Goal: Task Accomplishment & Management: Manage account settings

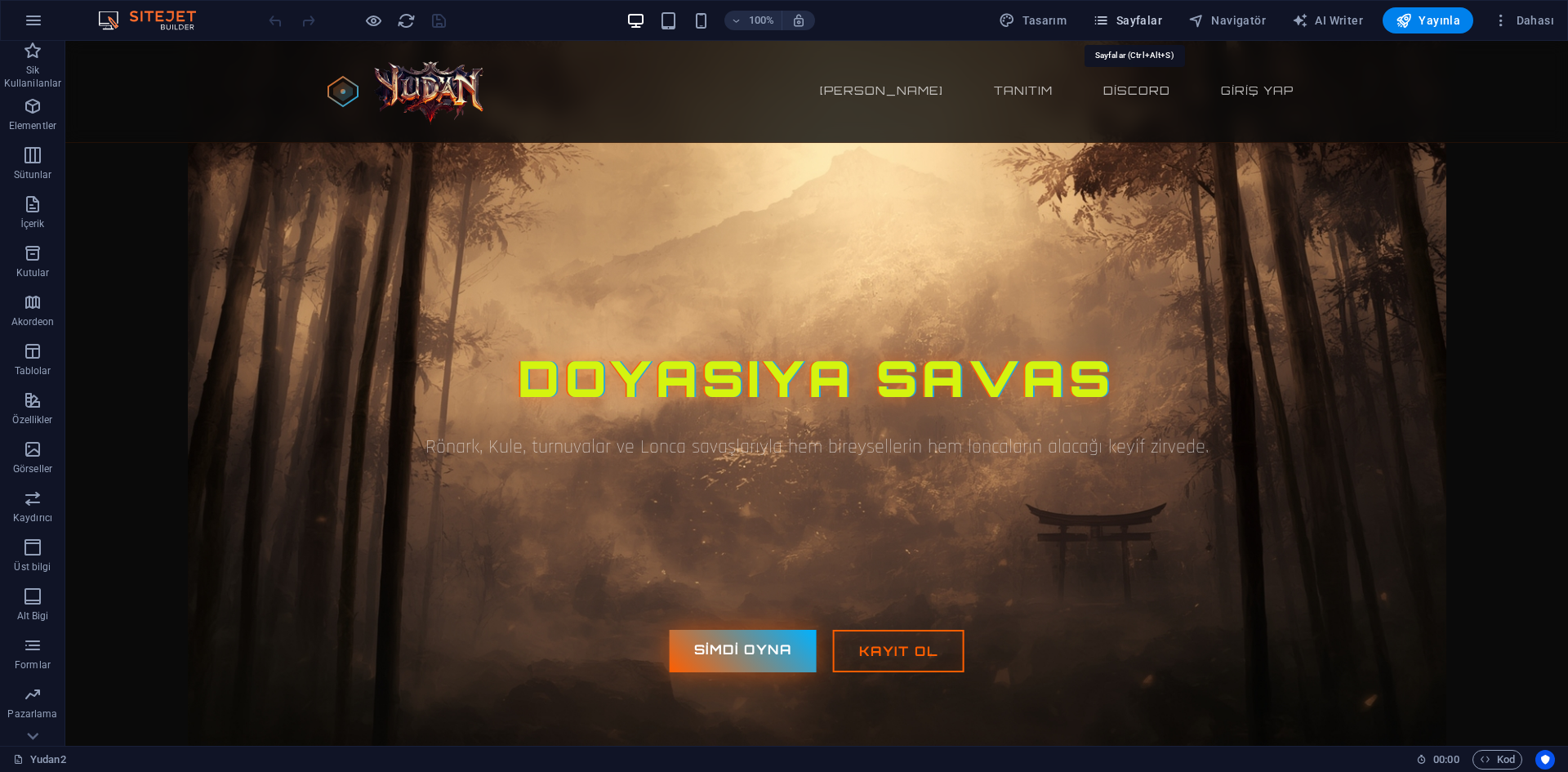
click at [1161, 20] on span "Sayfalar" at bounding box center [1127, 20] width 69 height 16
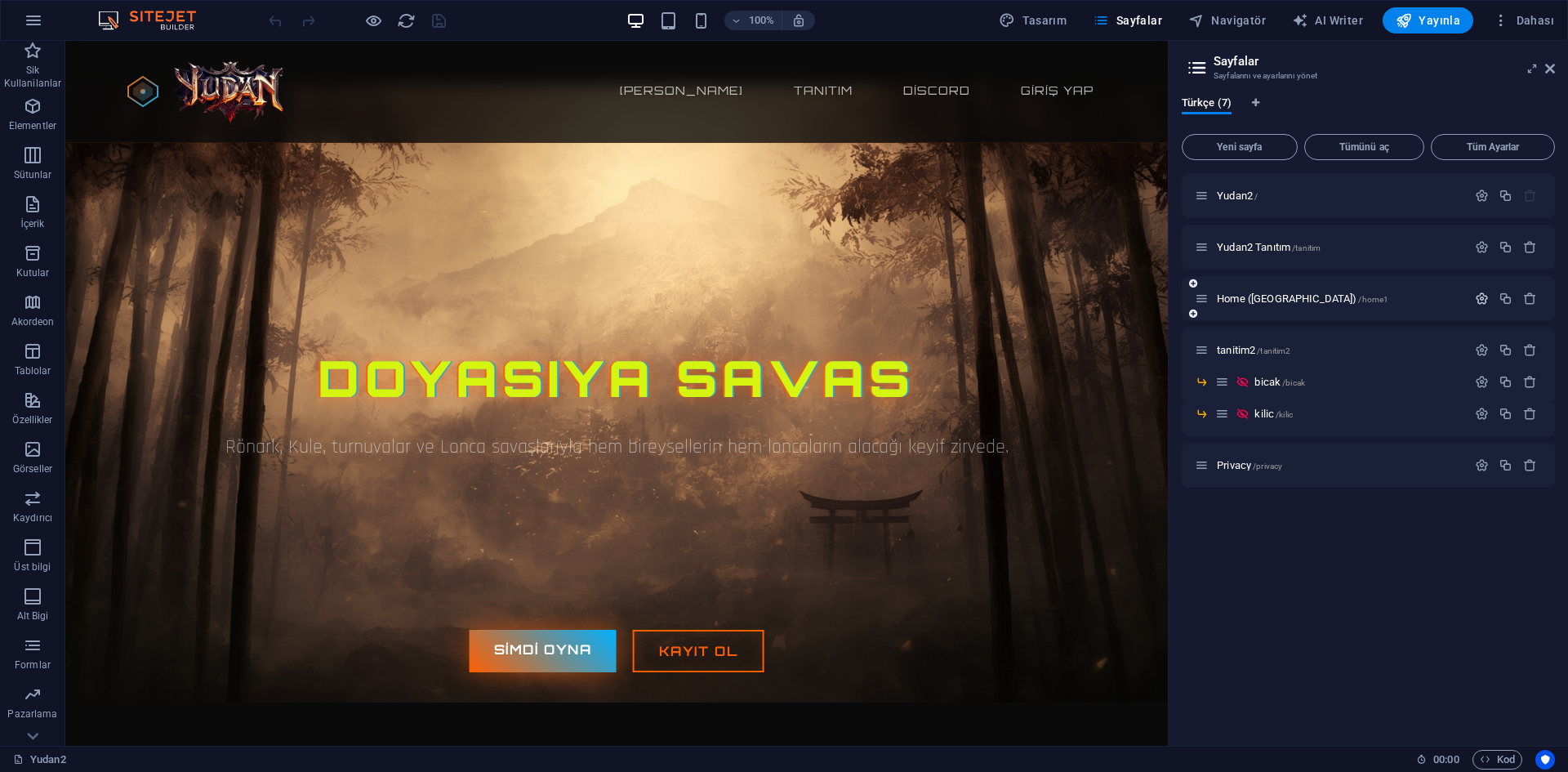
click at [1475, 294] on icon "button" at bounding box center [1481, 298] width 14 height 14
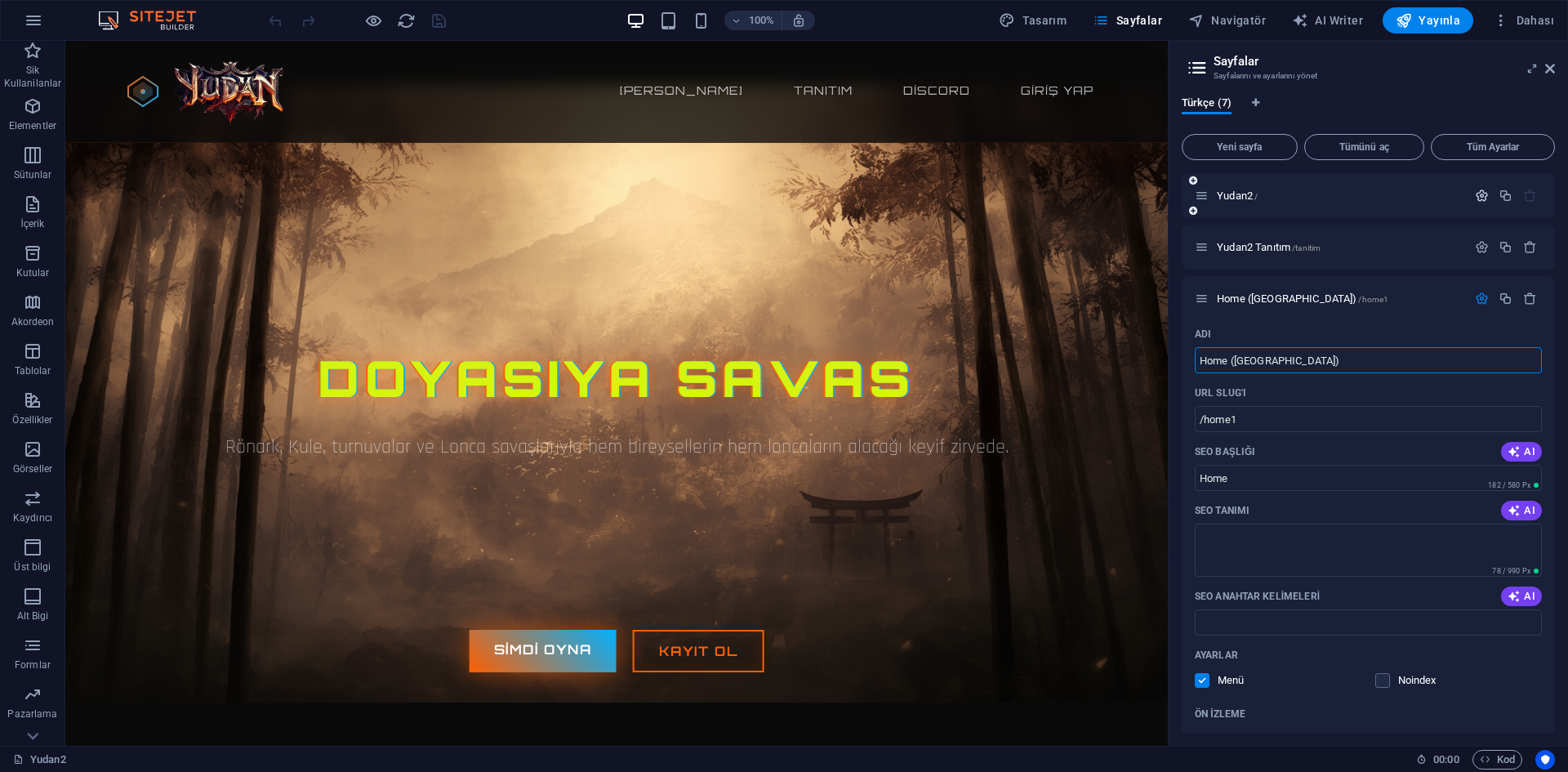
click at [1475, 199] on icon "button" at bounding box center [1481, 195] width 14 height 14
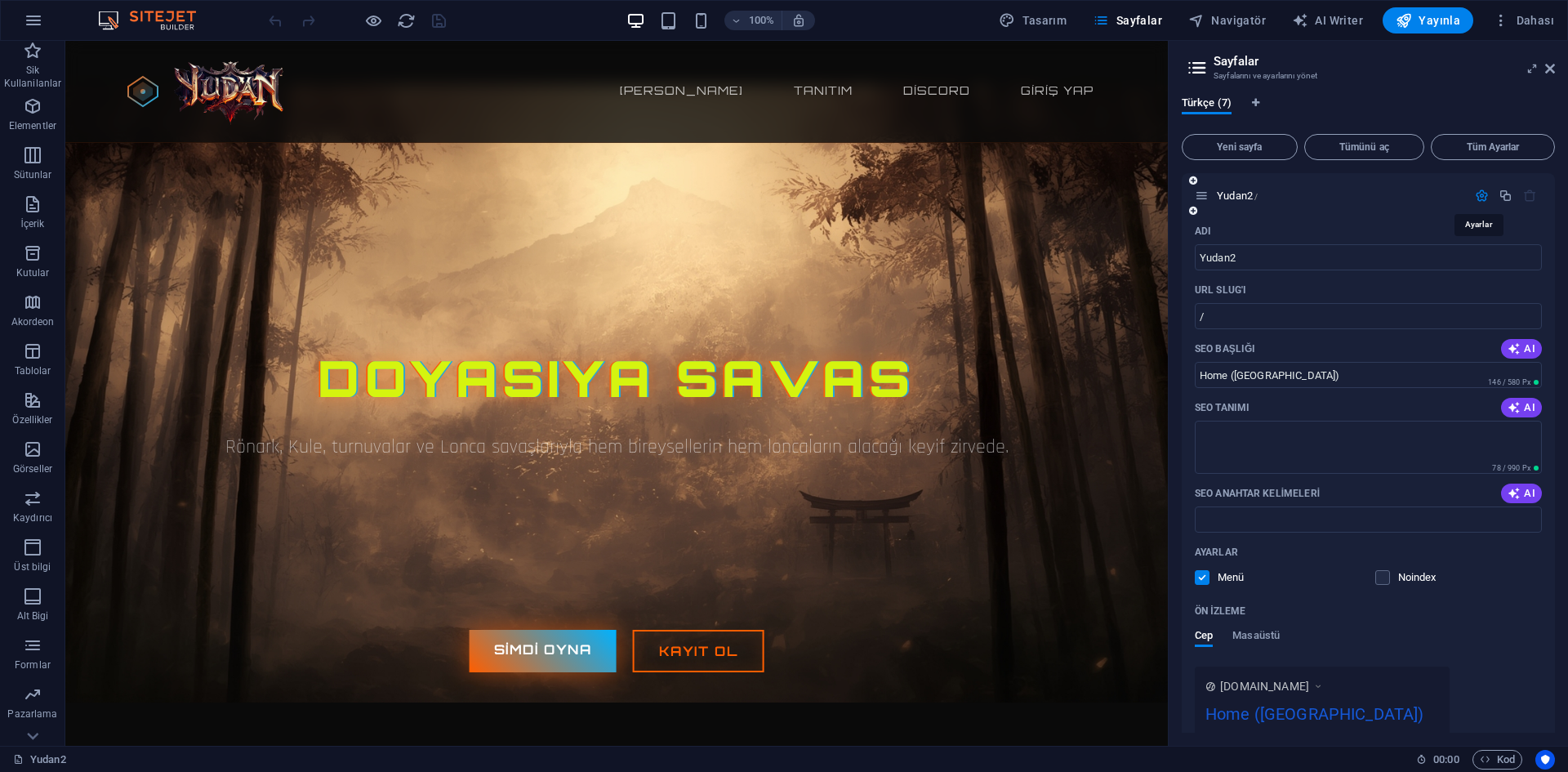
click at [1475, 199] on icon "button" at bounding box center [1481, 195] width 14 height 14
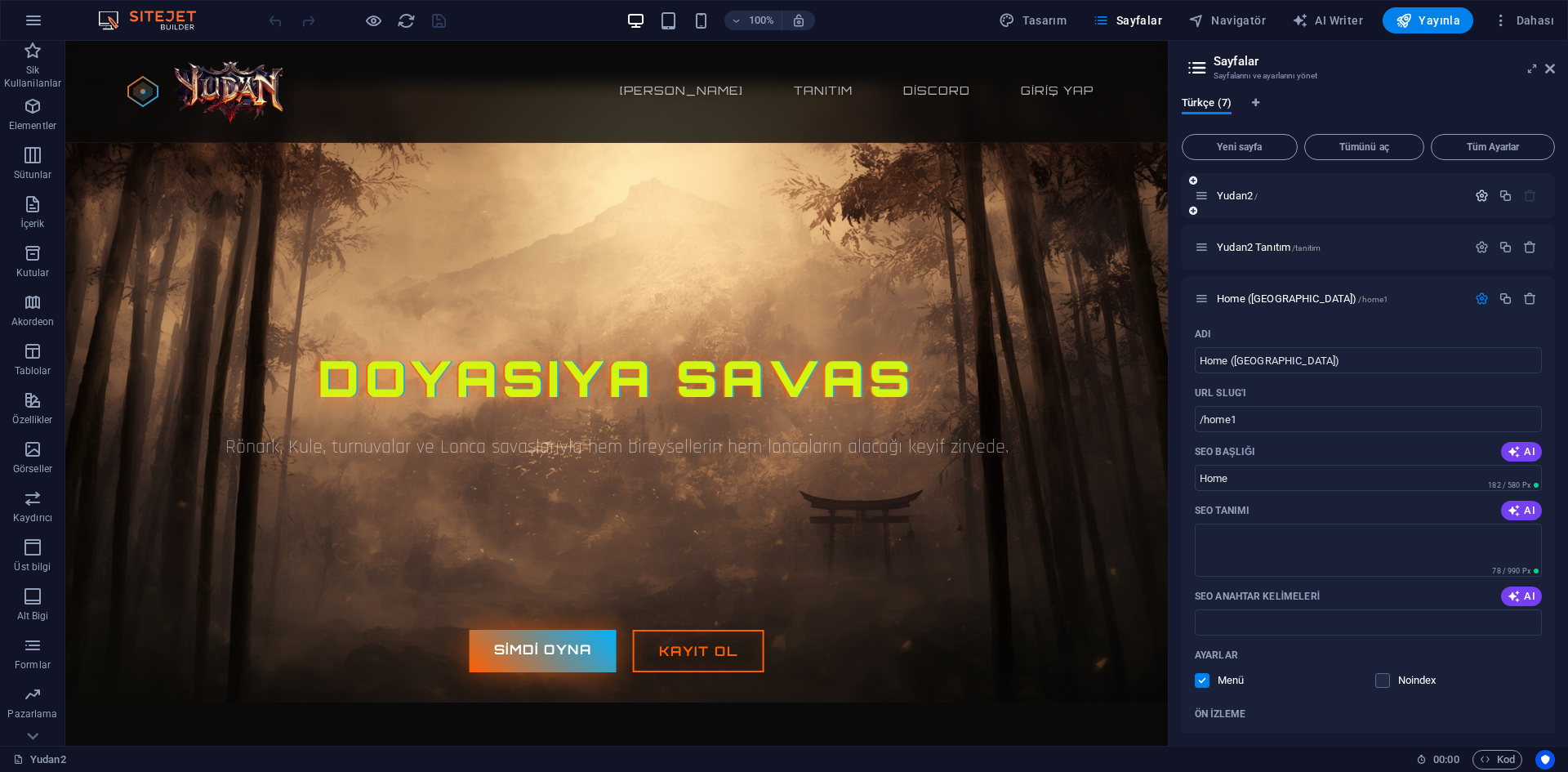
click at [1470, 199] on button "button" at bounding box center [1481, 195] width 24 height 14
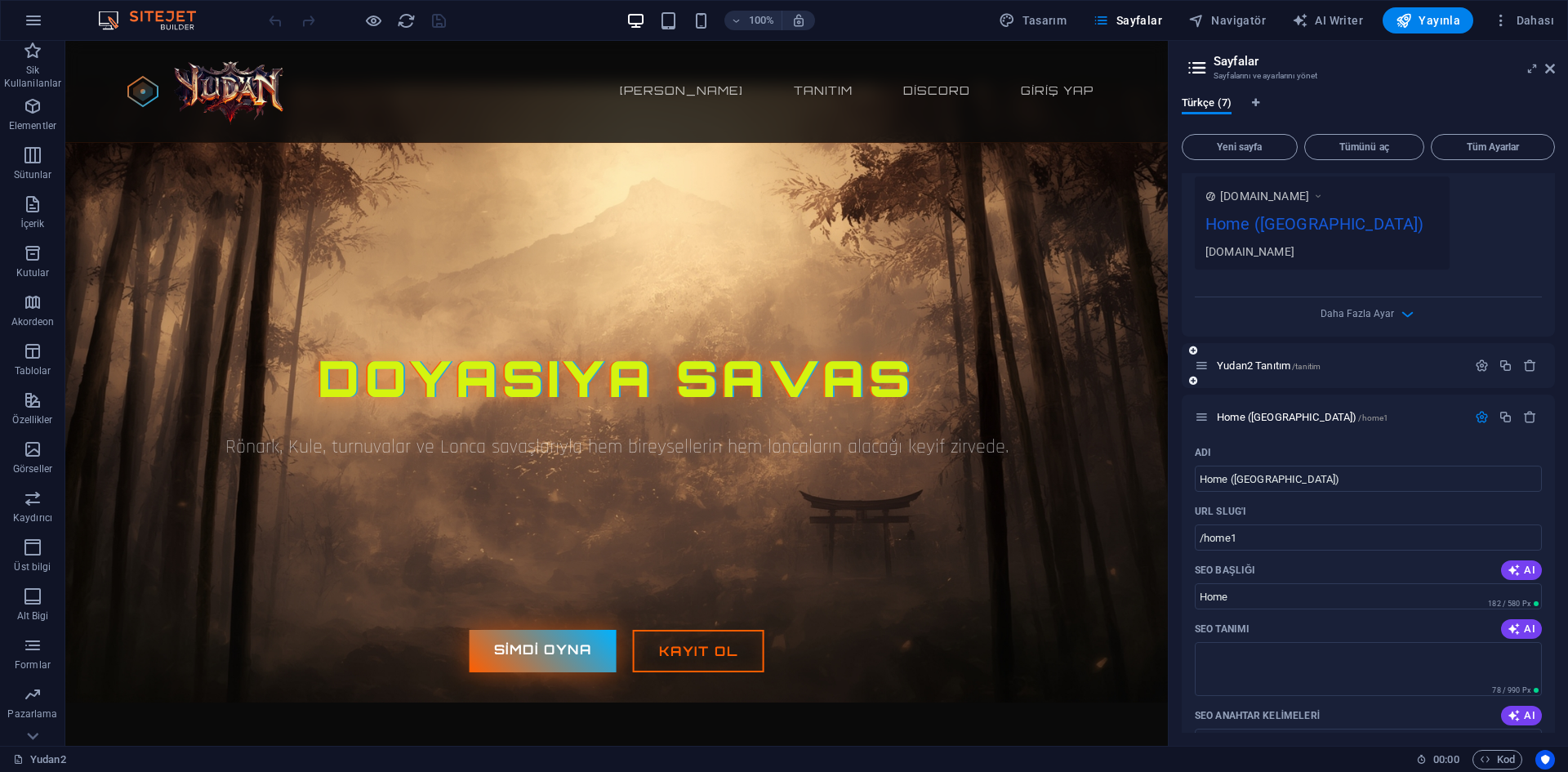
scroll to position [164, 0]
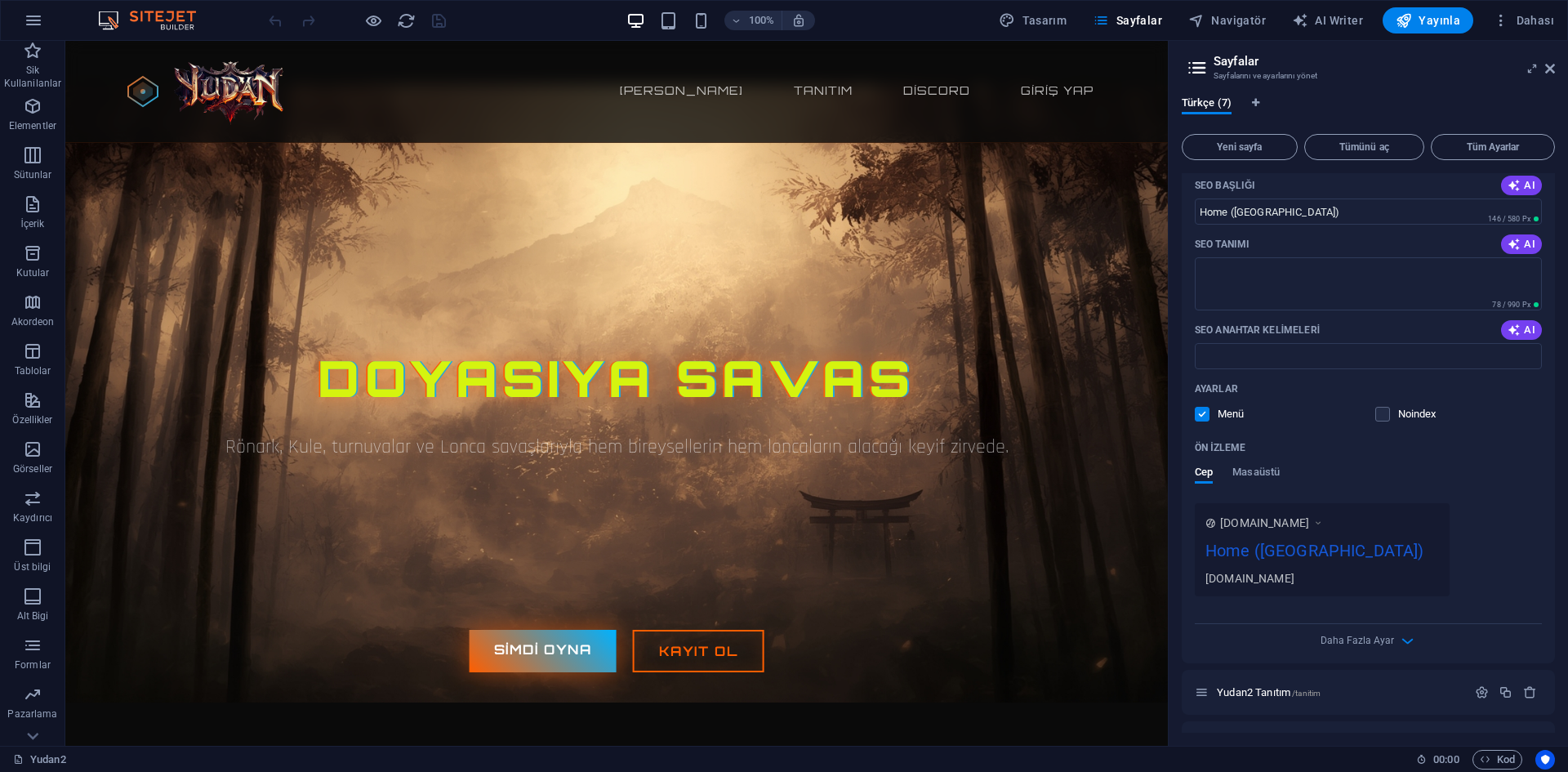
drag, startPoint x: 1249, startPoint y: 560, endPoint x: 1312, endPoint y: 561, distance: 63.0
click at [1312, 561] on div "Home ([GEOGRAPHIC_DATA])" at bounding box center [1321, 553] width 233 height 31
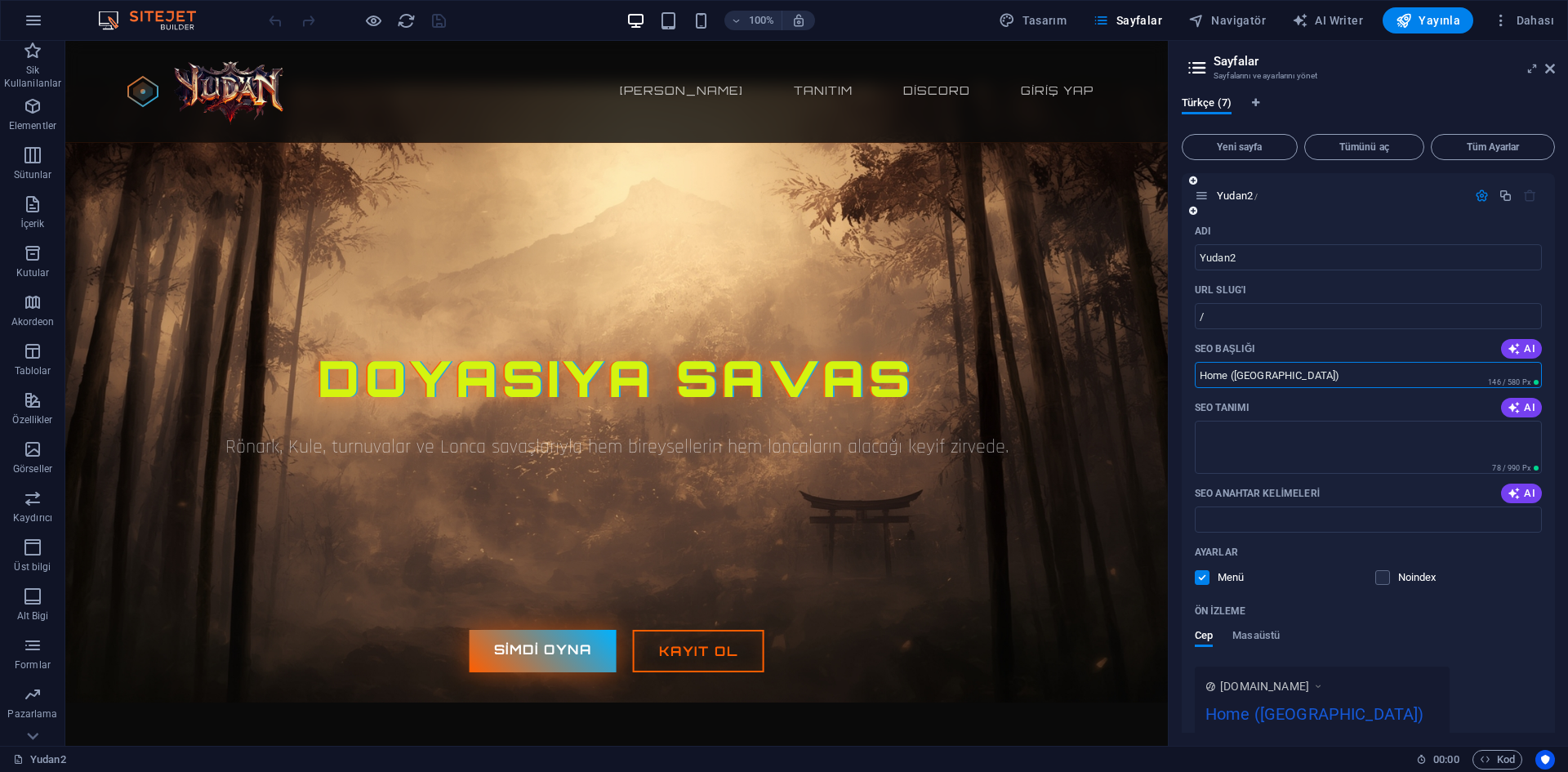
drag, startPoint x: 1303, startPoint y: 376, endPoint x: 1235, endPoint y: 373, distance: 68.1
click at [1235, 373] on input "Home ([GEOGRAPHIC_DATA])" at bounding box center [1368, 374] width 347 height 26
click at [1301, 377] on input "Home ([GEOGRAPHIC_DATA])" at bounding box center [1368, 374] width 347 height 26
drag, startPoint x: 1306, startPoint y: 380, endPoint x: 1181, endPoint y: 375, distance: 125.1
click at [1181, 375] on div "Adı Yudan2 ​ URL SLUG'ı / ​ SEO Başlığı AI Home (Kopyala) ​ 146 / 580 Px SEO Ta…" at bounding box center [1368, 522] width 373 height 608
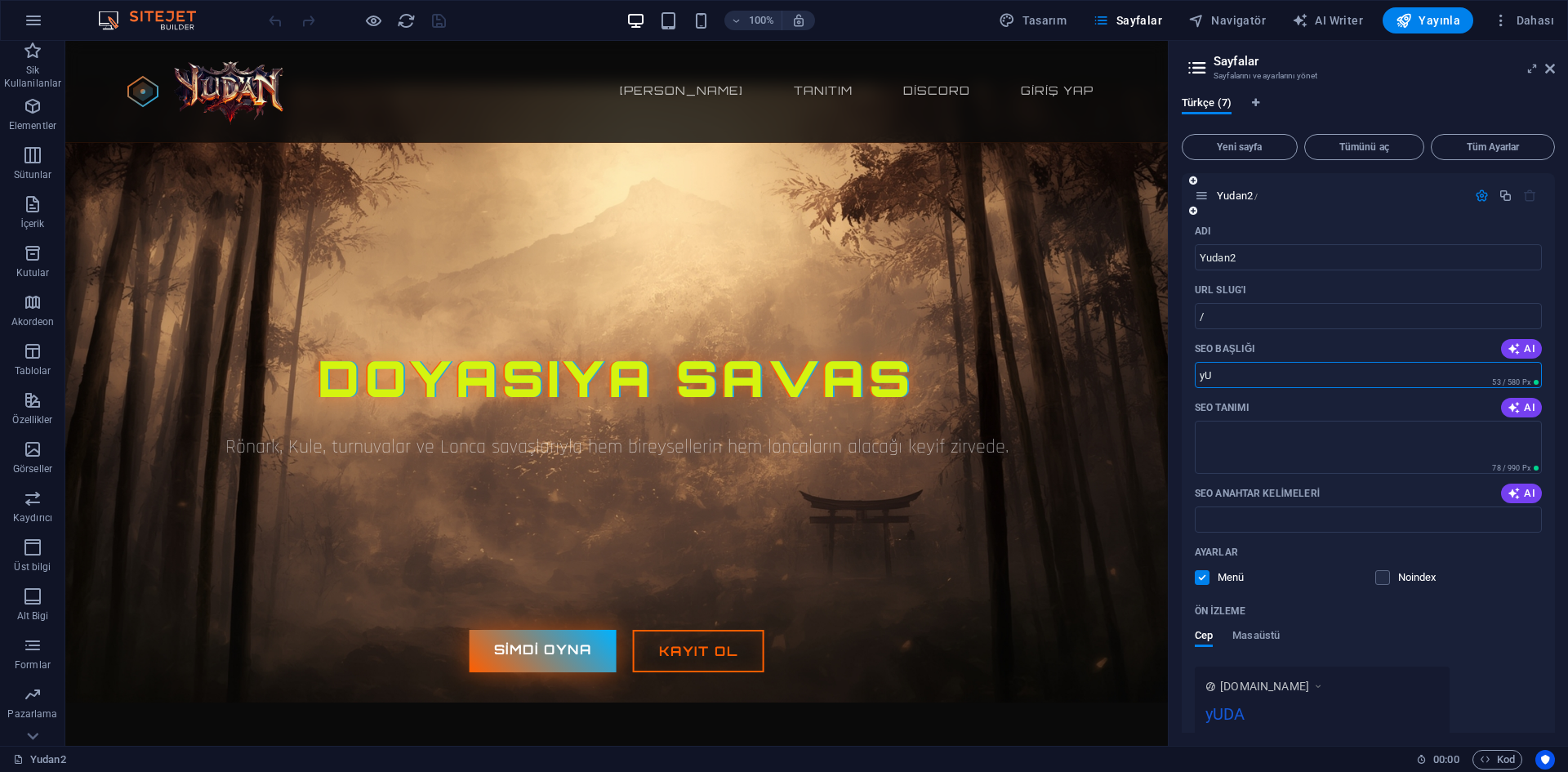
type input "y"
type input "Yudan2"
drag, startPoint x: 1275, startPoint y: 406, endPoint x: 1278, endPoint y: 438, distance: 32.1
click at [1277, 407] on div "SEO Tanımı AI" at bounding box center [1368, 406] width 347 height 26
click at [1278, 438] on textarea "SEO Tanımı" at bounding box center [1368, 447] width 347 height 53
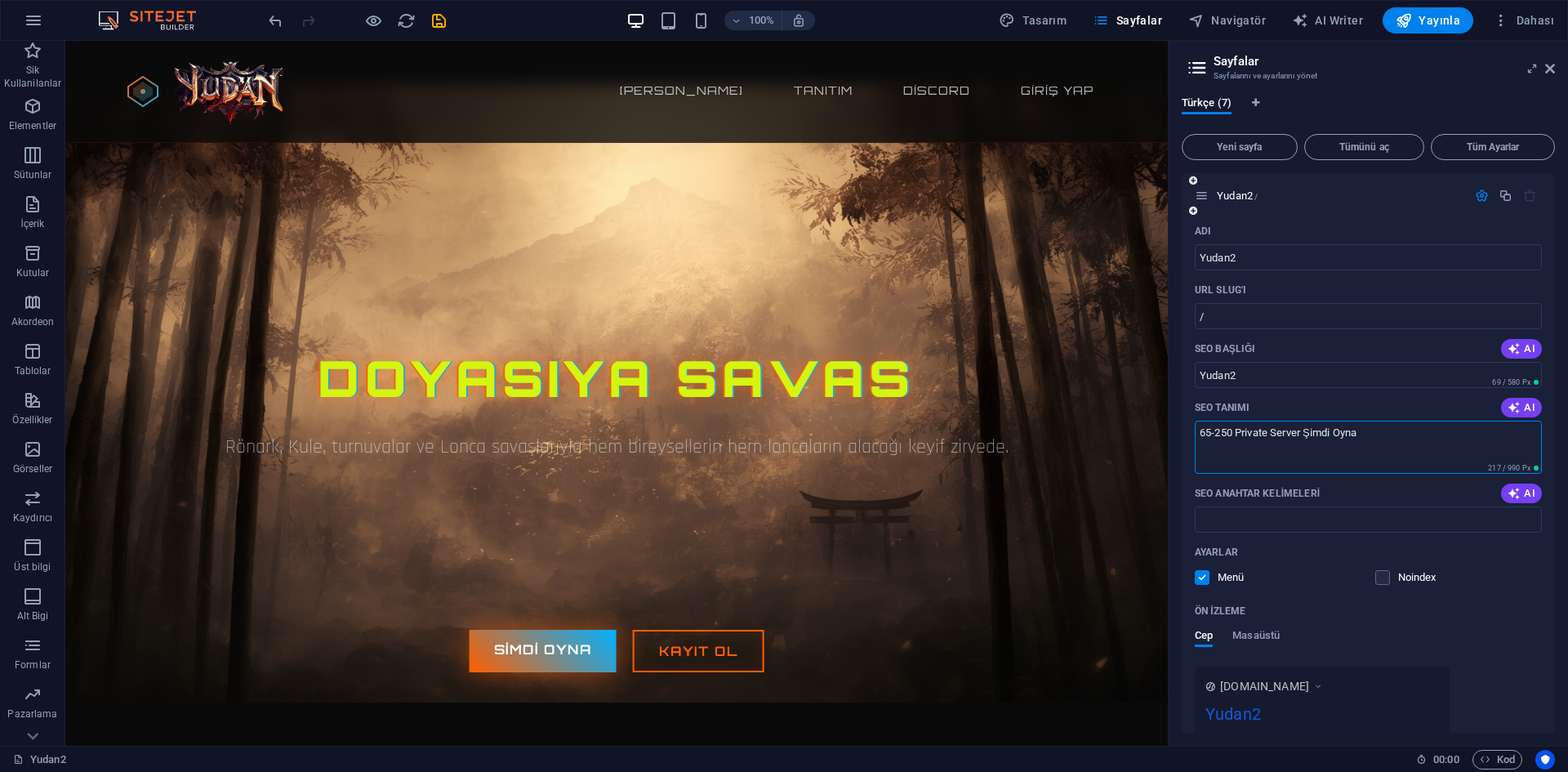
type textarea "65-250 Private Server Şimdi Oyna"
click at [1285, 418] on div "SEO Tanımı AI" at bounding box center [1368, 406] width 347 height 26
click at [1316, 438] on textarea "65-250 Private Server Şimdi Oyna" at bounding box center [1368, 447] width 347 height 53
click at [1226, 325] on input "/" at bounding box center [1368, 315] width 347 height 26
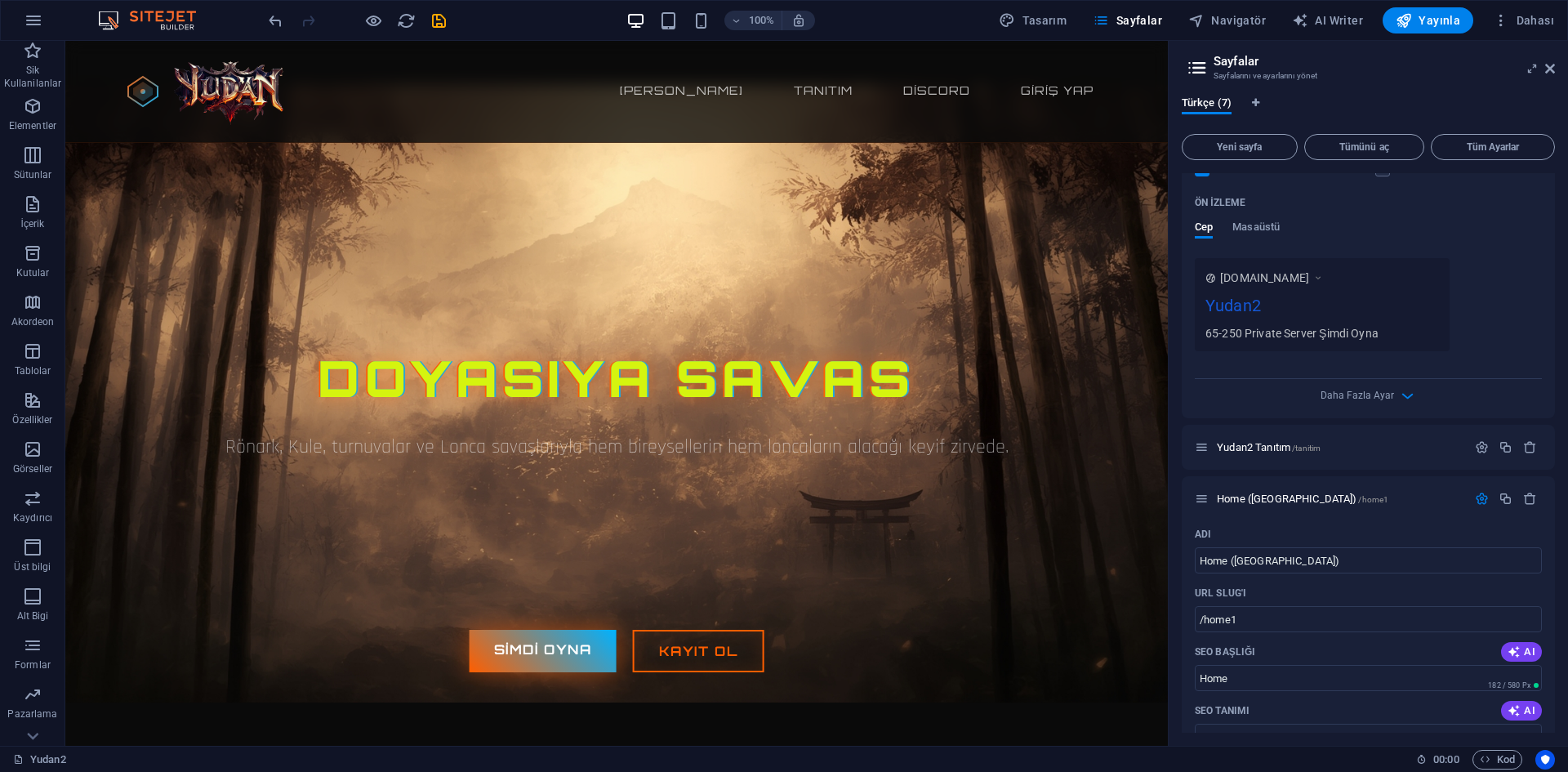
scroll to position [82, 0]
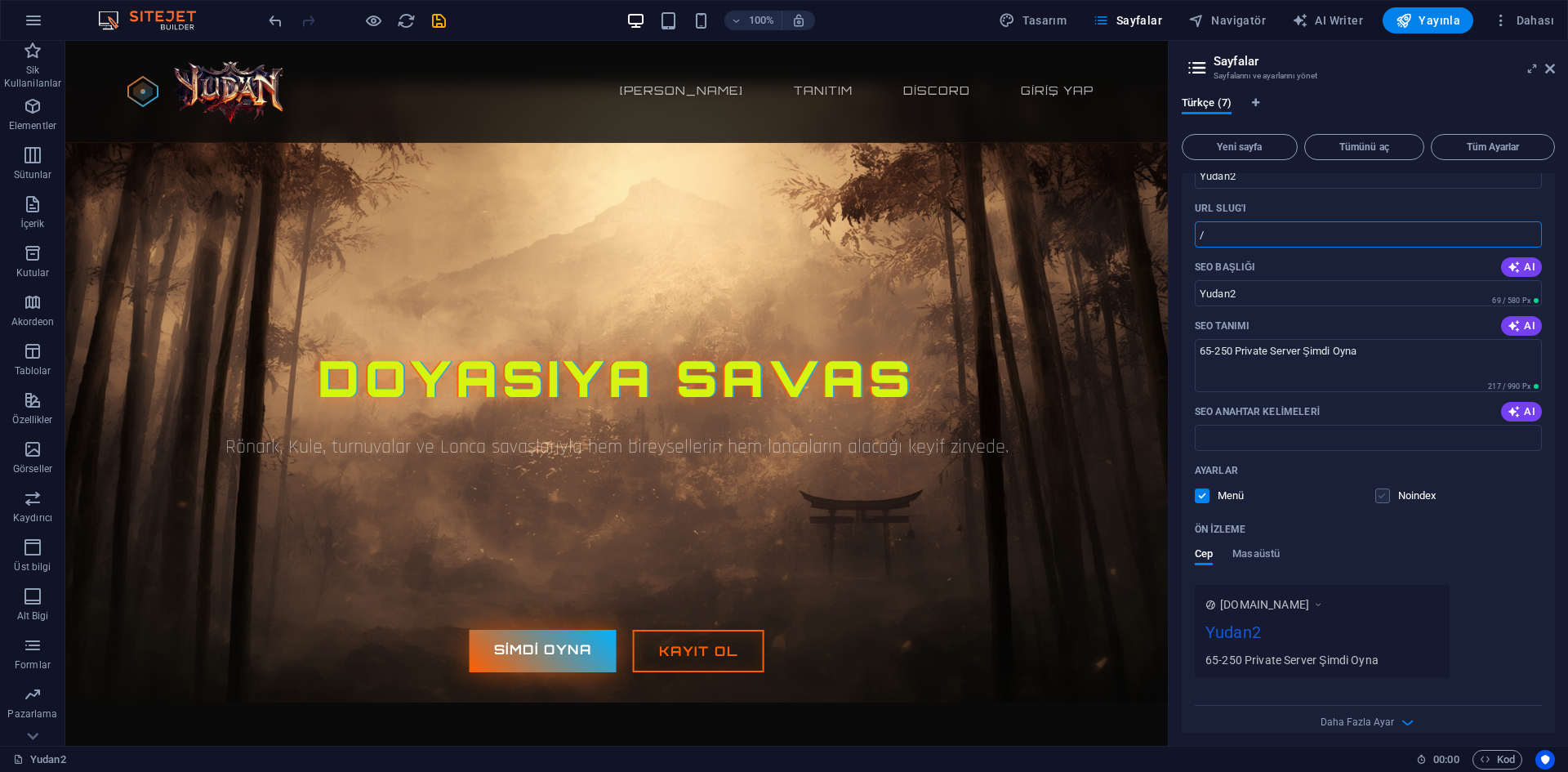
click at [1378, 494] on label at bounding box center [1381, 495] width 14 height 14
click at [0, 0] on input "checkbox" at bounding box center [0, 0] width 0 height 0
click at [1379, 495] on label at bounding box center [1381, 495] width 14 height 14
click at [0, 0] on input "checkbox" at bounding box center [0, 0] width 0 height 0
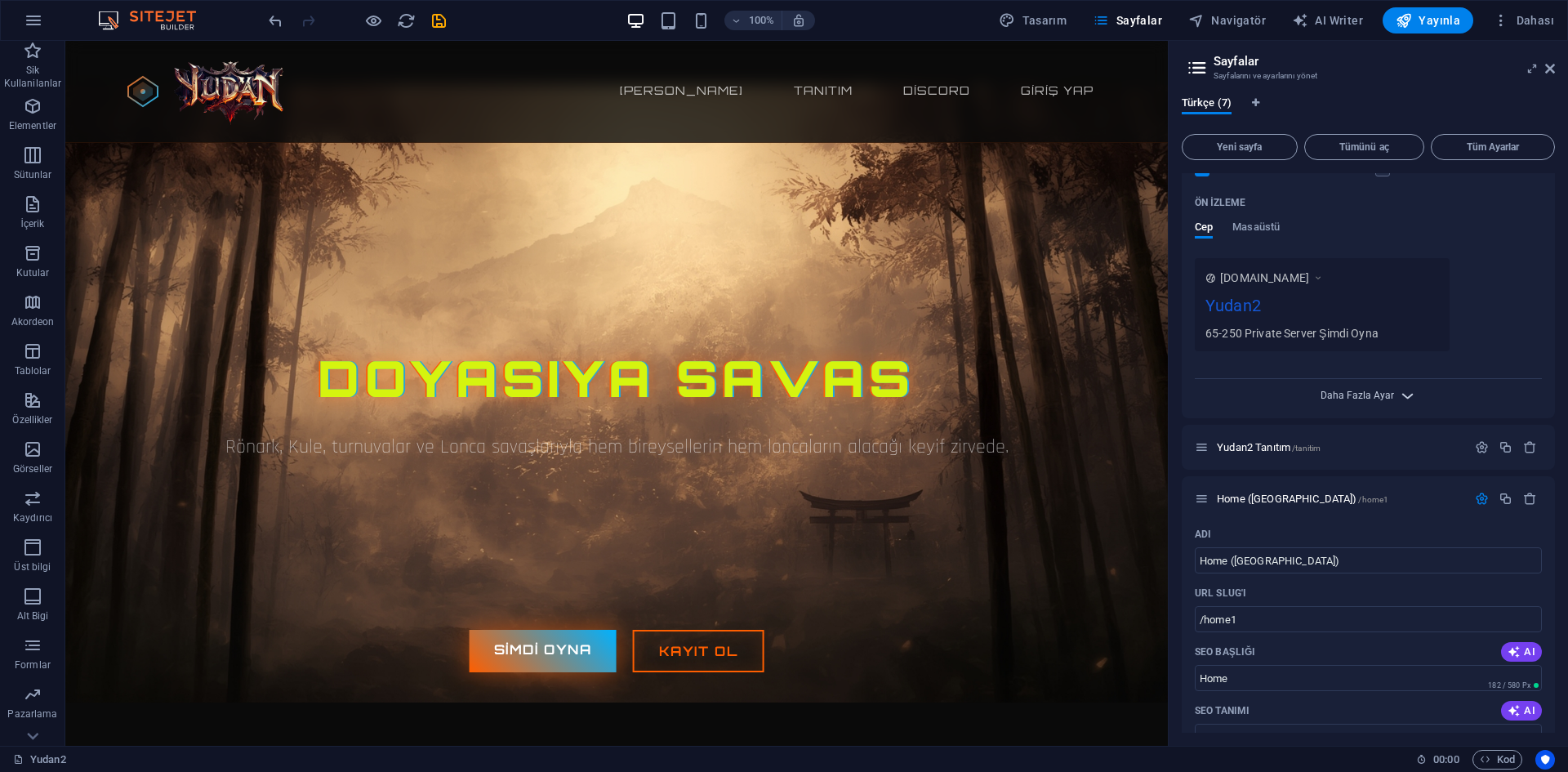
click at [1387, 401] on span "Daha Fazla Ayar" at bounding box center [1357, 395] width 73 height 11
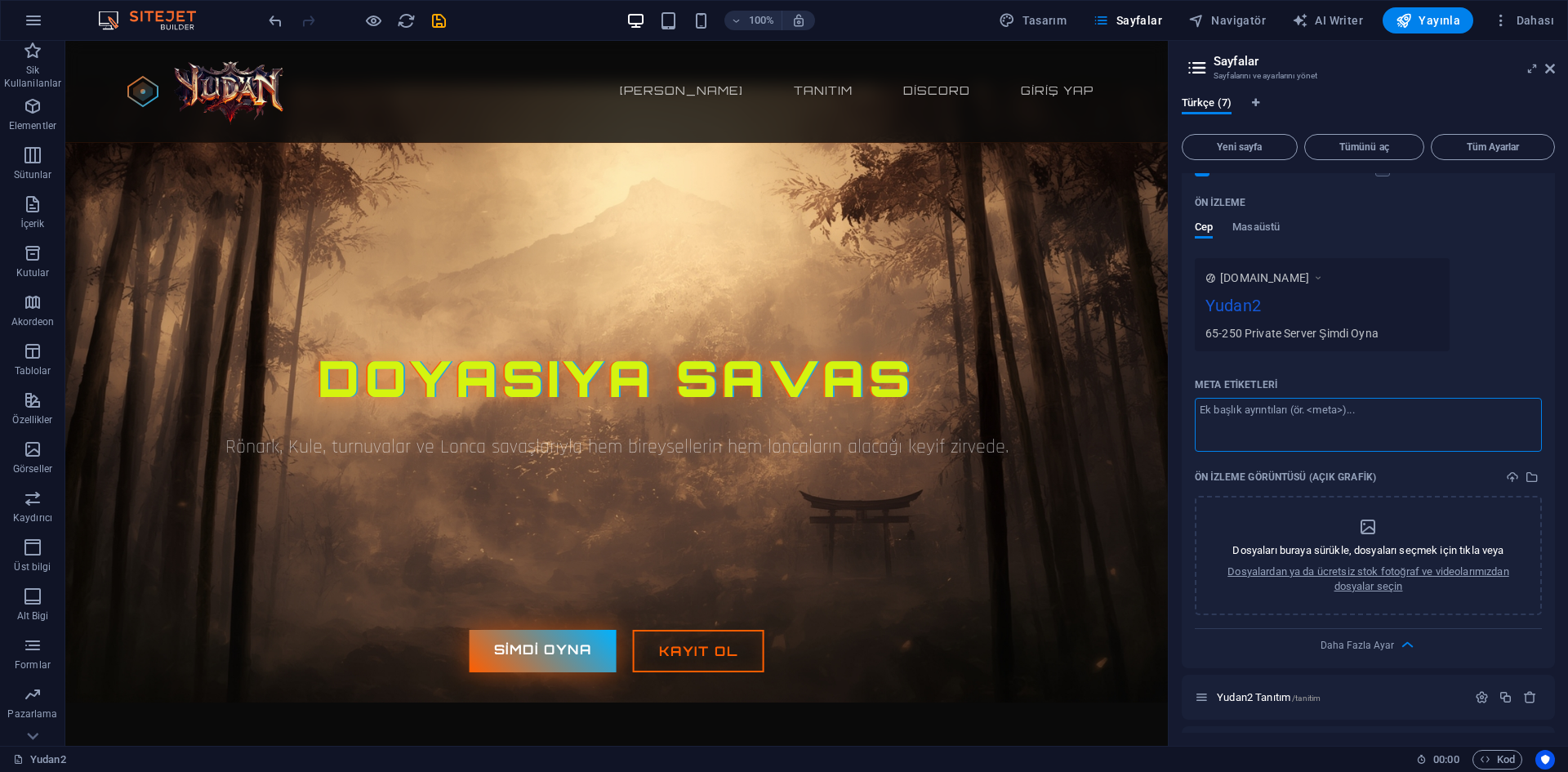
click at [1362, 427] on textarea "Meta etiketleri ​" at bounding box center [1368, 425] width 347 height 53
click at [1370, 560] on div "Dosyaları buraya sürükle, dosyaları seçmek için tıkla veya Dosyalardan ya da üc…" at bounding box center [1368, 555] width 305 height 77
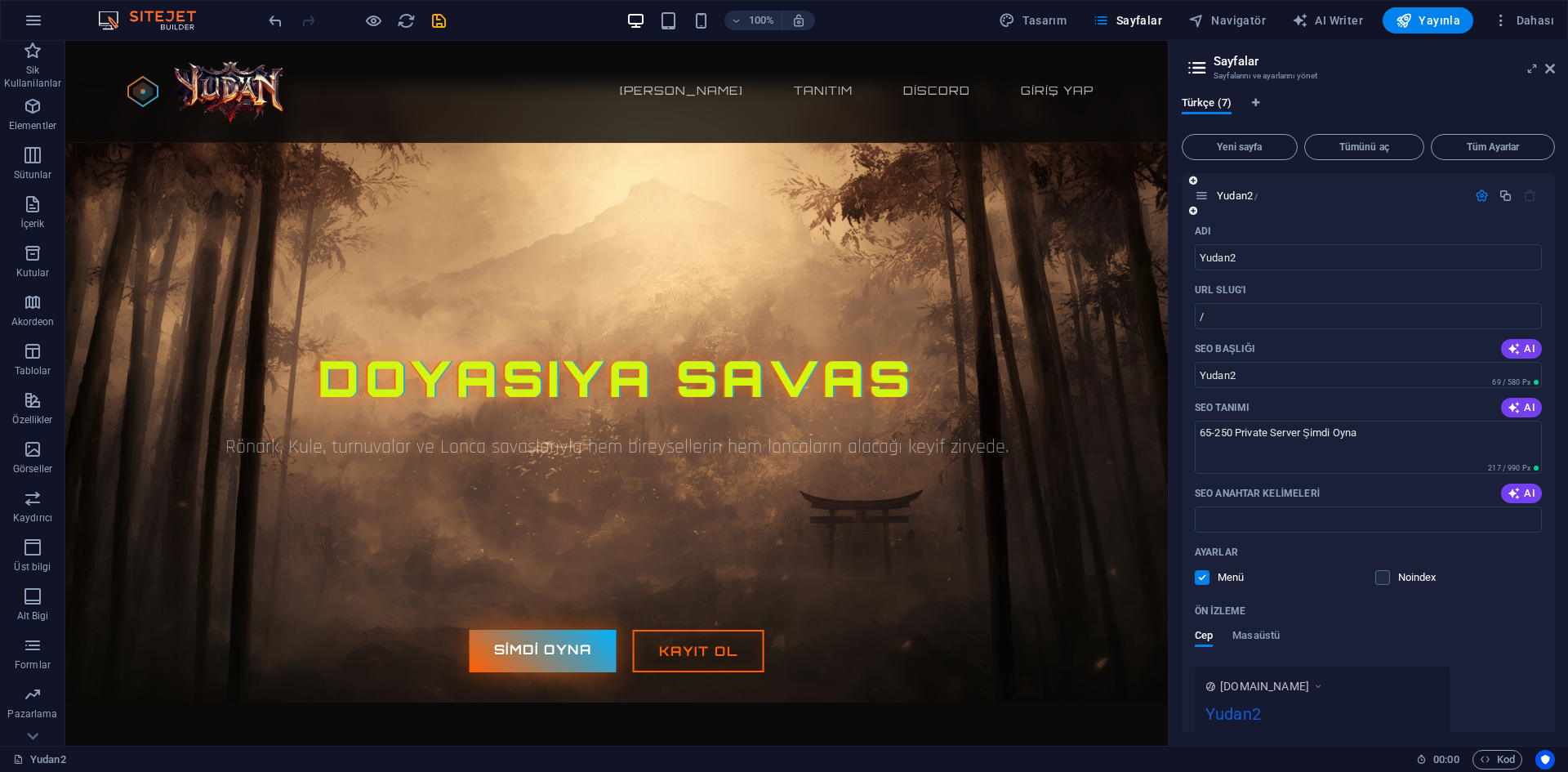
click at [1482, 191] on icon "button" at bounding box center [1481, 195] width 14 height 14
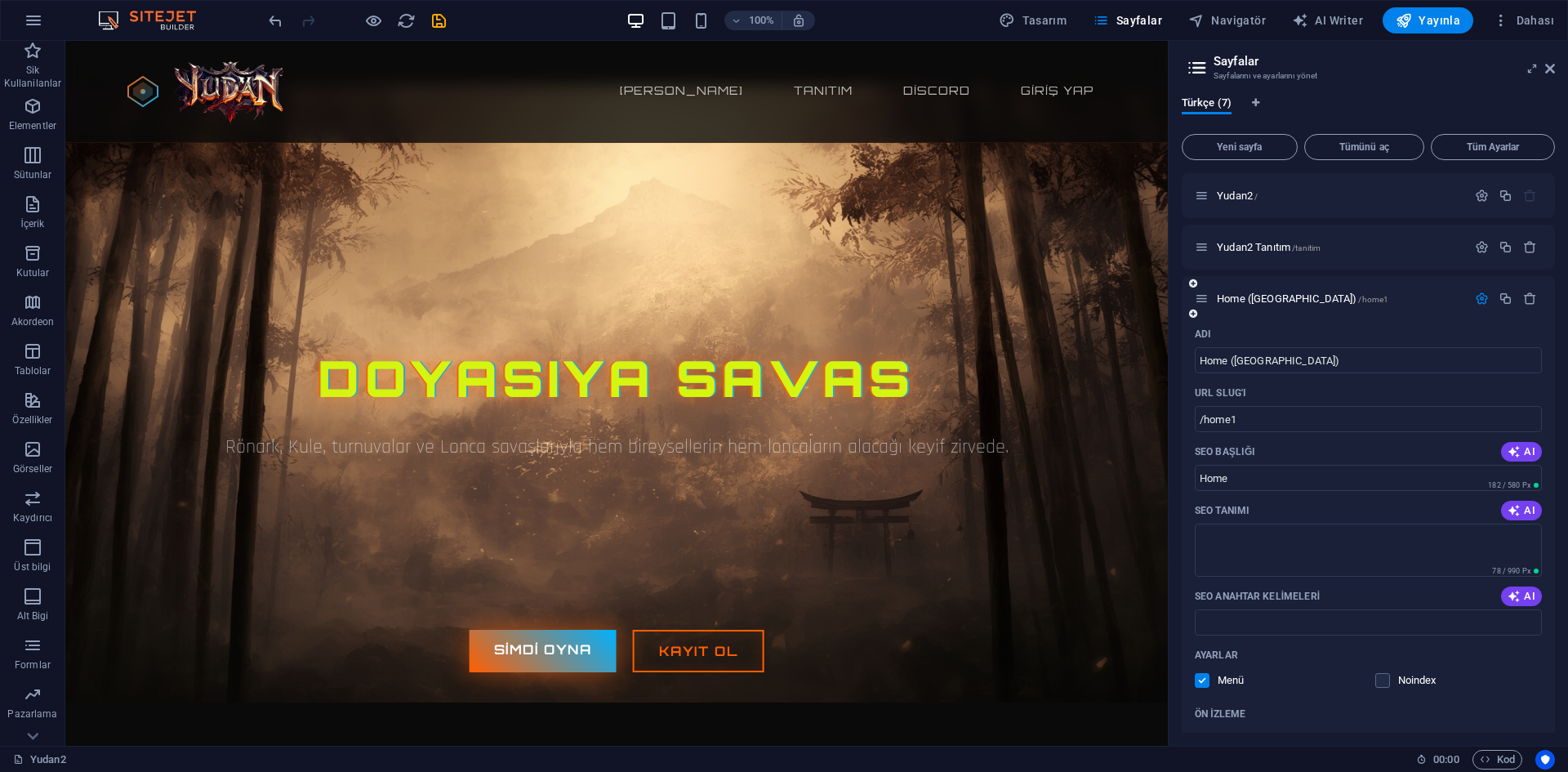
click at [1478, 300] on icon "button" at bounding box center [1481, 298] width 14 height 14
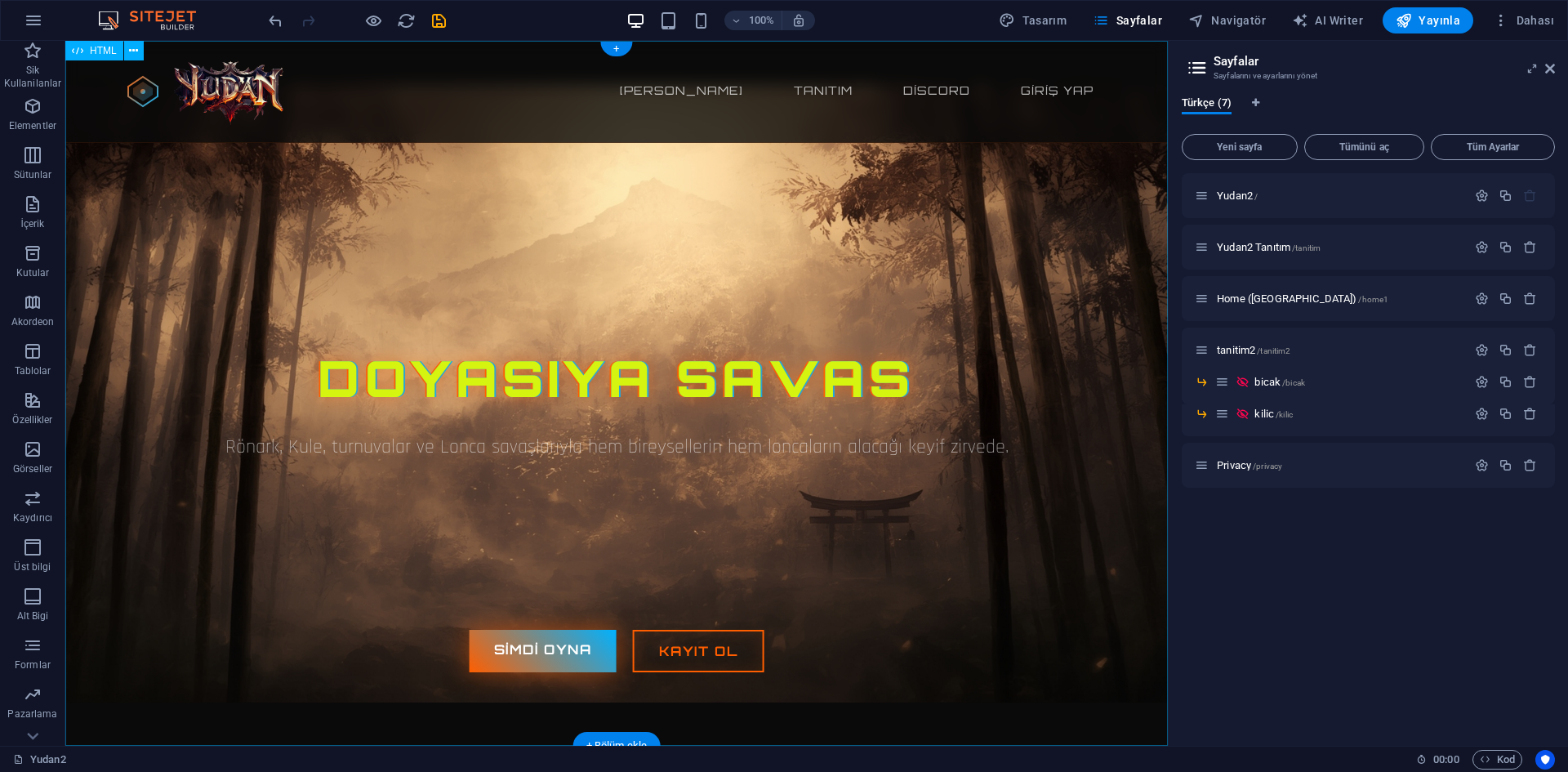
click at [909, 267] on div "Yudan2 65-250 pvp Server Ana sayfa Tanıtım Discord Giriş Yap Doyasıya Savas Rön…" at bounding box center [617, 393] width 1102 height 704
click at [611, 267] on div "Yudan2 65-250 pvp Server Ana sayfa Tanıtım Discord Giriş Yap Doyasıya Savas Rön…" at bounding box center [617, 393] width 1102 height 704
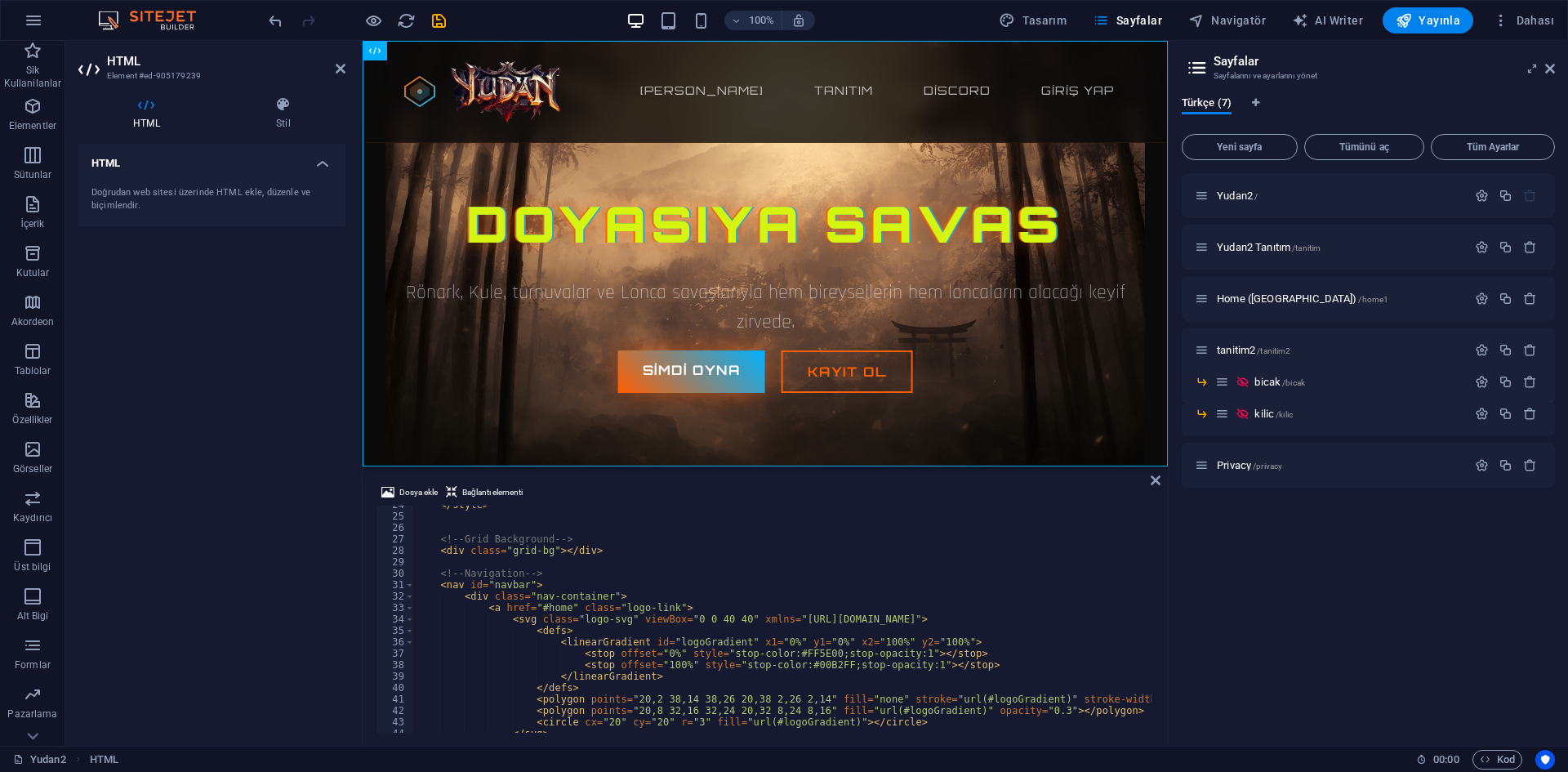
scroll to position [367, 0]
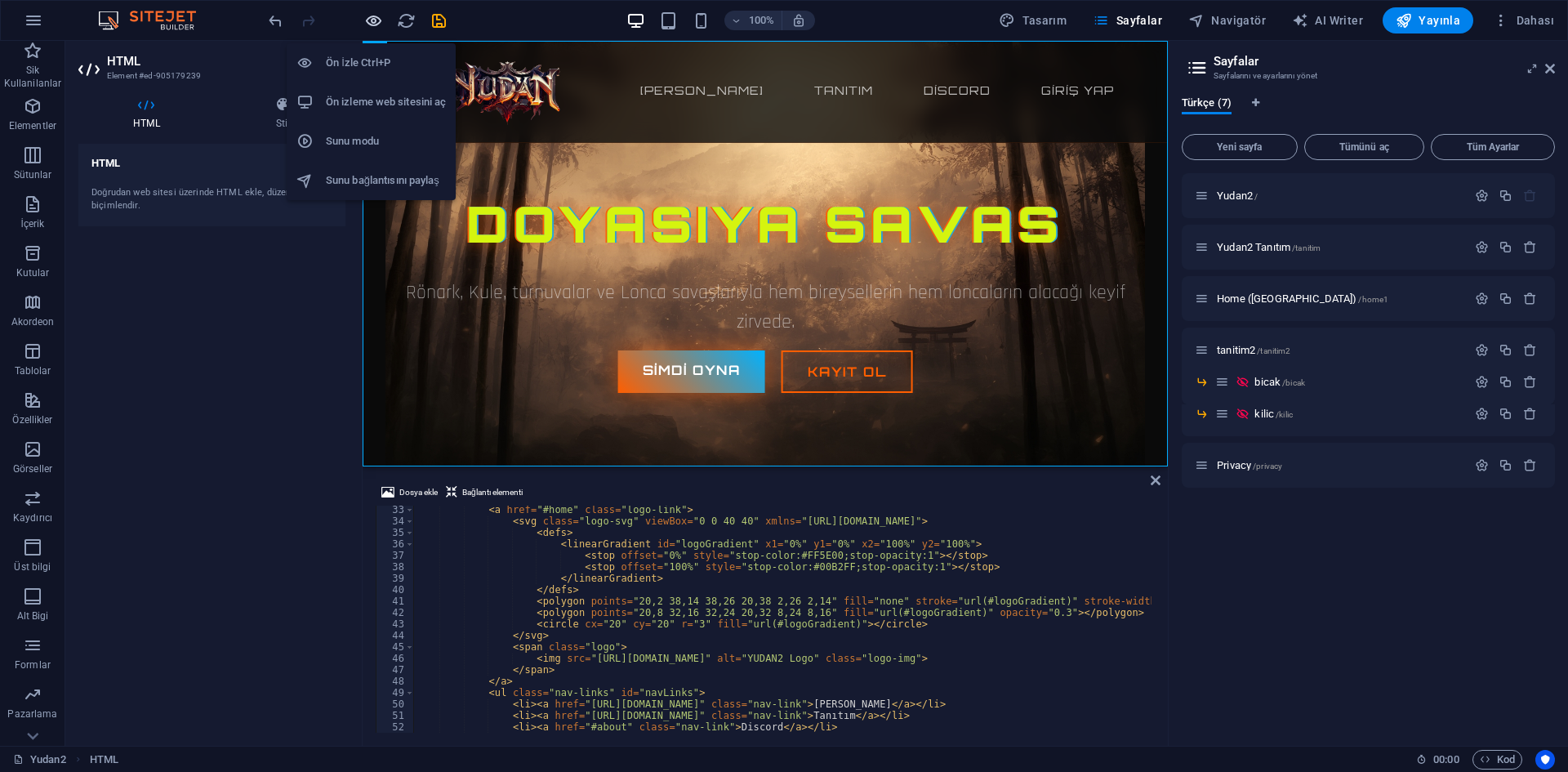
click at [371, 28] on icon "button" at bounding box center [374, 21] width 19 height 19
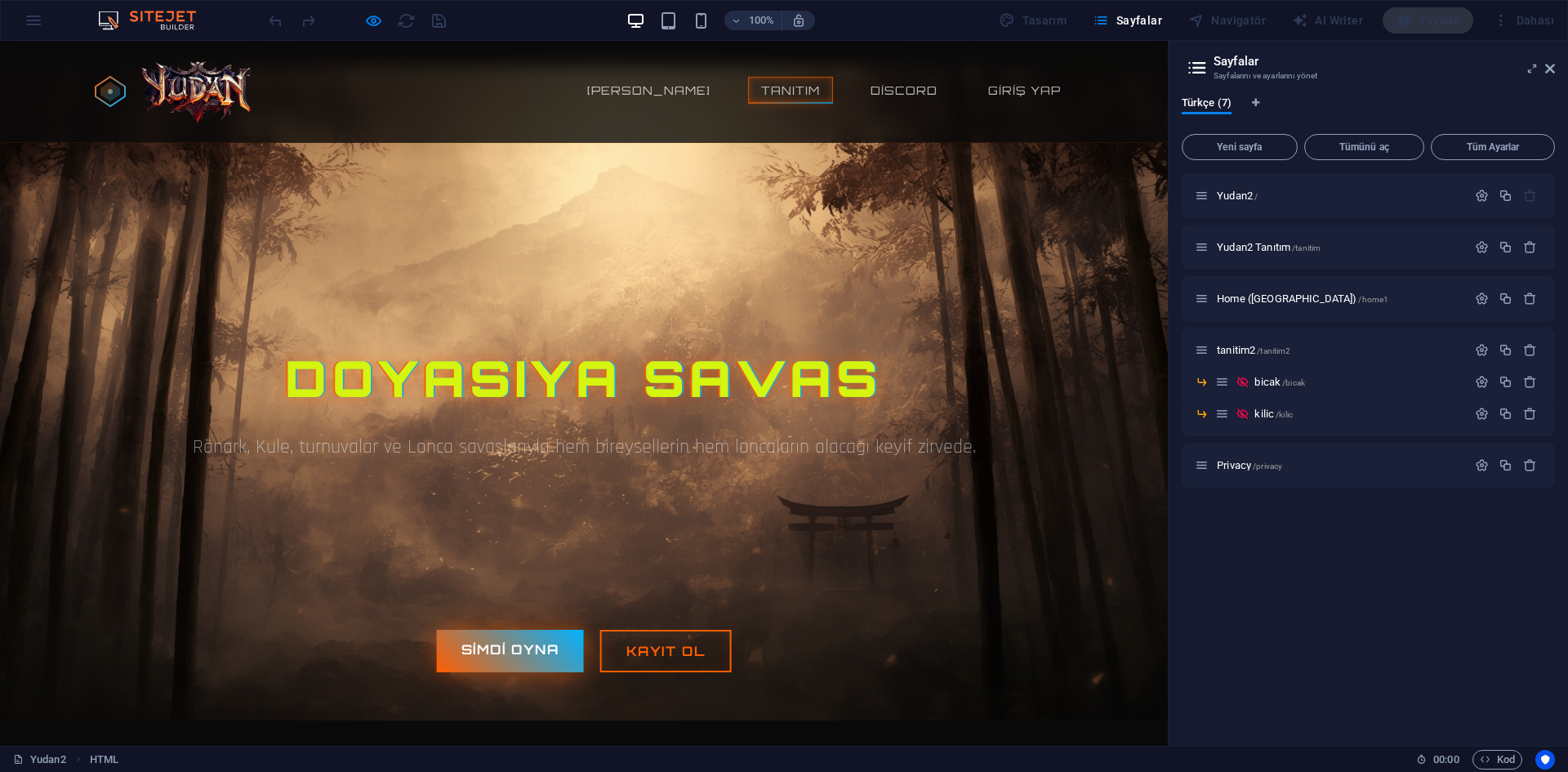
click at [772, 102] on link "Tanıtım" at bounding box center [790, 90] width 85 height 27
click at [1244, 251] on span "Yudan2 Tanıtım /tanitim" at bounding box center [1268, 247] width 104 height 12
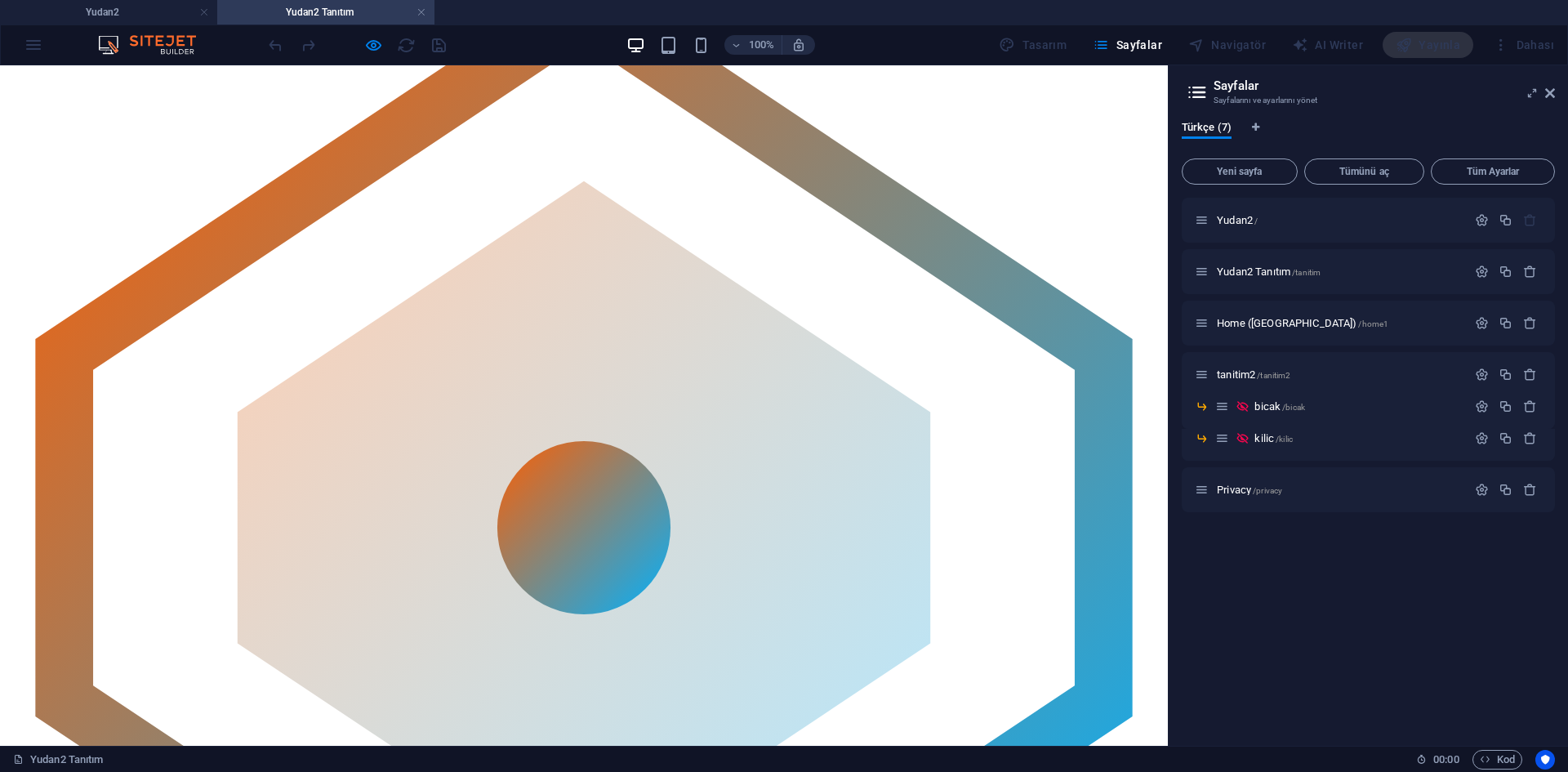
scroll to position [0, 0]
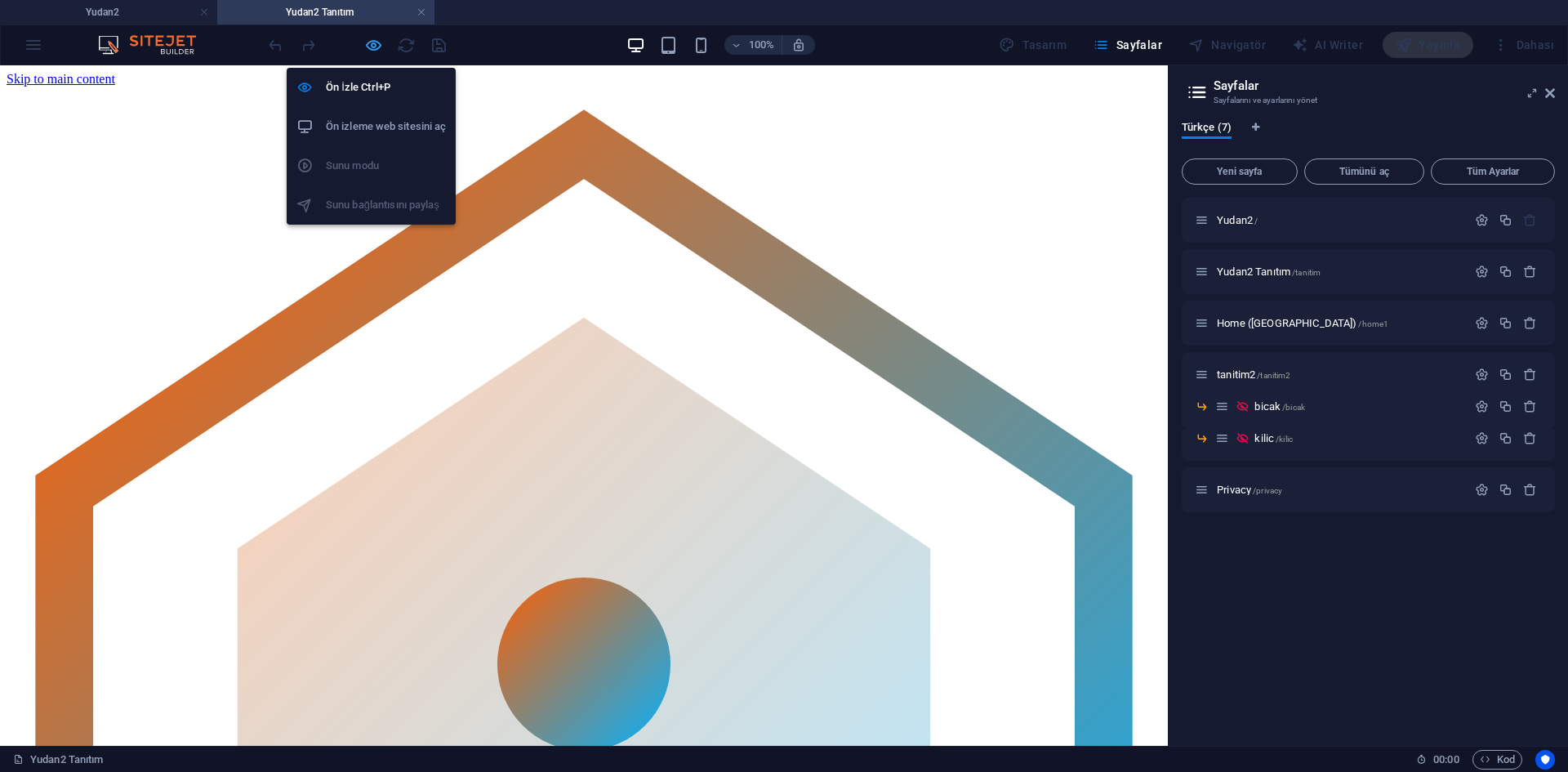
click at [375, 48] on icon "button" at bounding box center [374, 46] width 19 height 19
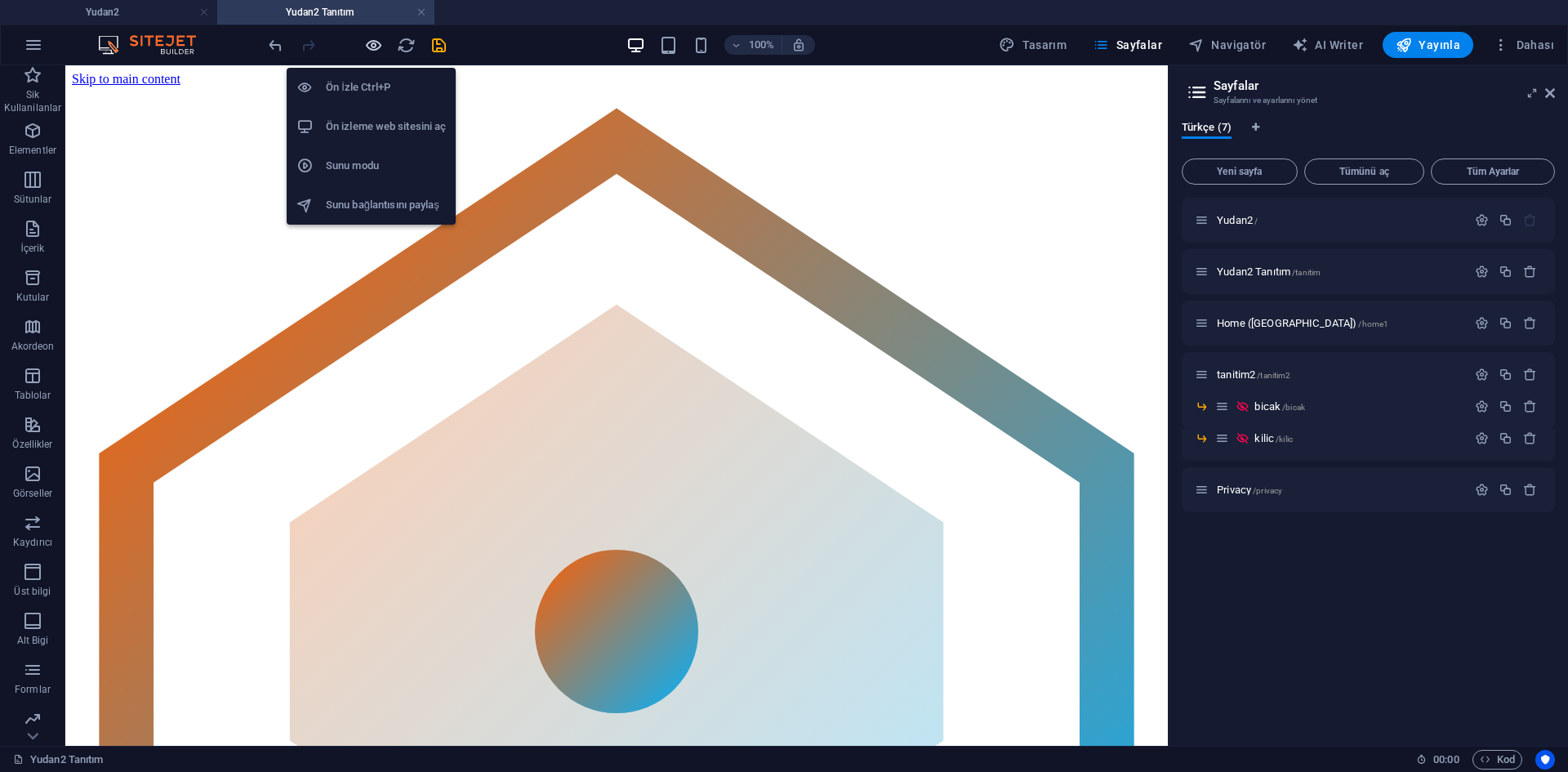
click at [375, 43] on icon "button" at bounding box center [374, 46] width 19 height 19
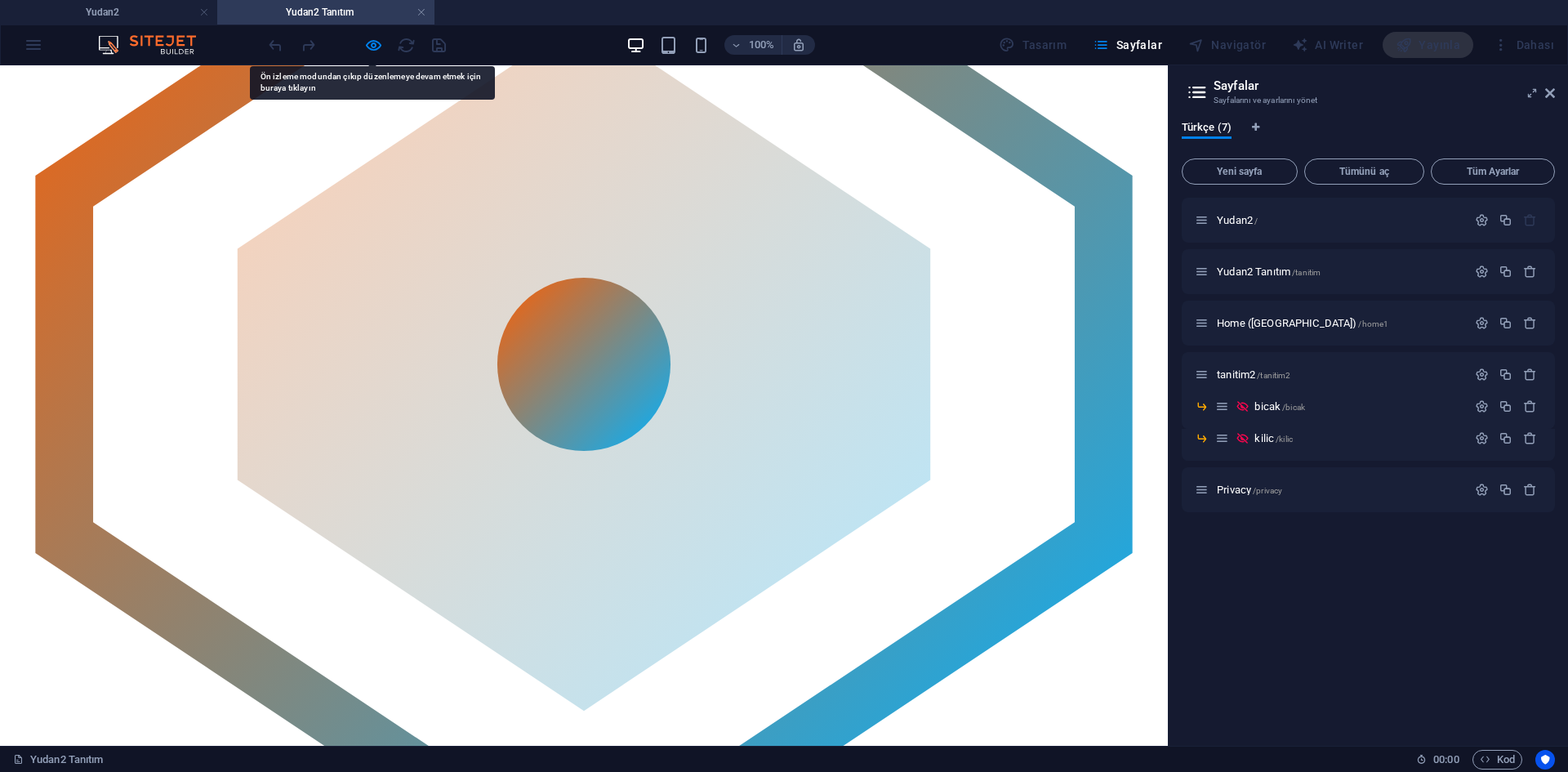
scroll to position [54, 0]
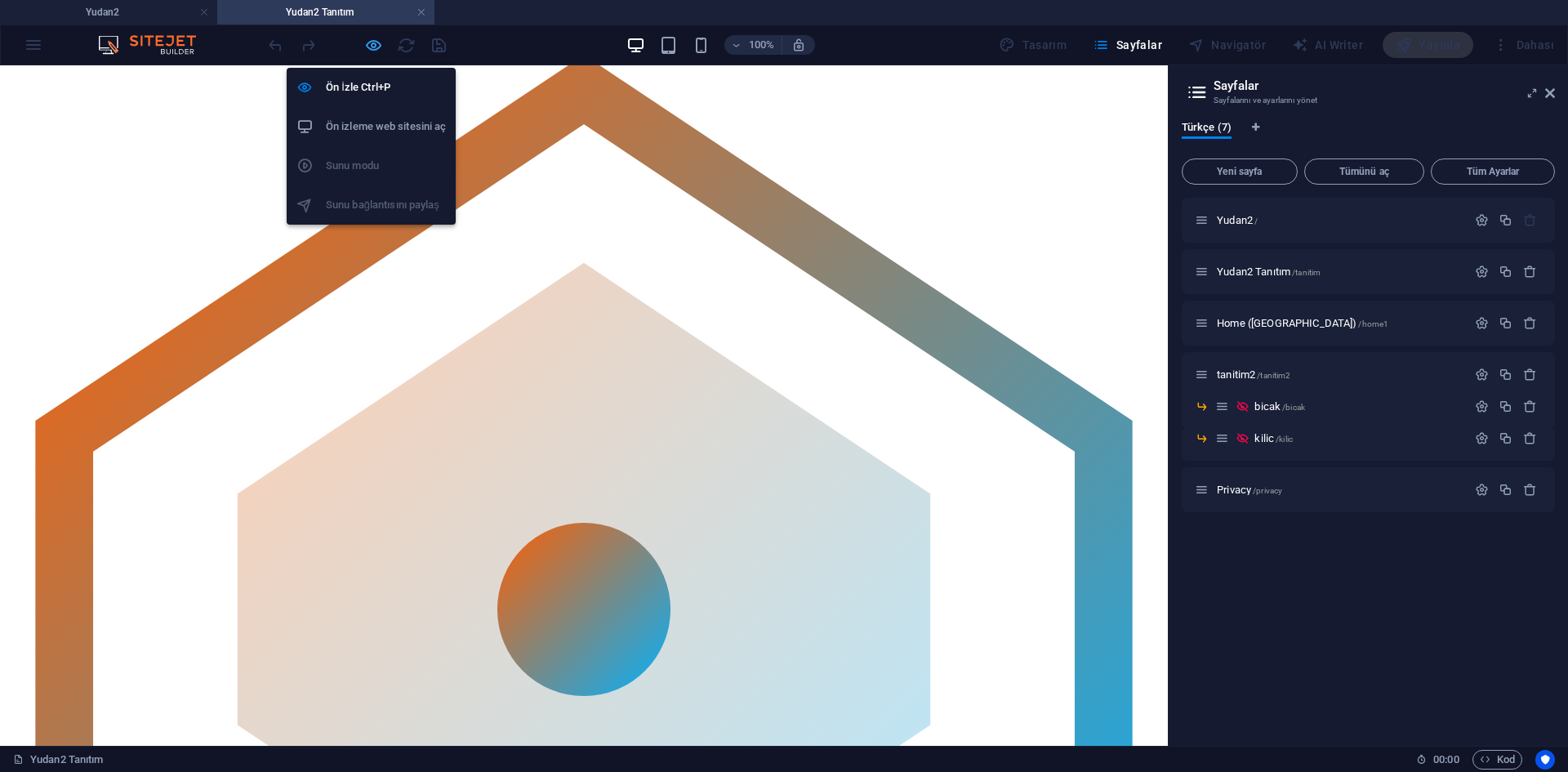
click at [372, 47] on icon "button" at bounding box center [374, 46] width 19 height 19
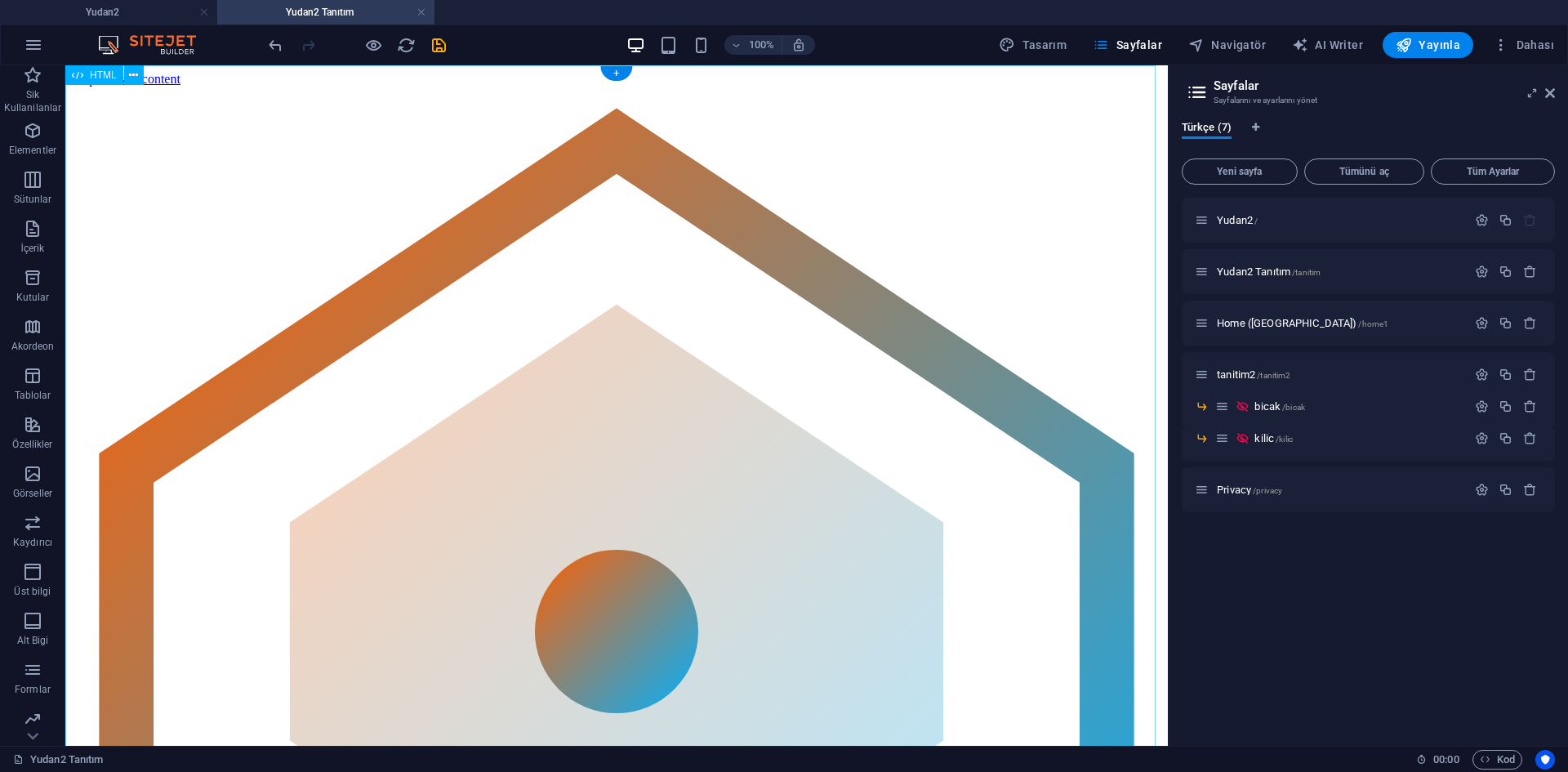
scroll to position [0, 0]
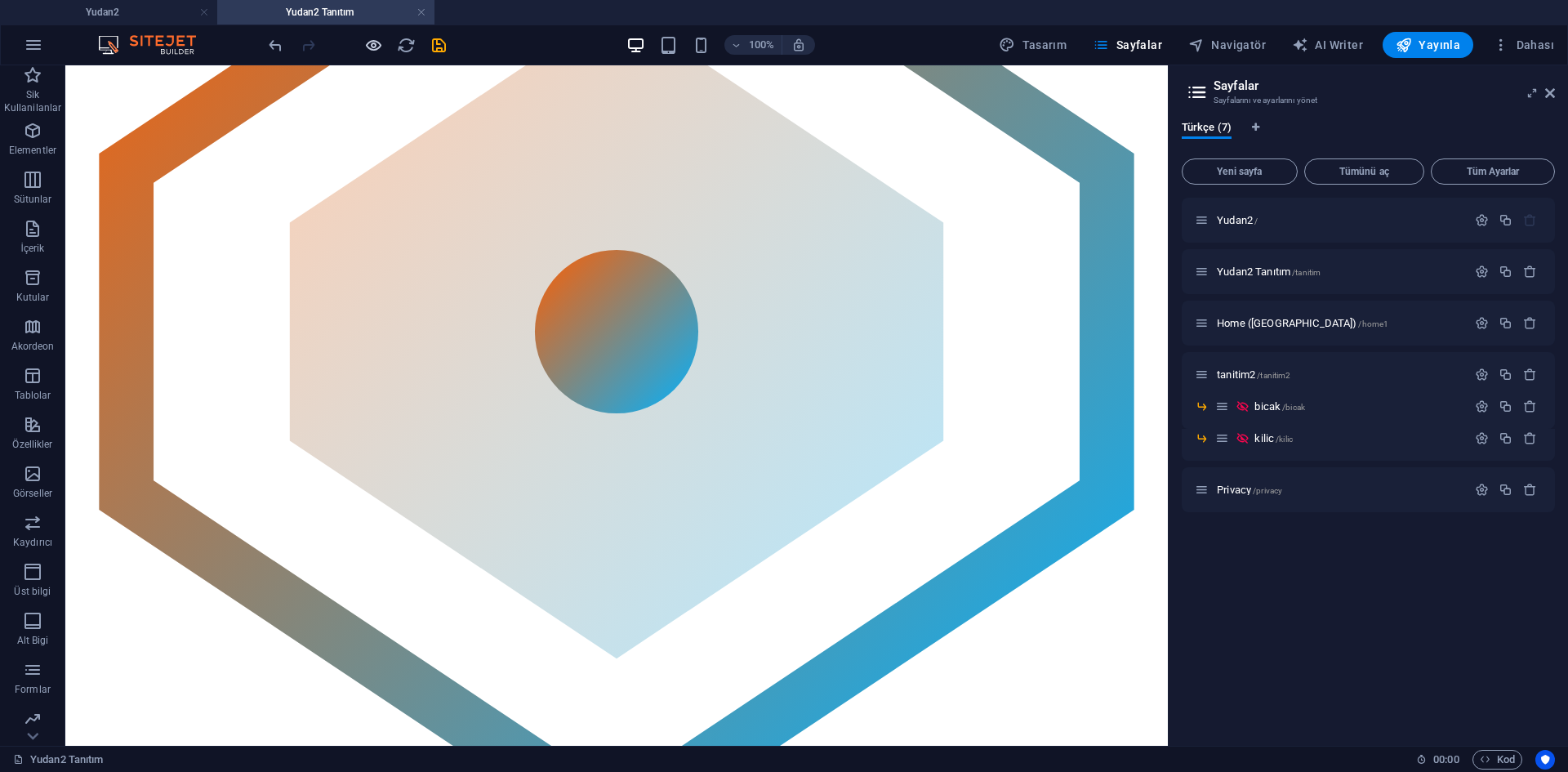
click at [376, 50] on icon "button" at bounding box center [374, 46] width 19 height 19
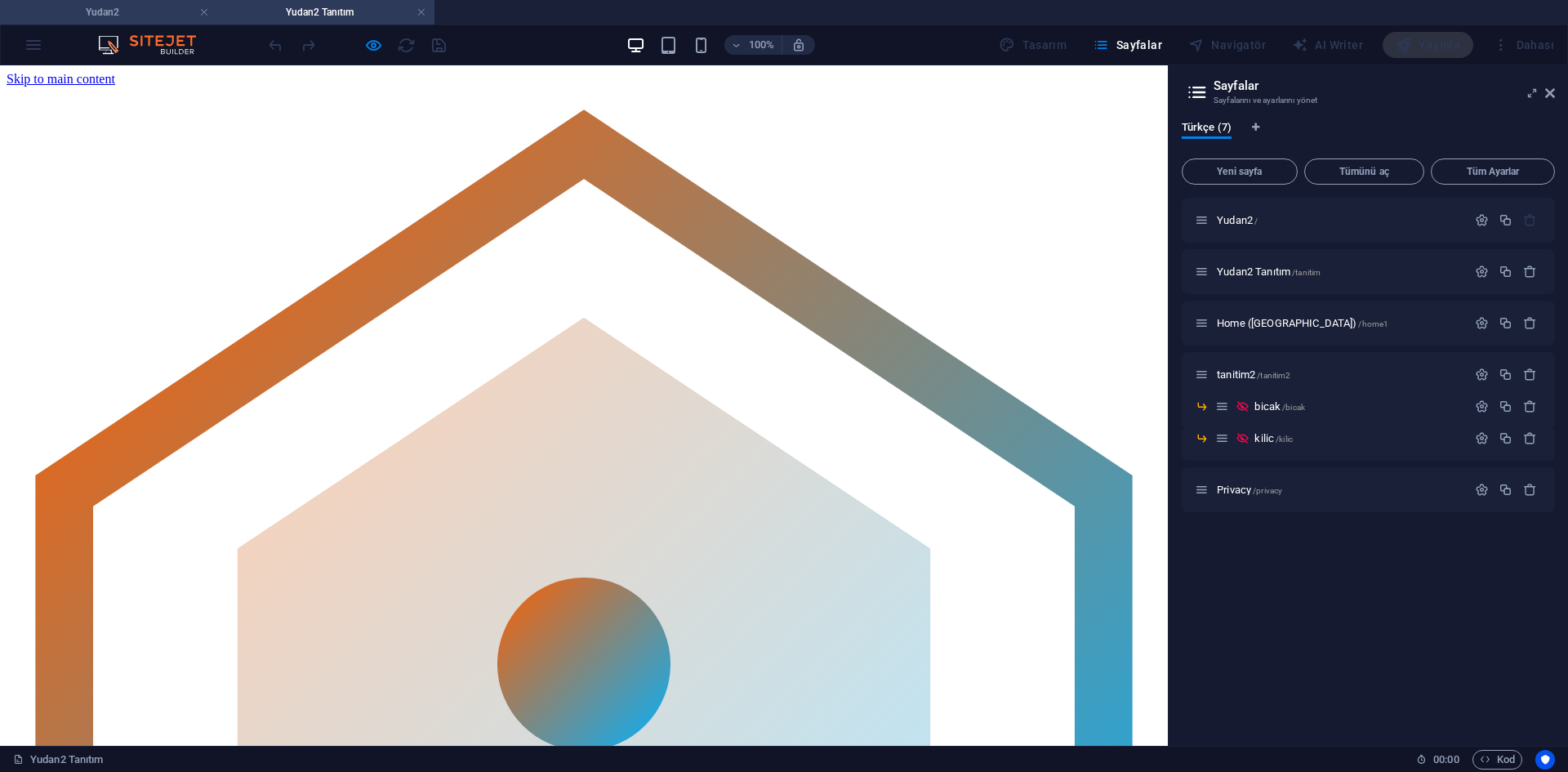
click at [107, 7] on h4 "Yudan2" at bounding box center [109, 11] width 217 height 18
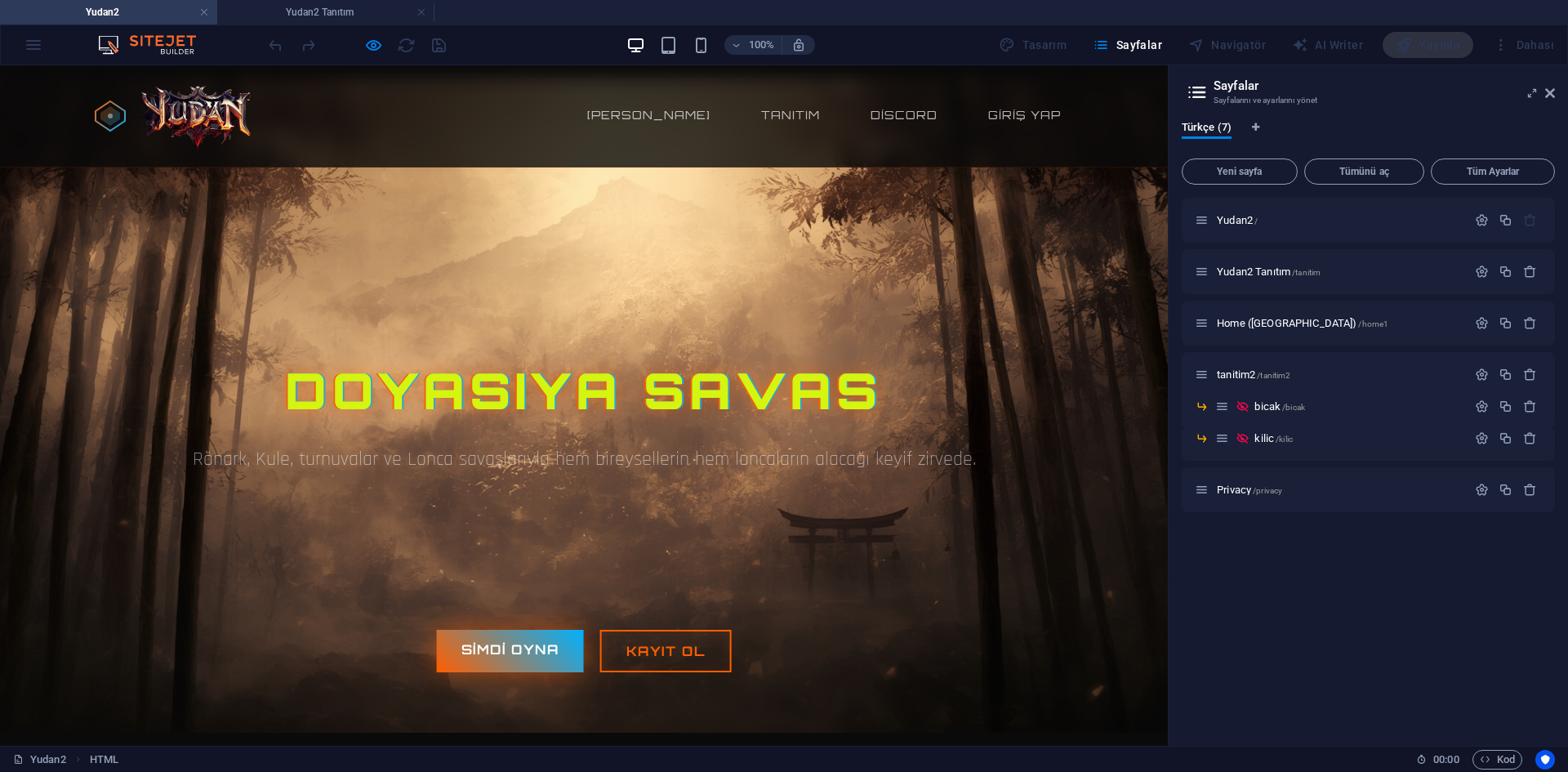
click at [728, 514] on div "Doyasıya Savas Rönark, Kule, turnuvalar ve Lonca savaşlarıyla hem bireysellerin…" at bounding box center [584, 429] width 980 height 599
click at [648, 305] on div "Doyasıya Savas Rönark, Kule, turnuvalar ve Lonca savaşlarıyla hem bireysellerin…" at bounding box center [584, 429] width 980 height 599
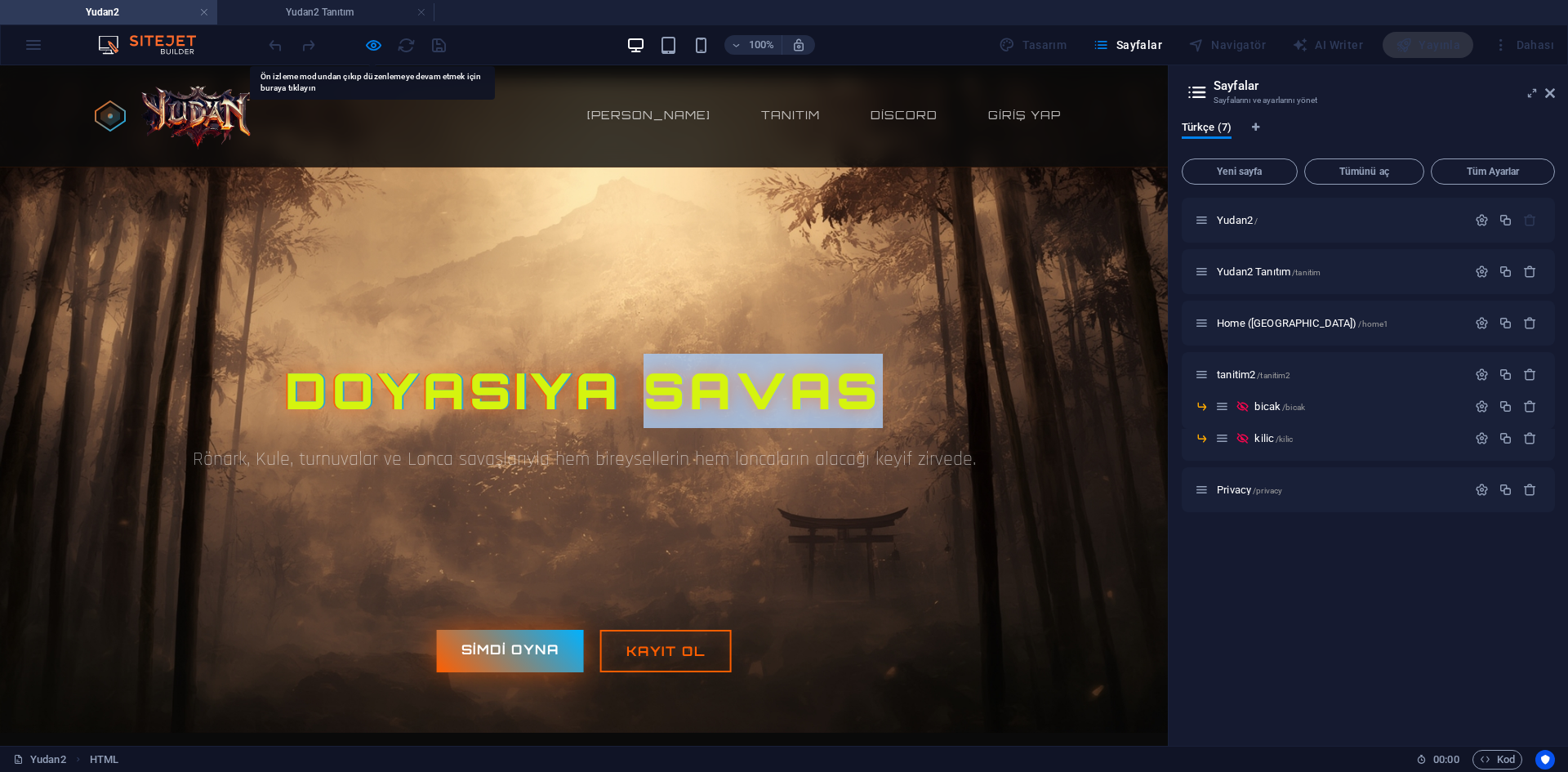
click at [648, 305] on div "Doyasıya Savas Rönark, Kule, turnuvalar ve Lonca savaşlarıyla hem bireysellerin…" at bounding box center [584, 429] width 980 height 599
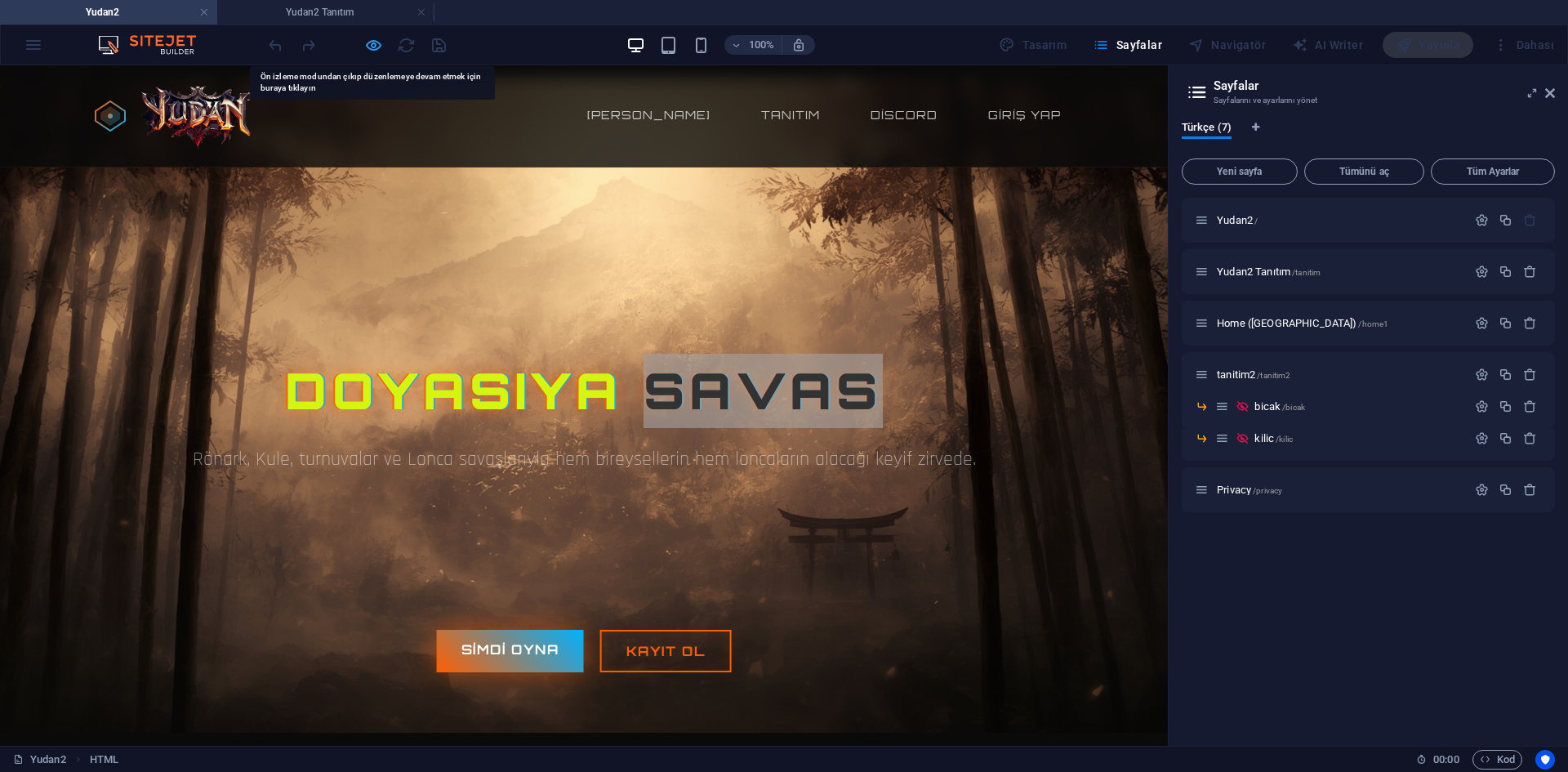
click at [376, 39] on icon "button" at bounding box center [374, 46] width 19 height 19
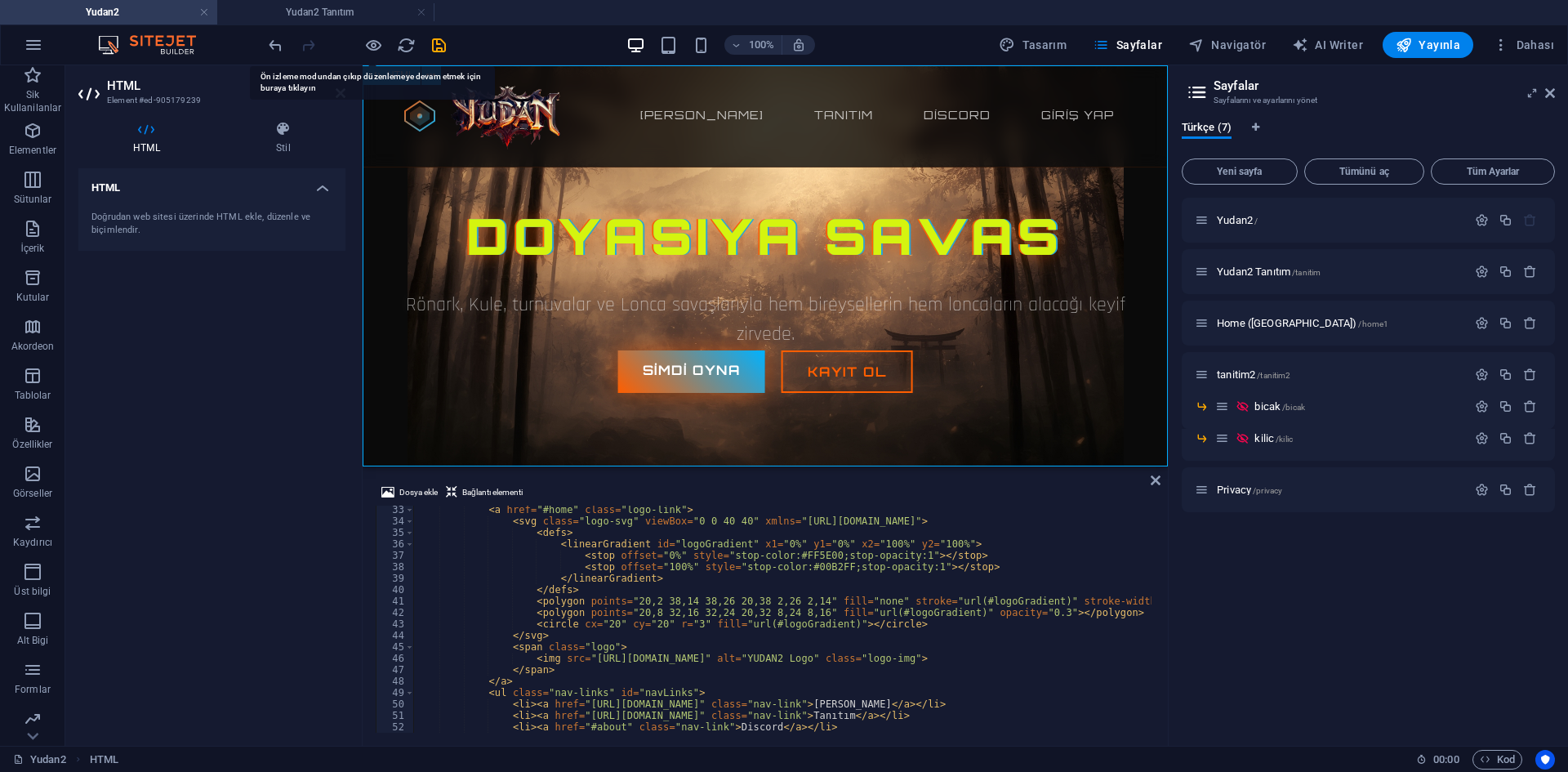
click at [645, 209] on div "Yudan2 65-250 pvp Server Ana sayfa Tanıtım Discord Giriş Yap Doyasıya Savas Rön…" at bounding box center [765, 266] width 805 height 401
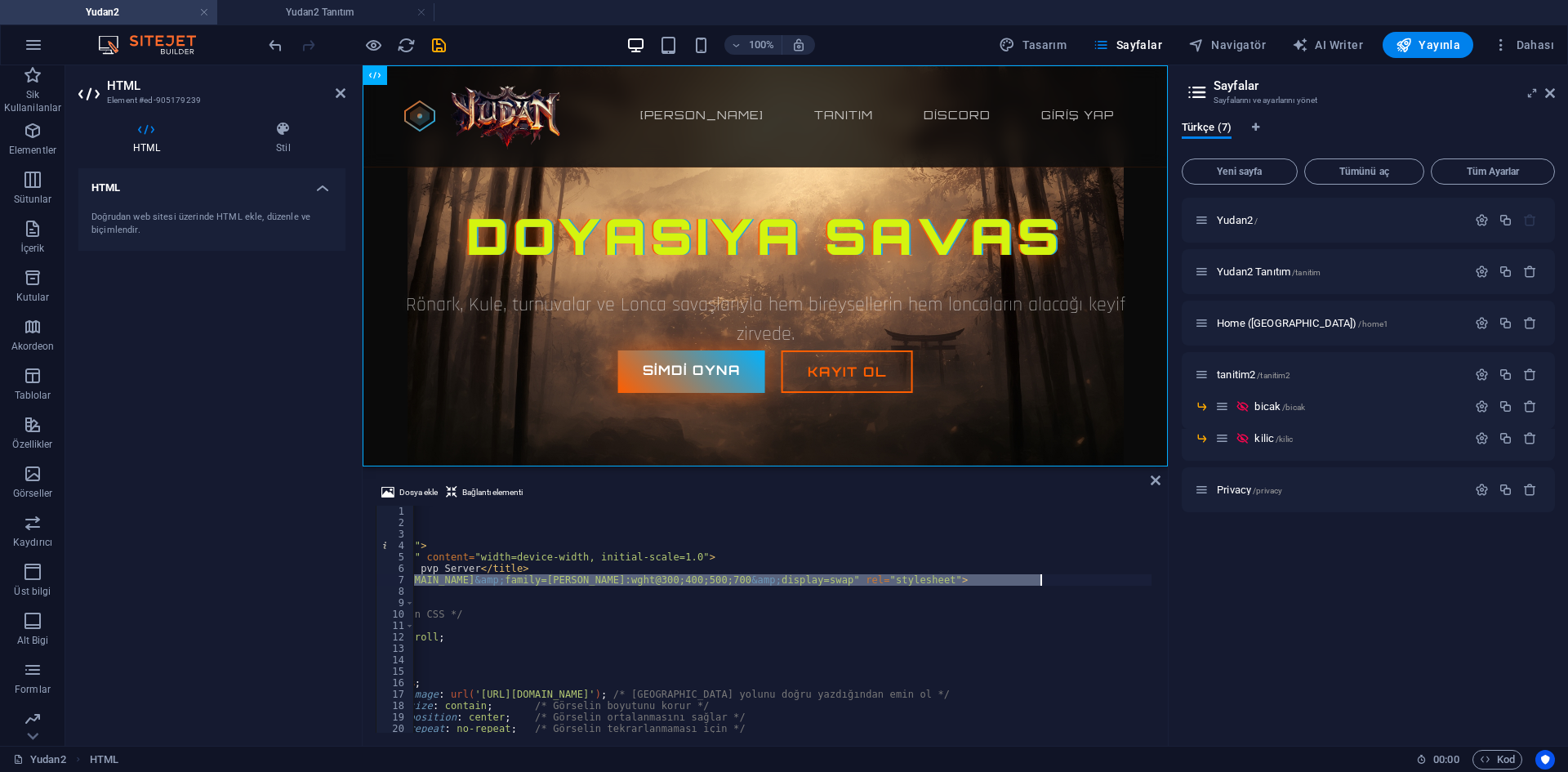
drag, startPoint x: 506, startPoint y: 579, endPoint x: 801, endPoint y: 587, distance: 295.1
click at [801, 587] on div "< meta charset = "UTF-8" > < meta name = "viewport" content = "width=device-wid…" at bounding box center [875, 628] width 1217 height 247
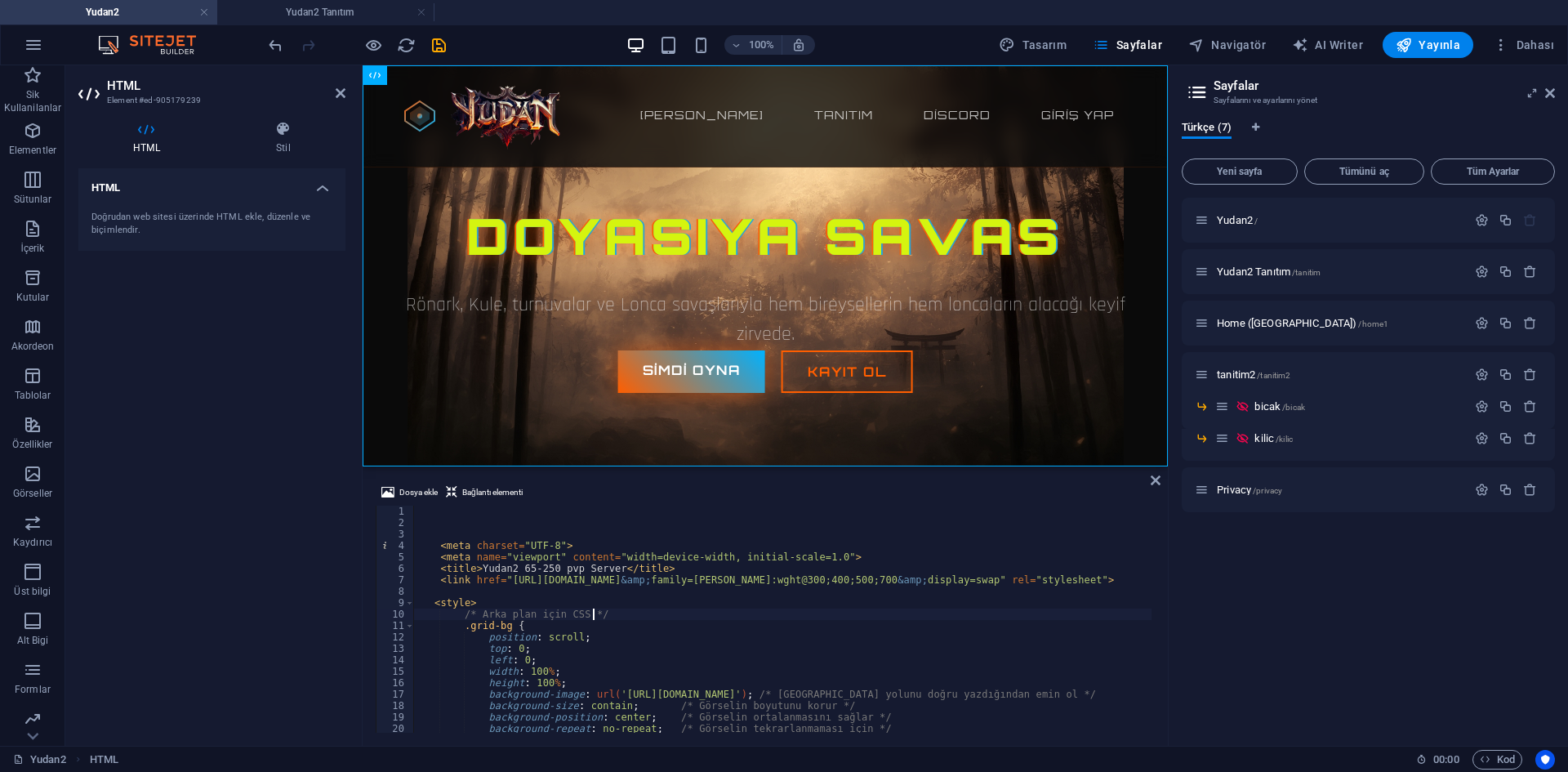
click at [700, 615] on div "< meta charset = "UTF-8" > < meta name = "viewport" content = "width=device-wid…" at bounding box center [1022, 628] width 1217 height 247
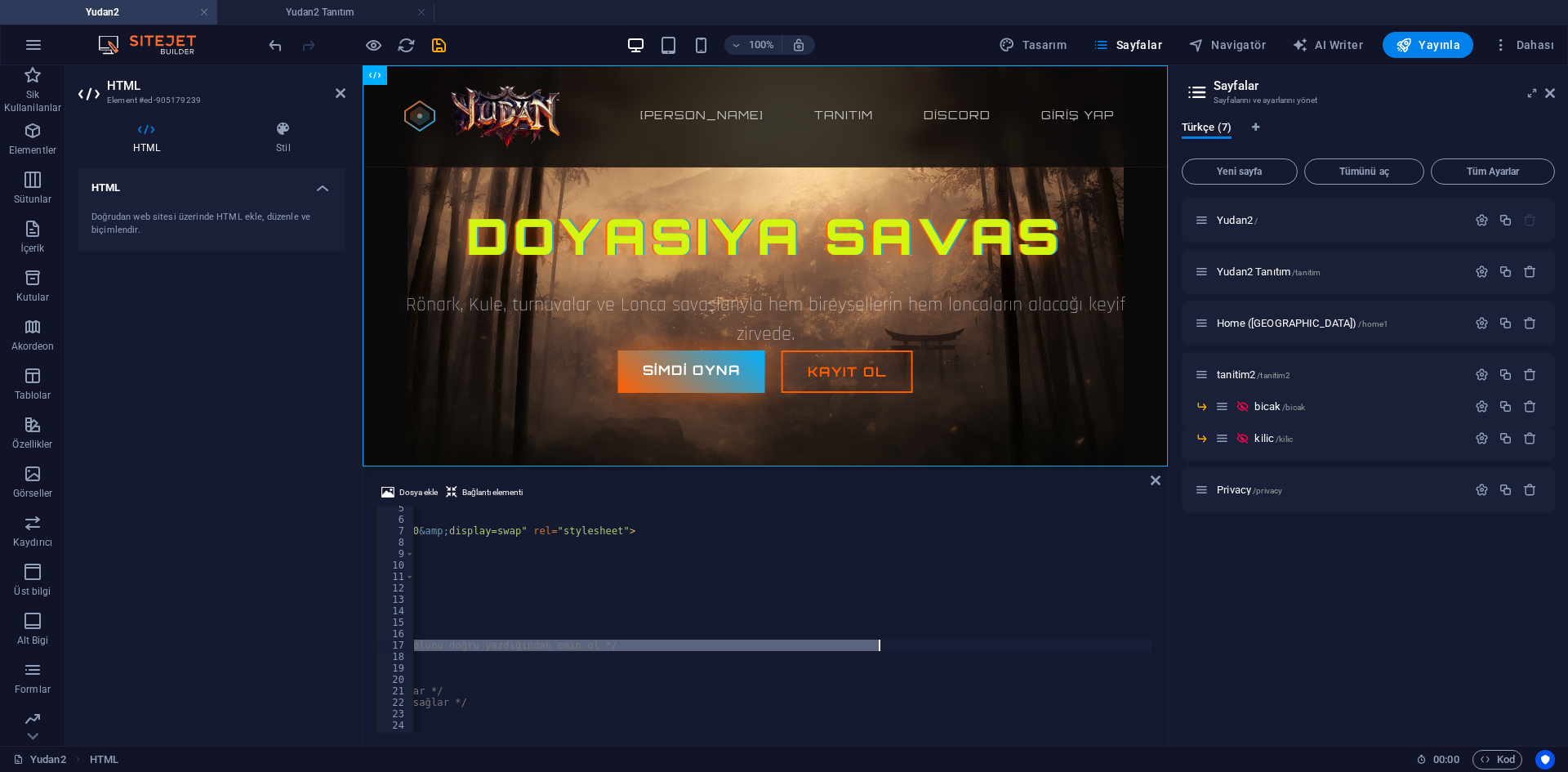
drag, startPoint x: 607, startPoint y: 640, endPoint x: 879, endPoint y: 645, distance: 272.0
click at [879, 645] on div "< meta name = "viewport" content = "width=device-width, initial-scale=1.0" > < …" at bounding box center [543, 624] width 1217 height 247
click at [428, 489] on span "Dosya ekle" at bounding box center [418, 492] width 38 height 20
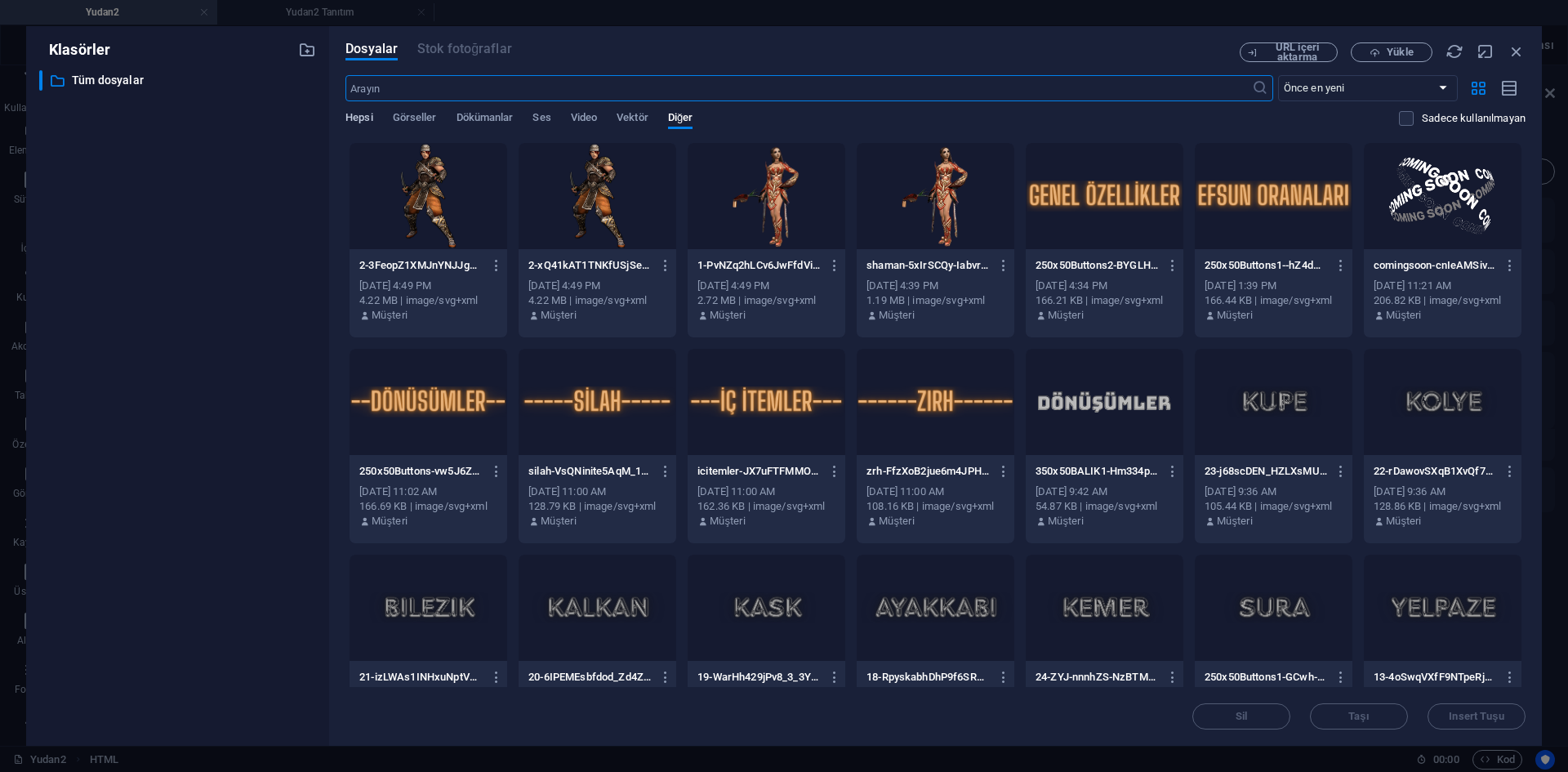
click at [357, 114] on span "Hepsi" at bounding box center [359, 119] width 27 height 23
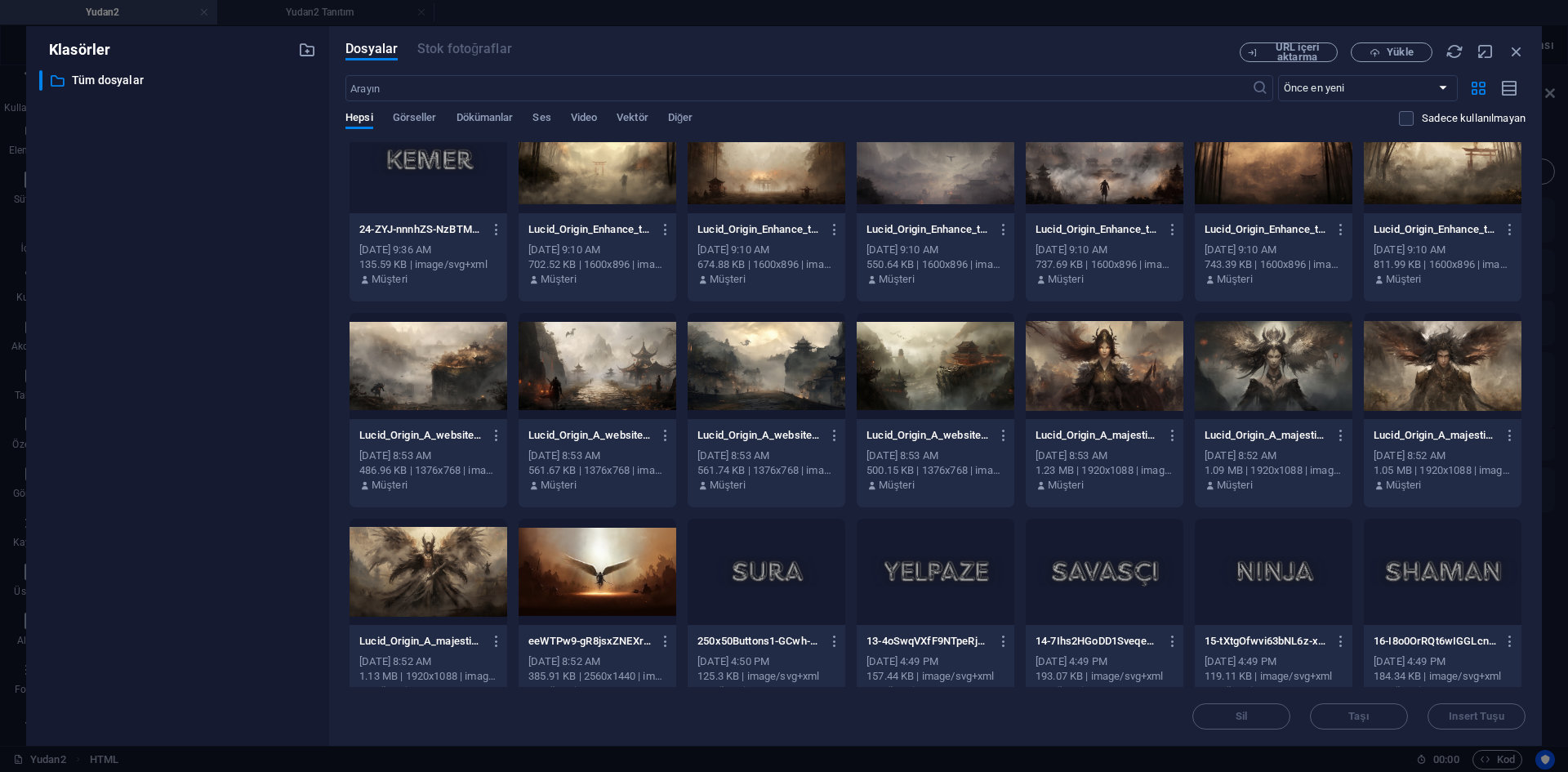
scroll to position [571, 0]
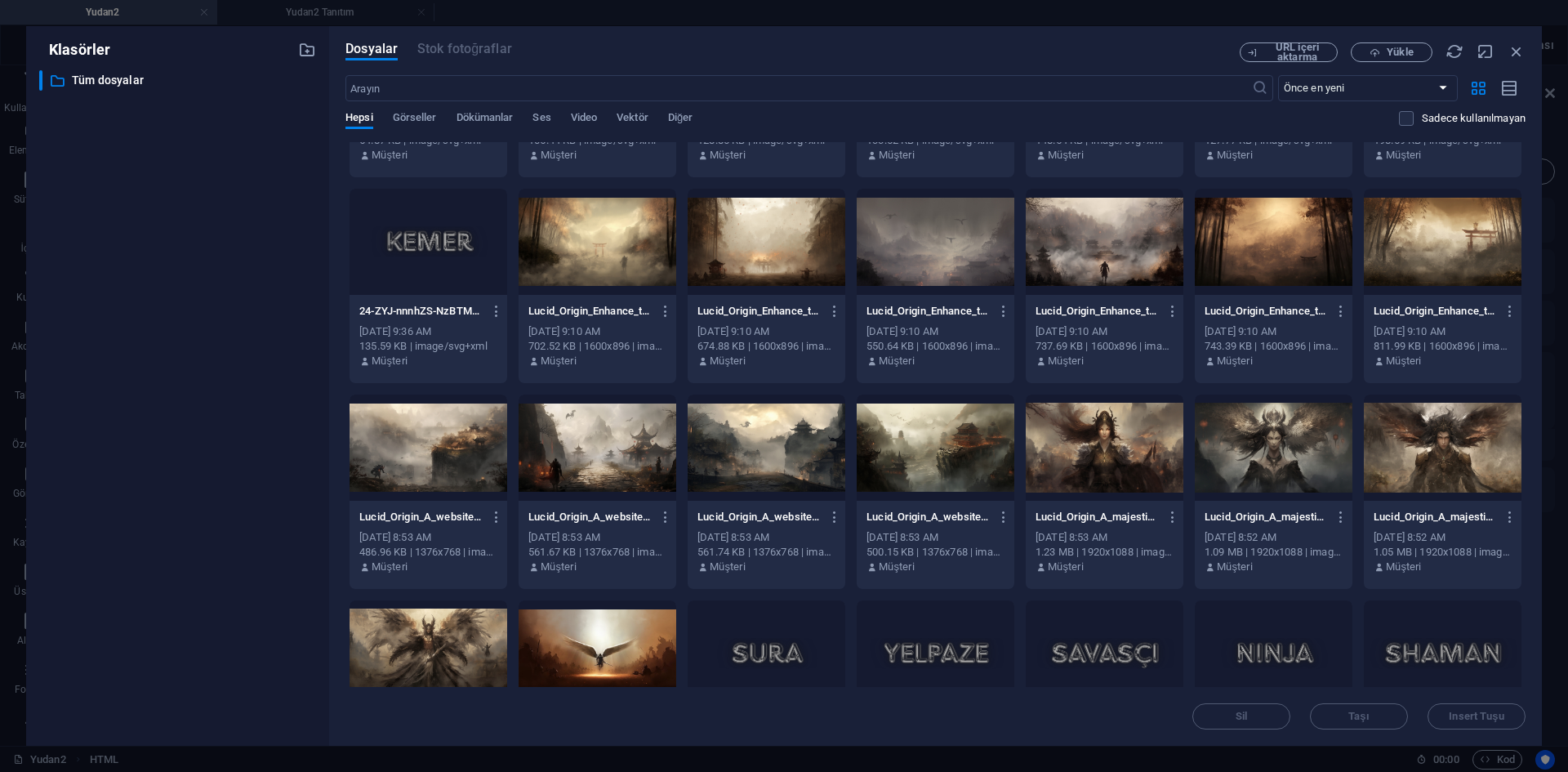
click at [1434, 264] on div at bounding box center [1442, 241] width 158 height 106
type textarea "background-image: url('[URL][DOMAIN_NAME]); /* Görsel yolunu doğru yazdığından …"
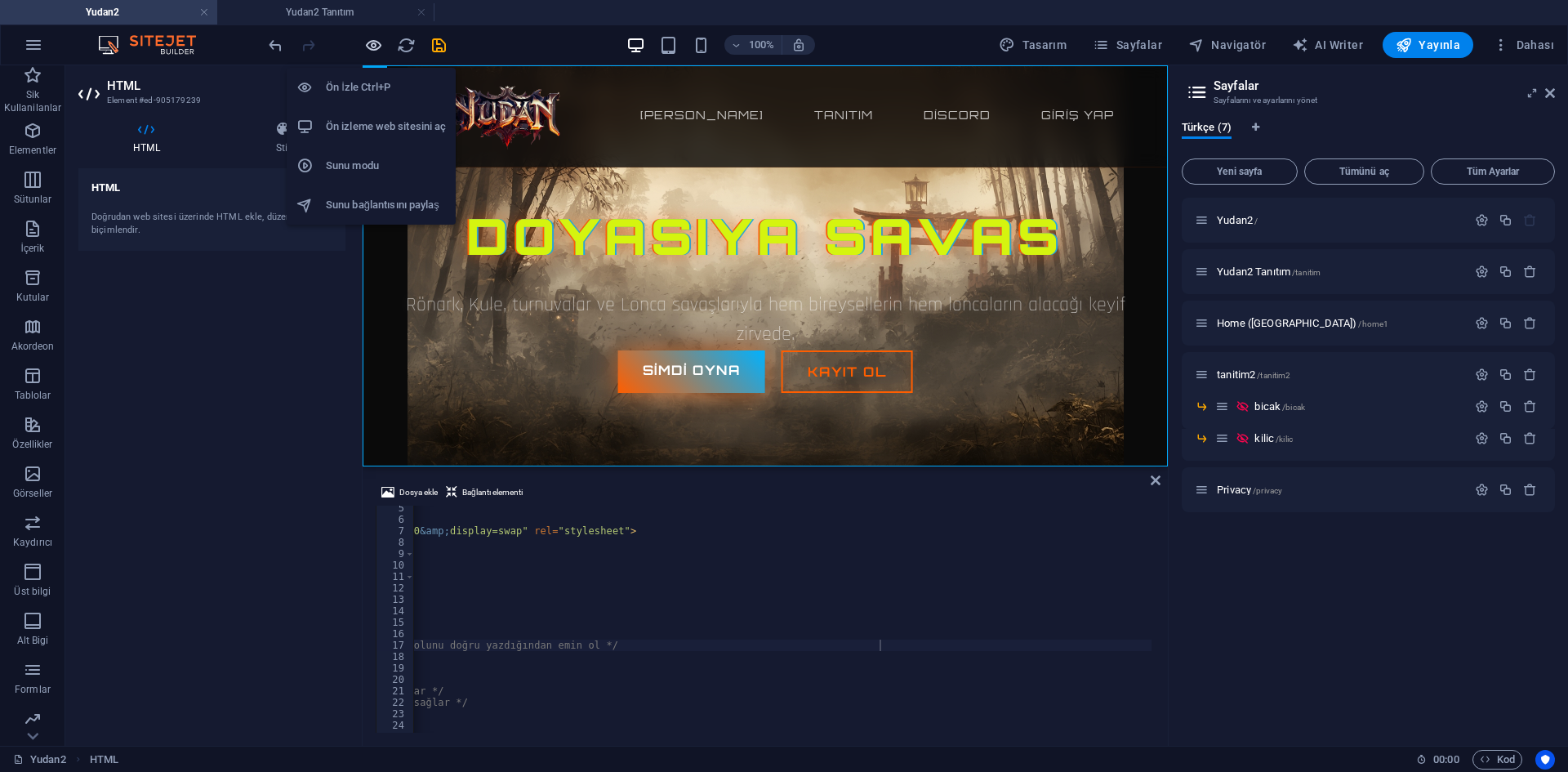
click at [368, 41] on icon "button" at bounding box center [374, 46] width 19 height 19
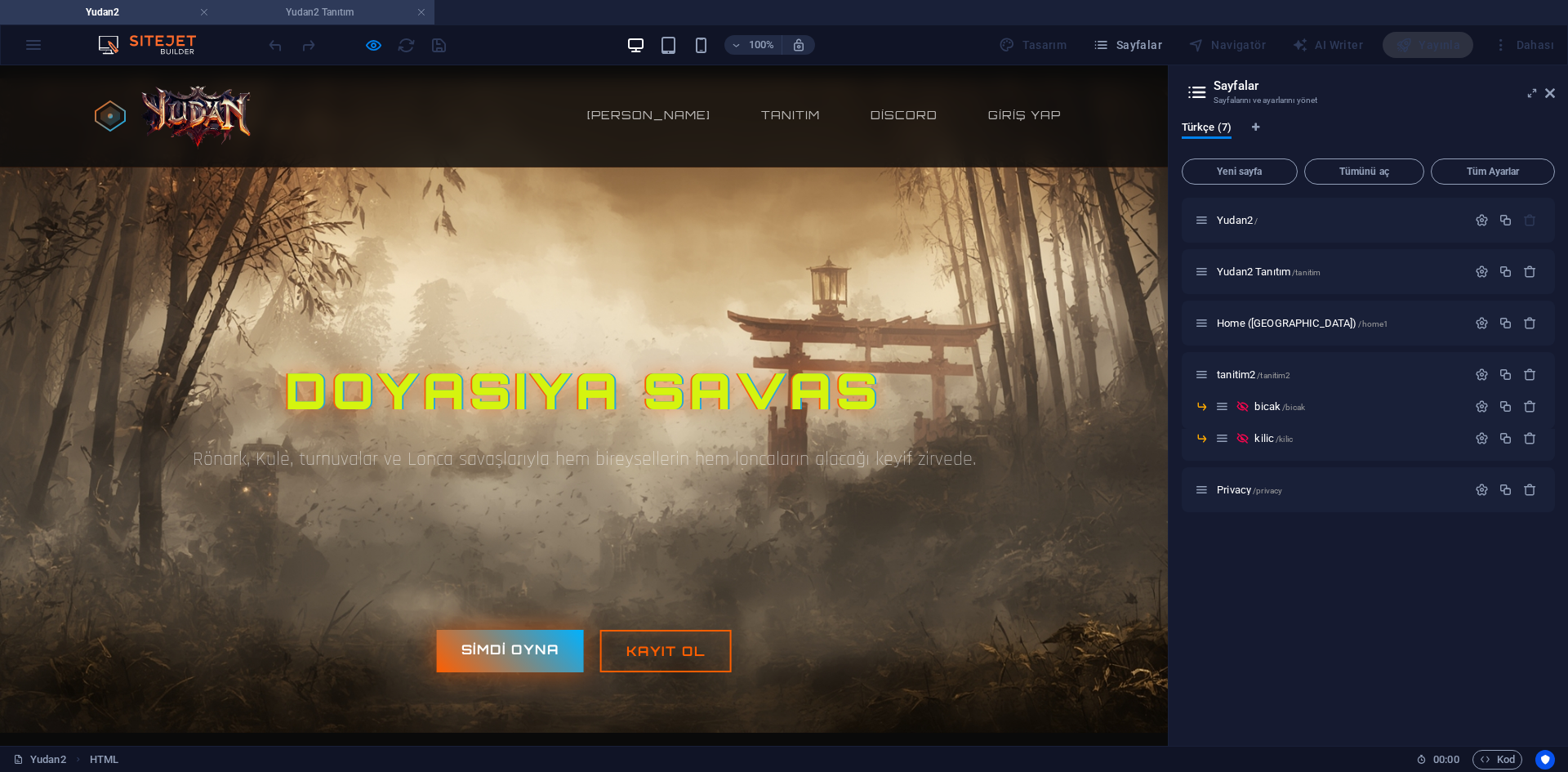
click at [323, 18] on h4 "Yudan2 Tanıtım" at bounding box center [326, 11] width 217 height 18
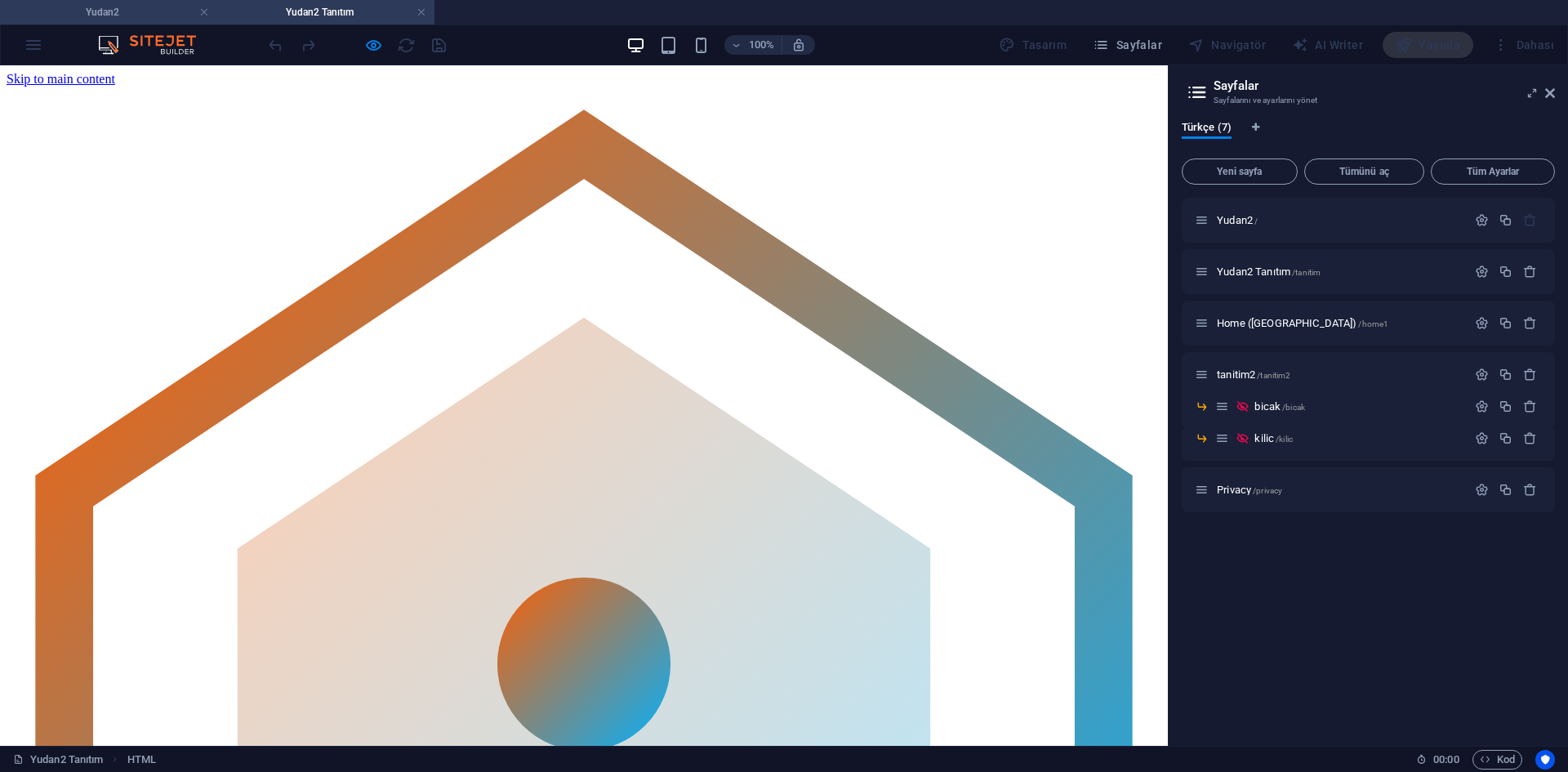
click at [177, 8] on h4 "Yudan2" at bounding box center [109, 11] width 217 height 18
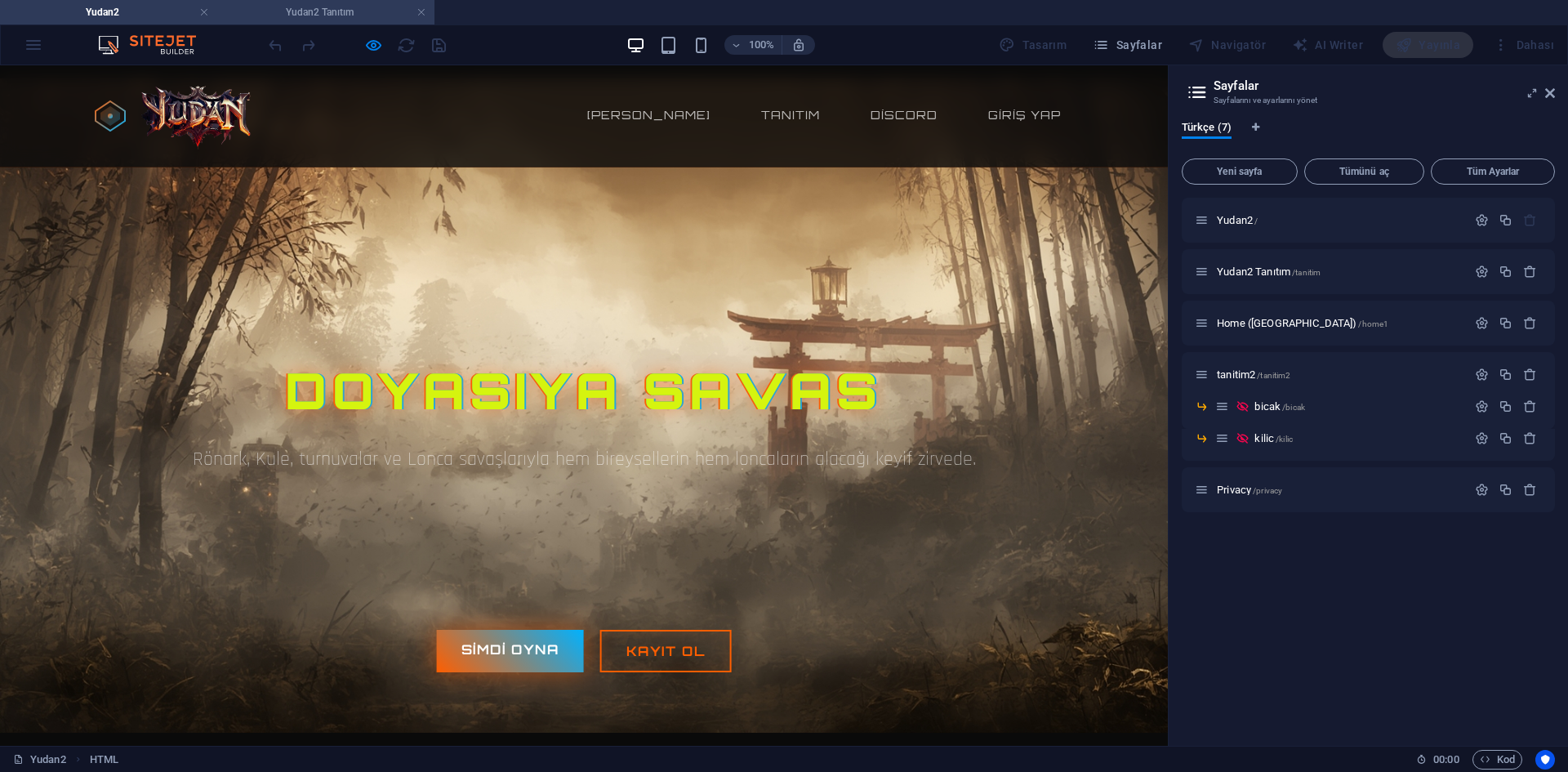
click at [308, 10] on h4 "Yudan2 Tanıtım" at bounding box center [326, 11] width 217 height 18
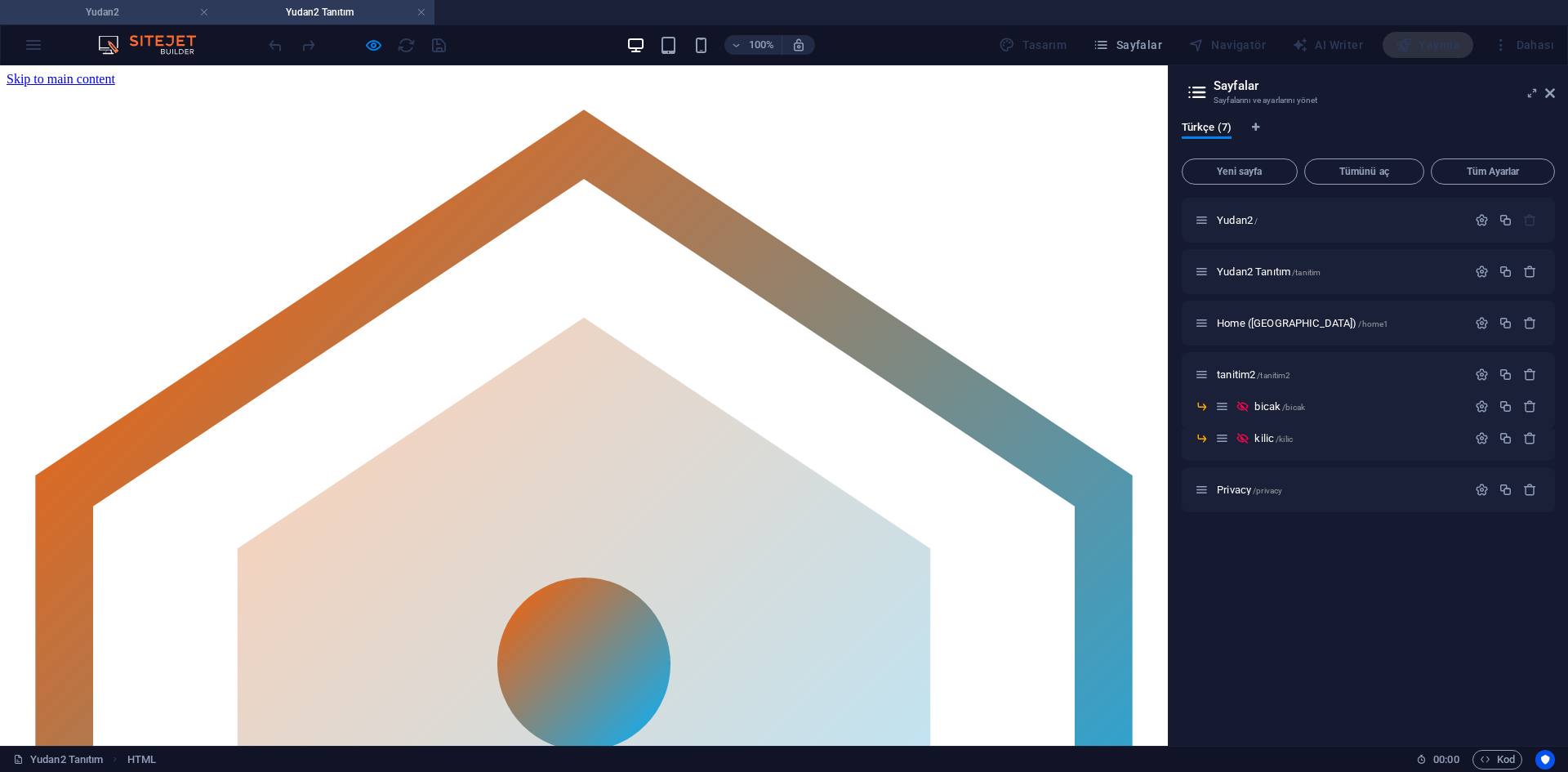
click at [158, 9] on h4 "Yudan2" at bounding box center [109, 11] width 217 height 18
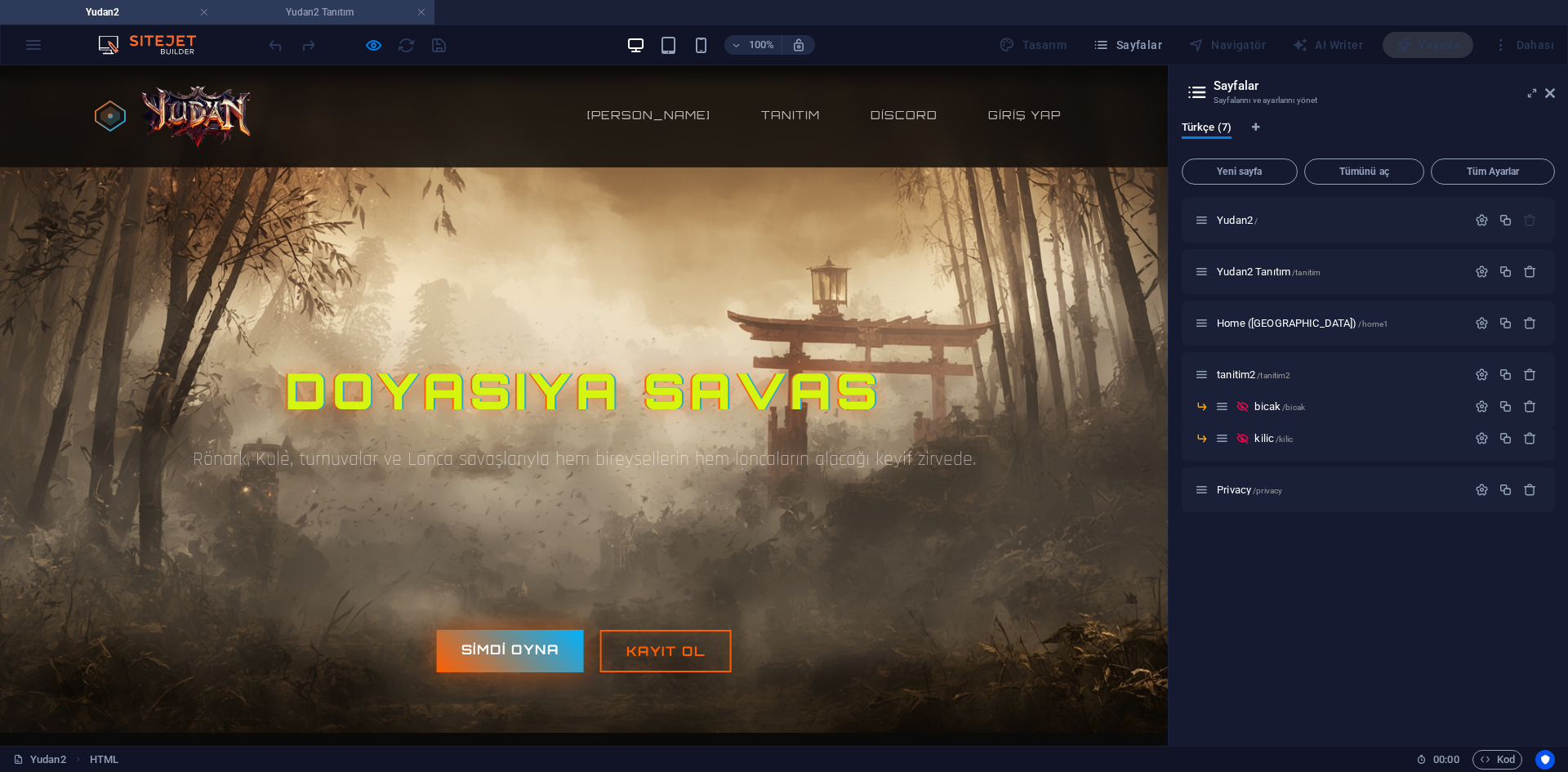
click at [270, 9] on h4 "Yudan2 Tanıtım" at bounding box center [326, 11] width 217 height 18
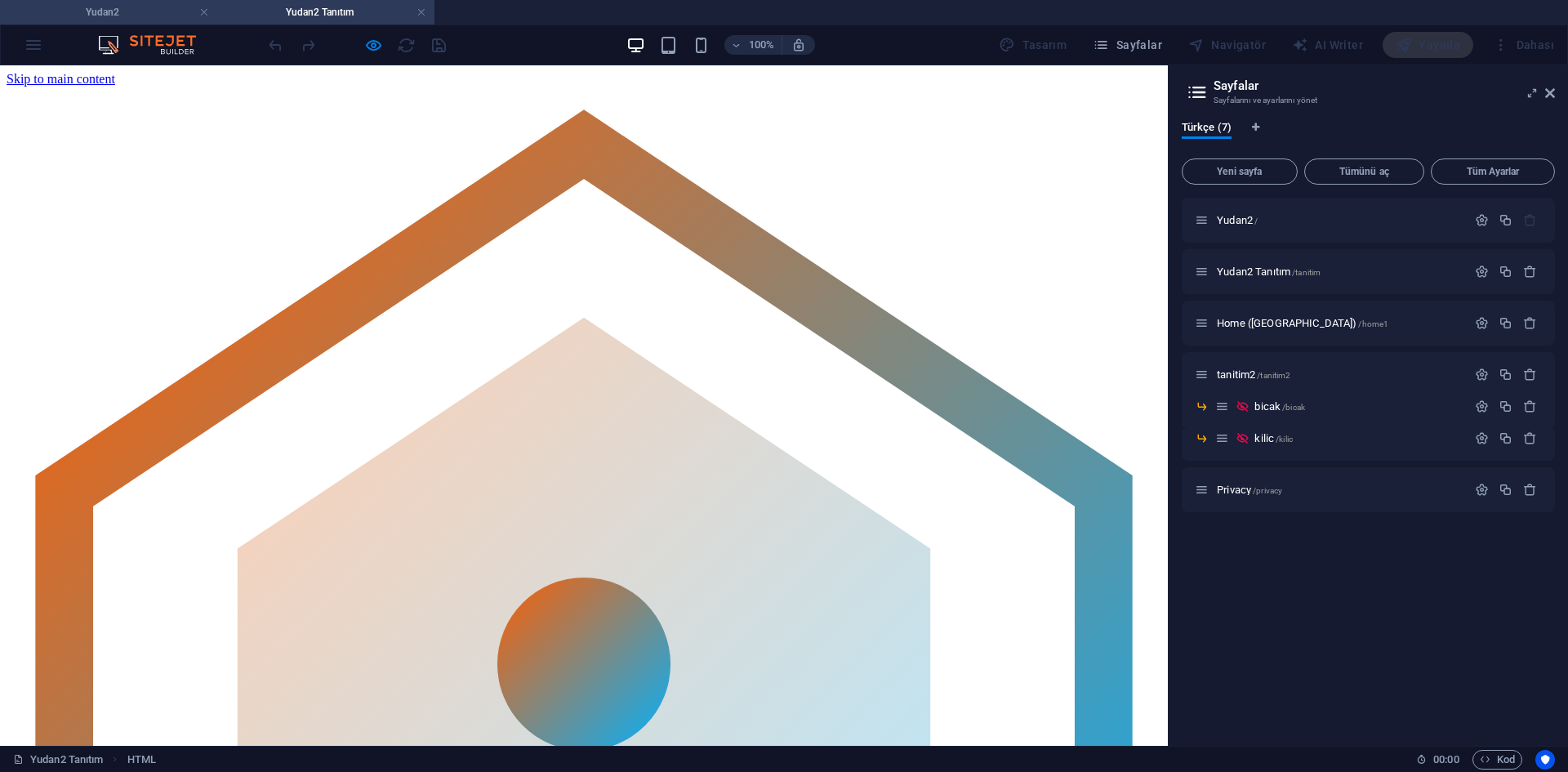
click at [152, 10] on h4 "Yudan2" at bounding box center [109, 11] width 217 height 18
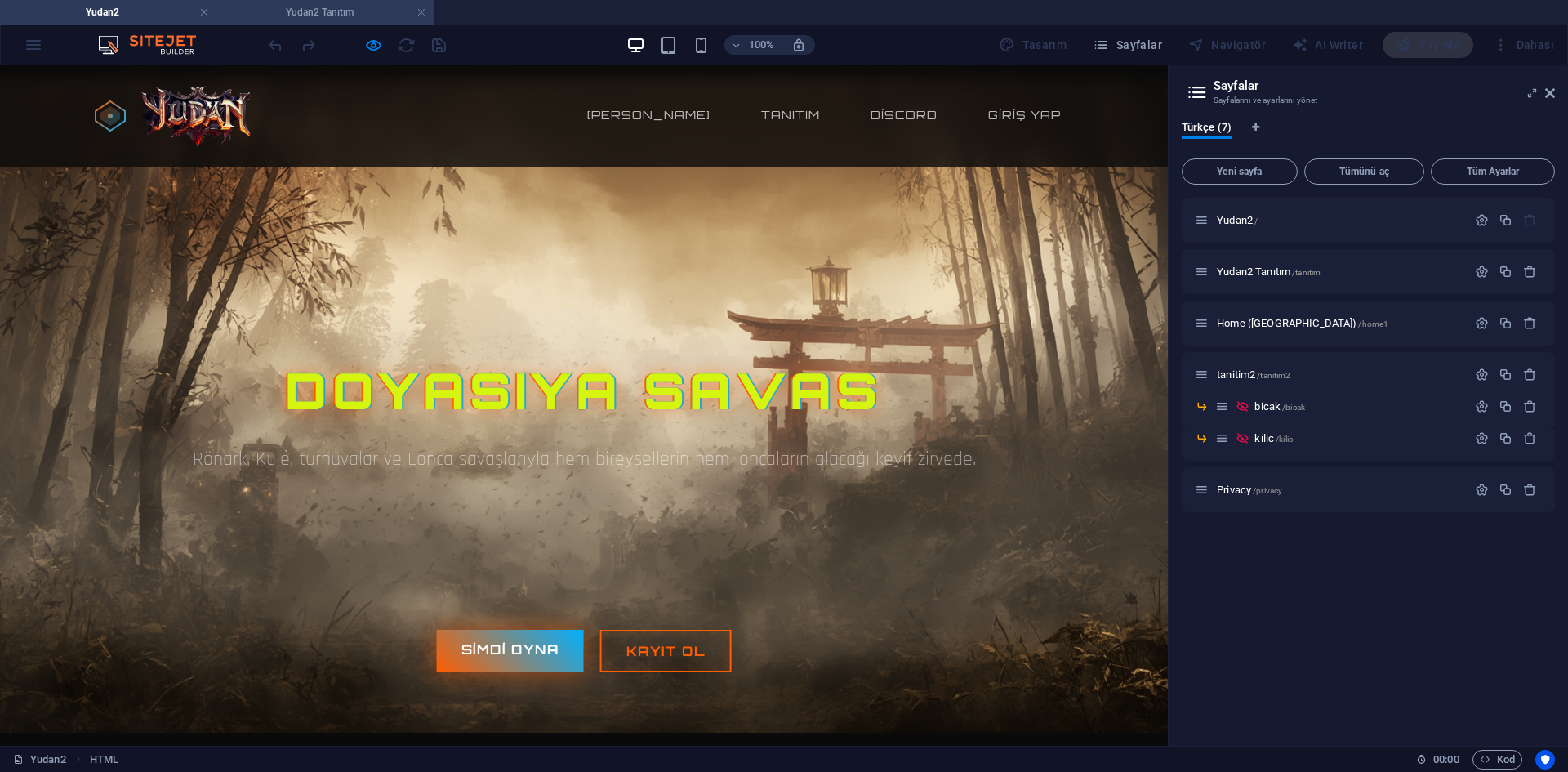
click at [270, 14] on h4 "Yudan2 Tanıtım" at bounding box center [326, 11] width 217 height 18
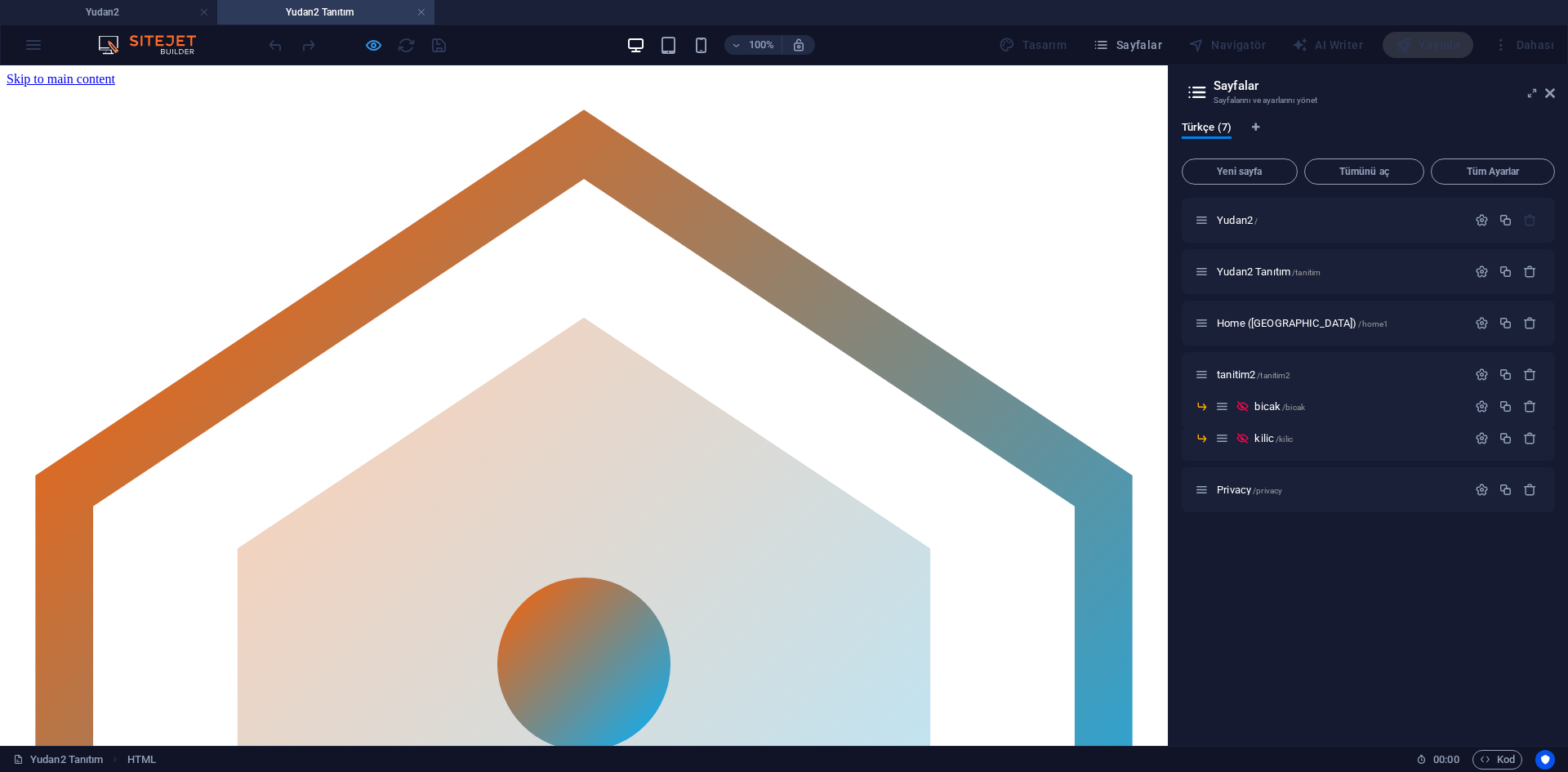
click at [375, 42] on icon "button" at bounding box center [374, 46] width 19 height 19
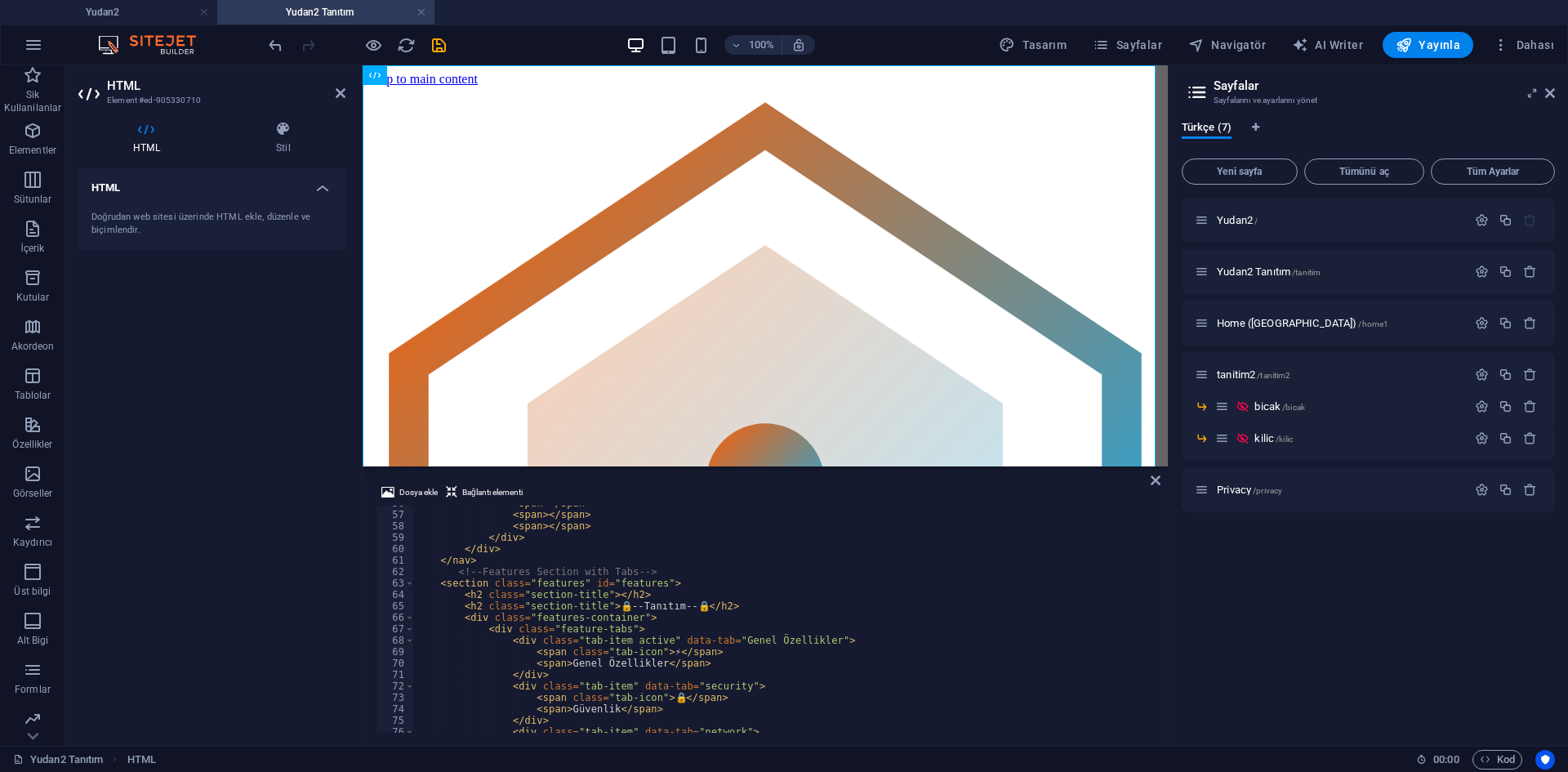
scroll to position [539, 0]
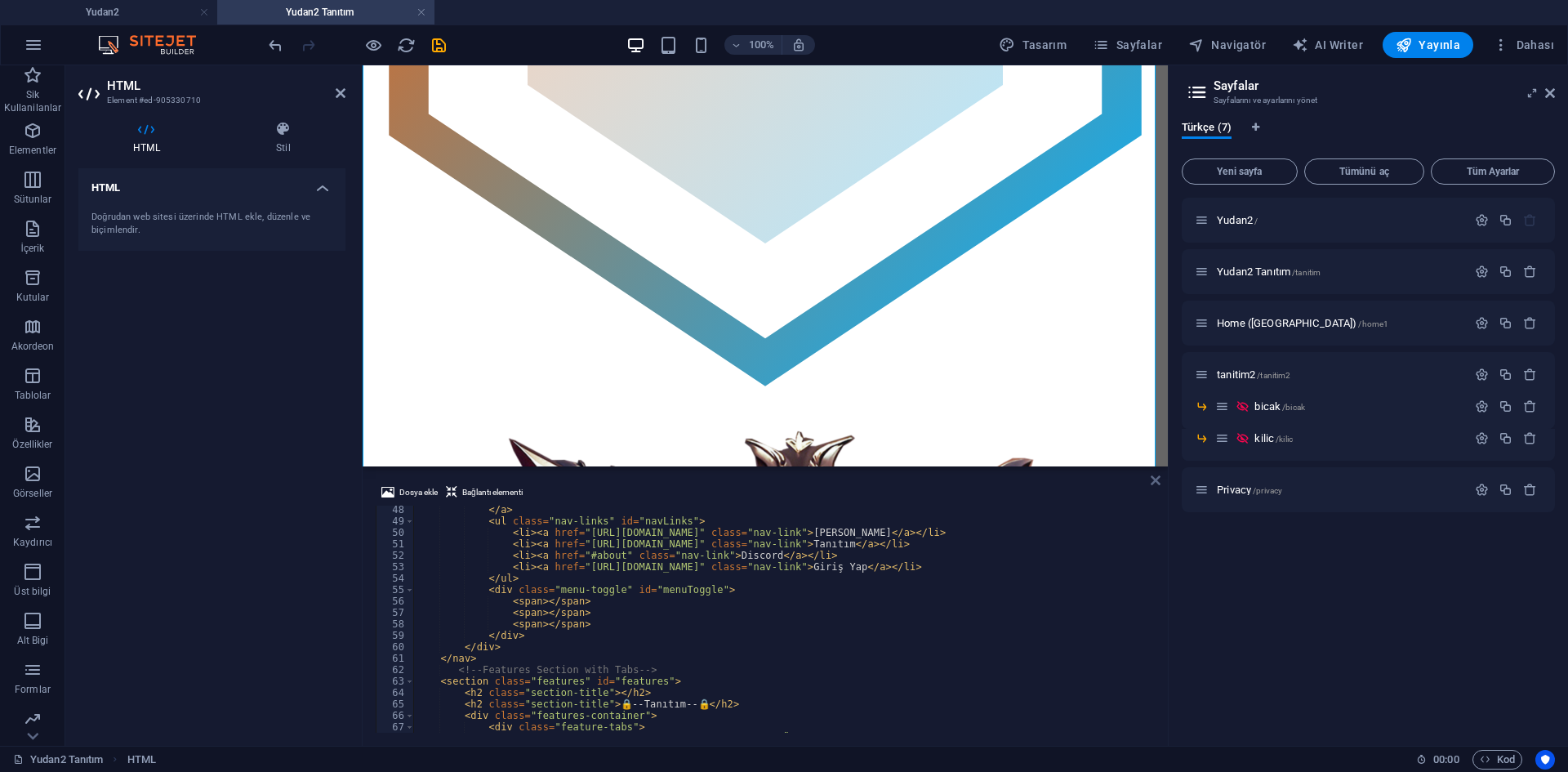
click at [1156, 478] on icon at bounding box center [1155, 480] width 10 height 13
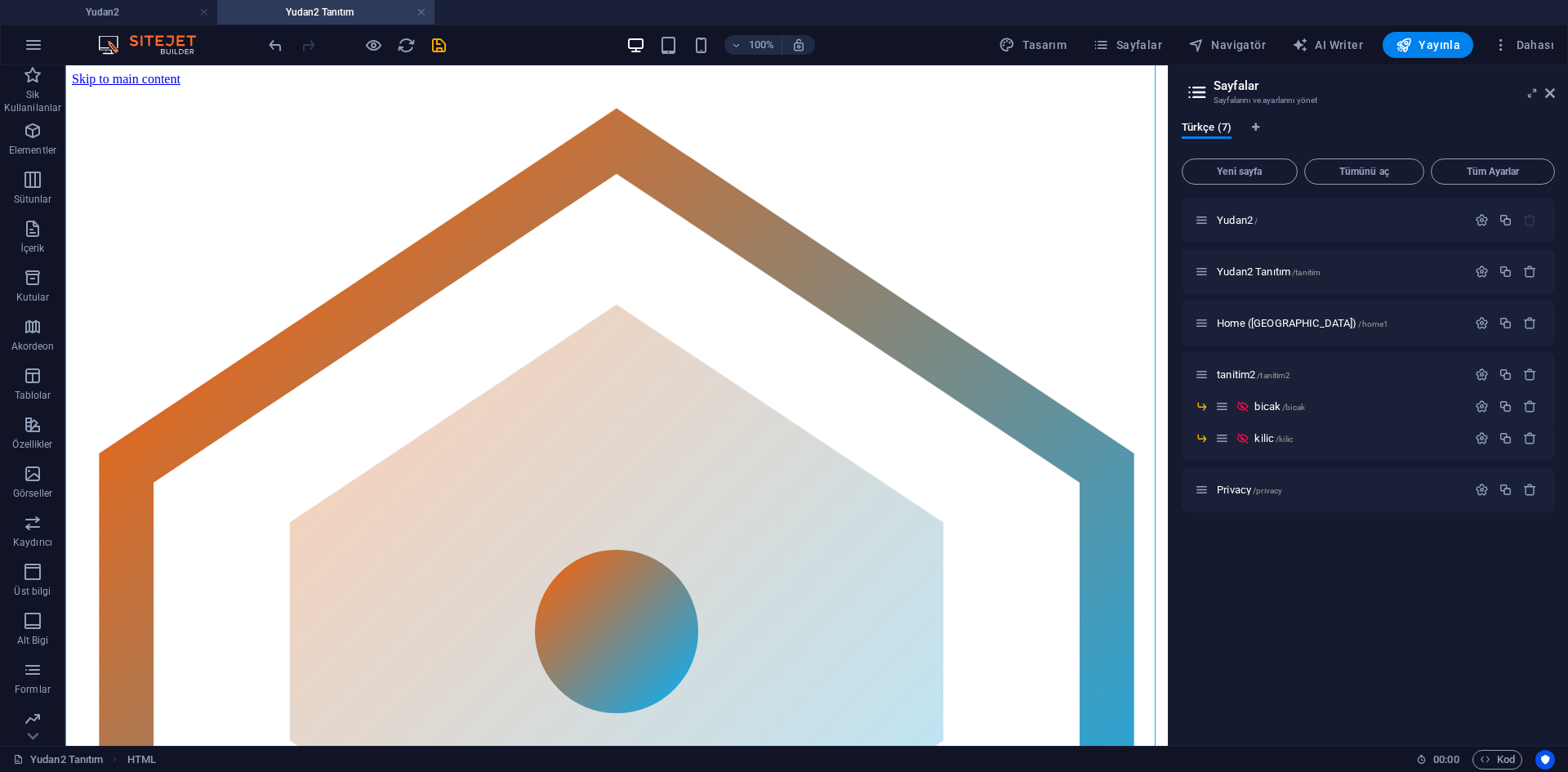
scroll to position [300, 0]
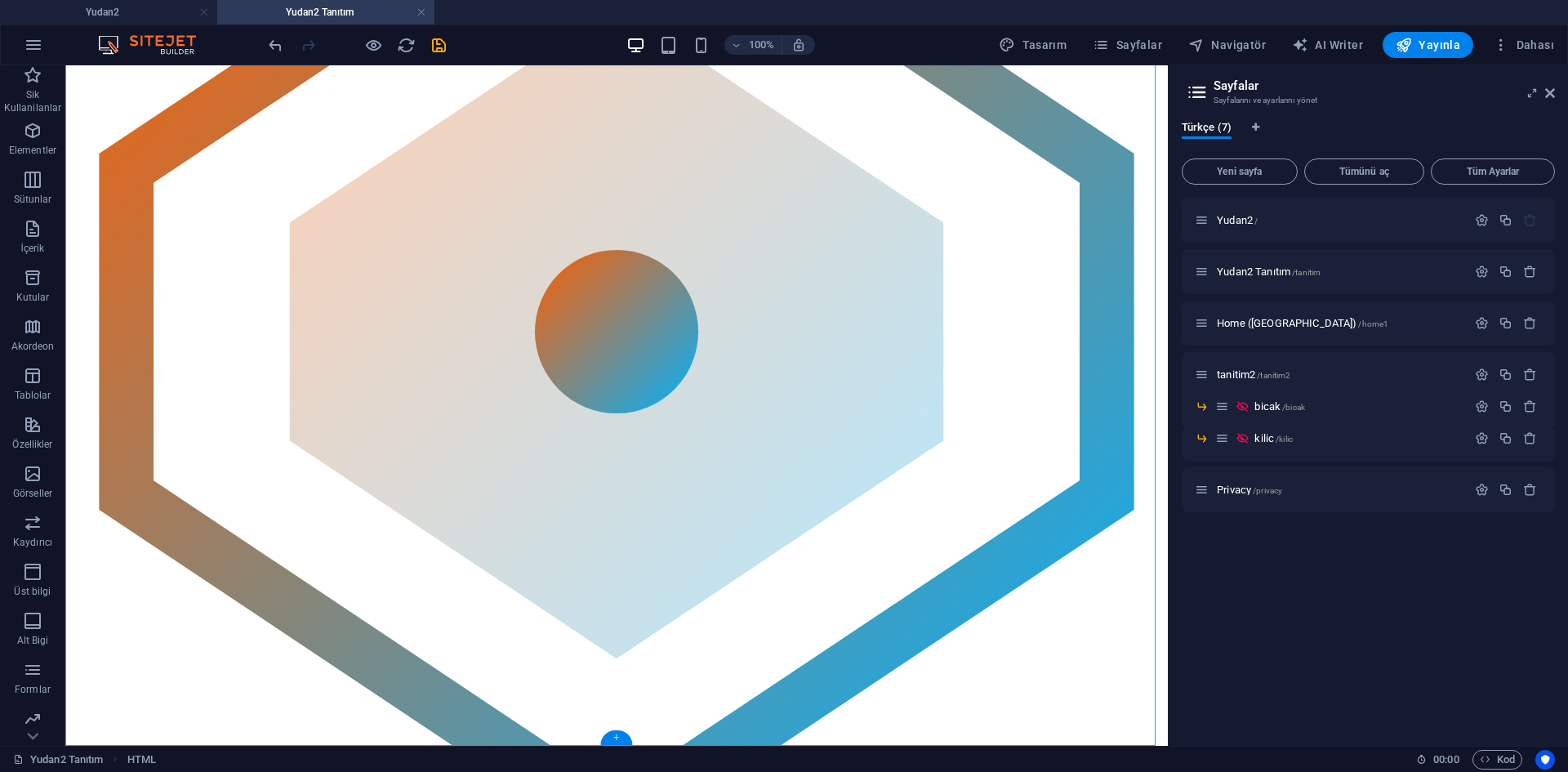
drag, startPoint x: 612, startPoint y: 737, endPoint x: 301, endPoint y: 632, distance: 328.2
click at [612, 737] on div "+" at bounding box center [615, 737] width 31 height 14
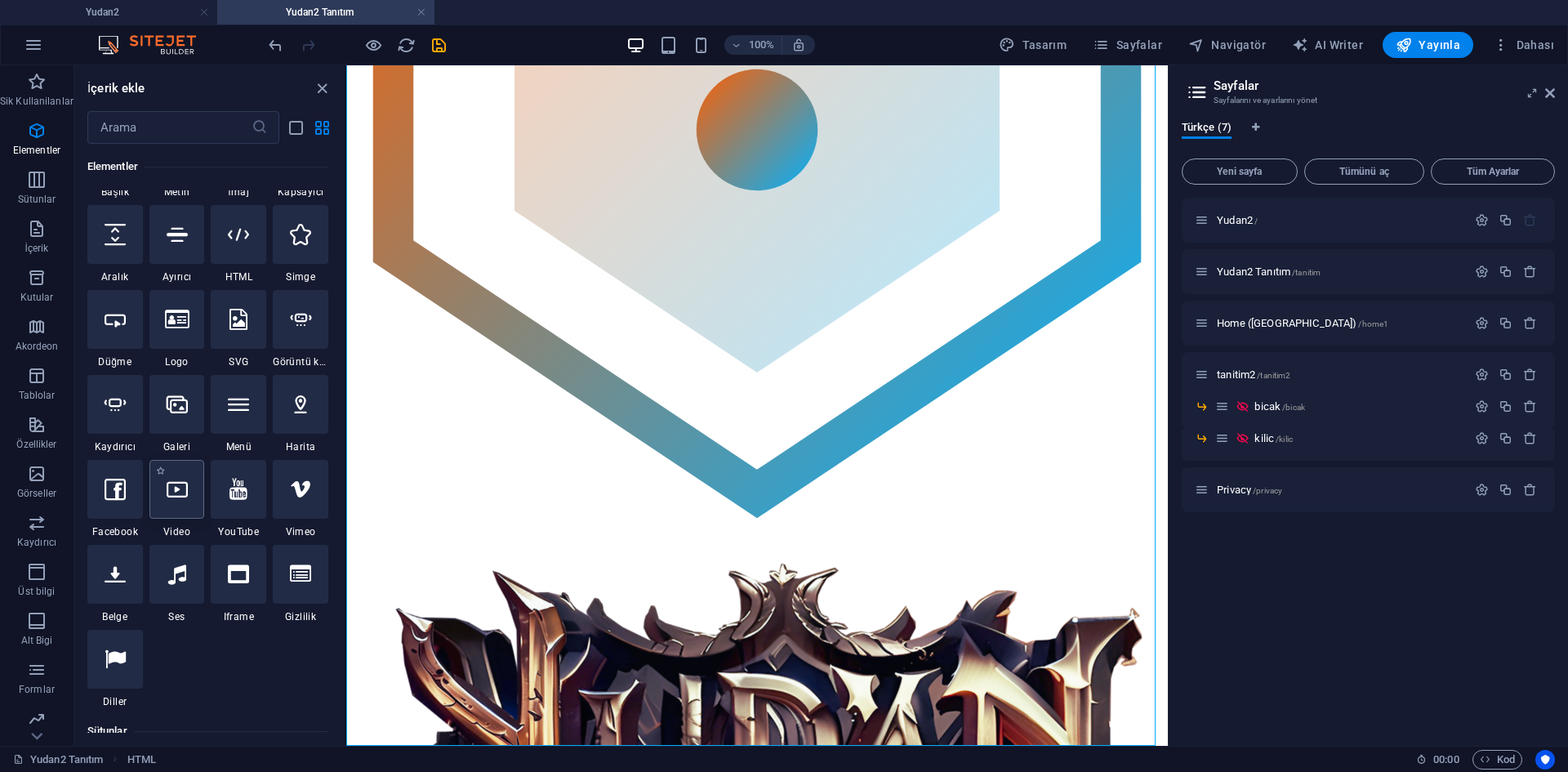
scroll to position [163, 0]
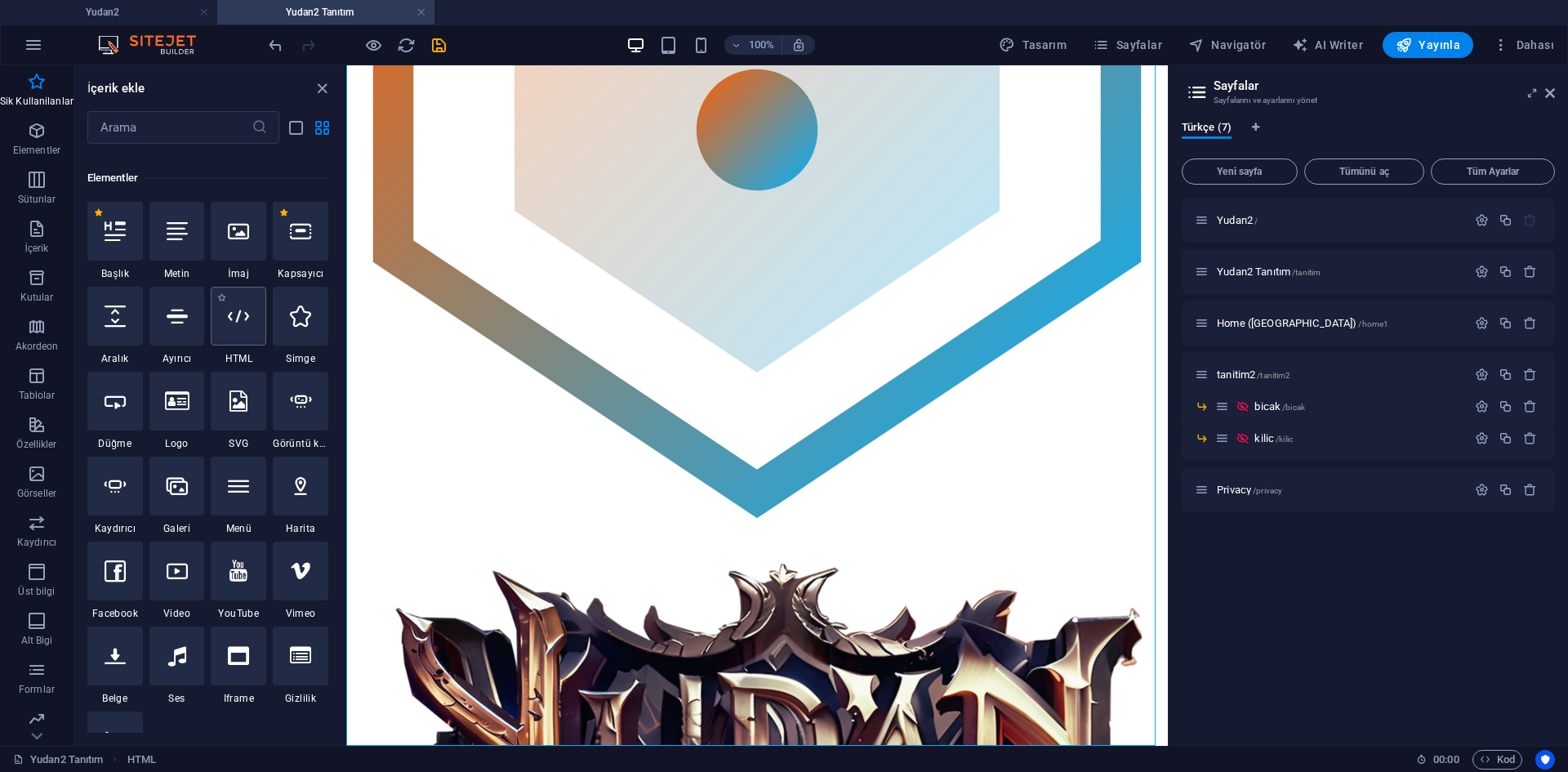
click at [252, 332] on div at bounding box center [238, 316] width 55 height 59
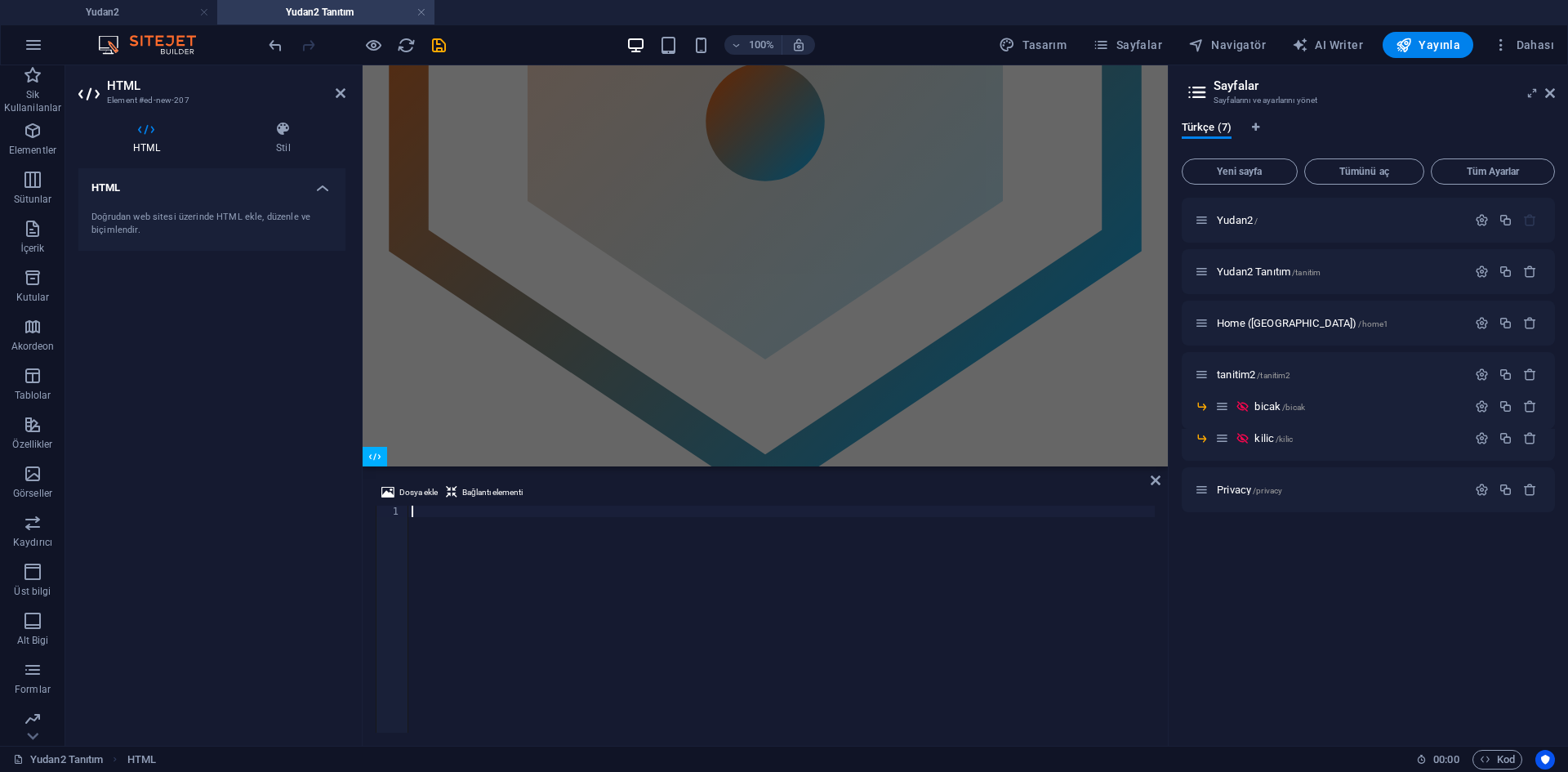
scroll to position [640, 0]
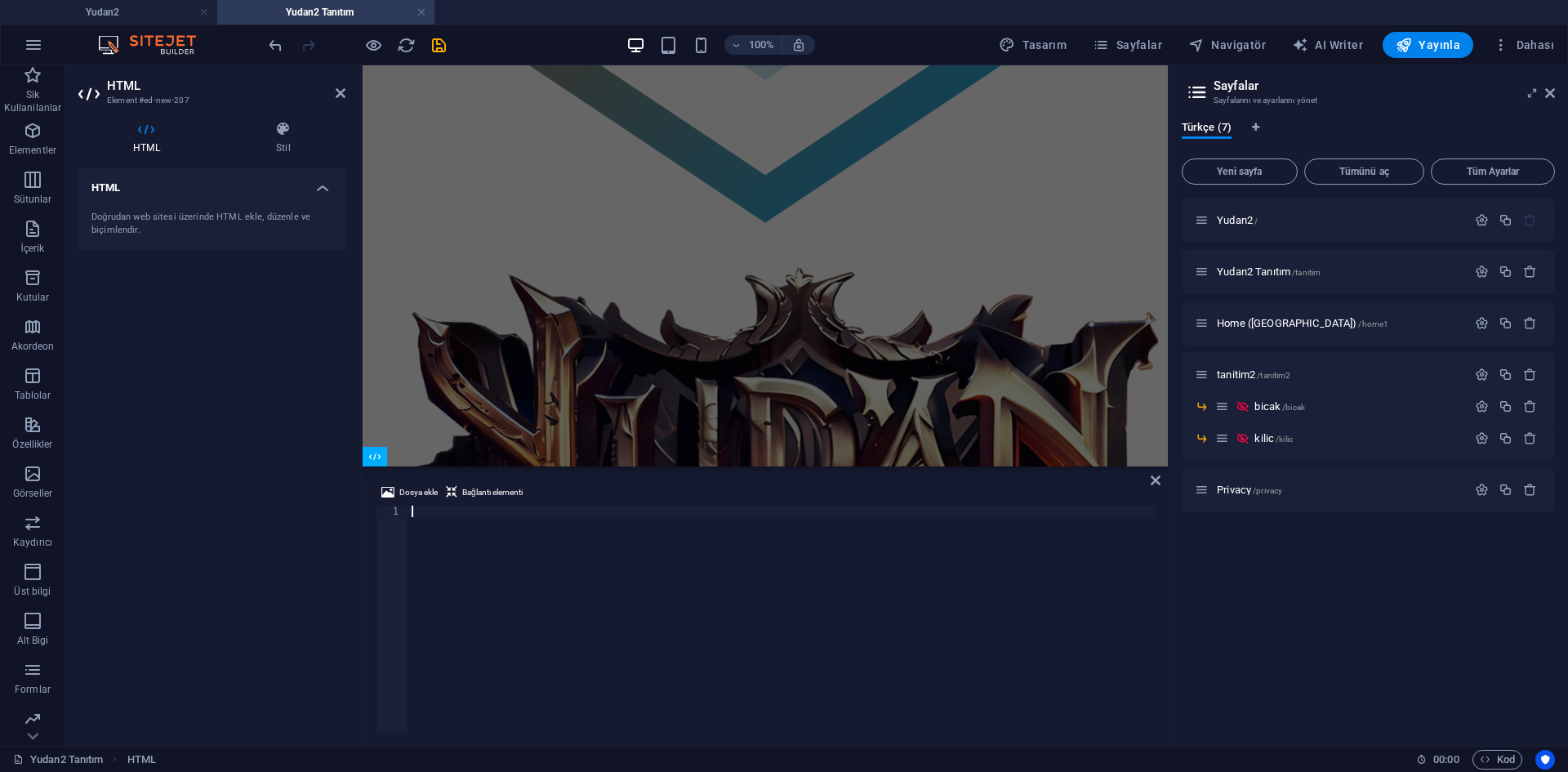
type textarea "<!-- upgrades end -->"
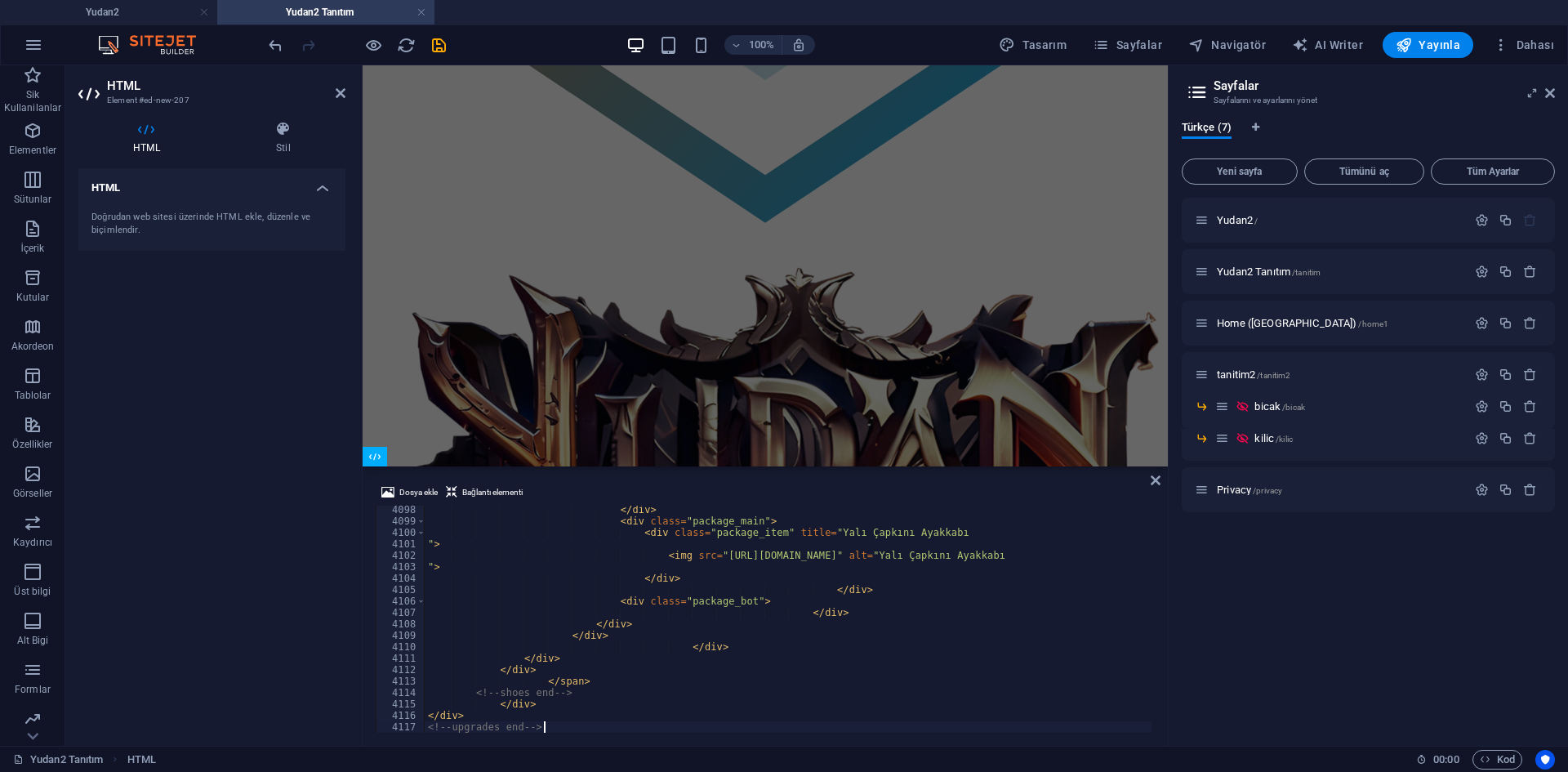
scroll to position [26529, 0]
click at [696, 418] on div "Yudan2 65-250 pvp Server Ana sayfa Tanıtım Discord Giriş Yap 🔒--Tanıtım--🔒 ⚡ Ge…" at bounding box center [765, 534] width 792 height 2177
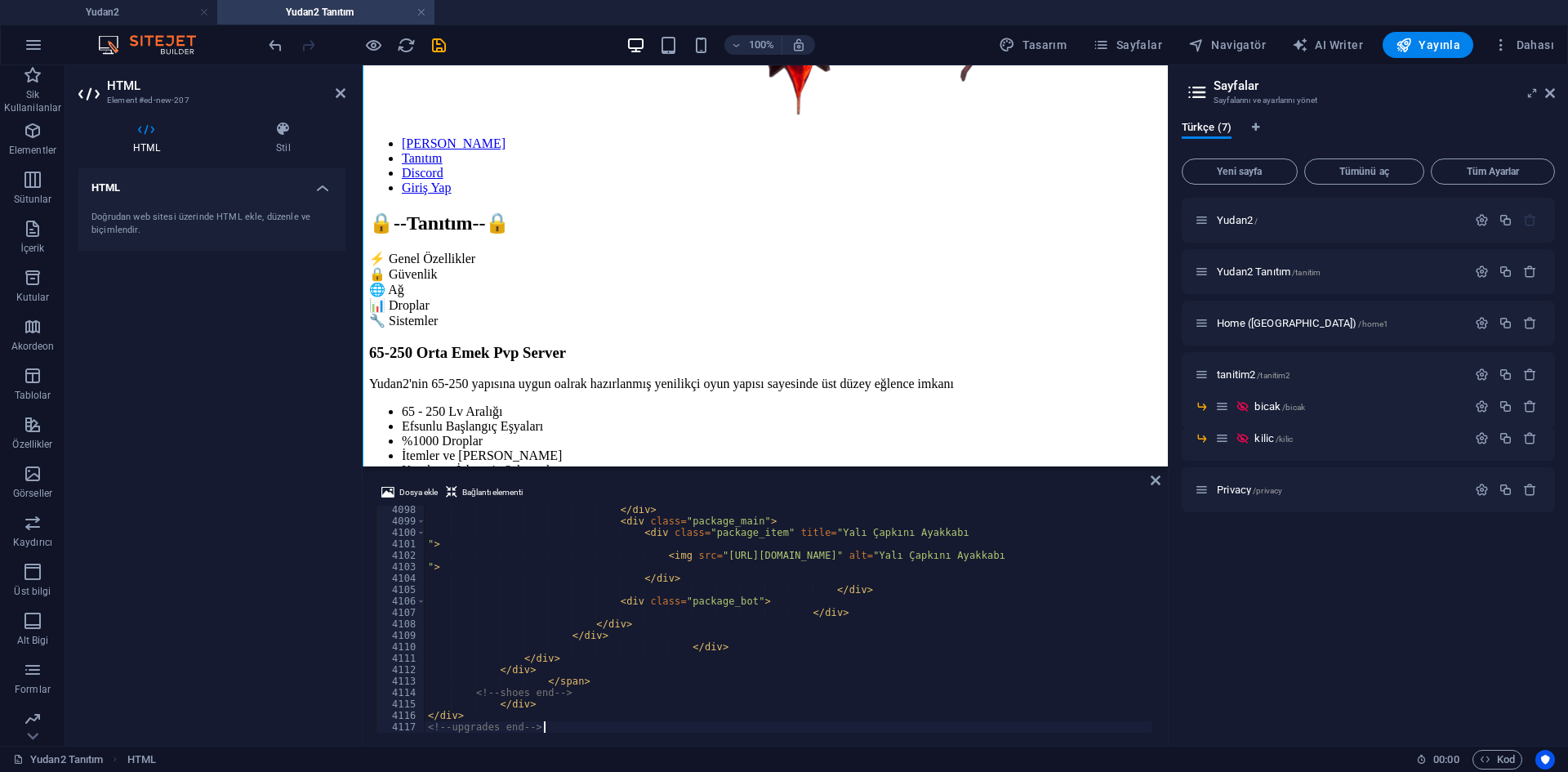
scroll to position [1294, 0]
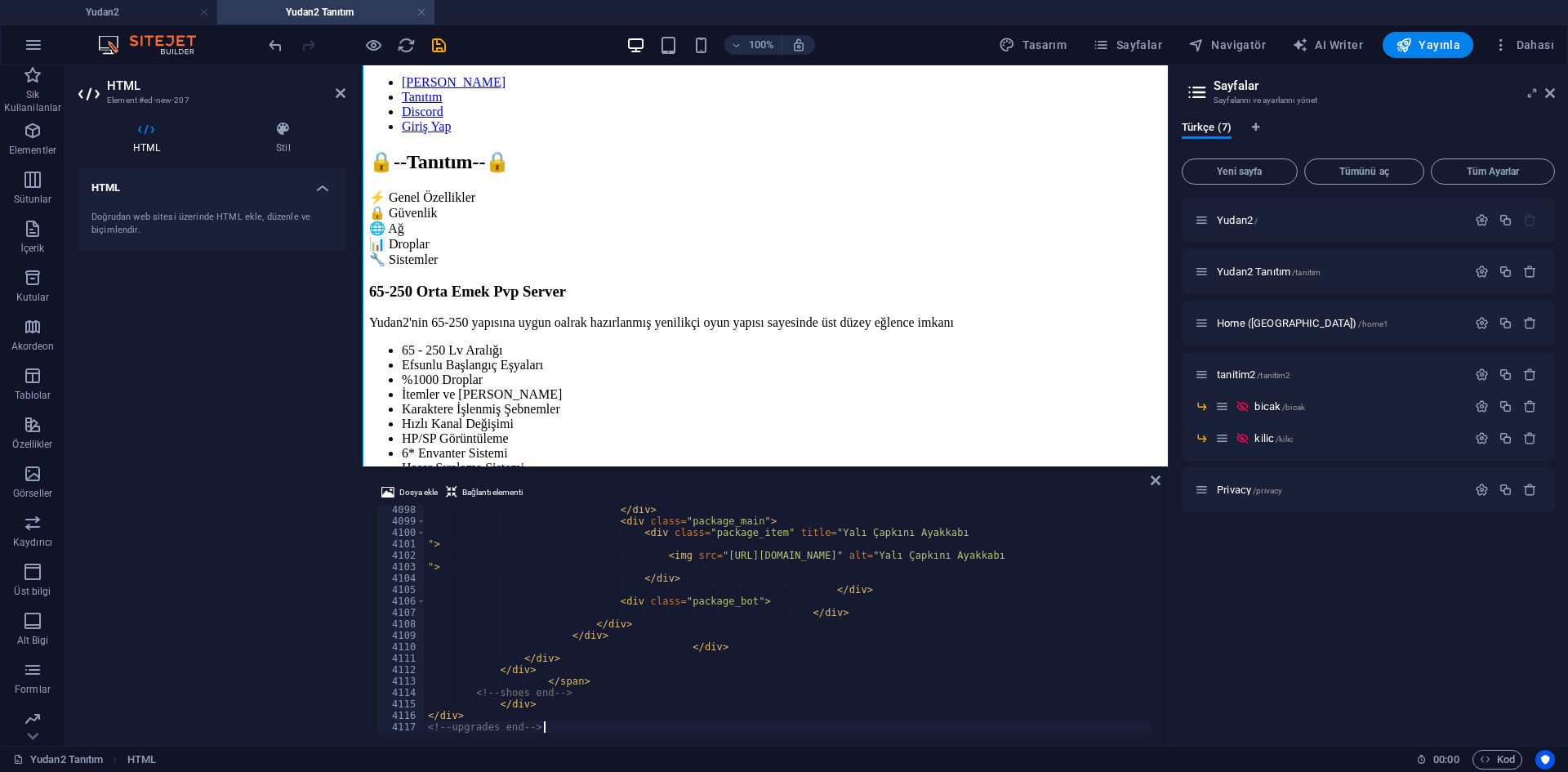
type textarea "</div>"
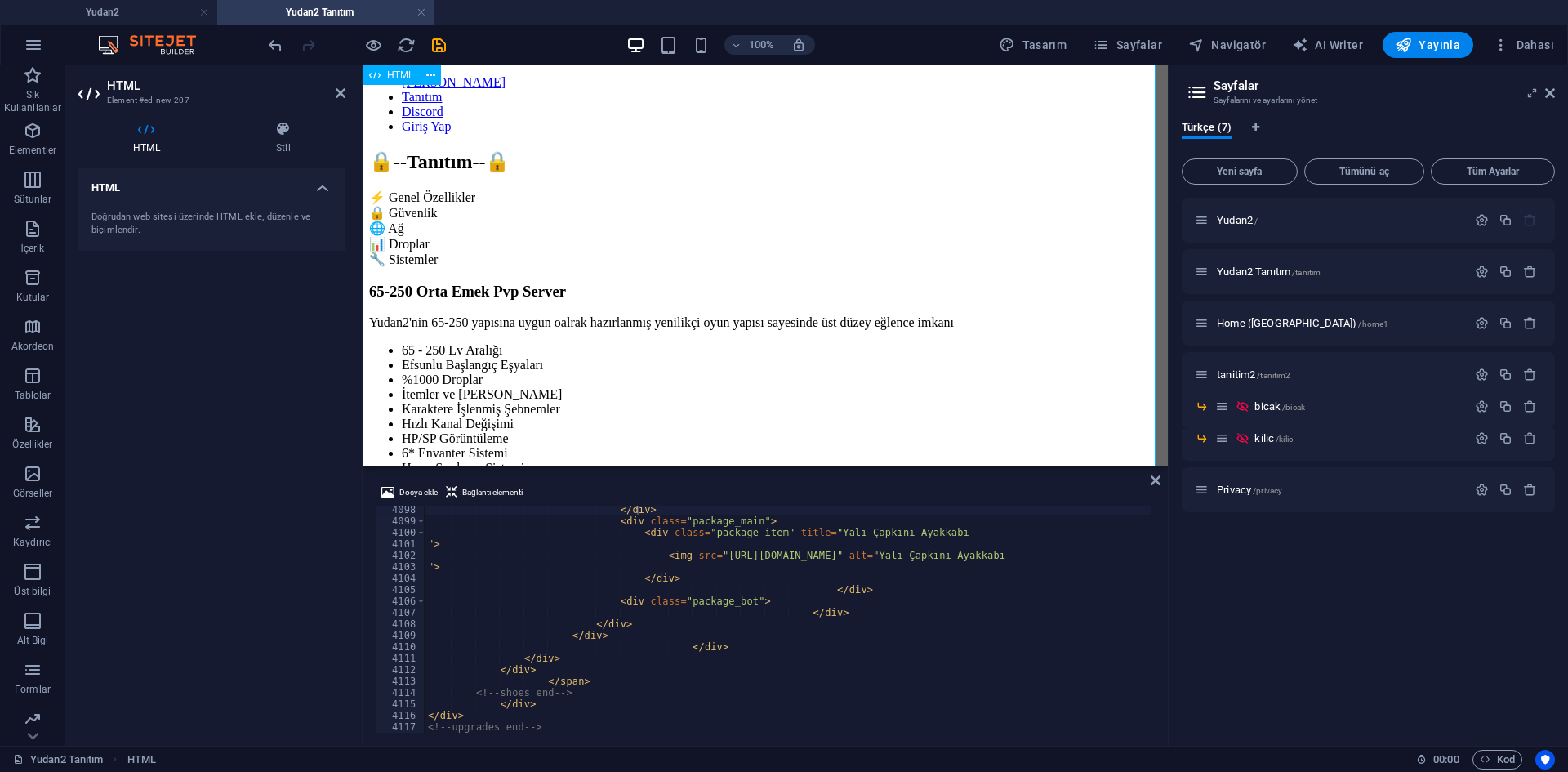
drag, startPoint x: 972, startPoint y: 505, endPoint x: 601, endPoint y: 410, distance: 383.0
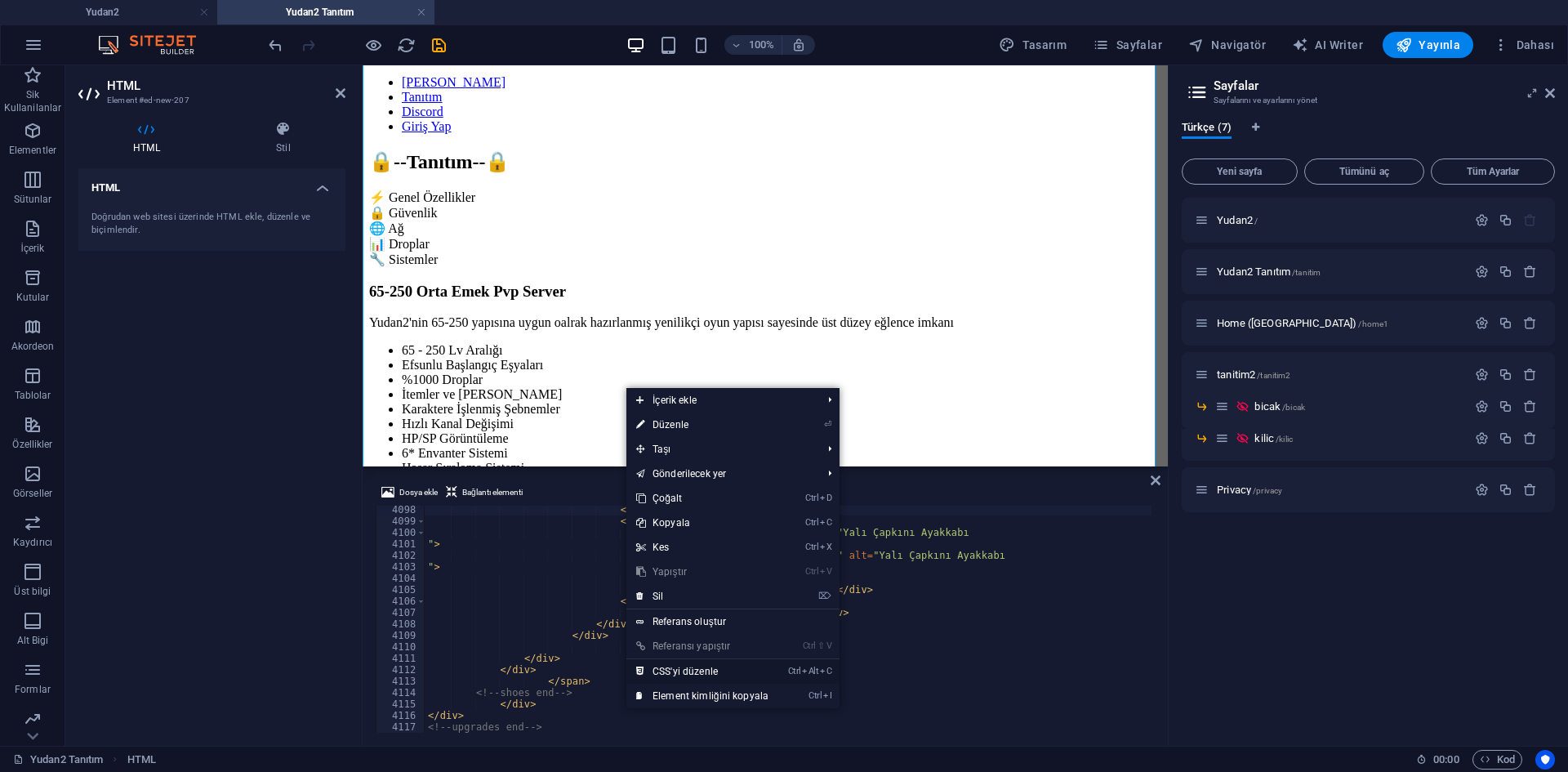
click at [710, 664] on link "Ctrl Alt C CSS'yi düzenle" at bounding box center [703, 671] width 152 height 25
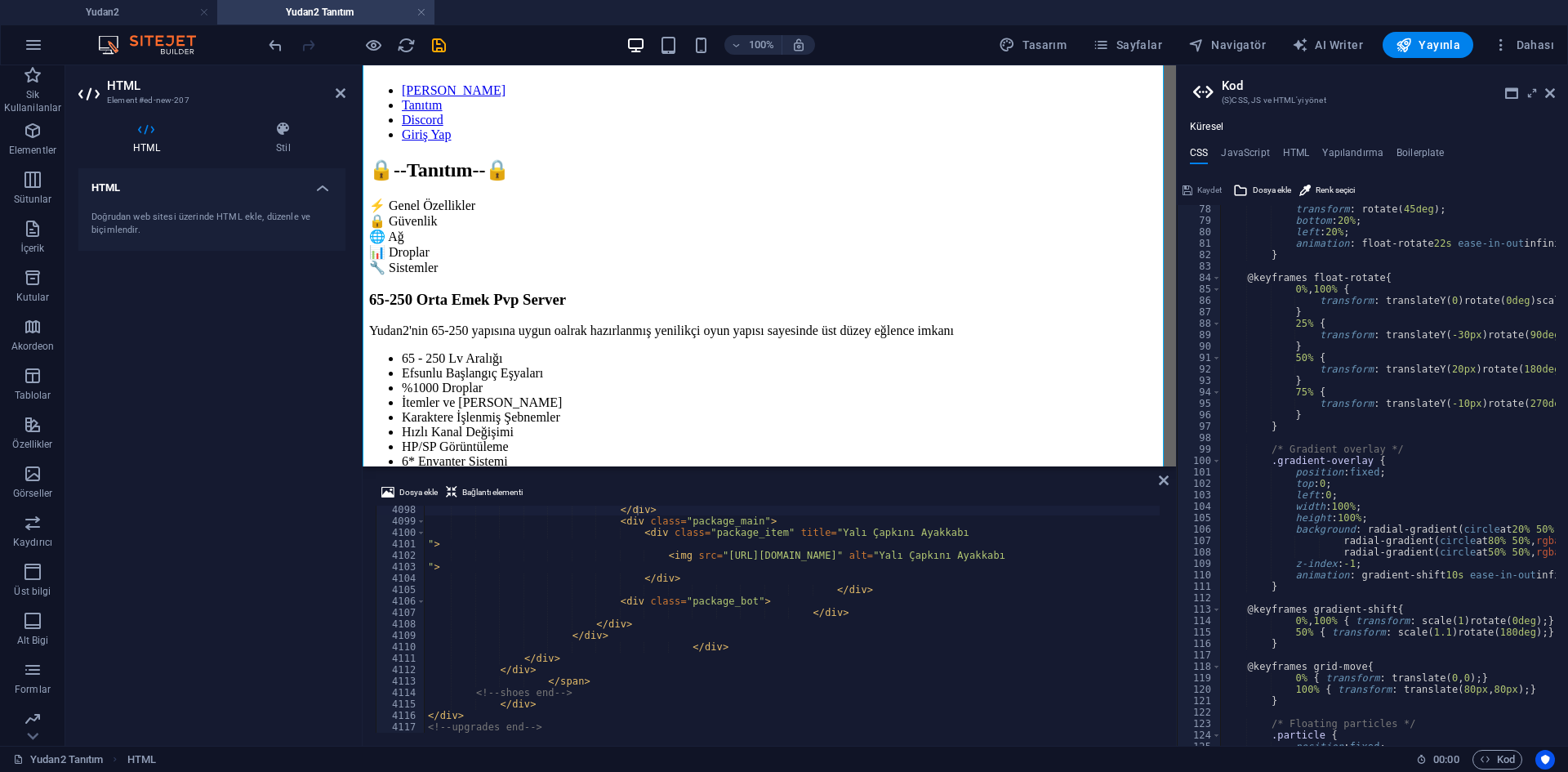
scroll to position [685, 0]
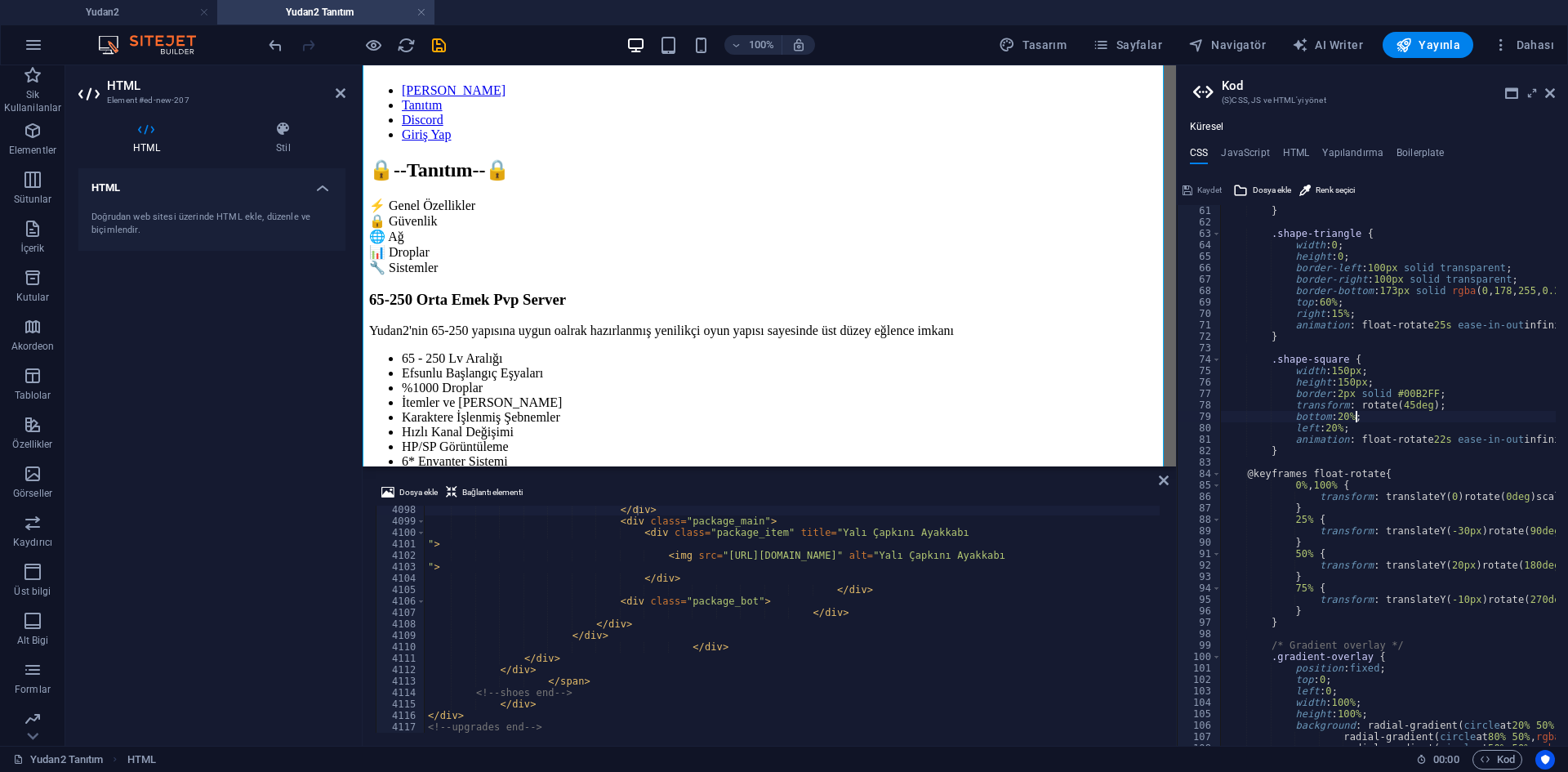
type textarea "} }"
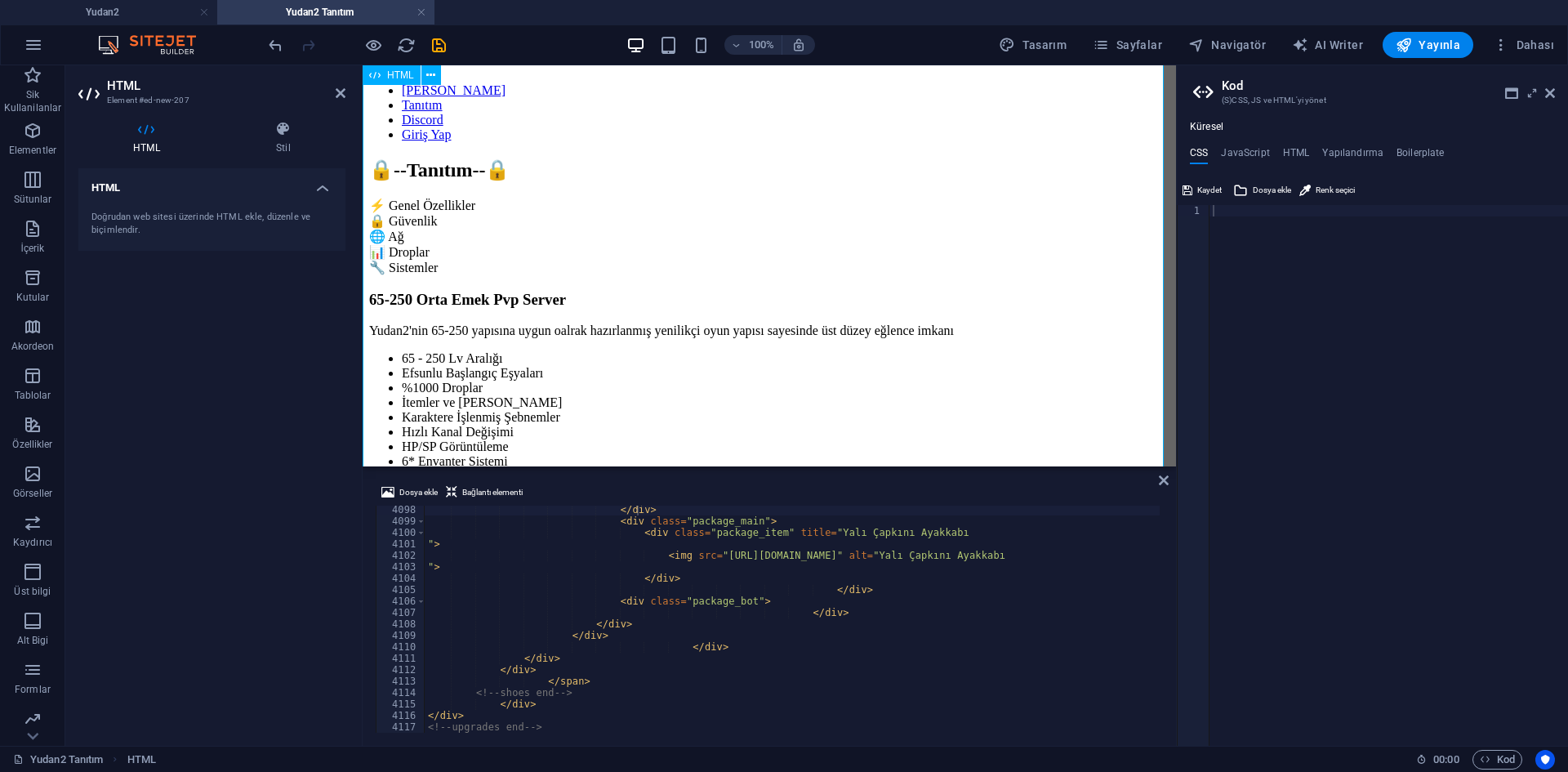
click at [1287, 296] on div at bounding box center [1388, 486] width 359 height 564
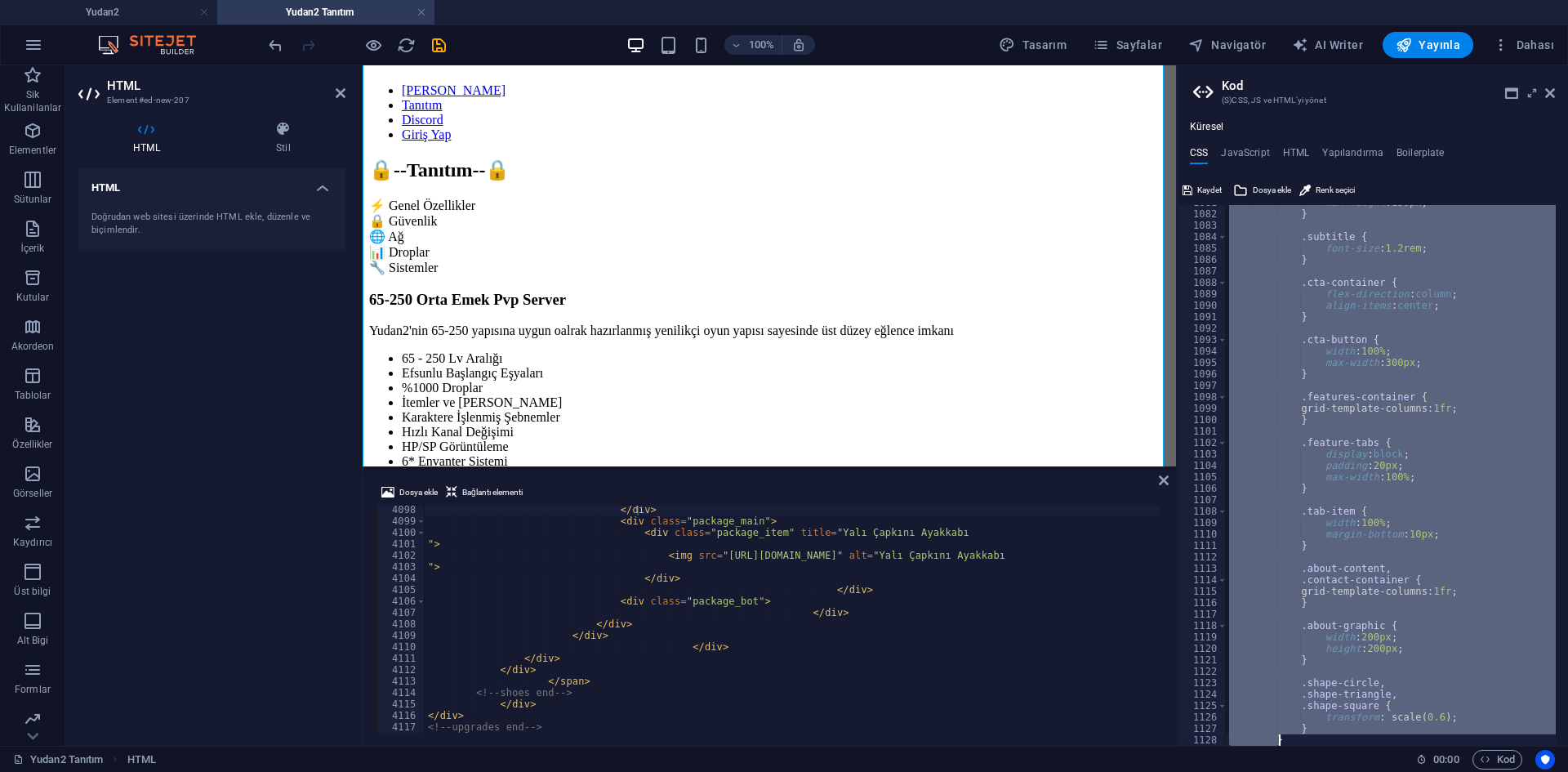
scroll to position [12353, 0]
click at [1352, 292] on div "min-height : 150px ; } .subtitle { font-size : 1.2rem ; } .cta-container { flex…" at bounding box center [1390, 475] width 329 height 541
type textarea "flex-direction: column;"
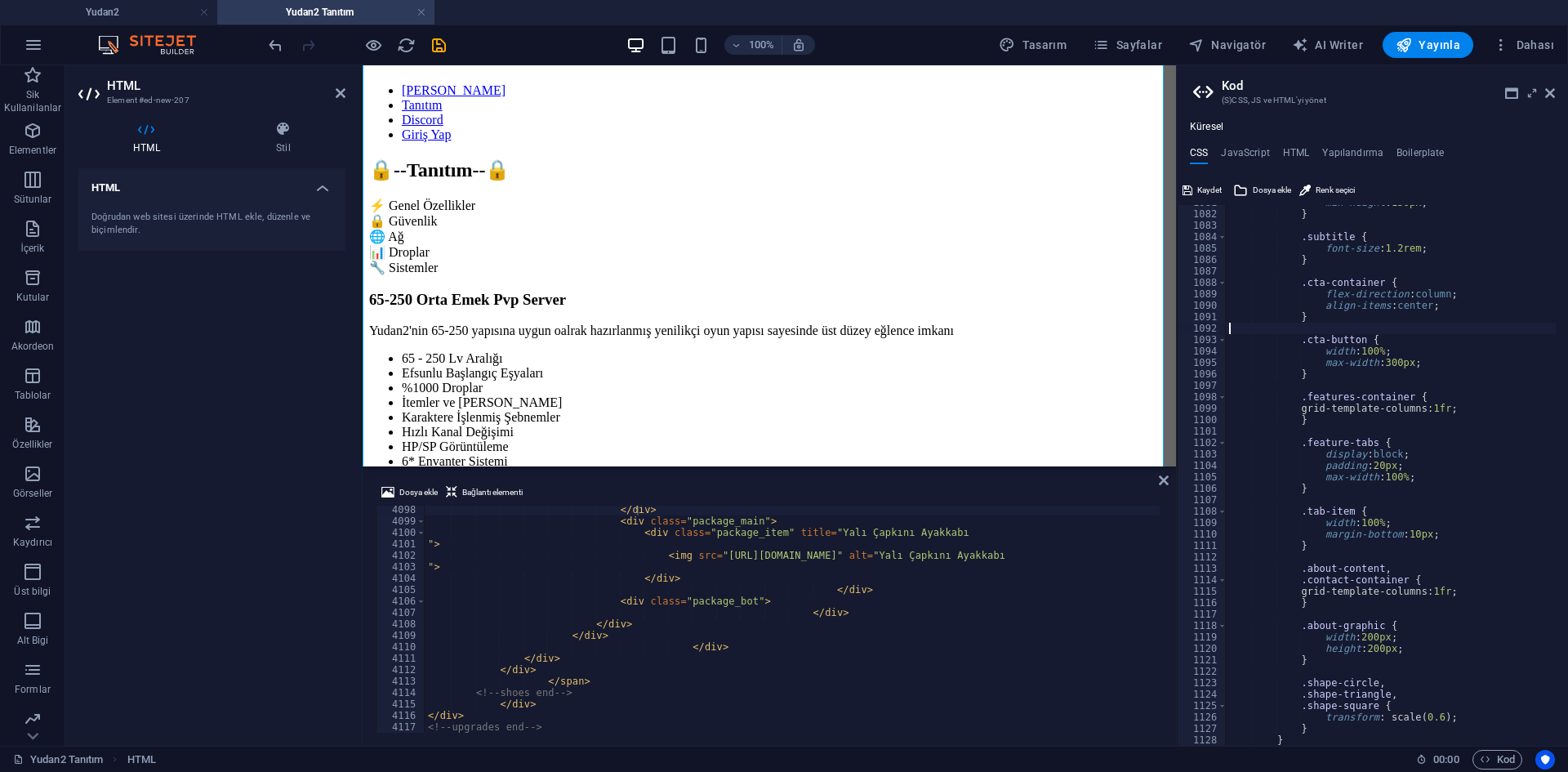
type textarea "}"
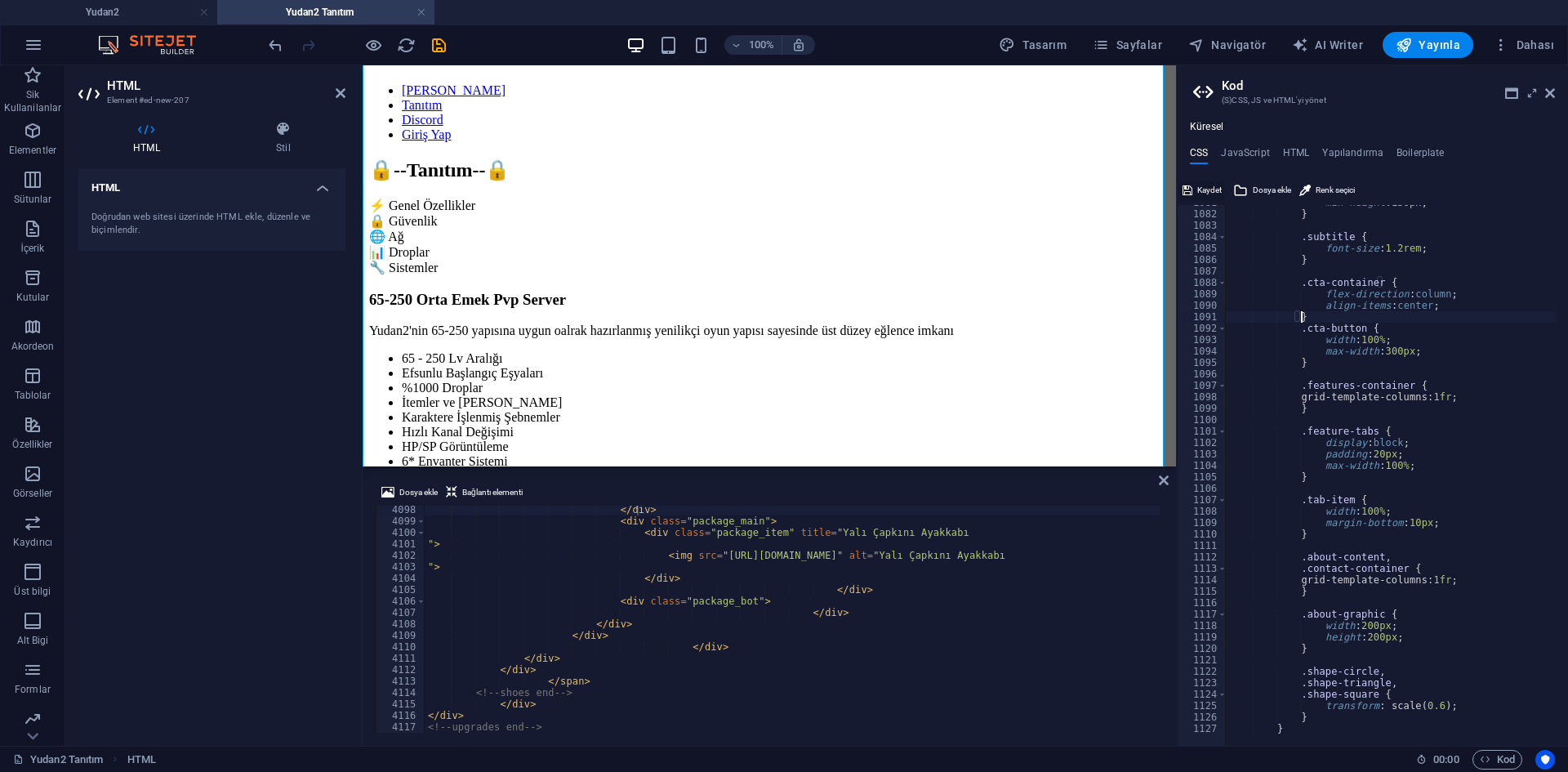
click at [1192, 194] on button "Kaydet" at bounding box center [1201, 190] width 44 height 20
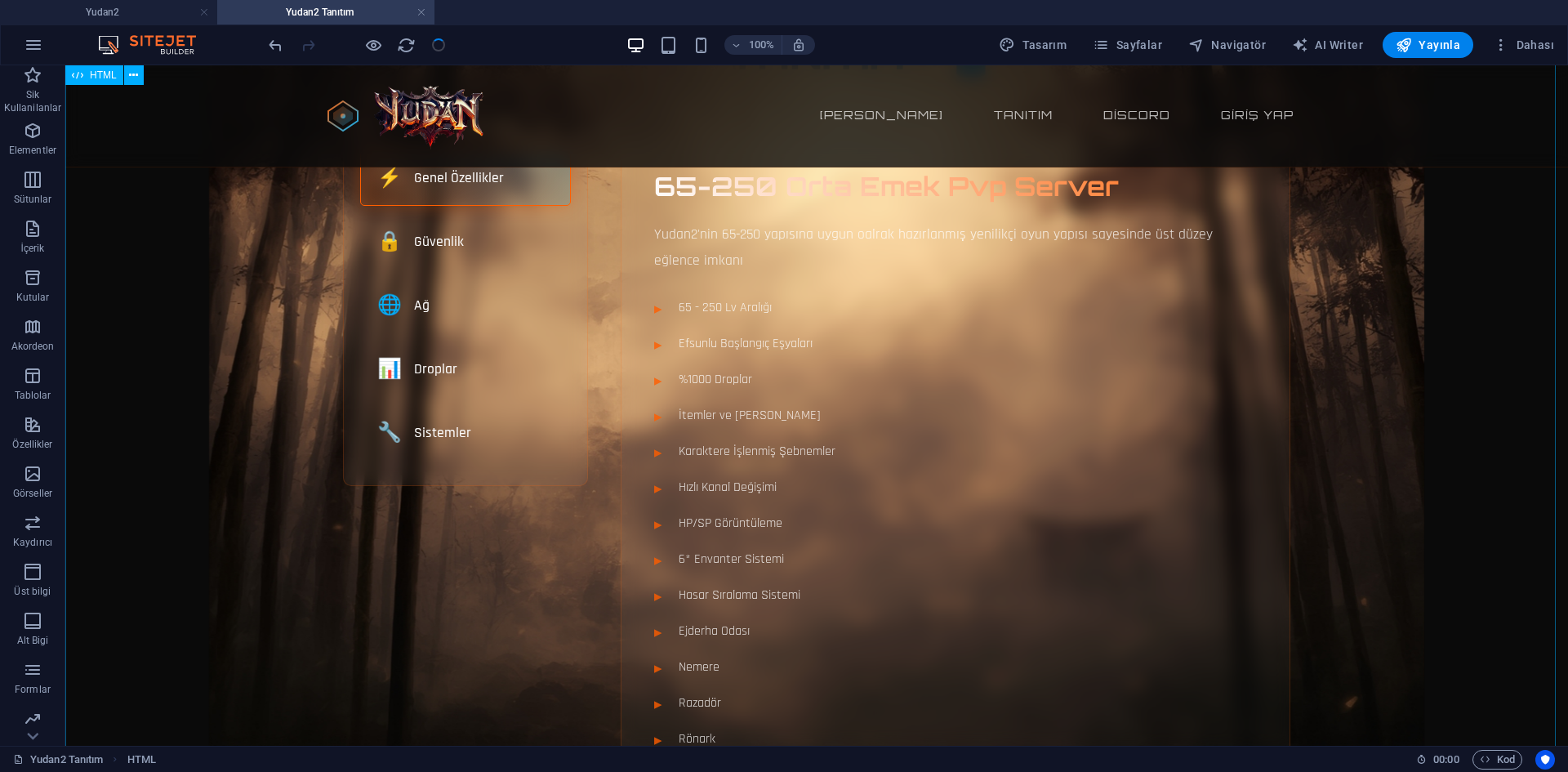
scroll to position [661, 0]
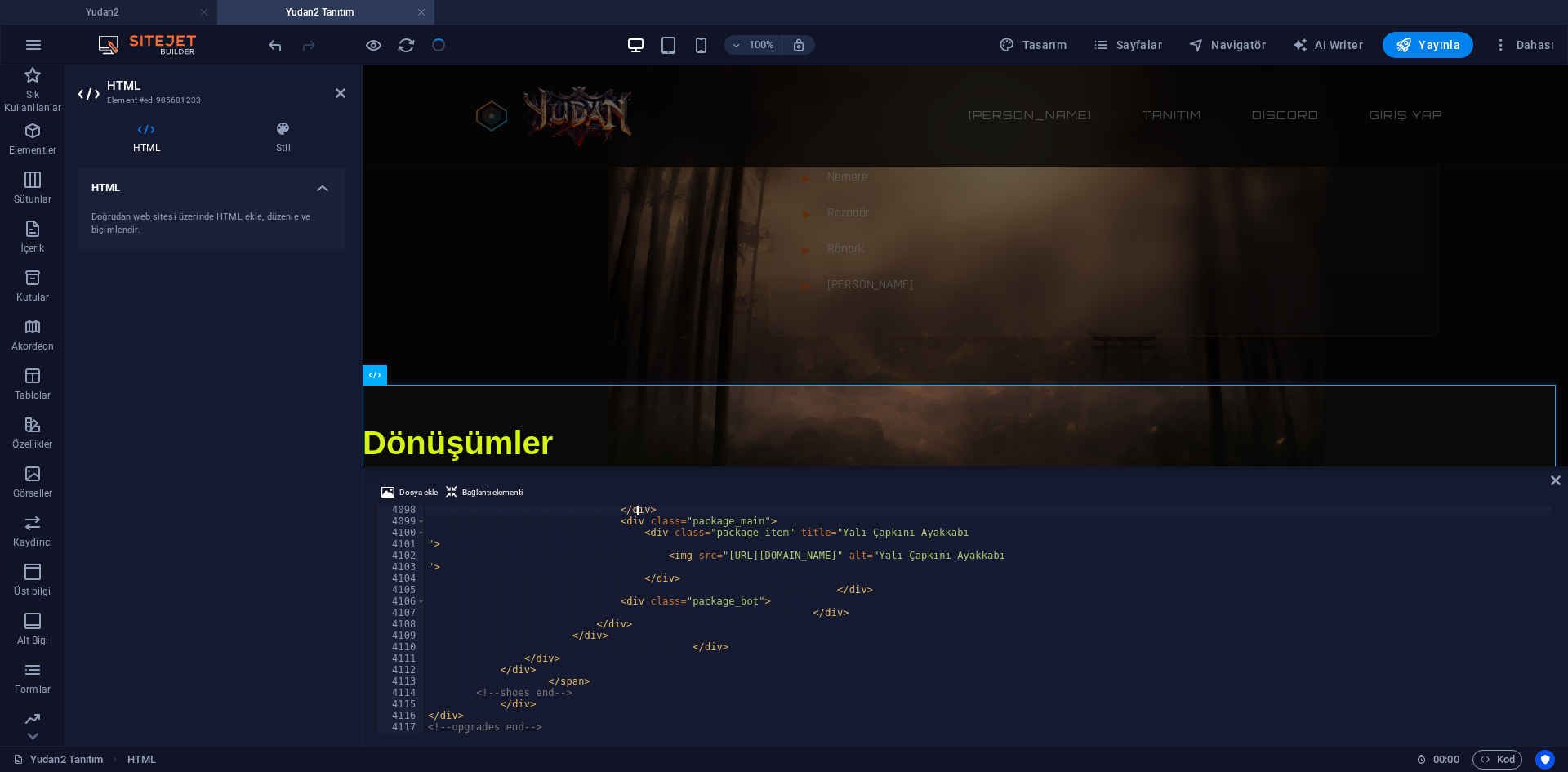
scroll to position [26529, 0]
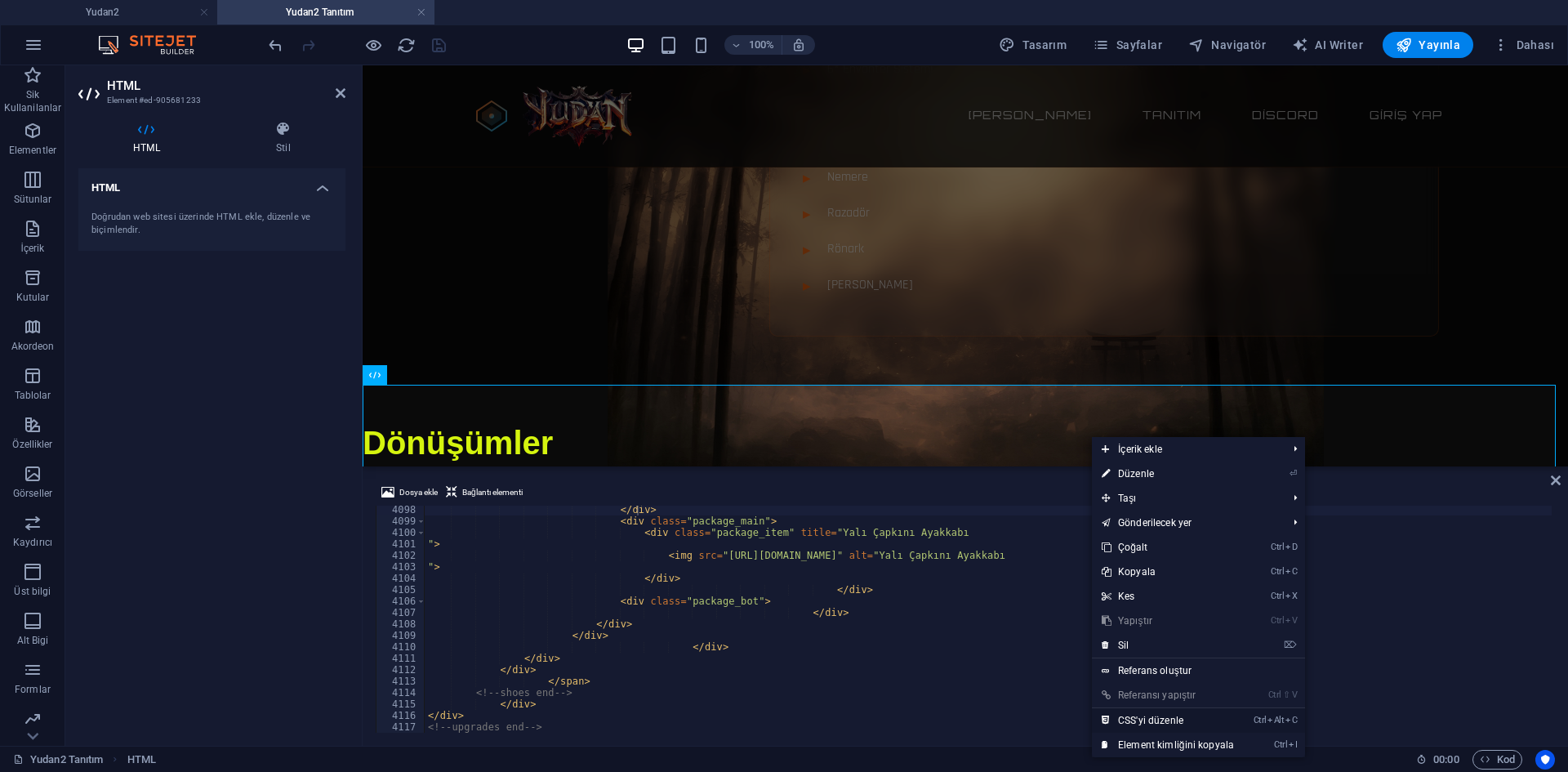
click at [1150, 716] on link "Ctrl Alt C CSS'yi düzenle" at bounding box center [1168, 721] width 152 height 25
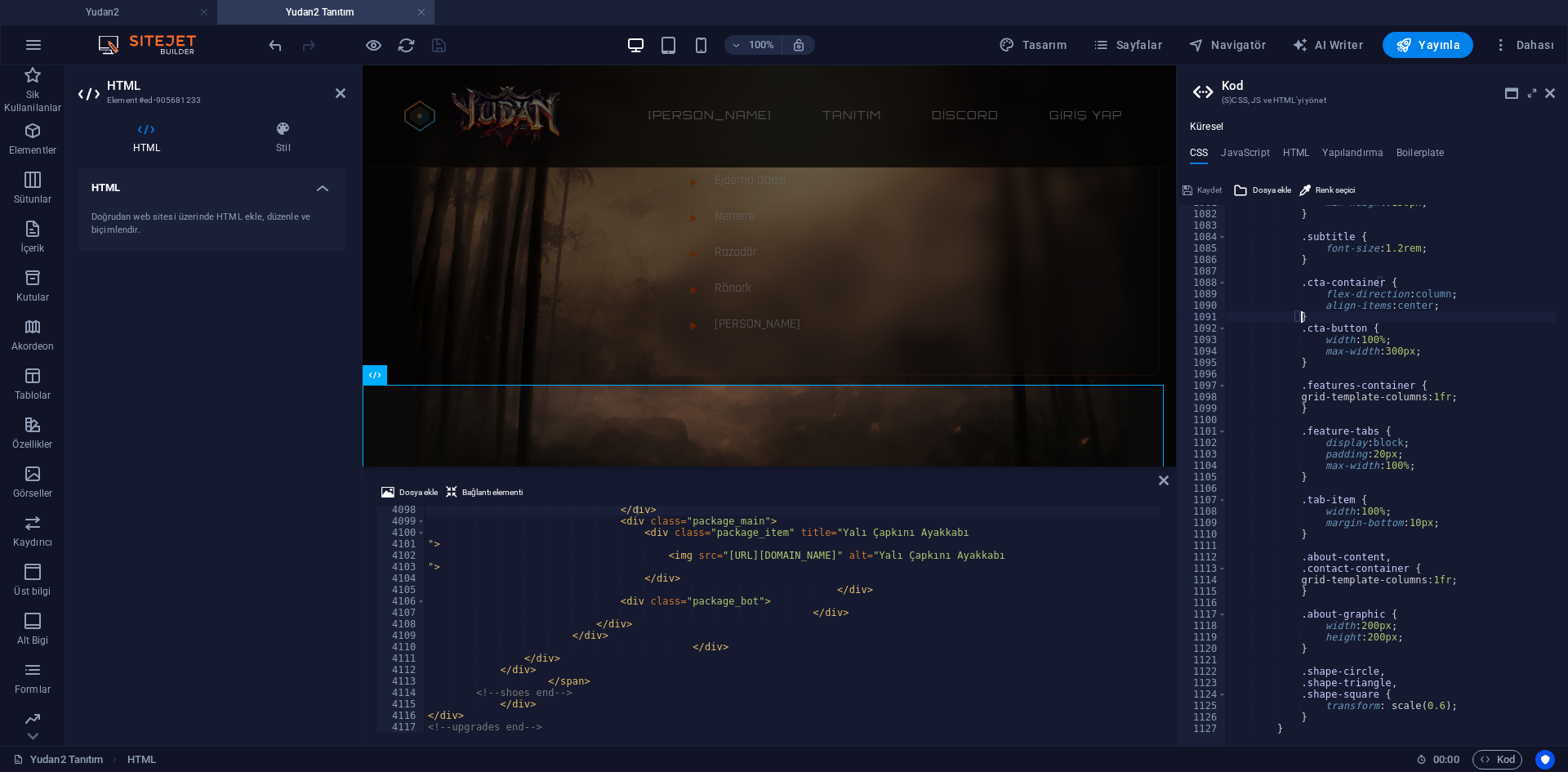
scroll to position [722, 0]
type textarea "}"
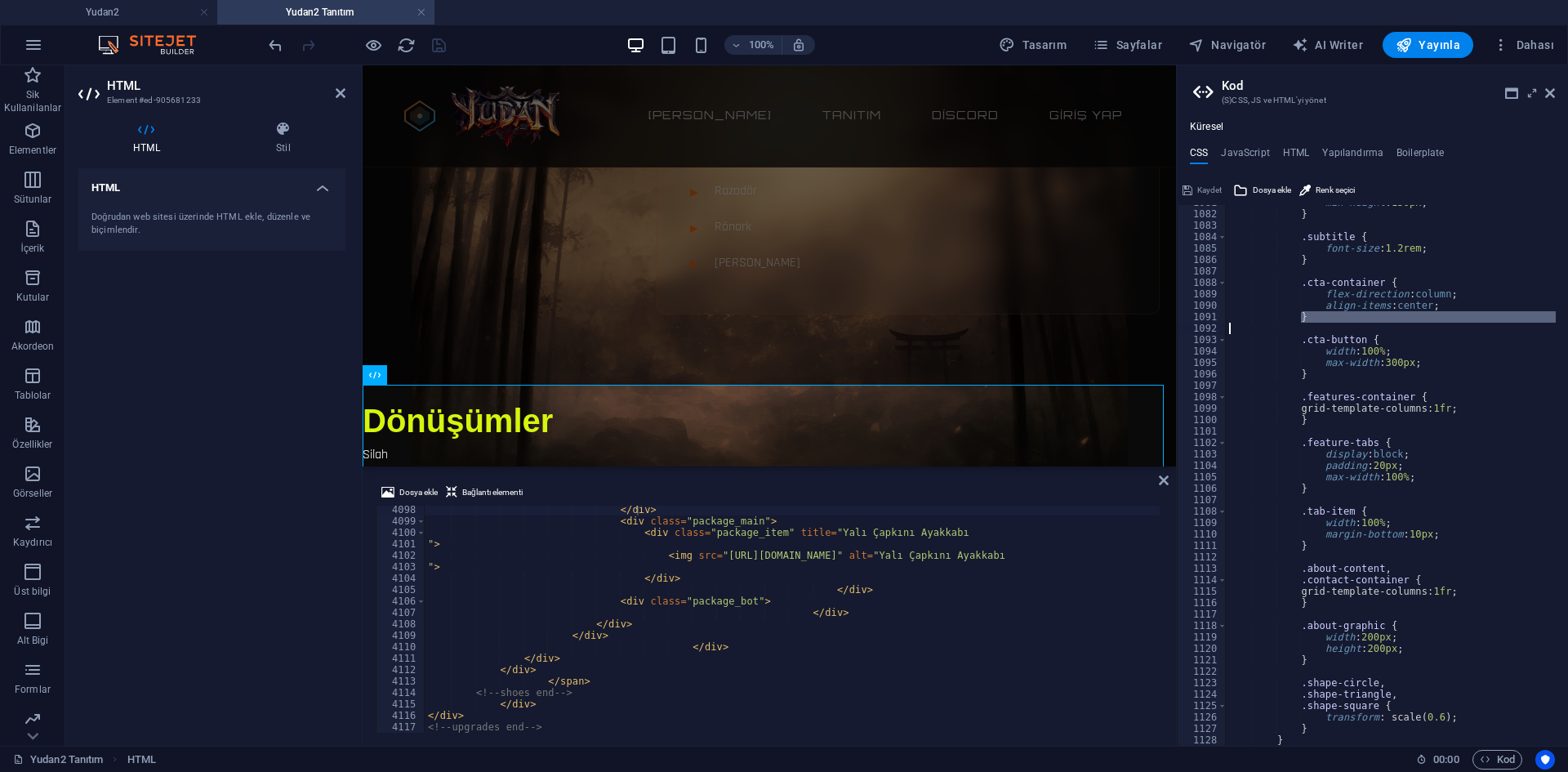
scroll to position [12353, 0]
click at [1300, 332] on div "min-height : 150px ; } .subtitle { font-size : 1.2rem ; } .cta-container { flex…" at bounding box center [1390, 475] width 329 height 541
type textarea "} }"
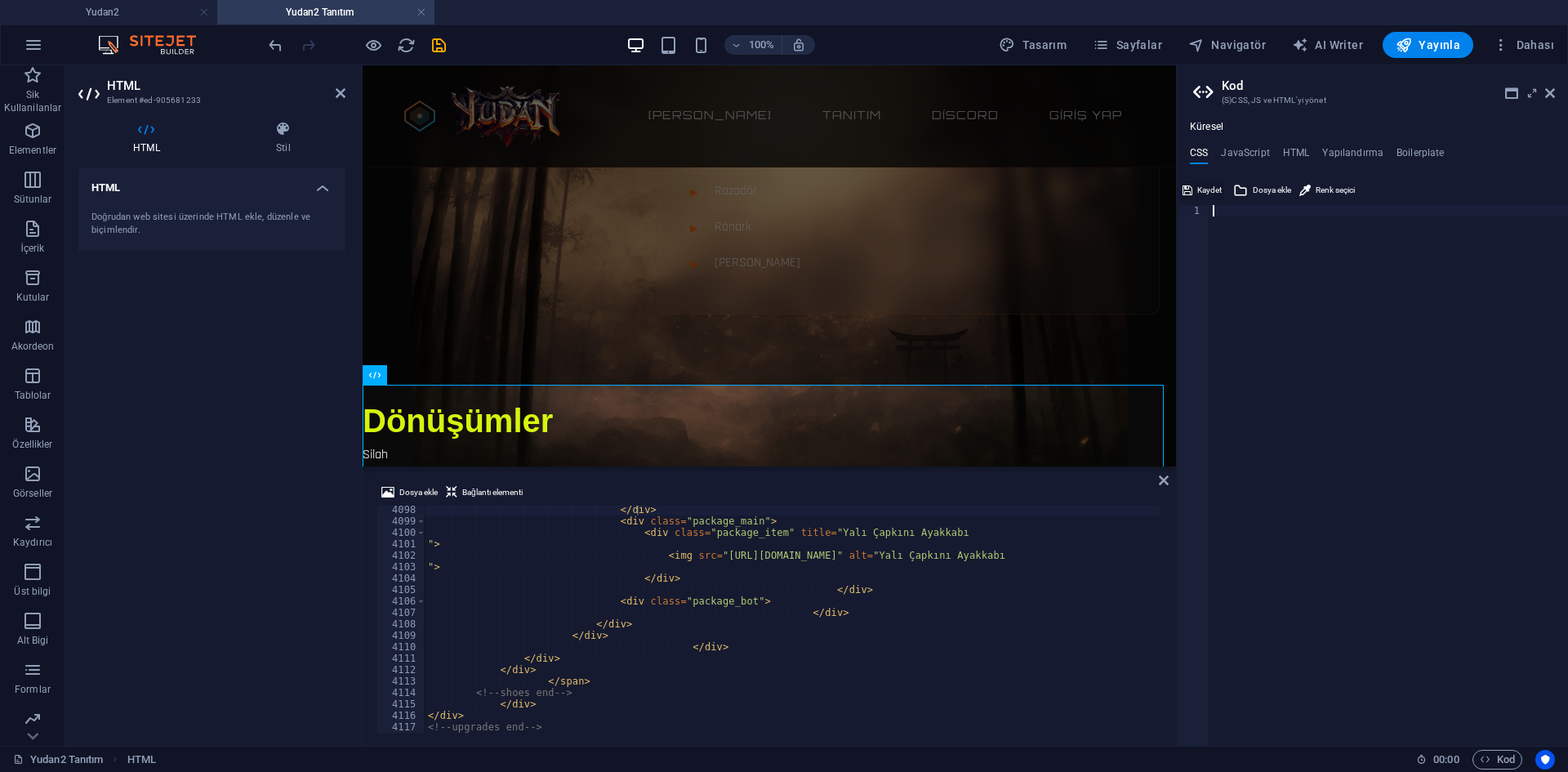
click at [1205, 184] on span "Kaydet" at bounding box center [1209, 190] width 25 height 20
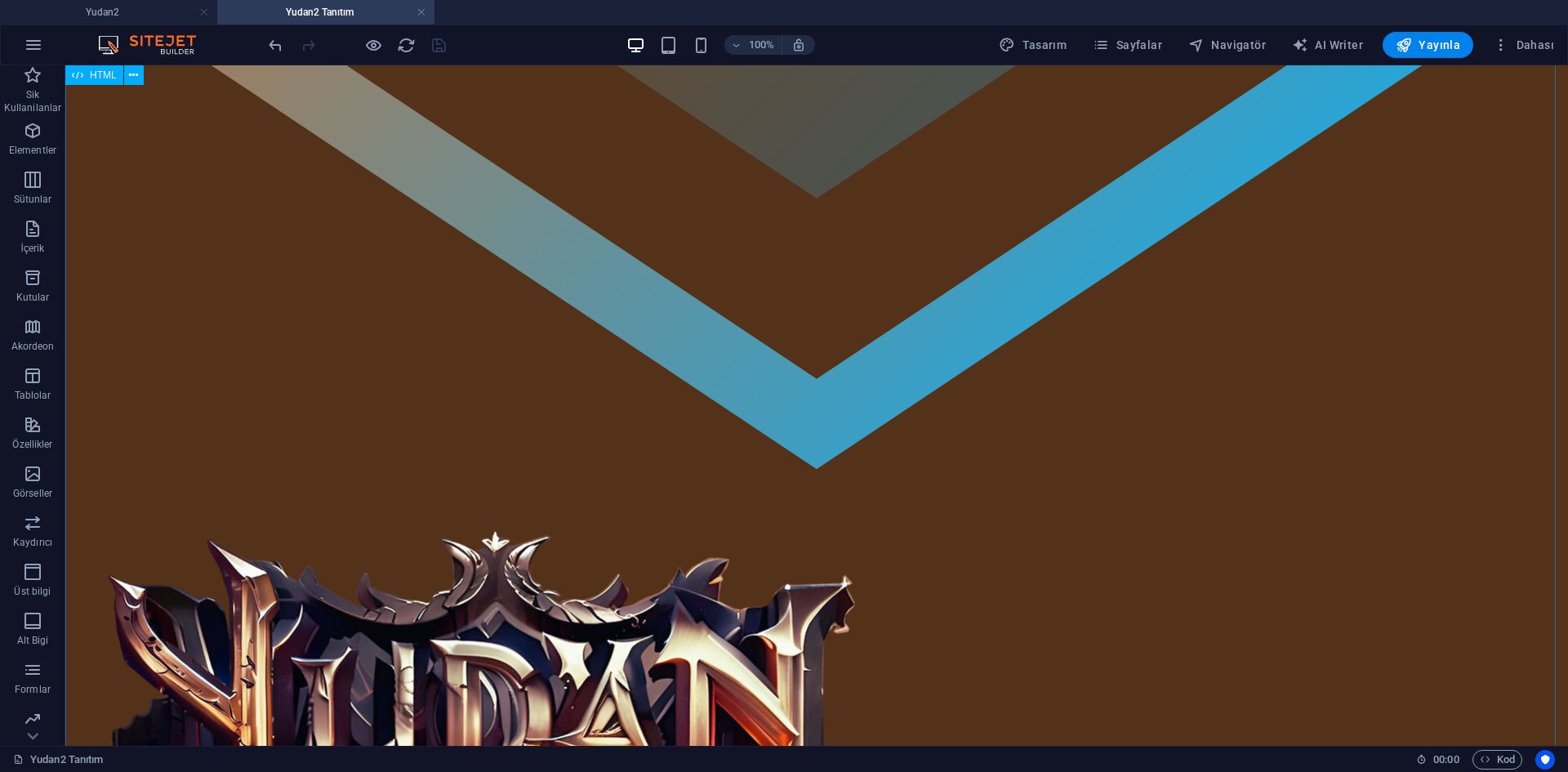
scroll to position [2266, 0]
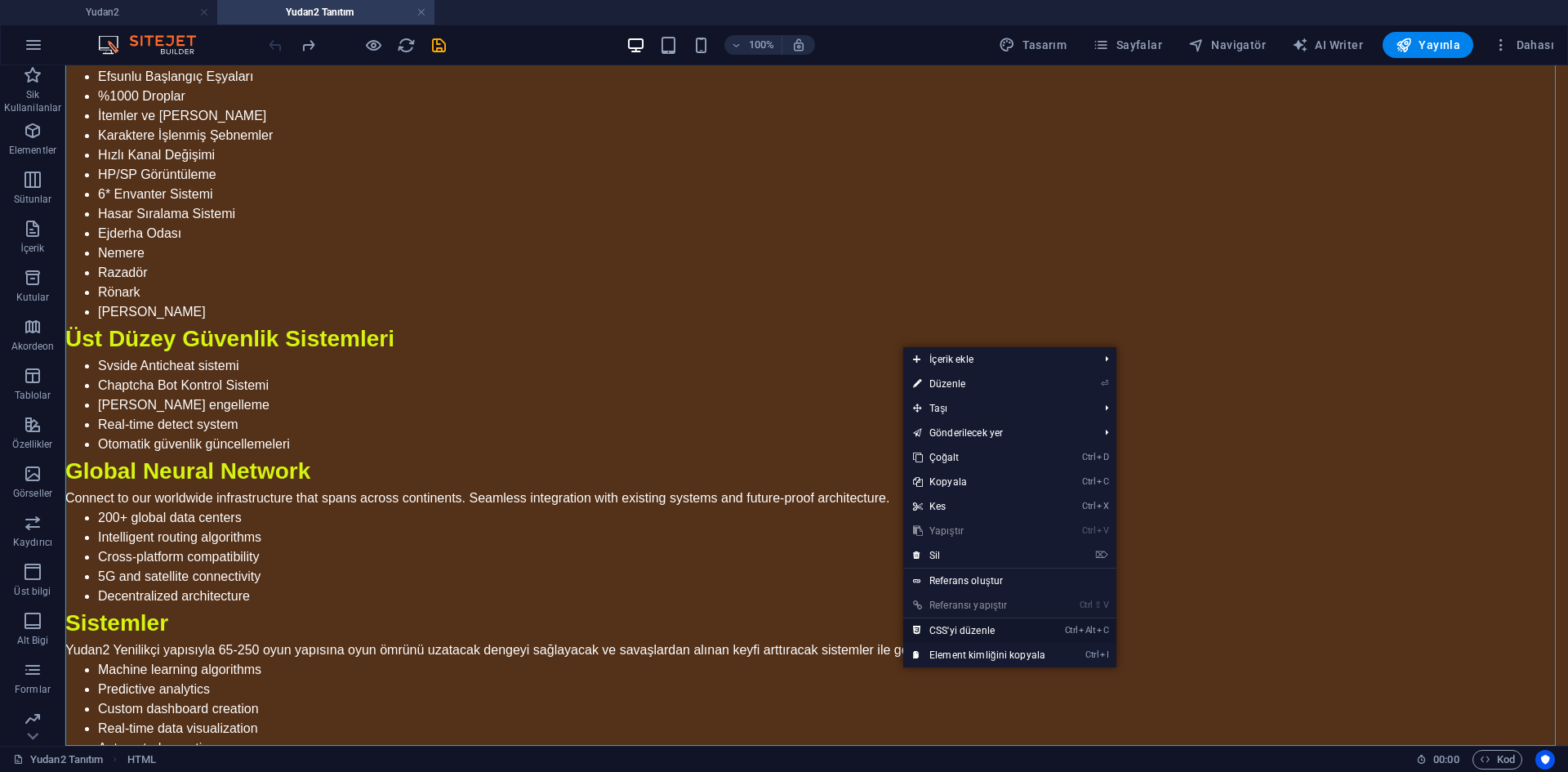
click at [966, 631] on link "Ctrl Alt C CSS'yi düzenle" at bounding box center [980, 630] width 152 height 25
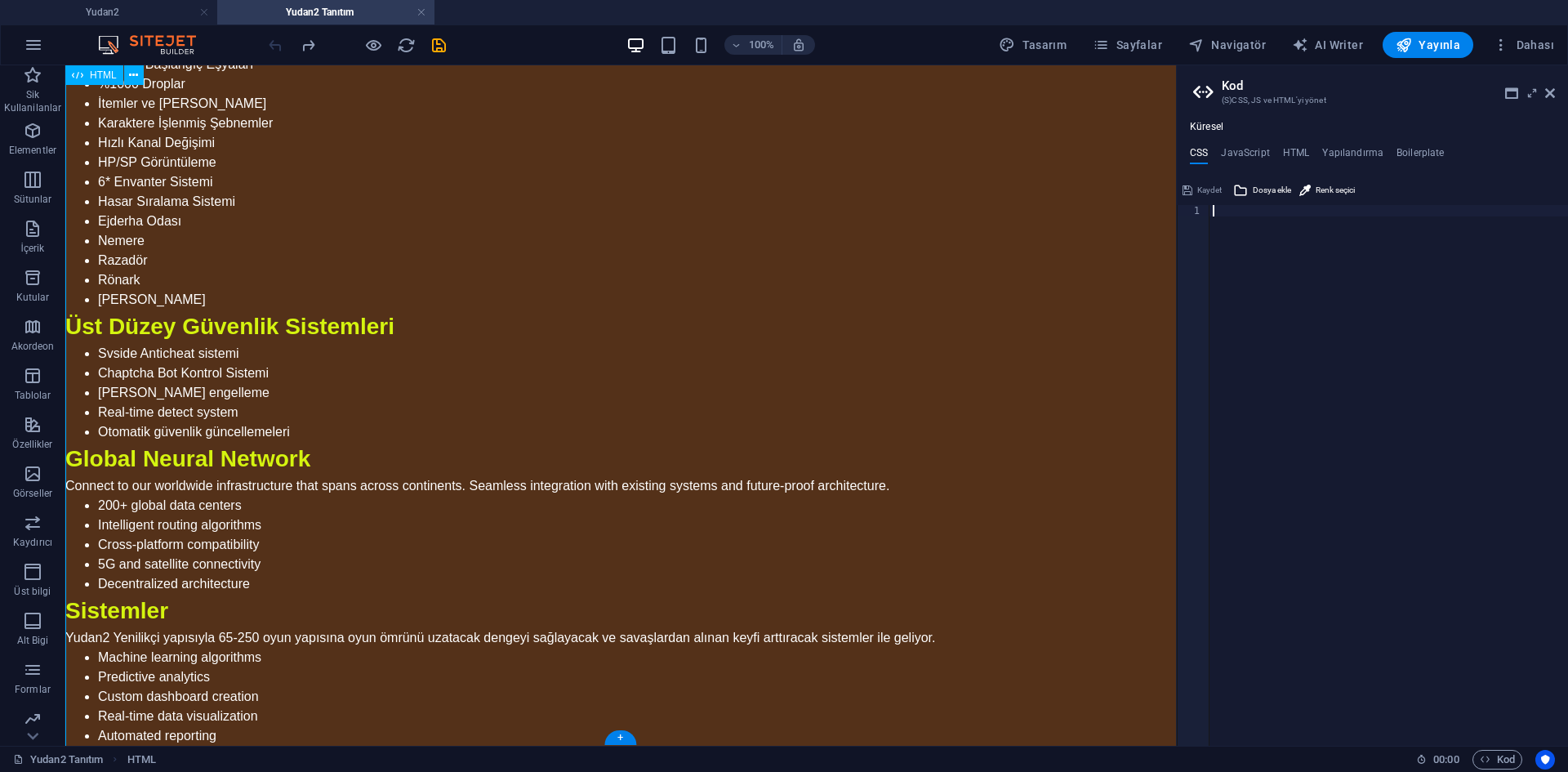
scroll to position [1873, 0]
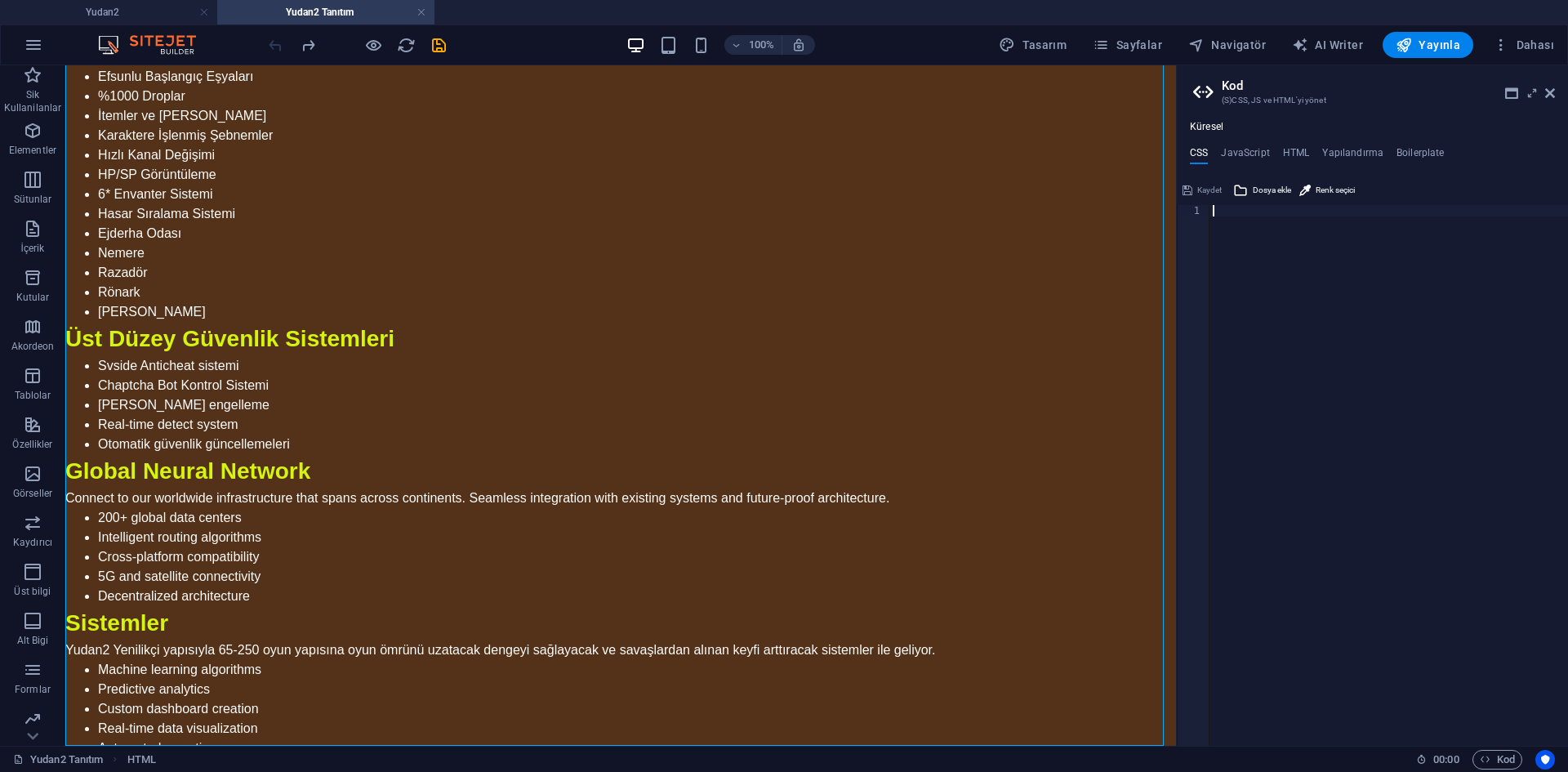
click at [1337, 427] on div at bounding box center [1388, 486] width 359 height 564
type textarea "} }"
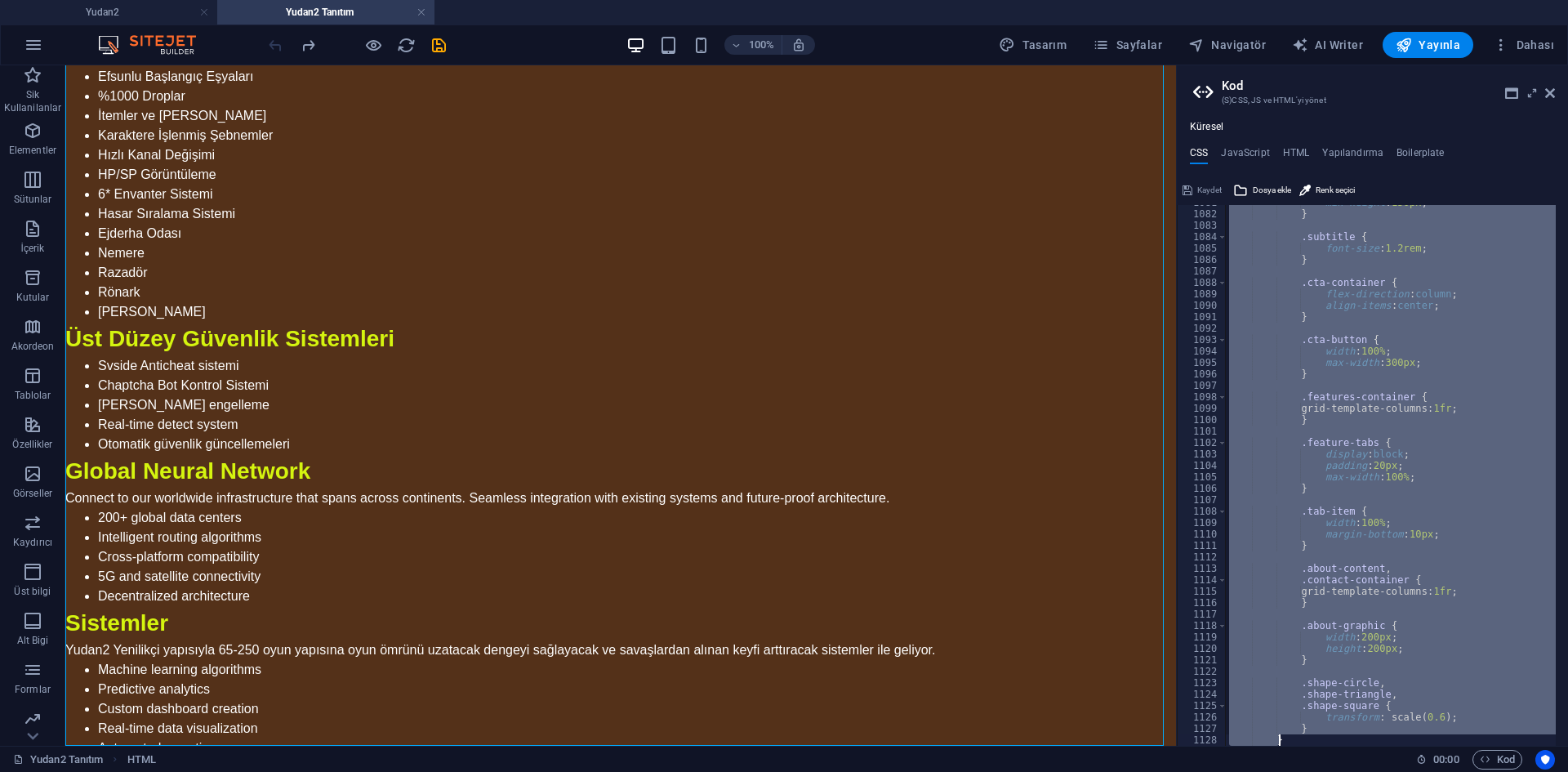
scroll to position [12353, 0]
click at [1209, 192] on span "Kaydet" at bounding box center [1209, 190] width 25 height 20
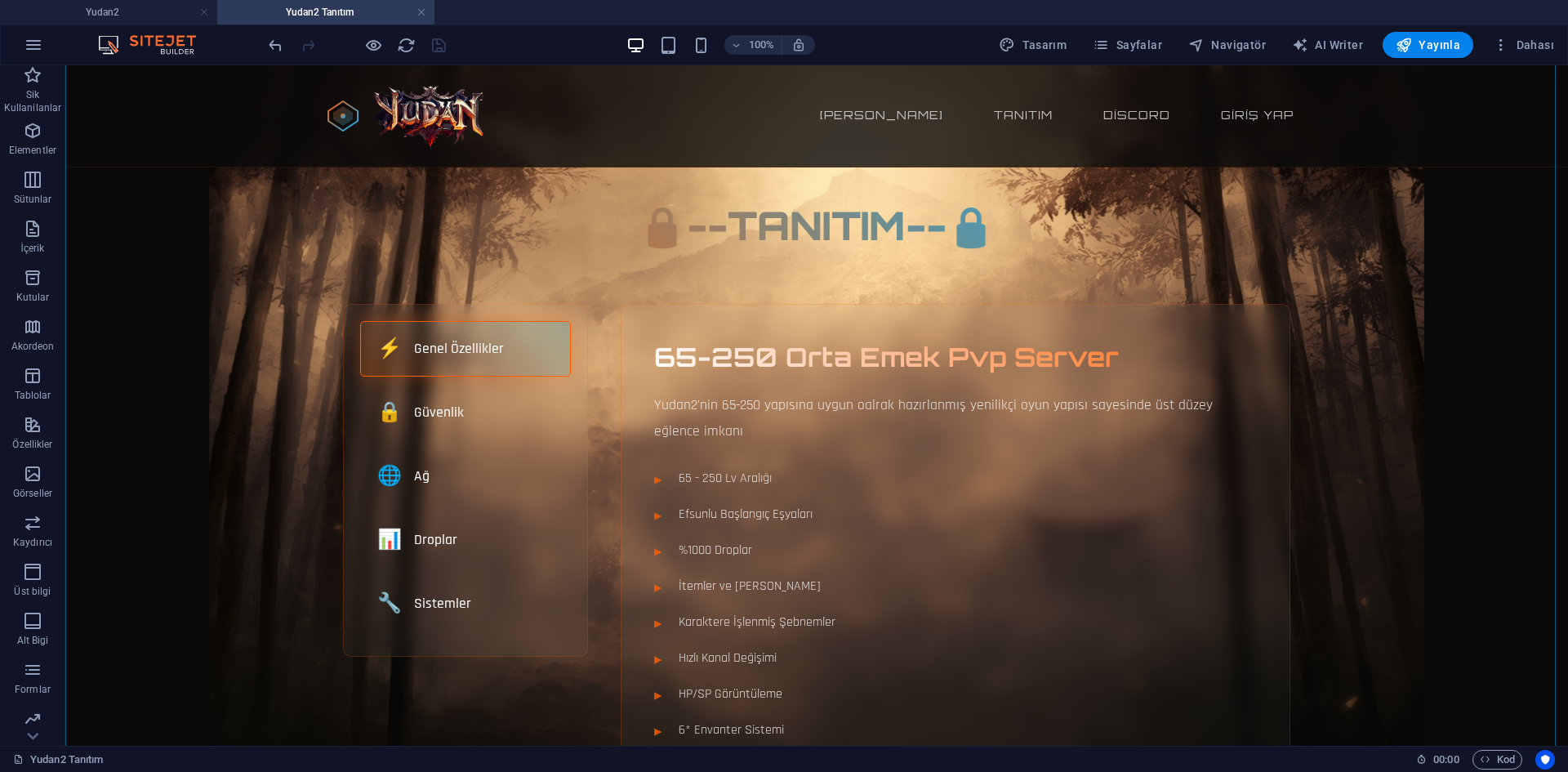
scroll to position [300, 0]
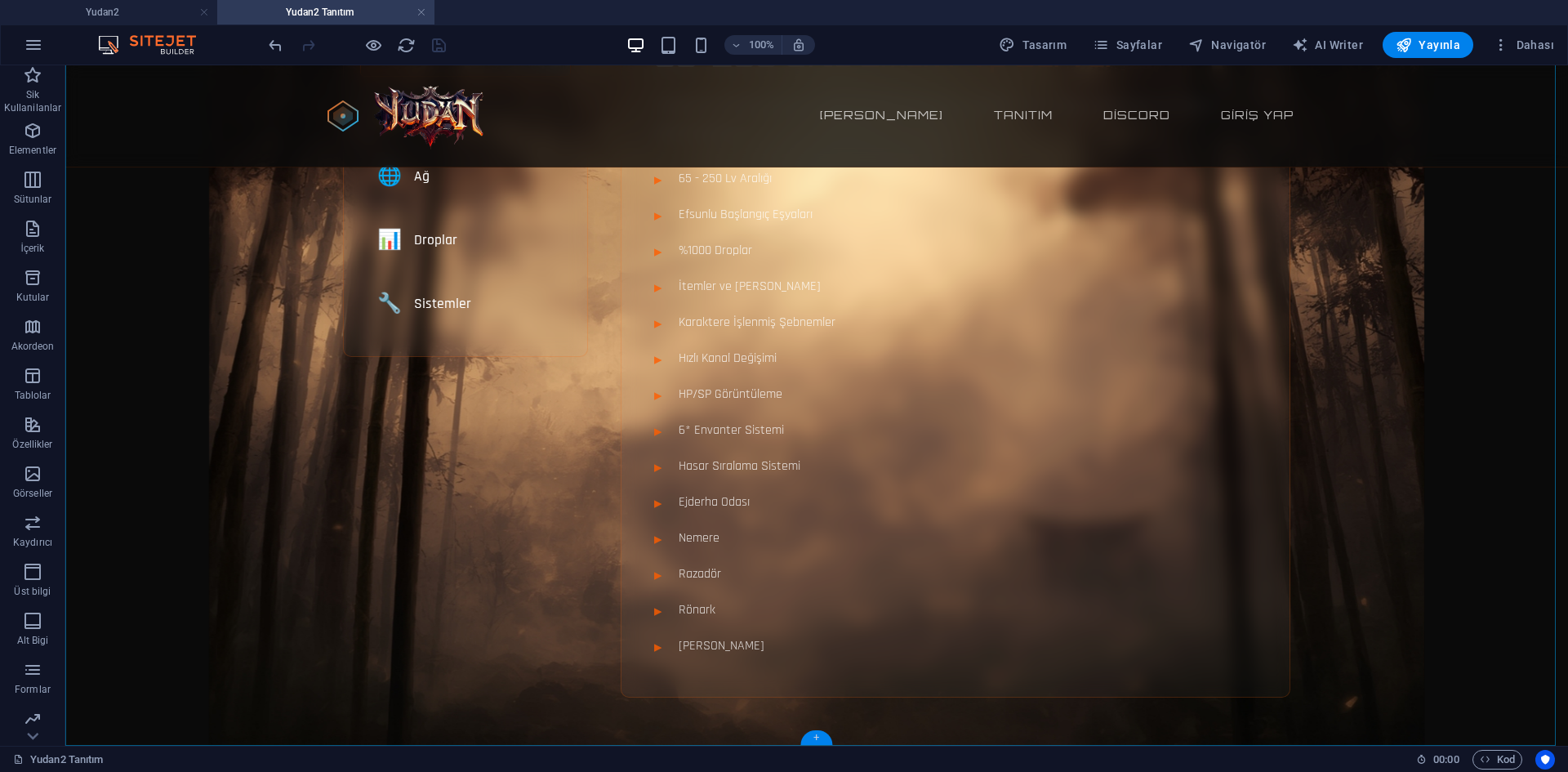
click at [824, 735] on div "+" at bounding box center [816, 737] width 31 height 14
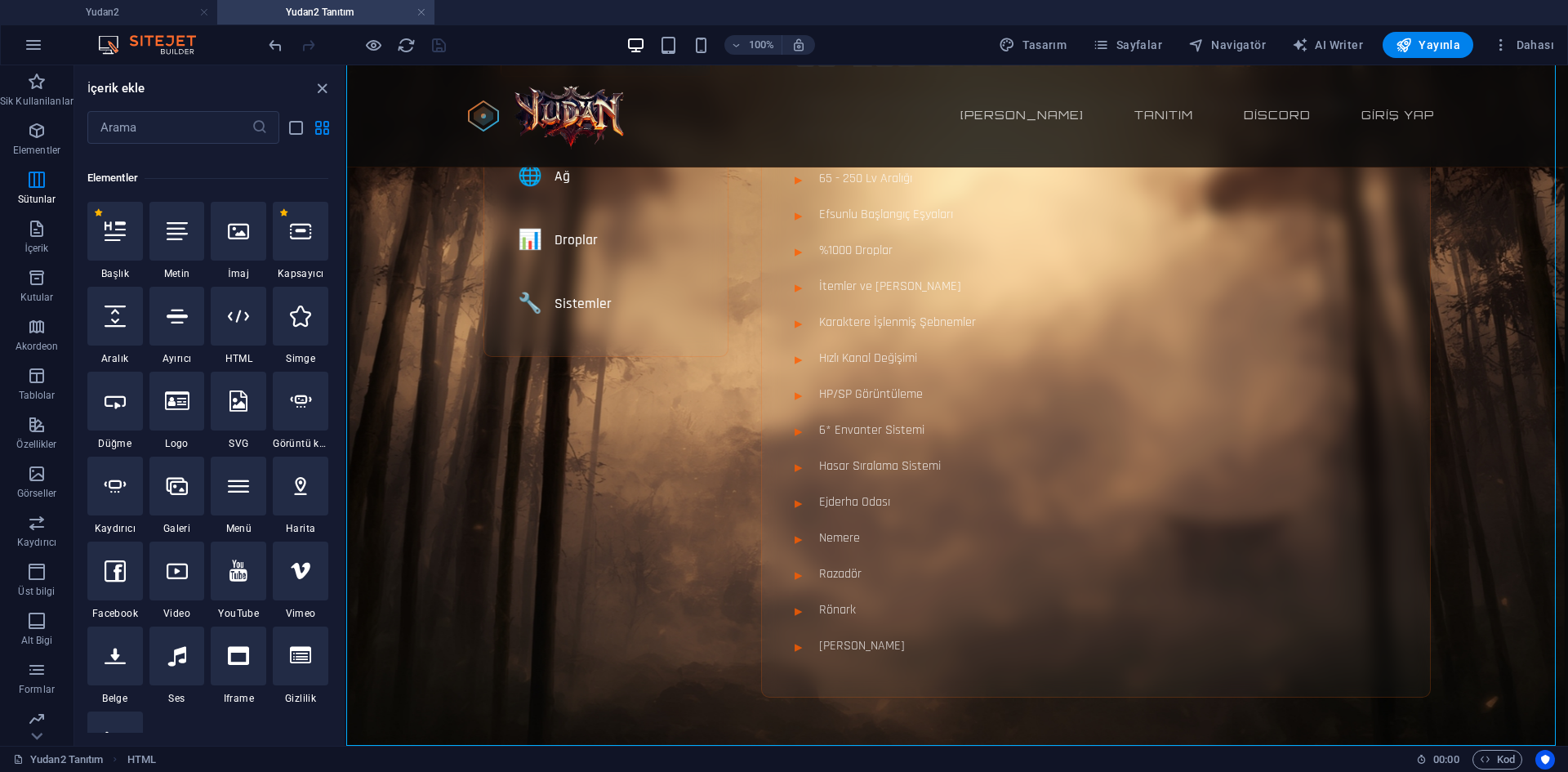
scroll to position [0, 0]
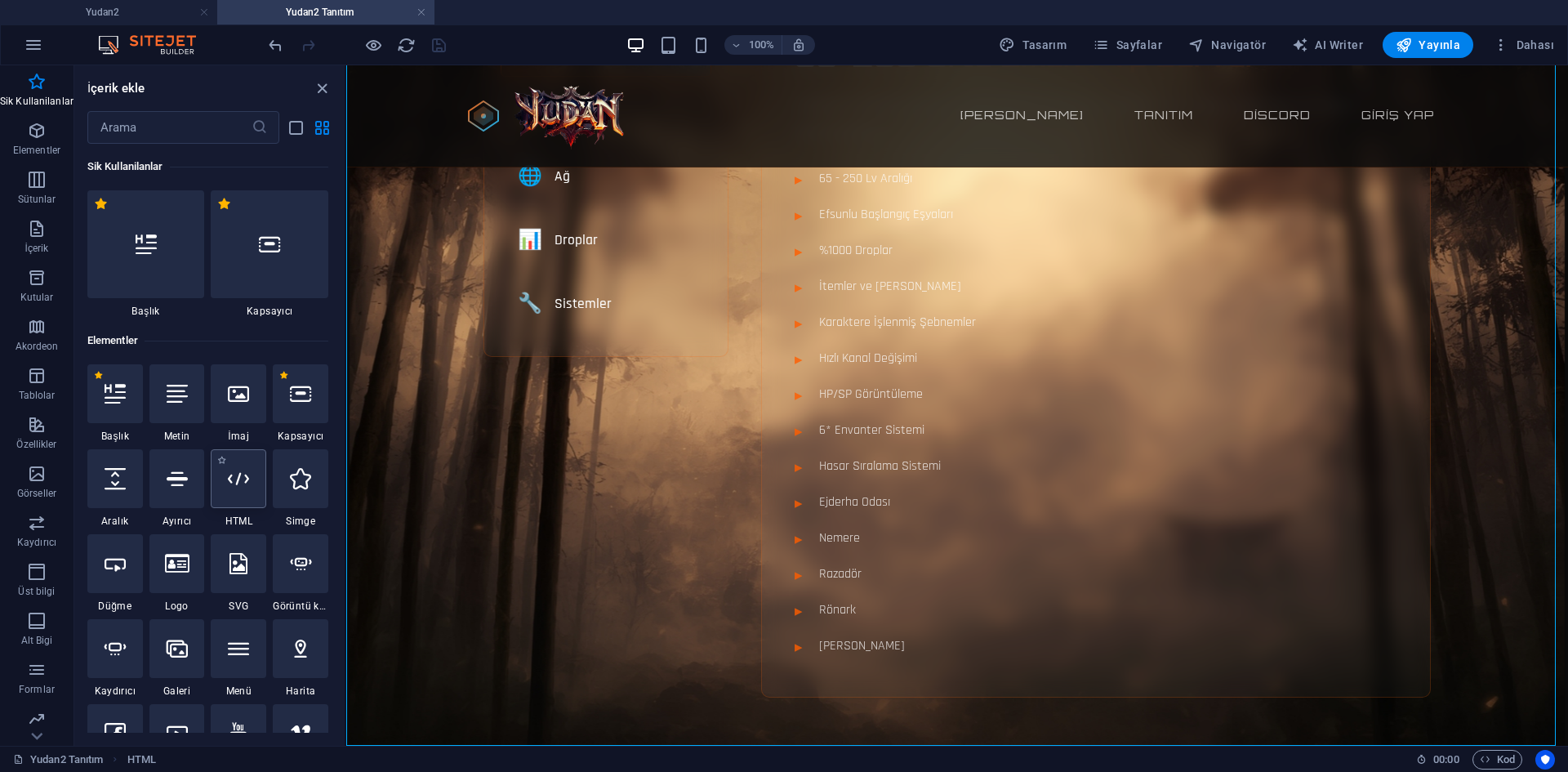
click at [234, 485] on icon at bounding box center [238, 478] width 21 height 21
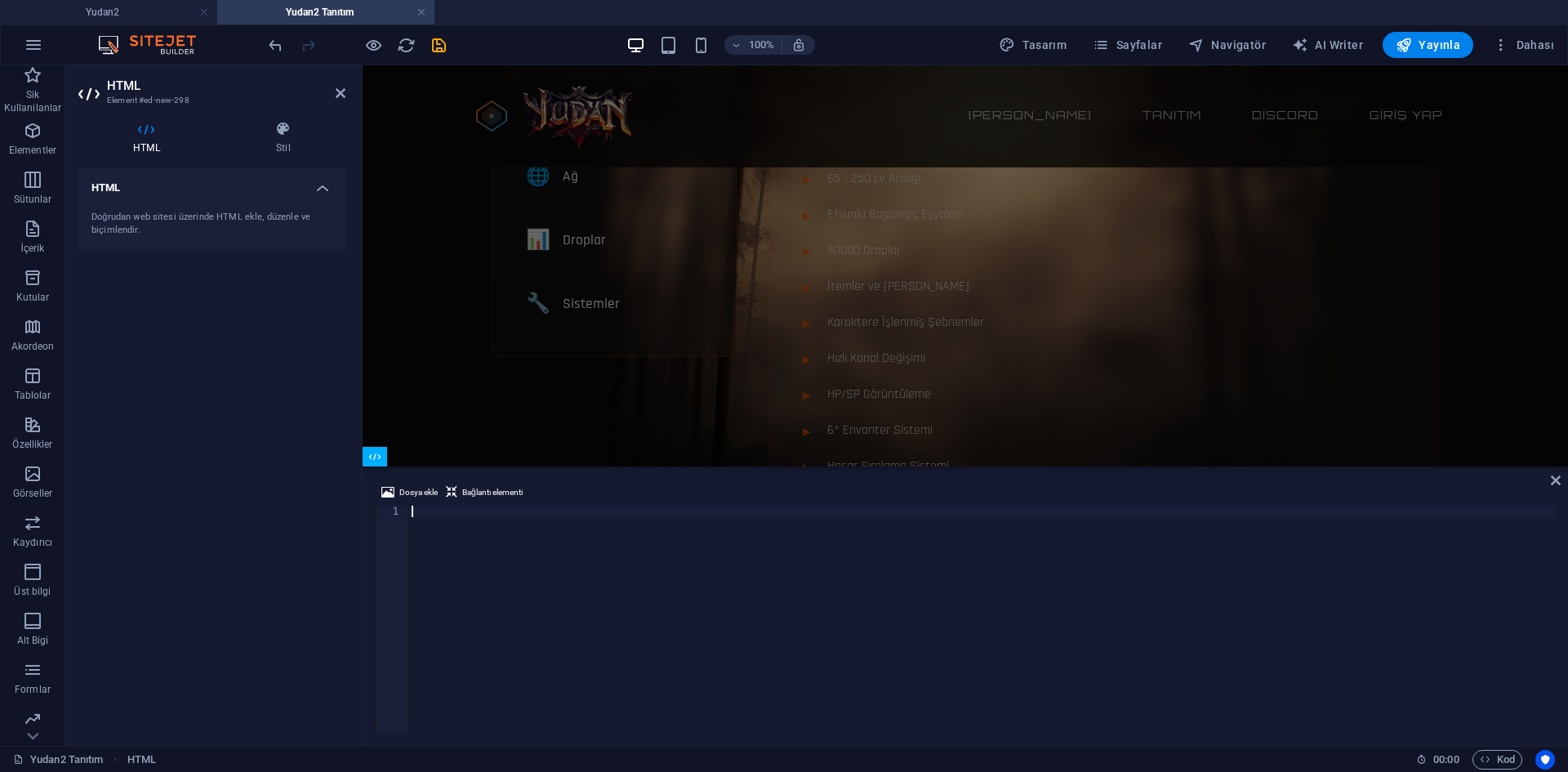
scroll to position [579, 0]
click at [578, 526] on div at bounding box center [982, 630] width 1146 height 249
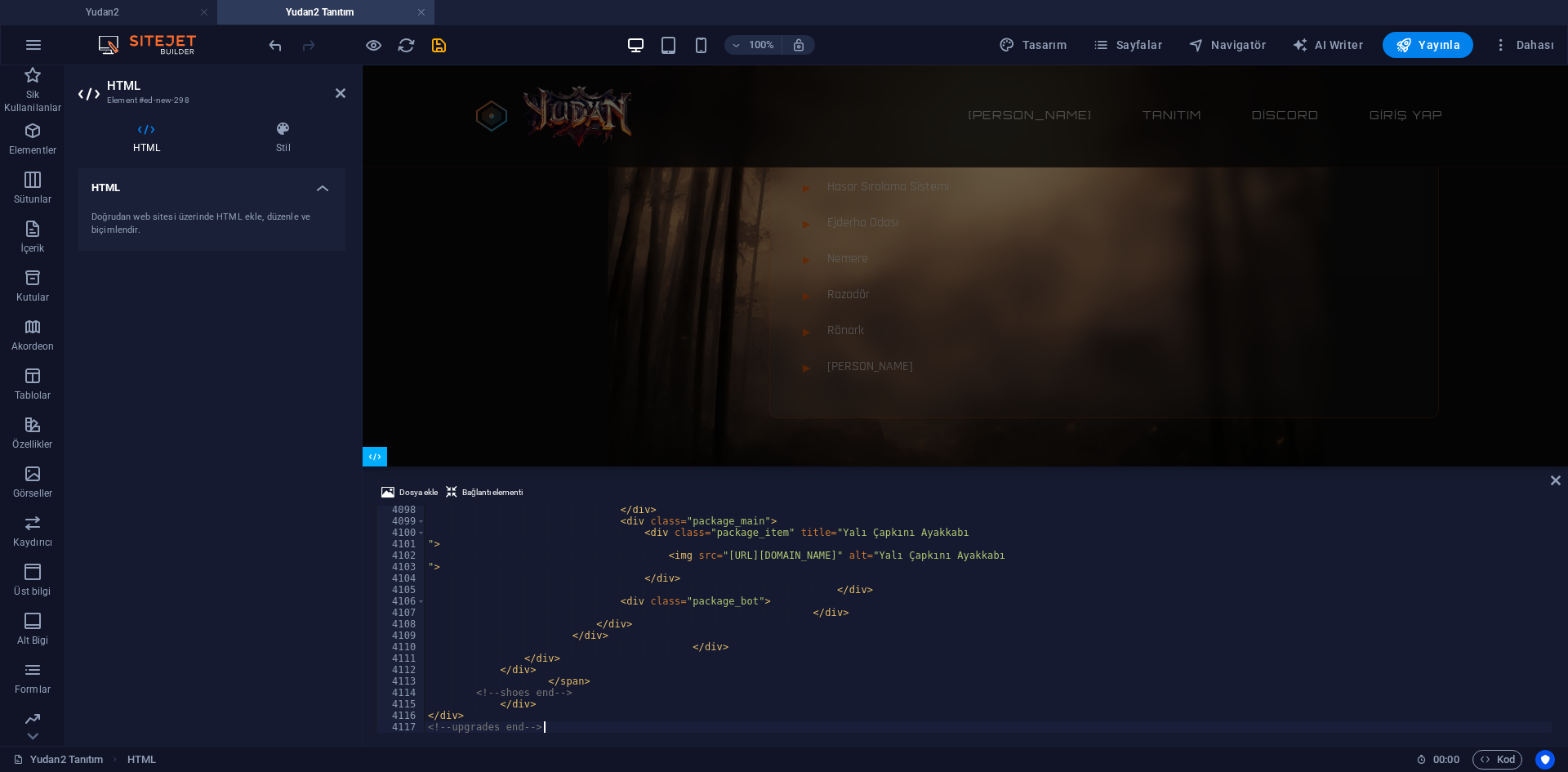
scroll to position [26456, 0]
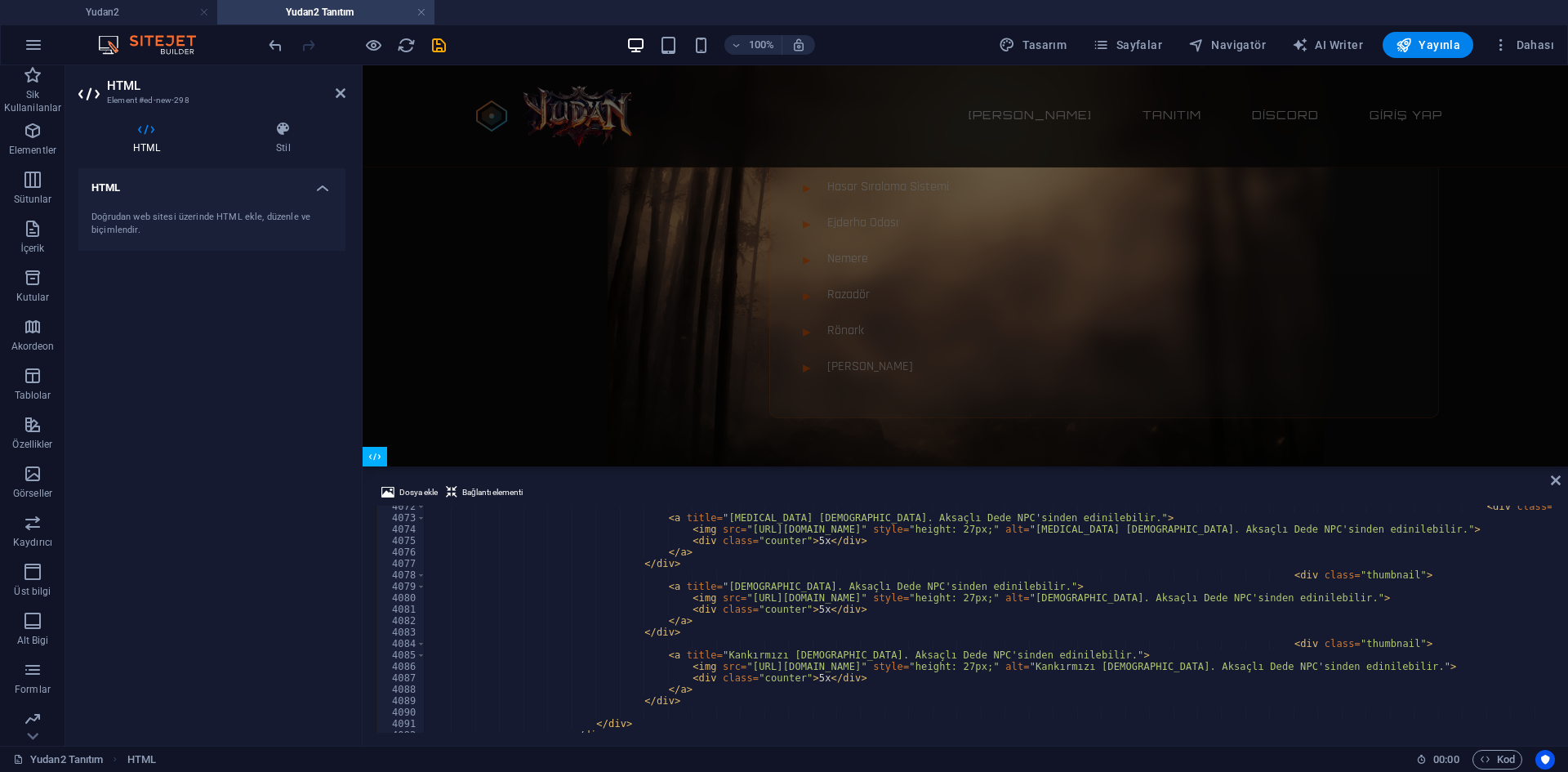
type textarea "</div> <!-- upgrades end -->"
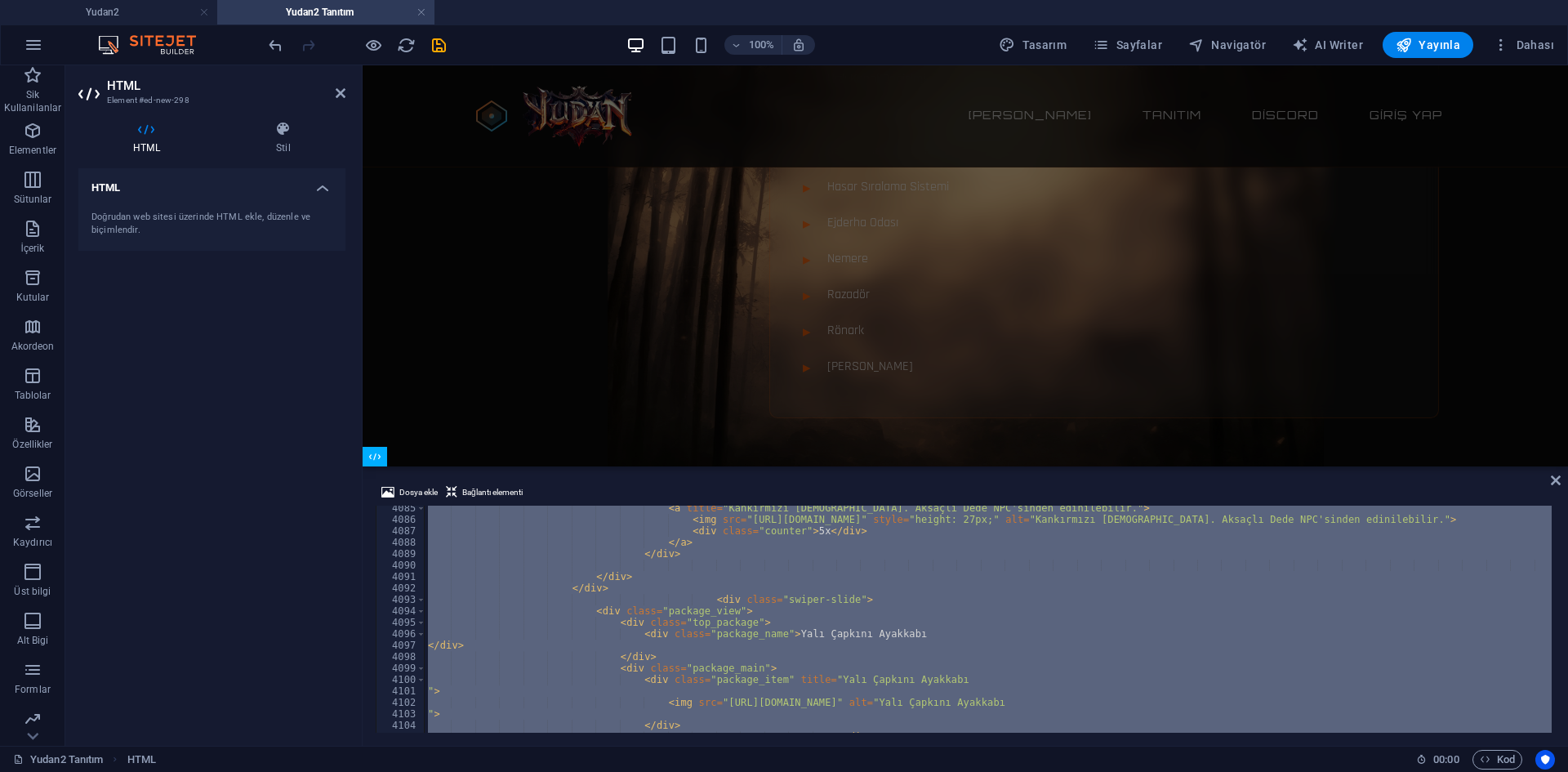
scroll to position [26529, 0]
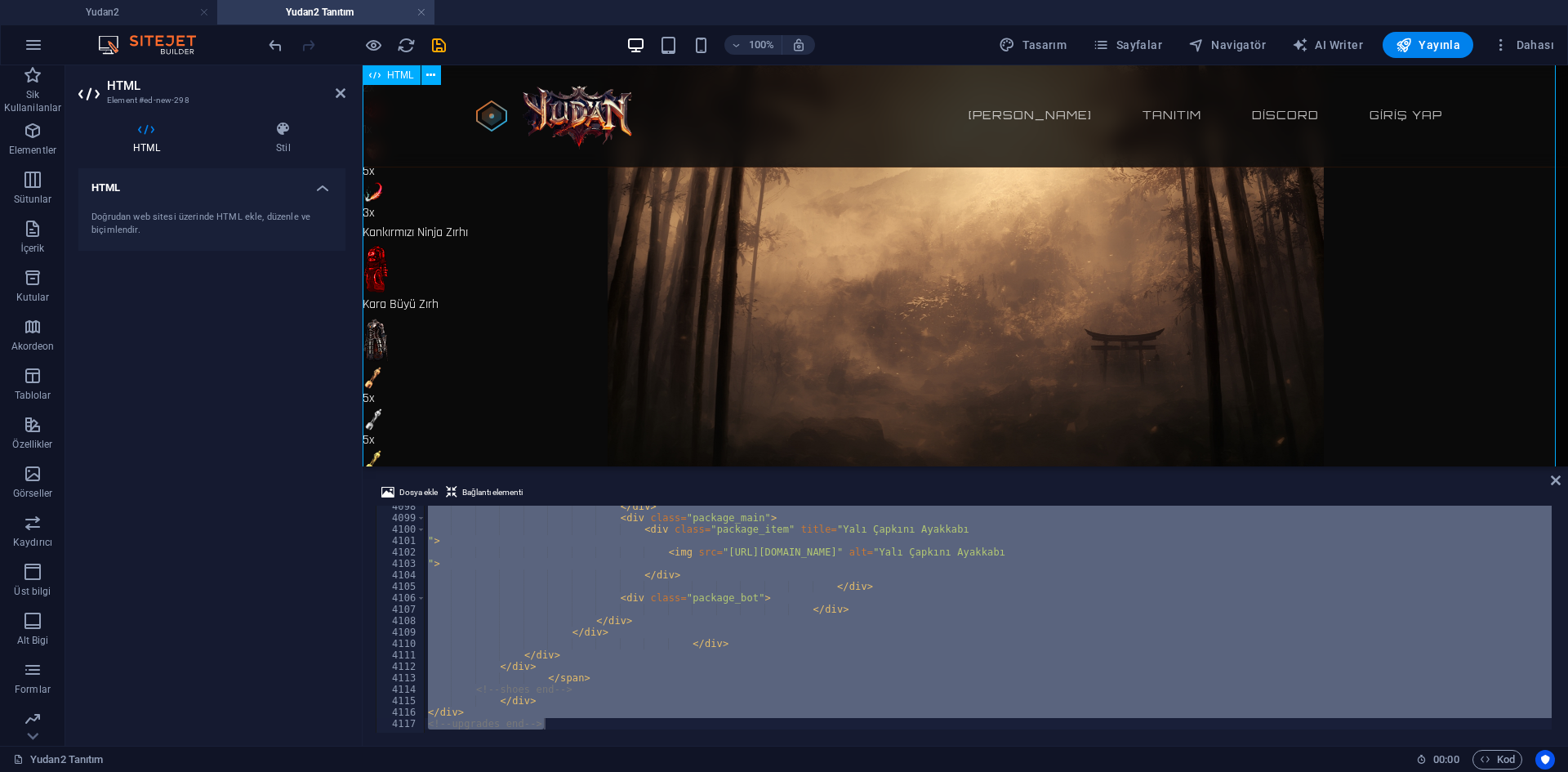
scroll to position [10607, 0]
click at [803, 423] on div "Dönüşümler [GEOGRAPHIC_DATA] [GEOGRAPHIC_DATA] Vip Zırh [GEOGRAPHIC_DATA] Kalka…" at bounding box center [965, 299] width 1205 height 19655
click at [389, 324] on div "Dönüşümler [GEOGRAPHIC_DATA] [GEOGRAPHIC_DATA] Vip Zırh [GEOGRAPHIC_DATA] Kalka…" at bounding box center [965, 217] width 1205 height 19655
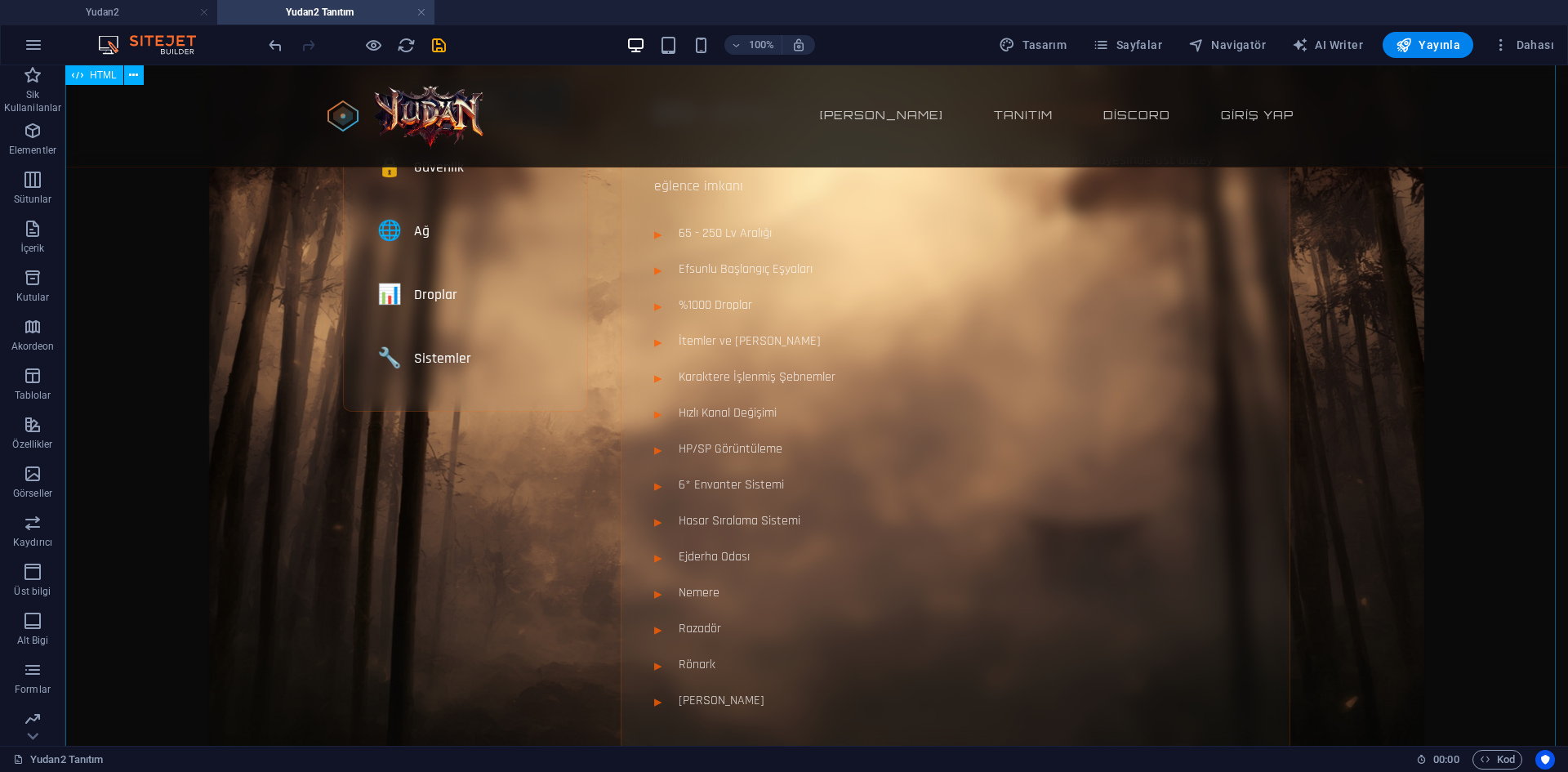
scroll to position [0, 0]
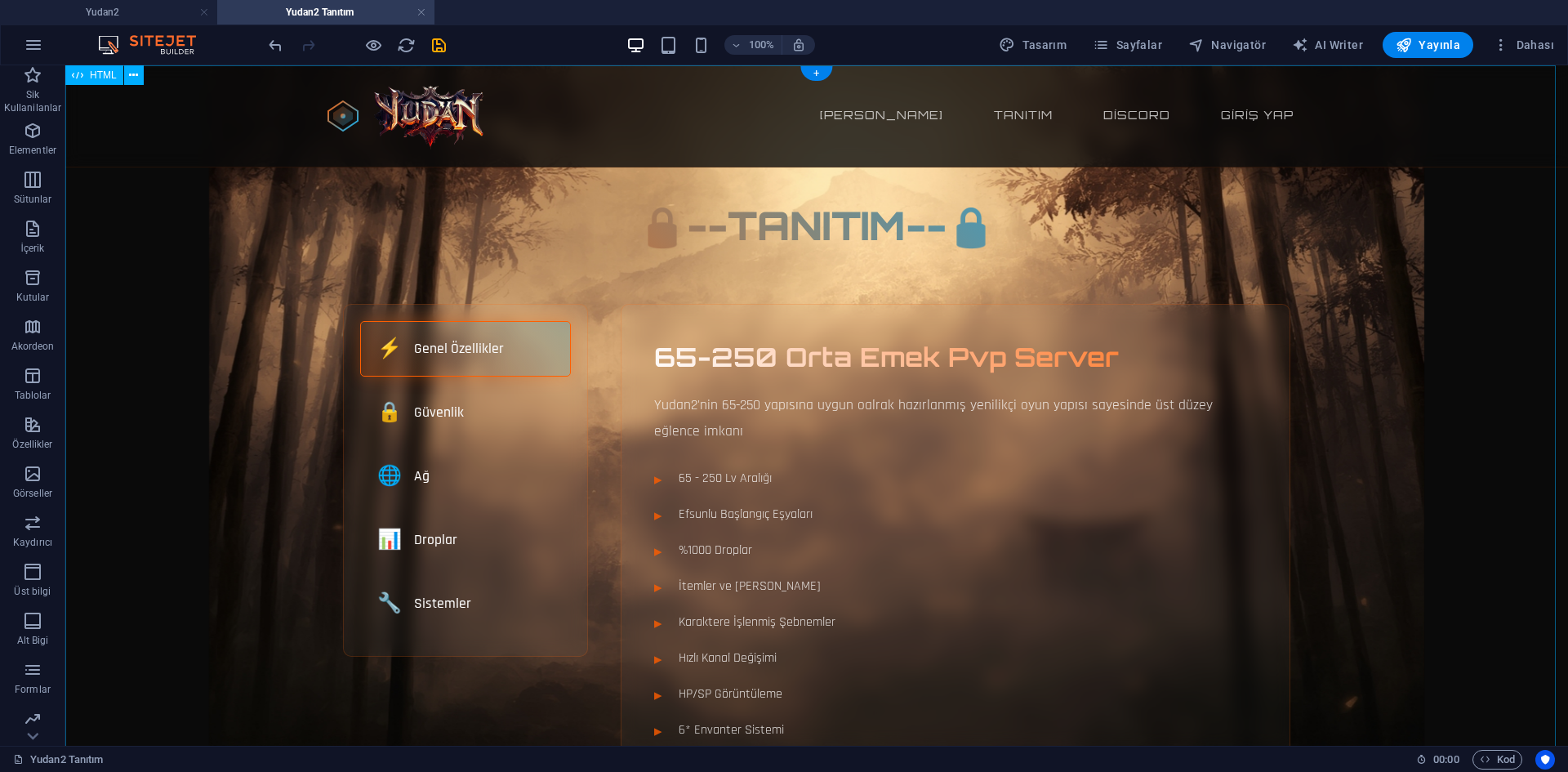
click at [619, 428] on div "Yudan2 65-250 pvp Server Ana sayfa Tanıtım Discord Giriş Yap 🔒--Tanıtım--🔒 ⚡ Ge…" at bounding box center [817, 572] width 1502 height 1013
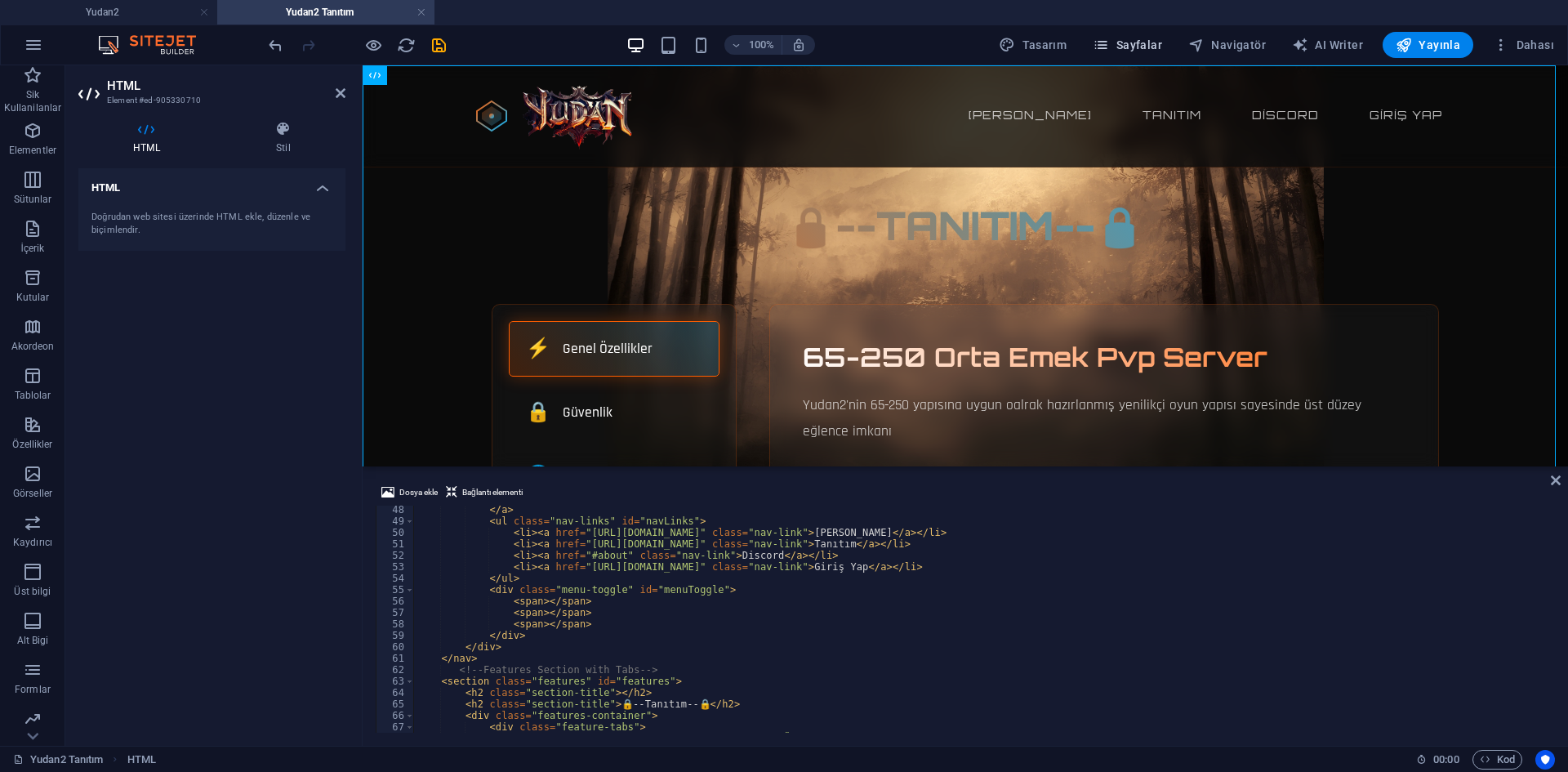
click at [1133, 47] on span "Sayfalar" at bounding box center [1127, 45] width 69 height 16
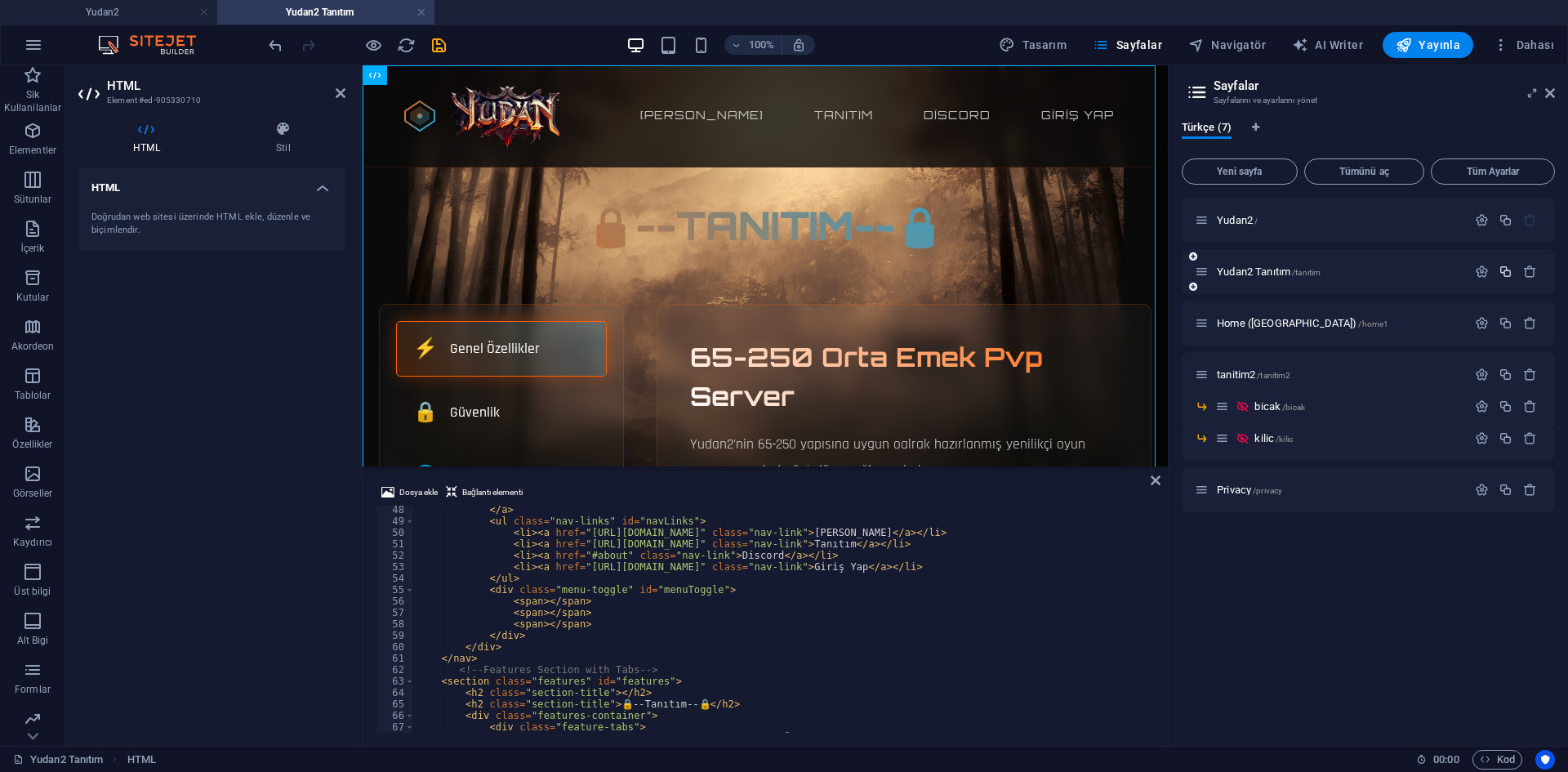
click at [1505, 269] on icon "button" at bounding box center [1505, 271] width 14 height 14
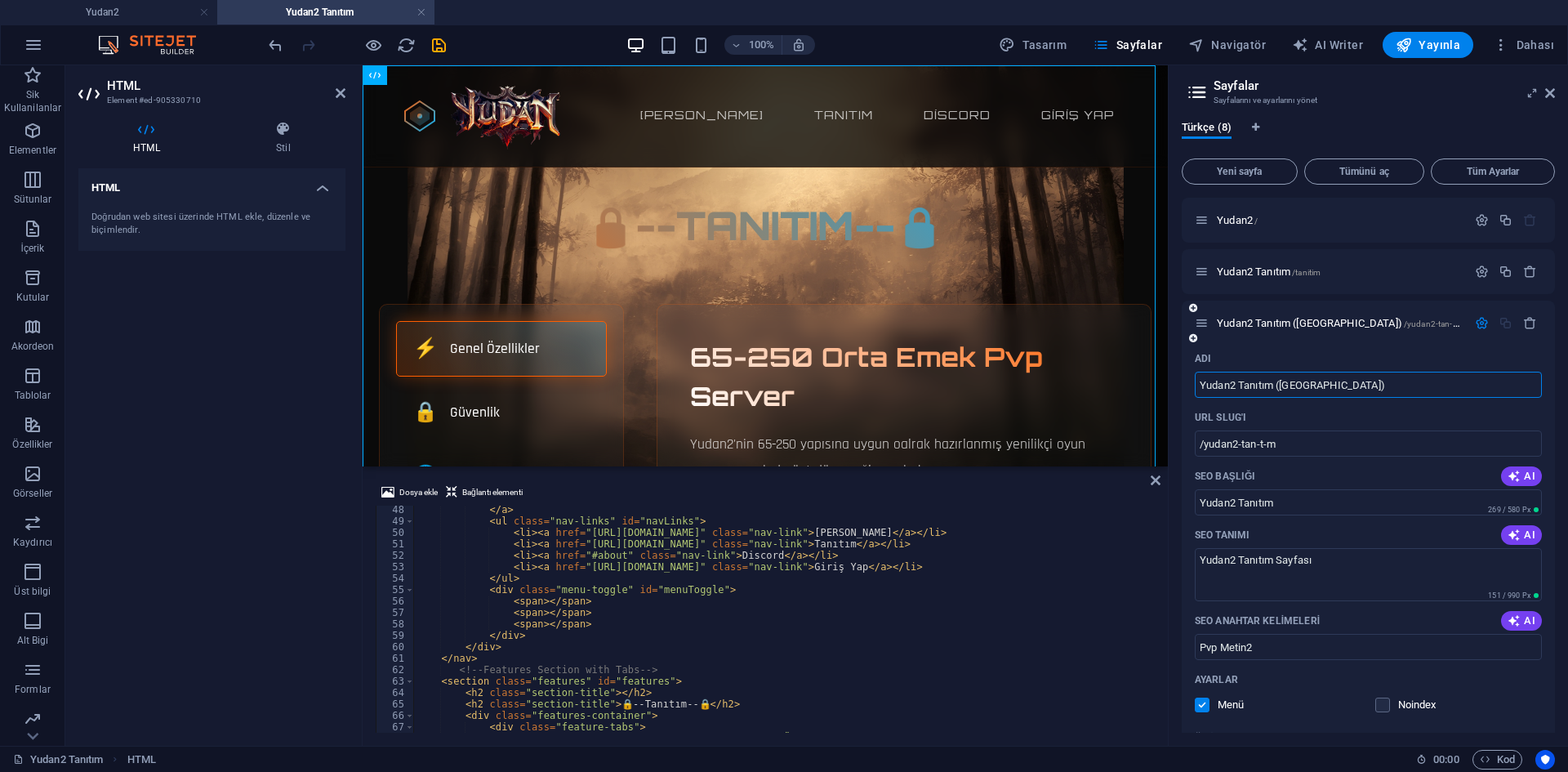
click at [1345, 386] on input "Yudan2 Tanıtım ([GEOGRAPHIC_DATA])" at bounding box center [1368, 384] width 347 height 26
drag, startPoint x: 1351, startPoint y: 382, endPoint x: 1201, endPoint y: 366, distance: 150.9
click at [1201, 371] on input "Yudan2 Tanıtım ([GEOGRAPHIC_DATA])" at bounding box center [1368, 384] width 347 height 26
type input "D"
type input "donusumler"
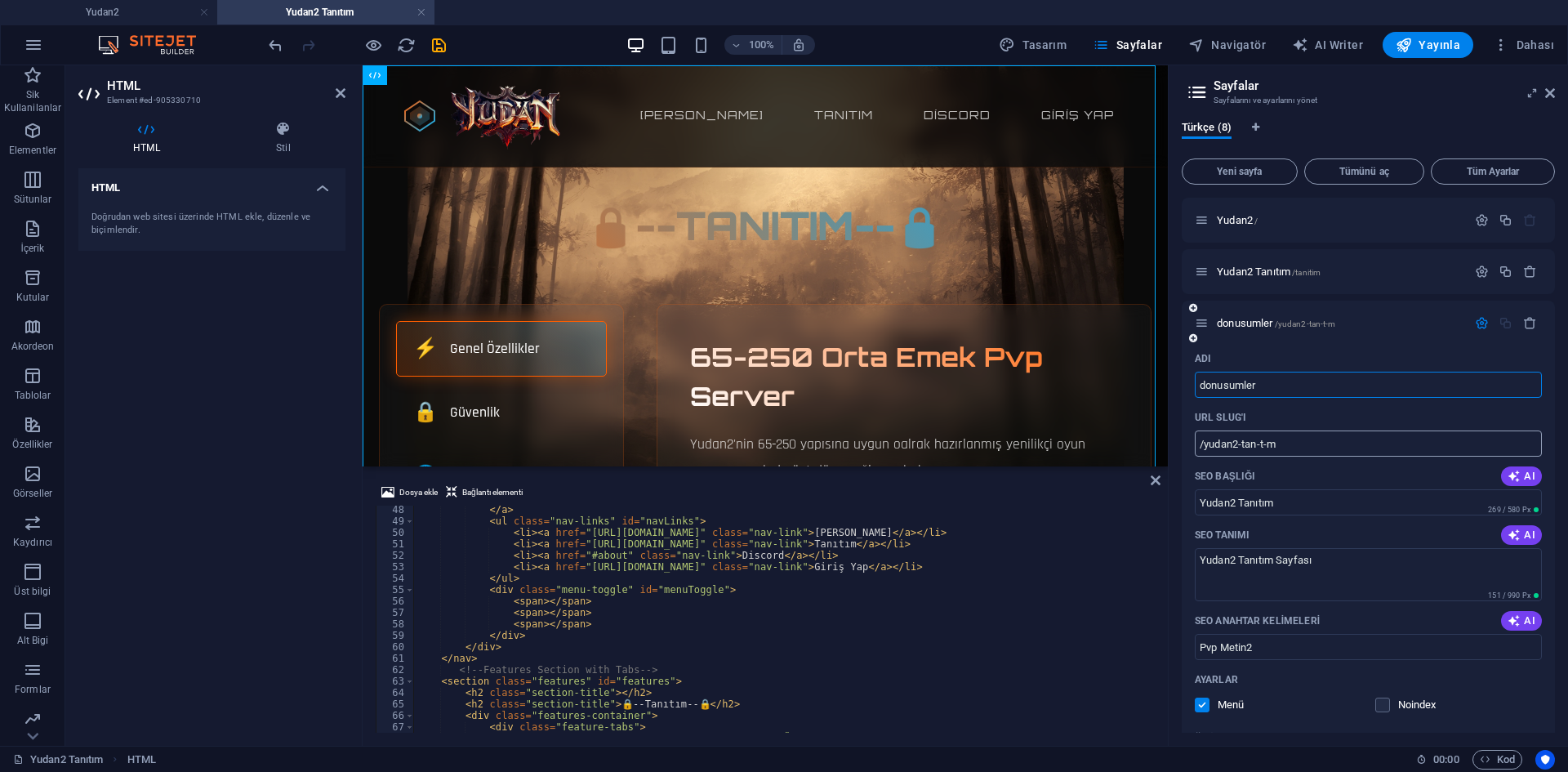
click at [1297, 443] on input "/yudan2-tan-t-m" at bounding box center [1368, 443] width 347 height 26
drag, startPoint x: 1307, startPoint y: 445, endPoint x: 1203, endPoint y: 425, distance: 105.9
click at [1203, 425] on div "URL SLUG'ı /yudan2-tan-t-m ​" at bounding box center [1368, 430] width 347 height 52
click at [1280, 385] on input "donusumler" at bounding box center [1368, 384] width 347 height 26
click at [1288, 436] on input "/yudan2-tan-t-m" at bounding box center [1368, 443] width 347 height 26
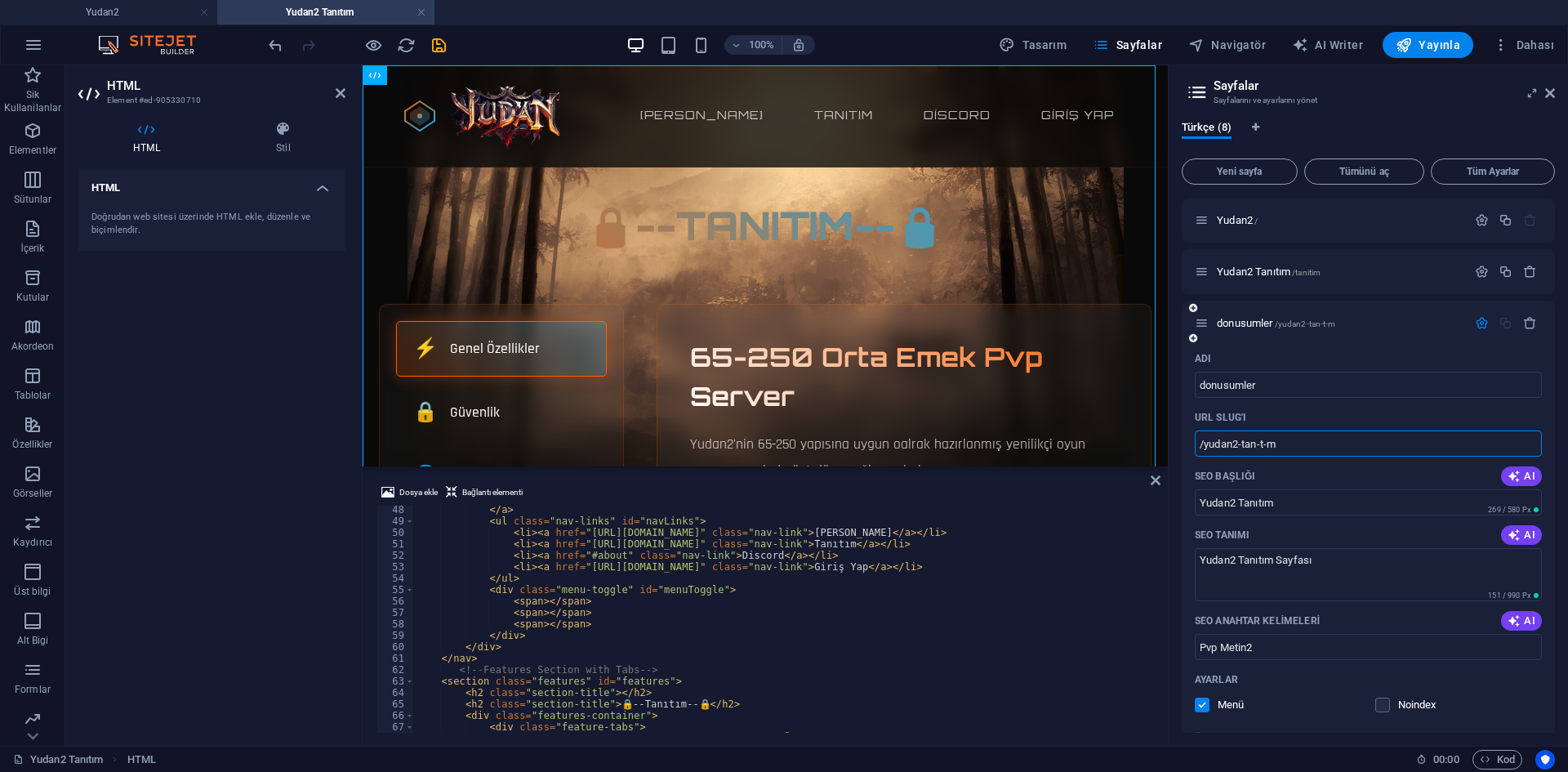
drag, startPoint x: 1296, startPoint y: 446, endPoint x: 1248, endPoint y: 444, distance: 48.0
click at [1248, 444] on input "/yudan2-tan-t-m" at bounding box center [1368, 443] width 347 height 26
click at [1296, 442] on input "/yudan2-tan-t-m" at bounding box center [1368, 443] width 347 height 26
drag, startPoint x: 1241, startPoint y: 435, endPoint x: 1209, endPoint y: 432, distance: 32.1
click at [1209, 432] on input "/yudan2-tan-t-m" at bounding box center [1368, 443] width 347 height 26
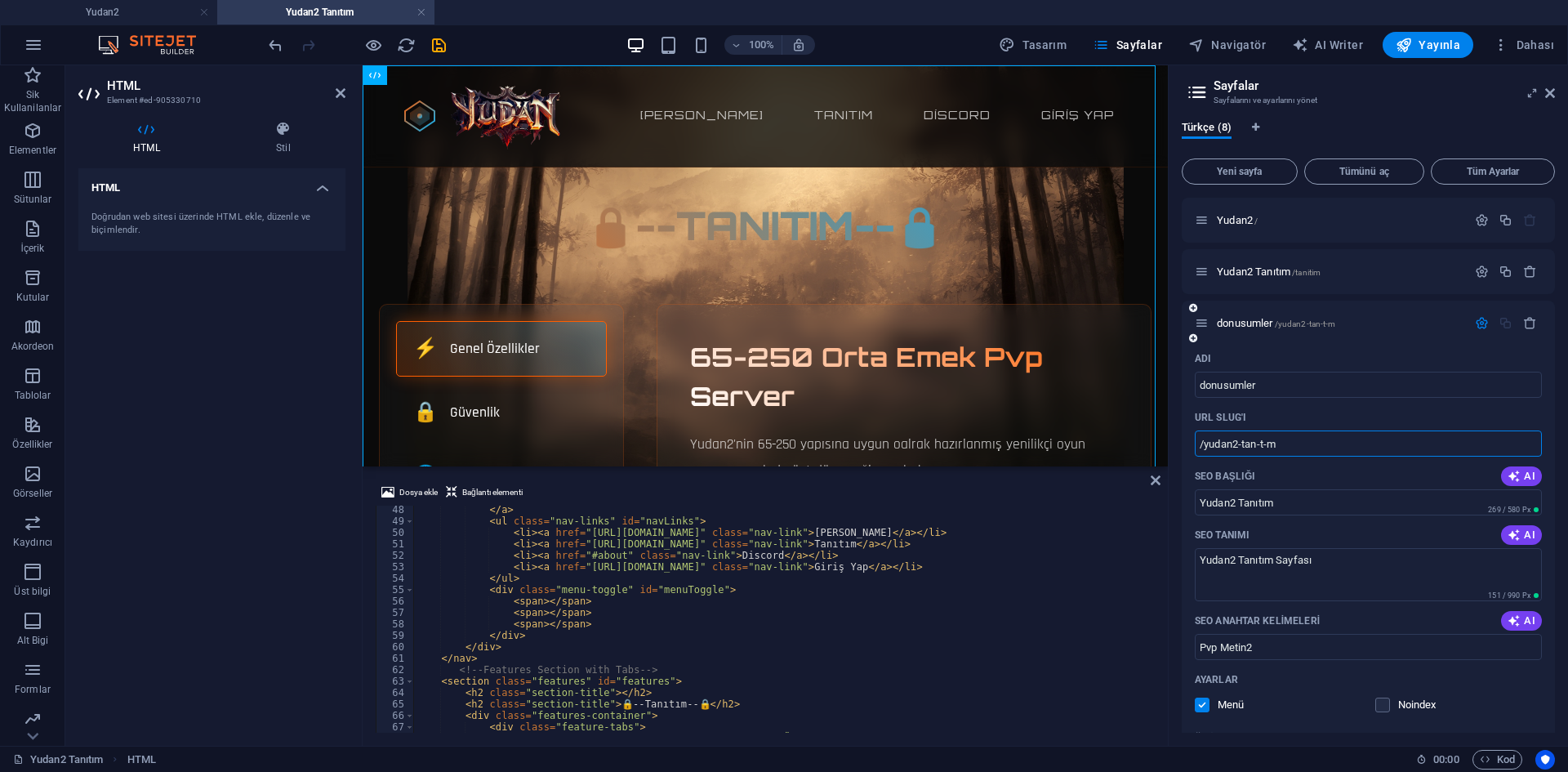
paste input "donusumler"
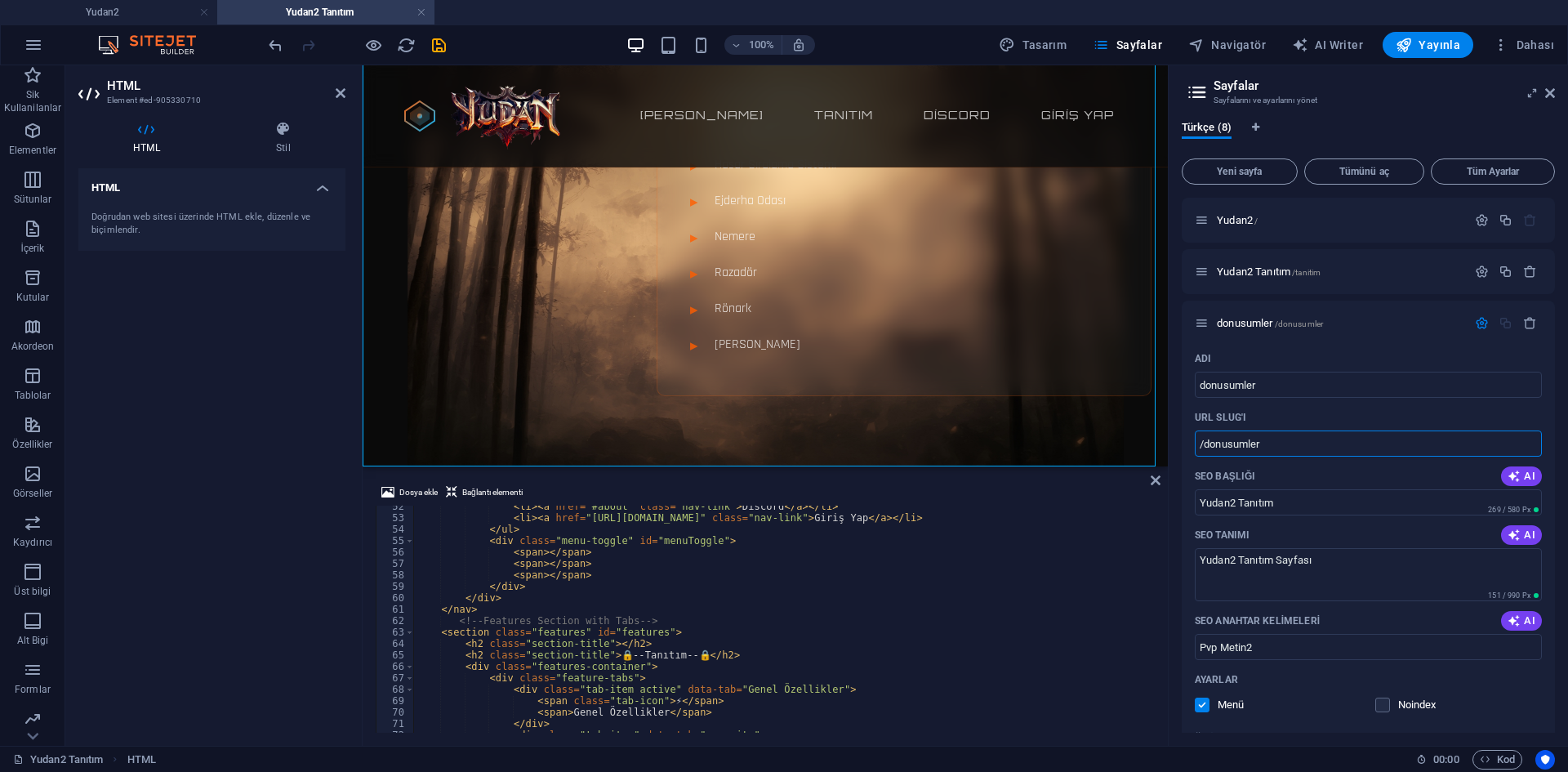
scroll to position [588, 0]
type input "/donusumler"
click at [1334, 422] on div "URL SLUG'ı" at bounding box center [1368, 417] width 347 height 26
click at [1277, 441] on input "/donusumler" at bounding box center [1368, 443] width 347 height 26
click at [1254, 323] on span "donusumler /donusumler" at bounding box center [1269, 323] width 106 height 12
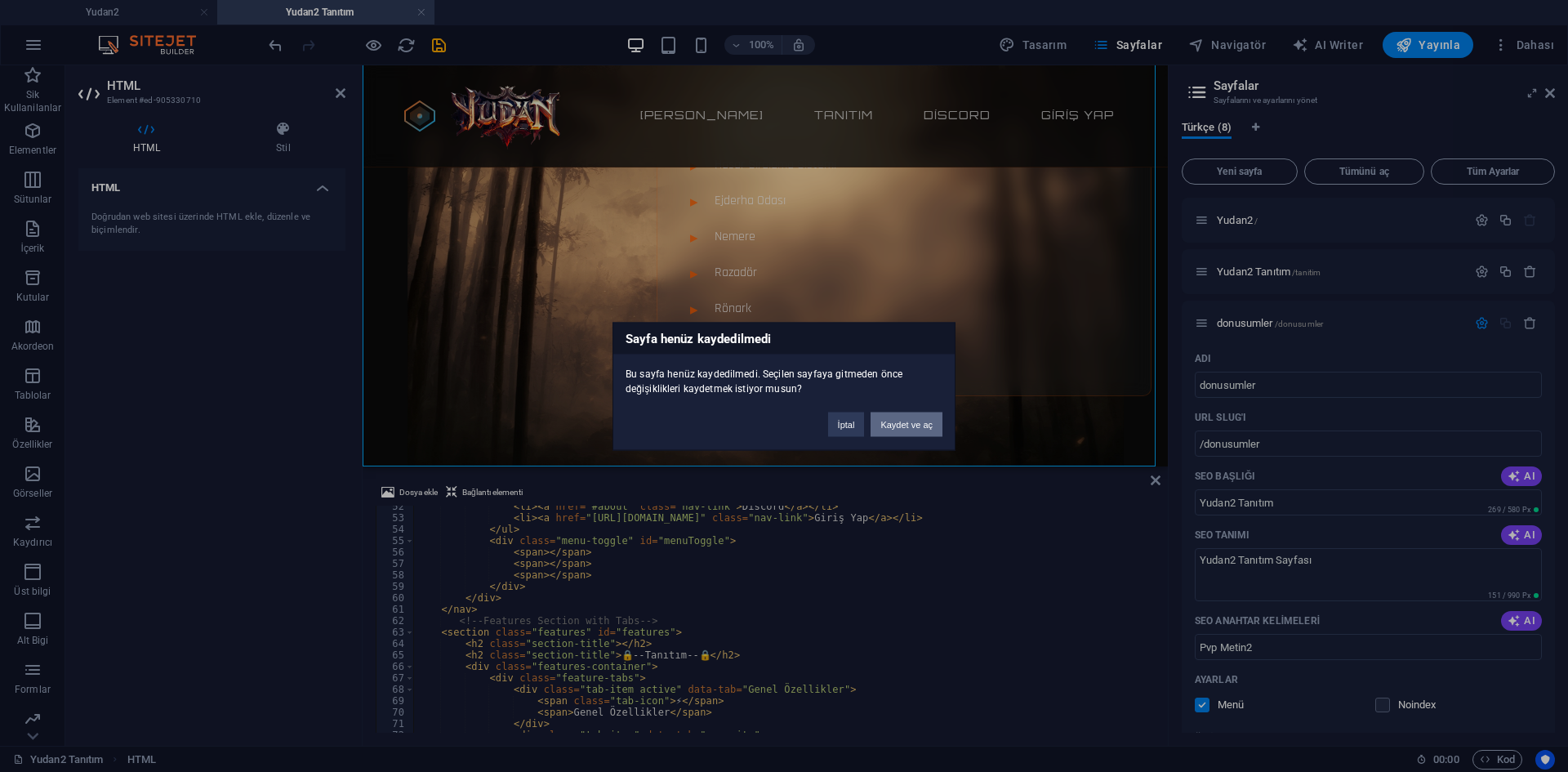
click at [905, 429] on button "Kaydet ve aç" at bounding box center [905, 424] width 71 height 25
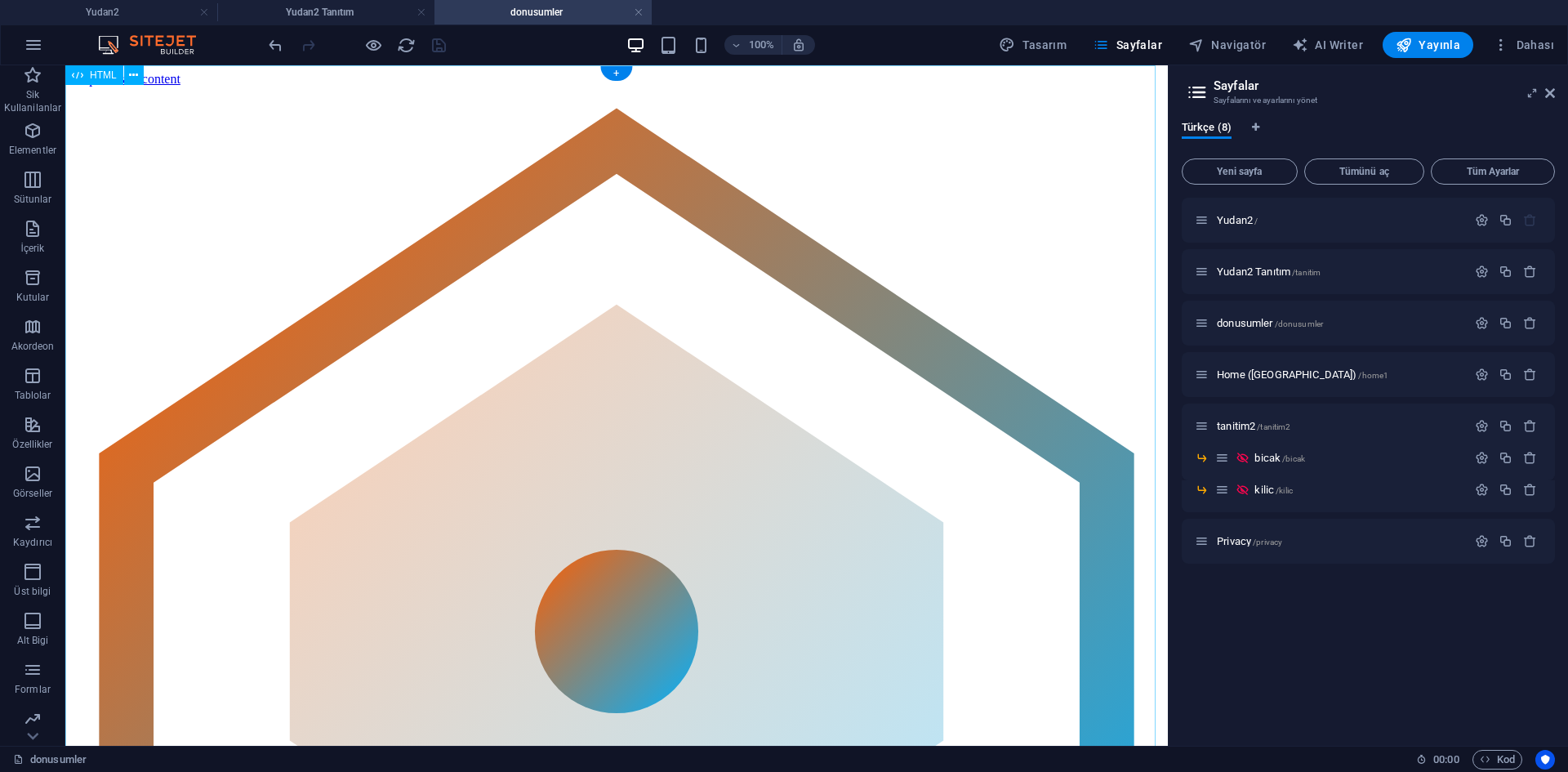
scroll to position [0, 0]
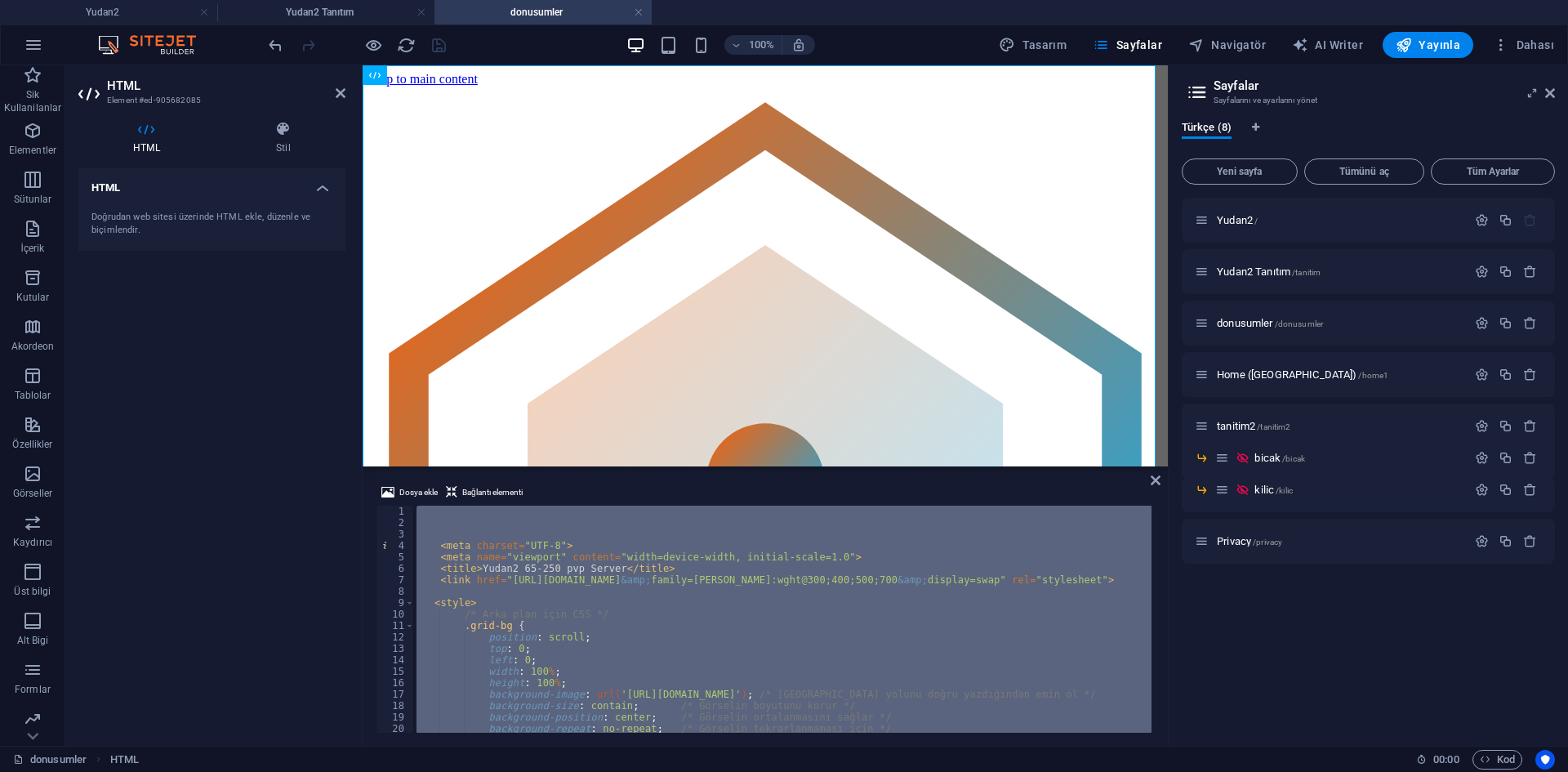
paste textarea "<!-- upgrades end -->"
type textarea "<!-- upgrades end -->"
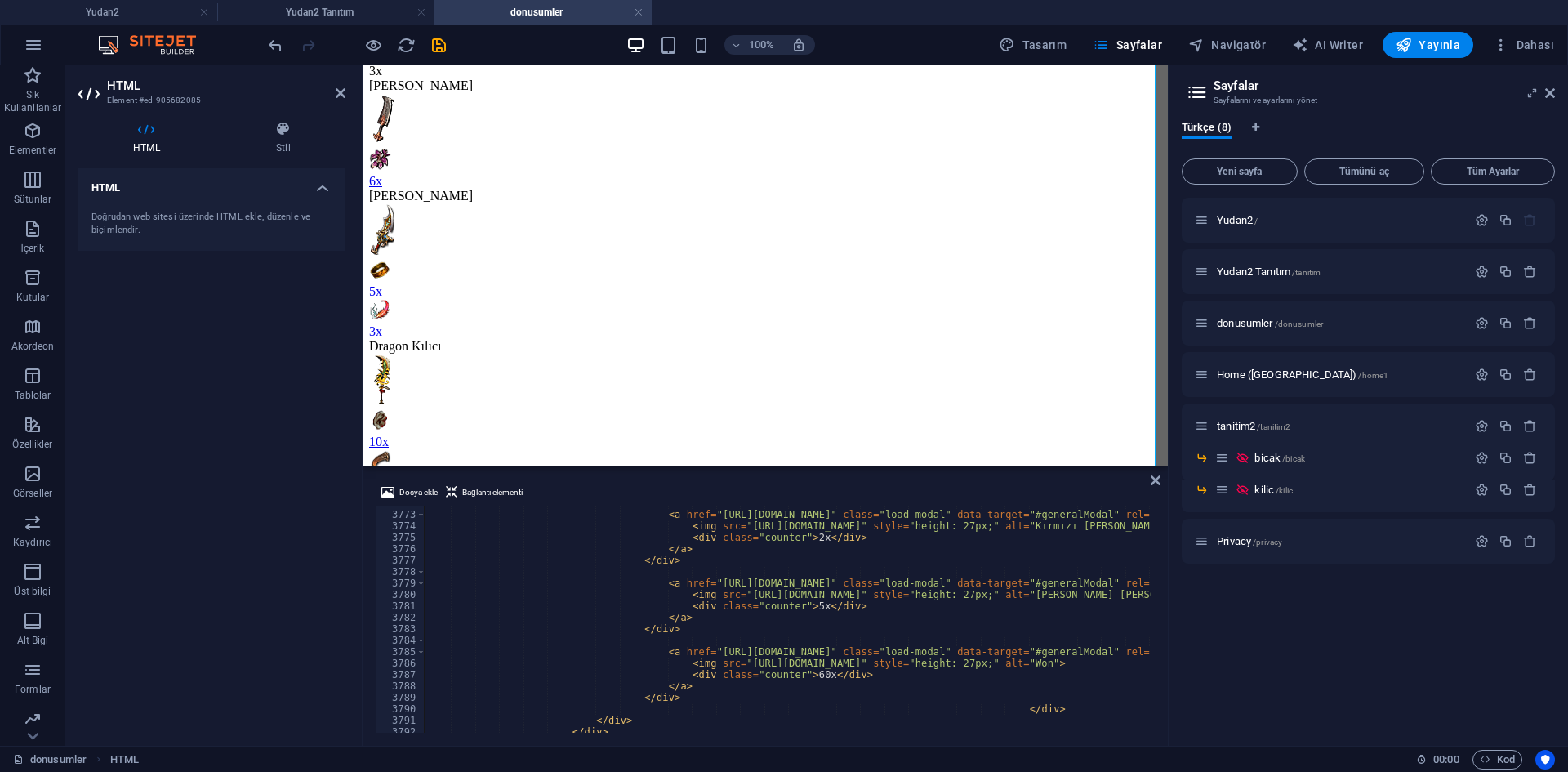
scroll to position [24454, 0]
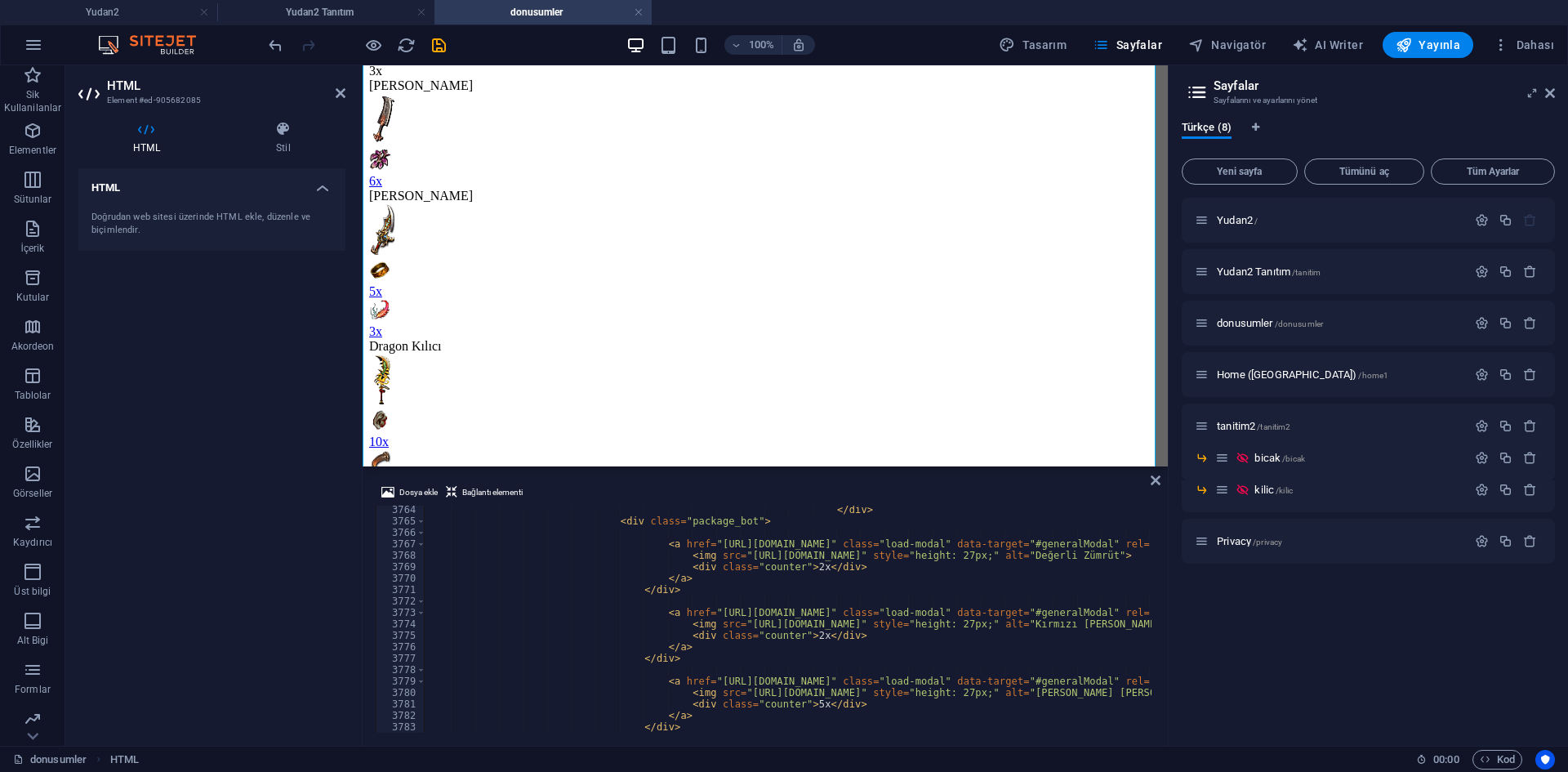
drag, startPoint x: 1156, startPoint y: 709, endPoint x: 1153, endPoint y: 598, distance: 111.0
click at [1153, 598] on div "Dosya ekle Bağlantı elementi <!-- upgrades end --> 3764 3765 3766 3767 3768 376…" at bounding box center [765, 607] width 805 height 276
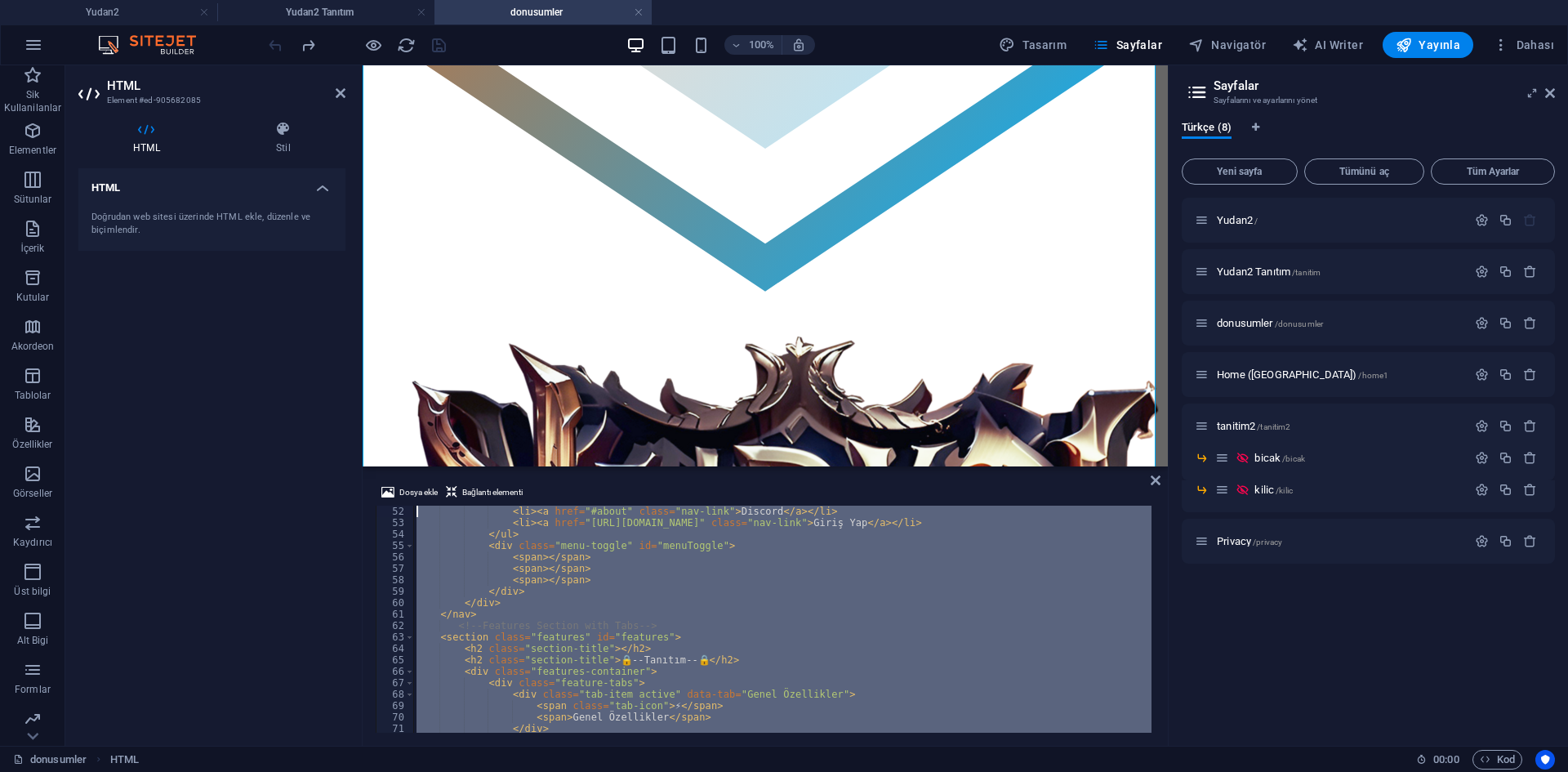
scroll to position [560, 0]
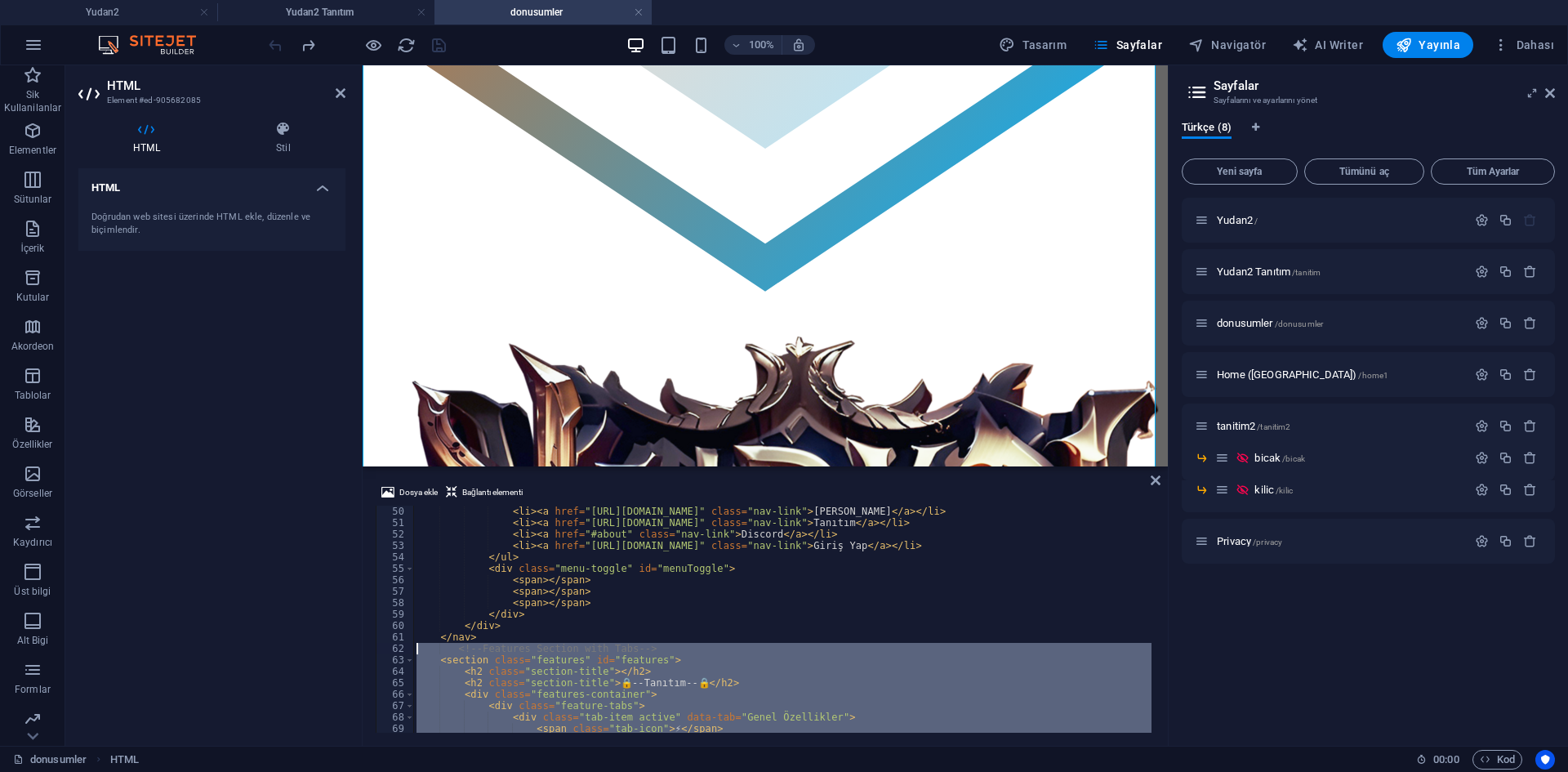
drag, startPoint x: 530, startPoint y: 718, endPoint x: 416, endPoint y: 647, distance: 134.3
click at [416, 647] on div "< li > < a href = "[URL][DOMAIN_NAME]" class = "nav-link" > [PERSON_NAME] </ a …" at bounding box center [1022, 628] width 1217 height 247
paste textarea "<!-- upgrades end --"
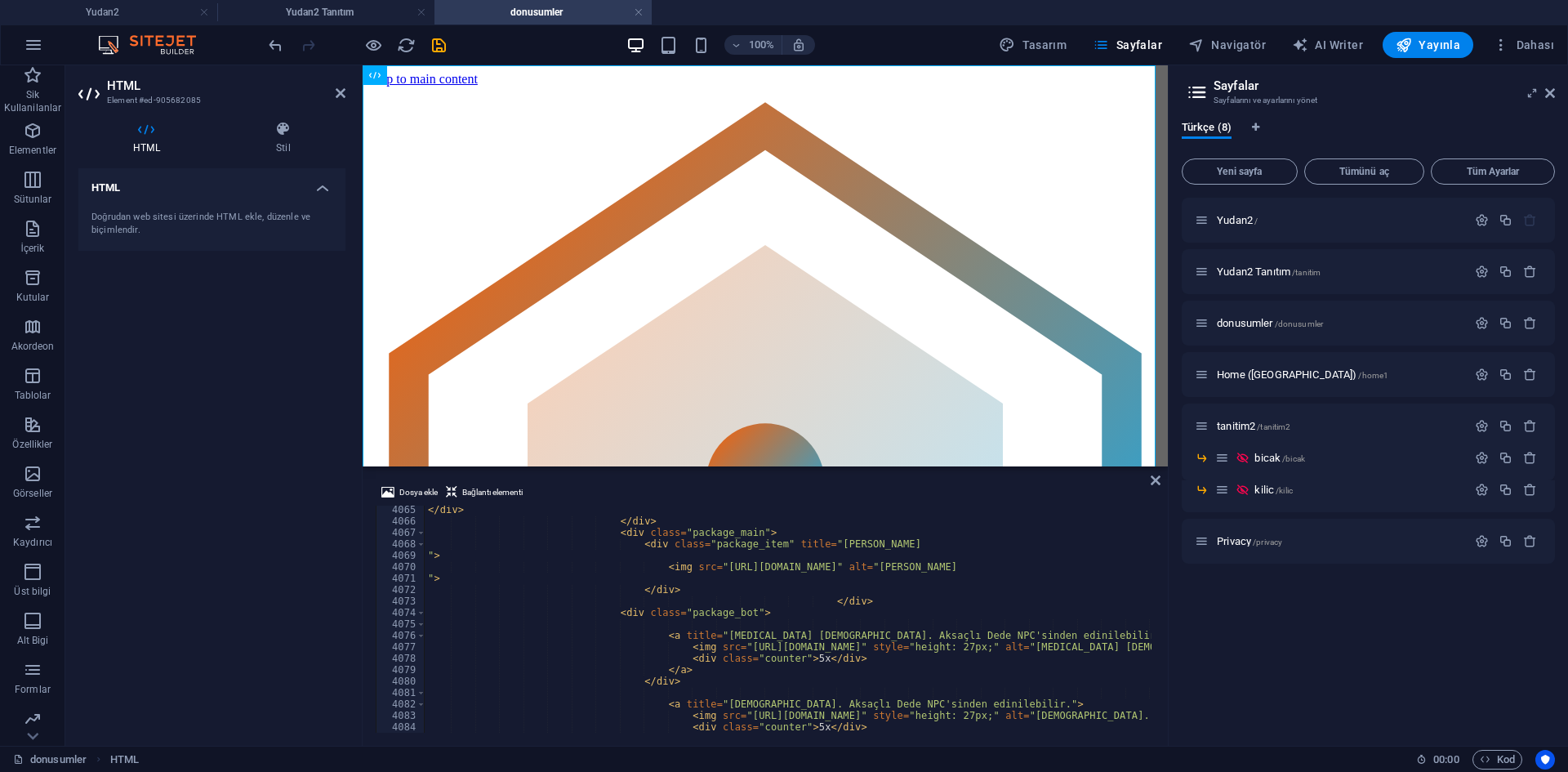
scroll to position [25914, 0]
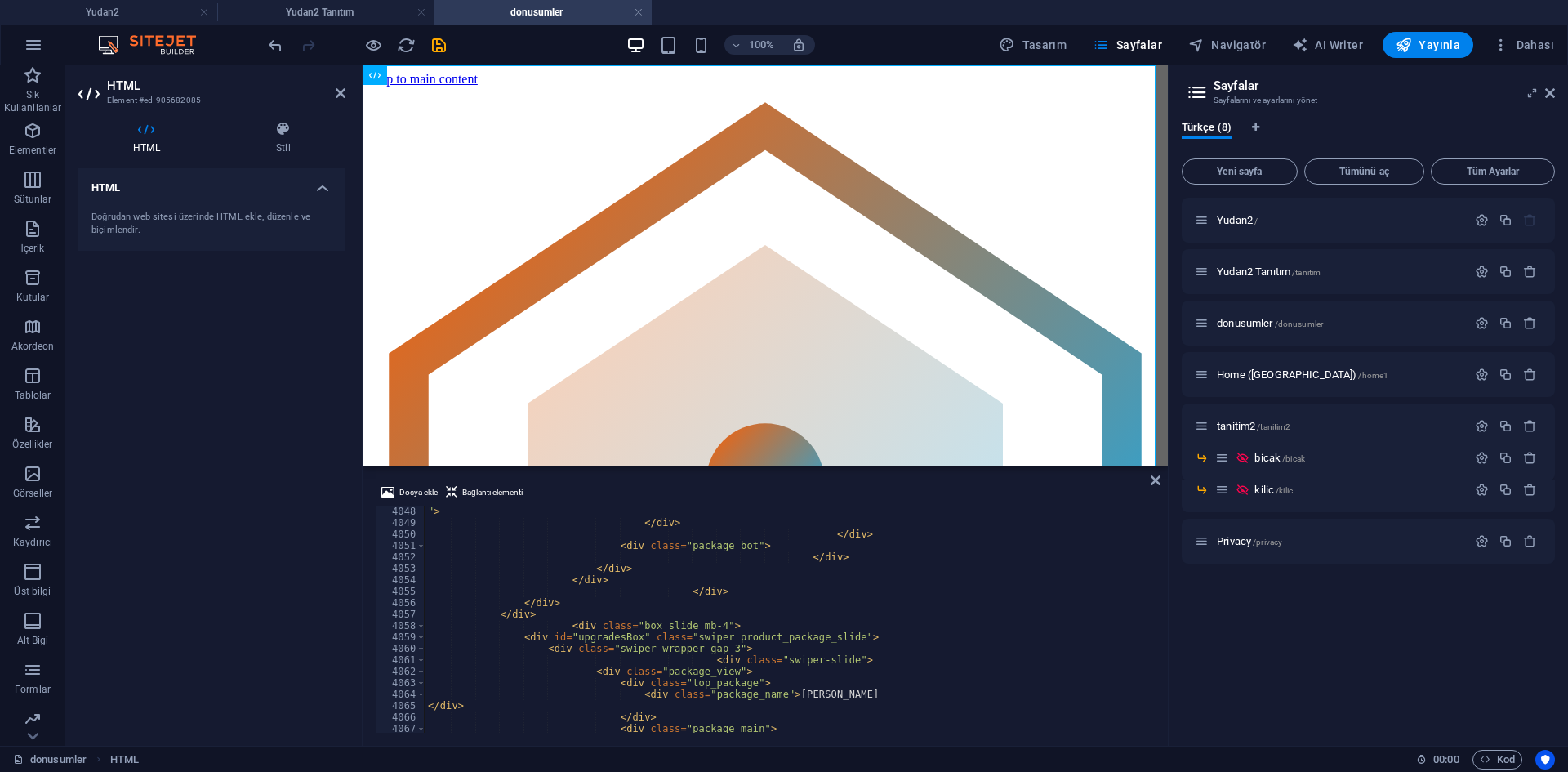
drag, startPoint x: 1155, startPoint y: 718, endPoint x: 1170, endPoint y: 524, distance: 194.6
click at [1170, 524] on div "Yudan2 Yudan2 Tanıtım donusumler Sik Kullanilanlar Elementler Sütunlar İçerik K…" at bounding box center [784, 406] width 1568 height 680
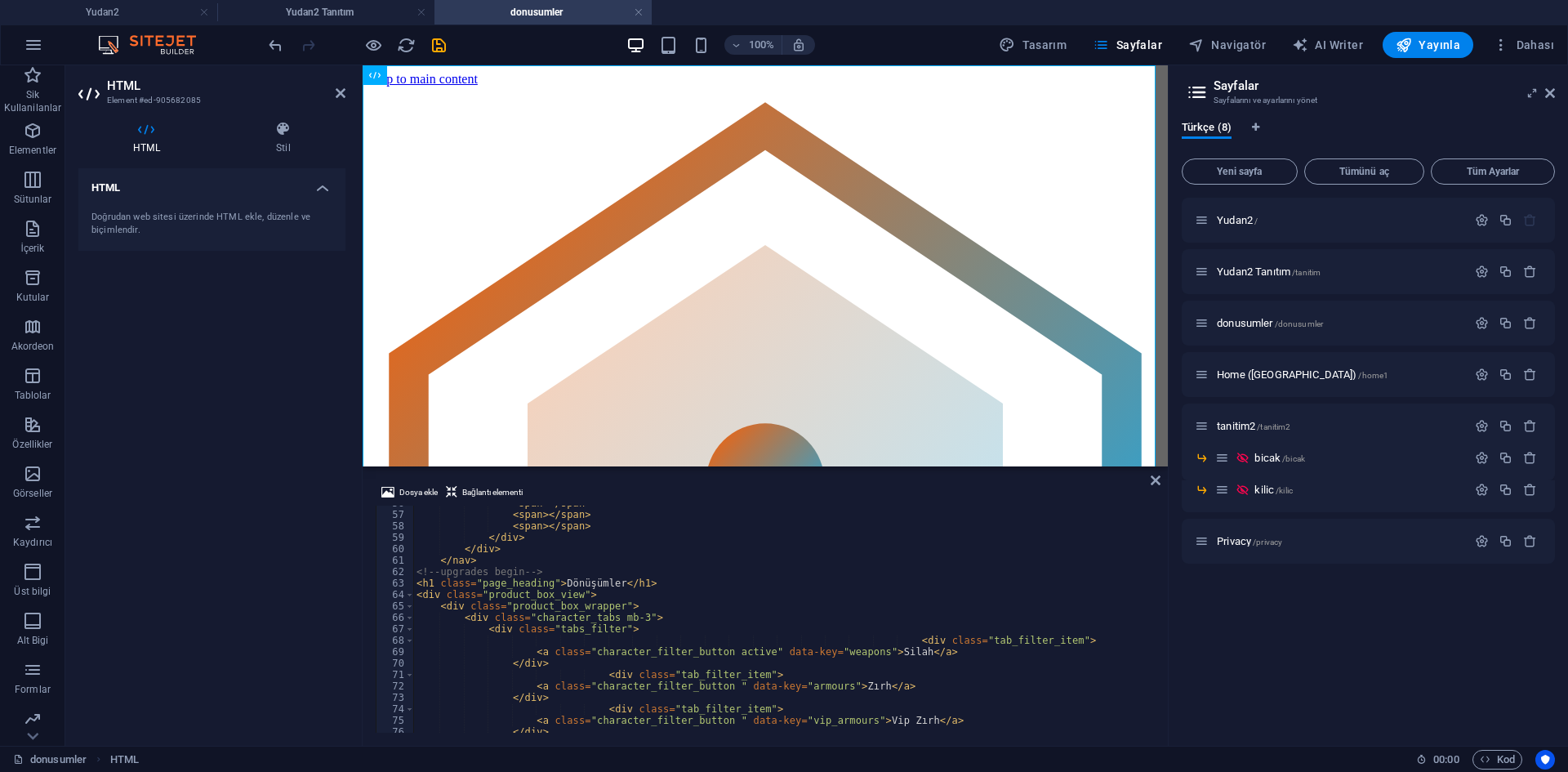
scroll to position [329, 0]
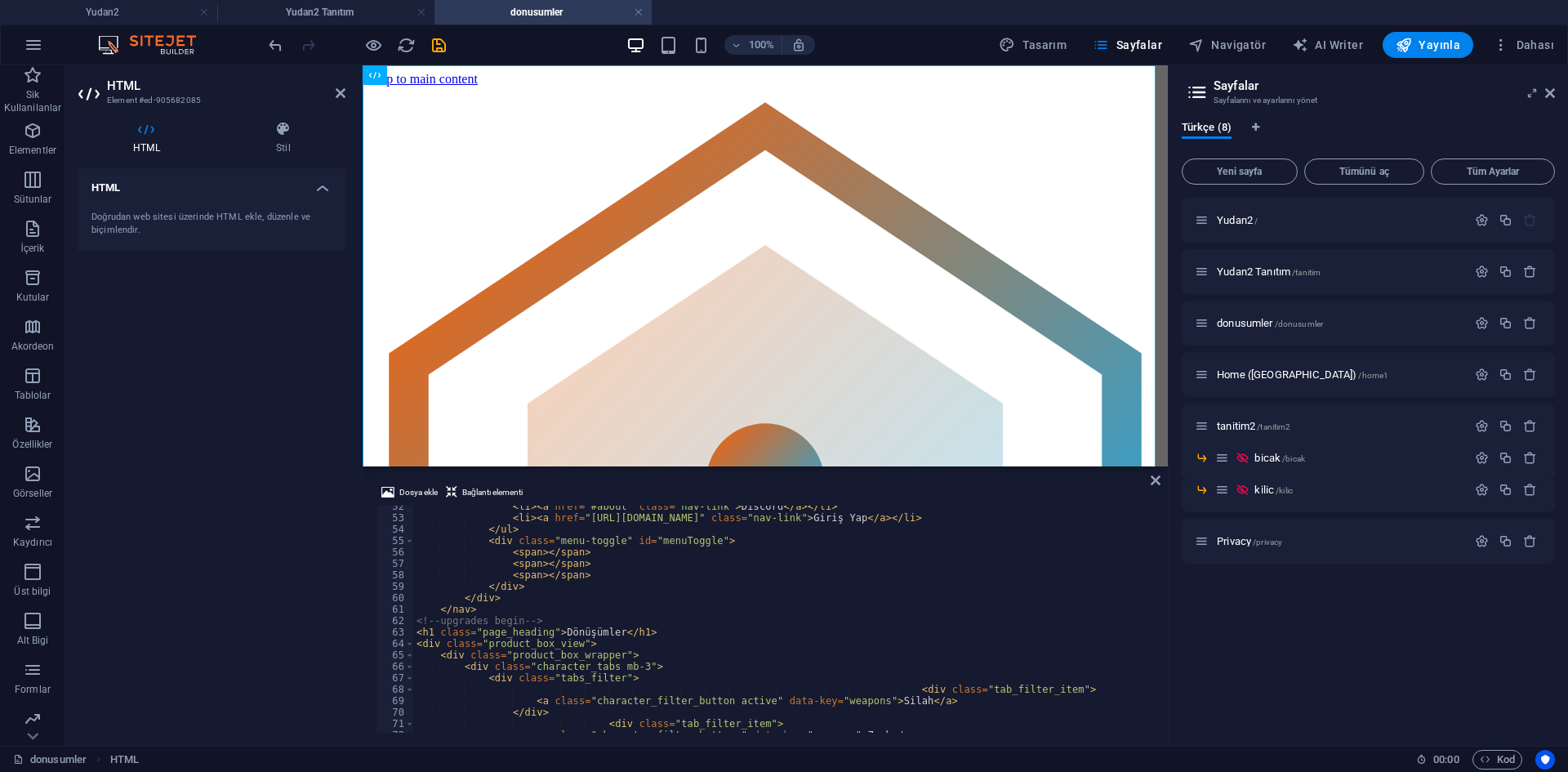
type textarea "</nav>"
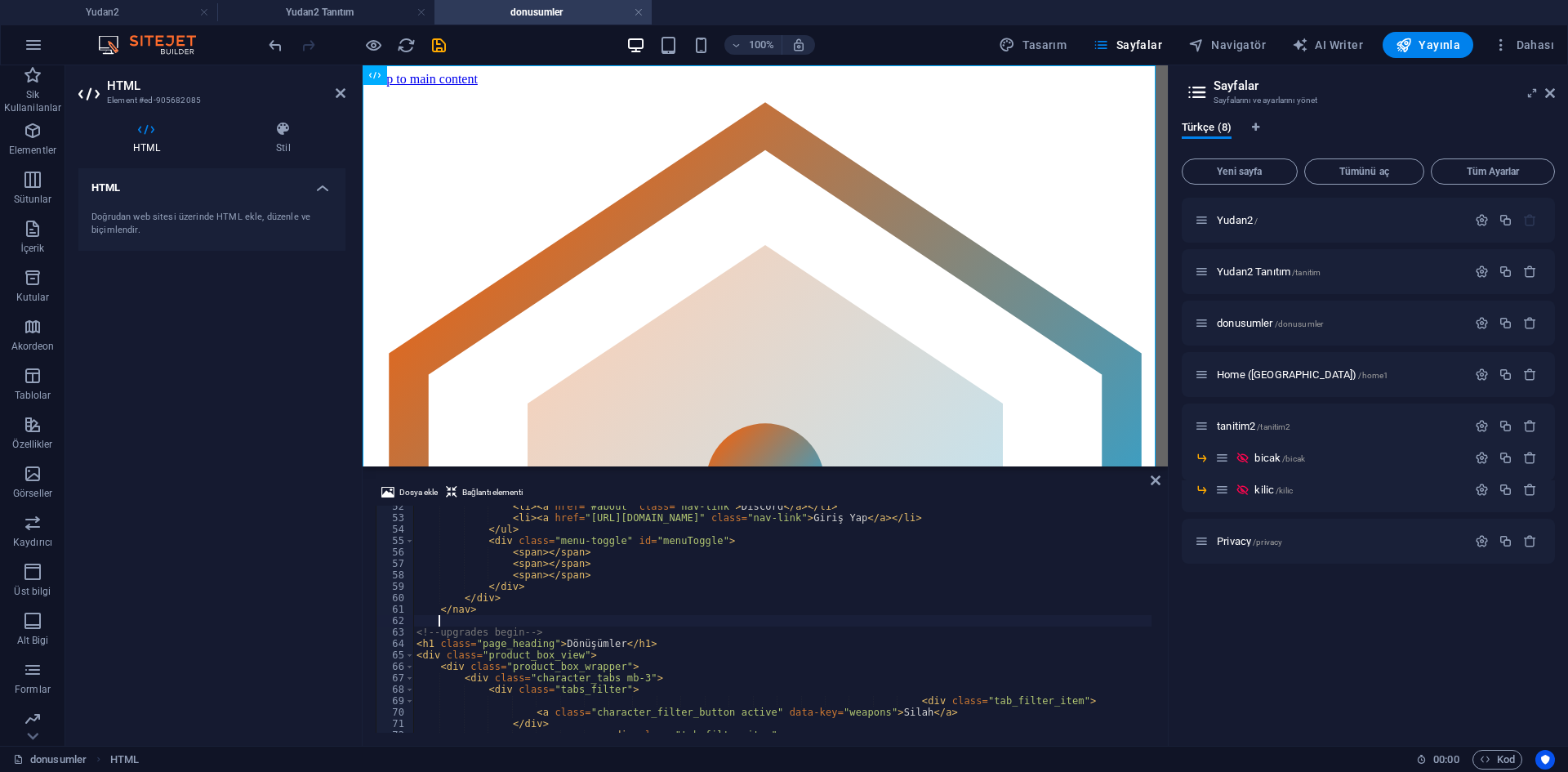
paste textarea "<body>"
type textarea "<body>"
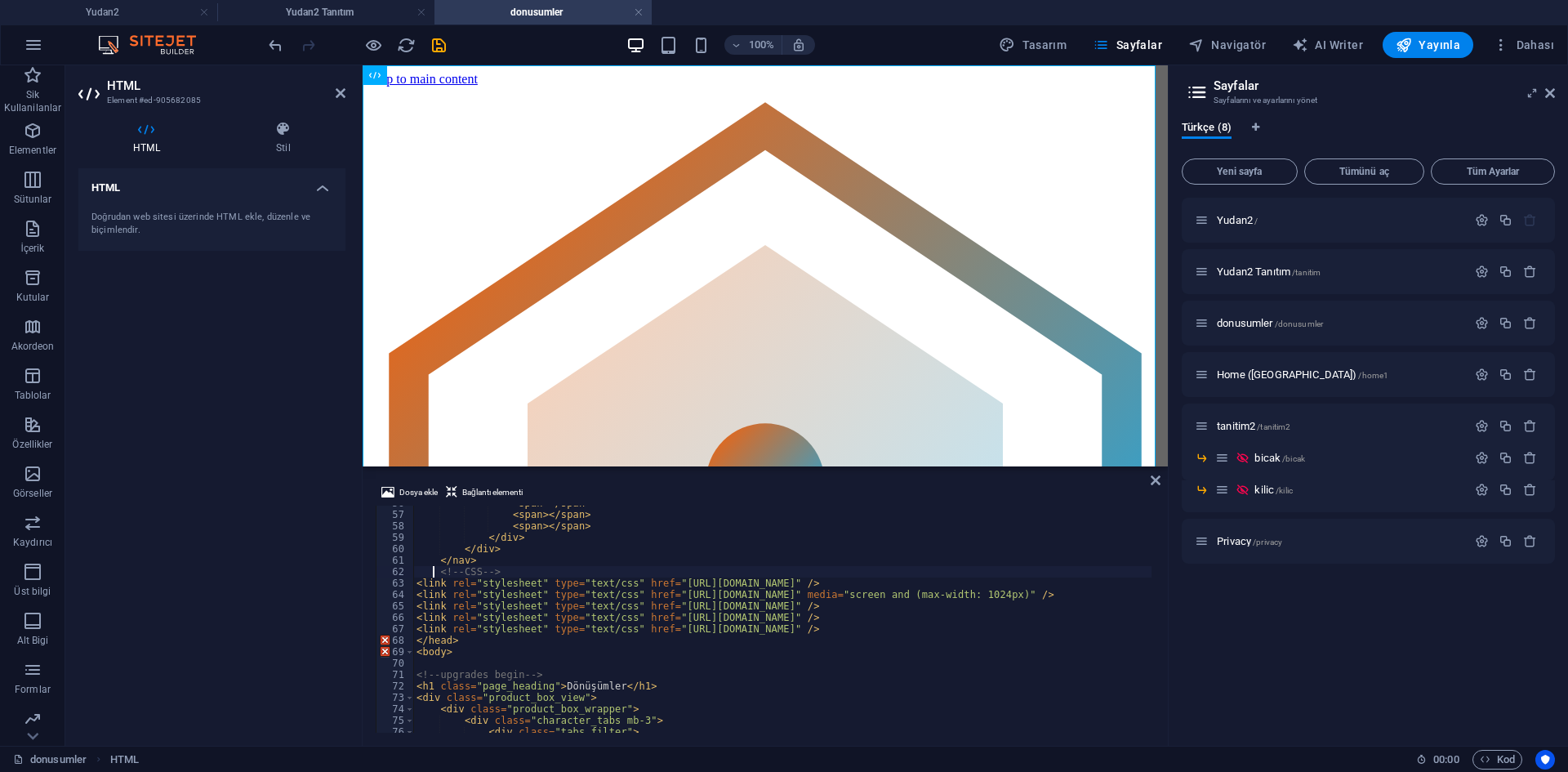
scroll to position [356, 0]
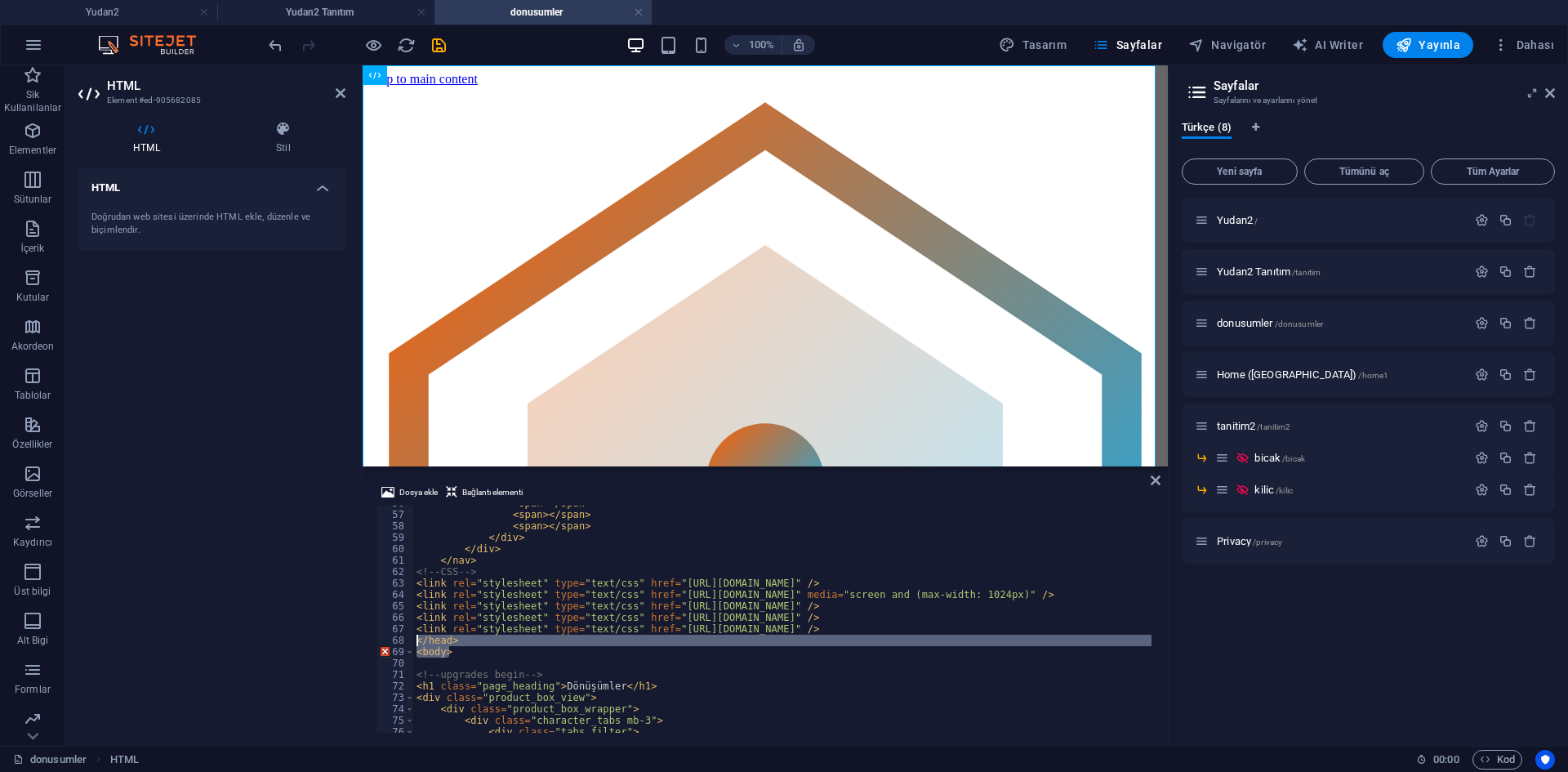
drag, startPoint x: 456, startPoint y: 646, endPoint x: 400, endPoint y: 637, distance: 56.7
click at [400, 637] on div "<!-- CSS --> 56 57 58 59 60 61 62 63 64 65 66 67 68 69 70 71 72 73 74 75 76 77 …" at bounding box center [765, 619] width 779 height 227
type textarea "</head> <body>"
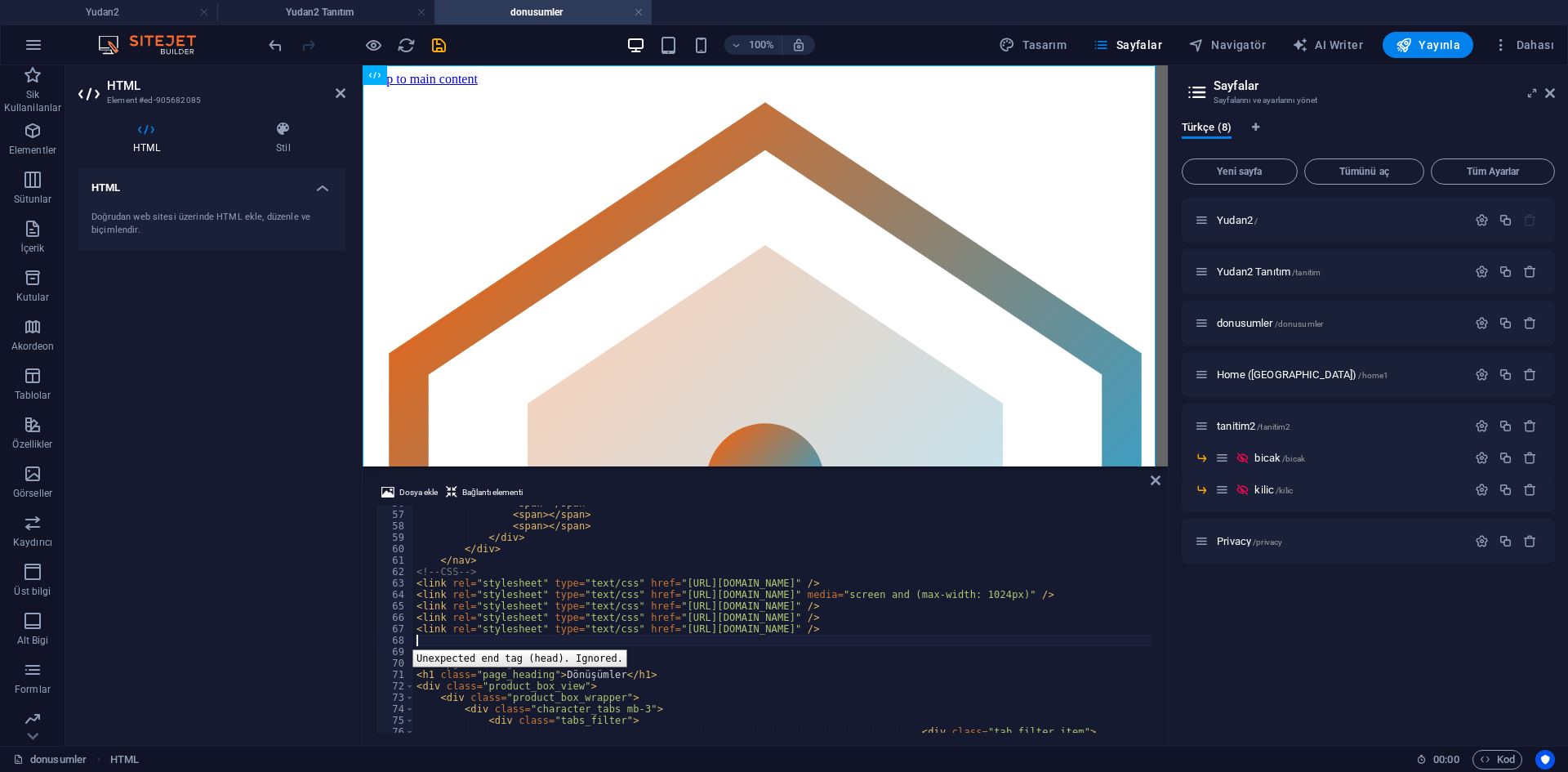
scroll to position [0, 0]
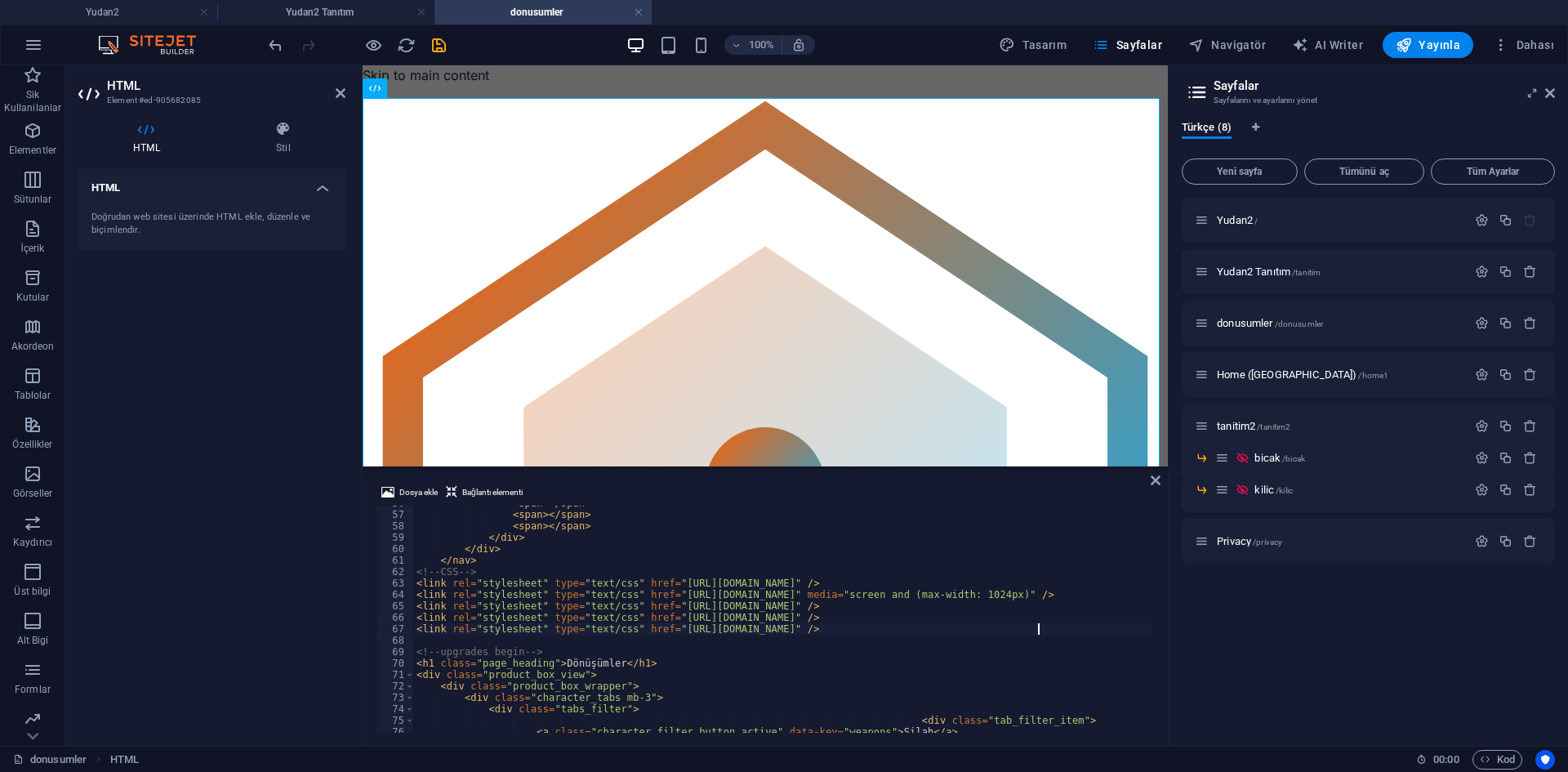
type textarea "<link rel="stylesheet" type="text/css" href="[URL][DOMAIN_NAME]" />"
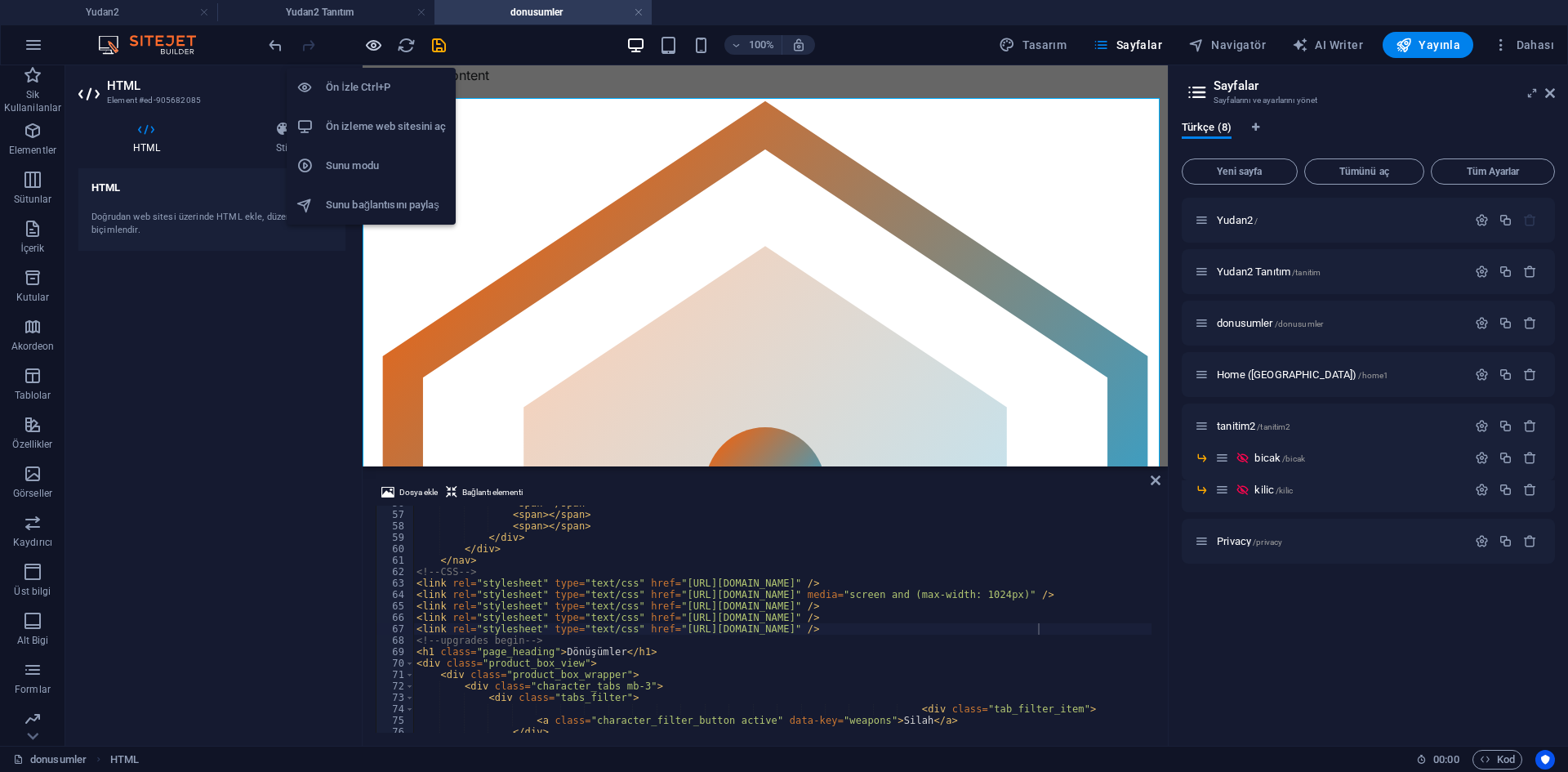
click at [370, 42] on icon "button" at bounding box center [374, 46] width 19 height 19
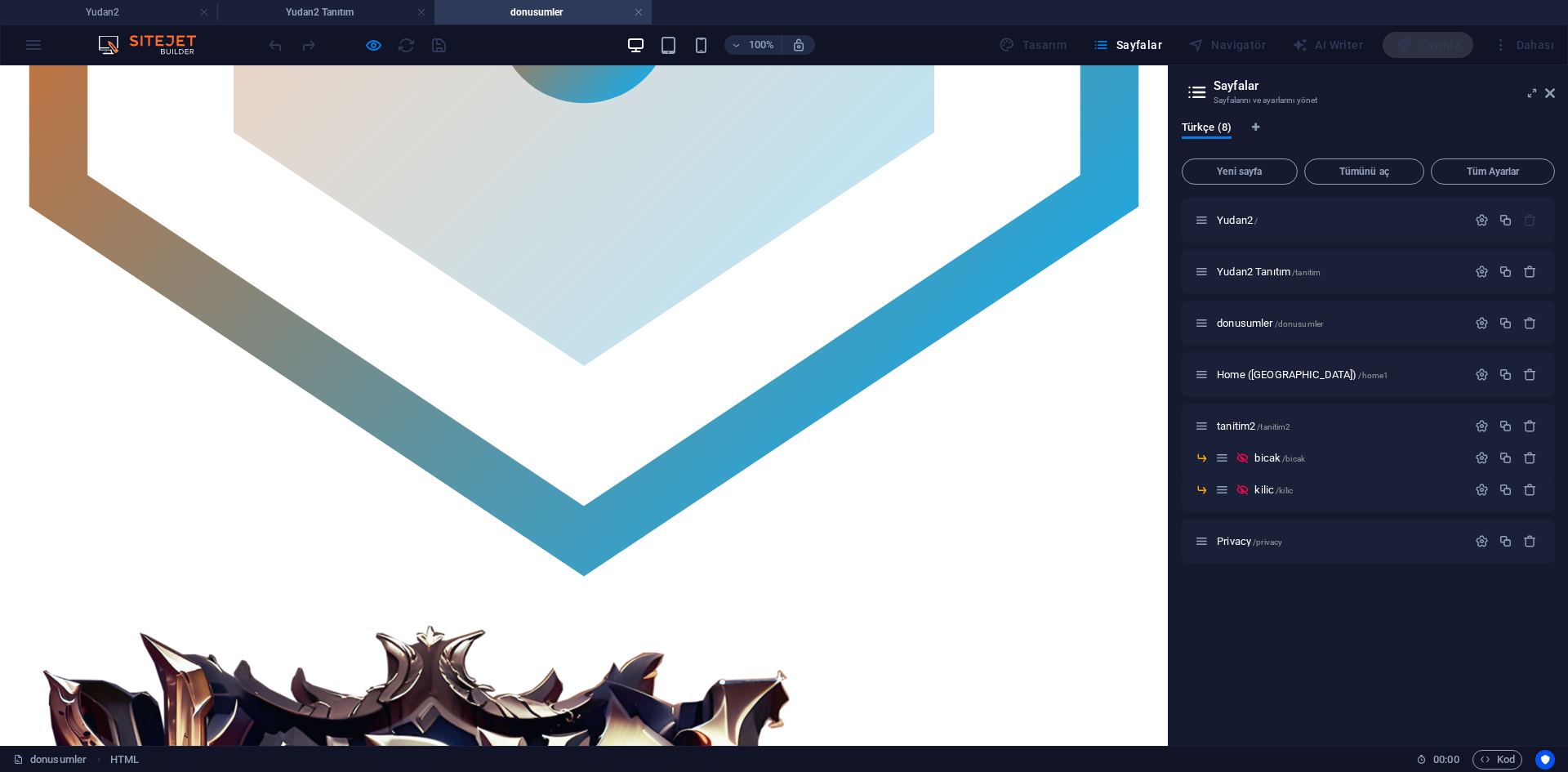
scroll to position [1061, 0]
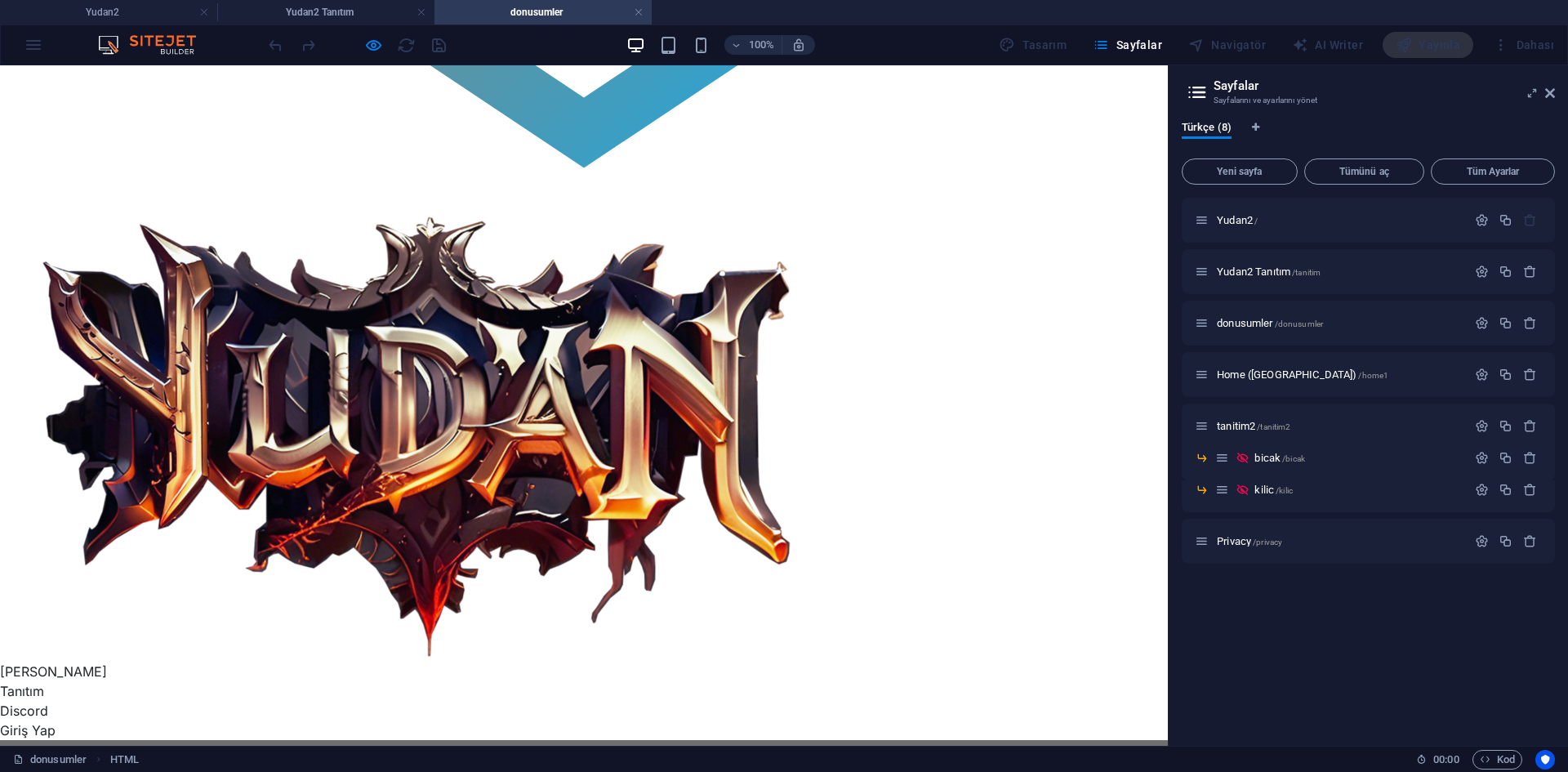
drag, startPoint x: 938, startPoint y: 306, endPoint x: 662, endPoint y: 306, distance: 276.0
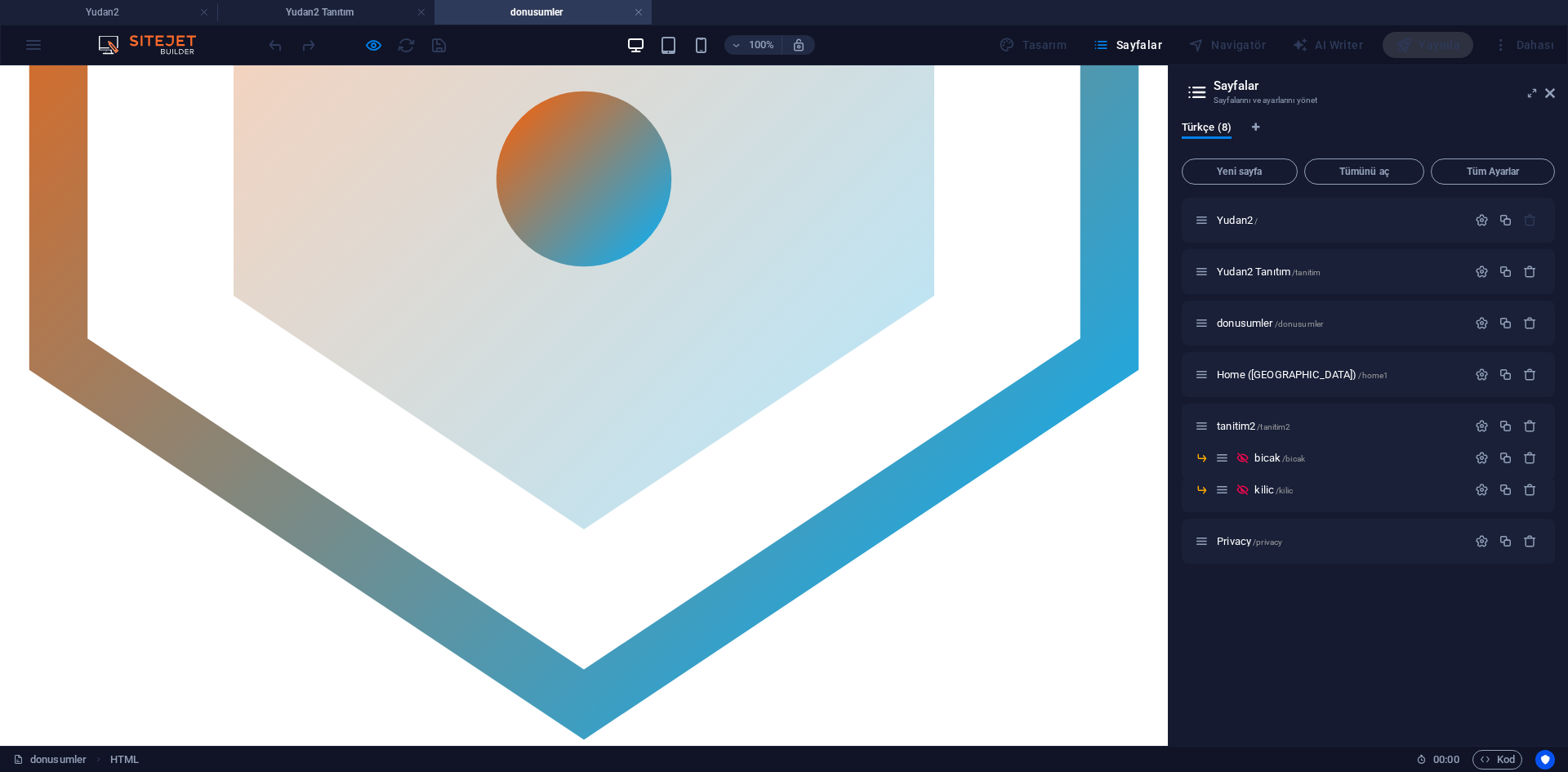
scroll to position [327, 0]
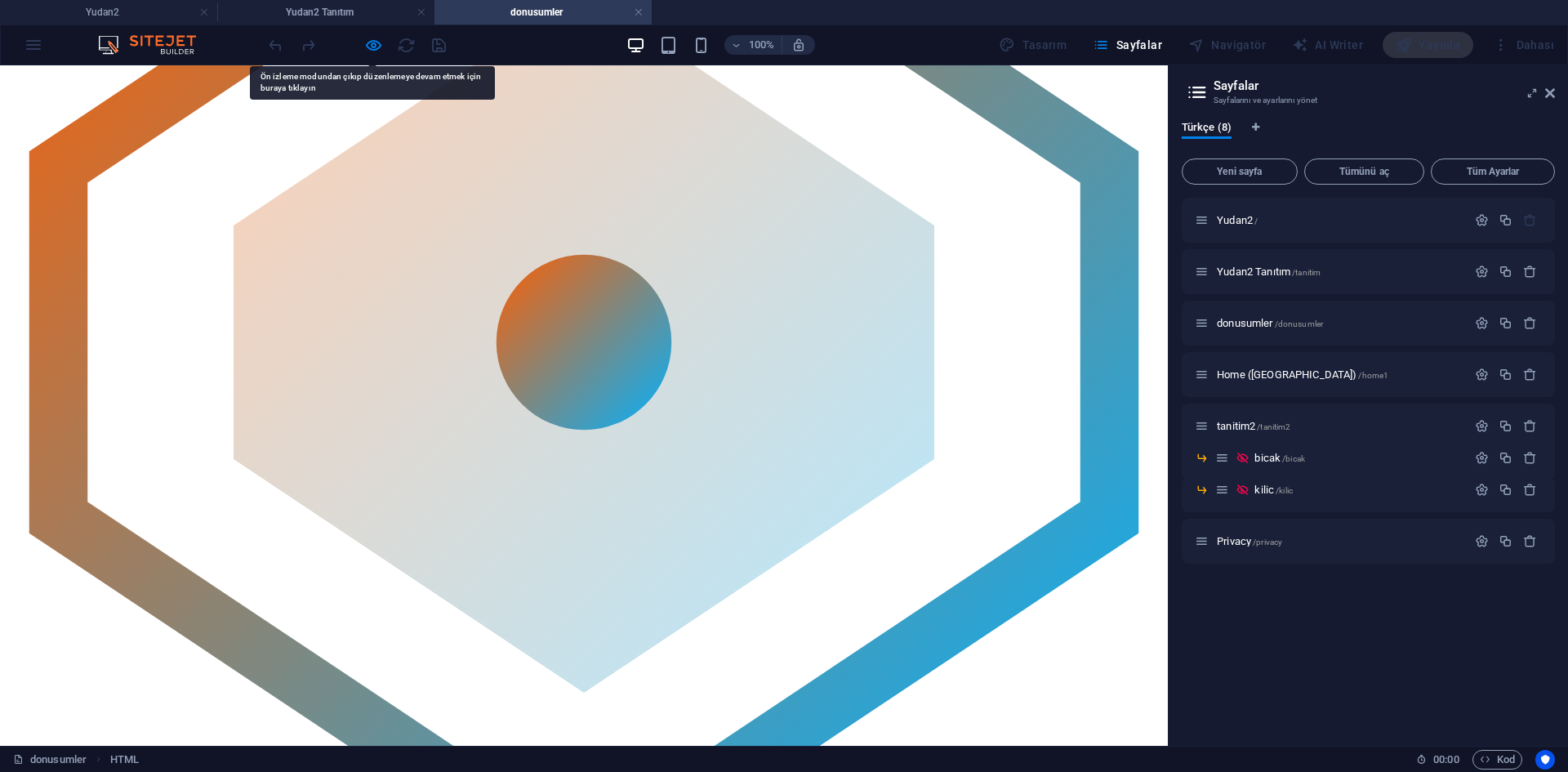
drag, startPoint x: 681, startPoint y: 443, endPoint x: 646, endPoint y: 434, distance: 36.1
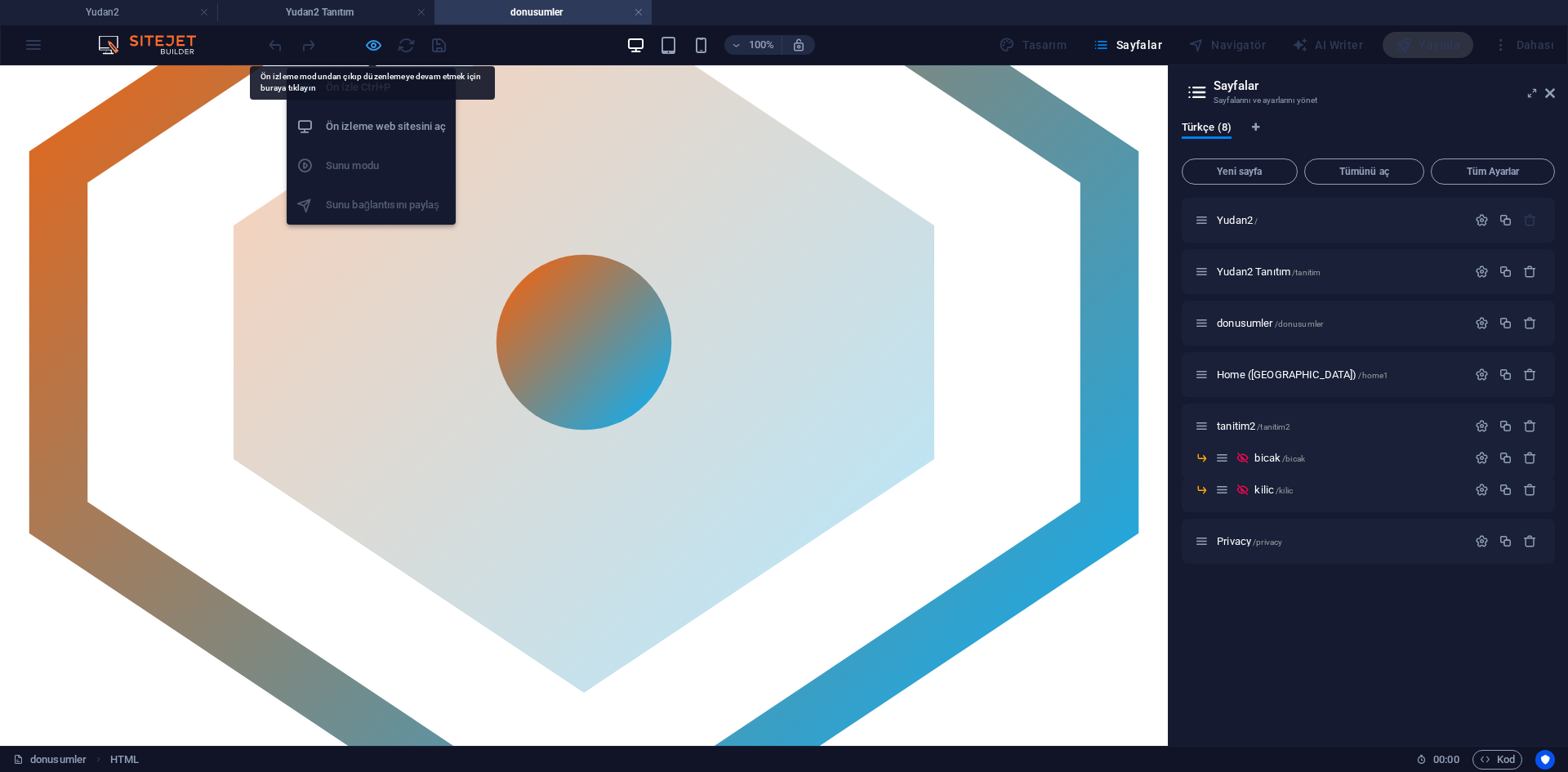
click at [369, 49] on icon "button" at bounding box center [374, 46] width 19 height 19
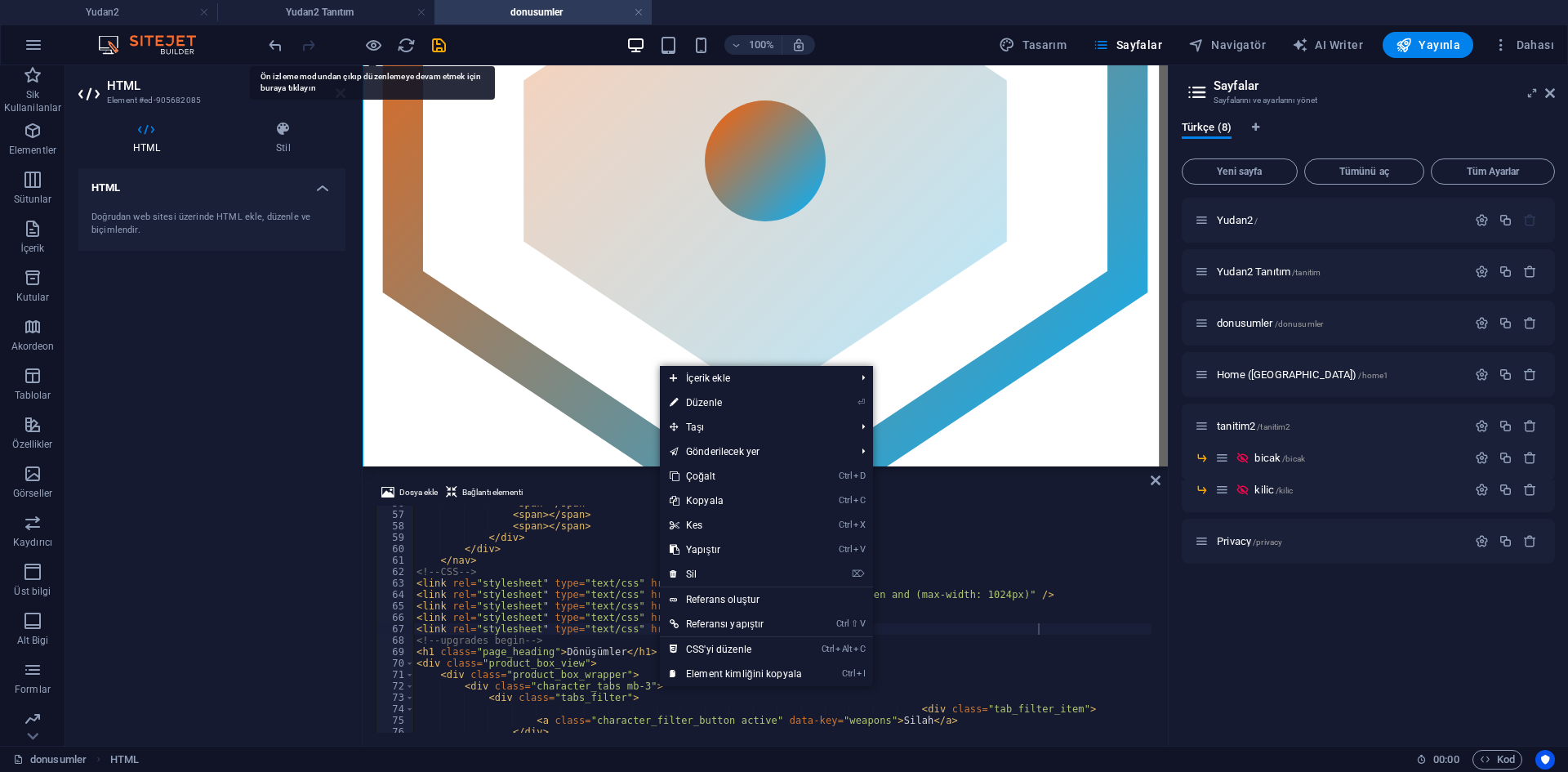
drag, startPoint x: 731, startPoint y: 638, endPoint x: 763, endPoint y: 623, distance: 35.3
click at [731, 638] on link "Ctrl Alt C CSS'yi düzenle" at bounding box center [736, 649] width 152 height 25
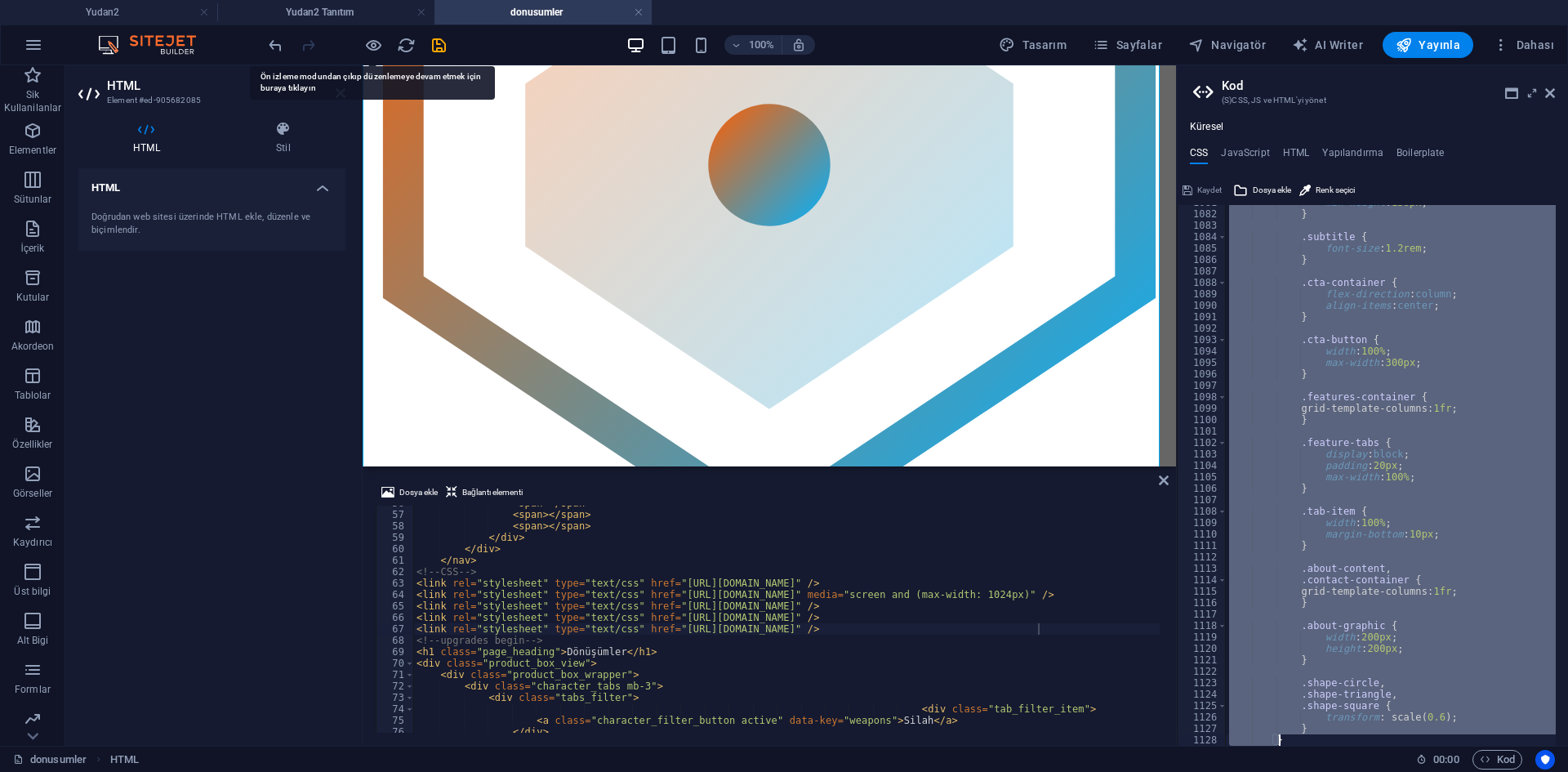
type textarea "position: fixed;"
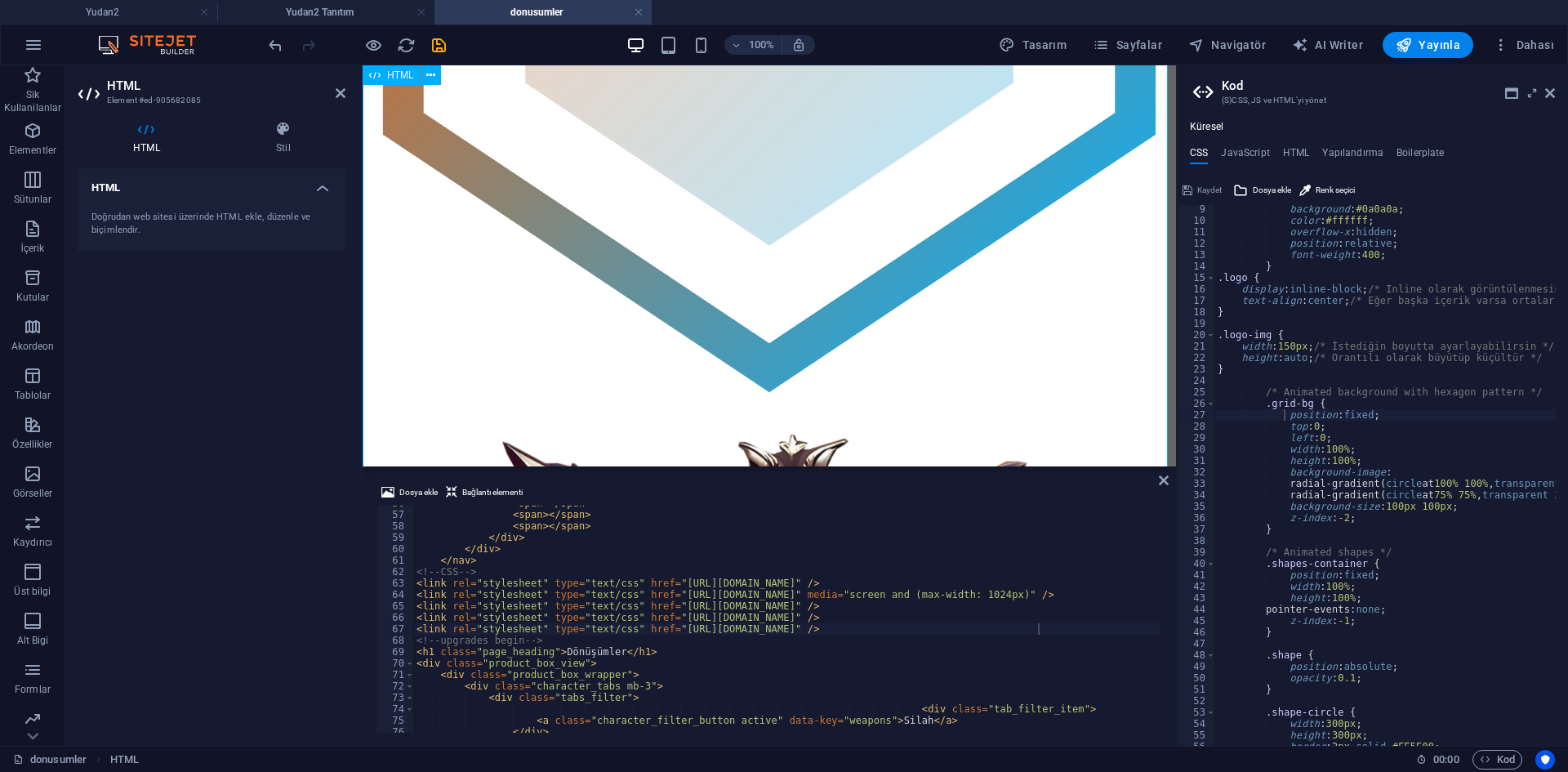
scroll to position [245, 0]
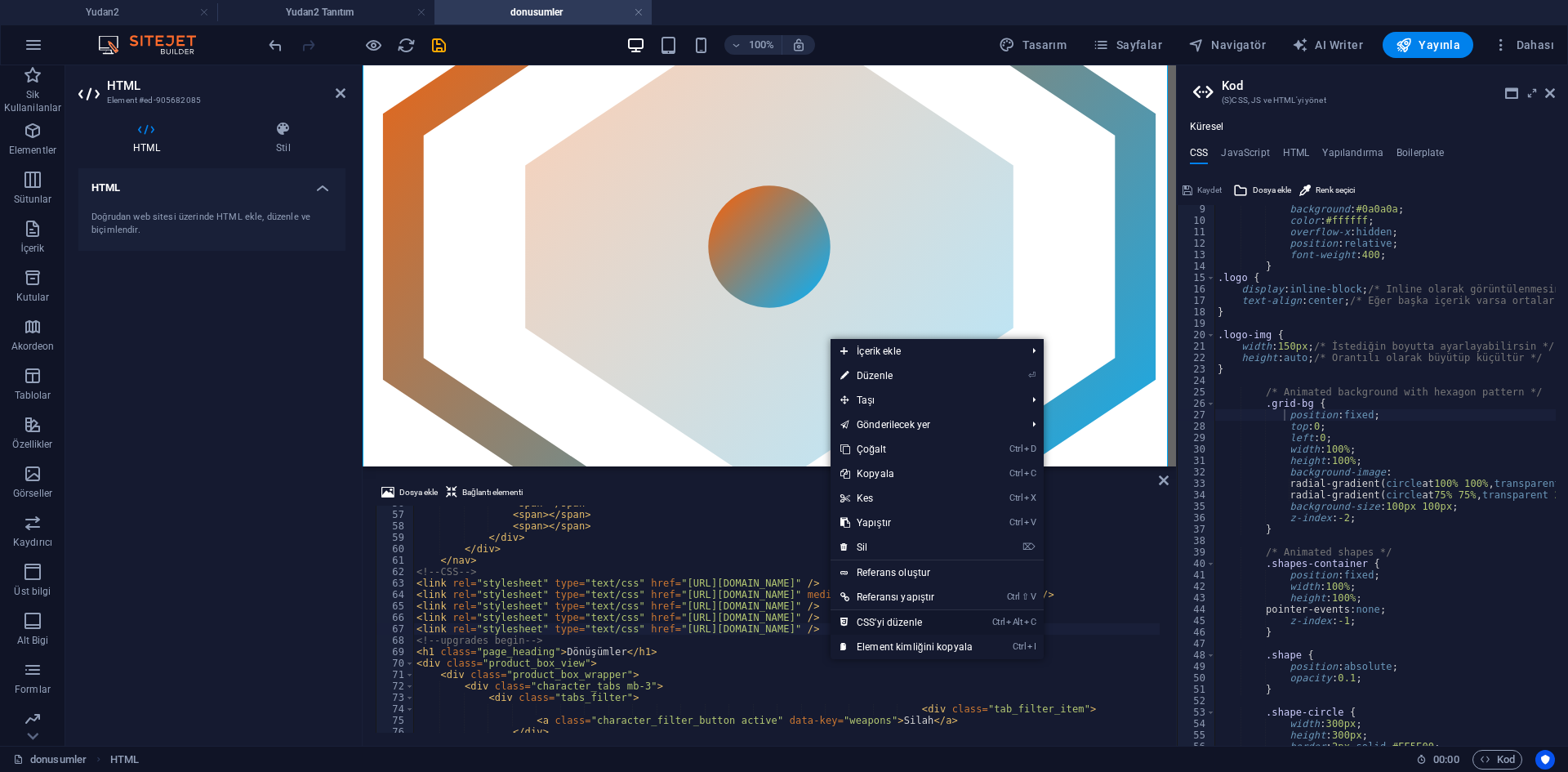
click at [890, 625] on link "Ctrl Alt C CSS'yi düzenle" at bounding box center [906, 623] width 152 height 25
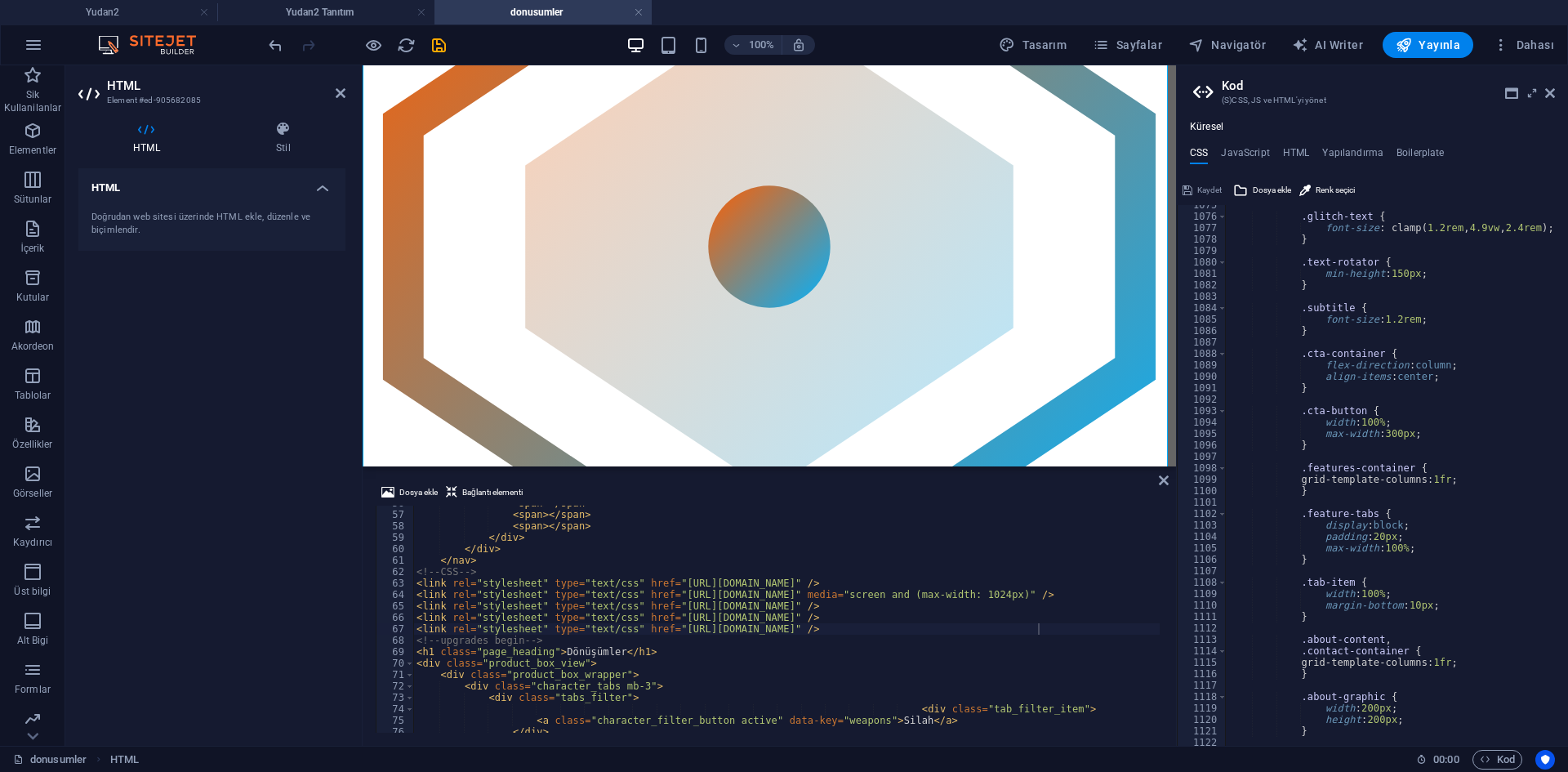
scroll to position [12364, 0]
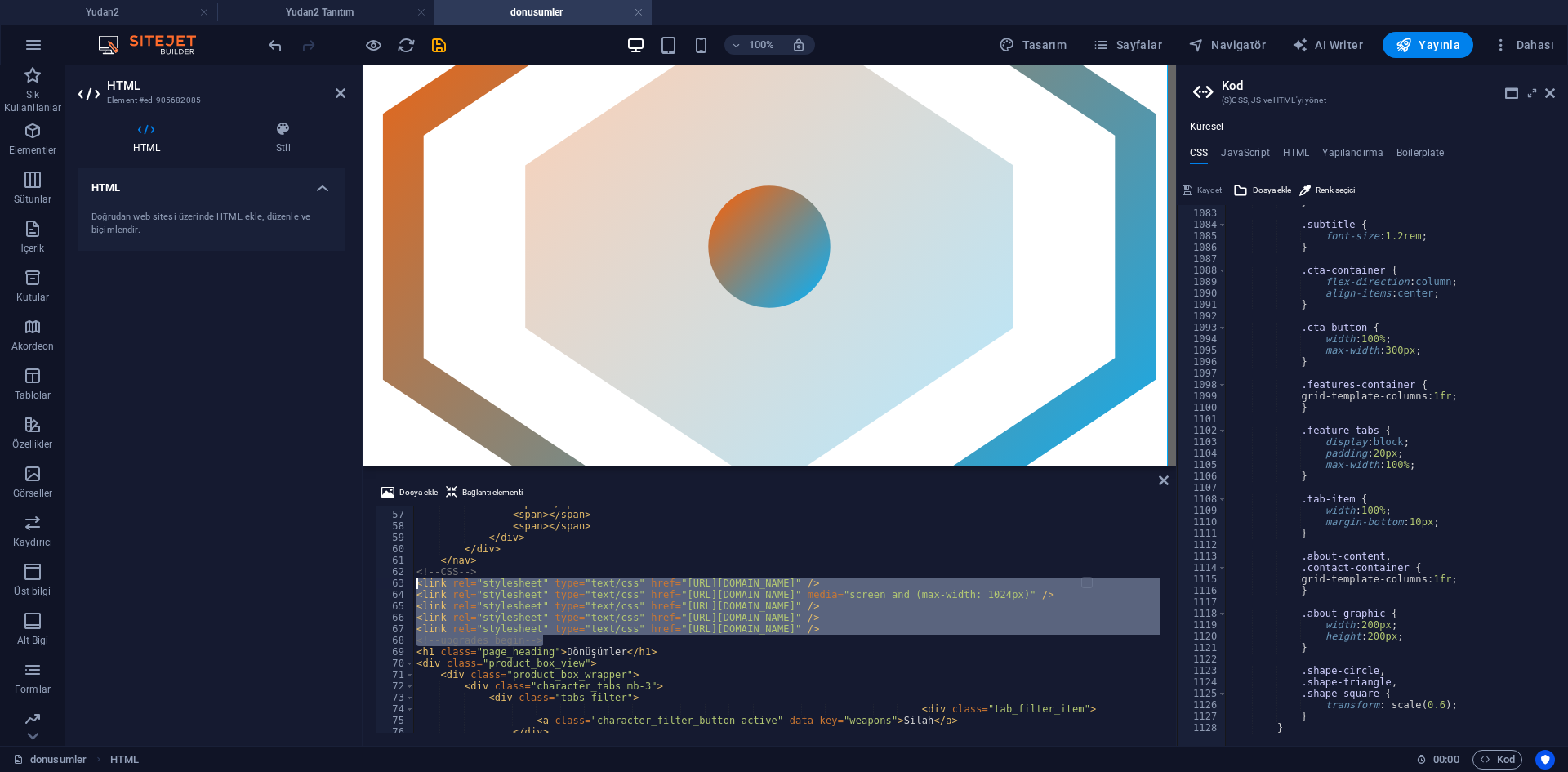
drag, startPoint x: 1073, startPoint y: 635, endPoint x: 361, endPoint y: 583, distance: 713.9
click at [361, 583] on div "HTML Element #ed-905682085 HTML Stil HTML Doğrudan web sitesi üzerinde HTML ekl…" at bounding box center [621, 406] width 1110 height 680
click at [731, 584] on div "< span > </ span > < span > </ span > < span > </ span > </ div > </ div > </ n…" at bounding box center [786, 619] width 746 height 227
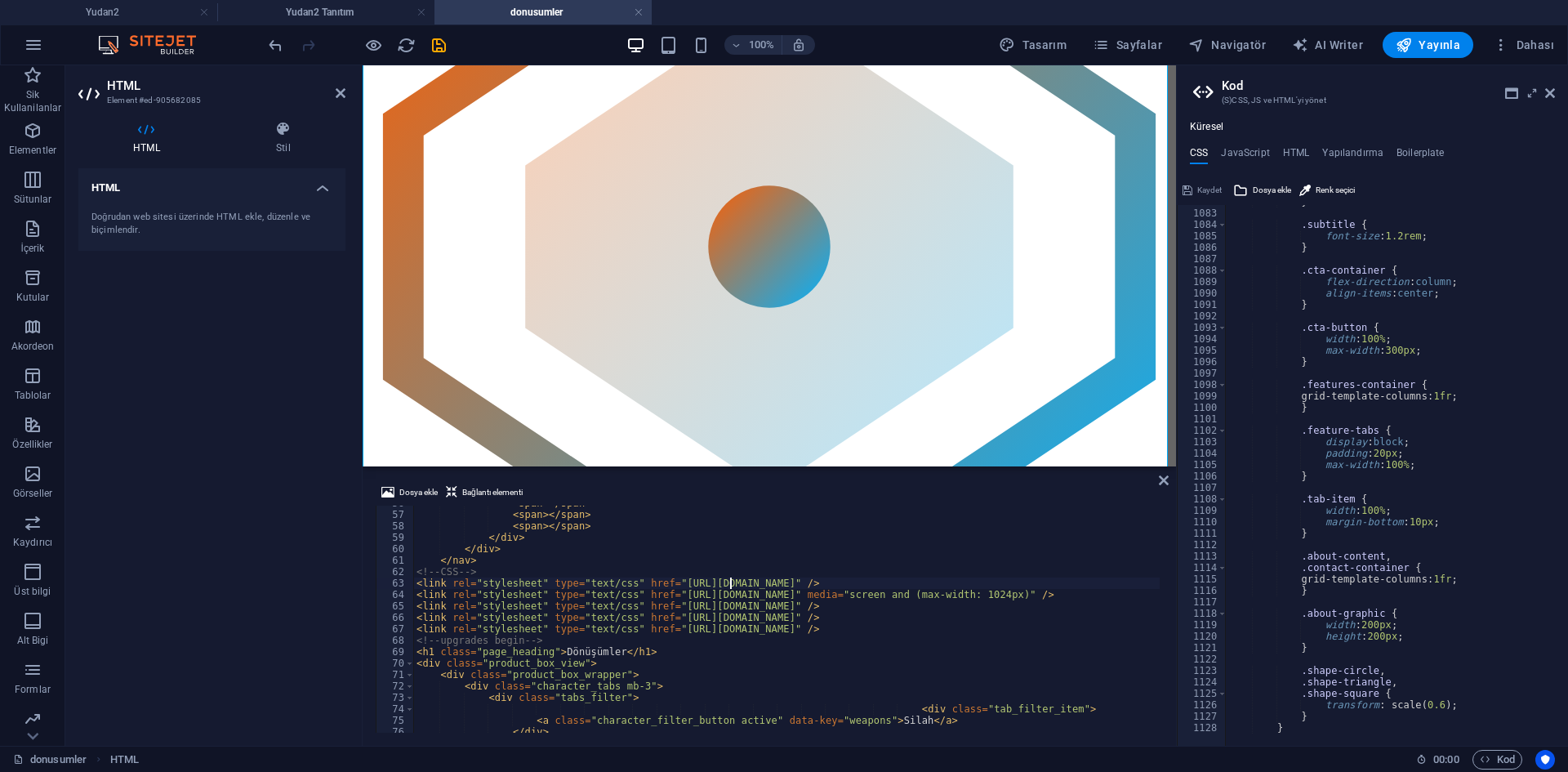
drag, startPoint x: 1023, startPoint y: 593, endPoint x: 1038, endPoint y: 593, distance: 15.0
drag, startPoint x: 1057, startPoint y: 611, endPoint x: 972, endPoint y: 605, distance: 85.2
click at [958, 614] on div "< span > </ span > < span > </ span > < span > </ span > </ div > </ div > </ n…" at bounding box center [786, 619] width 746 height 227
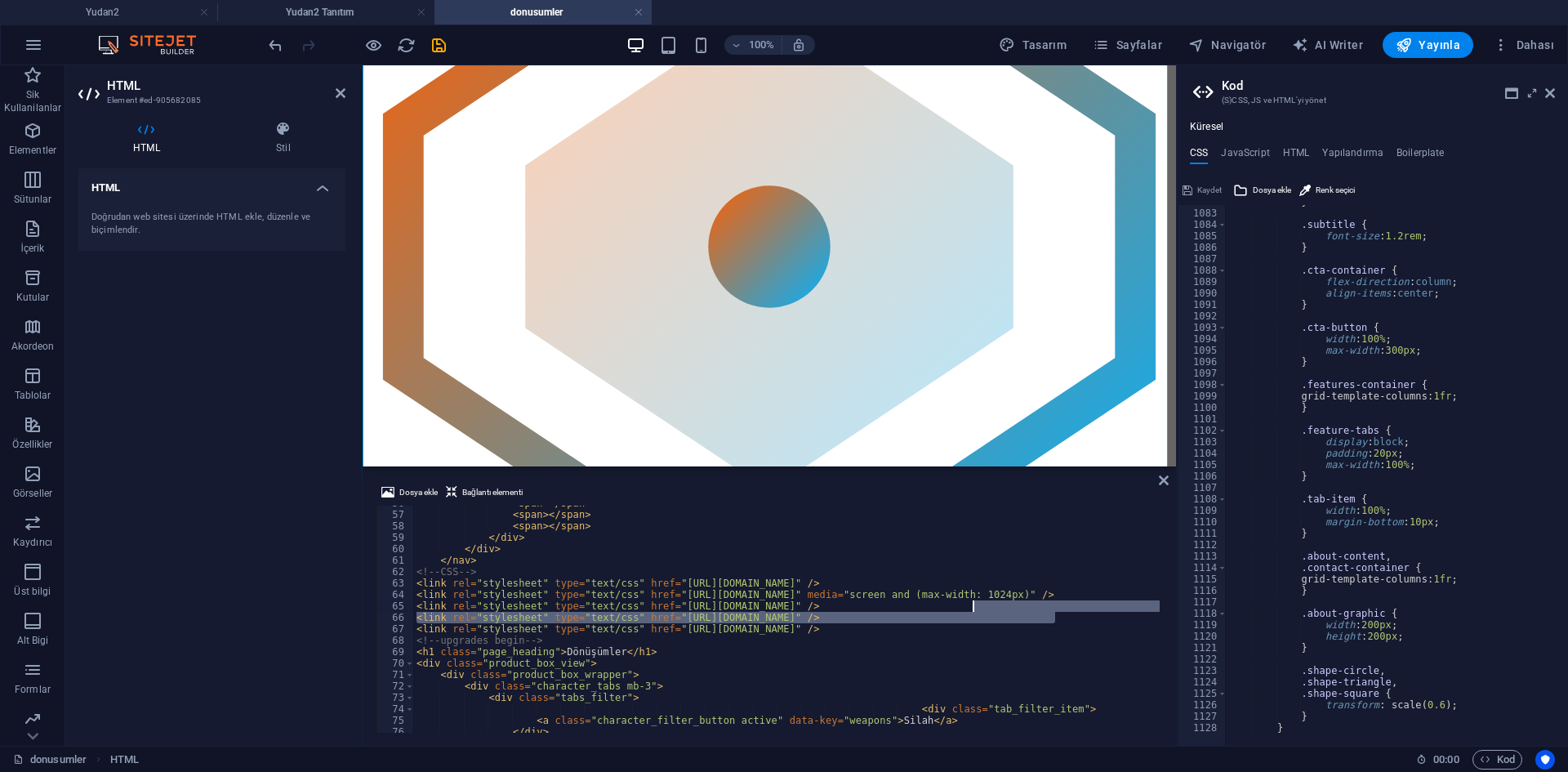
type textarea "<link rel="stylesheet" type="text/css" href="[URL][DOMAIN_NAME]" />"
drag, startPoint x: 1104, startPoint y: 619, endPoint x: 852, endPoint y: 619, distance: 252.0
drag, startPoint x: 663, startPoint y: 616, endPoint x: 1085, endPoint y: 617, distance: 422.0
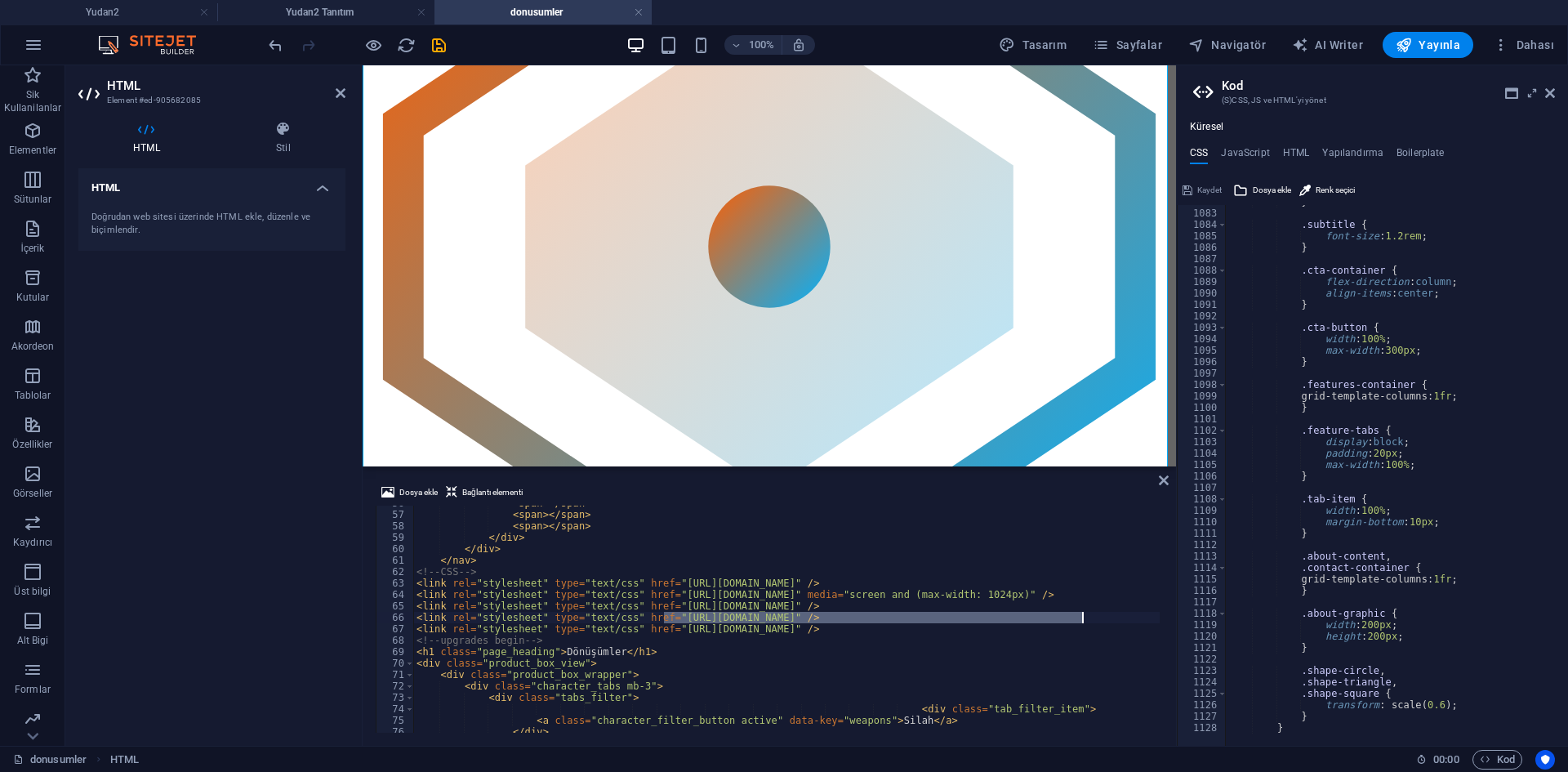
type textarea "}"
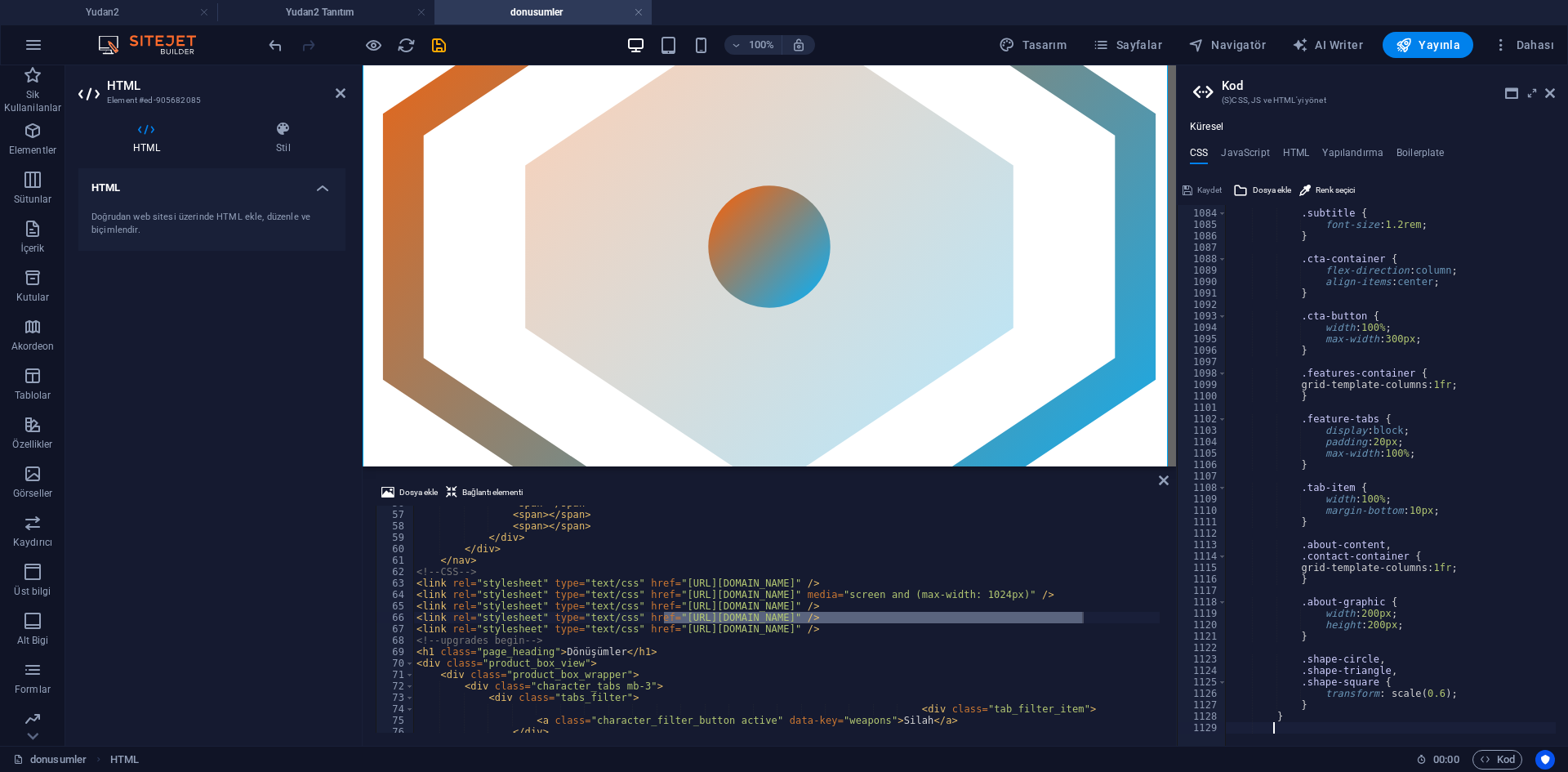
paste textarea
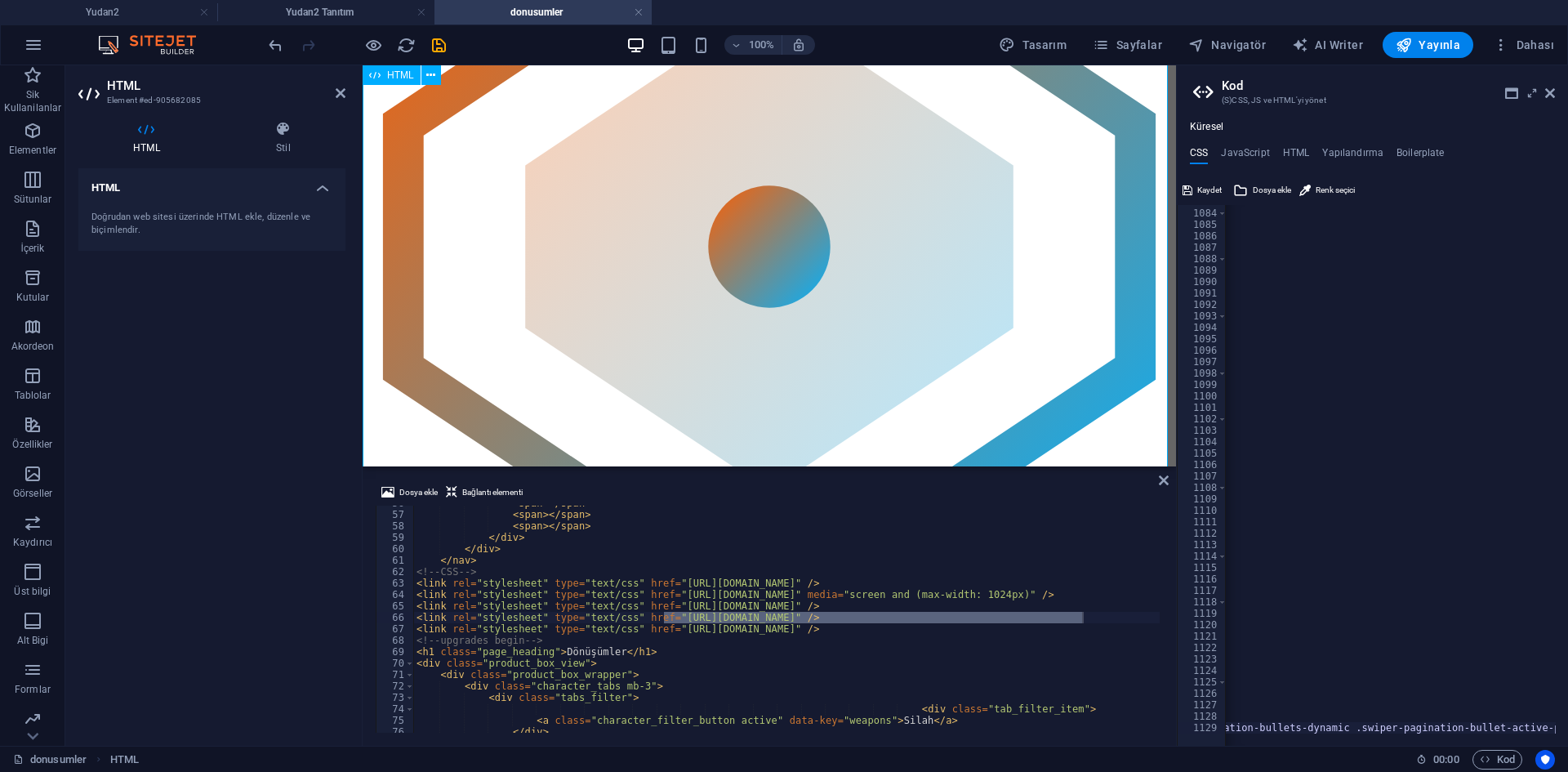
drag, startPoint x: 1213, startPoint y: 190, endPoint x: 695, endPoint y: 197, distance: 518.0
click at [1213, 190] on span "Kaydet" at bounding box center [1209, 190] width 25 height 20
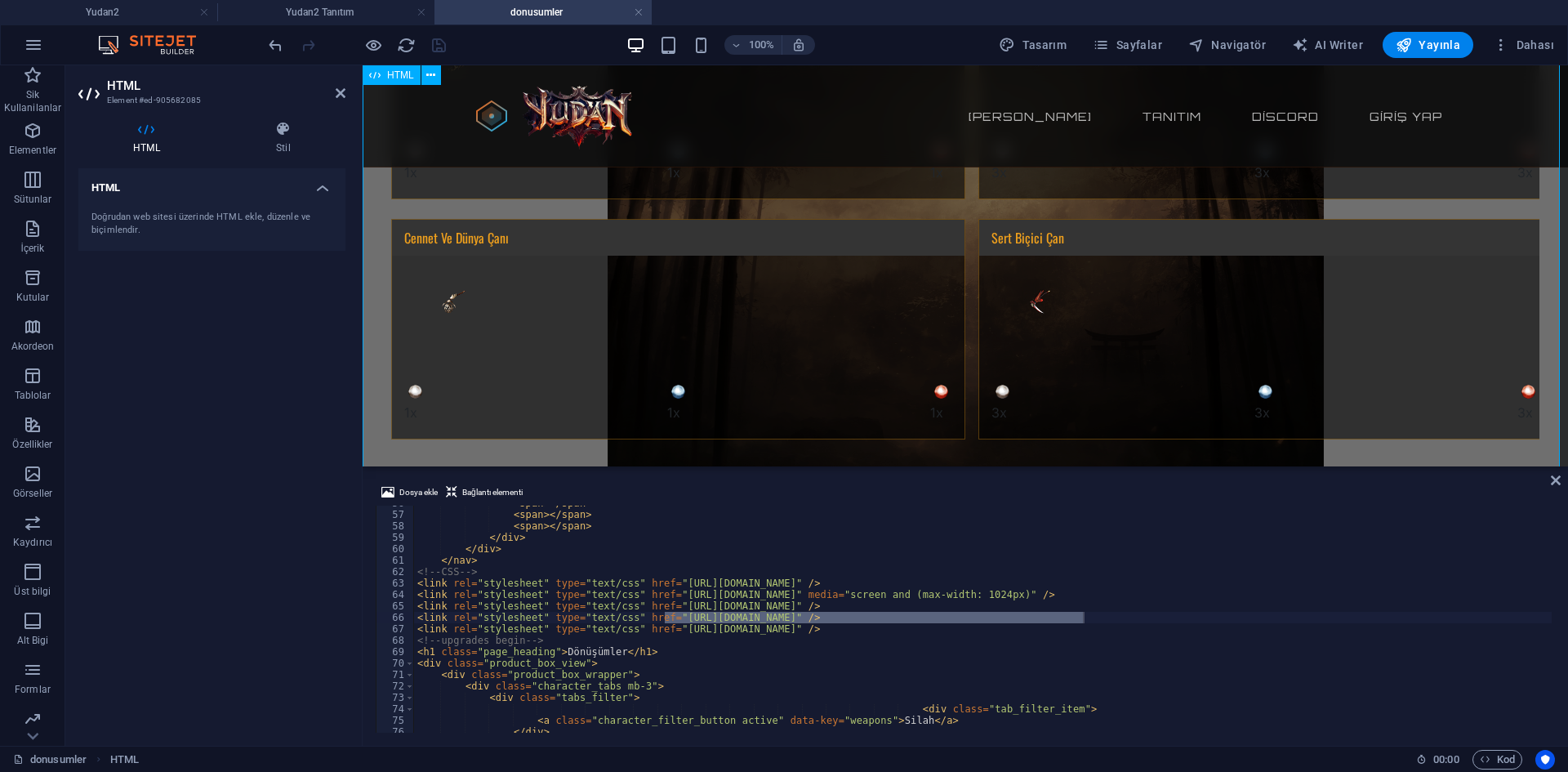
scroll to position [571, 0]
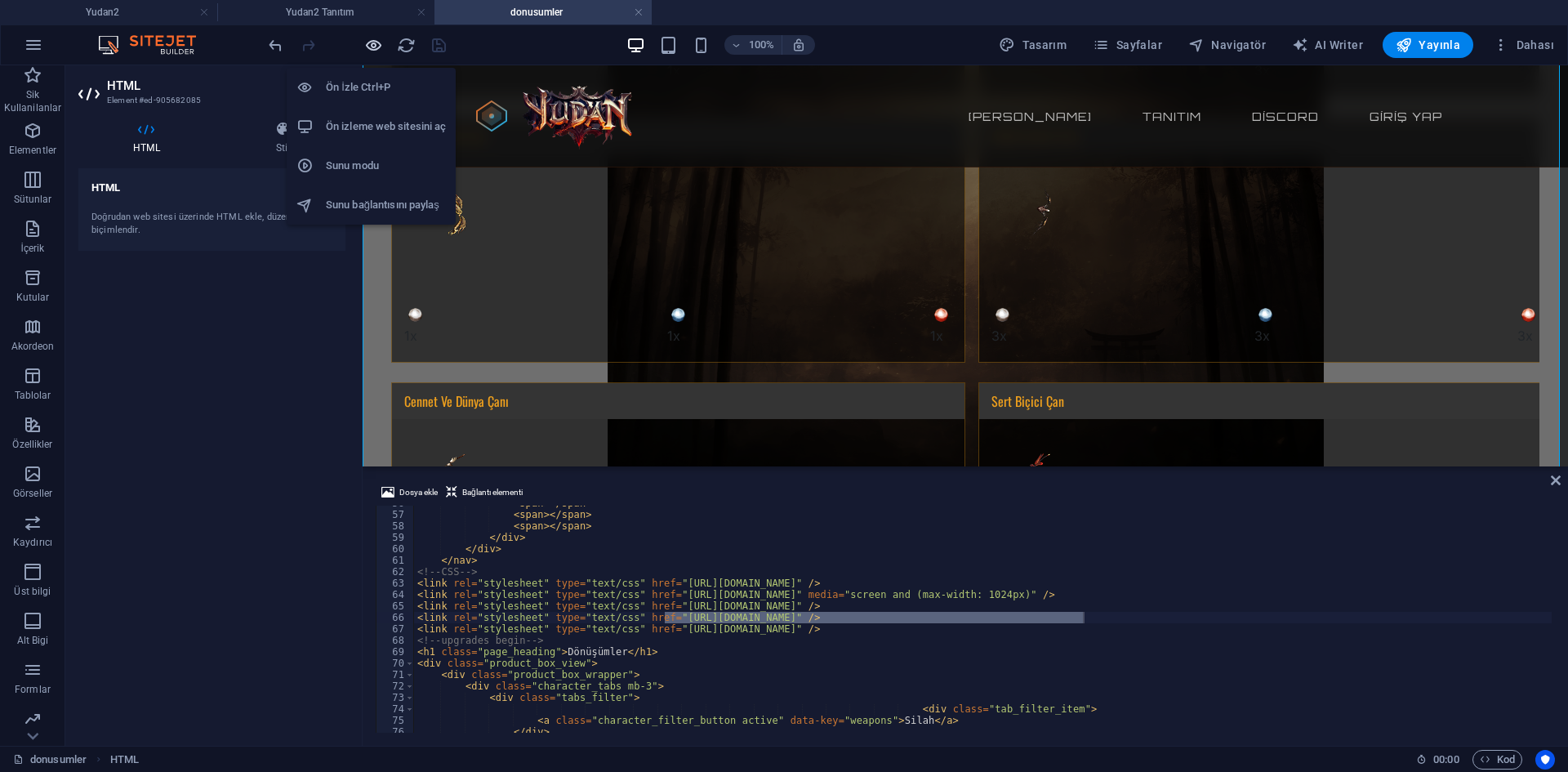
click at [378, 49] on icon "button" at bounding box center [374, 46] width 19 height 19
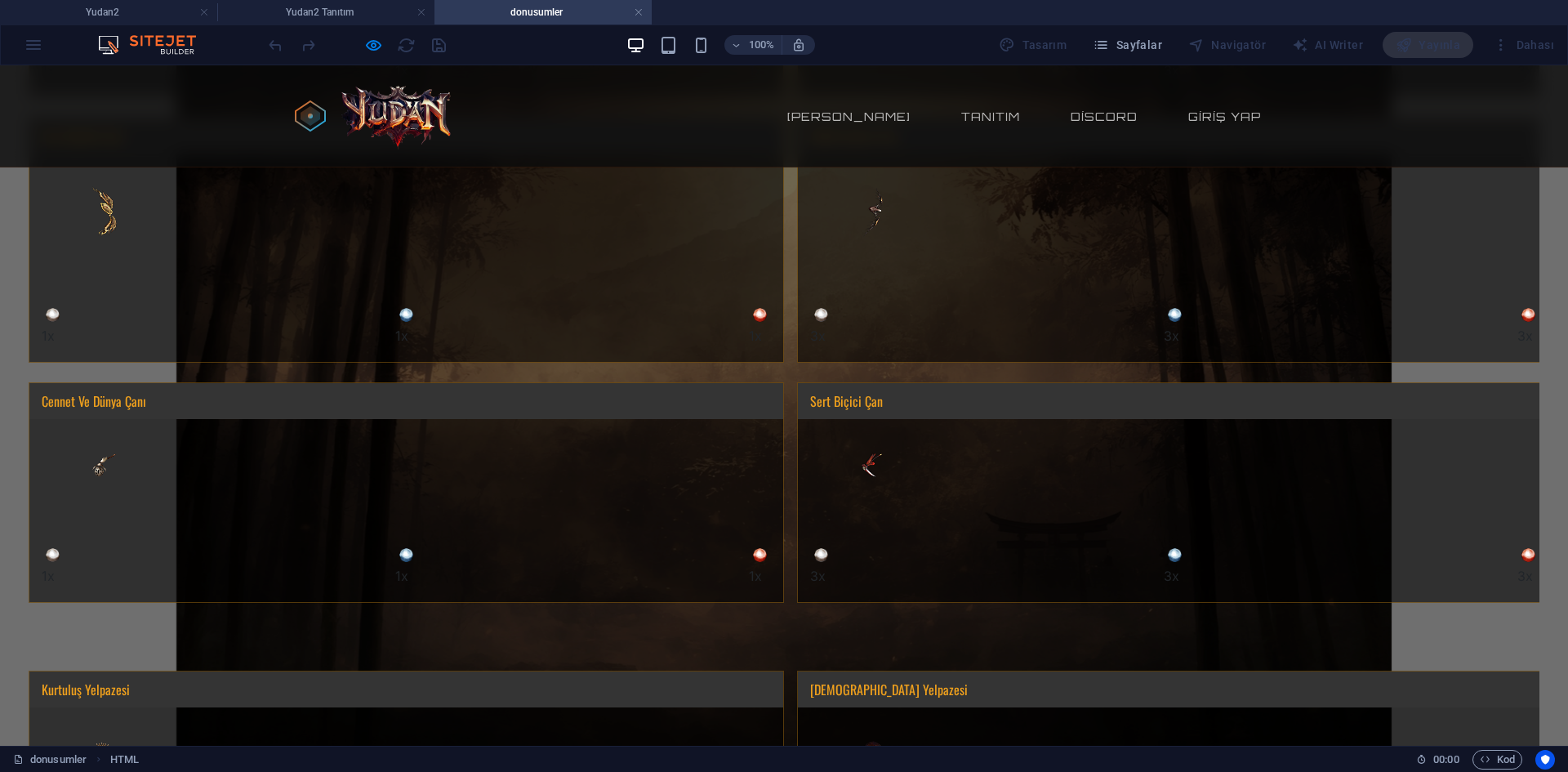
scroll to position [980, 0]
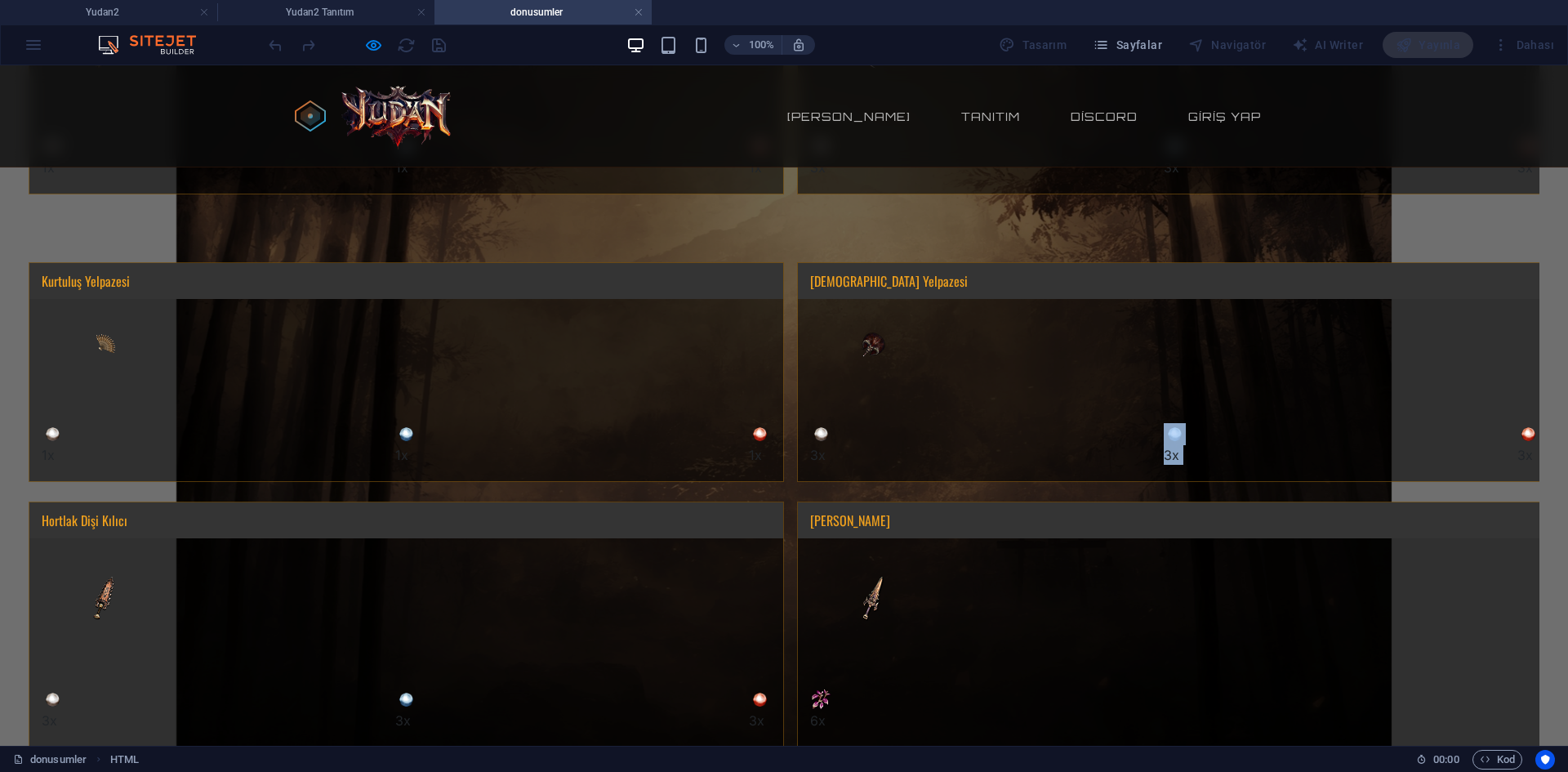
drag, startPoint x: 1416, startPoint y: 388, endPoint x: 970, endPoint y: 402, distance: 446.2
click at [1002, 402] on div "3x 3x 3x" at bounding box center [1175, 435] width 754 height 90
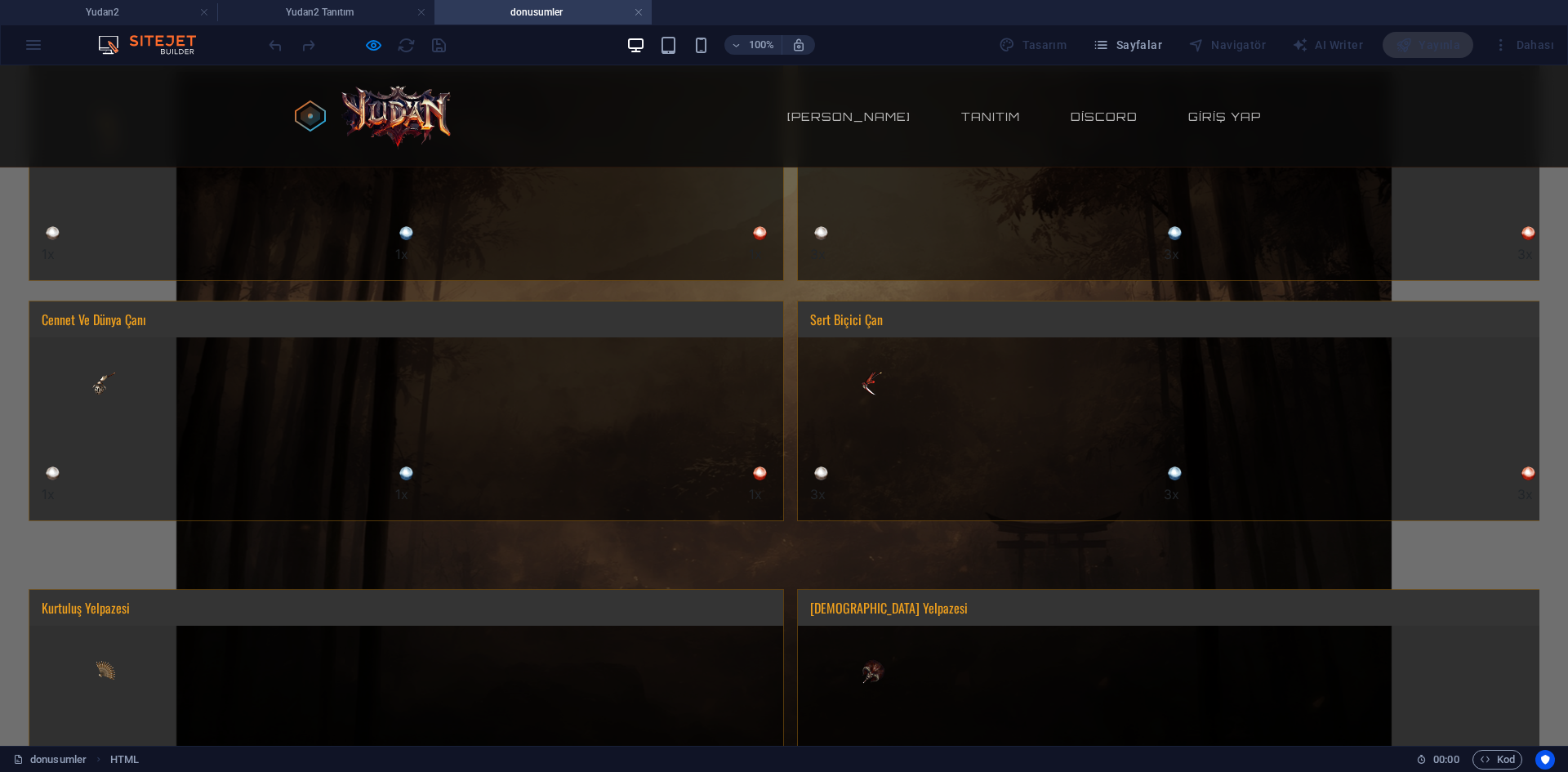
click at [972, 402] on div at bounding box center [1175, 383] width 754 height 91
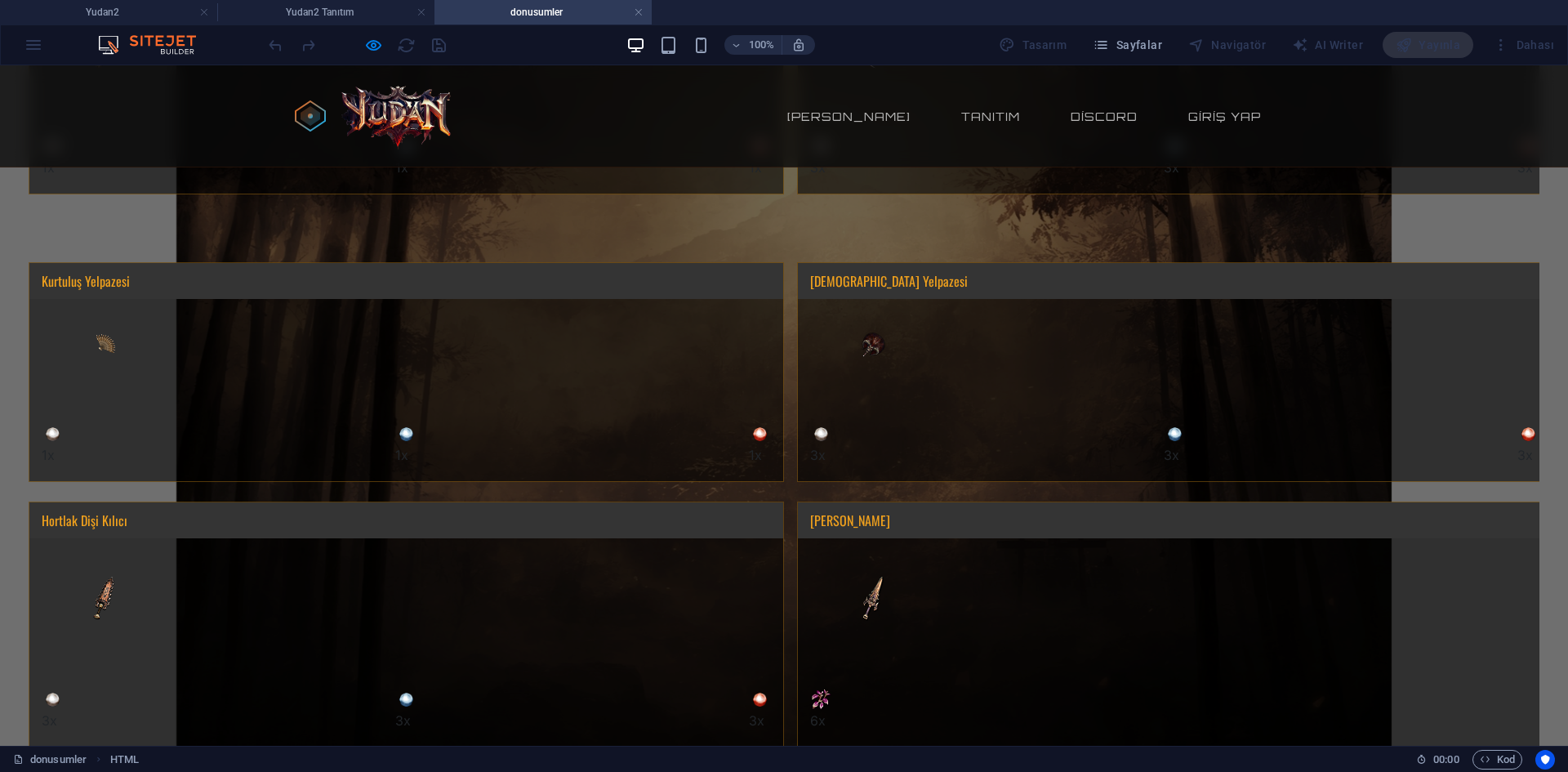
scroll to position [1388, 0]
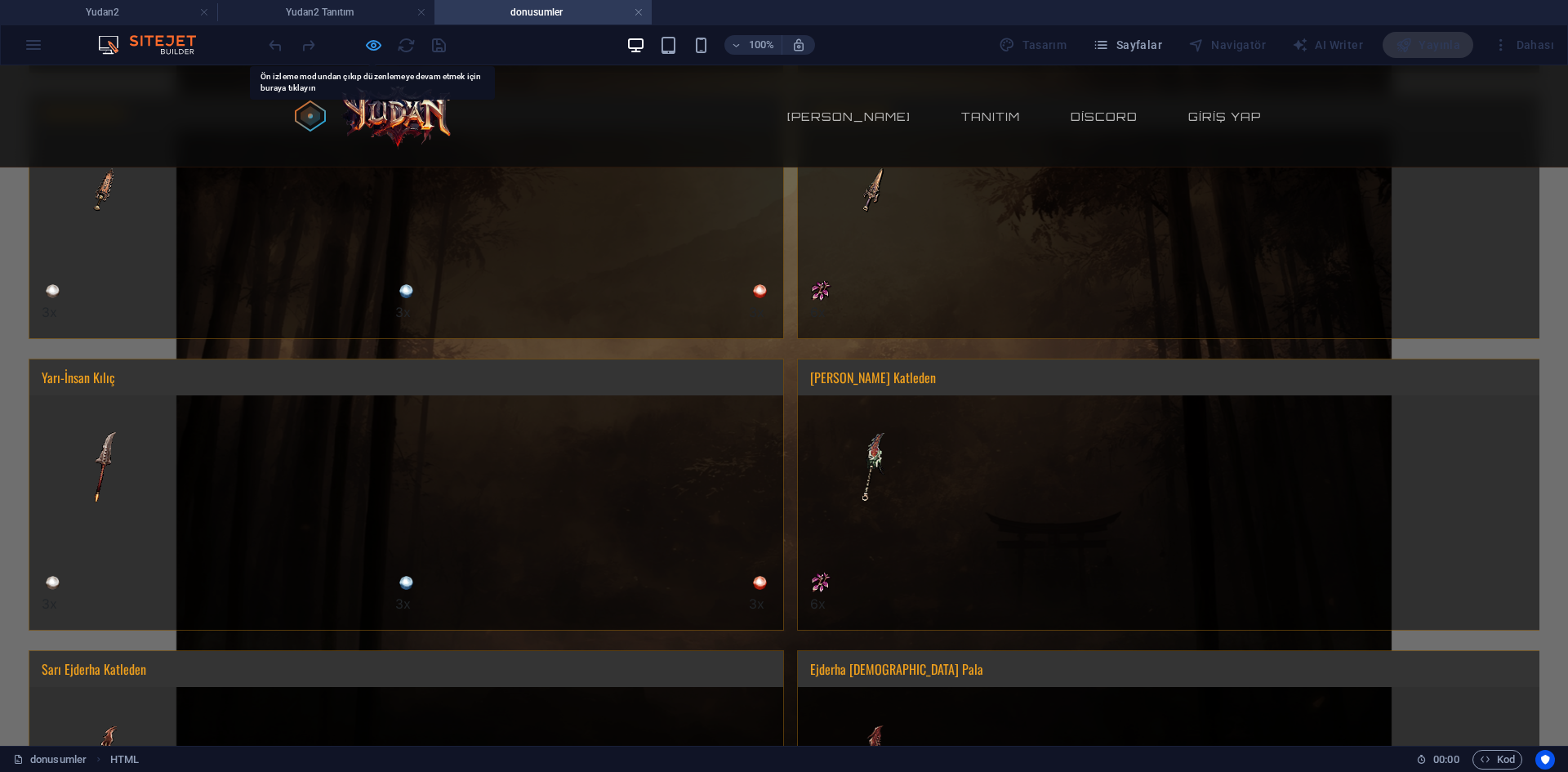
drag, startPoint x: 1050, startPoint y: 348, endPoint x: 370, endPoint y: 43, distance: 745.3
click at [370, 43] on icon "button" at bounding box center [374, 46] width 19 height 19
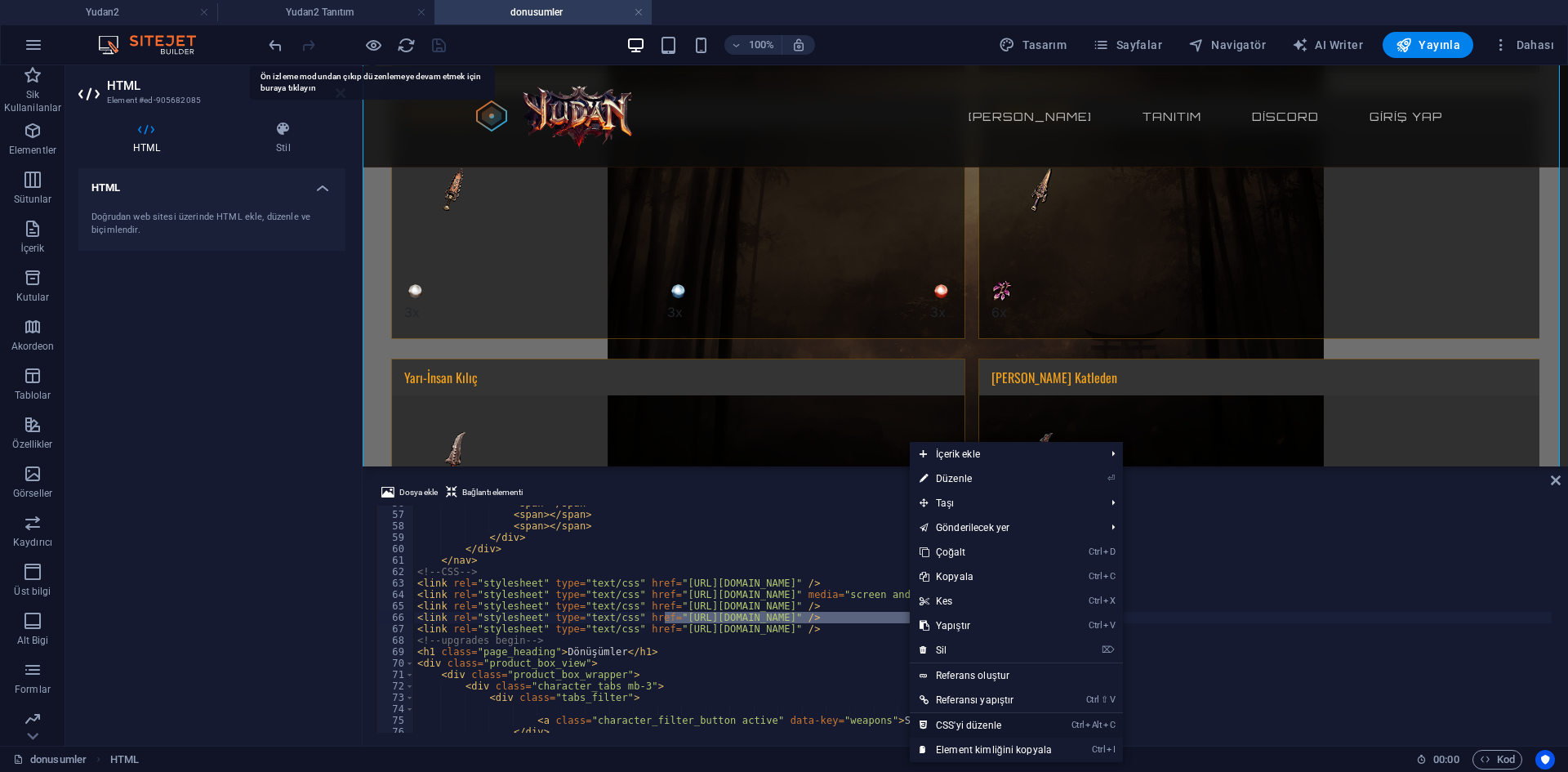
click at [952, 717] on link "Ctrl Alt C CSS'yi düzenle" at bounding box center [985, 725] width 152 height 25
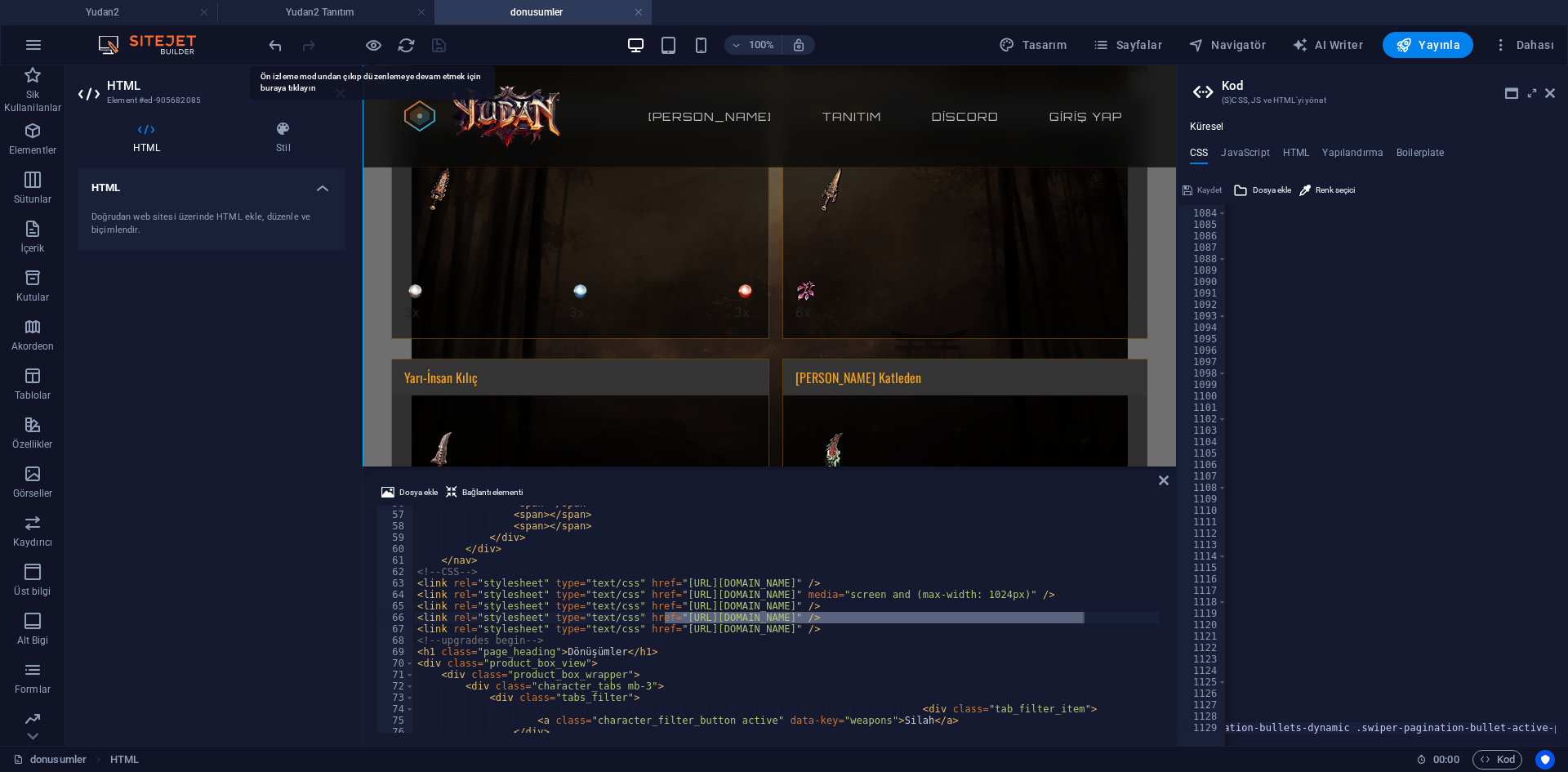
scroll to position [45, 0]
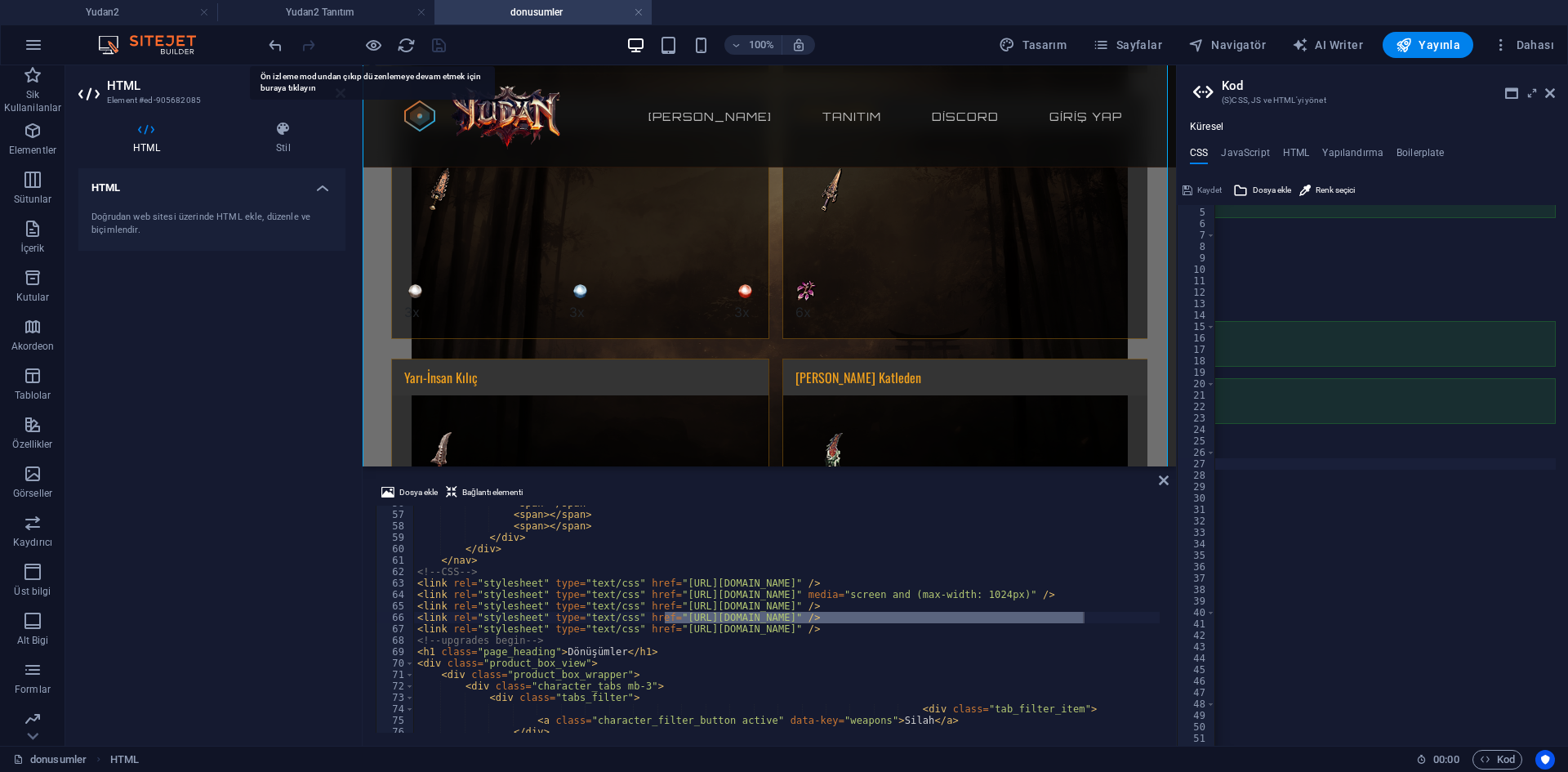
type textarea "height: 100%;"
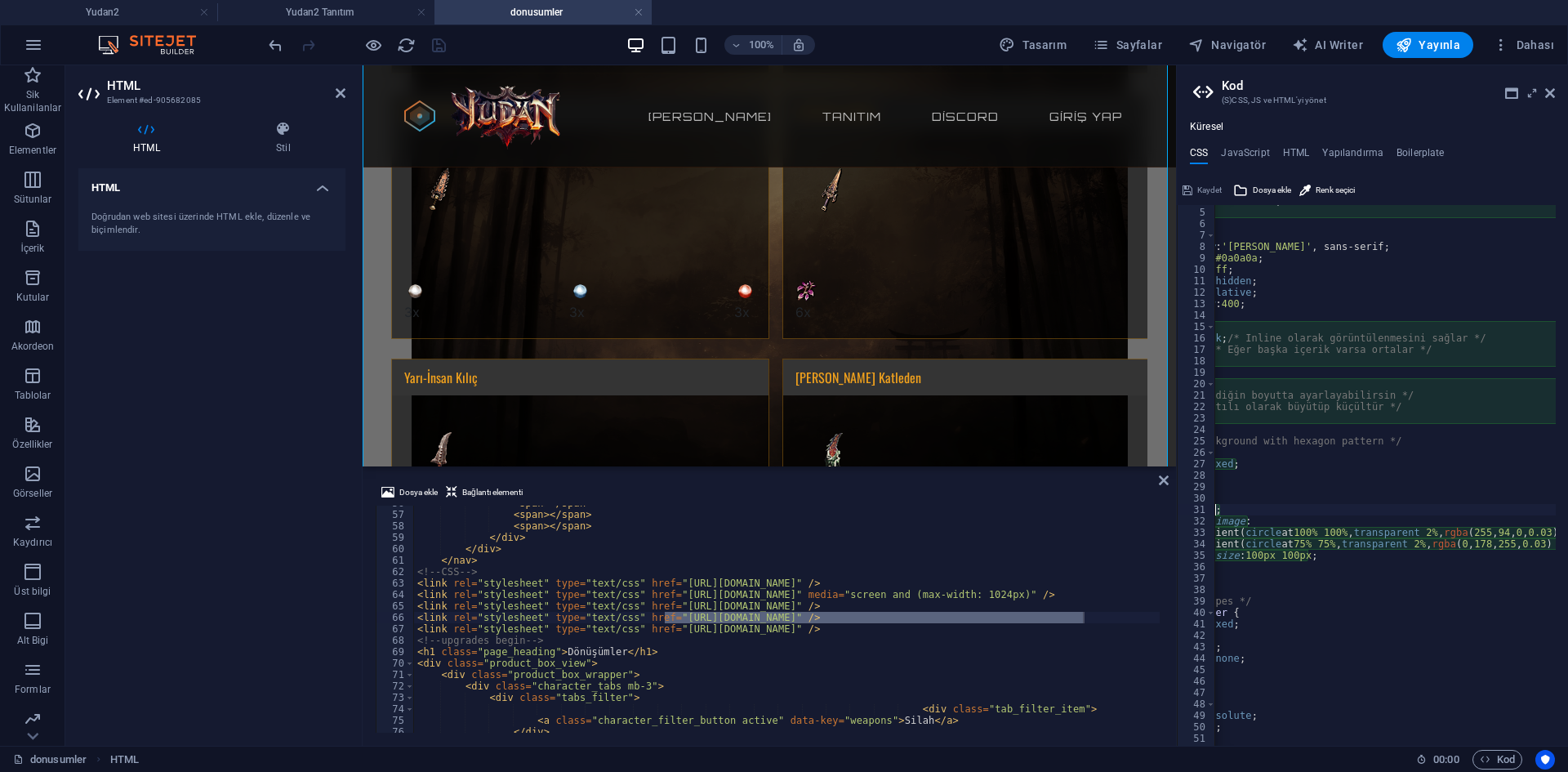
scroll to position [0, 48]
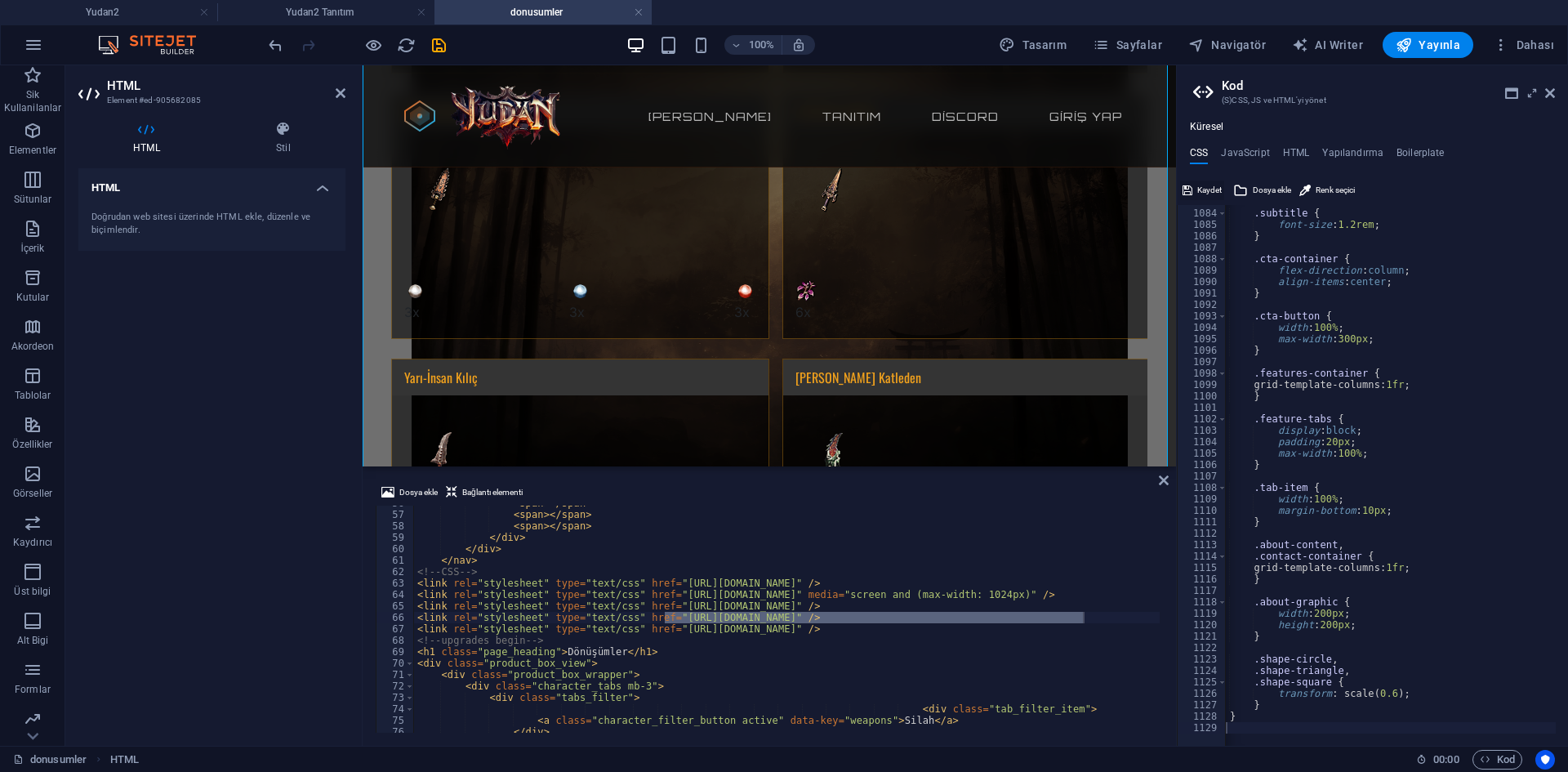
drag, startPoint x: 1194, startPoint y: 193, endPoint x: 827, endPoint y: 131, distance: 372.2
click at [1194, 193] on button "Kaydet" at bounding box center [1201, 190] width 44 height 20
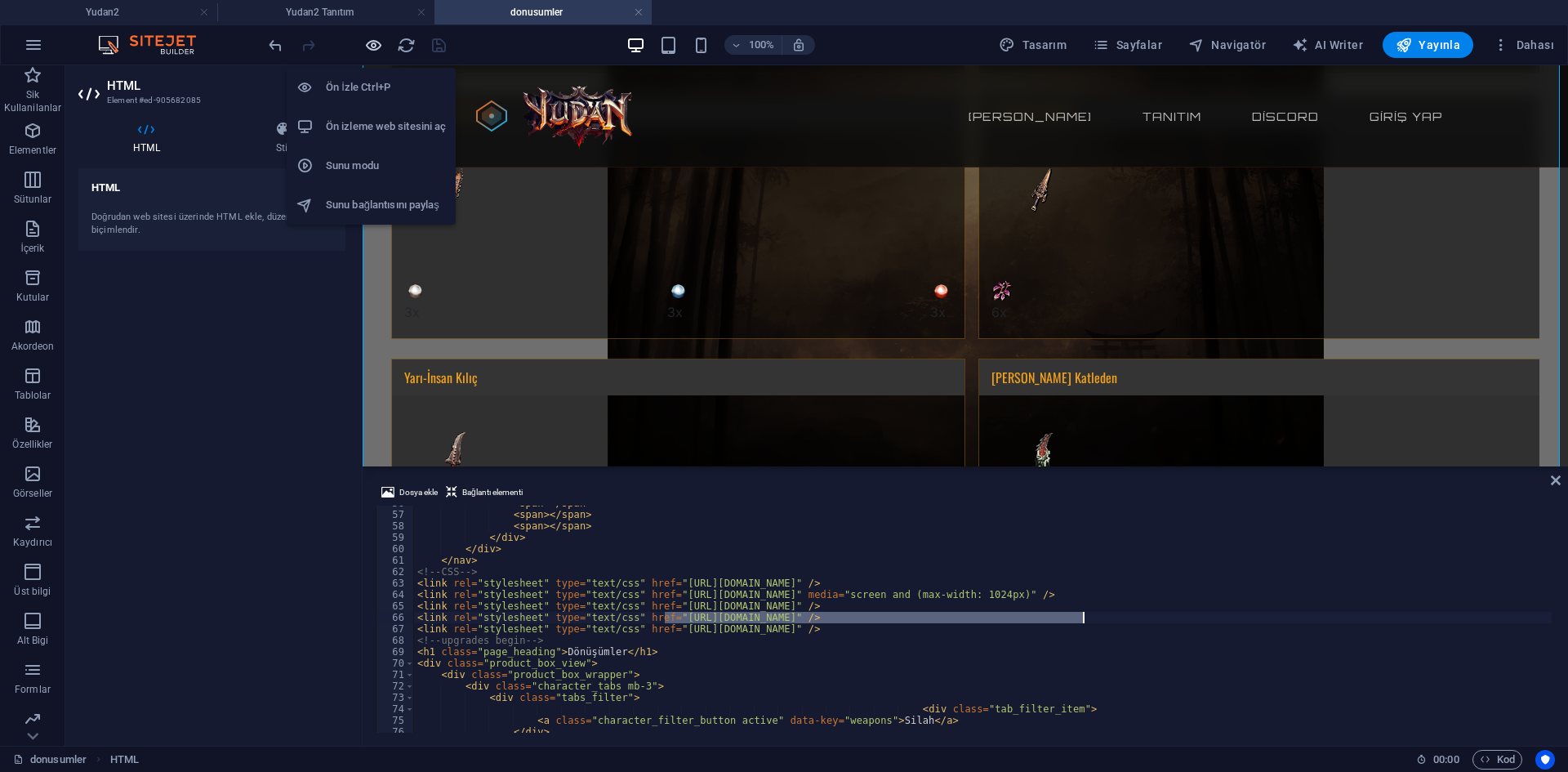
click at [378, 46] on icon "button" at bounding box center [374, 46] width 19 height 19
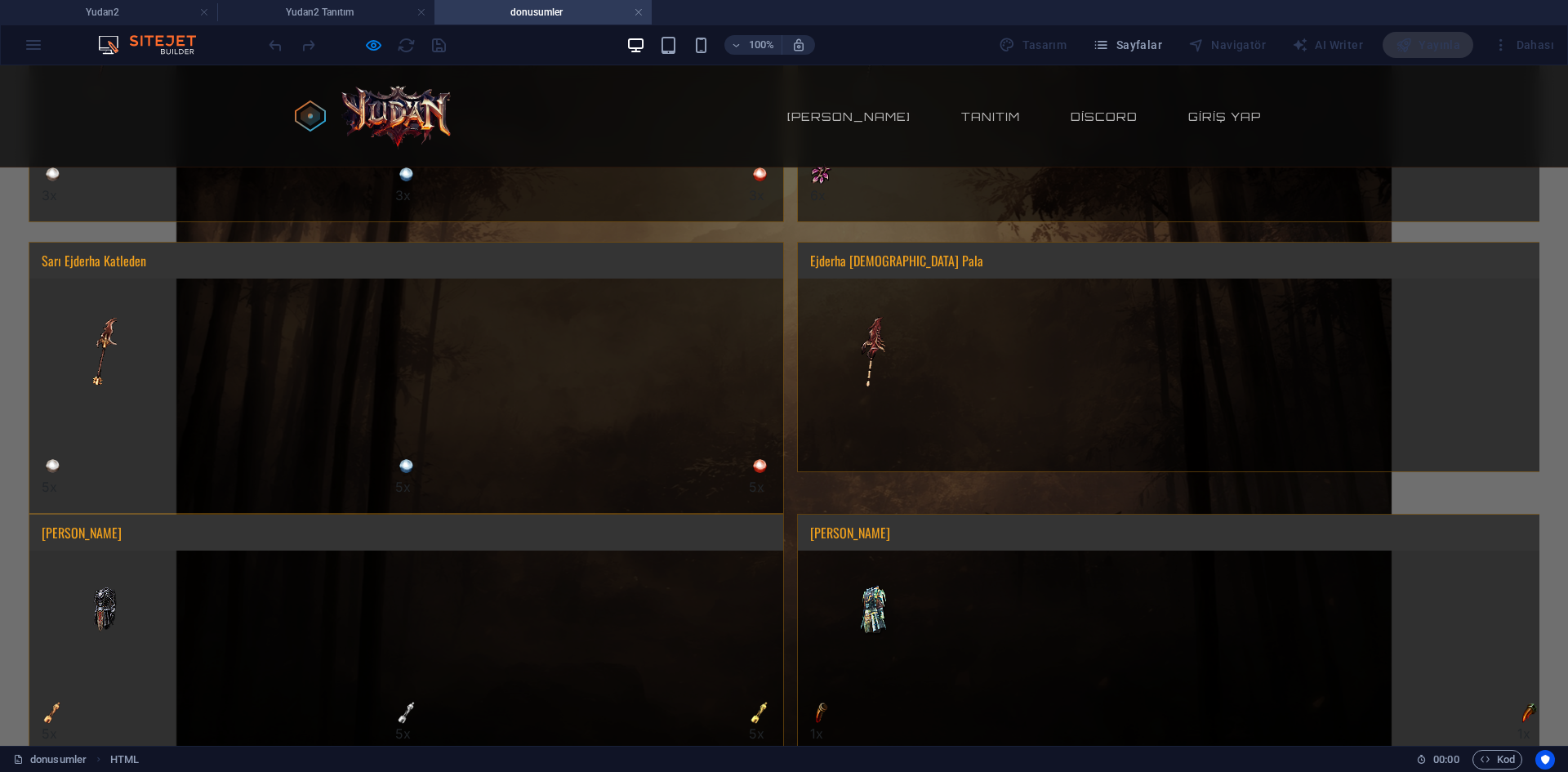
scroll to position [1388, 0]
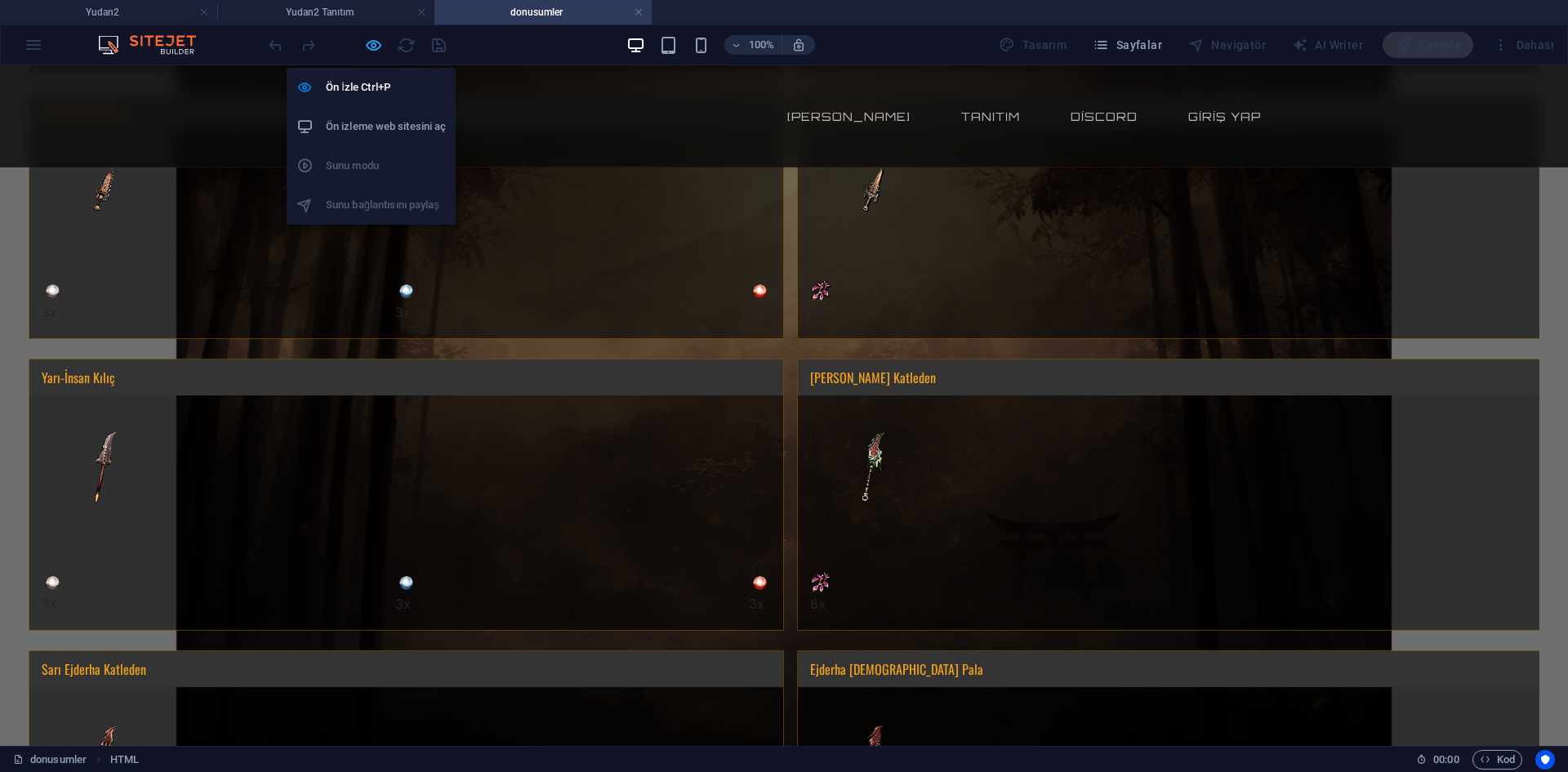
click at [370, 46] on icon "button" at bounding box center [374, 46] width 19 height 19
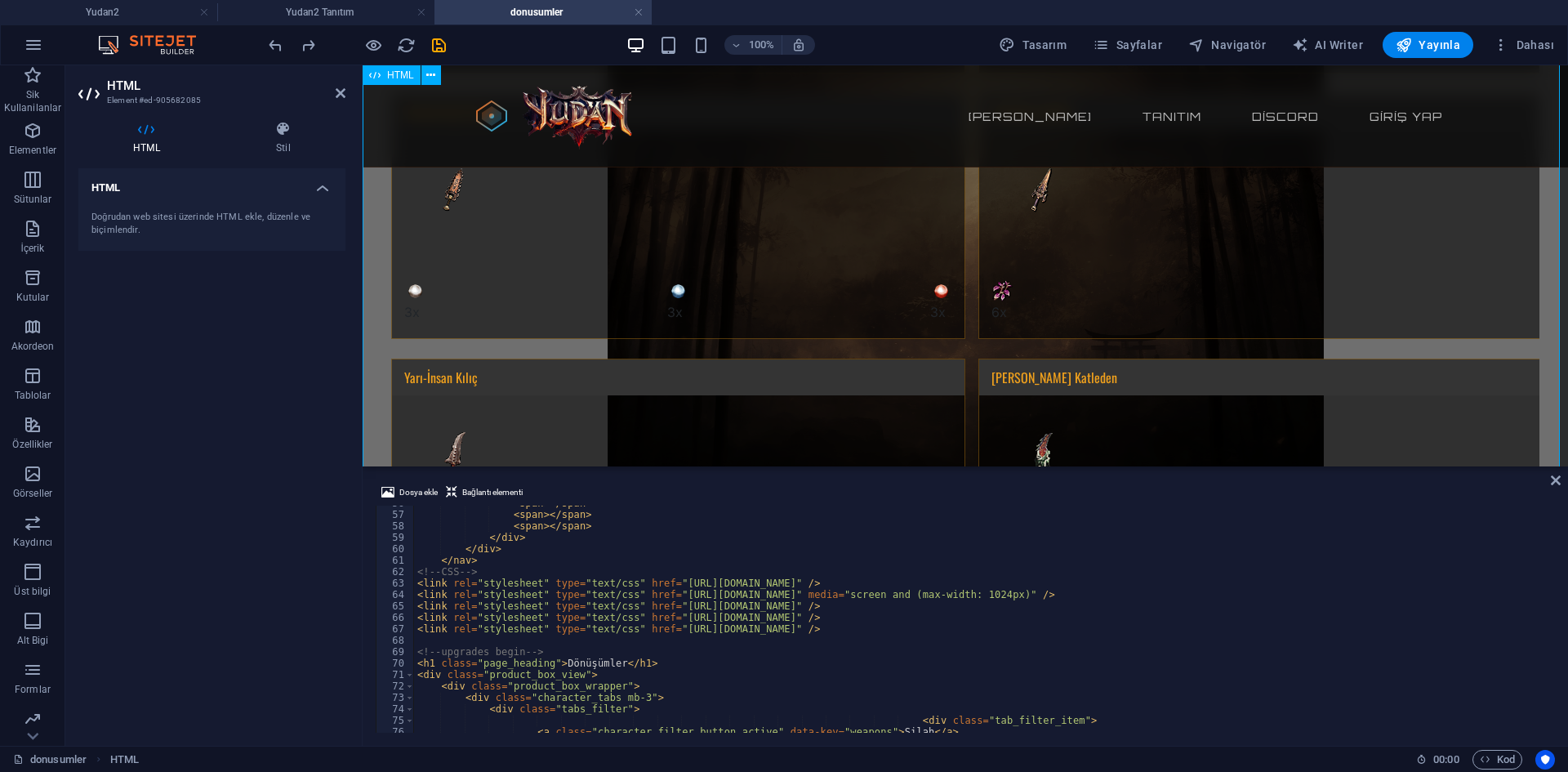
scroll to position [356, 0]
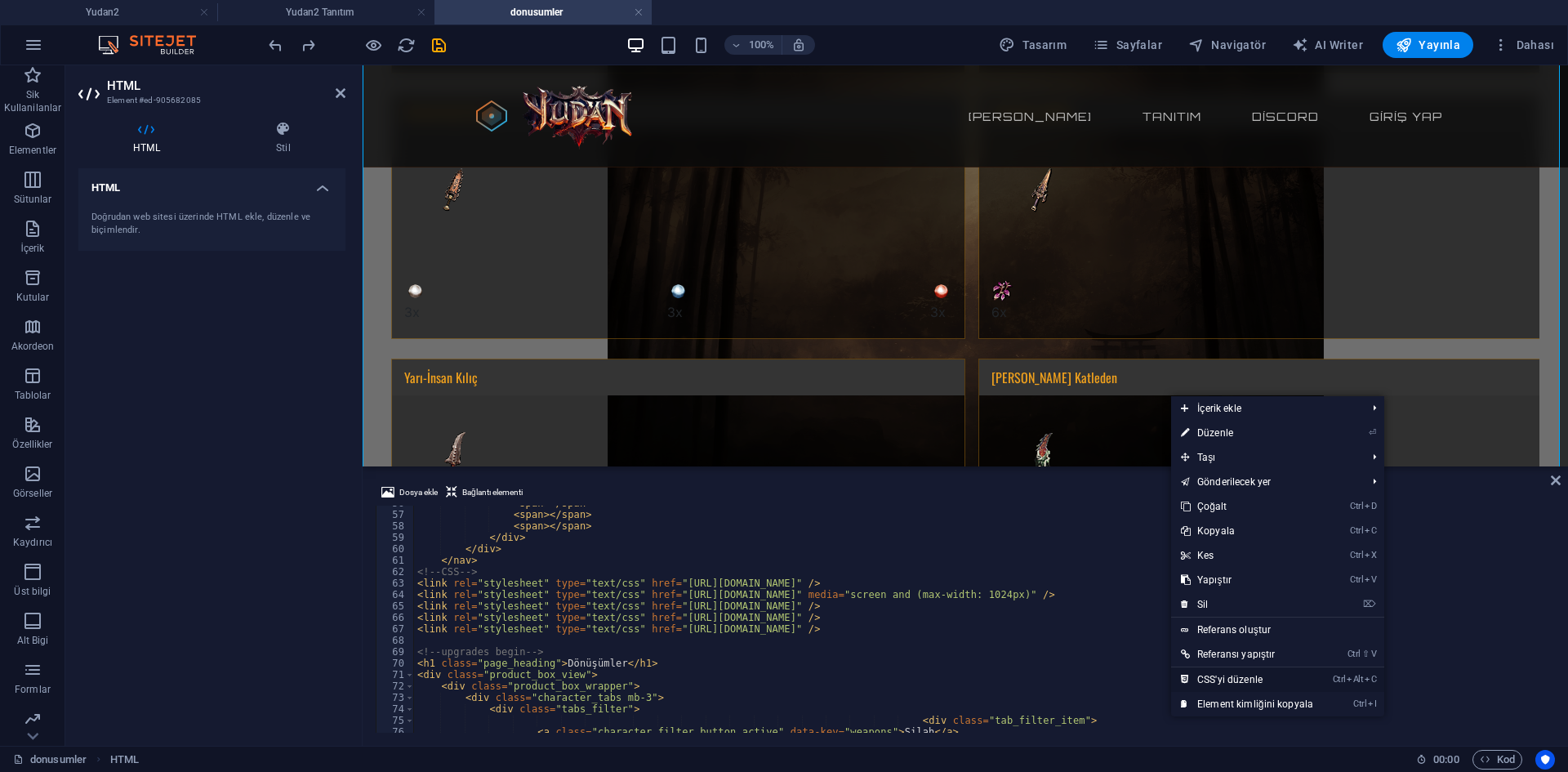
click at [1233, 683] on link "Ctrl Alt C CSS'yi düzenle" at bounding box center [1247, 680] width 152 height 25
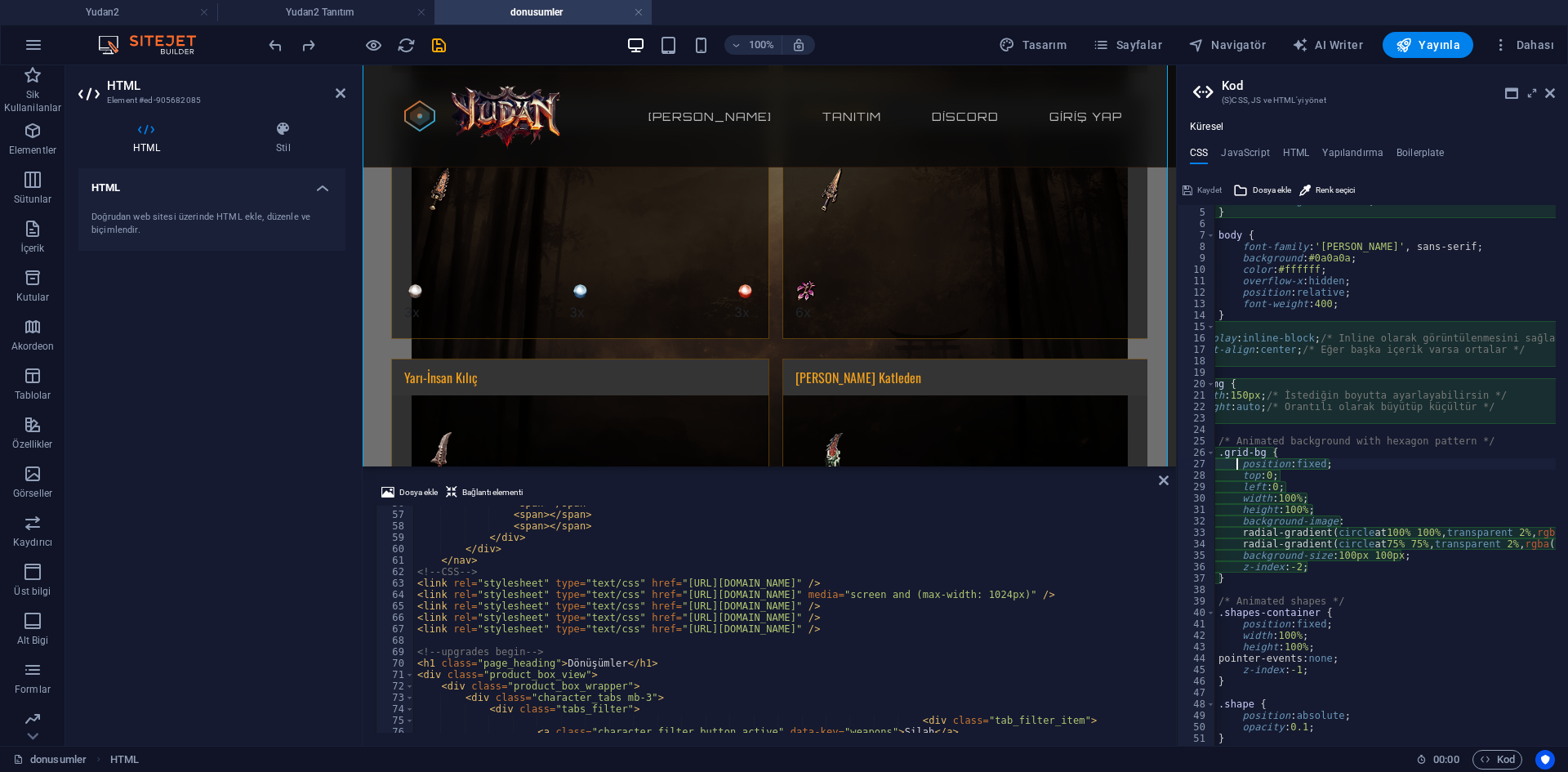
click at [1396, 499] on div "box-sizing : border-box ; } body { font-family : 'Rajdhani' , sans-serif; backg…" at bounding box center [1553, 470] width 772 height 551
type textarea "}"
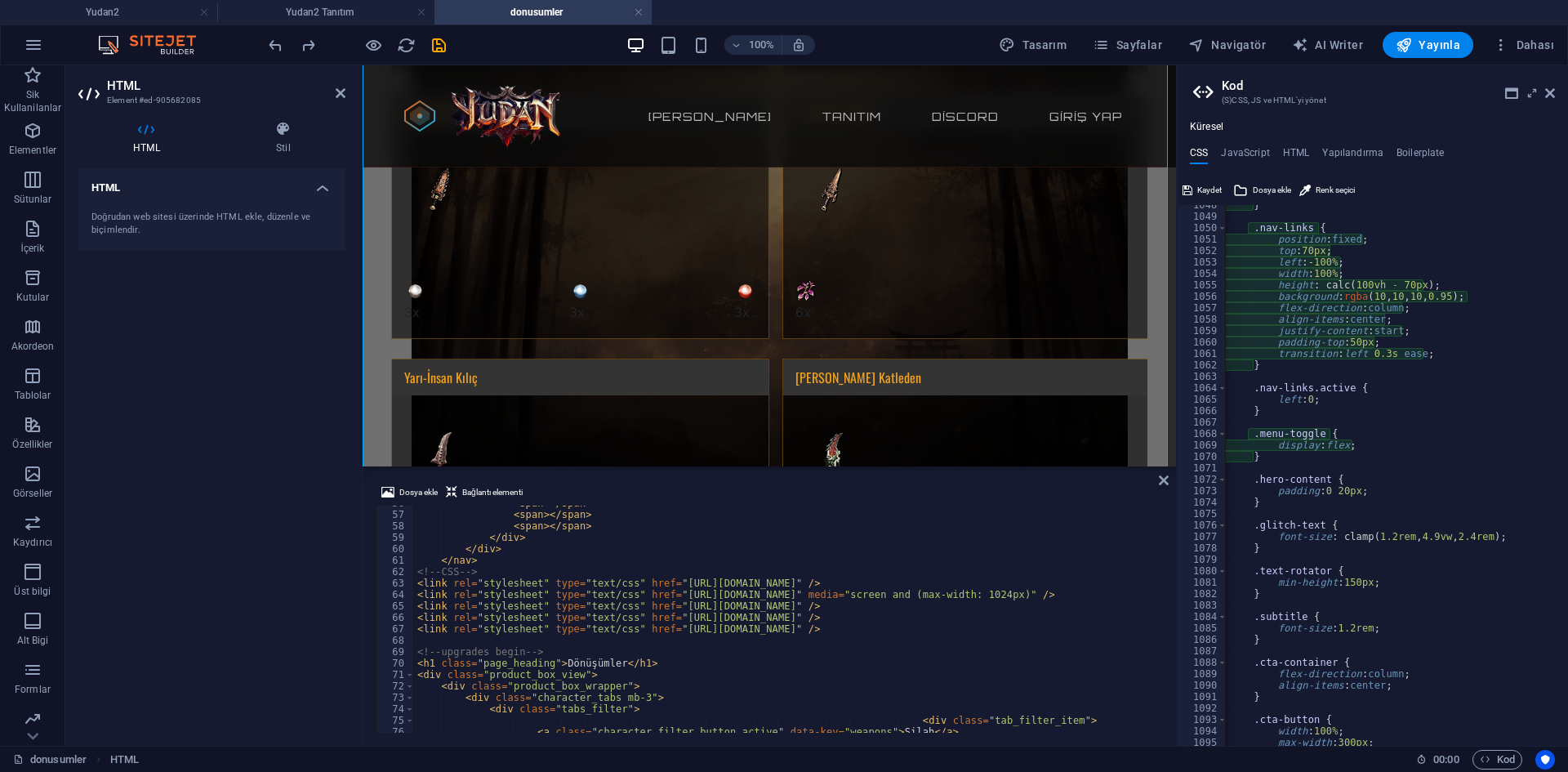
scroll to position [11973, 0]
drag, startPoint x: 1201, startPoint y: 188, endPoint x: 838, endPoint y: 124, distance: 368.6
click at [1201, 188] on span "Kaydet" at bounding box center [1209, 190] width 25 height 20
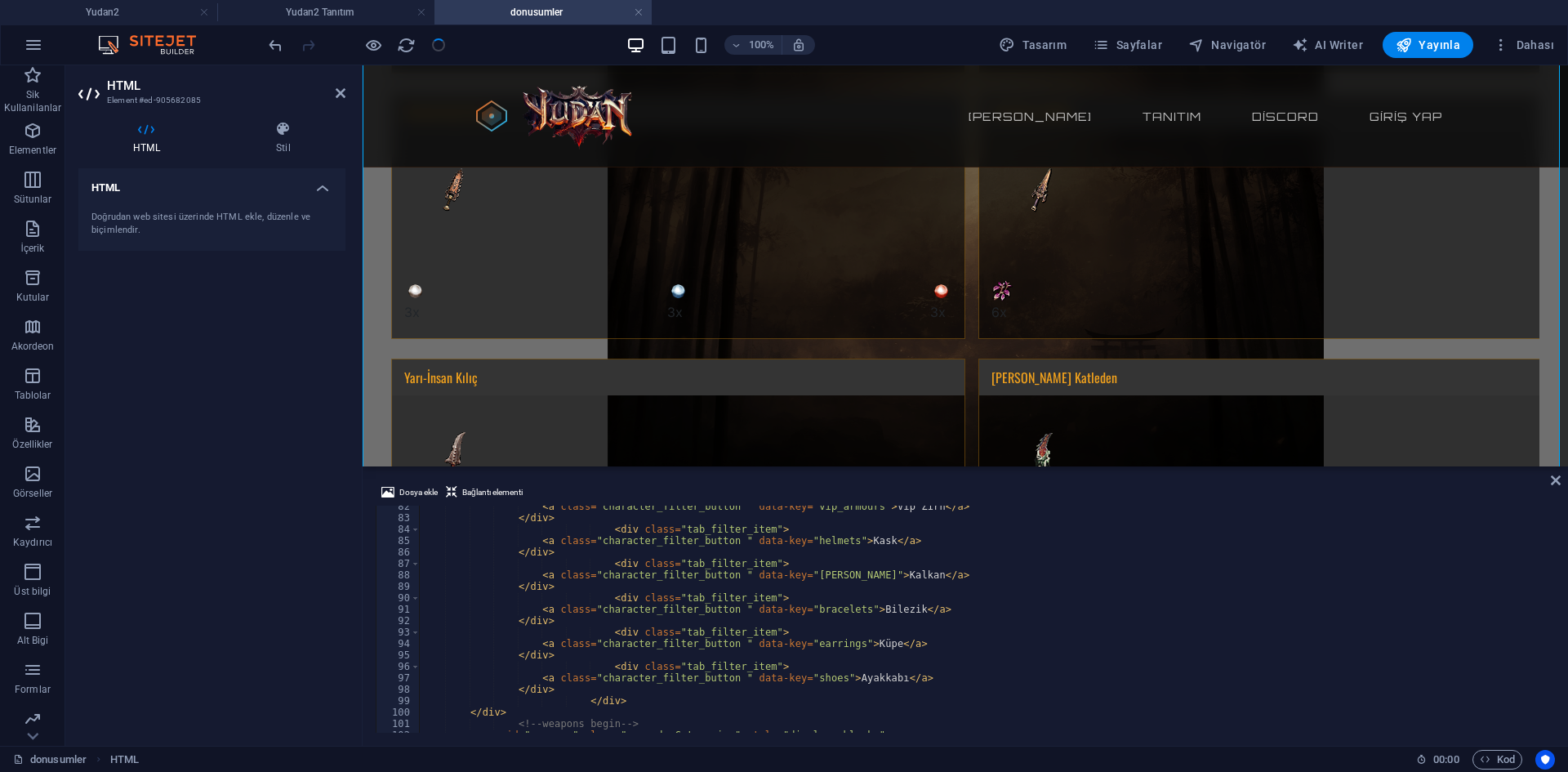
scroll to position [384, 0]
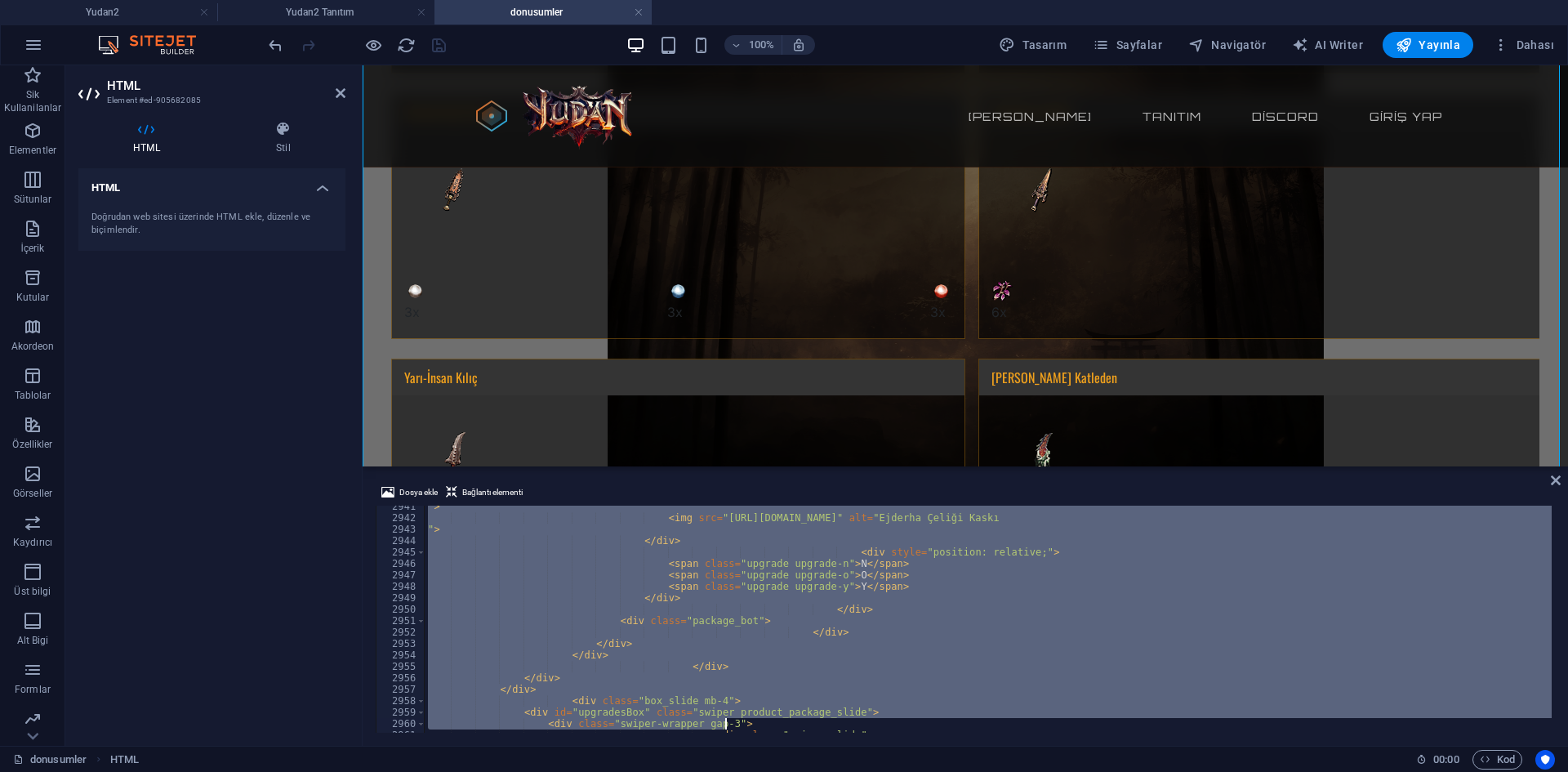
drag, startPoint x: 415, startPoint y: 602, endPoint x: 1538, endPoint y: 810, distance: 1142.1
click at [1538, 771] on html "Yudan2 Yudan2 Yudan2 Tanıtım donusumler Sik Kullanilanlar Elementler Sütunlar İ…" at bounding box center [784, 386] width 1568 height 772
type textarea "<div class="swiper-slide"> <div class="package_view">"
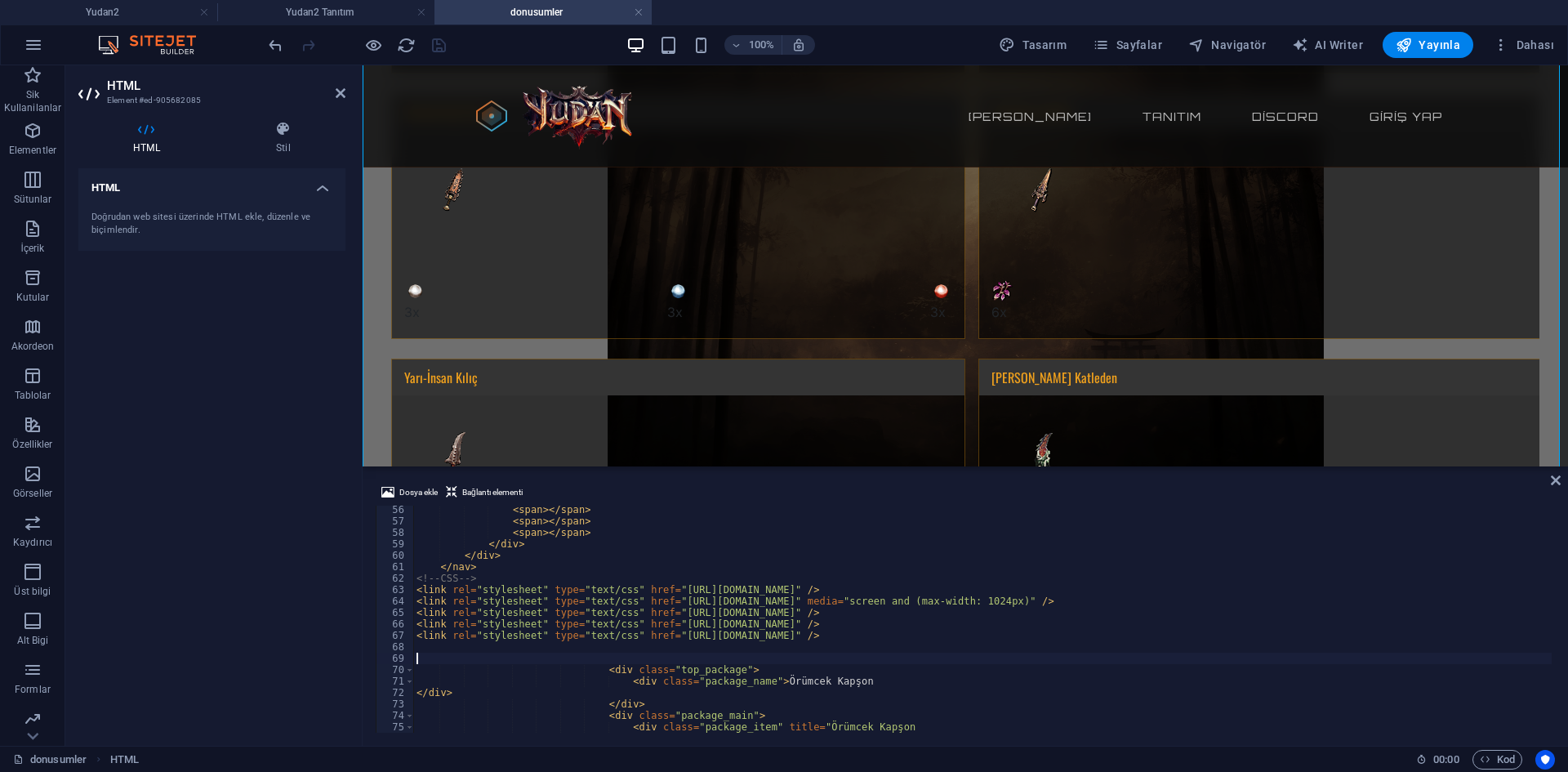
scroll to position [630, 0]
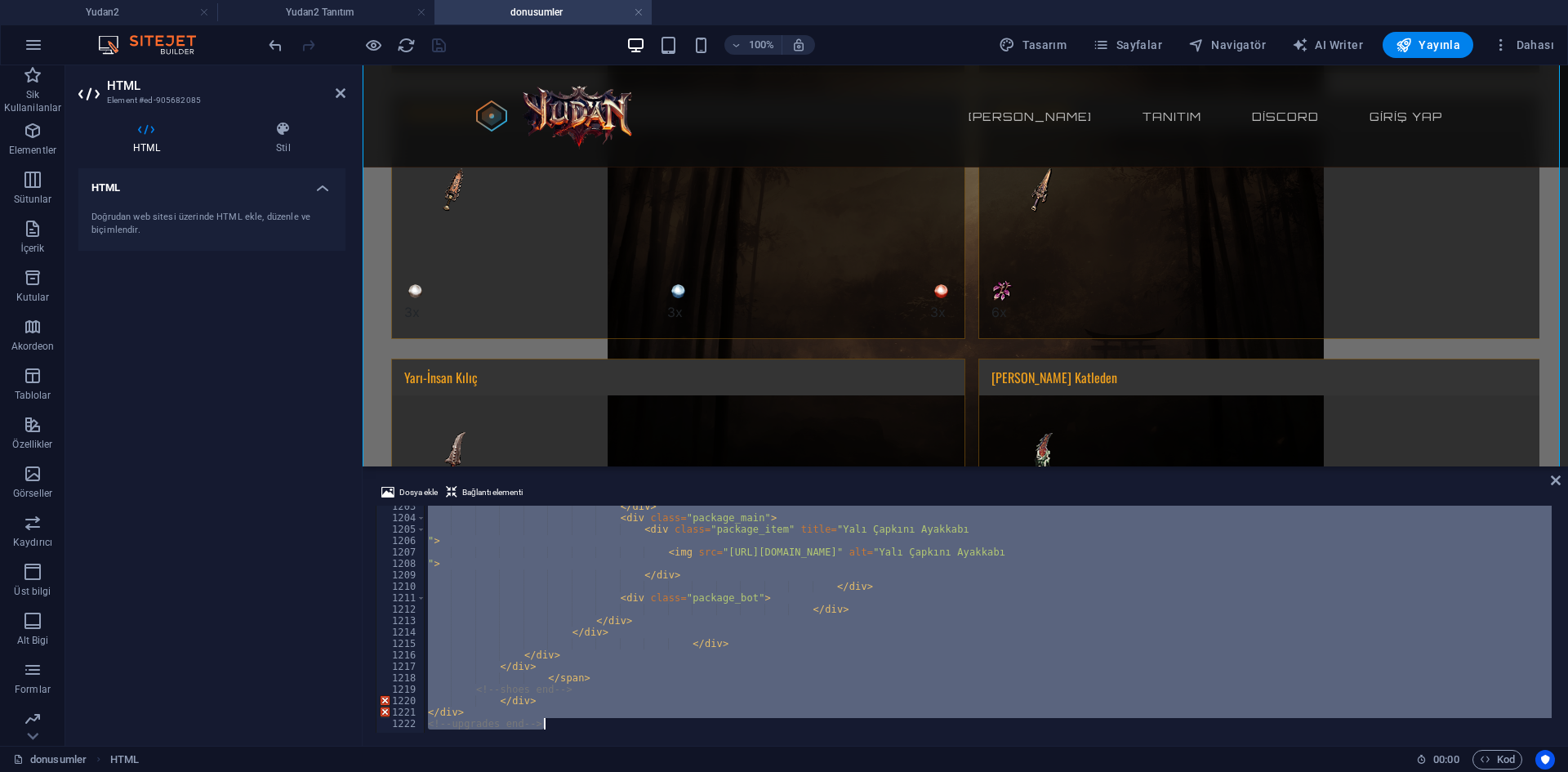
drag, startPoint x: 414, startPoint y: 577, endPoint x: 1461, endPoint y: 810, distance: 1072.6
click at [1461, 771] on html "Yudan2 Yudan2 Yudan2 Tanıtım donusumler Sik Kullanilanlar Elementler Sütunlar İ…" at bounding box center [784, 386] width 1568 height 772
type textarea "</div> <!-- upgrades end -->"
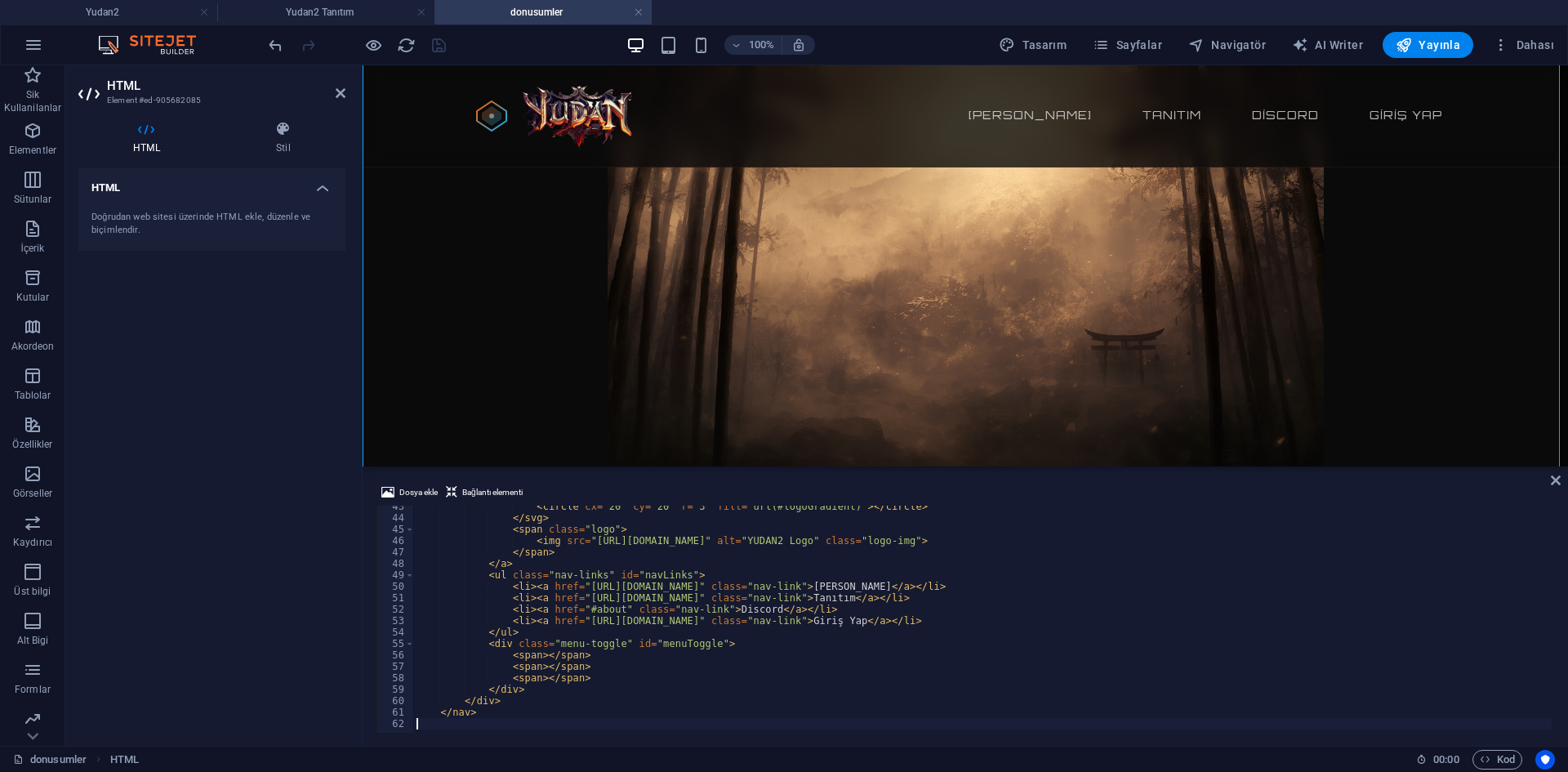
scroll to position [0, 0]
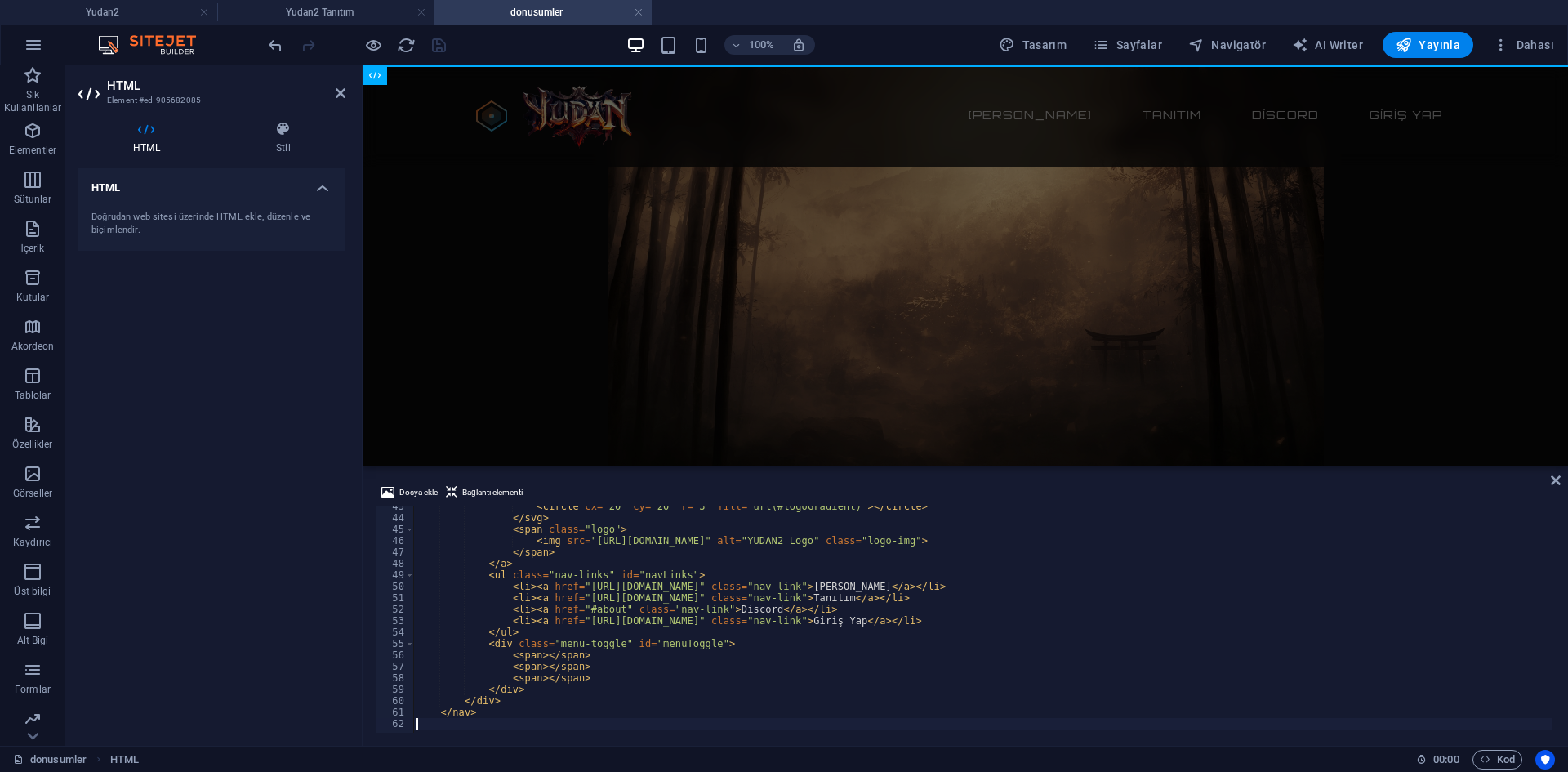
type textarea "</nav>"
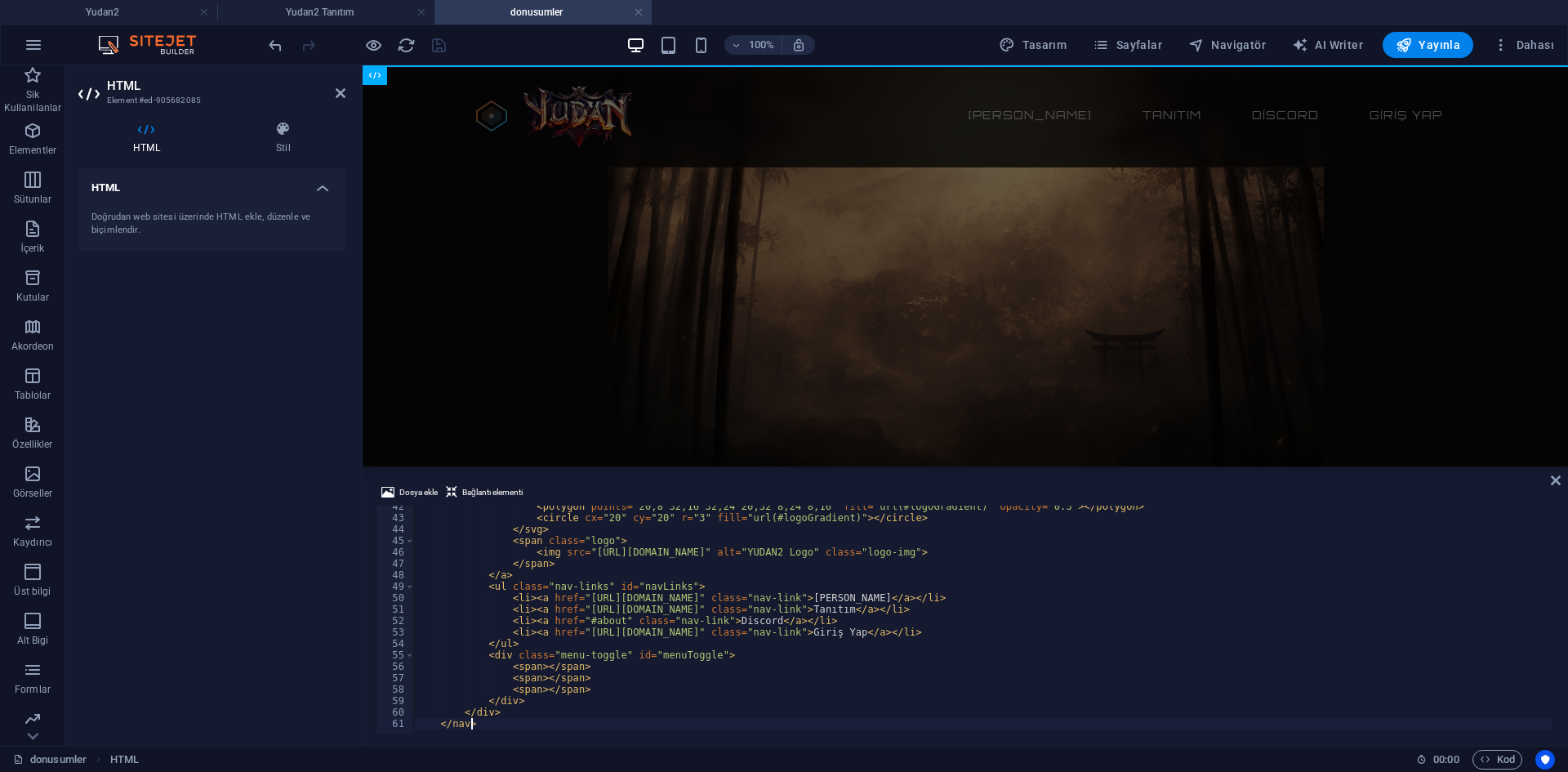
scroll to position [228, 0]
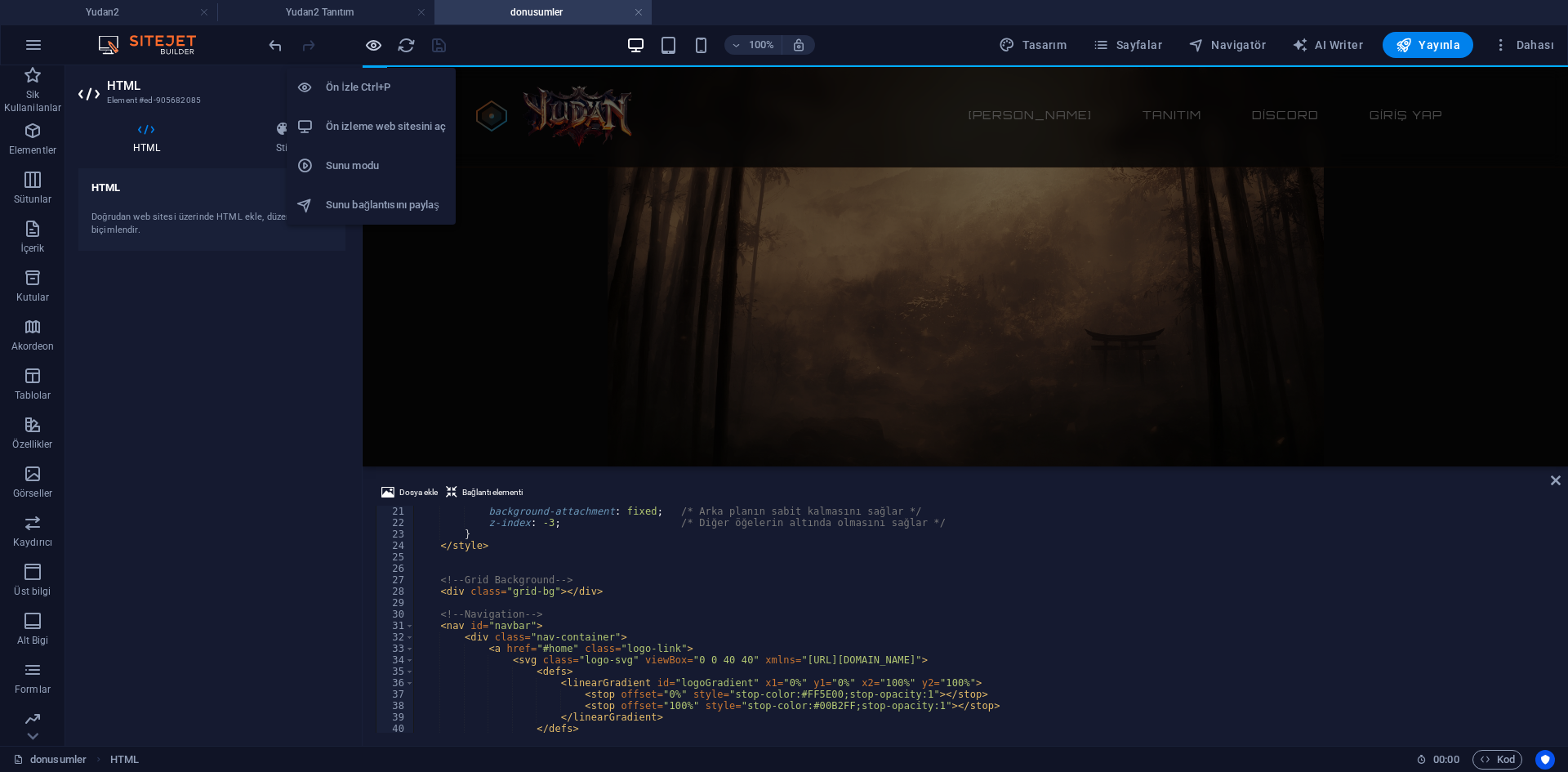
click at [378, 49] on icon "button" at bounding box center [374, 46] width 19 height 19
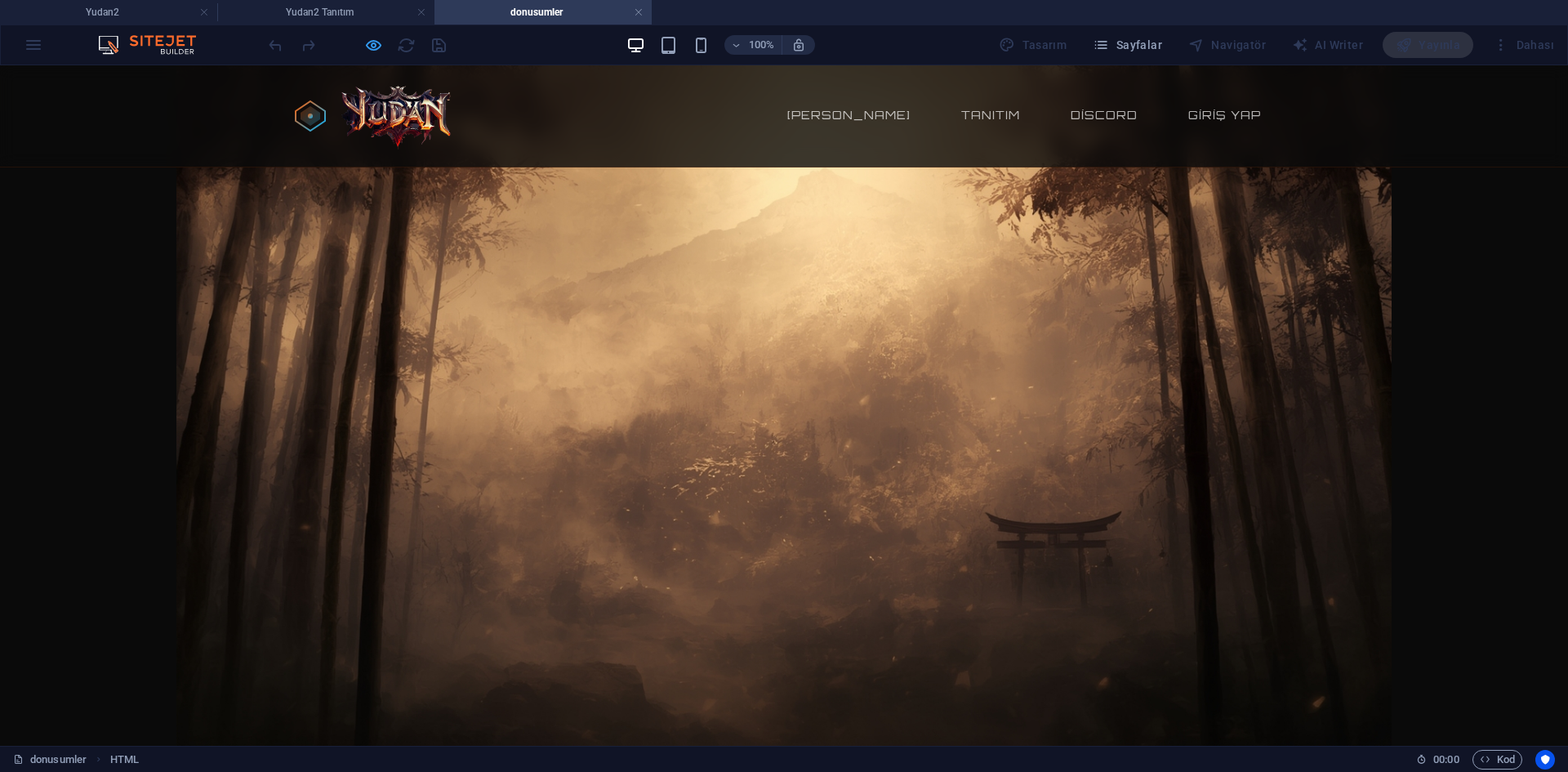
click at [381, 45] on span "button" at bounding box center [373, 46] width 20 height 19
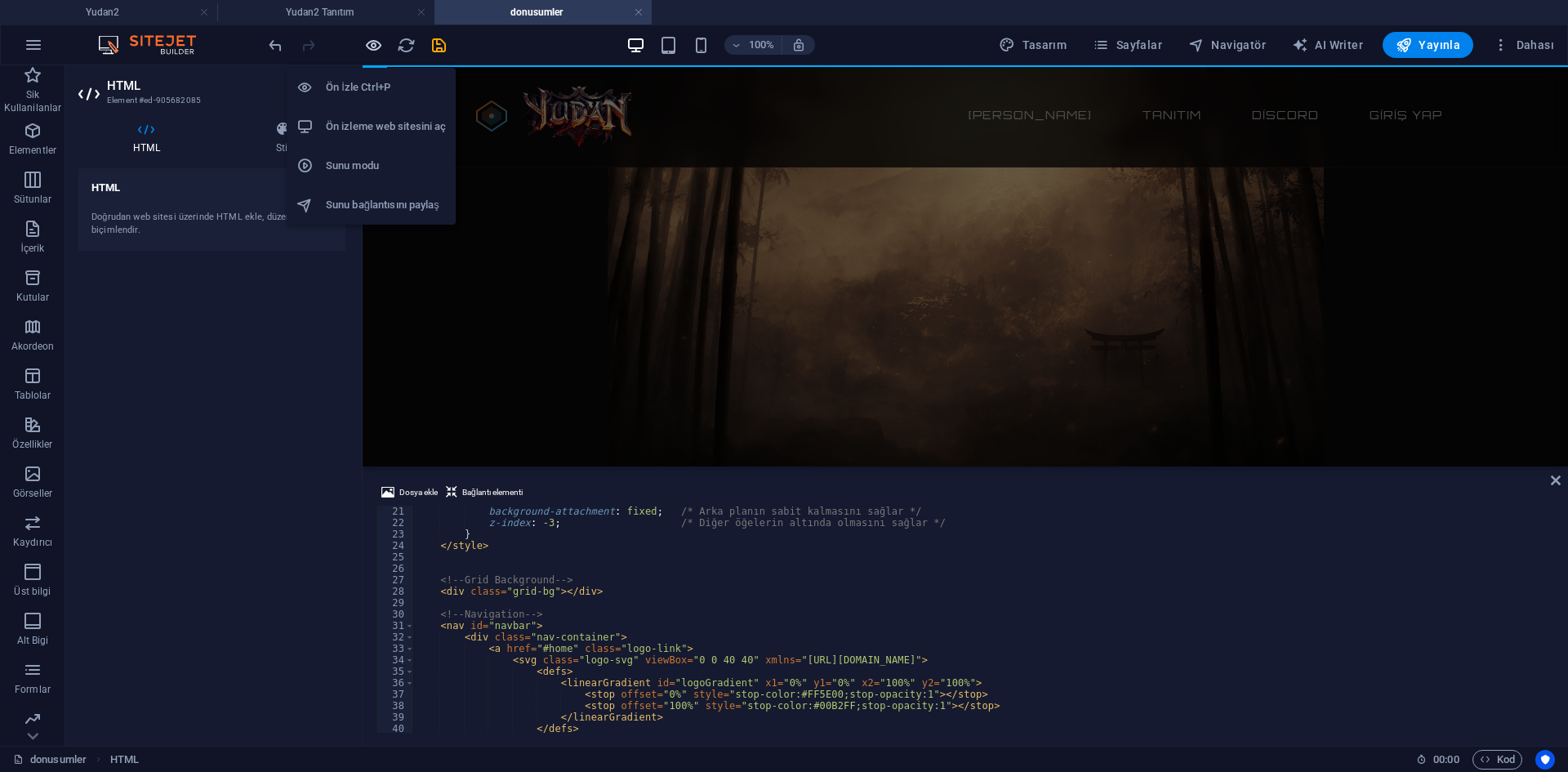
click at [381, 45] on icon "button" at bounding box center [374, 46] width 19 height 19
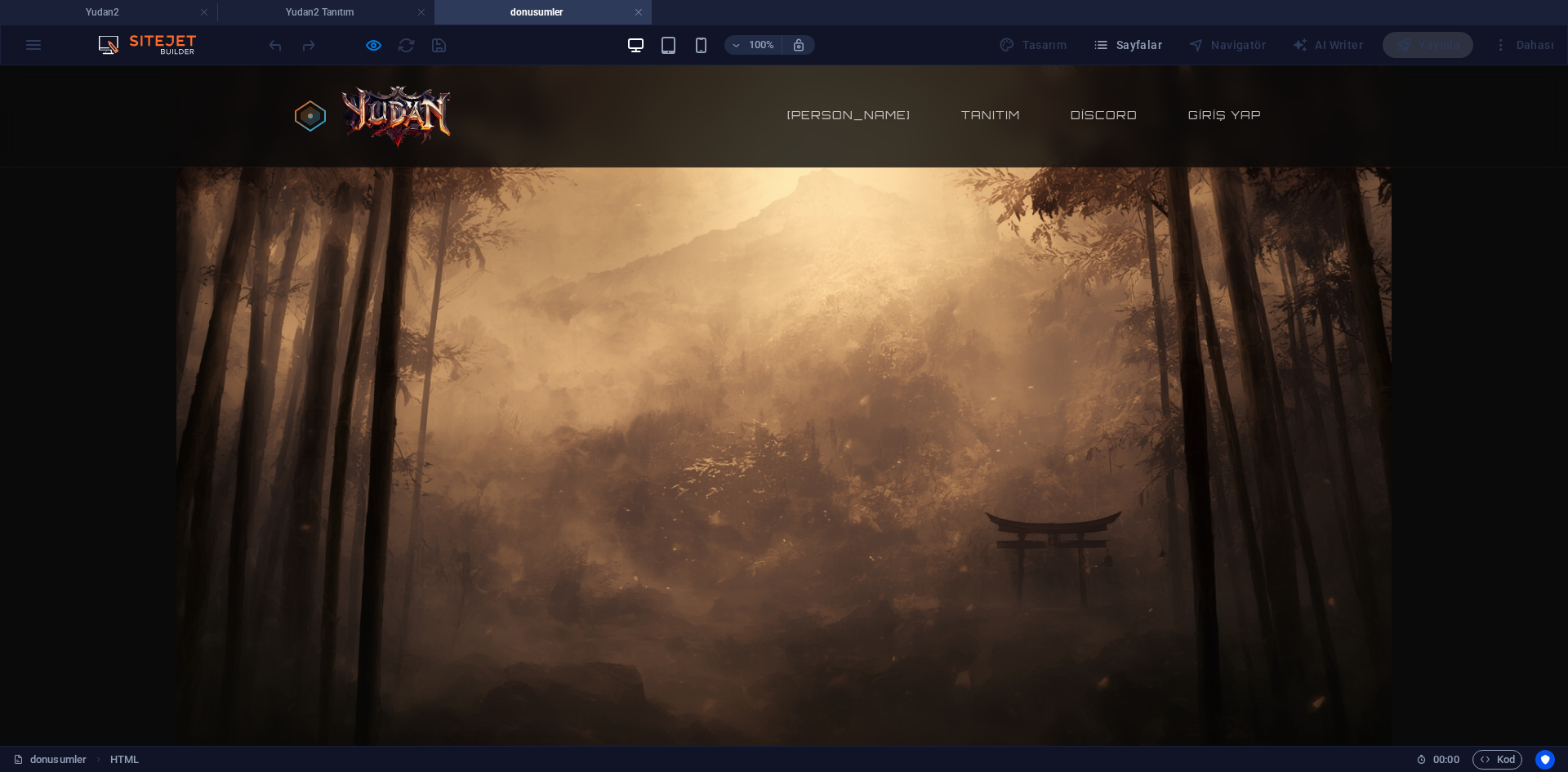
click at [361, 50] on div at bounding box center [357, 44] width 183 height 26
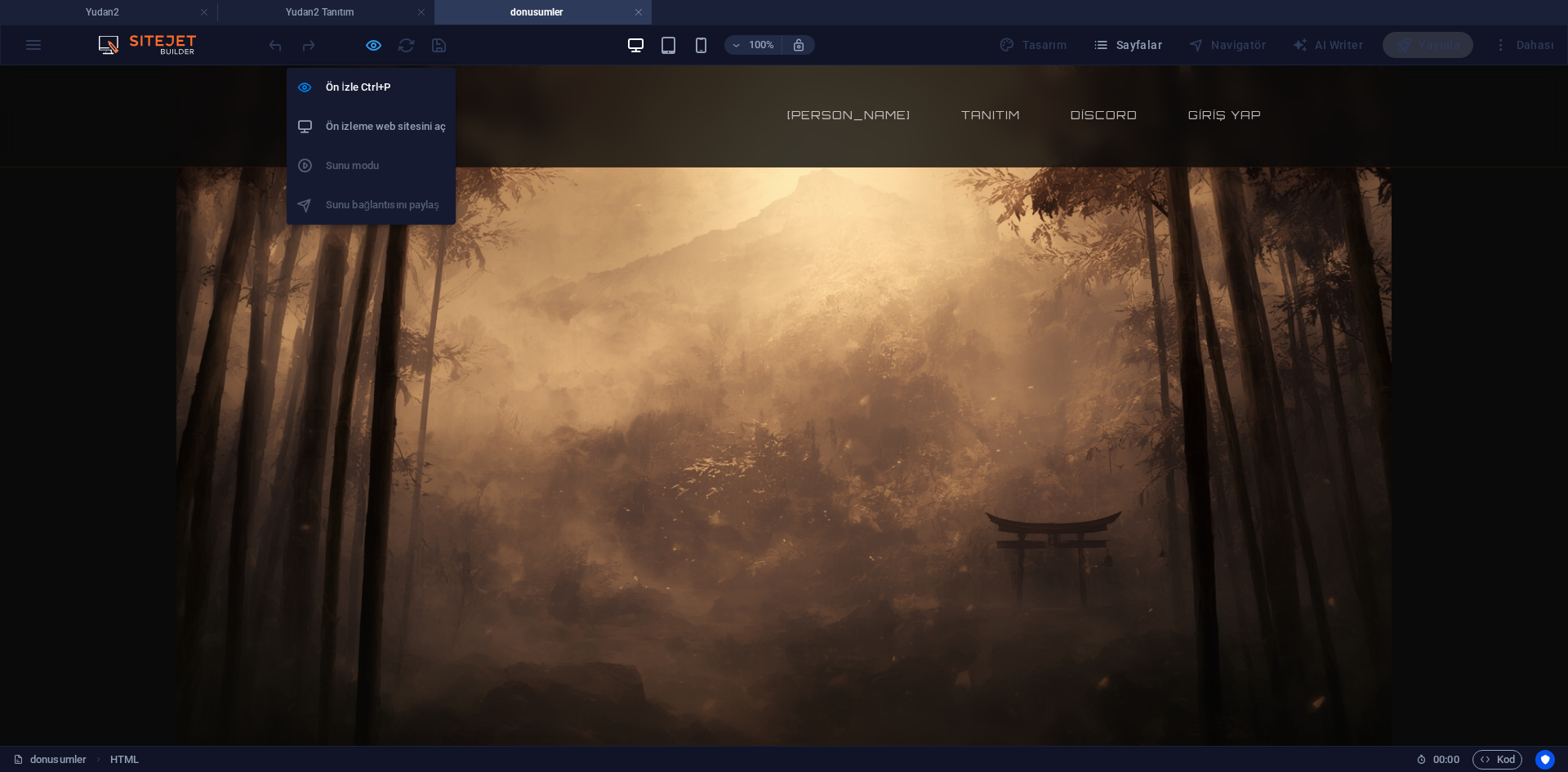
click at [366, 49] on icon "button" at bounding box center [374, 46] width 19 height 19
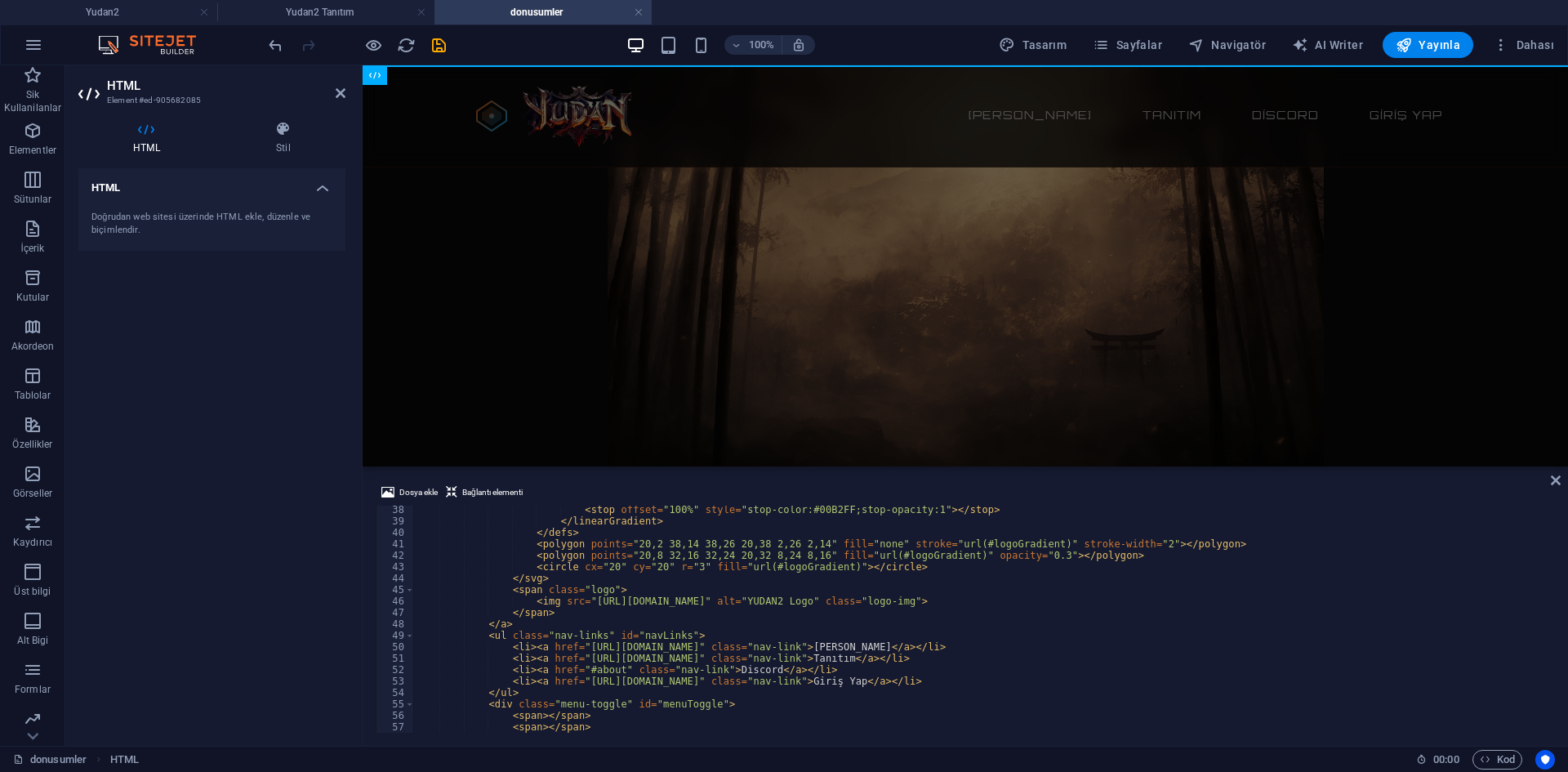
scroll to position [425, 0]
drag, startPoint x: 1554, startPoint y: 482, endPoint x: 945, endPoint y: 428, distance: 611.4
click at [1554, 482] on icon at bounding box center [1556, 480] width 10 height 13
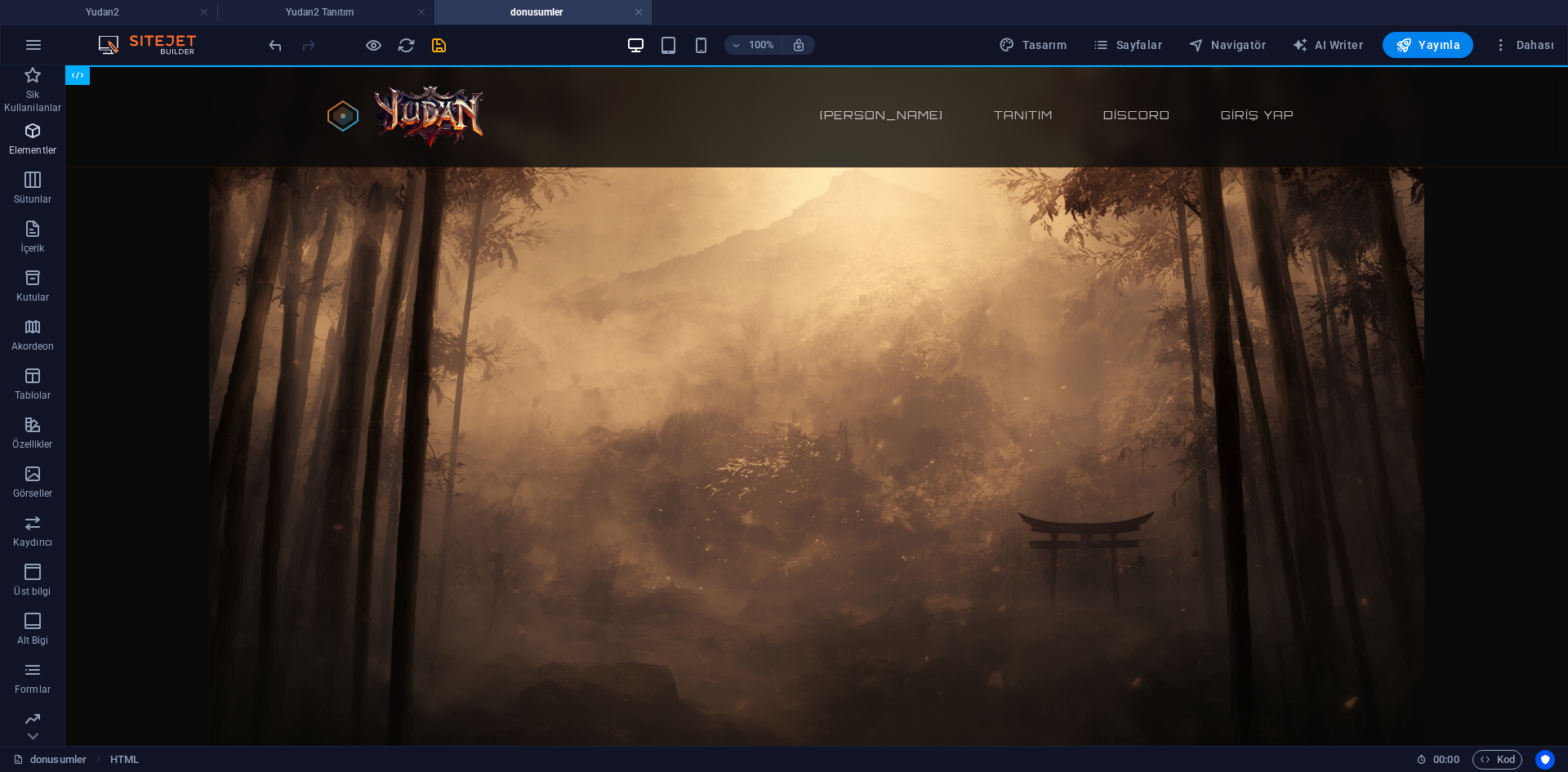
click at [39, 144] on p "Elementler" at bounding box center [32, 150] width 48 height 13
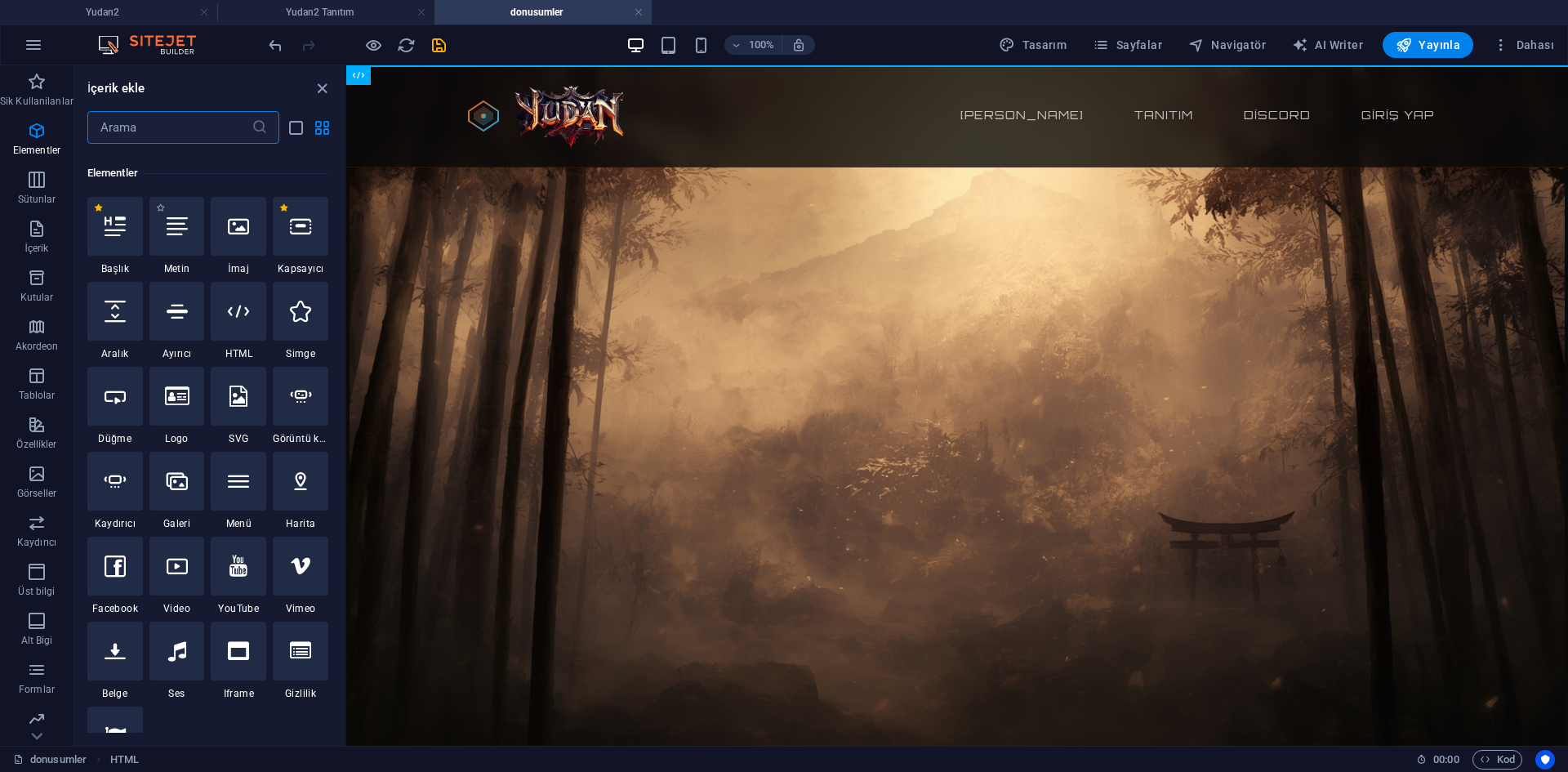
scroll to position [174, 0]
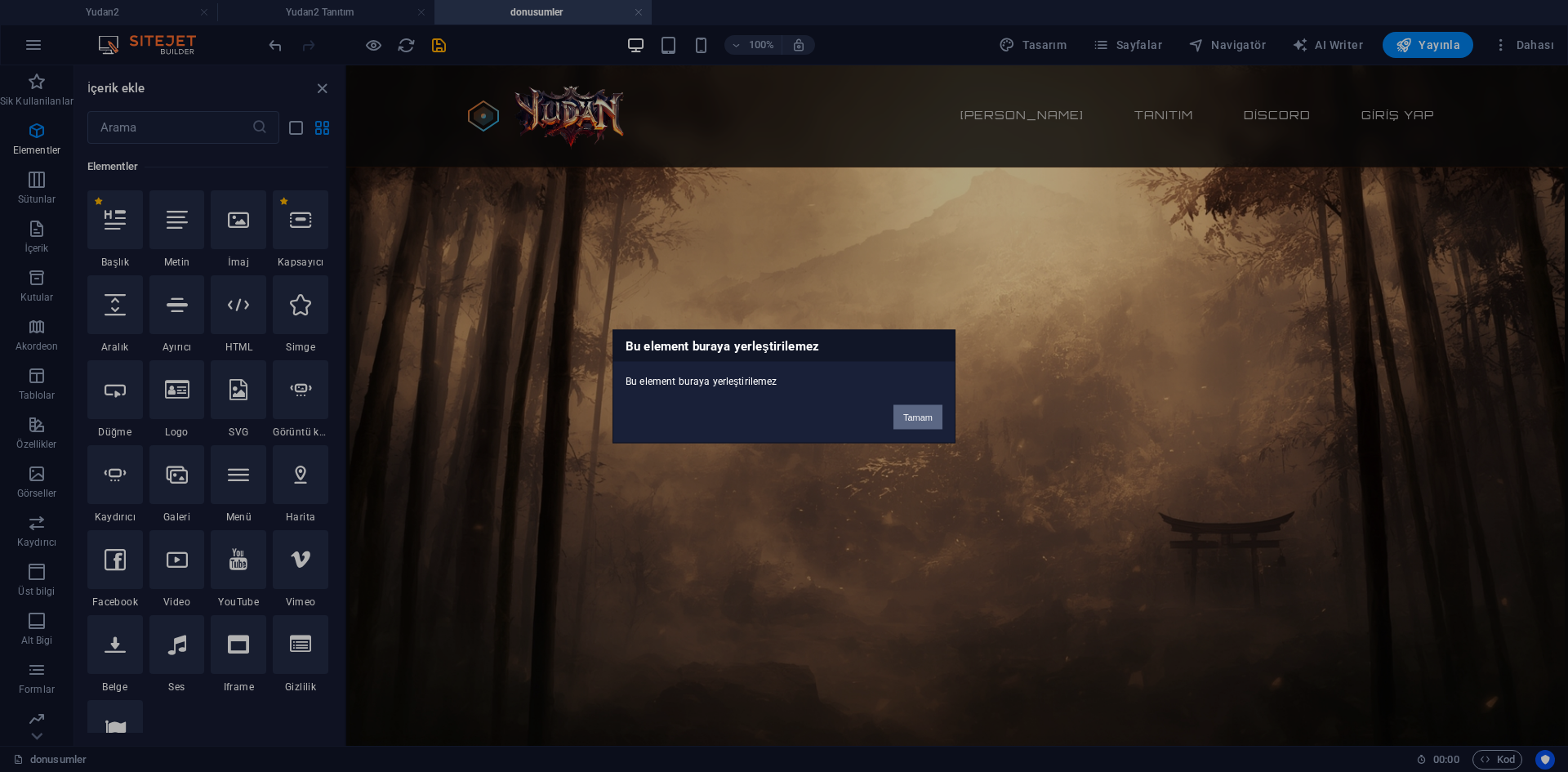
click at [929, 416] on button "Tamam" at bounding box center [917, 417] width 49 height 25
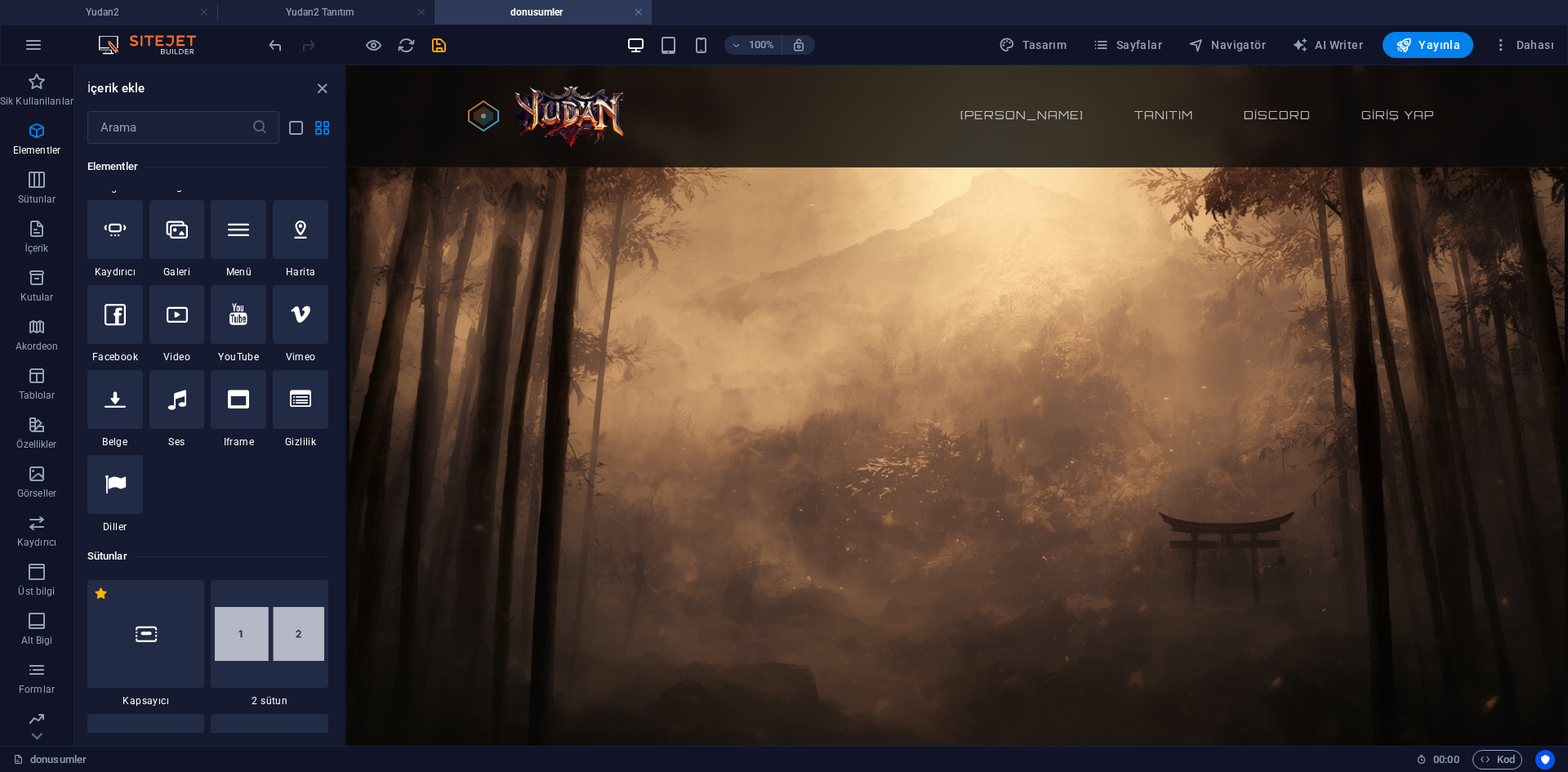
scroll to position [0, 0]
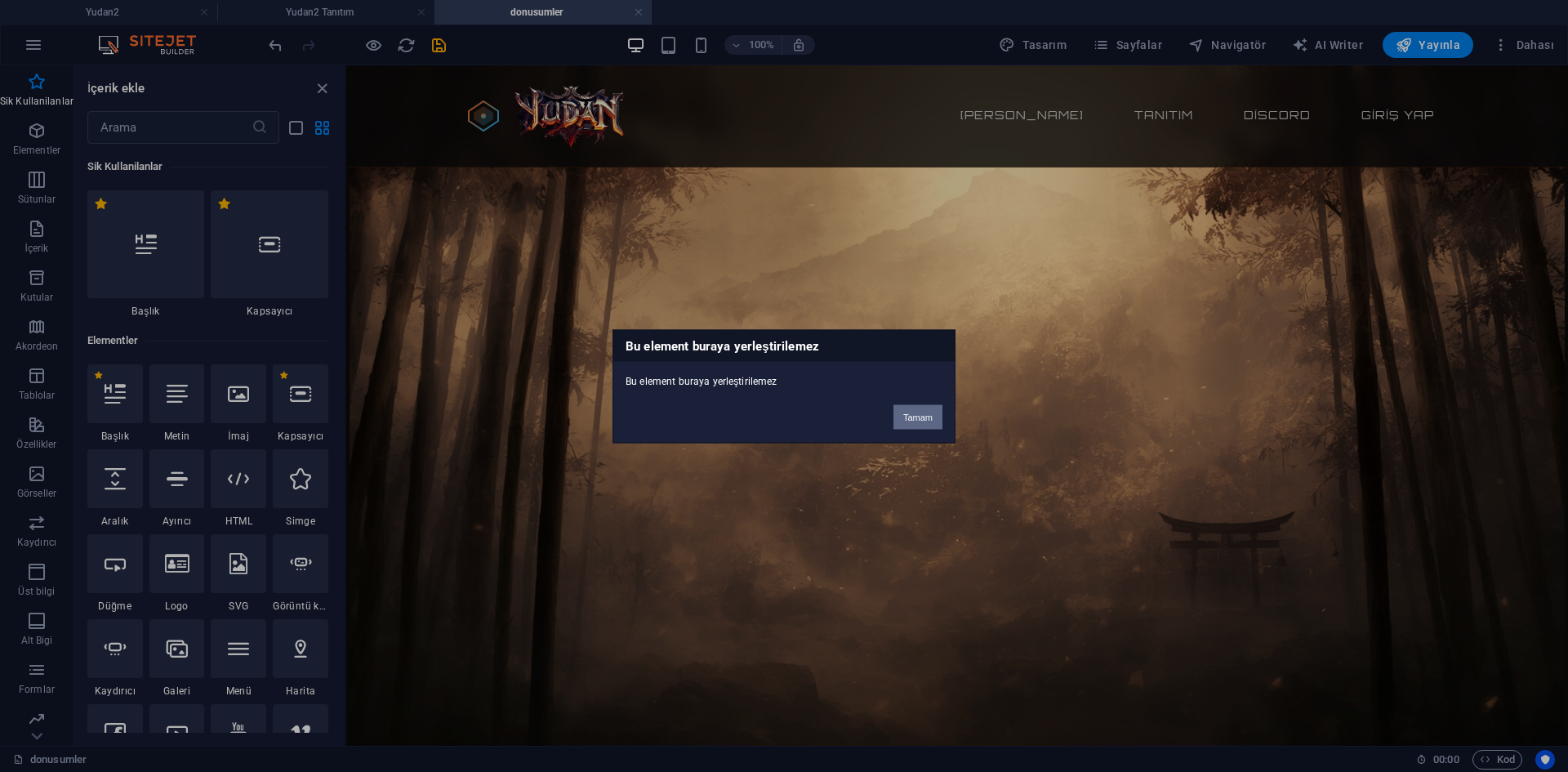
click at [925, 408] on button "Tamam" at bounding box center [917, 417] width 49 height 25
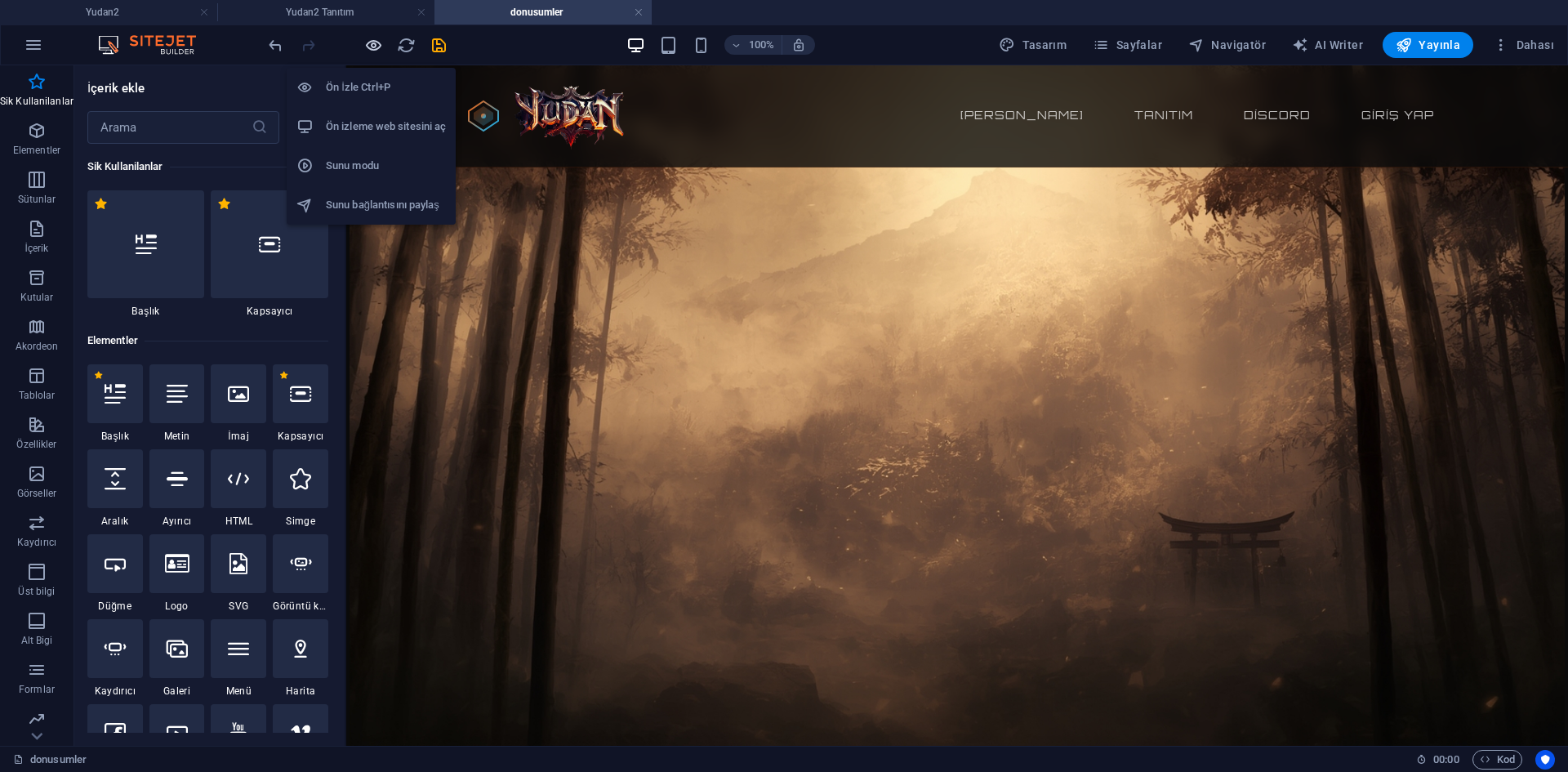
click at [370, 42] on icon "button" at bounding box center [374, 46] width 19 height 19
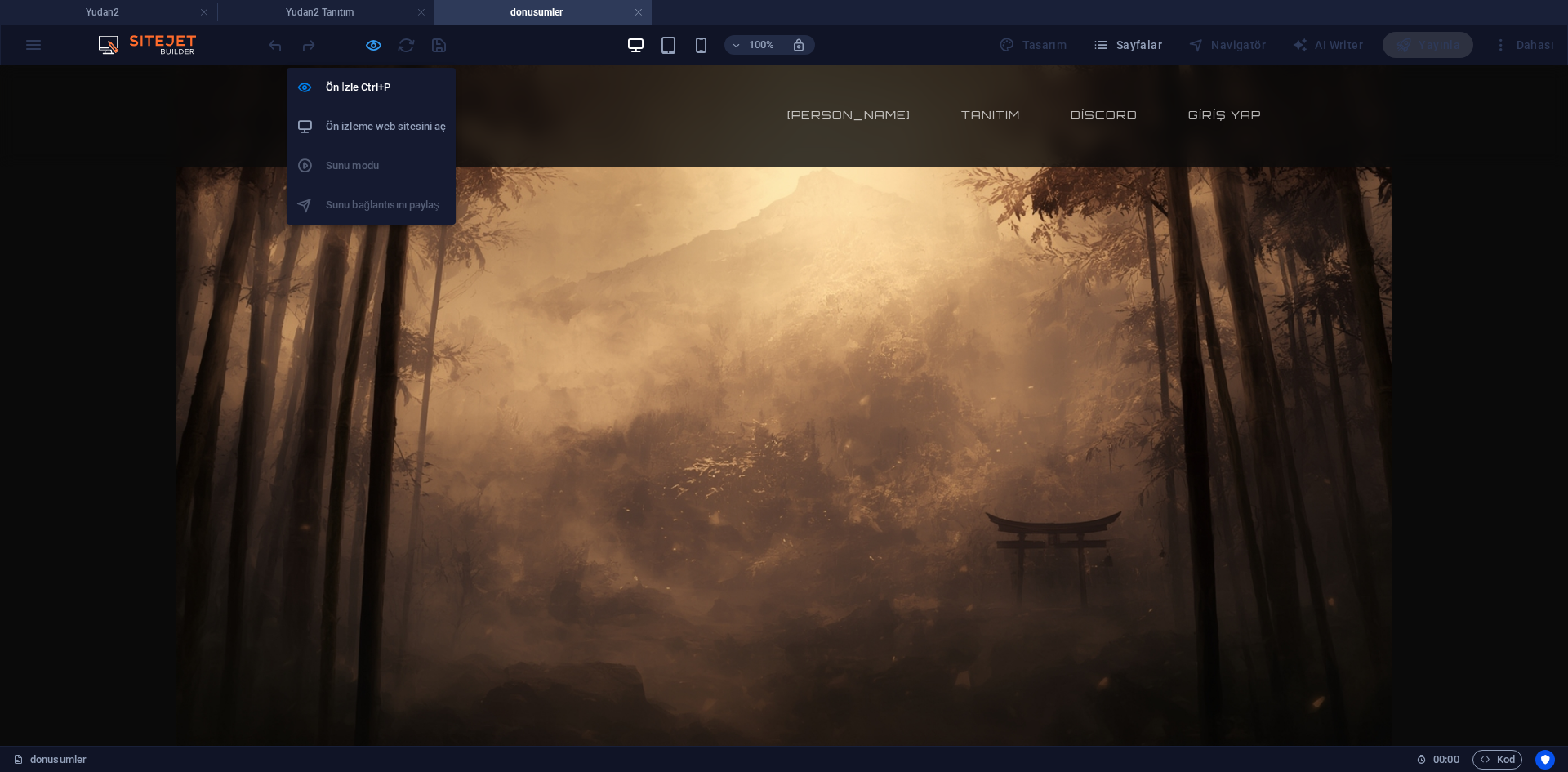
click at [379, 47] on icon "button" at bounding box center [374, 46] width 19 height 19
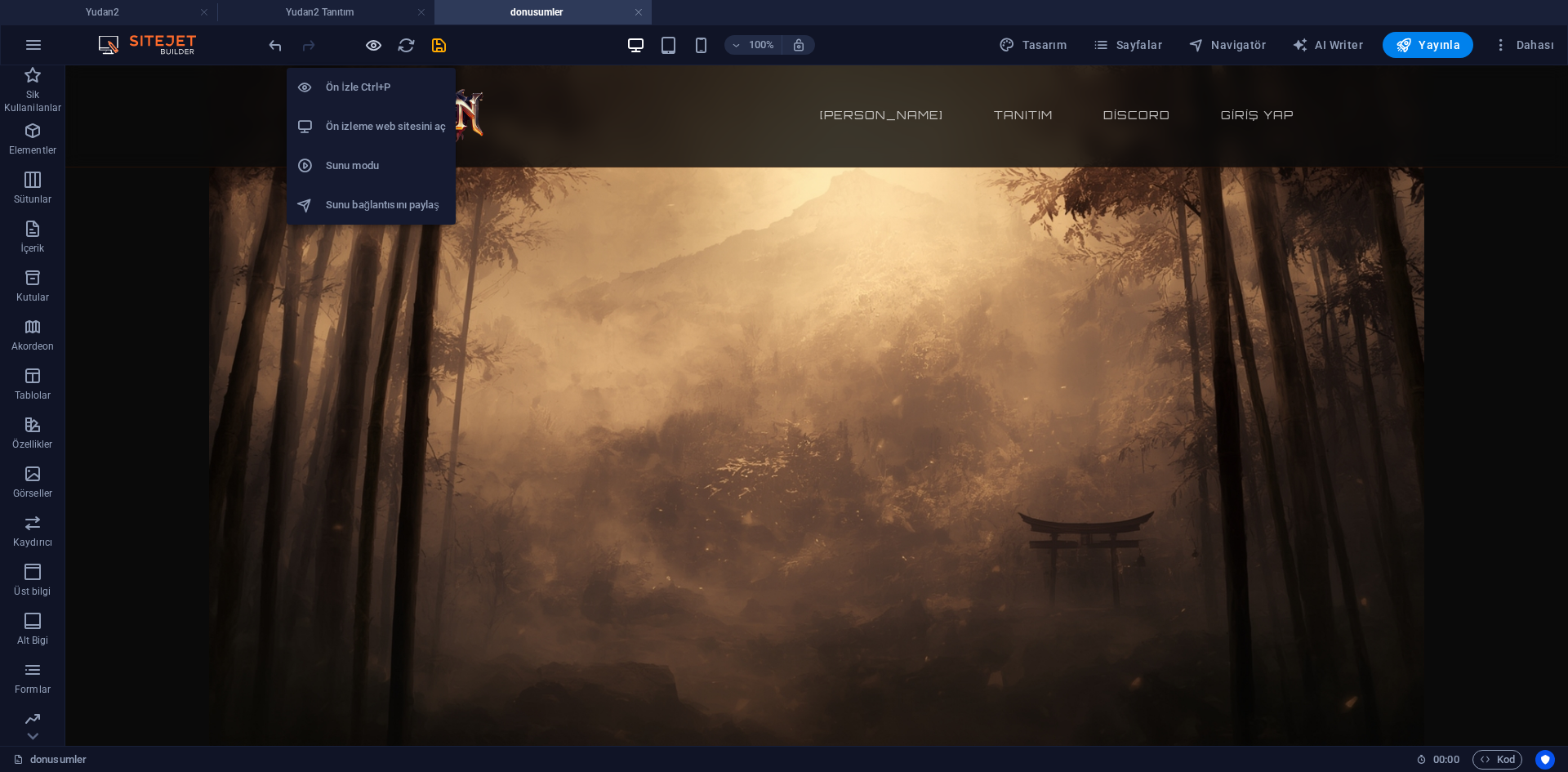
click at [372, 53] on icon "button" at bounding box center [374, 46] width 19 height 19
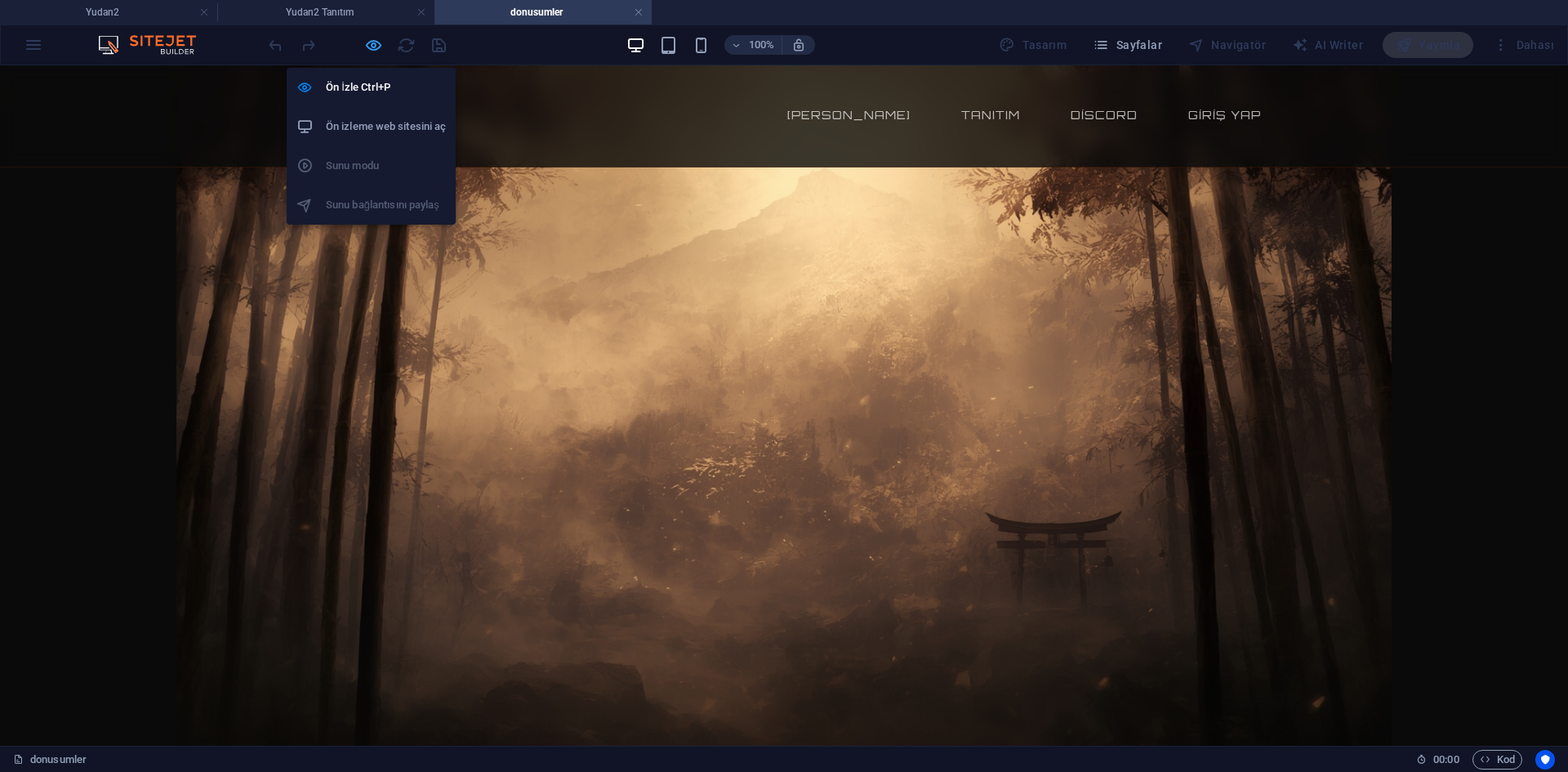
click at [372, 53] on icon "button" at bounding box center [374, 46] width 19 height 19
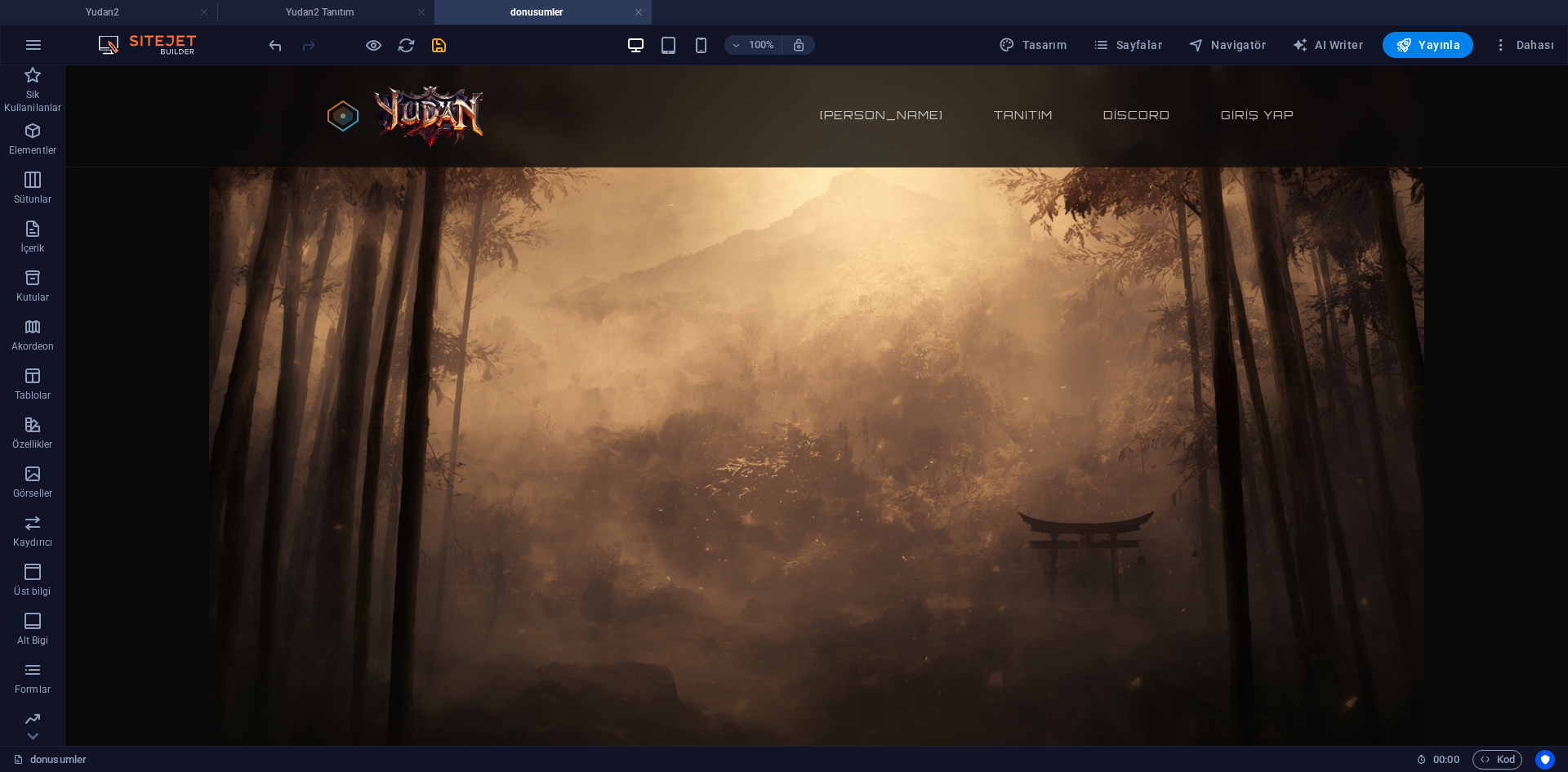
drag, startPoint x: 465, startPoint y: 351, endPoint x: 571, endPoint y: 286, distance: 124.3
click at [571, 66] on html "Skip to main content Yudan2 65-250 pvp Server [PERSON_NAME] sayfa Tanıtım Disco…" at bounding box center [817, 66] width 1502 height 0
click at [572, 66] on html "Skip to main content Yudan2 65-250 pvp Server [PERSON_NAME] sayfa Tanıtım Disco…" at bounding box center [817, 66] width 1502 height 0
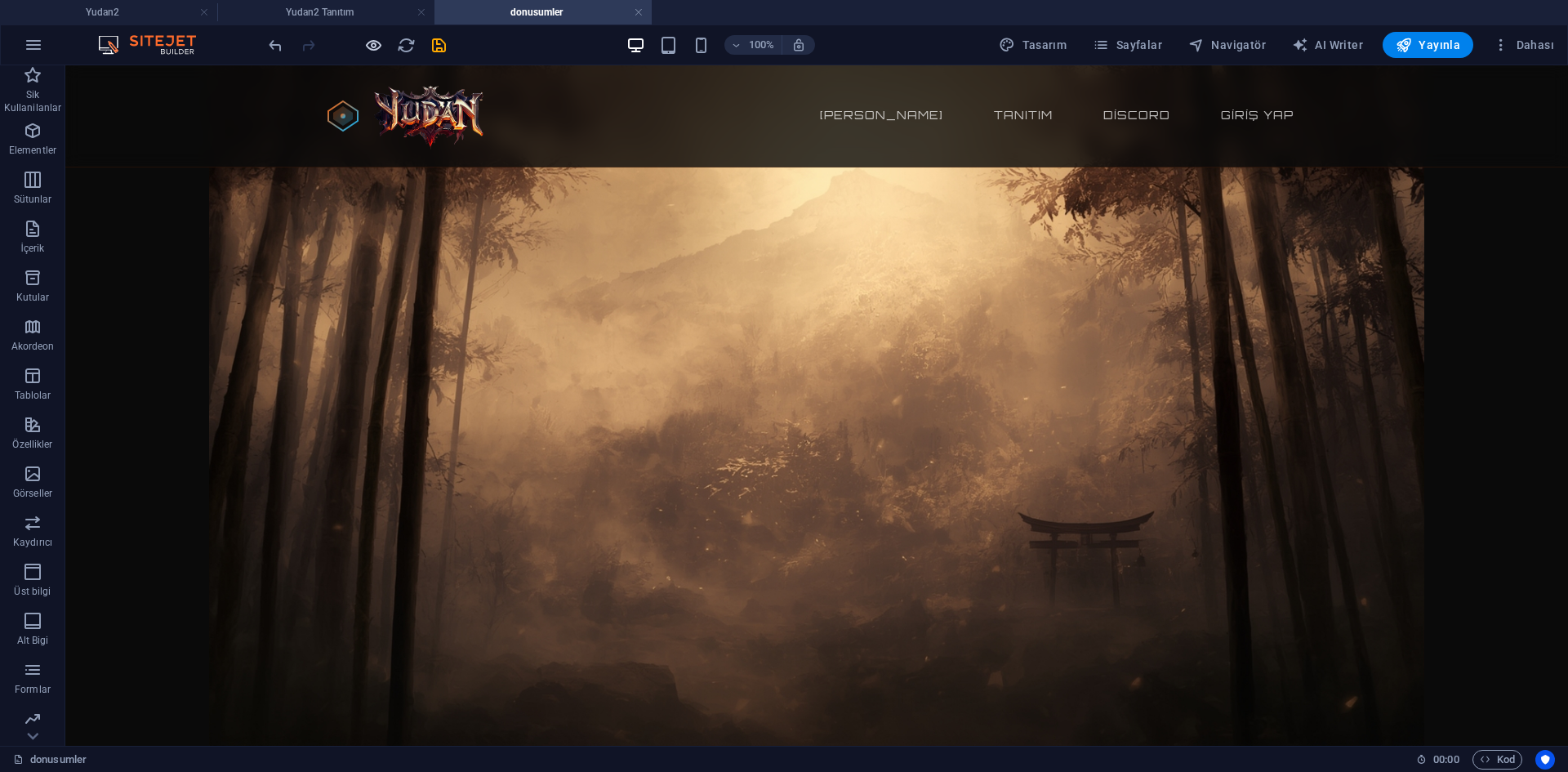
click at [367, 43] on icon "button" at bounding box center [374, 46] width 19 height 19
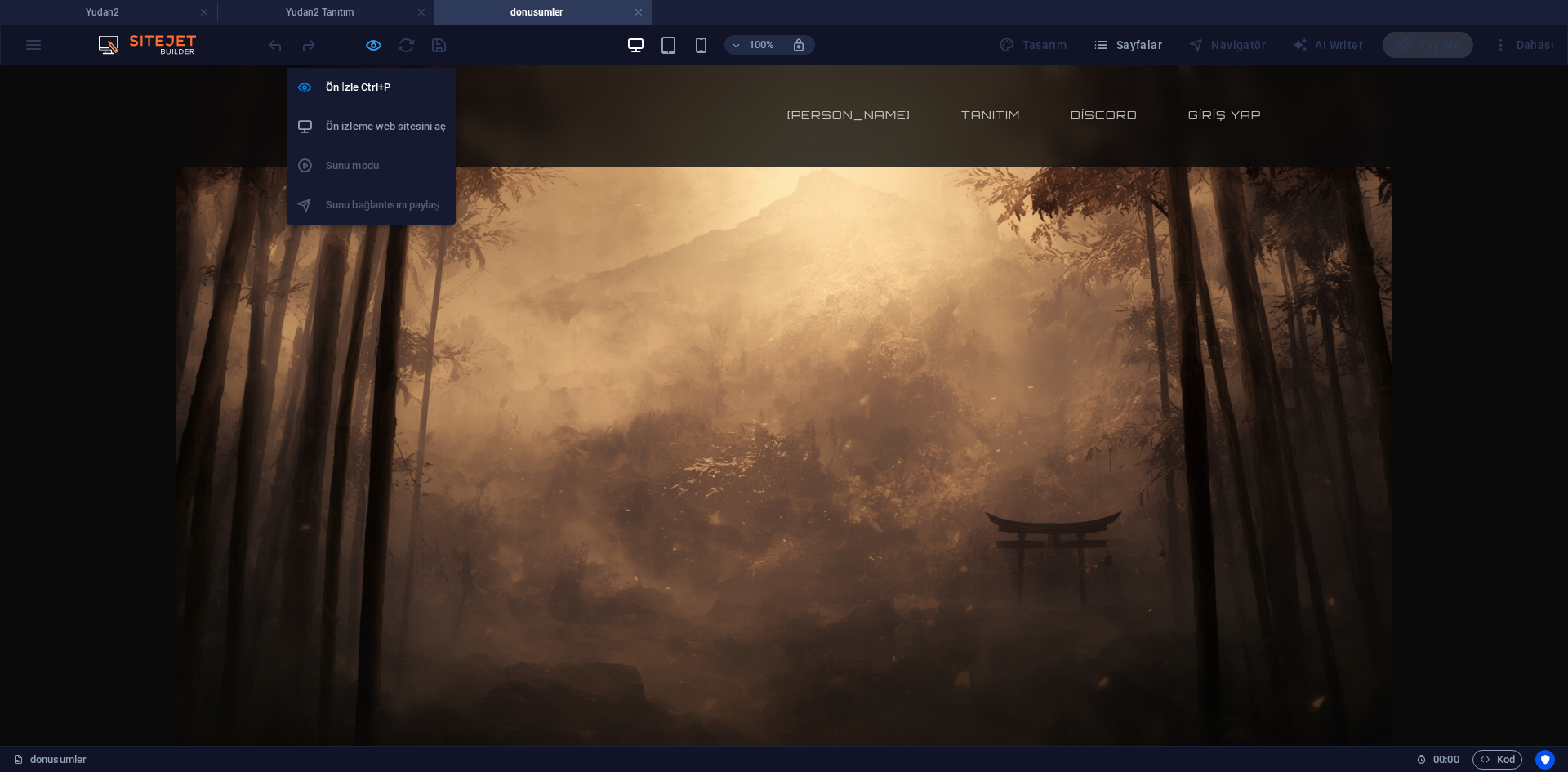
click at [374, 50] on icon "button" at bounding box center [374, 46] width 19 height 19
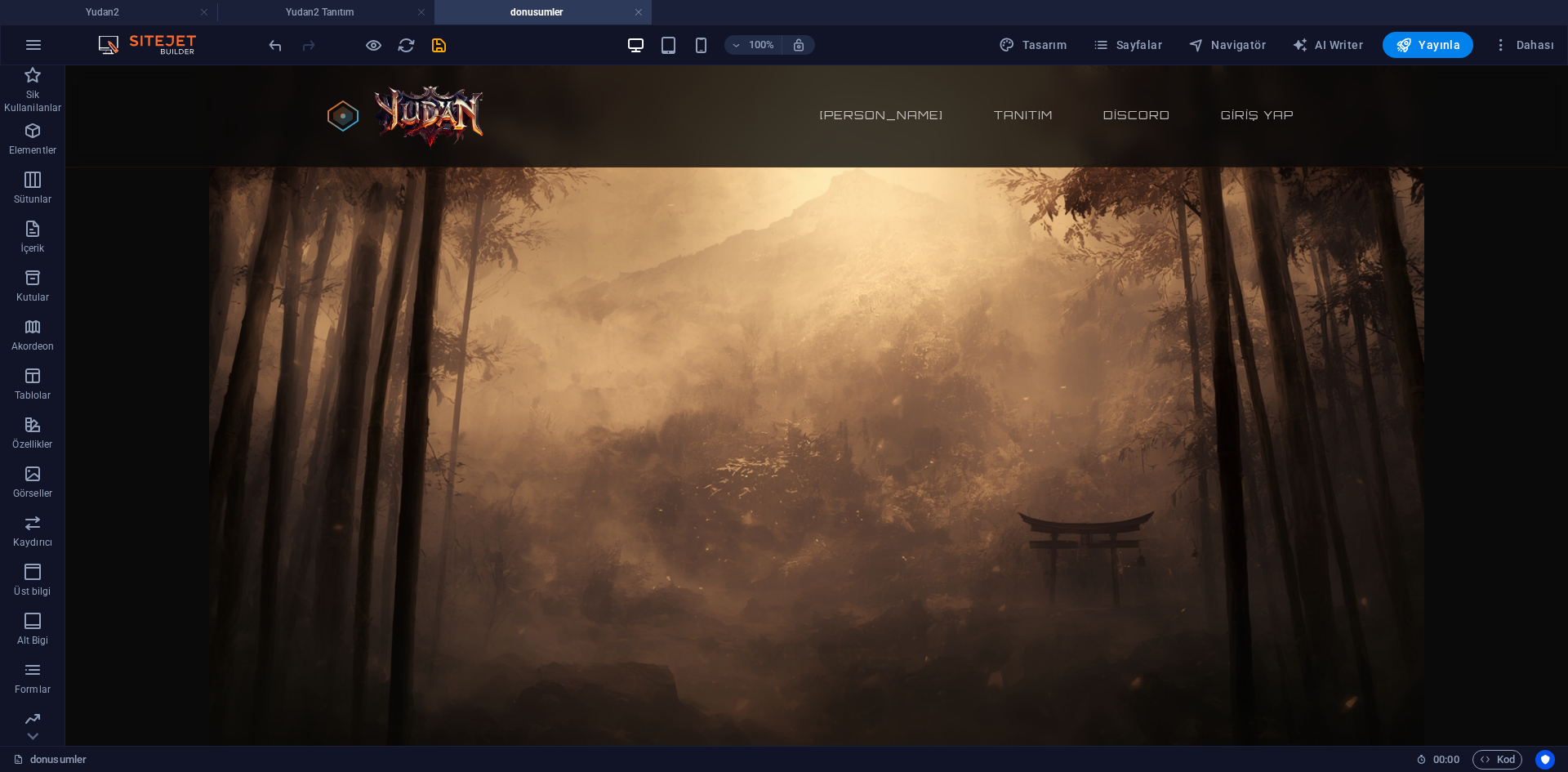
click at [646, 66] on html "Skip to main content Yudan2 65-250 pvp Server [PERSON_NAME] sayfa Tanıtım Disco…" at bounding box center [817, 66] width 1502 height 0
click at [731, 66] on html "Skip to main content Yudan2 65-250 pvp Server [PERSON_NAME] sayfa Tanıtım Disco…" at bounding box center [817, 66] width 1502 height 0
click at [852, 66] on html "Skip to main content Yudan2 65-250 pvp Server [PERSON_NAME] sayfa Tanıtım Disco…" at bounding box center [817, 66] width 1502 height 0
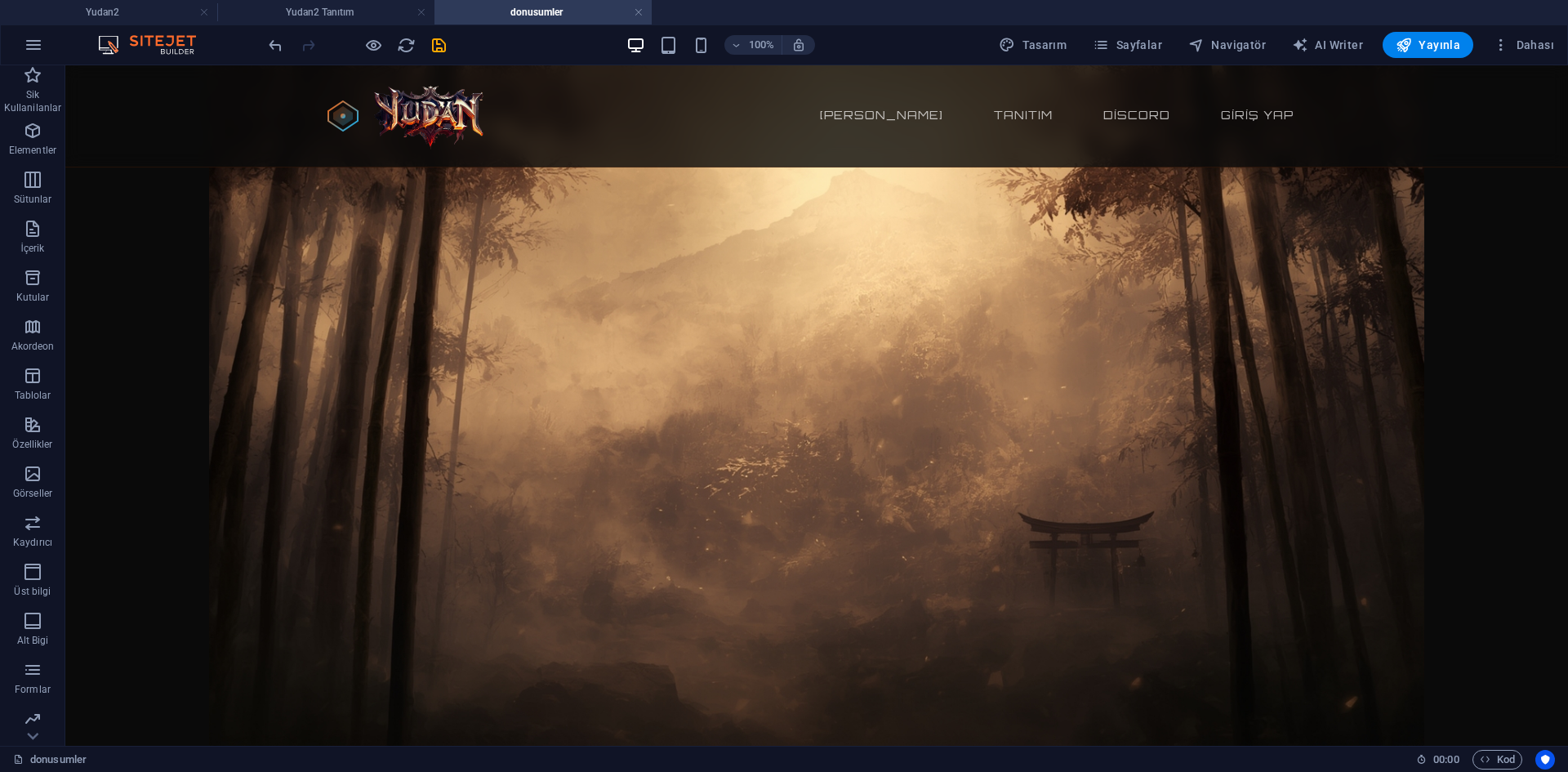
click at [852, 66] on html "Skip to main content Yudan2 65-250 pvp Server [PERSON_NAME] sayfa Tanıtım Disco…" at bounding box center [817, 66] width 1502 height 0
drag, startPoint x: 566, startPoint y: 104, endPoint x: 324, endPoint y: 106, distance: 242.0
click at [542, 66] on html "Skip to main content Yudan2 65-250 pvp Server [PERSON_NAME] sayfa Tanıtım Disco…" at bounding box center [817, 66] width 1502 height 0
click at [324, 66] on html "Skip to main content Yudan2 65-250 pvp Server [PERSON_NAME] sayfa Tanıtım Disco…" at bounding box center [817, 66] width 1502 height 0
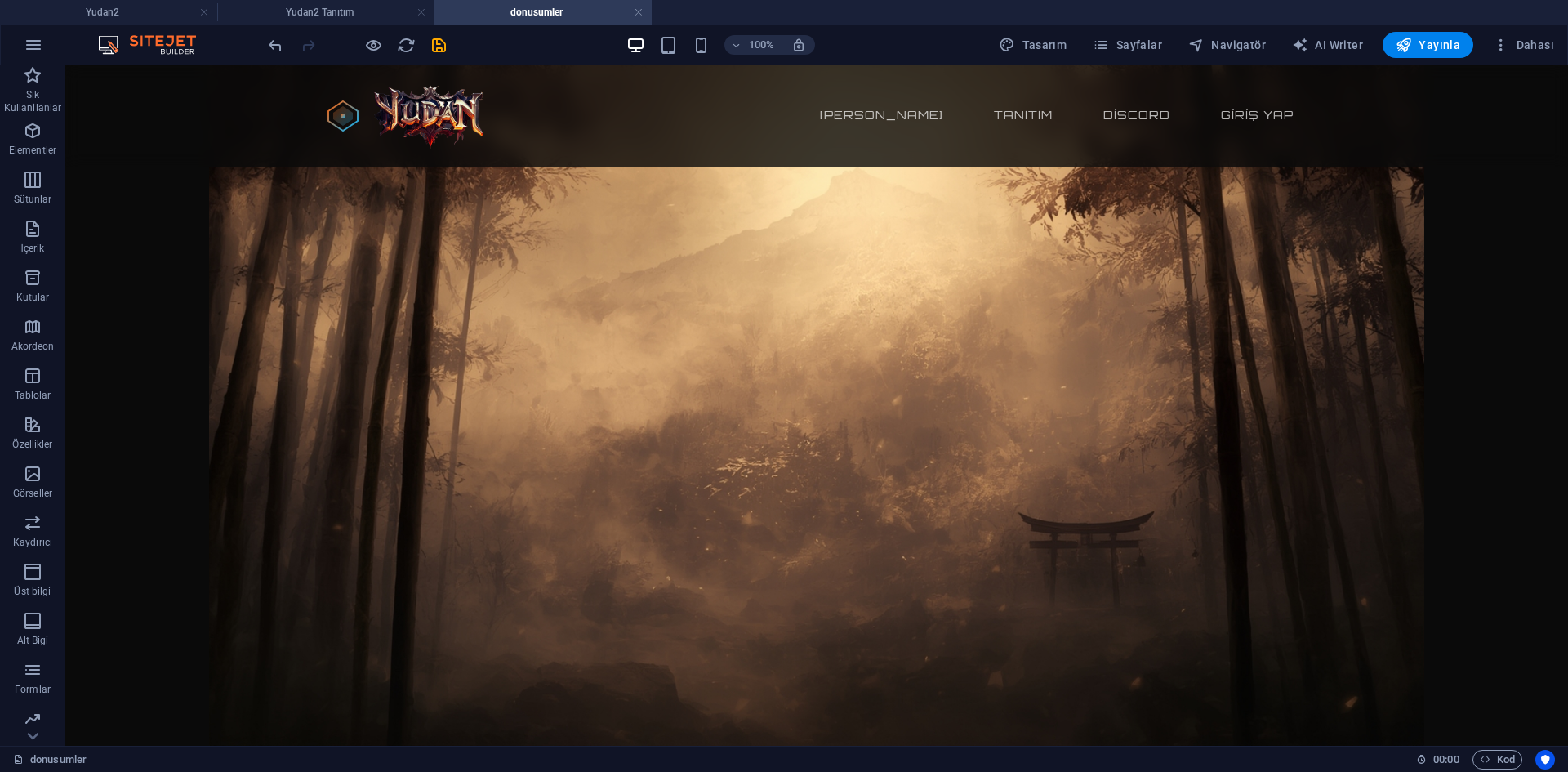
click at [324, 66] on html "Skip to main content Yudan2 65-250 pvp Server [PERSON_NAME] sayfa Tanıtım Disco…" at bounding box center [817, 66] width 1502 height 0
click at [1188, 66] on html "Skip to main content Yudan2 65-250 pvp Server [PERSON_NAME] sayfa Tanıtım Disco…" at bounding box center [817, 66] width 1502 height 0
click at [818, 66] on html "Skip to main content Yudan2 65-250 pvp Server [PERSON_NAME] sayfa Tanıtım Disco…" at bounding box center [817, 66] width 1502 height 0
click at [35, 46] on icon "button" at bounding box center [33, 45] width 20 height 20
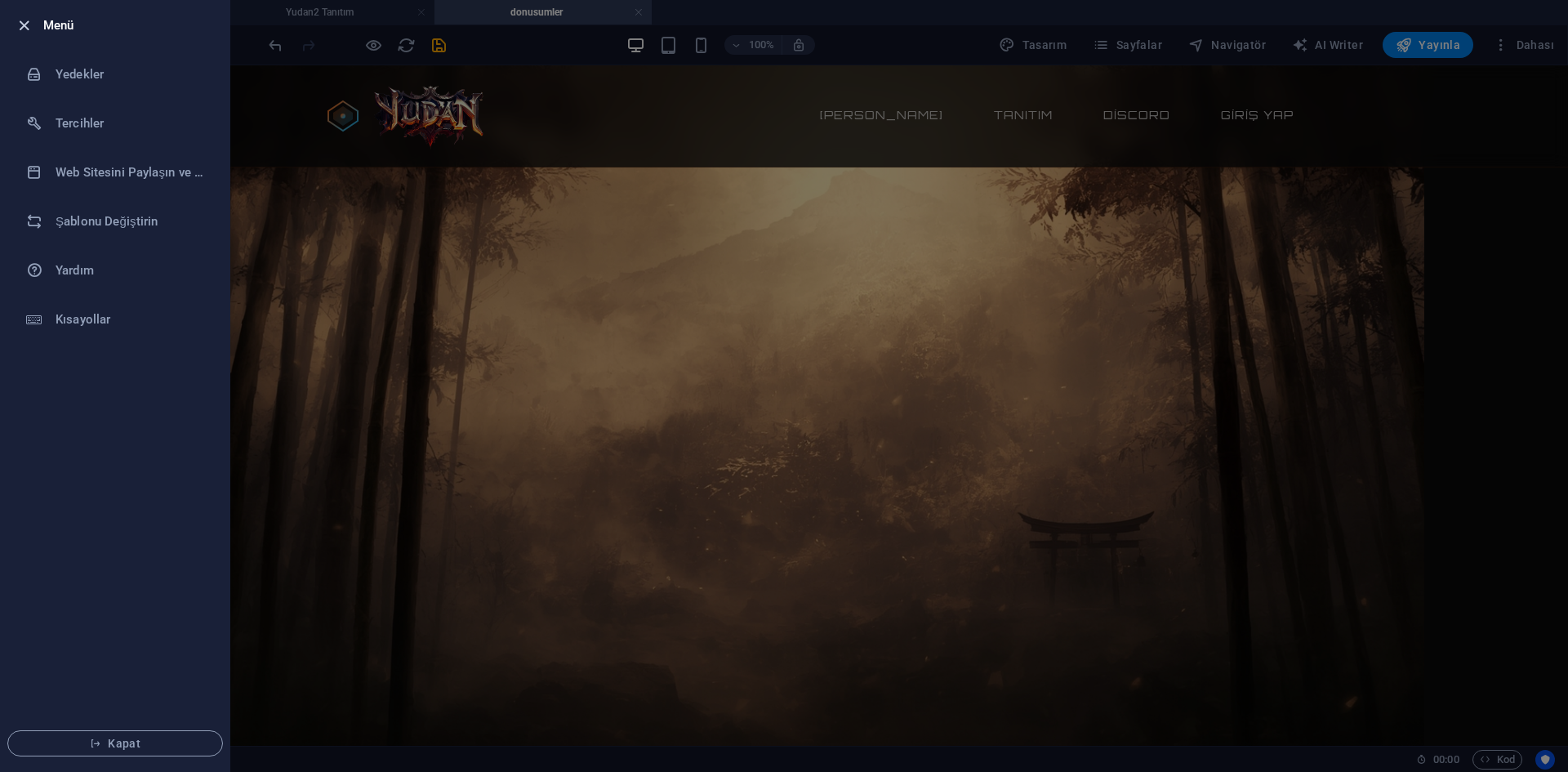
click at [30, 32] on icon "button" at bounding box center [24, 26] width 19 height 19
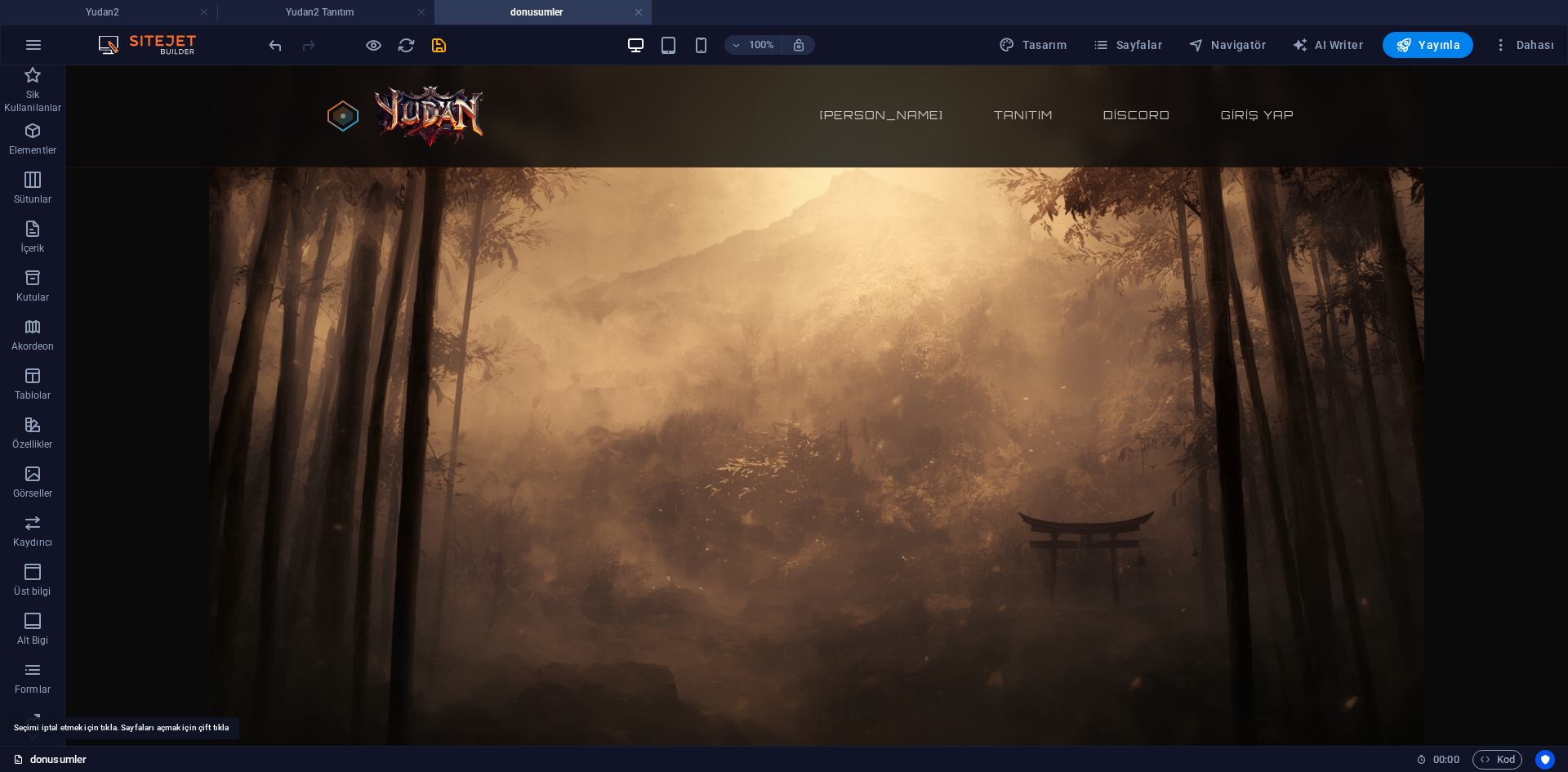
click at [66, 762] on link "donusumler" at bounding box center [50, 759] width 73 height 20
drag, startPoint x: 114, startPoint y: 757, endPoint x: 127, endPoint y: 748, distance: 15.8
click at [118, 755] on div "donusumler" at bounding box center [708, 759] width 1390 height 20
drag, startPoint x: 269, startPoint y: 557, endPoint x: 409, endPoint y: 278, distance: 312.2
click at [306, 66] on html "Skip to main content Yudan2 65-250 pvp Server [PERSON_NAME] sayfa Tanıtım Disco…" at bounding box center [817, 66] width 1502 height 0
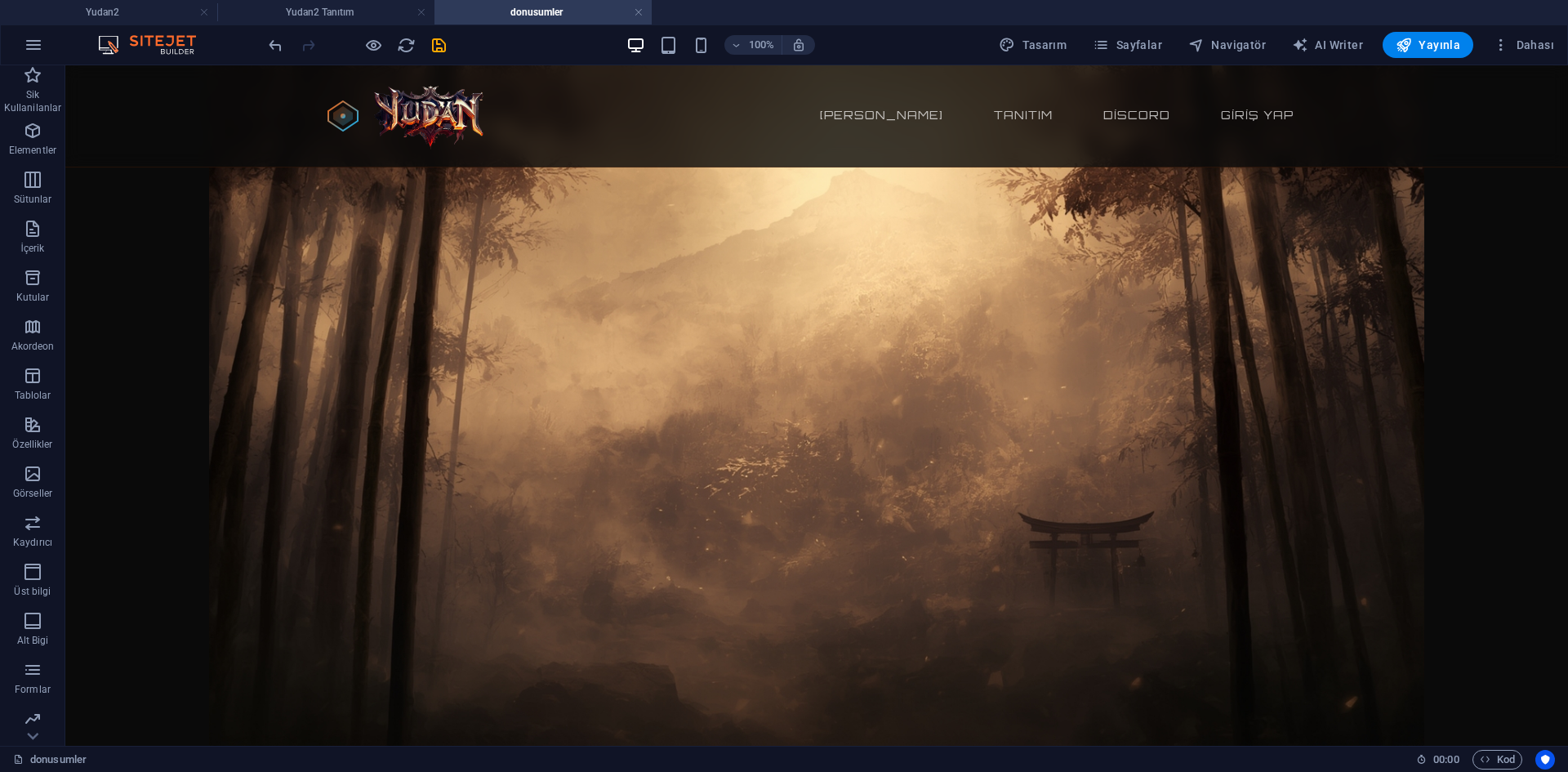
click at [434, 66] on html "Skip to main content Yudan2 65-250 pvp Server [PERSON_NAME] sayfa Tanıtım Disco…" at bounding box center [817, 66] width 1502 height 0
drag, startPoint x: 536, startPoint y: 76, endPoint x: 886, endPoint y: 138, distance: 355.4
click at [545, 66] on html "Skip to main content Yudan2 65-250 pvp Server [PERSON_NAME] sayfa Tanıtım Disco…" at bounding box center [817, 66] width 1502 height 0
drag, startPoint x: 886, startPoint y: 138, endPoint x: 1036, endPoint y: 114, distance: 151.9
click at [896, 66] on html "Skip to main content Yudan2 65-250 pvp Server [PERSON_NAME] sayfa Tanıtım Disco…" at bounding box center [817, 66] width 1502 height 0
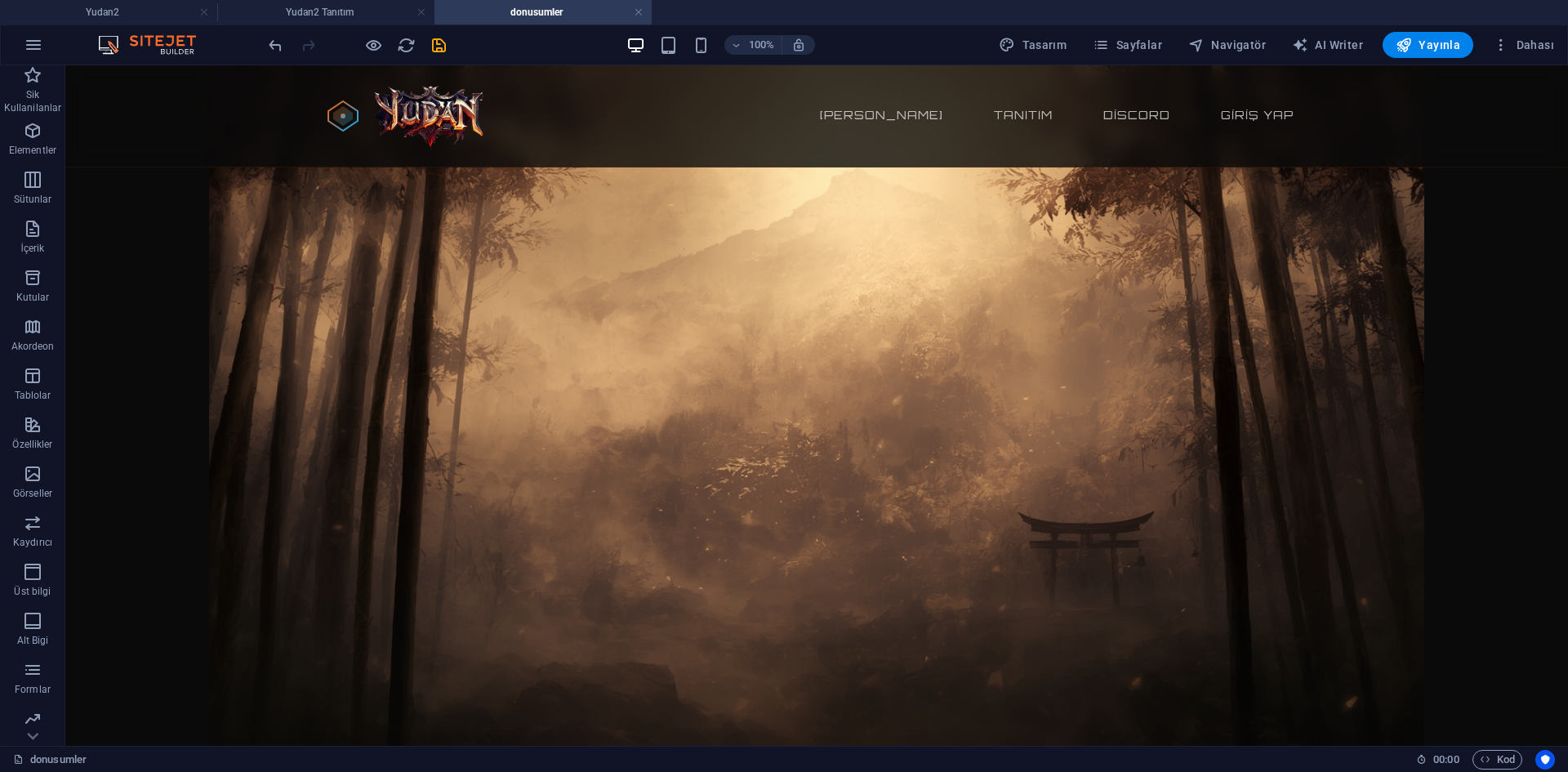
drag, startPoint x: 1036, startPoint y: 114, endPoint x: 1044, endPoint y: 112, distance: 8.2
click at [1044, 66] on html "Skip to main content Yudan2 65-250 pvp Server [PERSON_NAME] sayfa Tanıtım Disco…" at bounding box center [817, 66] width 1502 height 0
drag, startPoint x: 1053, startPoint y: 111, endPoint x: 891, endPoint y: 72, distance: 166.6
click at [1021, 66] on html "Skip to main content Yudan2 65-250 pvp Server [PERSON_NAME] sayfa Tanıtım Disco…" at bounding box center [817, 66] width 1502 height 0
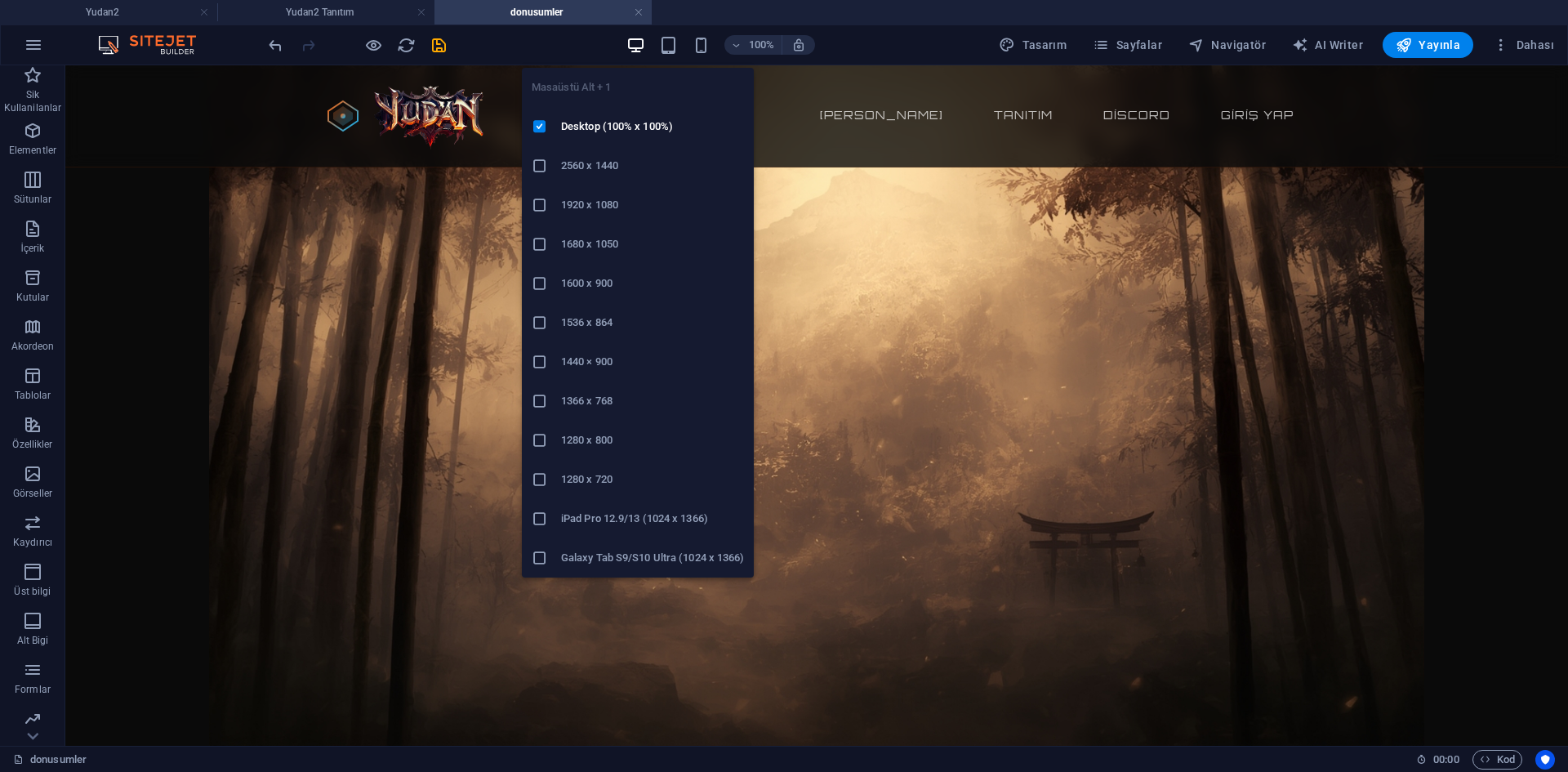
click at [640, 44] on icon "button" at bounding box center [636, 46] width 19 height 19
drag, startPoint x: 587, startPoint y: 148, endPoint x: 727, endPoint y: 123, distance: 142.2
click at [587, 148] on li "2560 x 1440" at bounding box center [638, 166] width 232 height 39
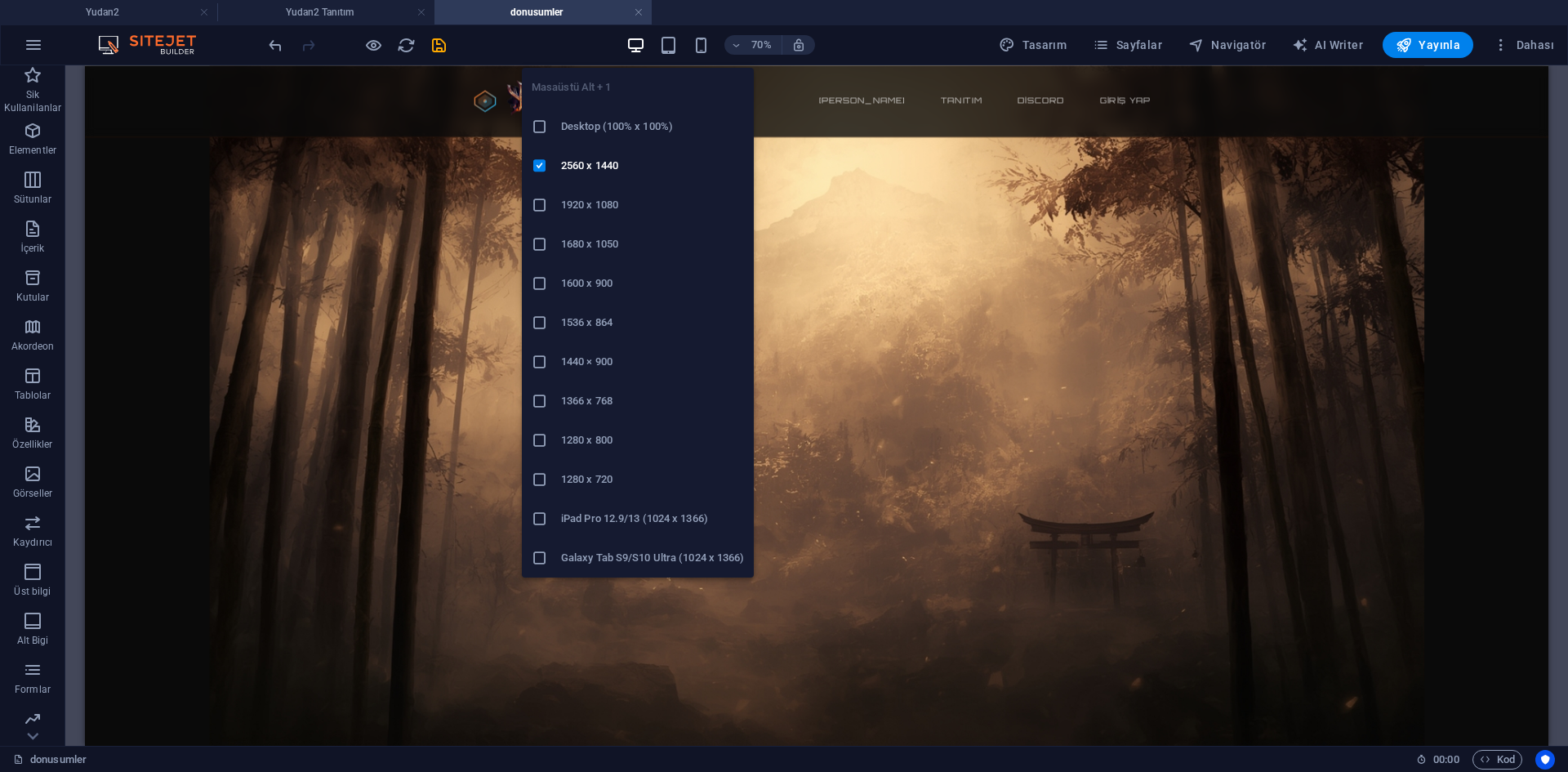
click at [603, 399] on h6 "1366 x 768" at bounding box center [652, 401] width 183 height 20
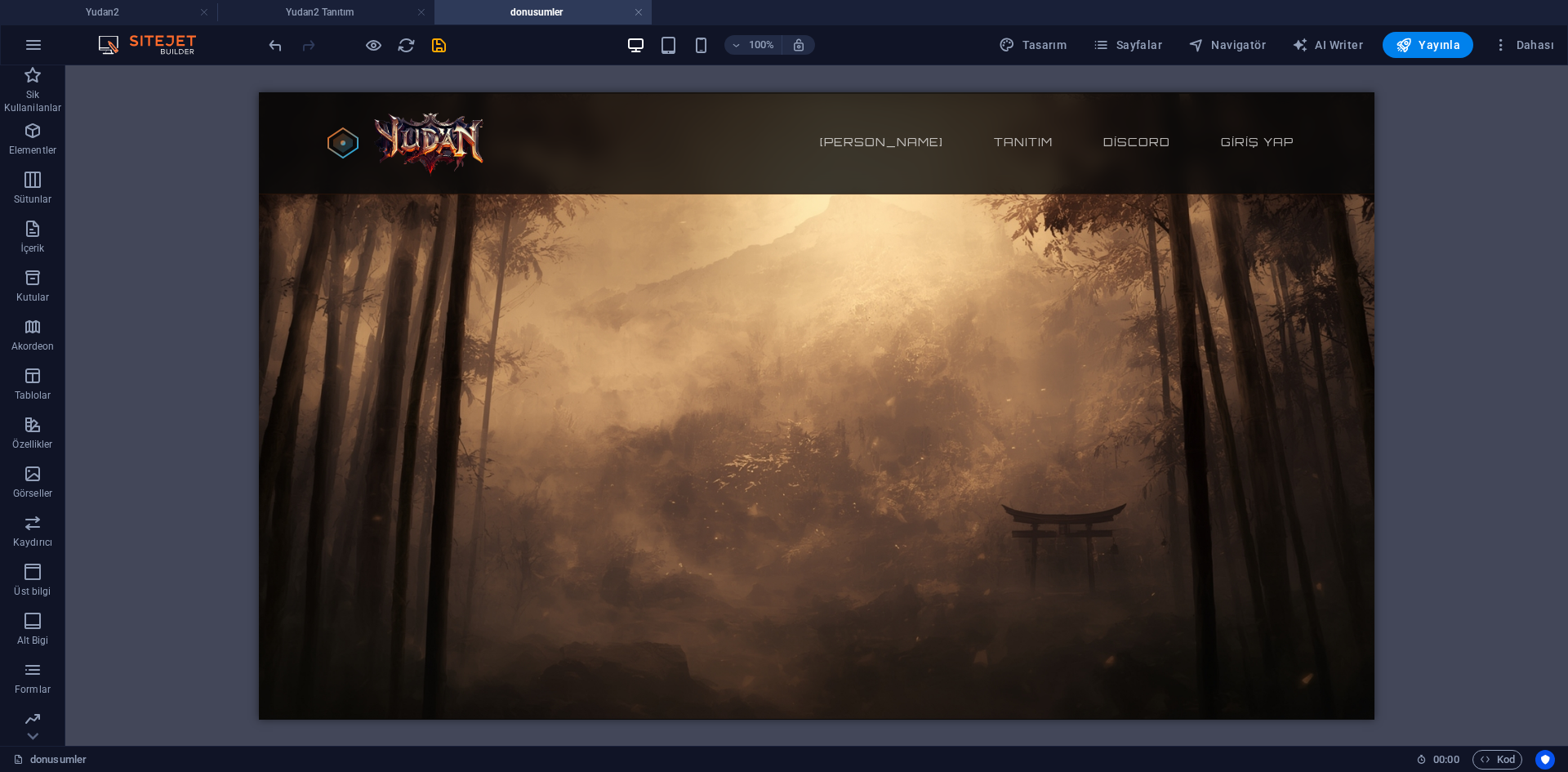
click at [903, 91] on html "Skip to main content Yudan2 65-250 pvp Server [PERSON_NAME] sayfa Tanıtım Disco…" at bounding box center [817, 91] width 1116 height 0
click at [923, 91] on html "Skip to main content Yudan2 65-250 pvp Server [PERSON_NAME] sayfa Tanıtım Disco…" at bounding box center [817, 91] width 1116 height 0
click at [798, 91] on html "Skip to main content Yudan2 65-250 pvp Server [PERSON_NAME] sayfa Tanıtım Disco…" at bounding box center [817, 91] width 1116 height 0
click at [668, 727] on div "HTML" at bounding box center [817, 406] width 1502 height 680
click at [633, 726] on div "HTML" at bounding box center [817, 406] width 1502 height 680
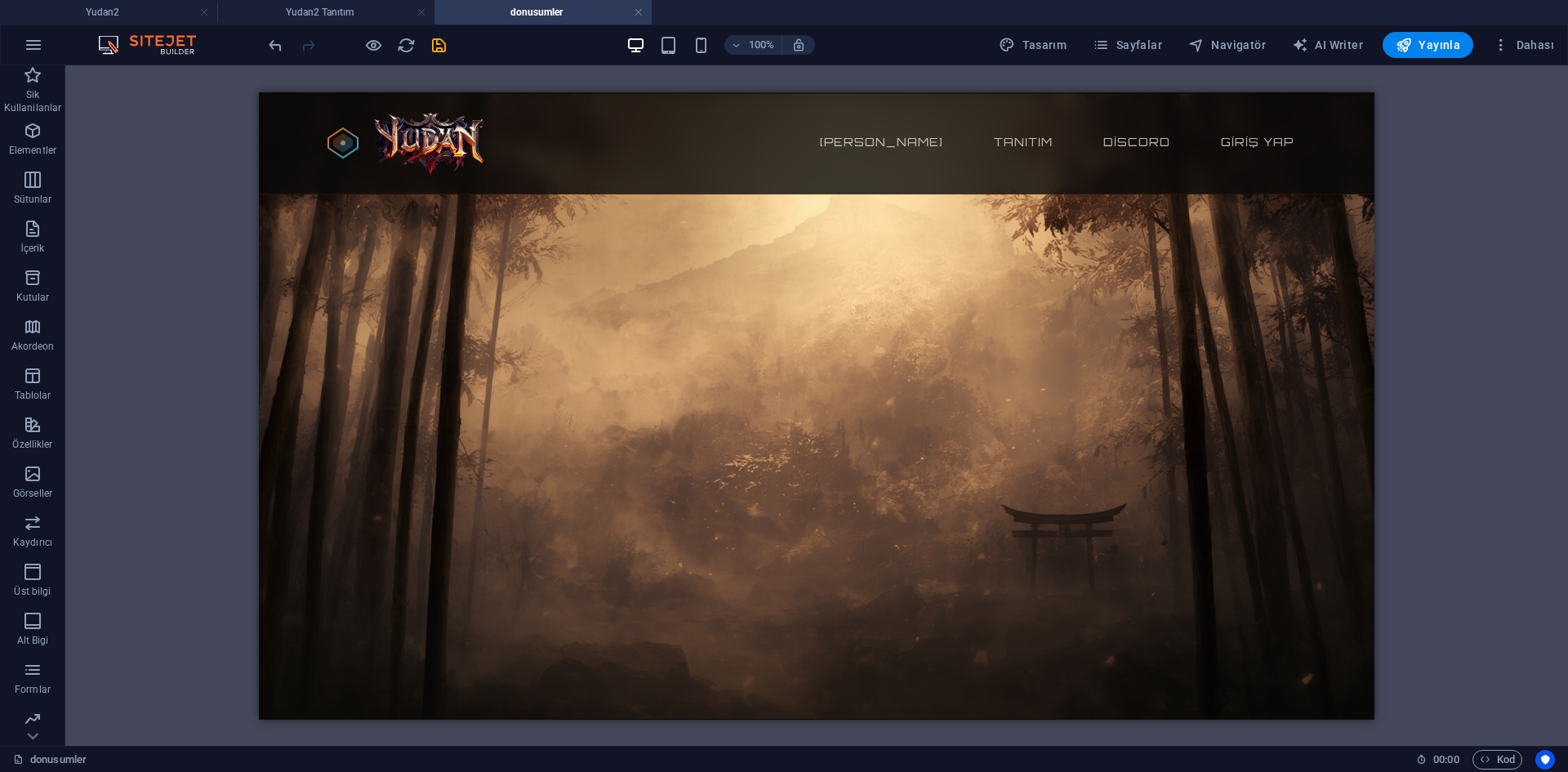
click at [629, 91] on html "Skip to main content Yudan2 65-250 pvp Server [PERSON_NAME] sayfa Tanıtım Disco…" at bounding box center [817, 91] width 1116 height 0
click at [630, 91] on html "Skip to main content Yudan2 65-250 pvp Server [PERSON_NAME] sayfa Tanıtım Disco…" at bounding box center [817, 91] width 1116 height 0
click at [634, 91] on html "Skip to main content Yudan2 65-250 pvp Server [PERSON_NAME] sayfa Tanıtım Disco…" at bounding box center [817, 91] width 1116 height 0
drag, startPoint x: 642, startPoint y: 714, endPoint x: 941, endPoint y: 378, distance: 449.8
click at [654, 91] on html "Skip to main content Yudan2 65-250 pvp Server [PERSON_NAME] sayfa Tanıtım Disco…" at bounding box center [817, 91] width 1116 height 0
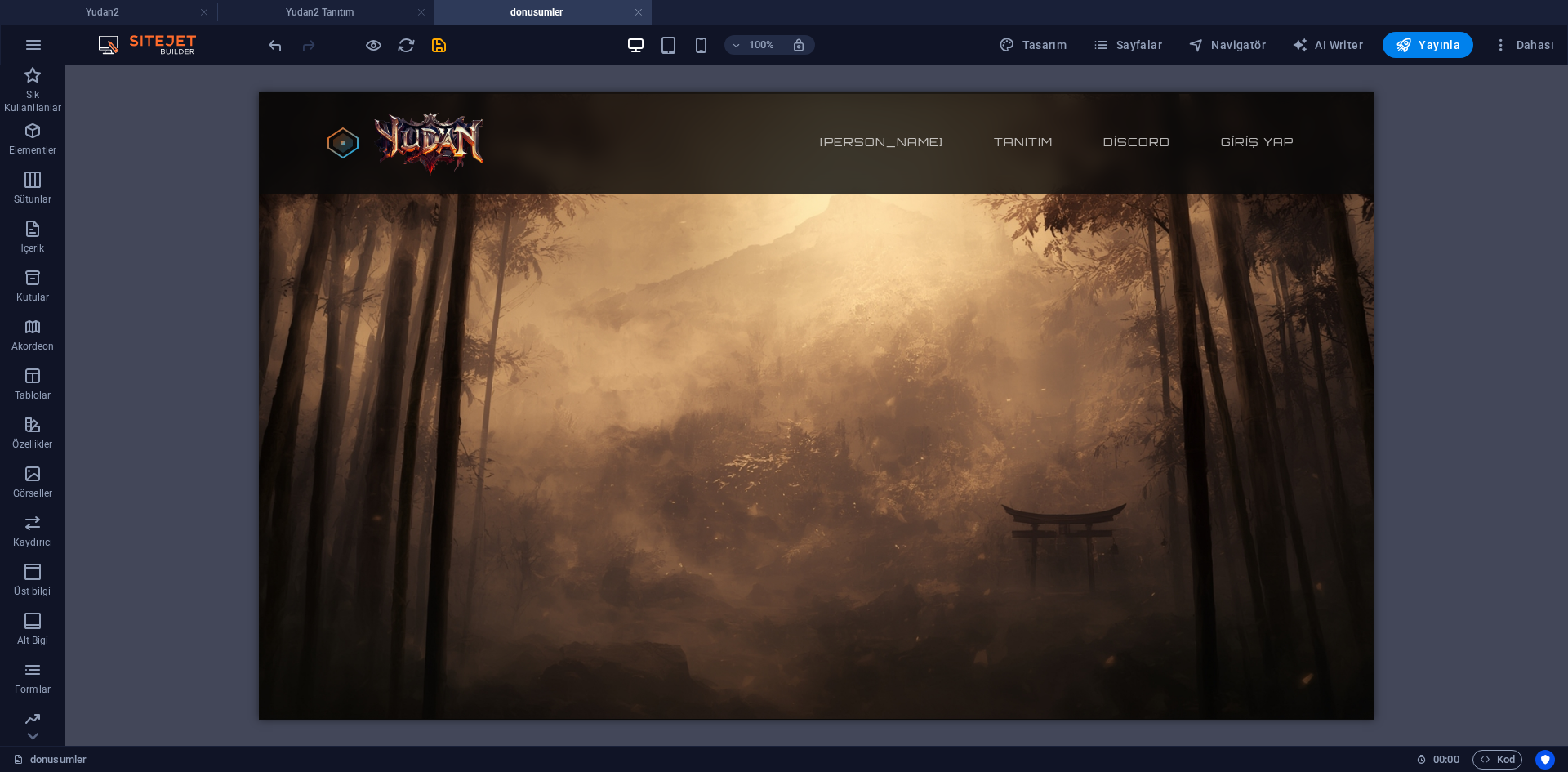
click at [1075, 91] on html "Skip to main content Yudan2 65-250 pvp Server [PERSON_NAME] sayfa Tanıtım Disco…" at bounding box center [817, 91] width 1116 height 0
click at [1087, 91] on html "Skip to main content Yudan2 65-250 pvp Server [PERSON_NAME] sayfa Tanıtım Disco…" at bounding box center [817, 91] width 1116 height 0
click at [930, 91] on html "Skip to main content Yudan2 65-250 pvp Server [PERSON_NAME] sayfa Tanıtım Disco…" at bounding box center [817, 91] width 1116 height 0
drag, startPoint x: 905, startPoint y: 143, endPoint x: 901, endPoint y: 133, distance: 10.8
click at [903, 91] on html "Skip to main content Yudan2 65-250 pvp Server [PERSON_NAME] sayfa Tanıtım Disco…" at bounding box center [817, 91] width 1116 height 0
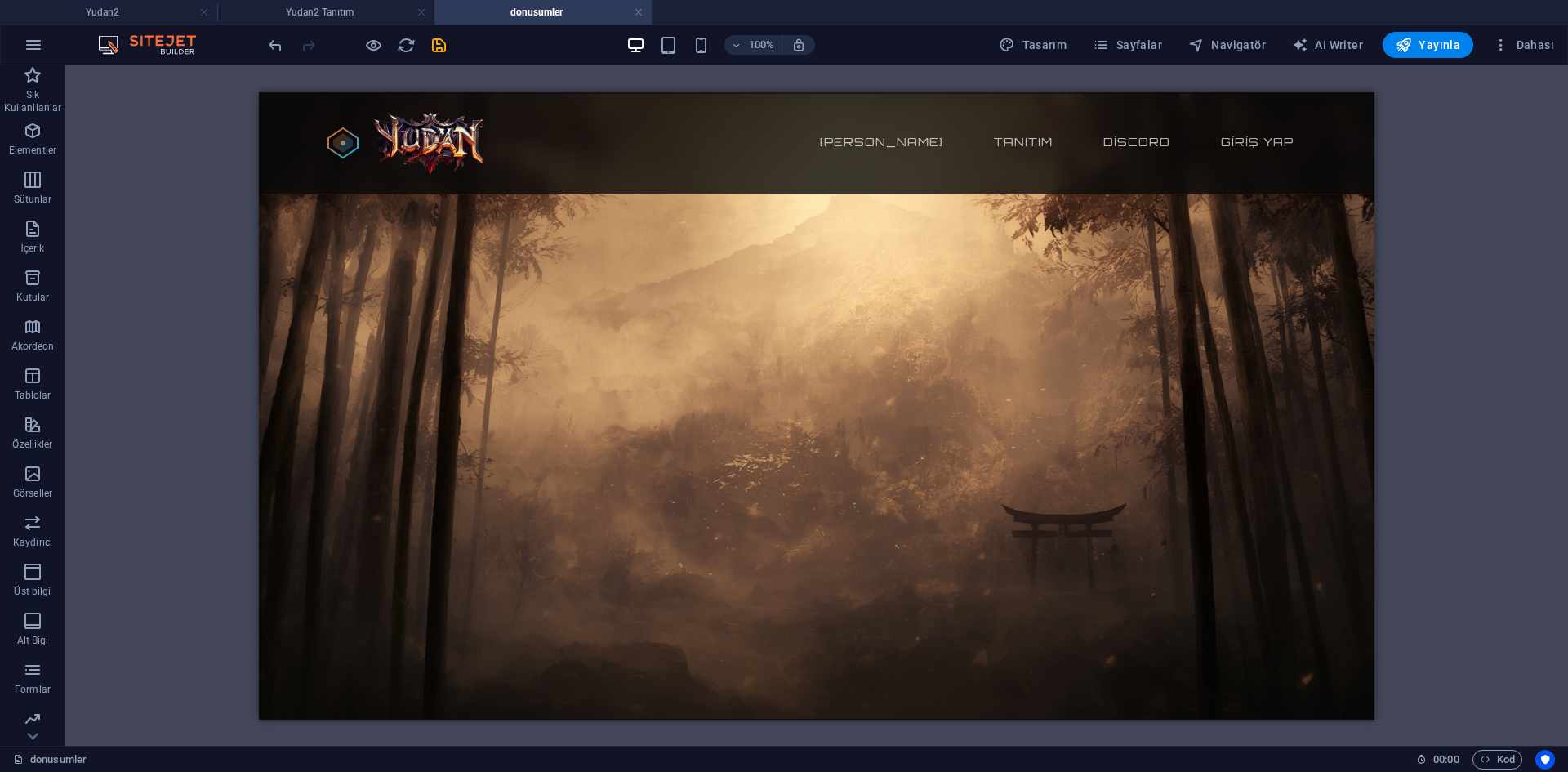
click at [1345, 87] on div "HTML" at bounding box center [817, 406] width 1502 height 680
click at [963, 91] on html "Skip to main content Yudan2 65-250 pvp Server [PERSON_NAME] sayfa Tanıtım Disco…" at bounding box center [817, 91] width 1116 height 0
click at [903, 91] on html "Skip to main content Yudan2 65-250 pvp Server [PERSON_NAME] sayfa Tanıtım Disco…" at bounding box center [817, 91] width 1116 height 0
click at [359, 14] on h4 "Yudan2 Tanıtım" at bounding box center [326, 11] width 217 height 18
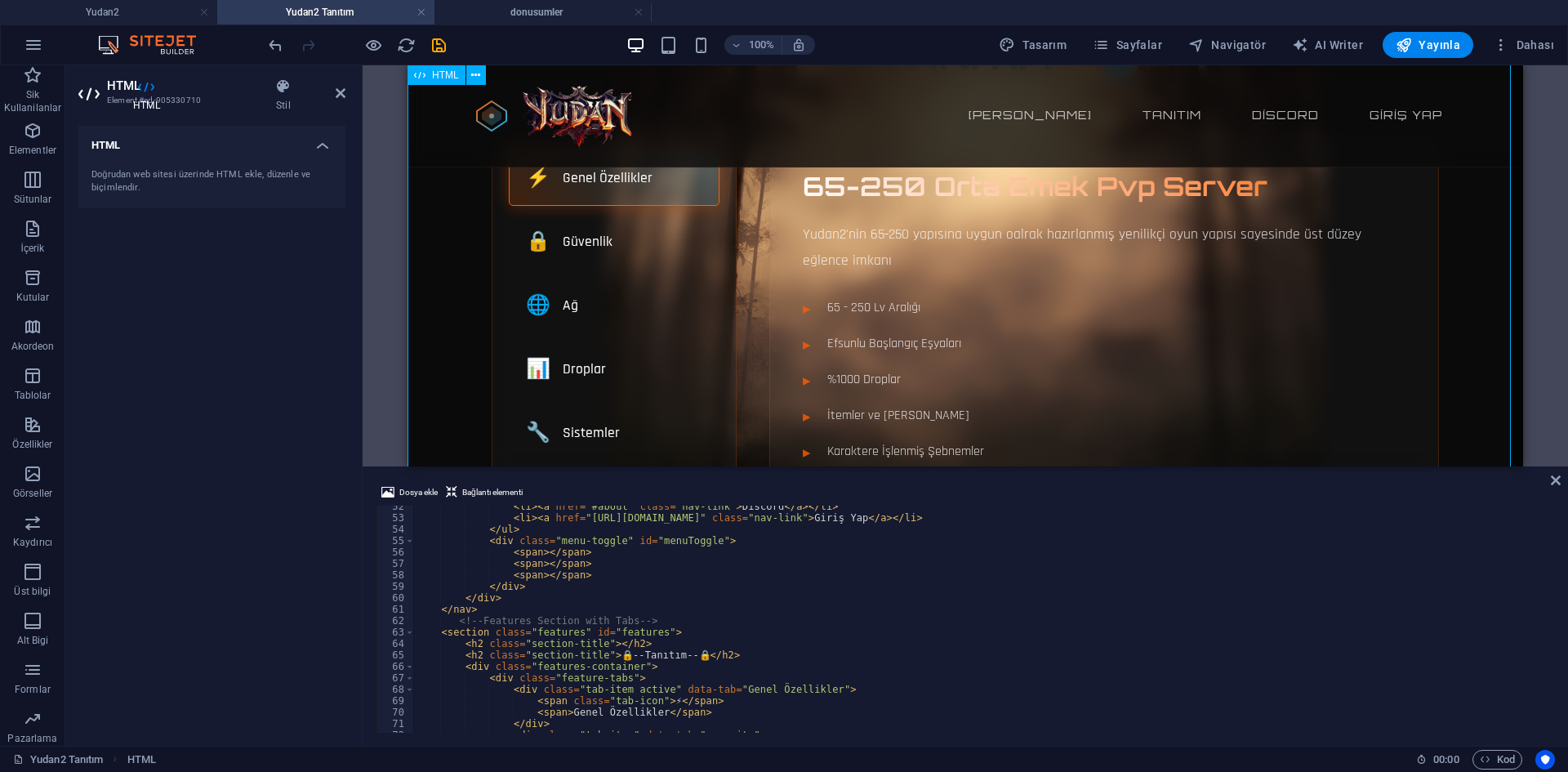
scroll to position [579, 0]
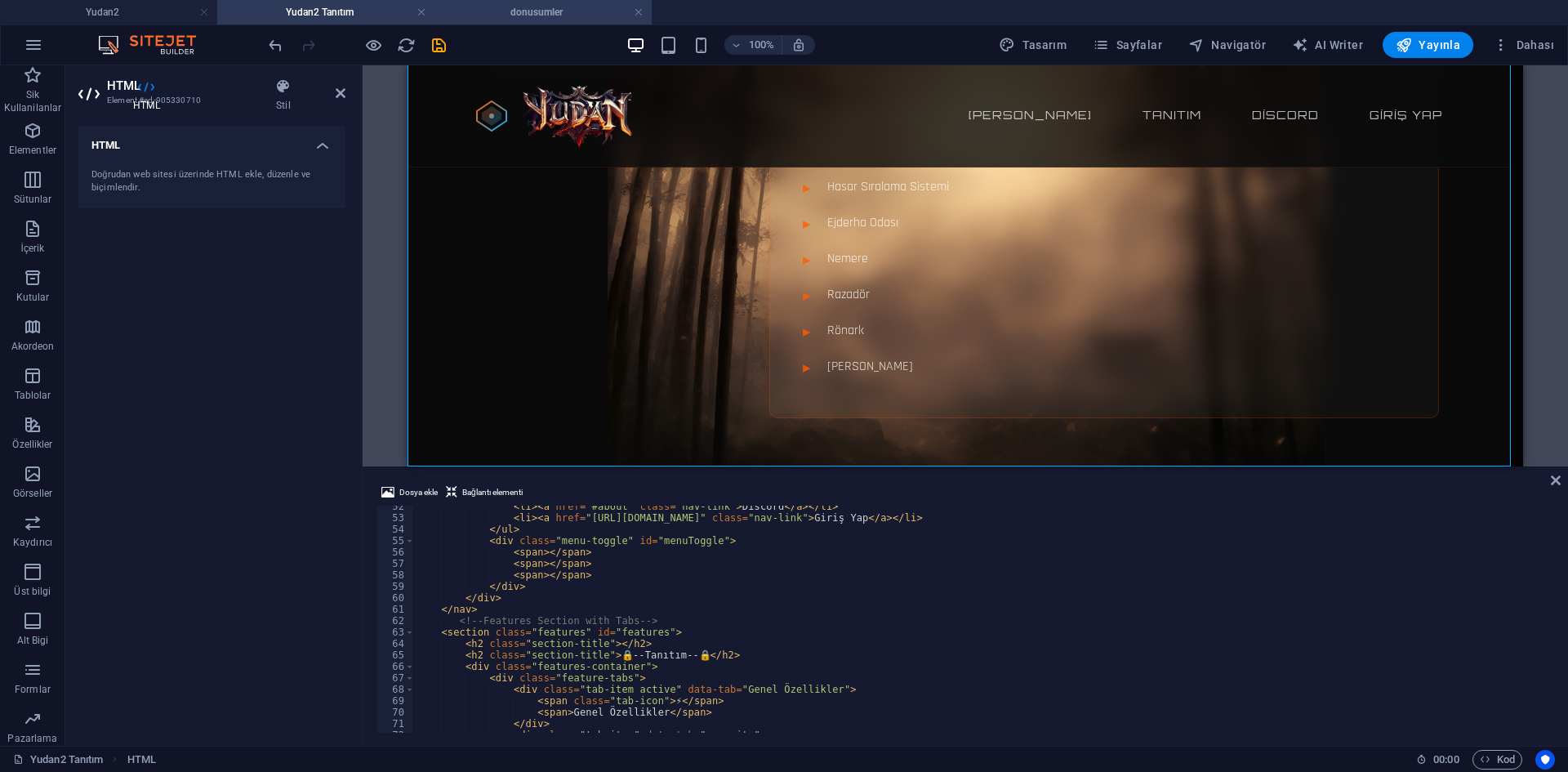
click at [509, 5] on h4 "donusumler" at bounding box center [543, 11] width 217 height 18
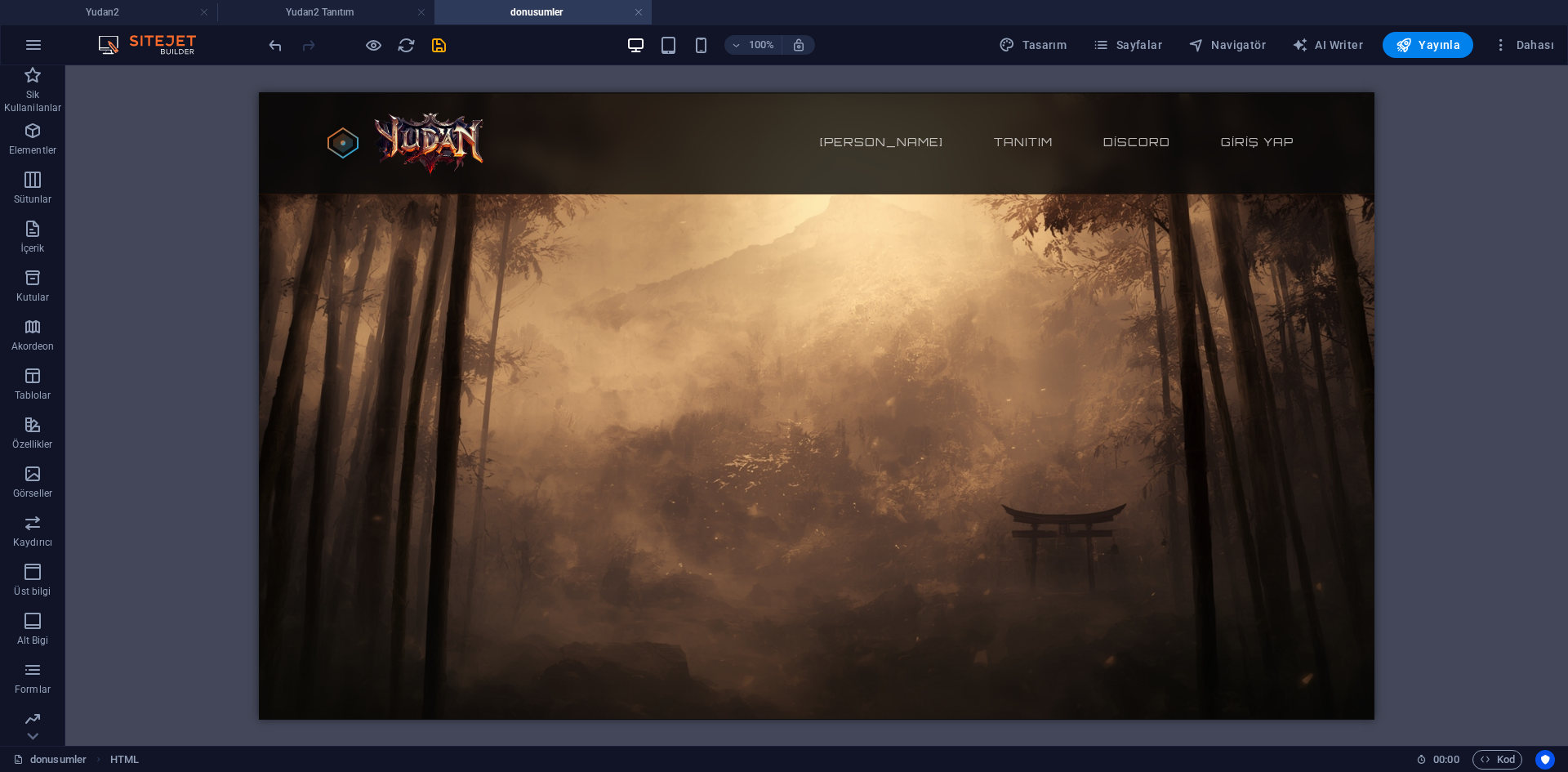
drag, startPoint x: 323, startPoint y: 215, endPoint x: 302, endPoint y: 127, distance: 90.5
click at [311, 91] on html "Skip to main content Yudan2 65-250 pvp Server [PERSON_NAME] sayfa Tanıtım Disco…" at bounding box center [817, 91] width 1116 height 0
drag, startPoint x: 302, startPoint y: 127, endPoint x: 295, endPoint y: 112, distance: 16.6
click at [297, 91] on html "Skip to main content Yudan2 65-250 pvp Server [PERSON_NAME] sayfa Tanıtım Disco…" at bounding box center [817, 91] width 1116 height 0
drag, startPoint x: 274, startPoint y: 74, endPoint x: 31, endPoint y: 5, distance: 252.6
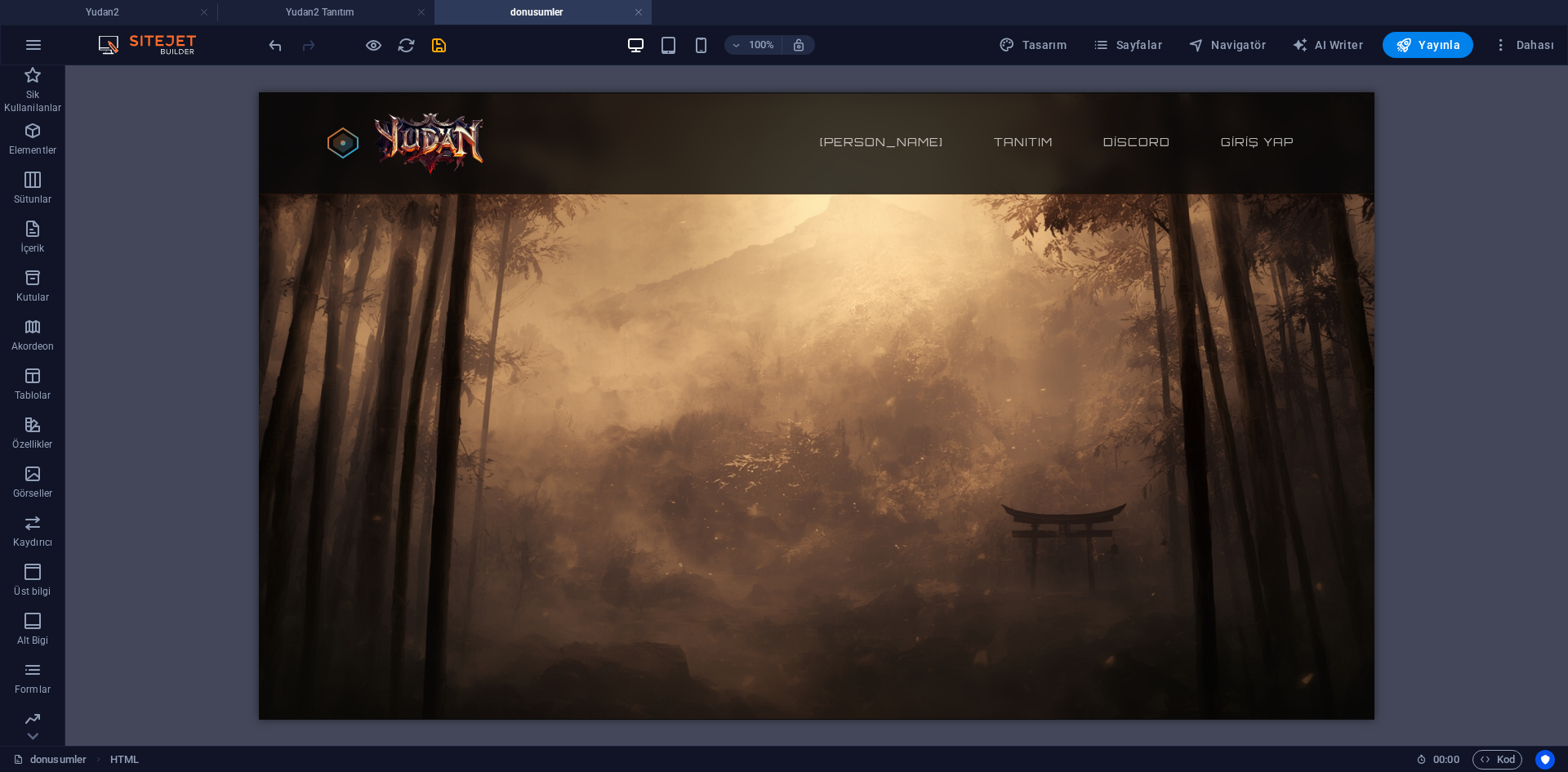
click at [274, 74] on div "HTML" at bounding box center [817, 406] width 1502 height 680
drag, startPoint x: 452, startPoint y: 215, endPoint x: 922, endPoint y: 244, distance: 470.9
click at [922, 91] on html "Skip to main content Yudan2 65-250 pvp Server [PERSON_NAME] sayfa Tanıtım Disco…" at bounding box center [817, 91] width 1116 height 0
click at [405, 49] on icon "reload" at bounding box center [407, 46] width 19 height 19
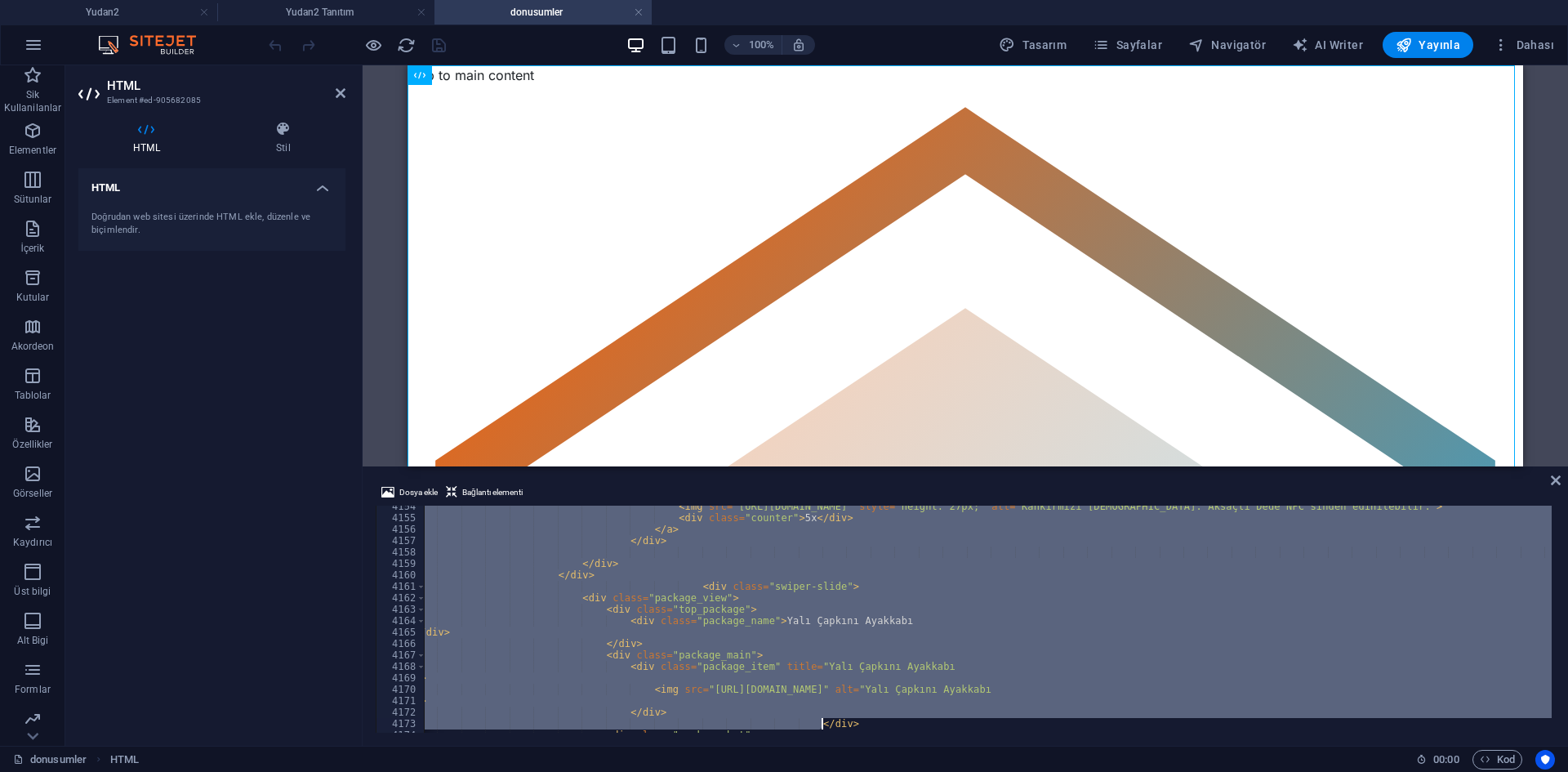
scroll to position [26529, 0]
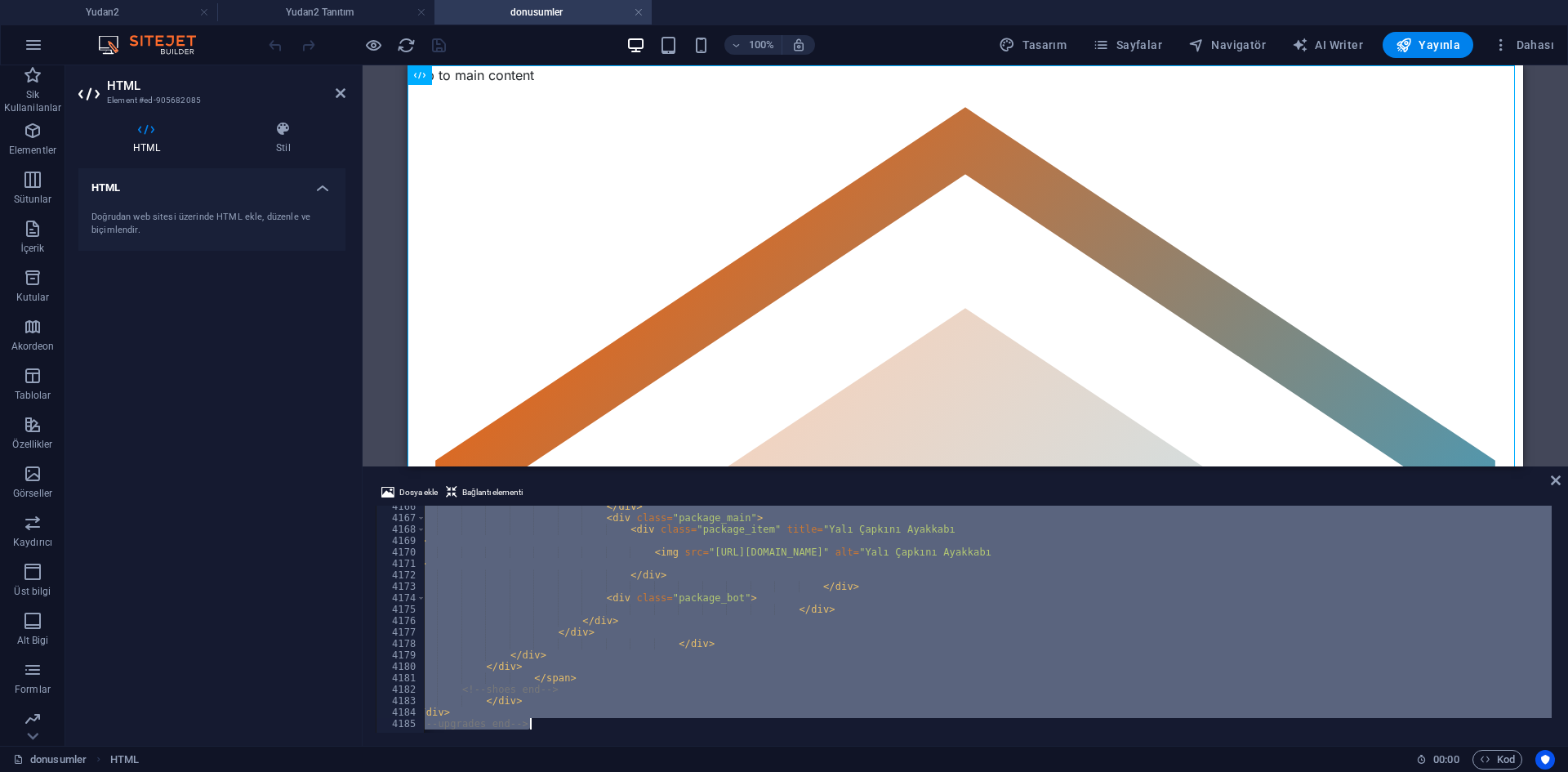
drag, startPoint x: 414, startPoint y: 624, endPoint x: 1567, endPoint y: 810, distance: 1167.9
click at [1567, 771] on html "Yudan2 Yudan2 Yudan2 Tanıtım donusumler Sik Kullanilanlar Elementler Sütunlar İ…" at bounding box center [784, 386] width 1568 height 772
type textarea "</div>"
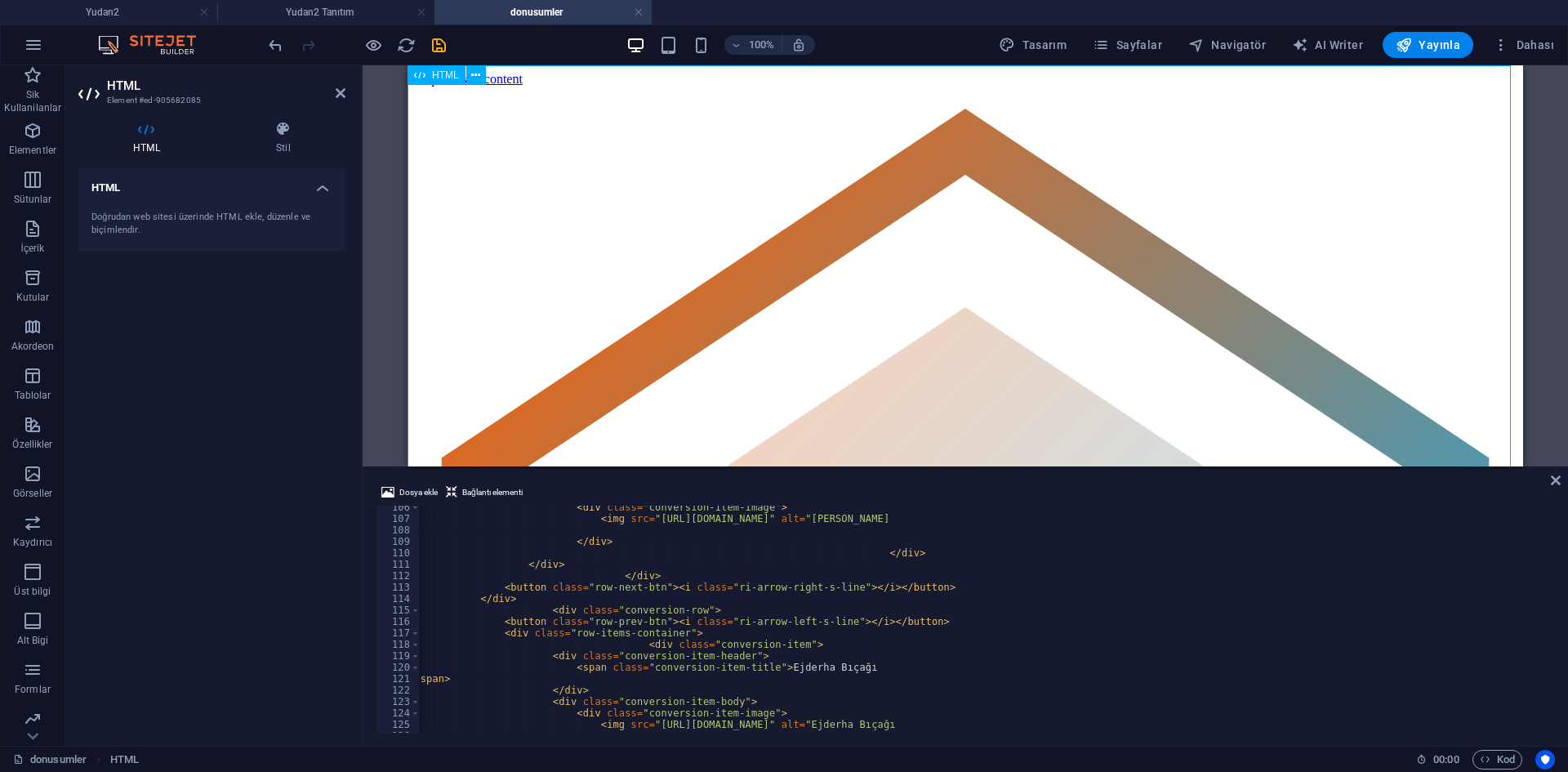
scroll to position [408, 0]
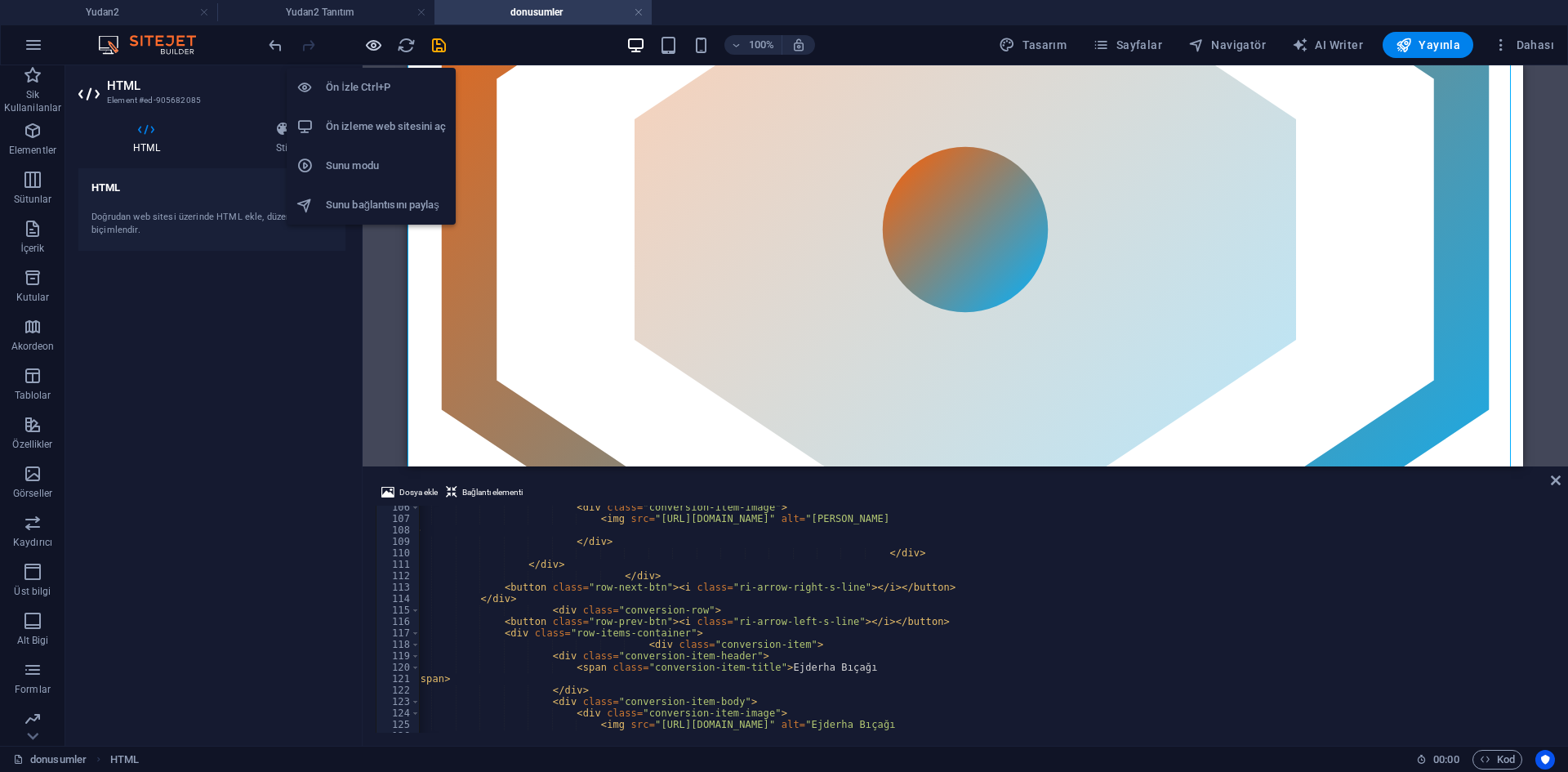
click at [378, 46] on icon "button" at bounding box center [374, 46] width 19 height 19
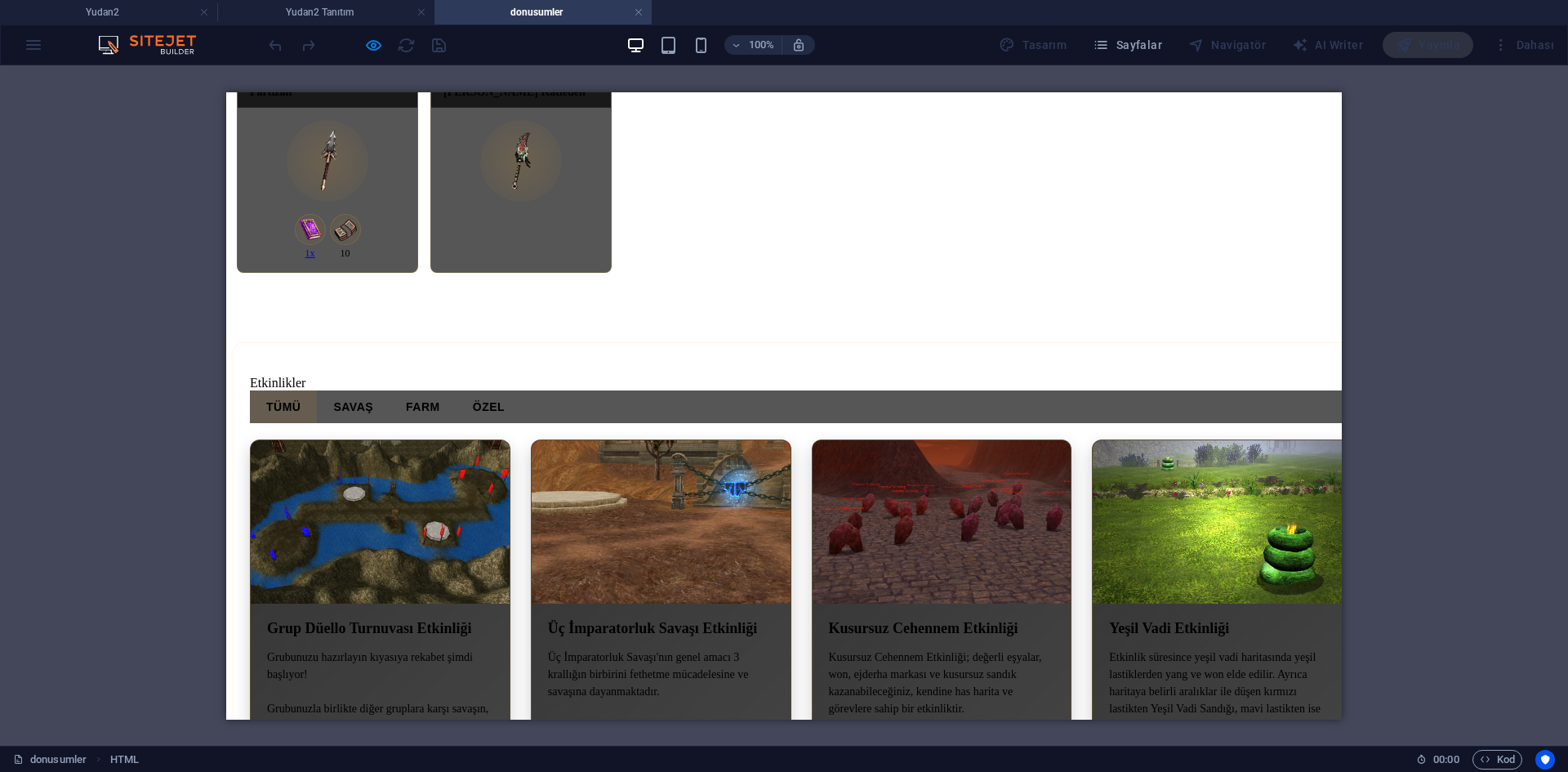
scroll to position [2776, 0]
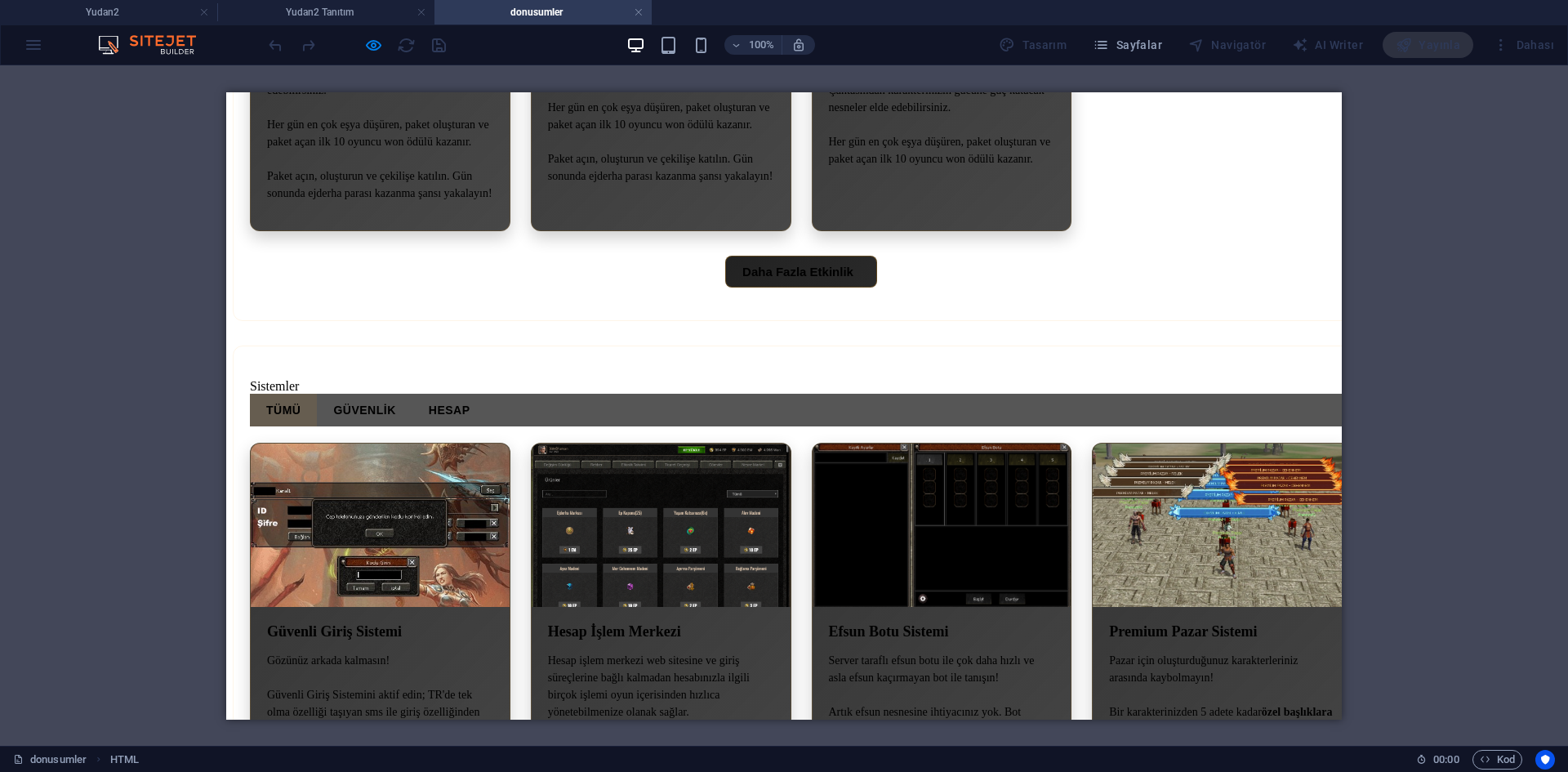
scroll to position [4782, 0]
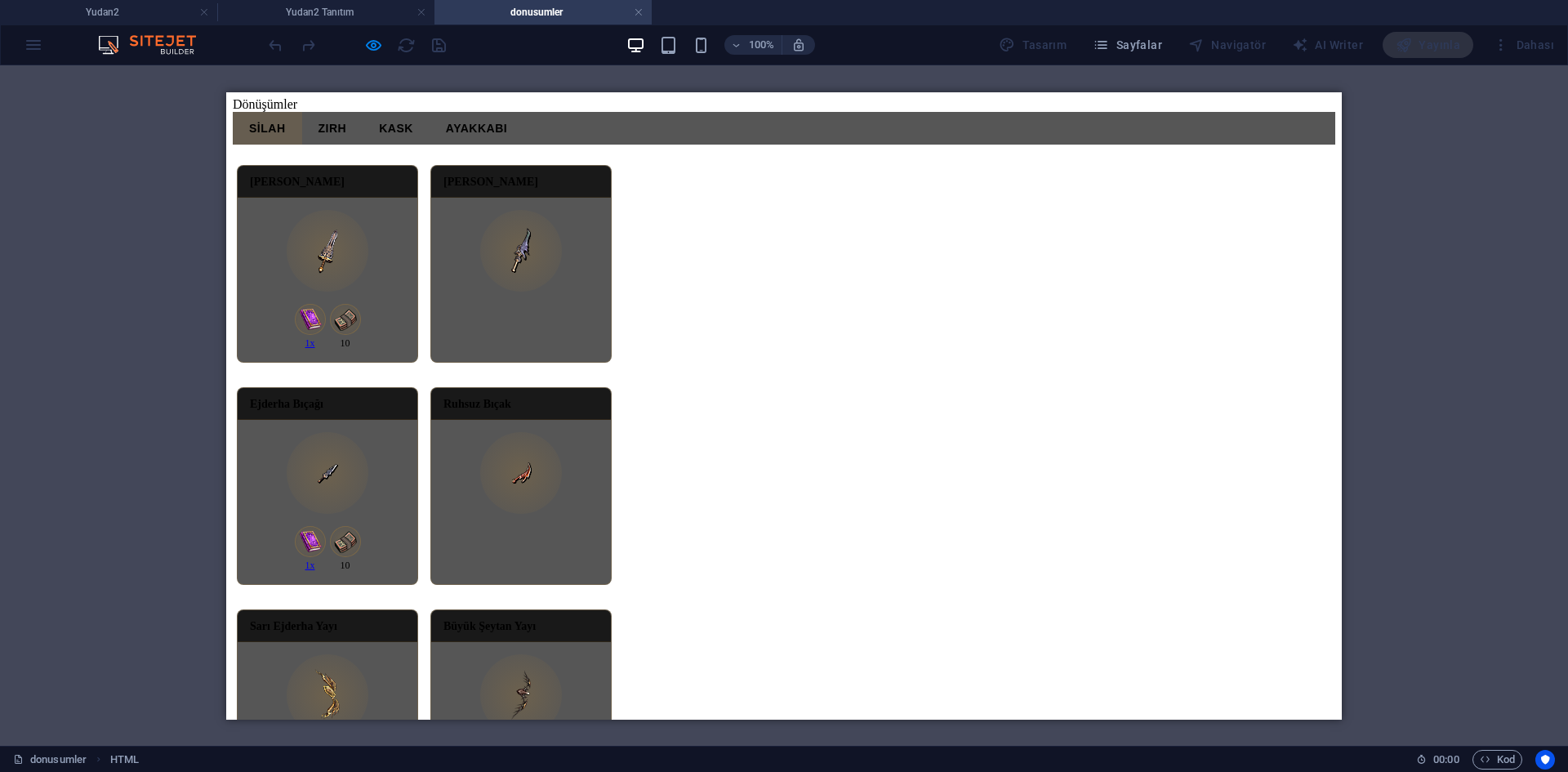
scroll to position [1517, 0]
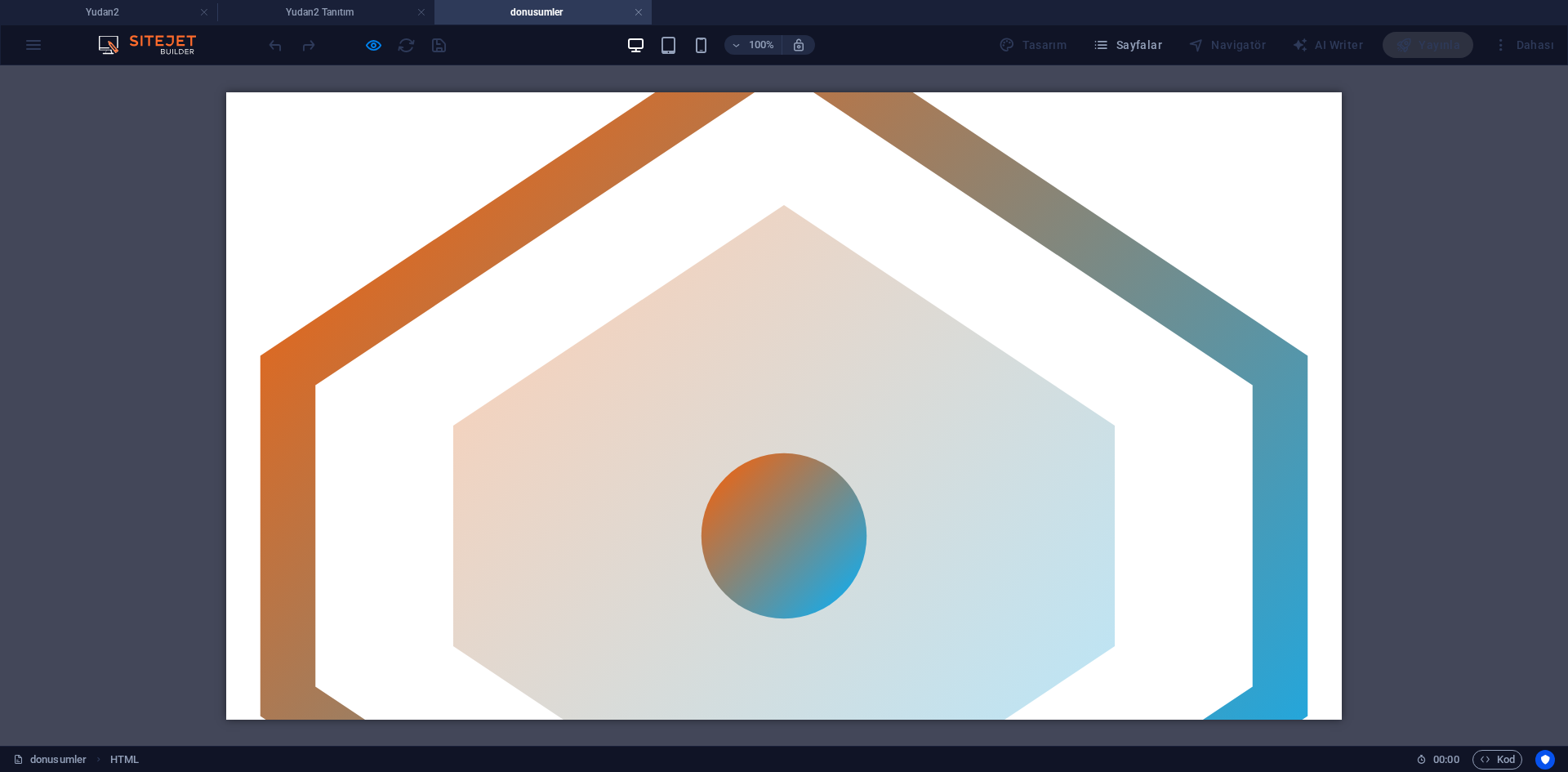
scroll to position [0, 0]
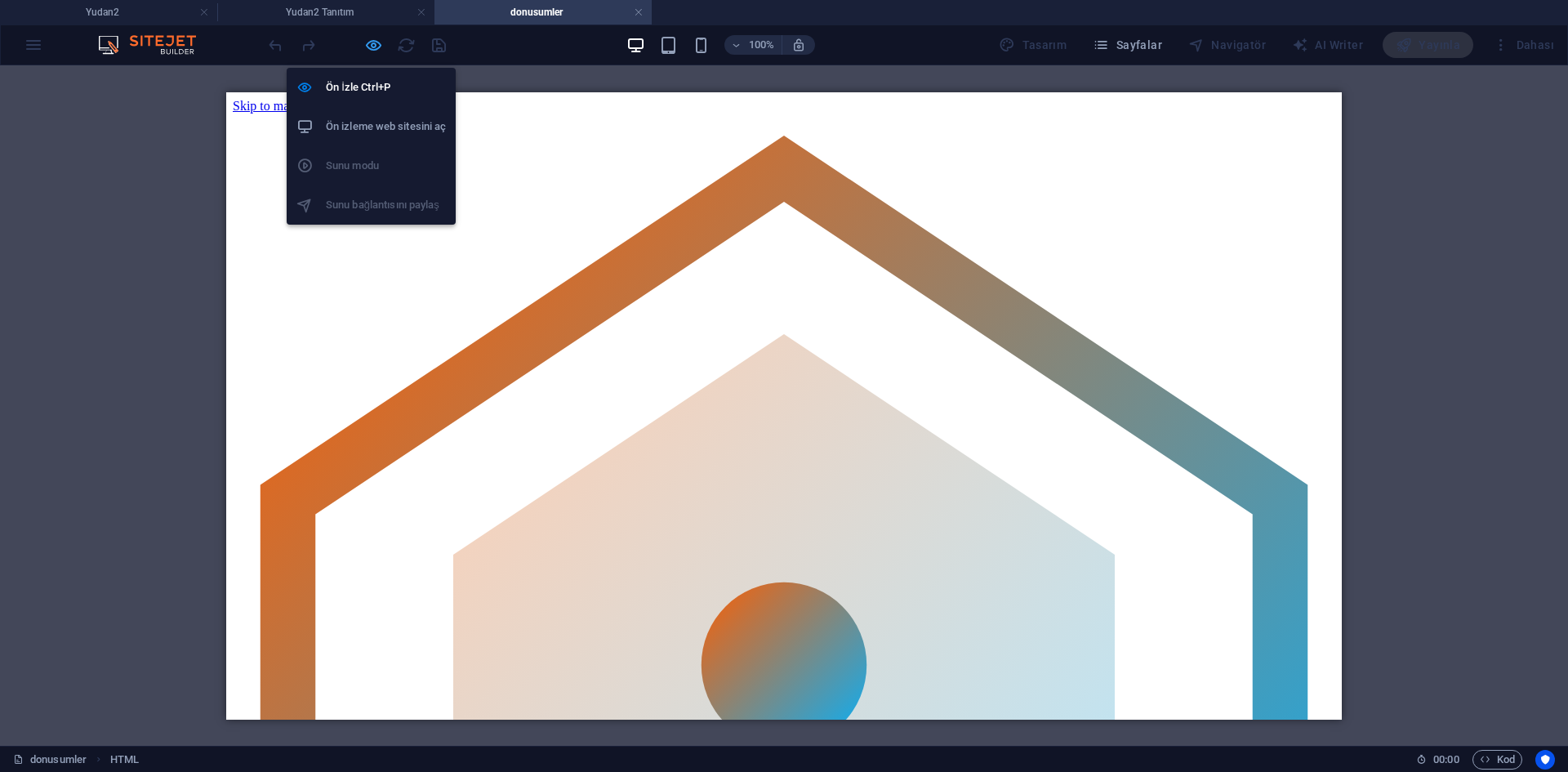
click at [365, 48] on icon "button" at bounding box center [374, 46] width 19 height 19
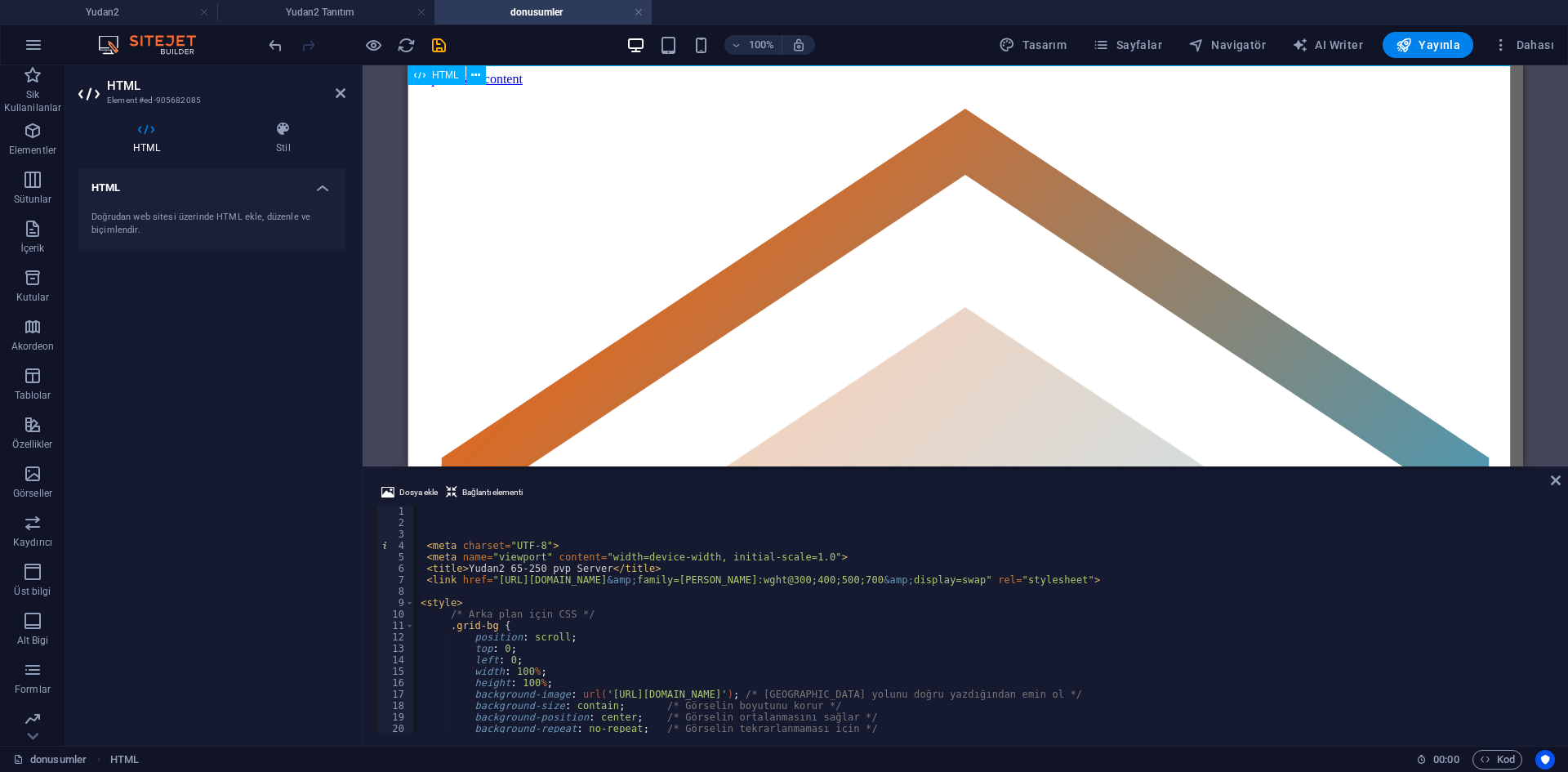
scroll to position [408, 0]
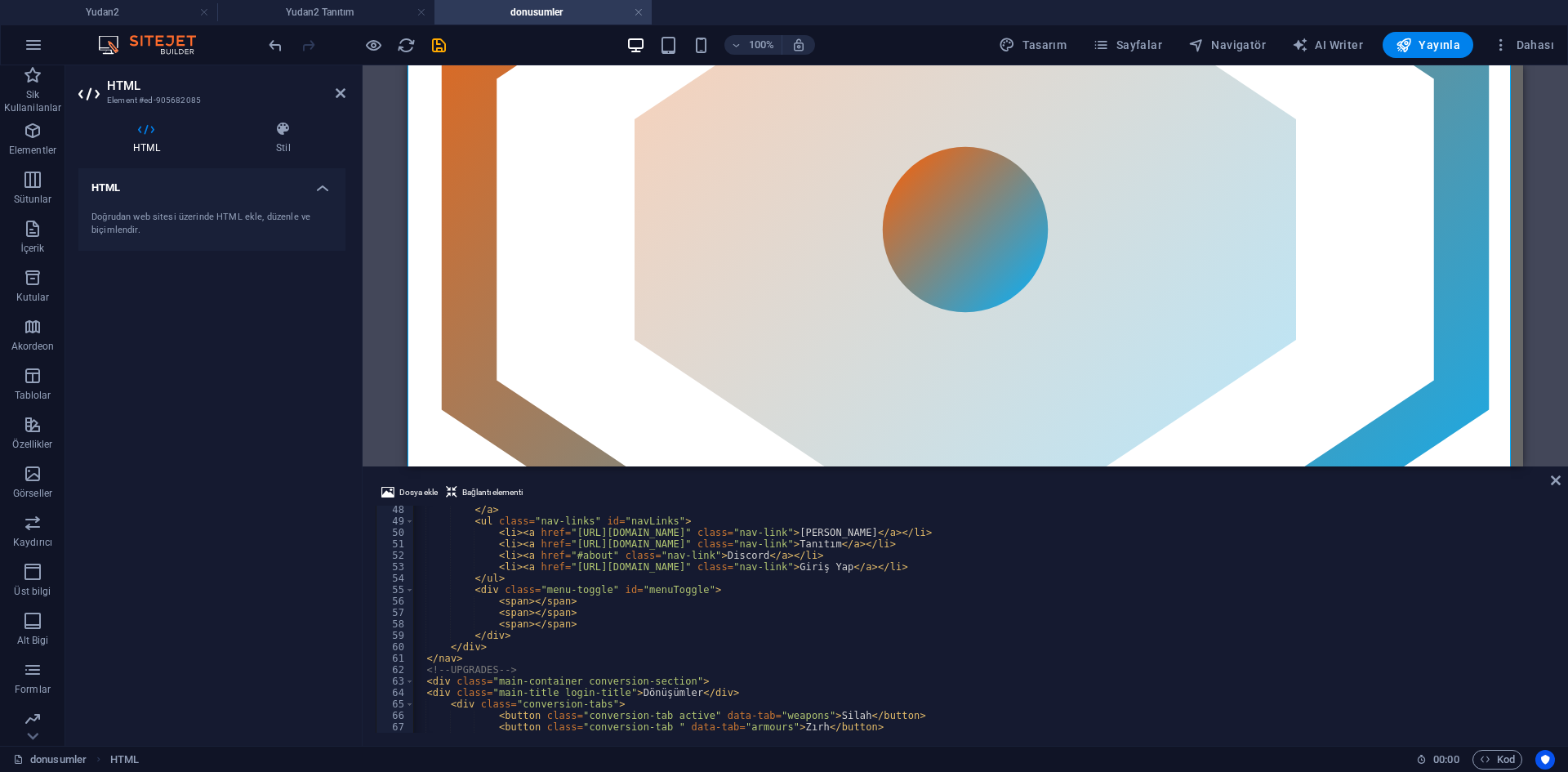
scroll to position [637, 0]
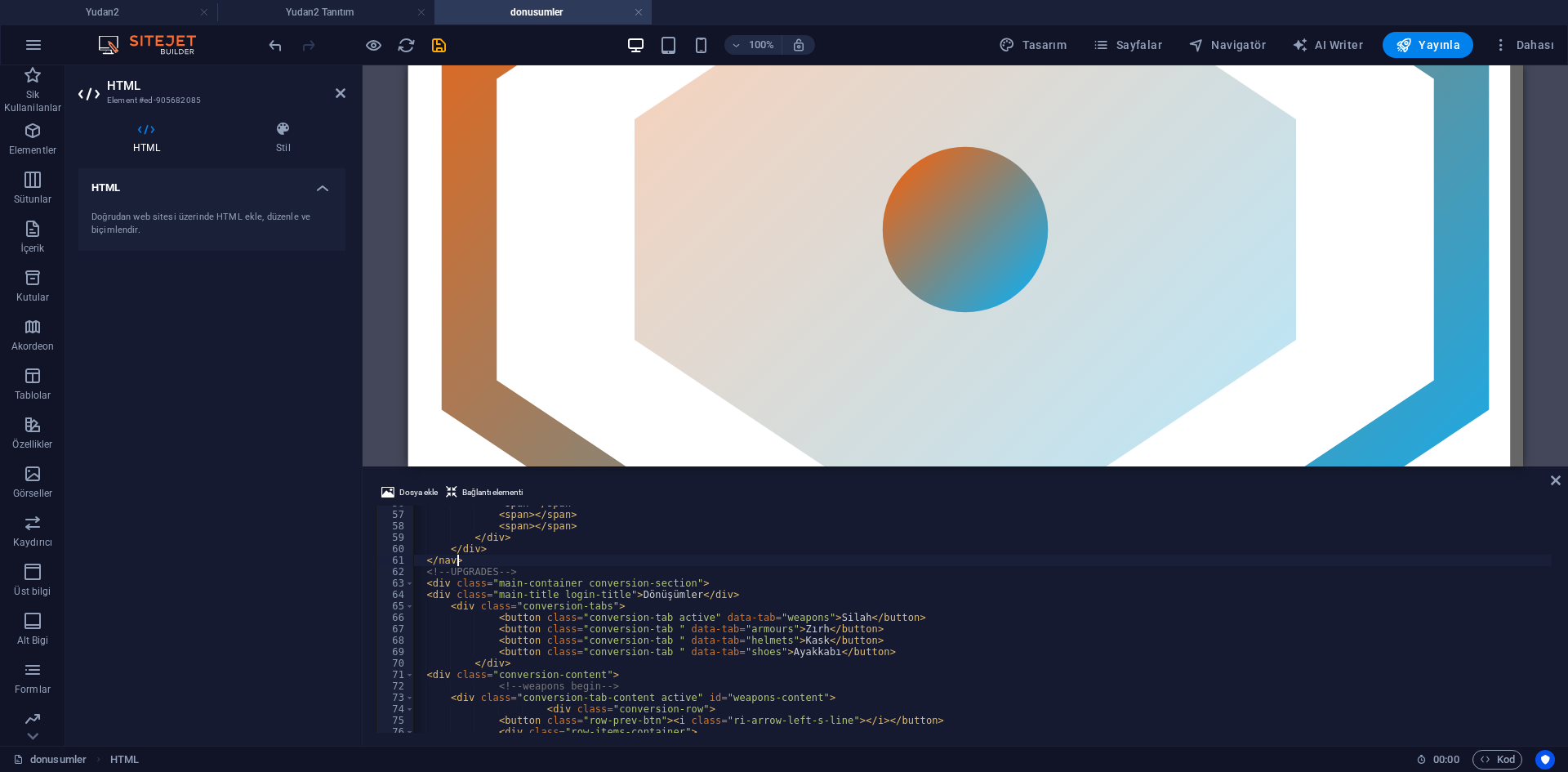
type textarea "</nav>"
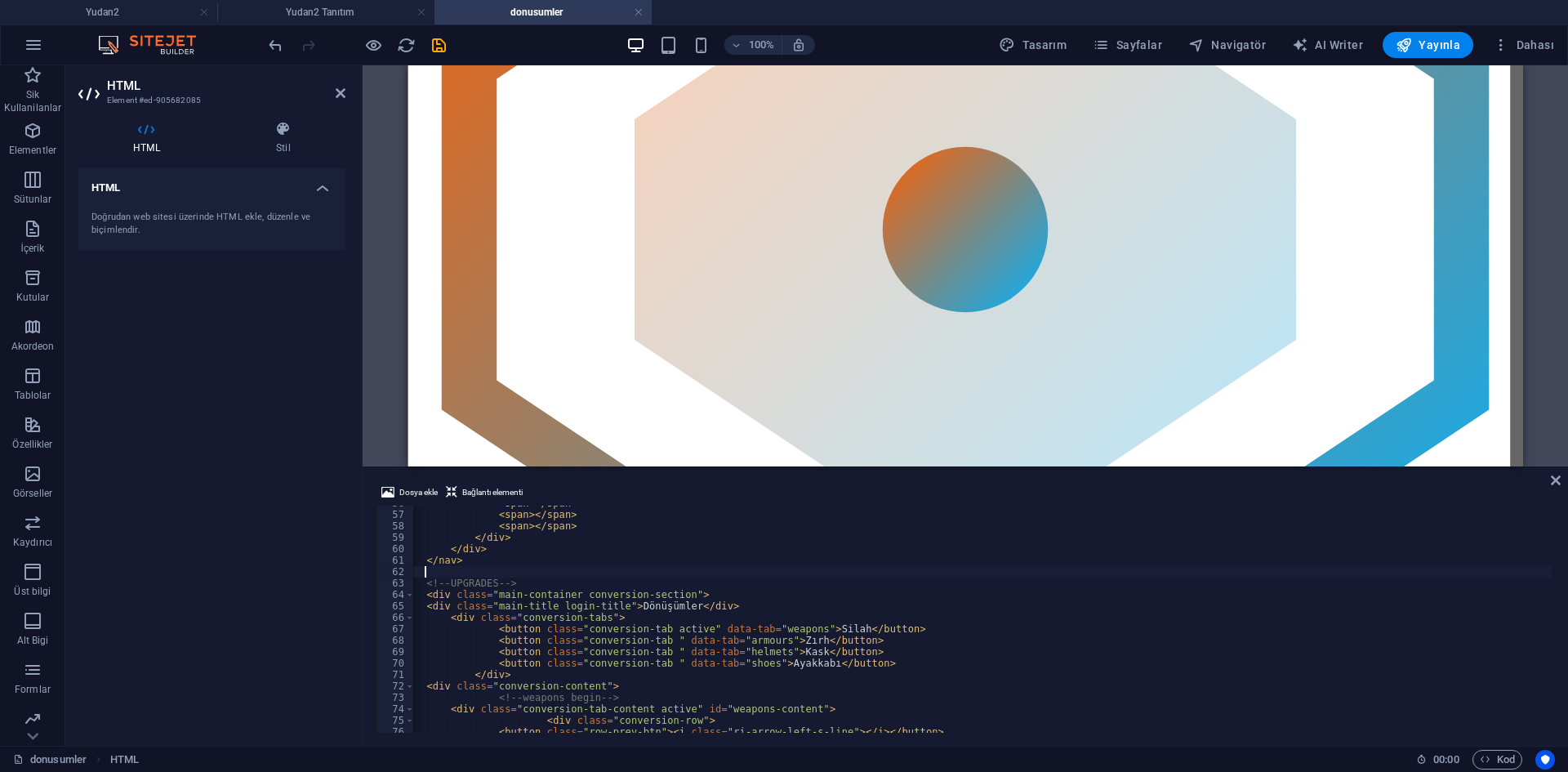
paste textarea "</style>"
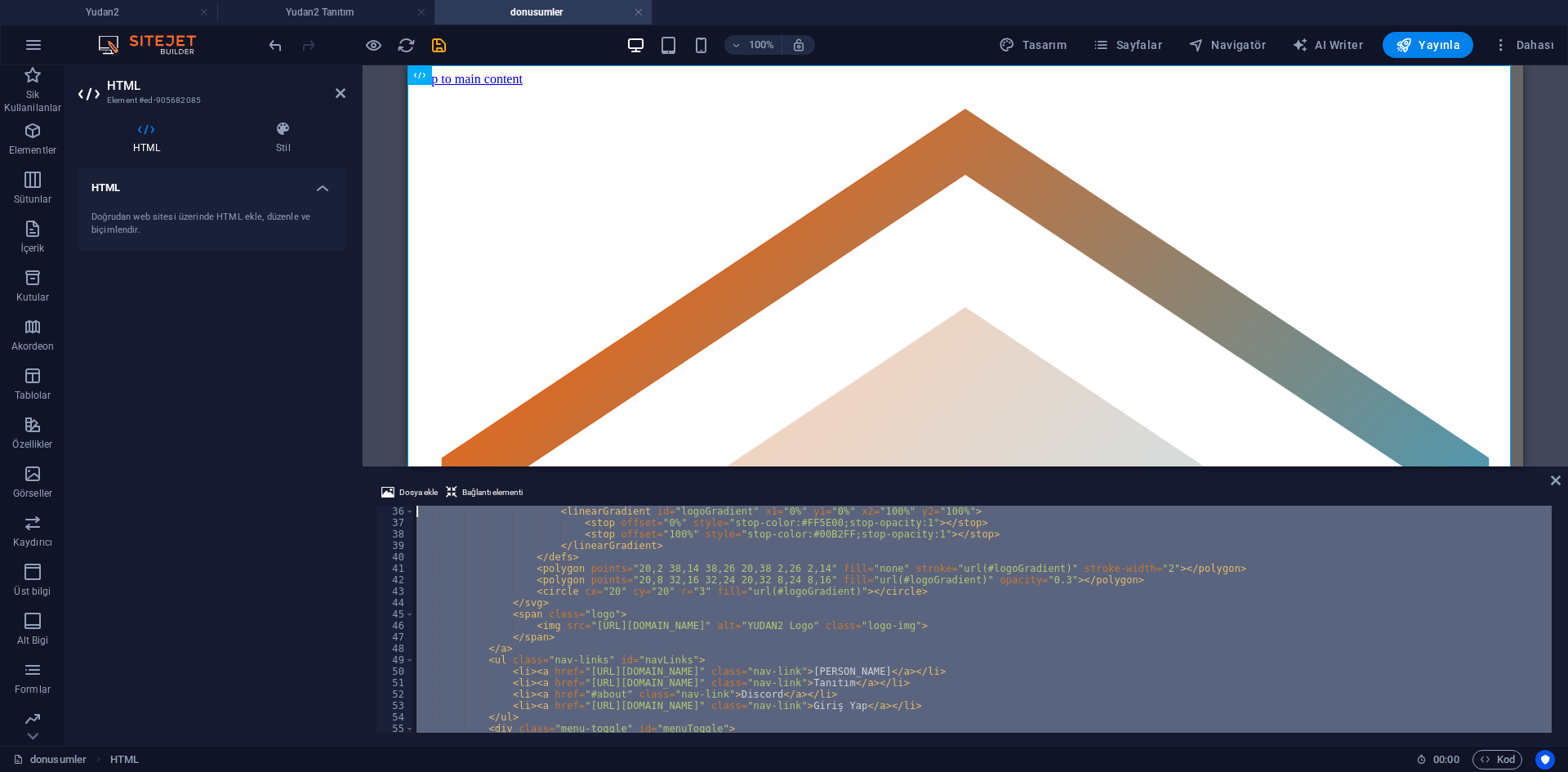
scroll to position [0, 0]
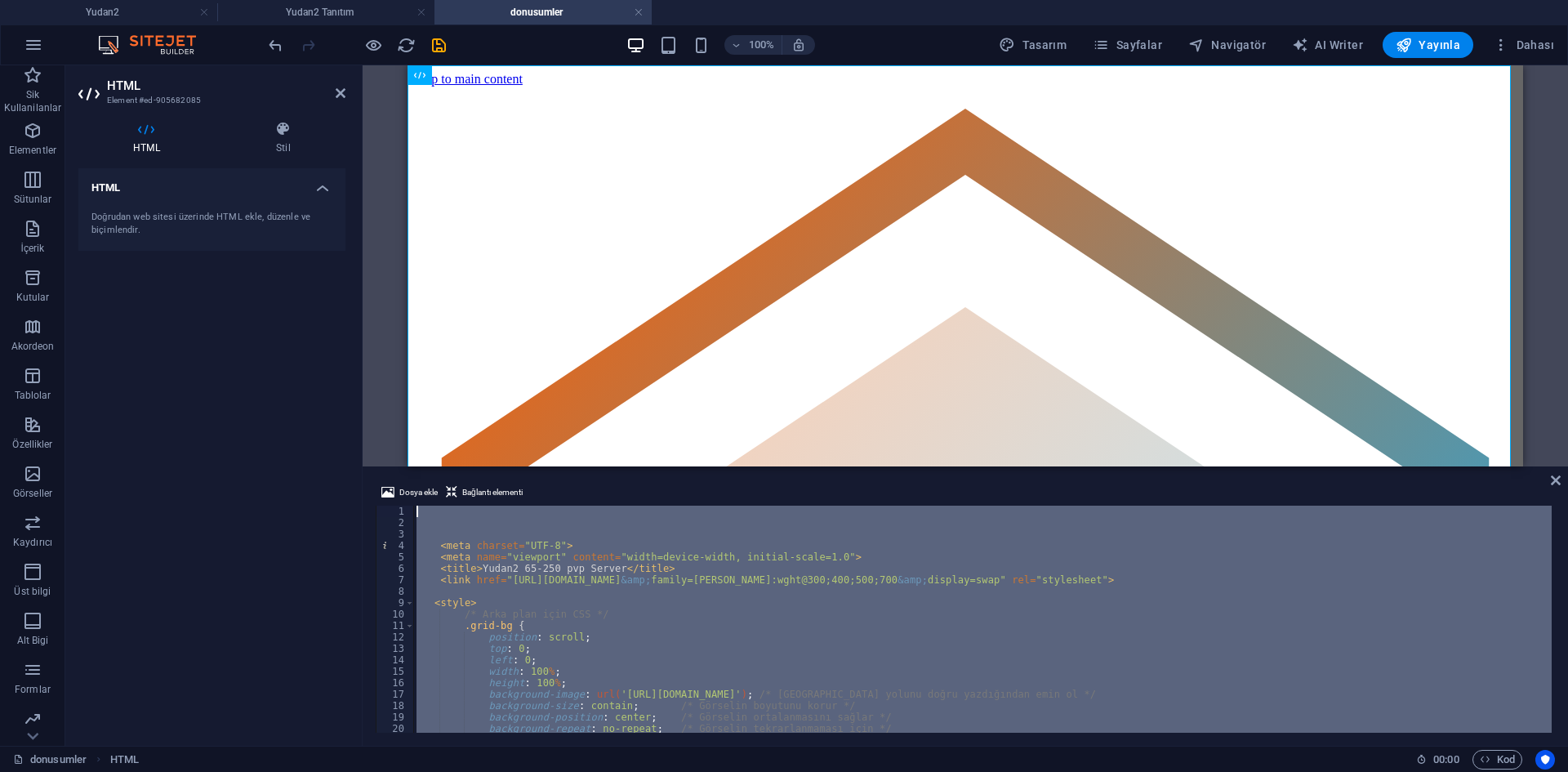
drag, startPoint x: 476, startPoint y: 668, endPoint x: 403, endPoint y: 541, distance: 146.5
click at [399, 534] on div "</style> 1 2 3 4 5 6 7 8 9 10 11 12 13 14 15 16 17 18 19 20 21 22 < meta charse…" at bounding box center [965, 619] width 1179 height 227
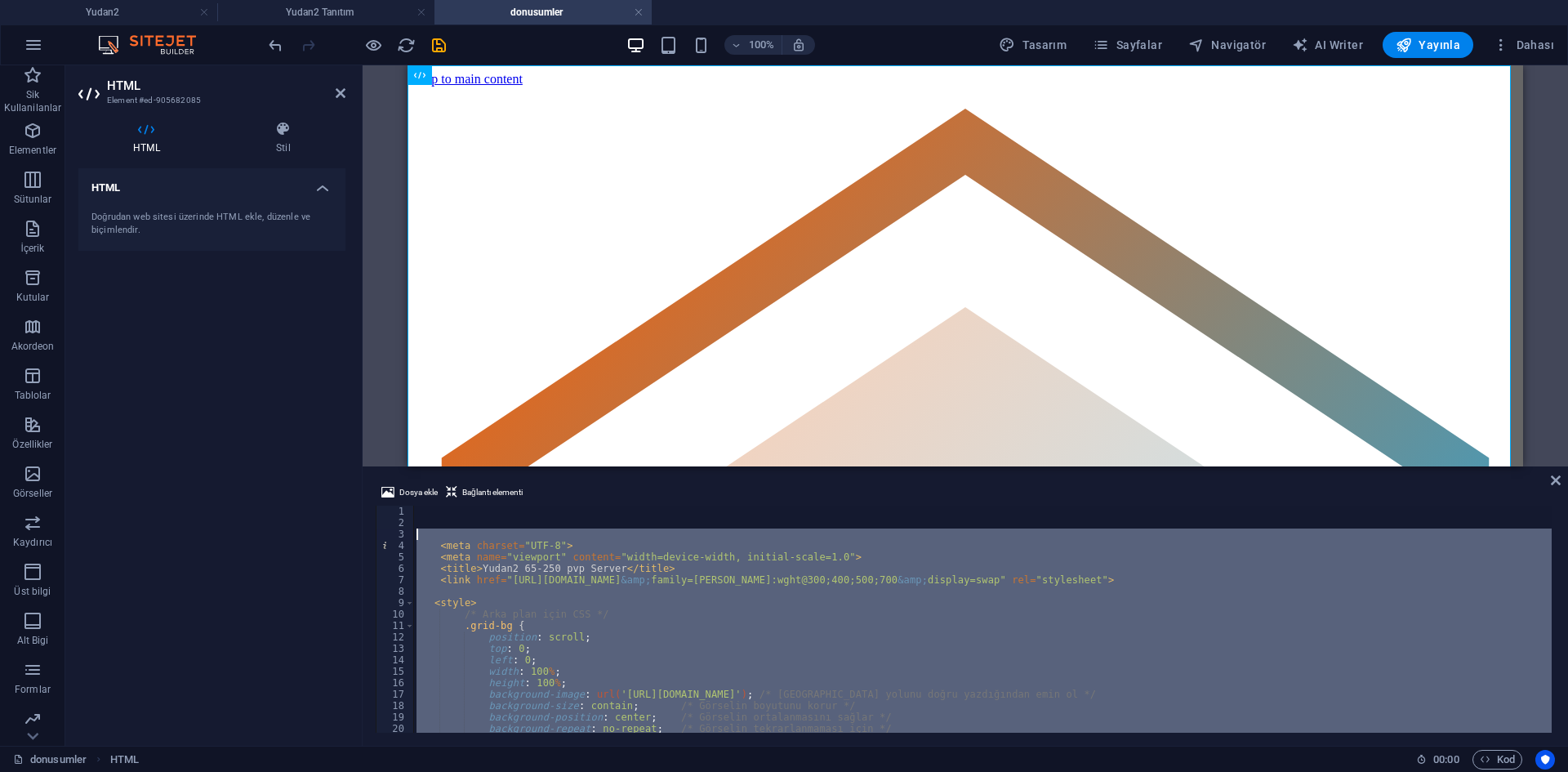
click at [587, 625] on div "< meta charset = "UTF-8" > < meta name = "viewport" content = "width=device-wid…" at bounding box center [982, 619] width 1139 height 227
type textarea ".grid-bg {"
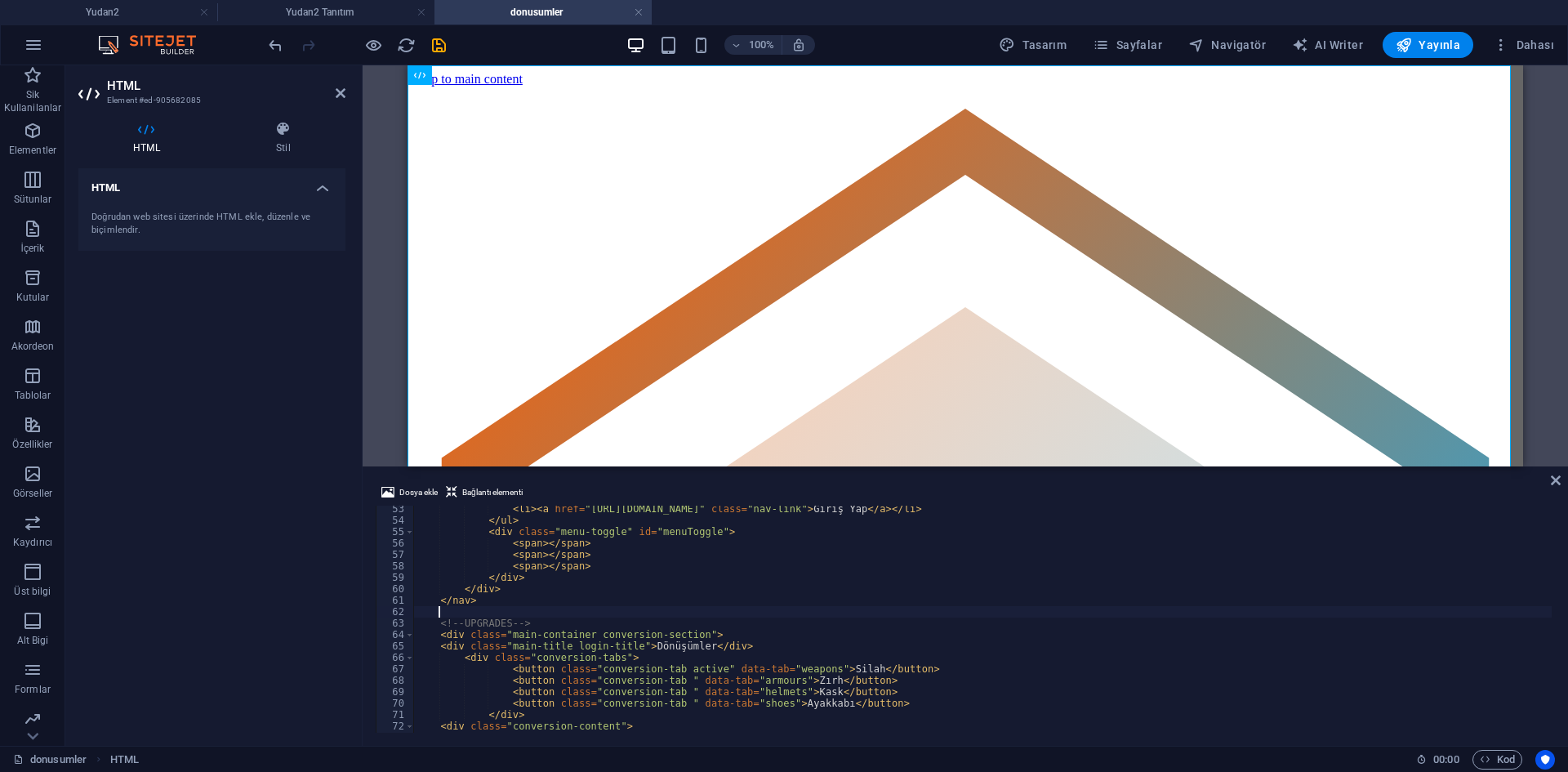
scroll to position [597, 0]
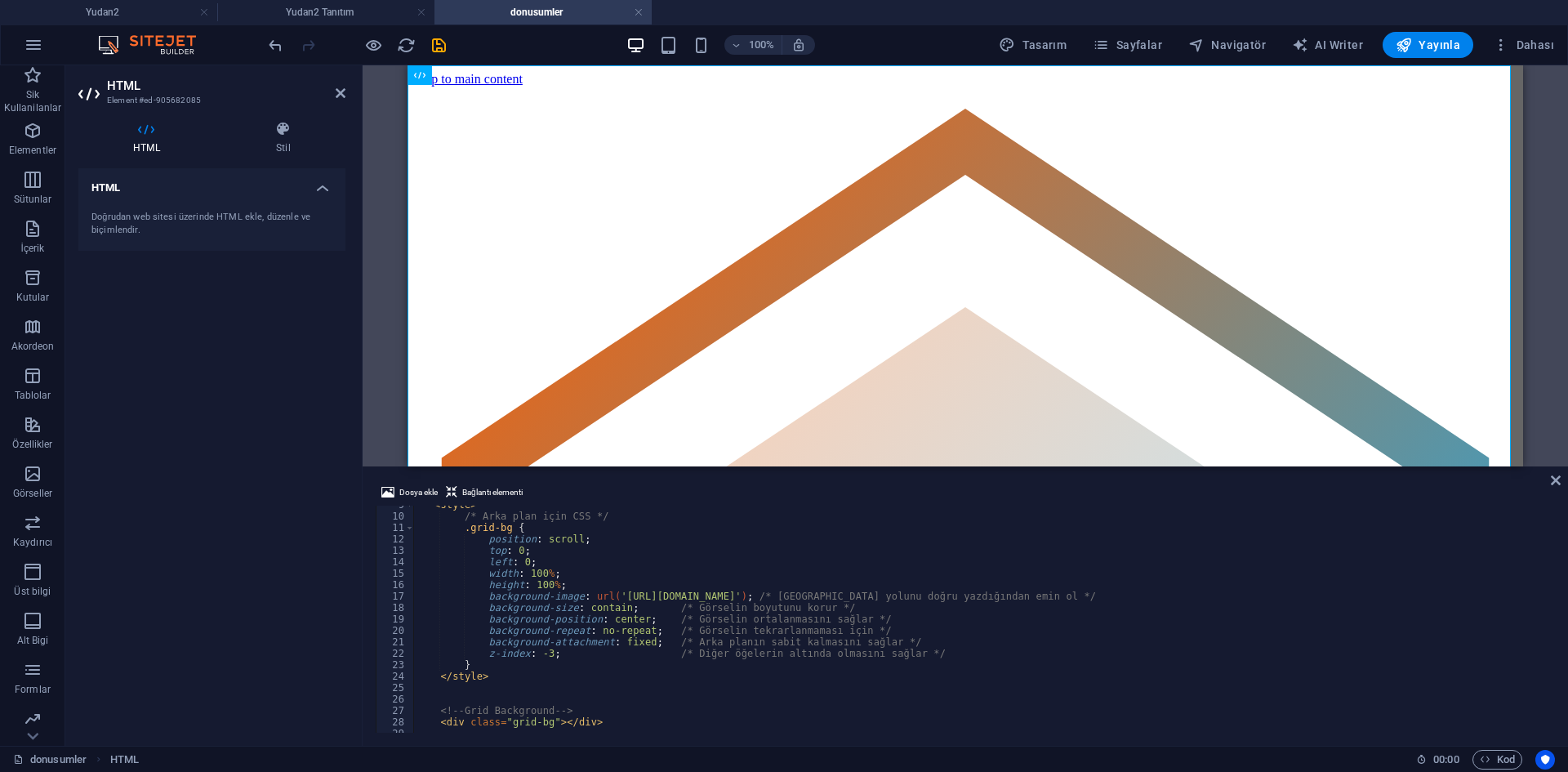
scroll to position [0, 0]
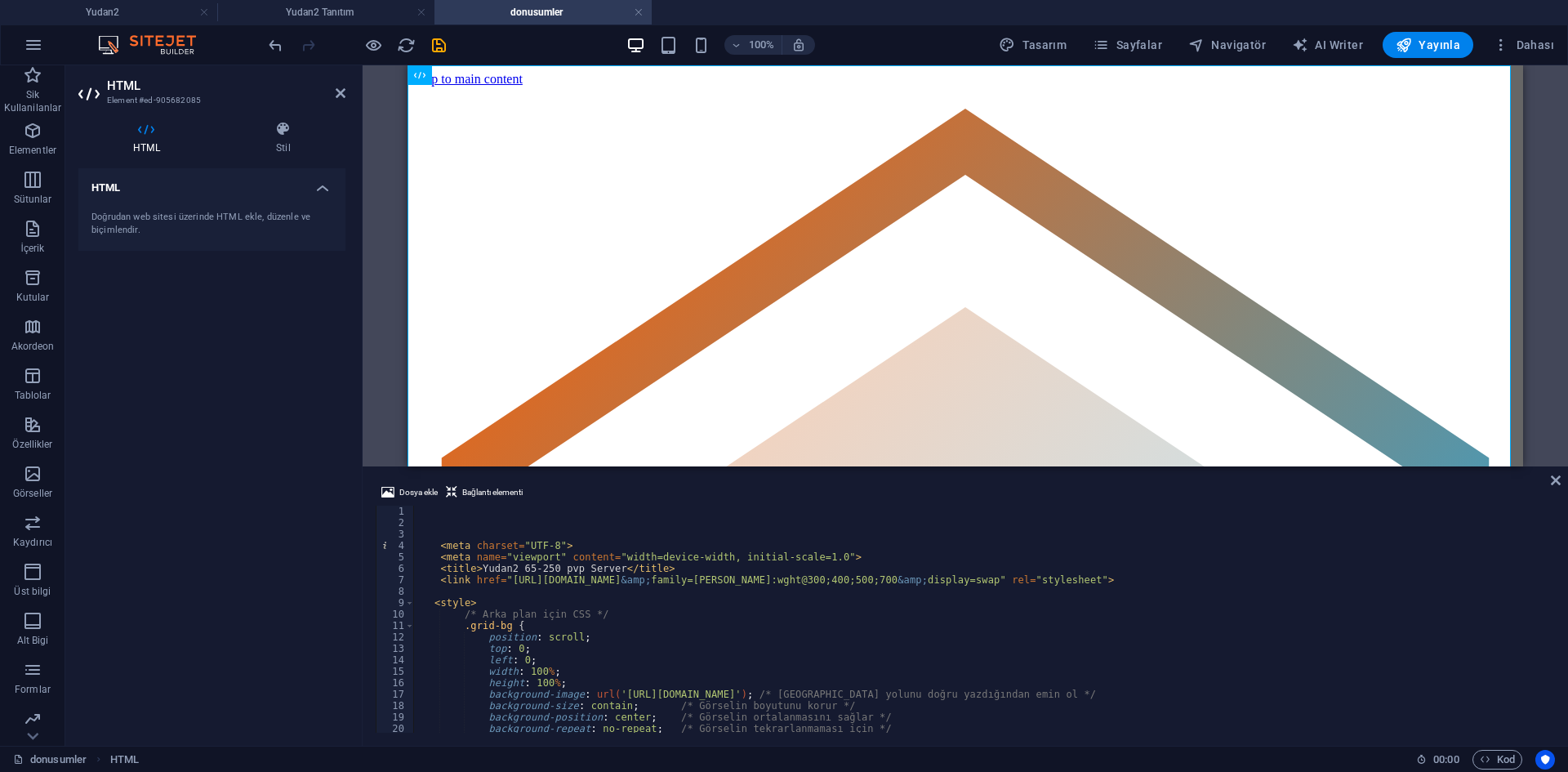
type textarea "<title>Yudan2 65-250 pvp Server</title>"
drag, startPoint x: 663, startPoint y: 567, endPoint x: 521, endPoint y: 572, distance: 142.1
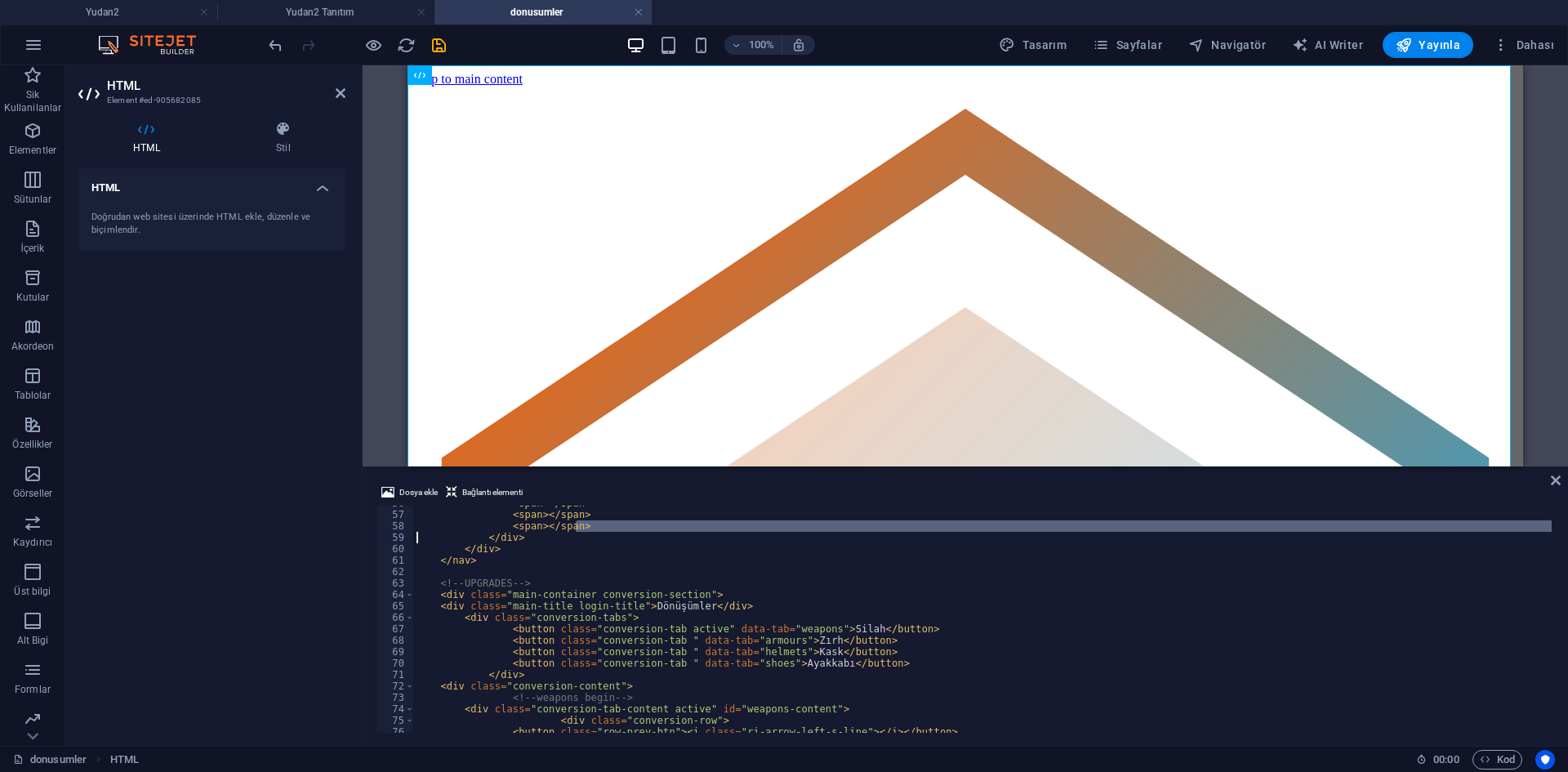
drag, startPoint x: 594, startPoint y: 525, endPoint x: 329, endPoint y: 534, distance: 265.2
click at [329, 534] on div "HTML Element #ed-905682085 HTML Stil HTML Doğrudan web sitesi üzerinde HTML ekl…" at bounding box center [817, 406] width 1502 height 680
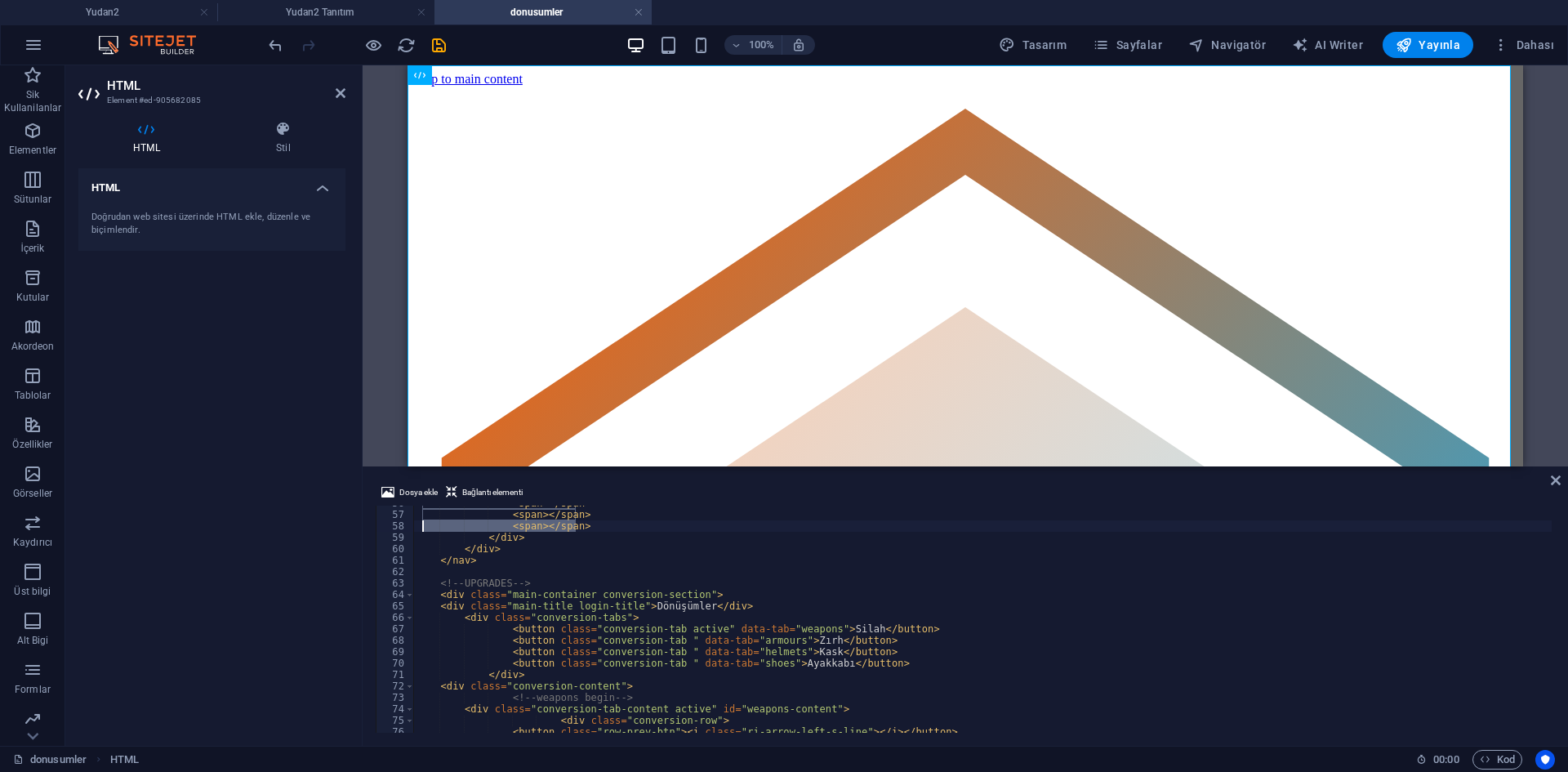
drag, startPoint x: 590, startPoint y: 527, endPoint x: 420, endPoint y: 525, distance: 170.0
type textarea "<span></span>"
click at [594, 521] on div "< span > </ span > < span > </ span > < span > </ span > </ div > </ div > </ n…" at bounding box center [982, 619] width 1139 height 227
drag, startPoint x: 588, startPoint y: 526, endPoint x: 506, endPoint y: 525, distance: 82.0
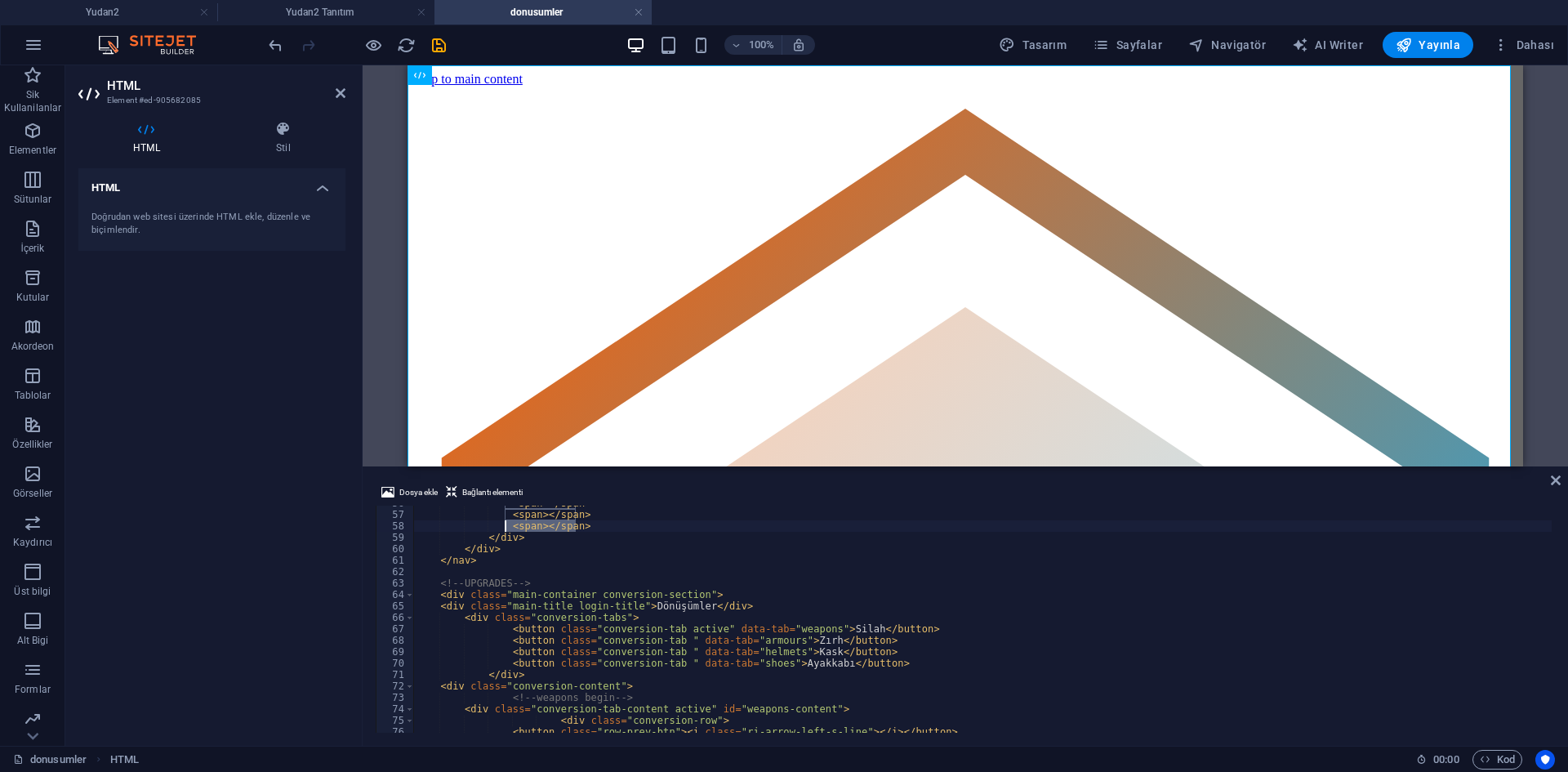
click at [594, 527] on div "< span > </ span > < span > </ span > < span > </ span > </ div > </ div > </ n…" at bounding box center [982, 619] width 1139 height 227
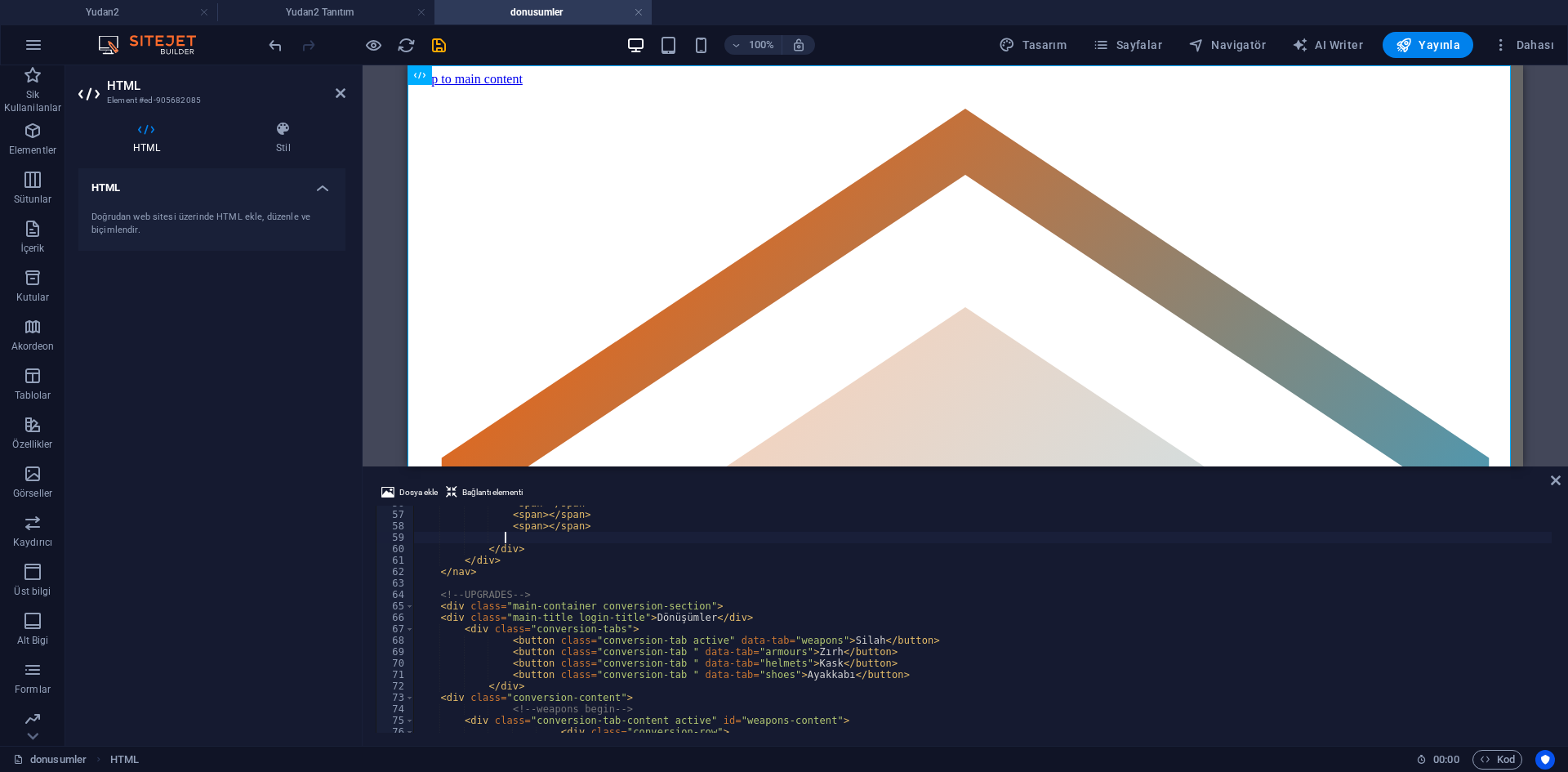
paste textarea "<span></span>"
type textarea "<span></span>"
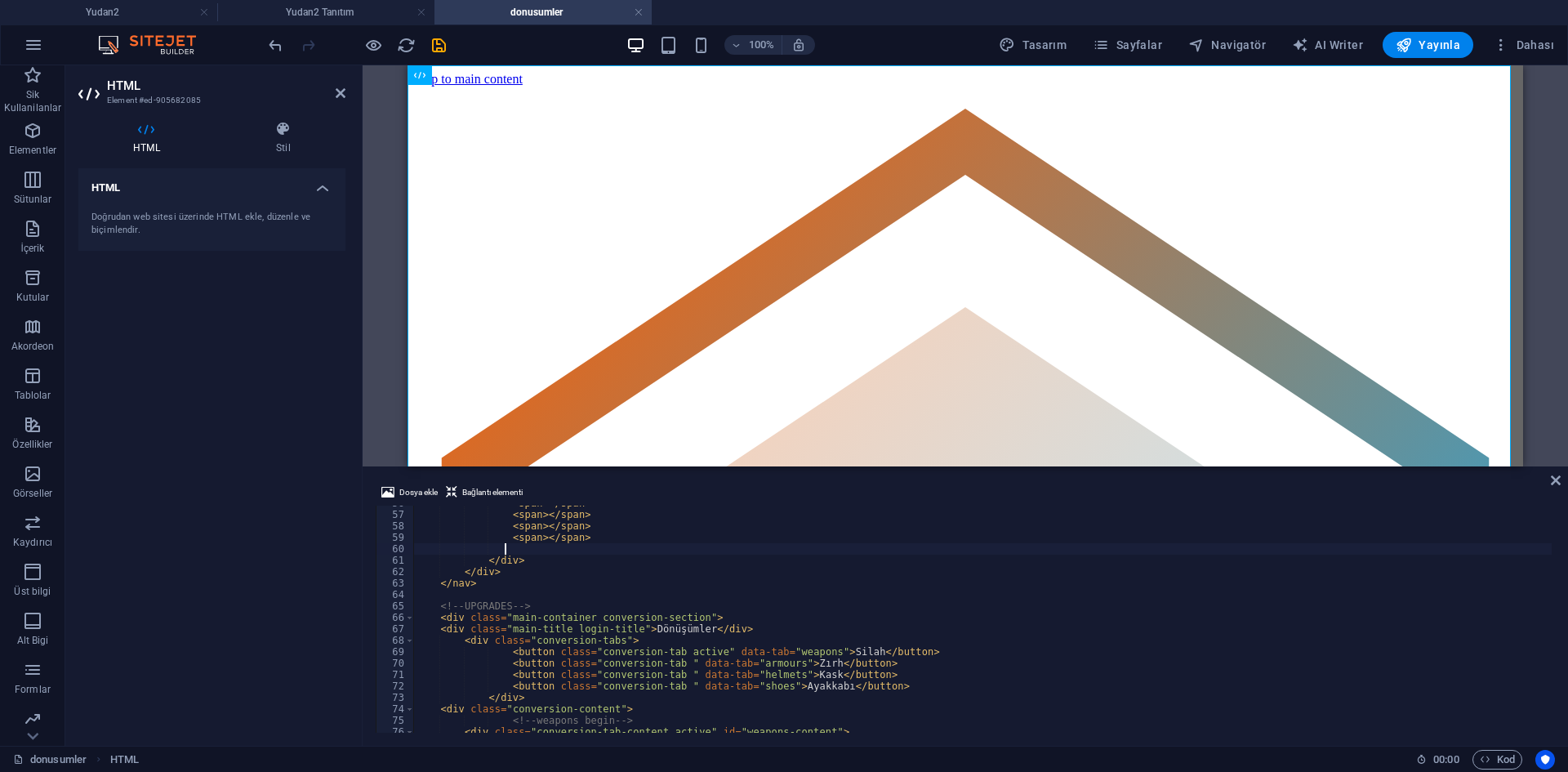
paste textarea "<span></span>"
type textarea "<span></span>"
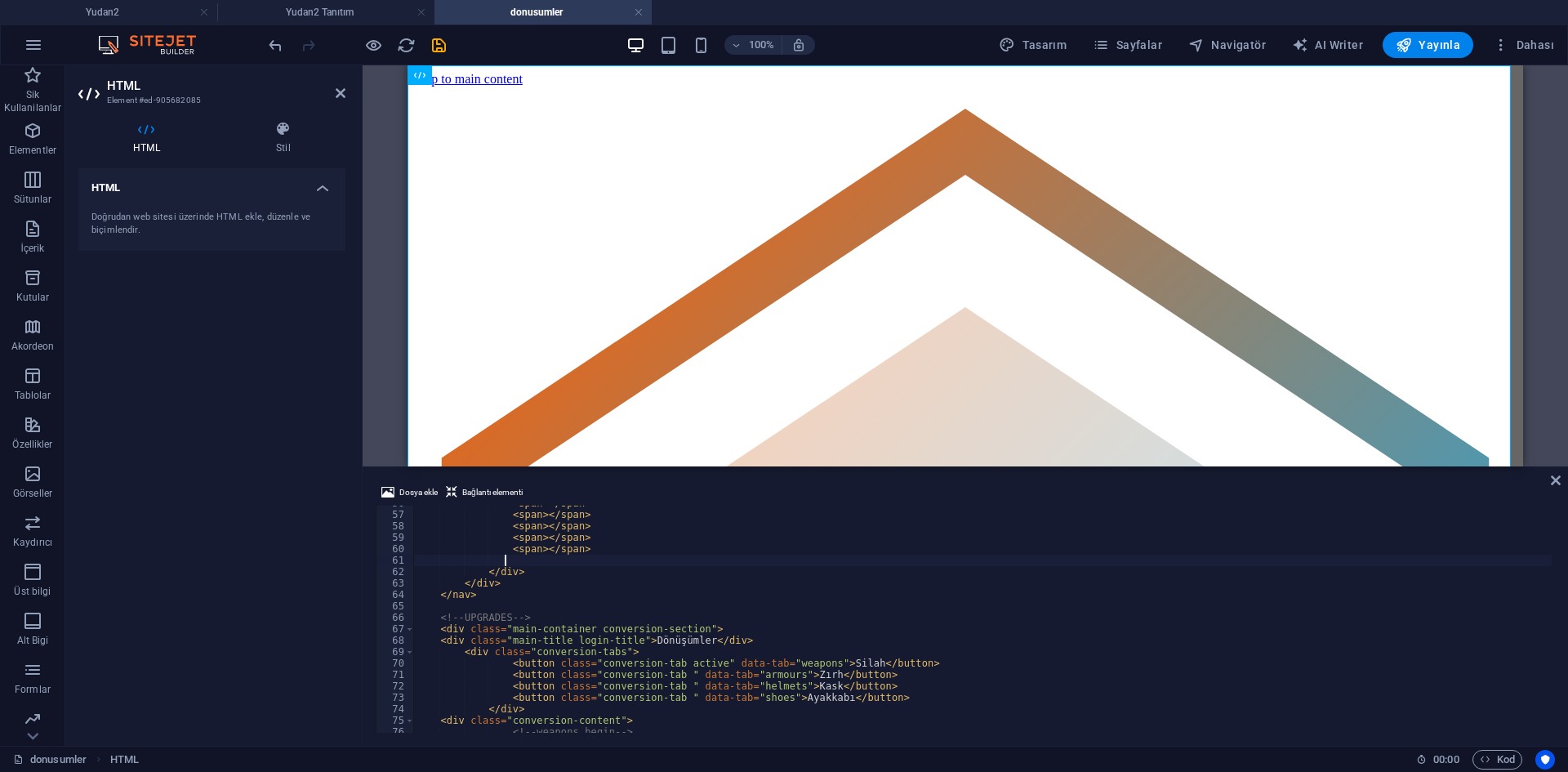
paste textarea "<span></span>"
type textarea "<span></span>"
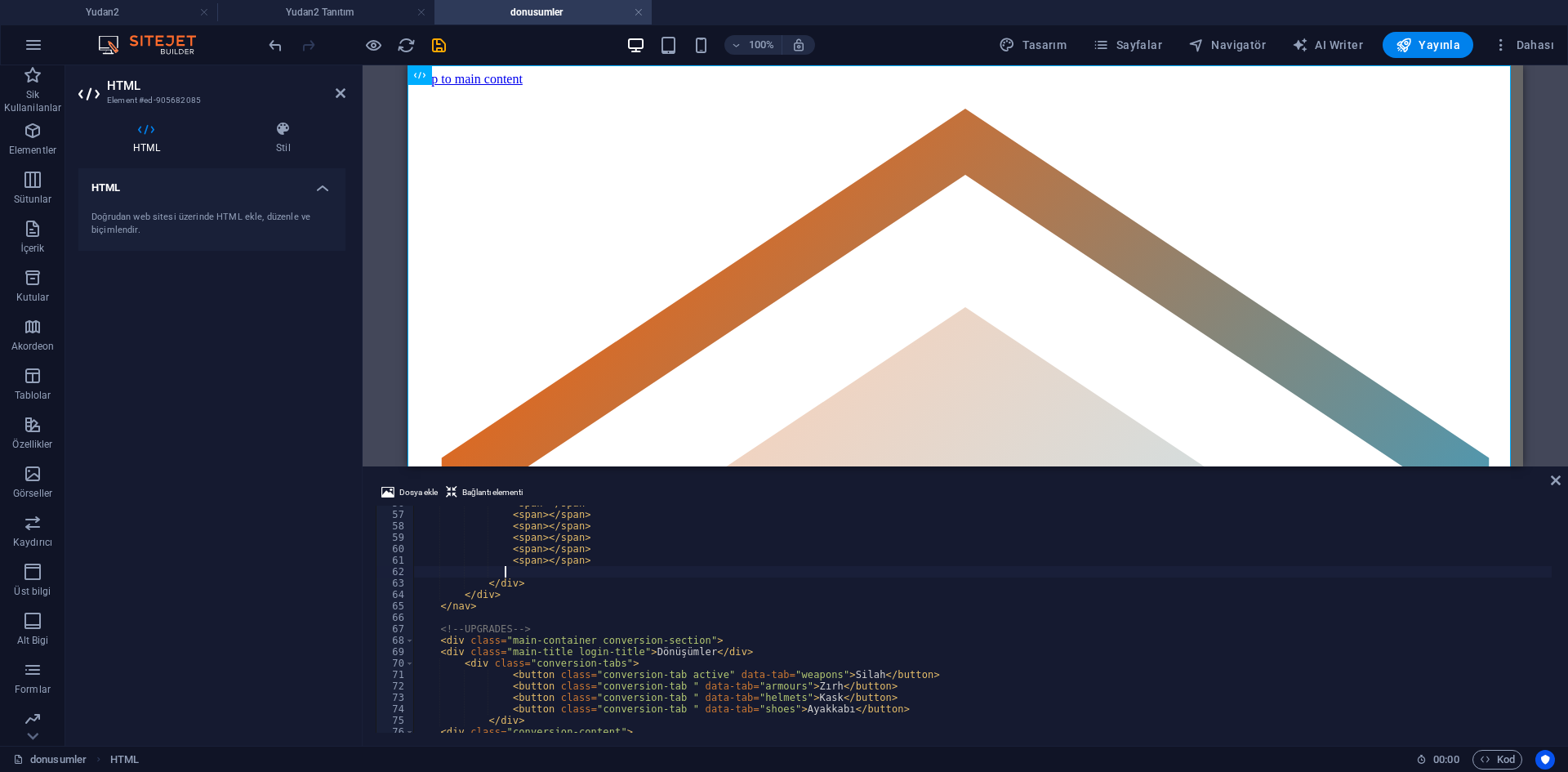
paste textarea "<span></span>"
type textarea "<span></span>"
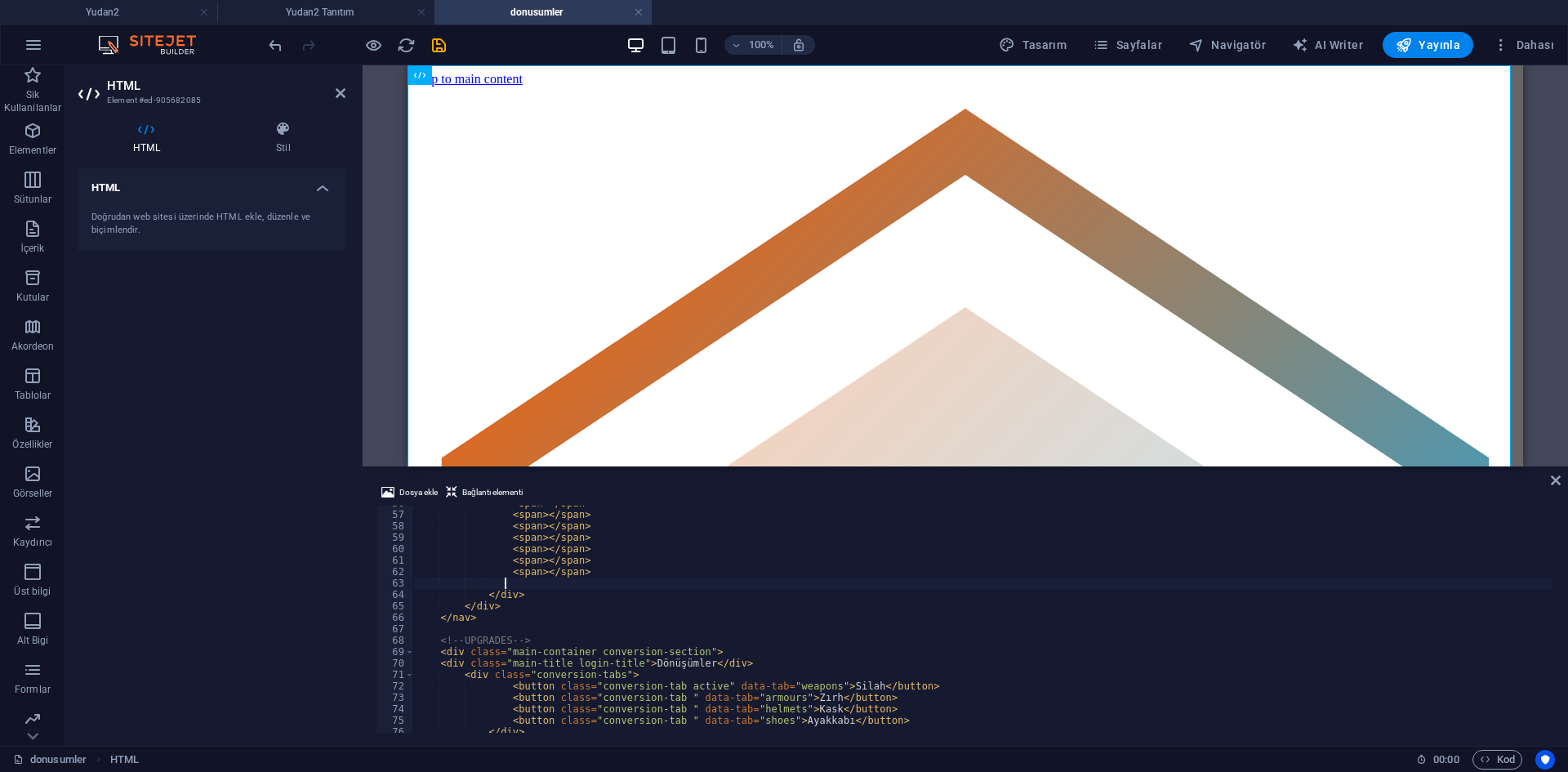
paste textarea "<span></span>"
type textarea "<span></span>"
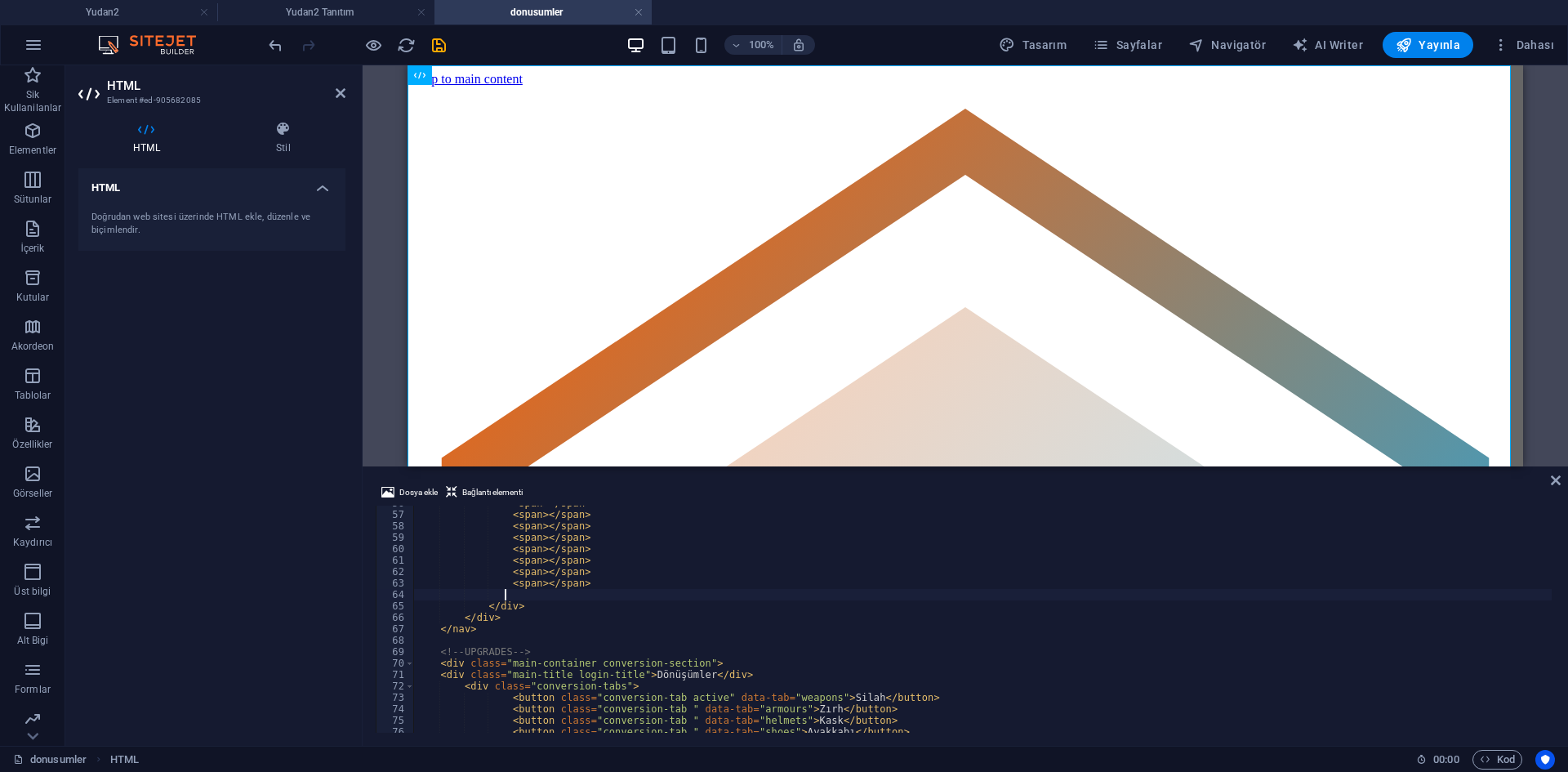
paste textarea "<span></span>"
type textarea "<span></span>"
paste textarea "<span></span>"
type textarea "<span></span>"
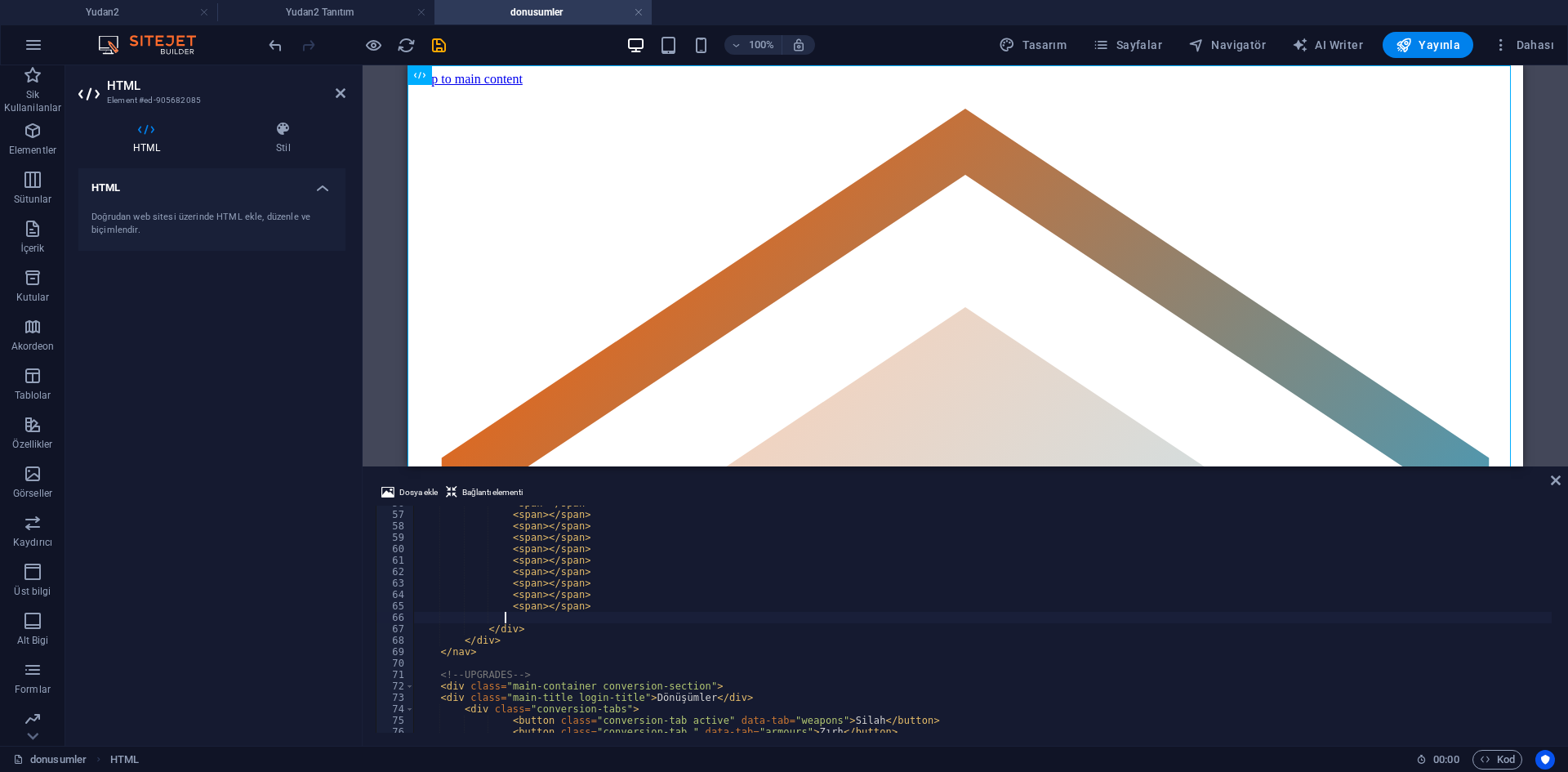
paste textarea "<span></span>"
type textarea "<span></span>"
paste textarea "<span></span>"
type textarea "<span></span>"
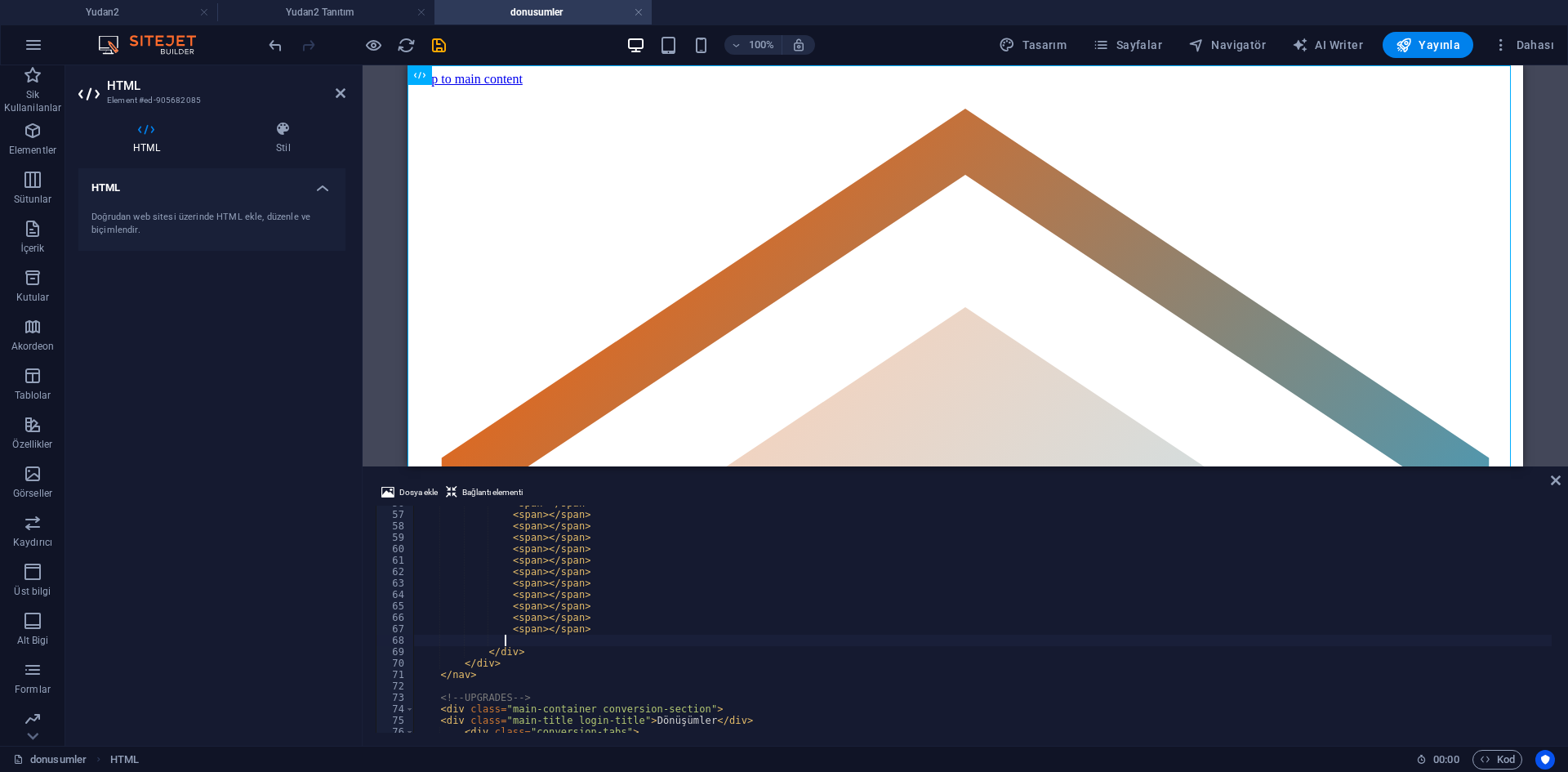
paste textarea "<span></span>"
type textarea "<span></span>"
paste textarea "<span></span>"
type textarea "<span></span>"
paste textarea "<span></span>"
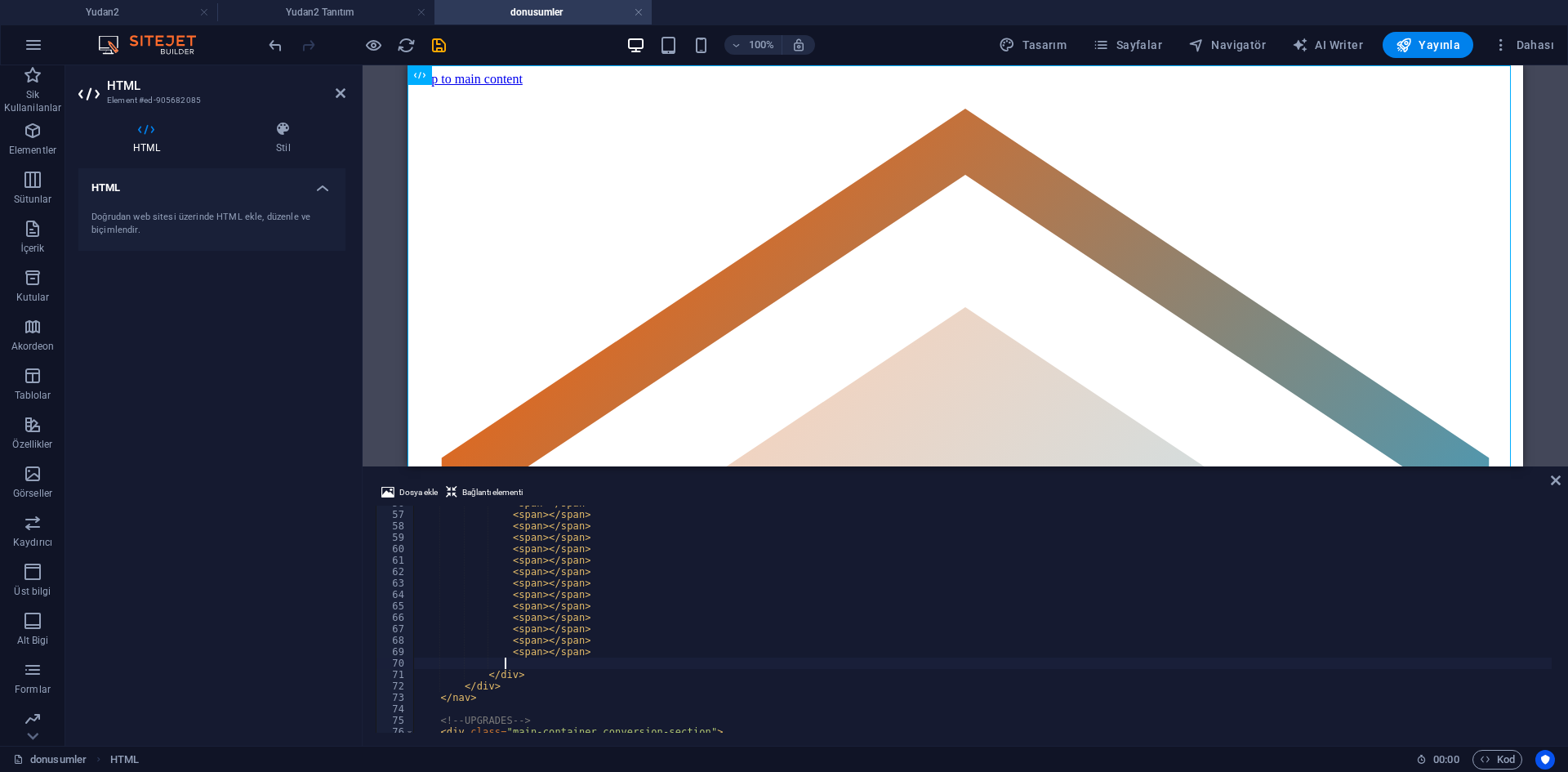
type textarea "<span></span>"
paste textarea "<span></span>"
type textarea "<span></span>"
paste textarea "<span></span>"
type textarea "<span></span>"
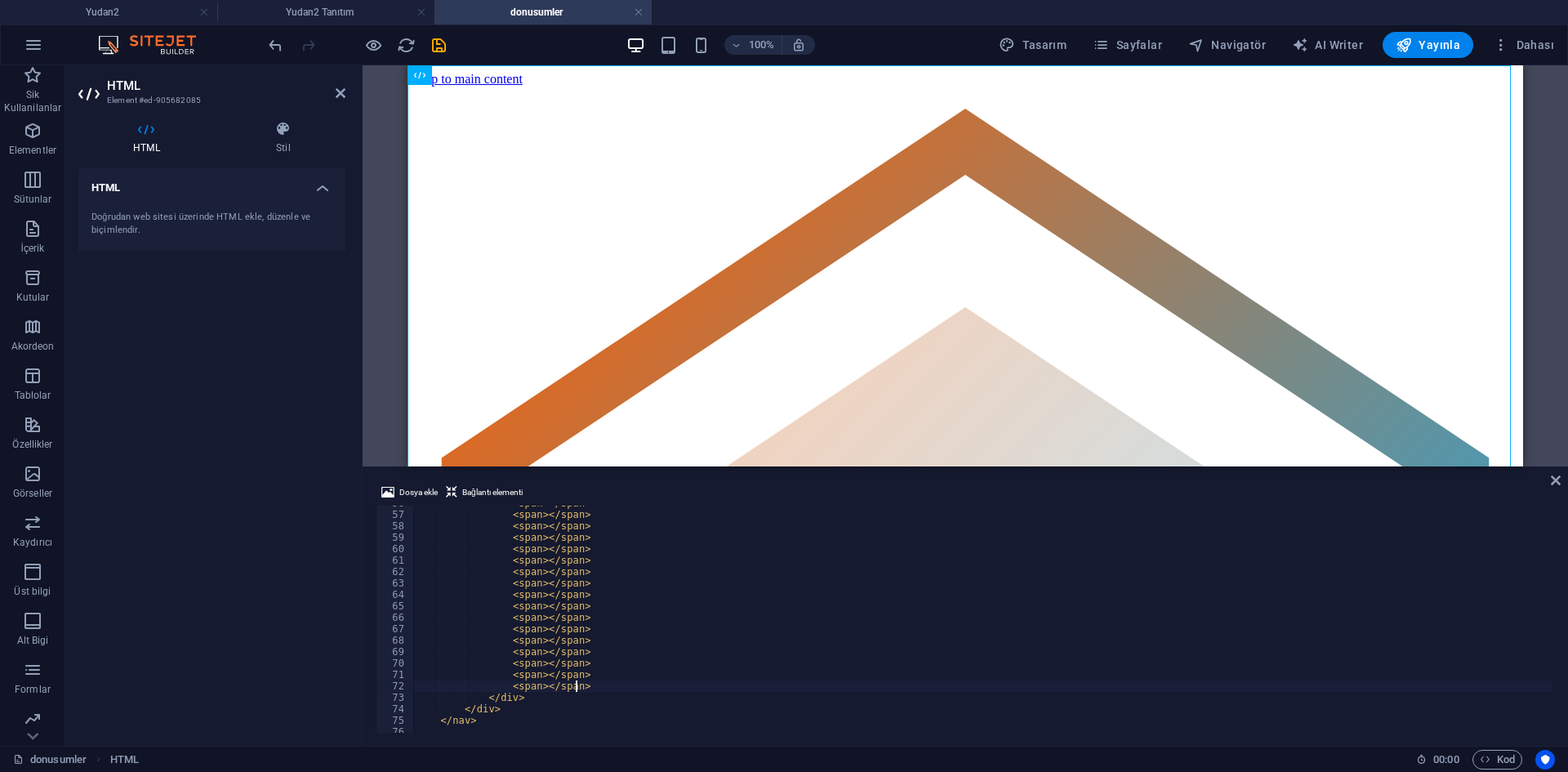
paste textarea "<span></span>"
type textarea "<span></span>"
paste textarea "<span></span>"
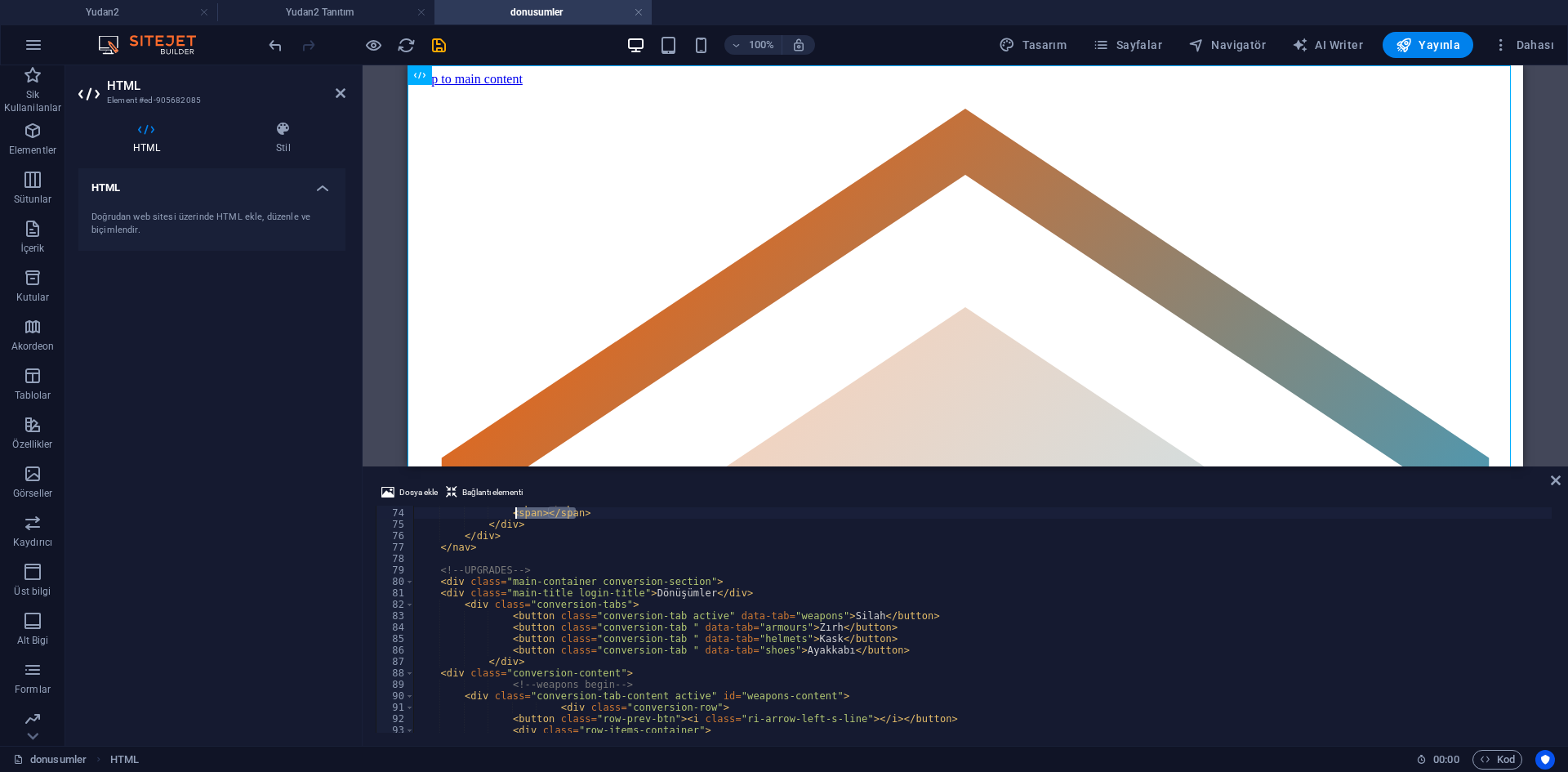
scroll to position [823, 0]
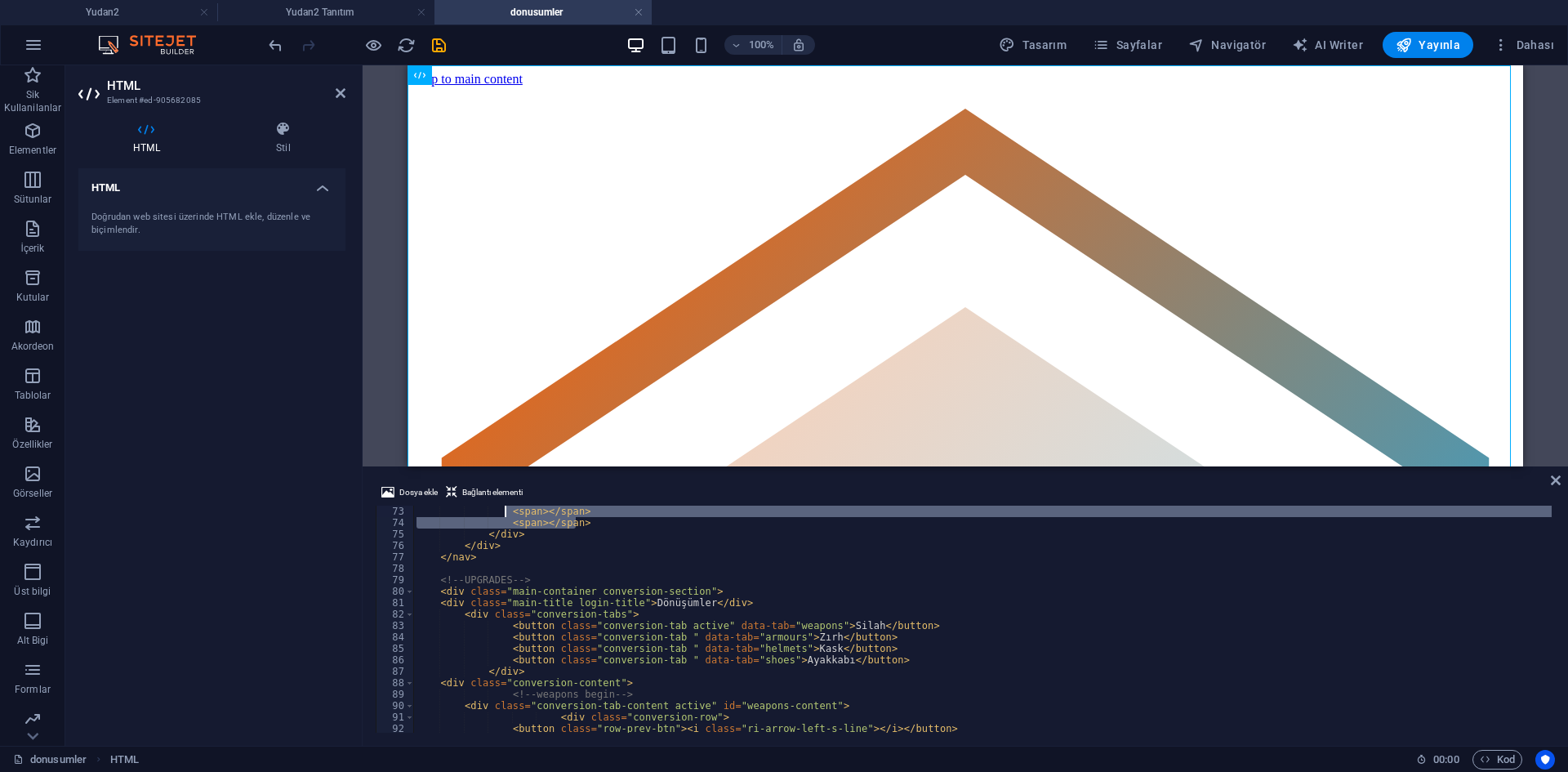
drag, startPoint x: 602, startPoint y: 513, endPoint x: 506, endPoint y: 514, distance: 96.0
click at [548, 527] on div "< span > </ span > < span > </ span > </ div > </ div > </ nav > <!-- UPGRADES …" at bounding box center [982, 619] width 1139 height 227
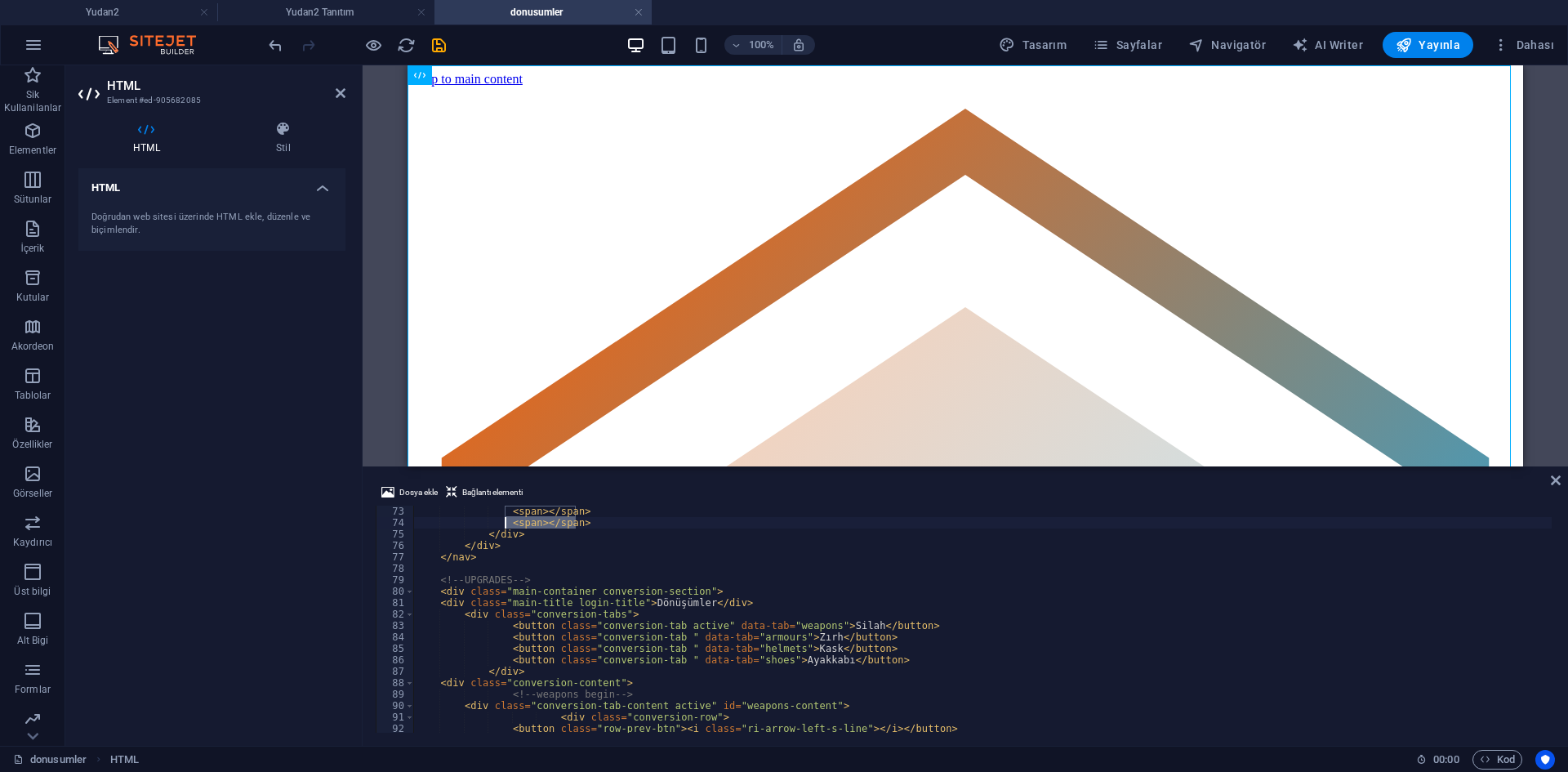
drag, startPoint x: 571, startPoint y: 523, endPoint x: 506, endPoint y: 519, distance: 65.1
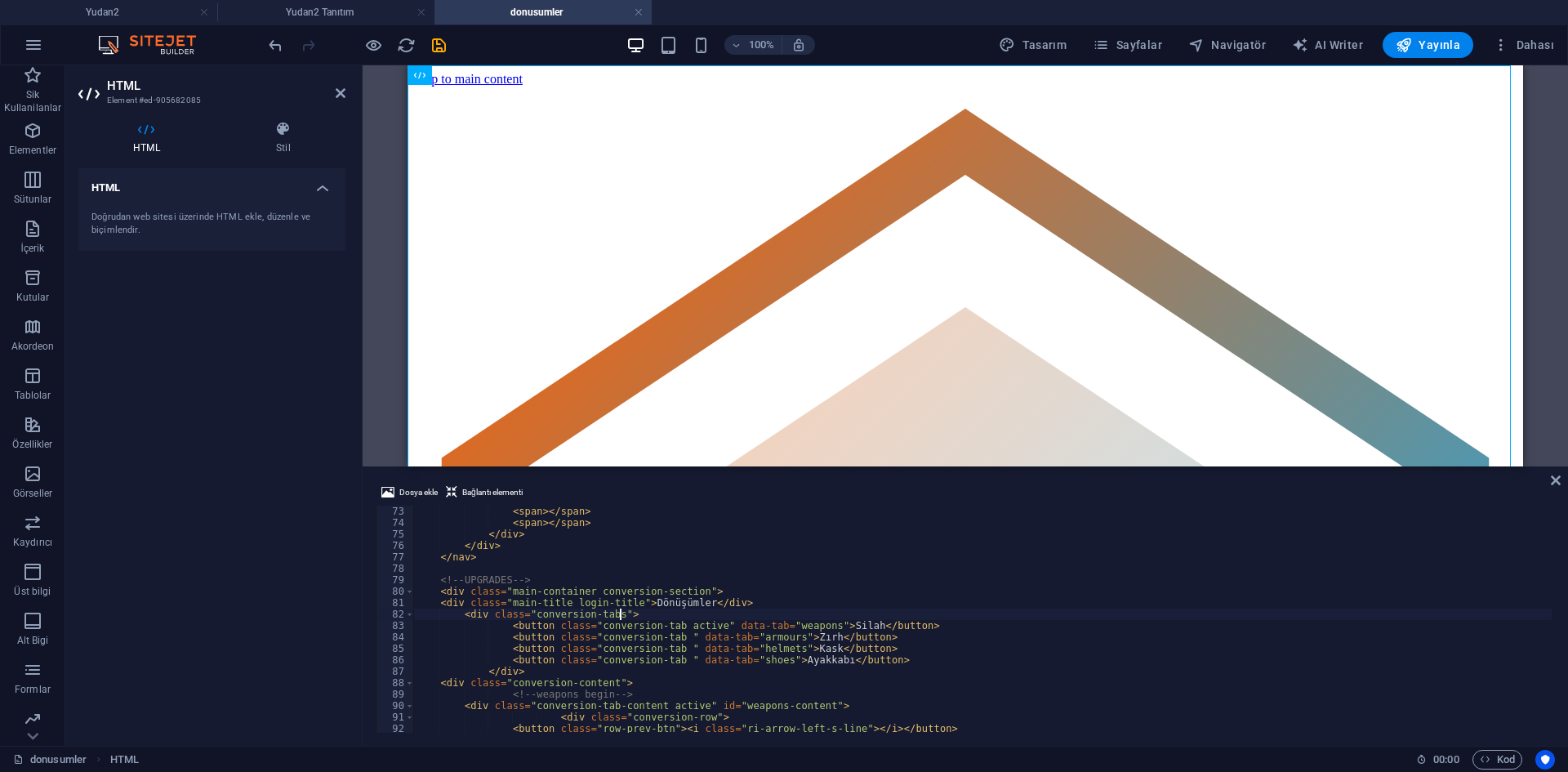
type textarea "<div class="main-container conversion-section">"
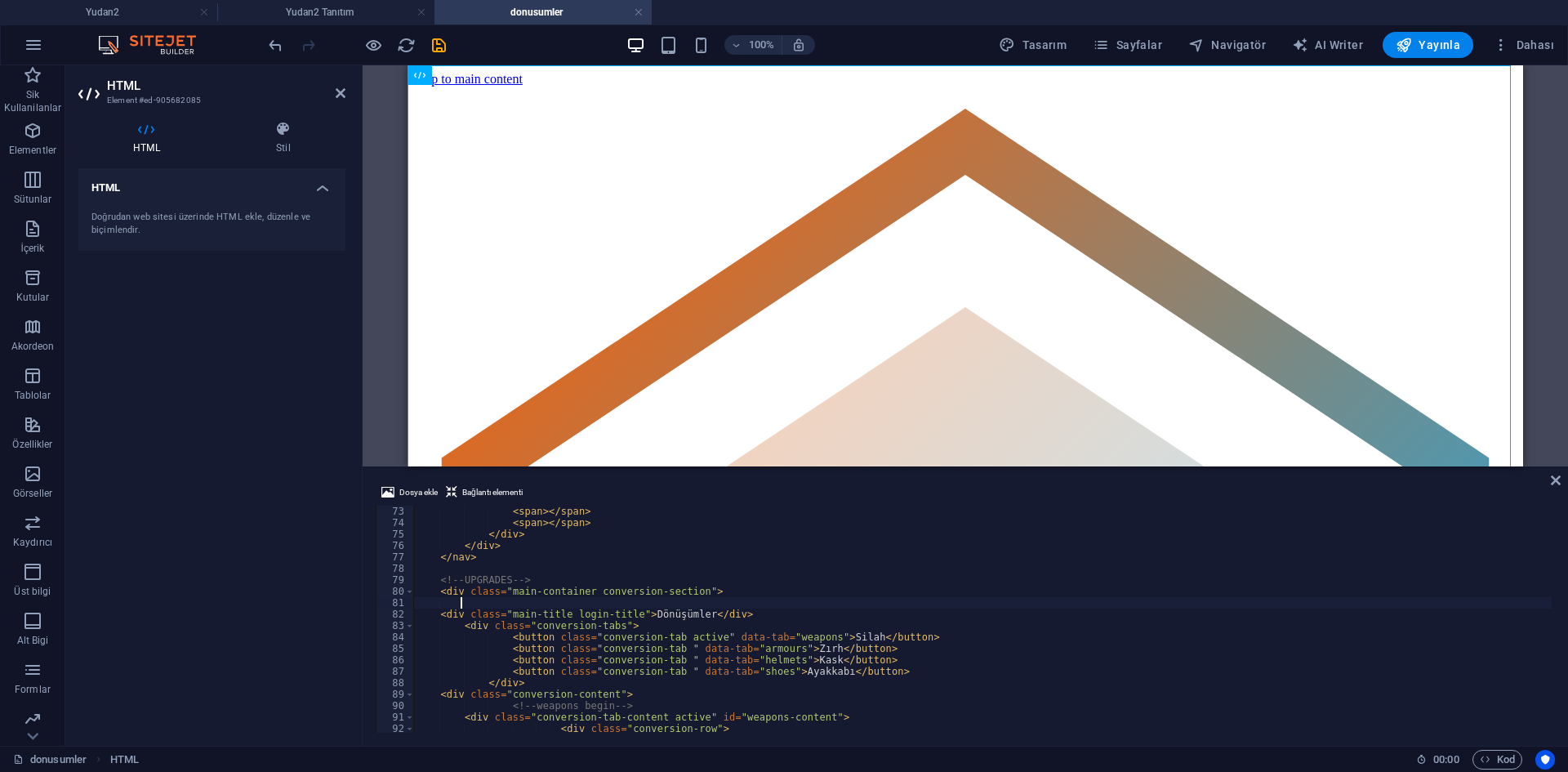
paste textarea "<span></span>"
type textarea "<span></span>"
paste textarea "<span></span>"
type textarea "<span></span>"
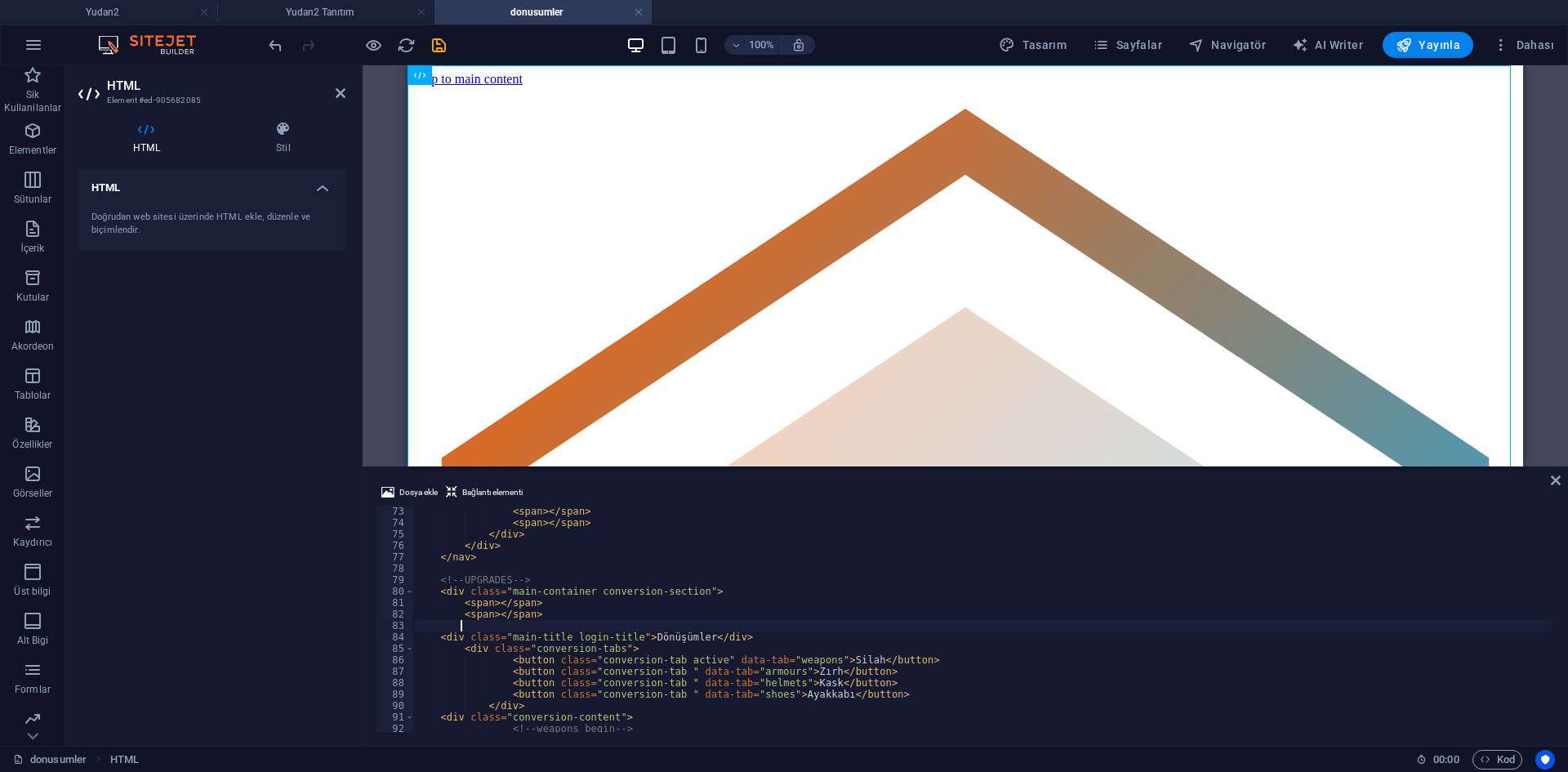
paste textarea "<span></span>"
type textarea "<span></span>"
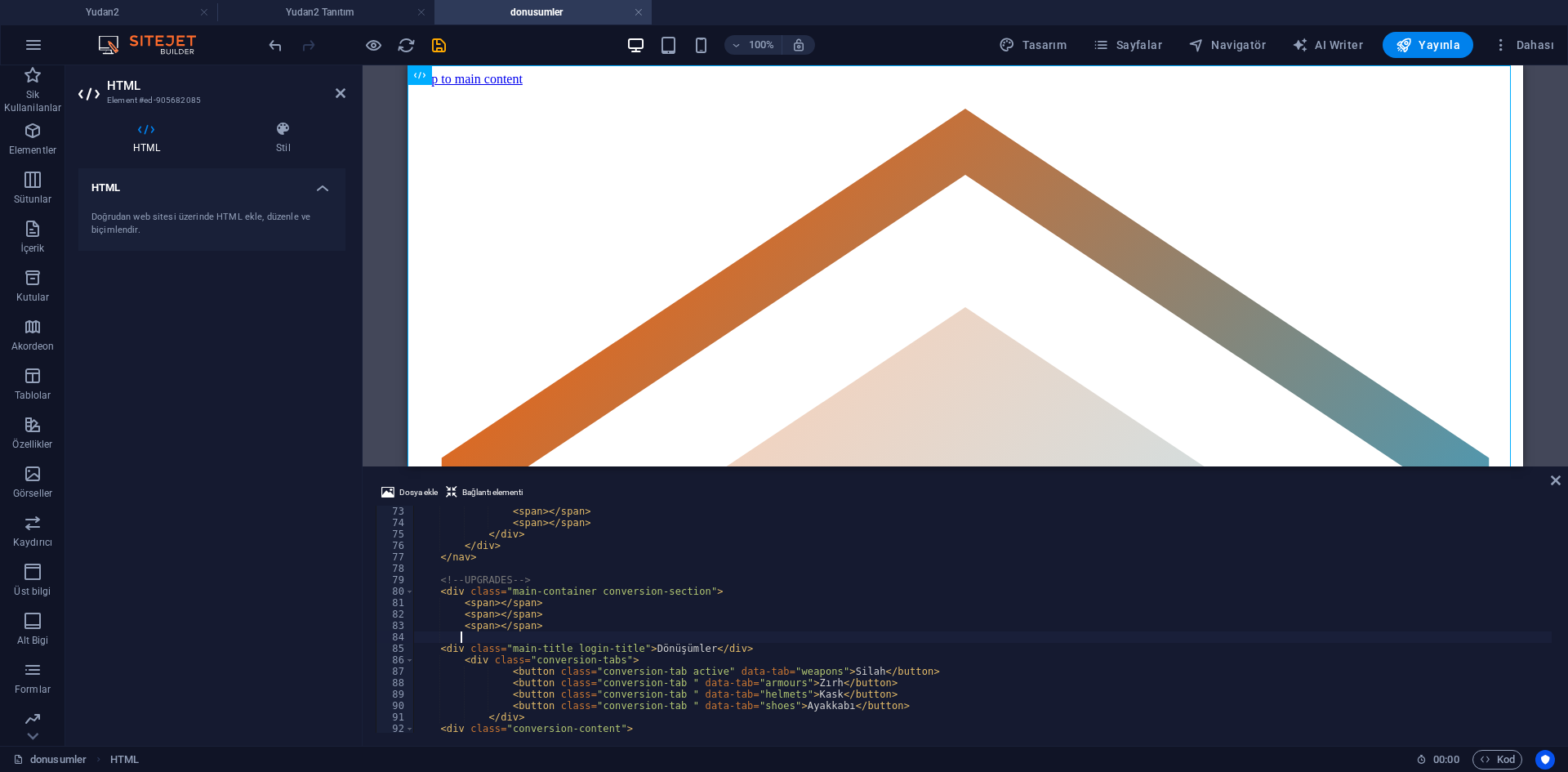
paste textarea "<span></span>"
type textarea "<span></span>"
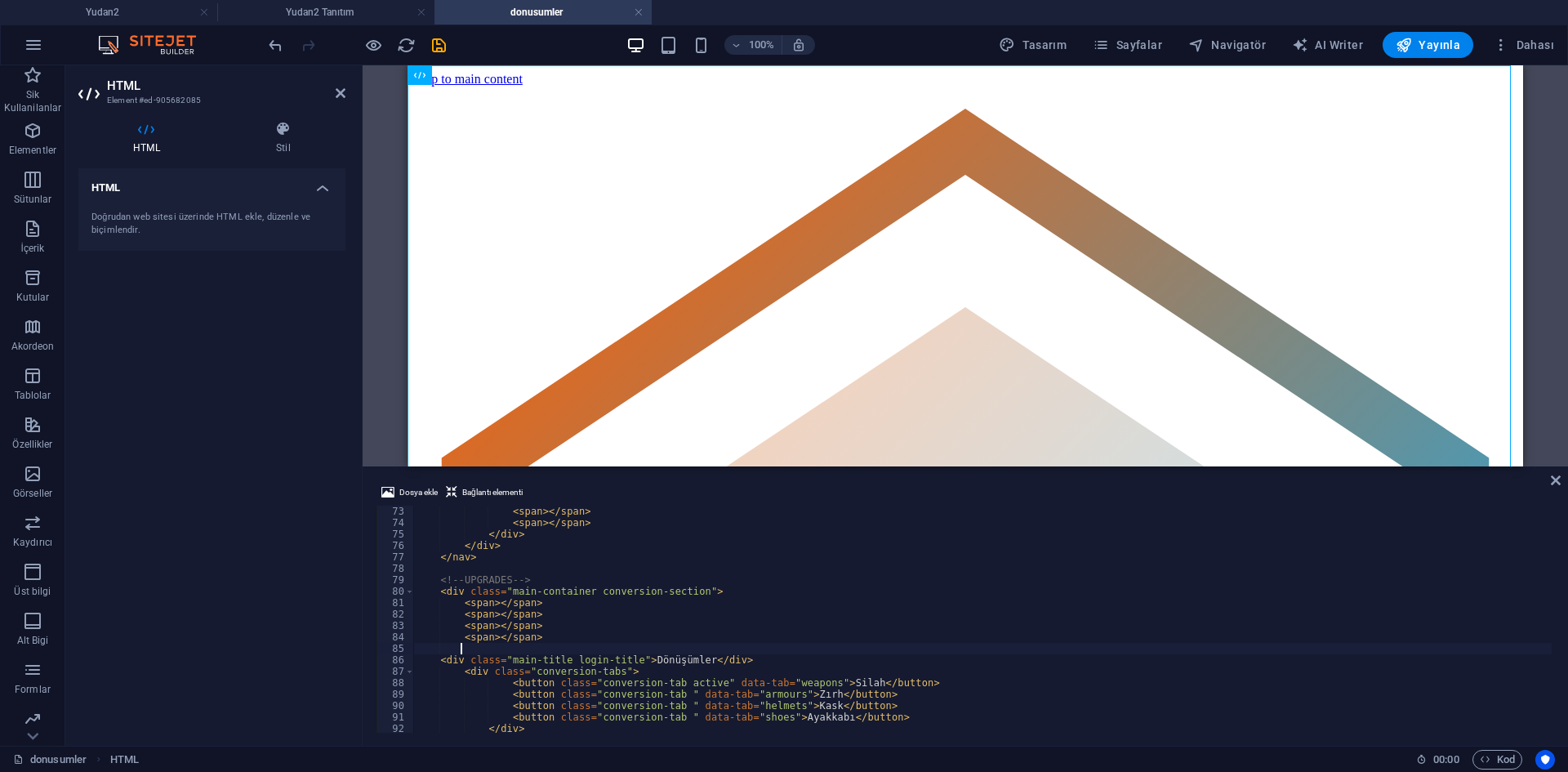
paste textarea "<span></span>"
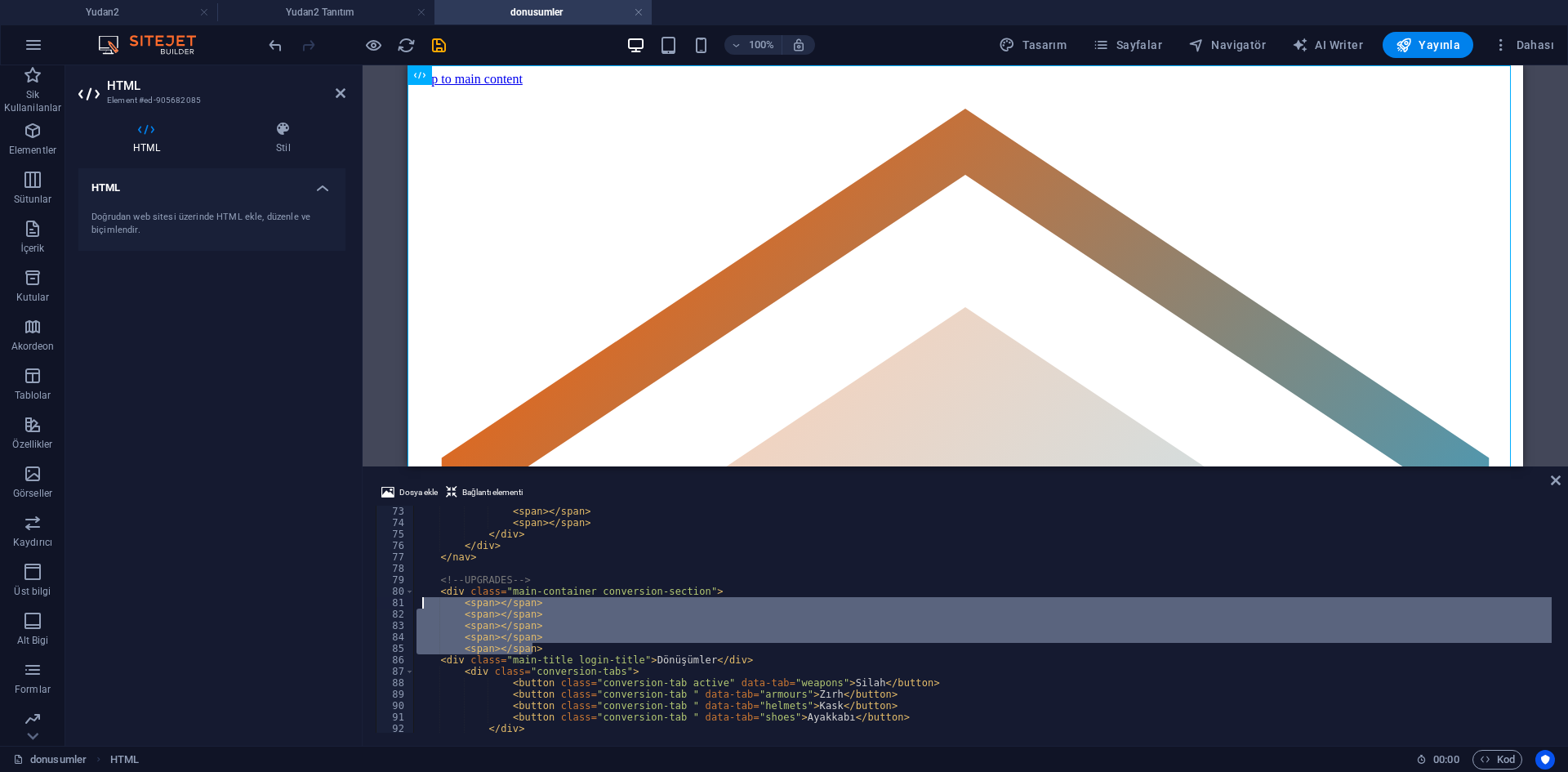
drag, startPoint x: 540, startPoint y: 647, endPoint x: 424, endPoint y: 600, distance: 125.2
type textarea "<span></span> <span></span>"
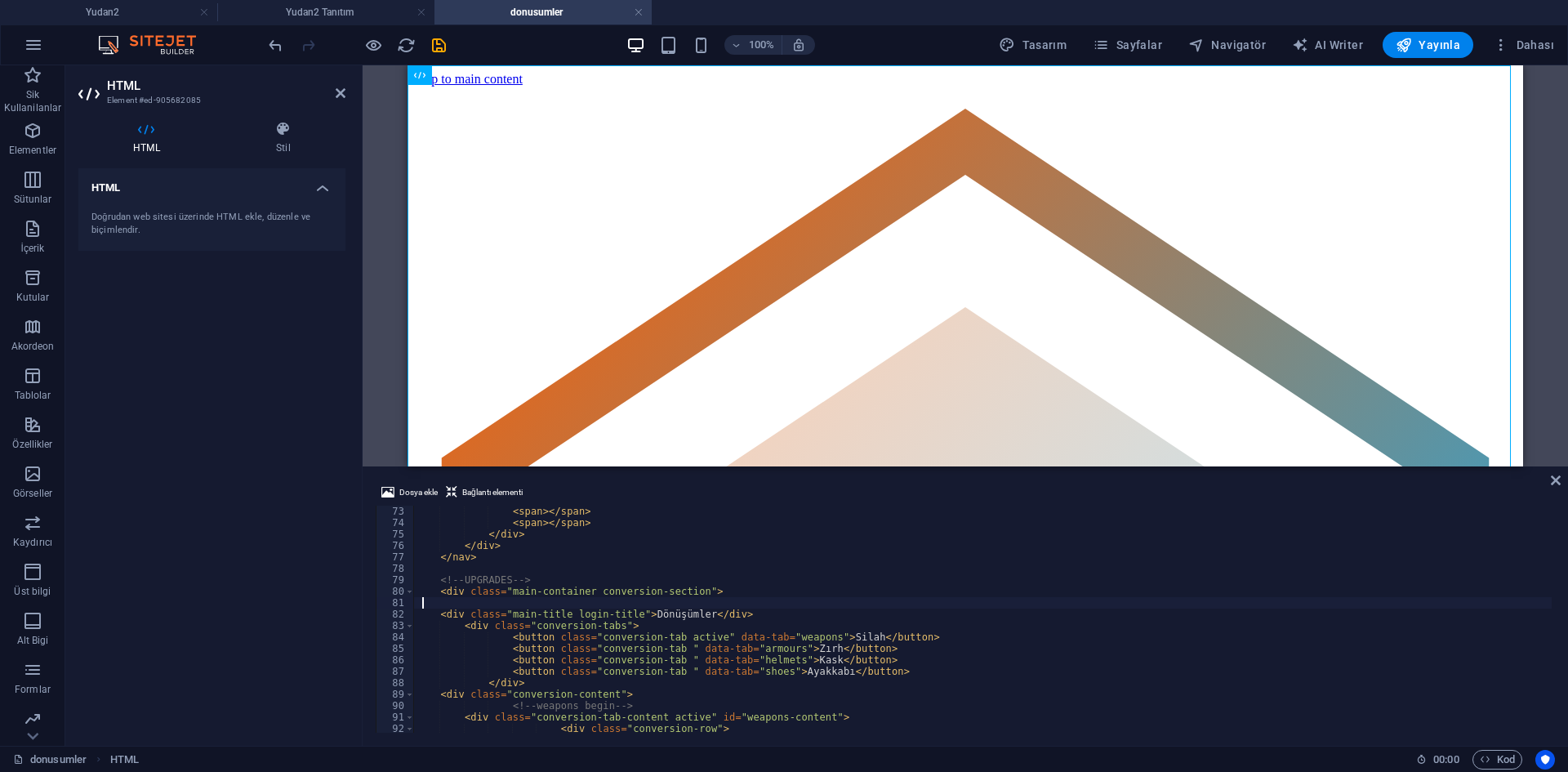
scroll to position [0, 0]
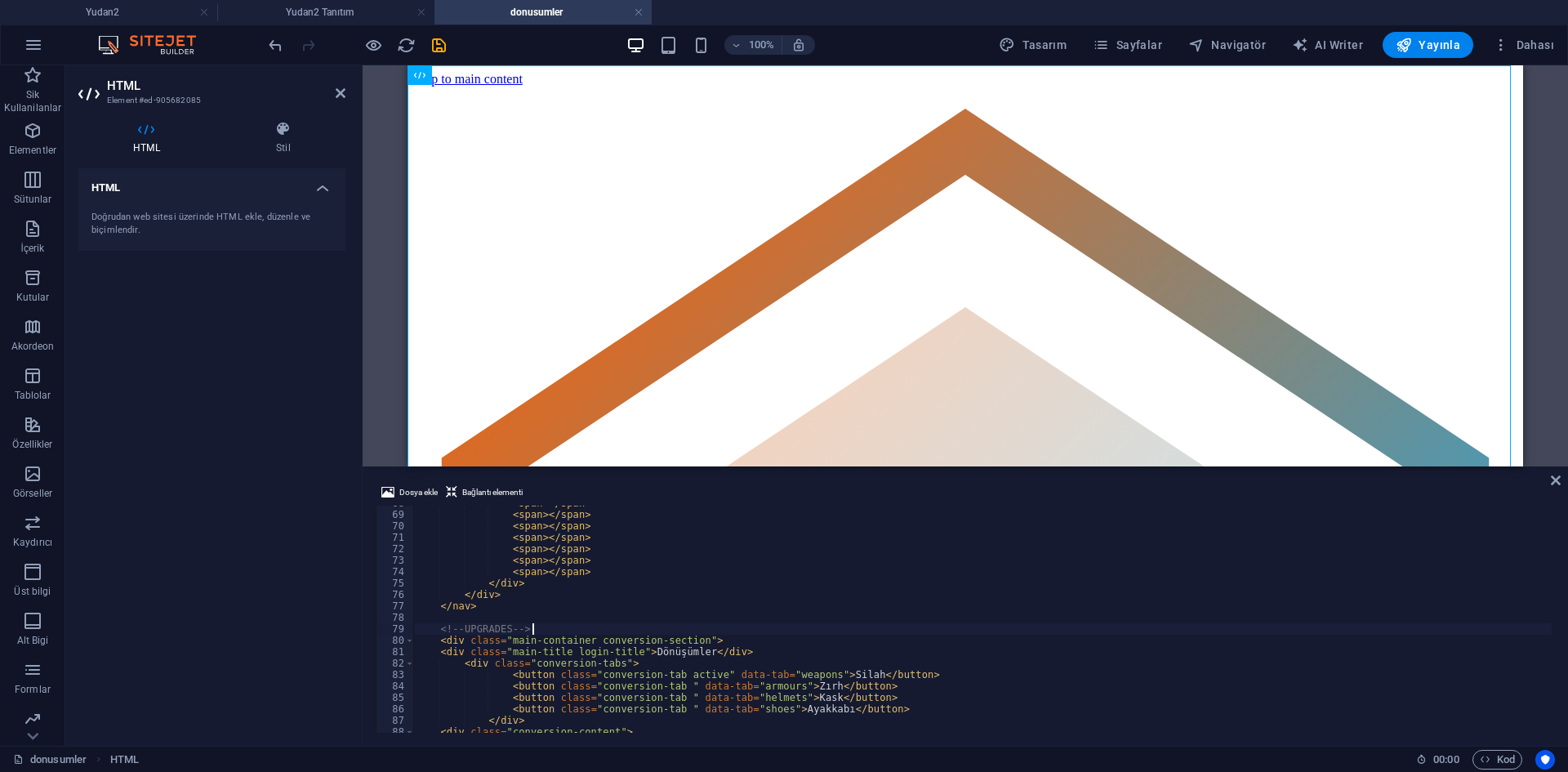
scroll to position [823, 0]
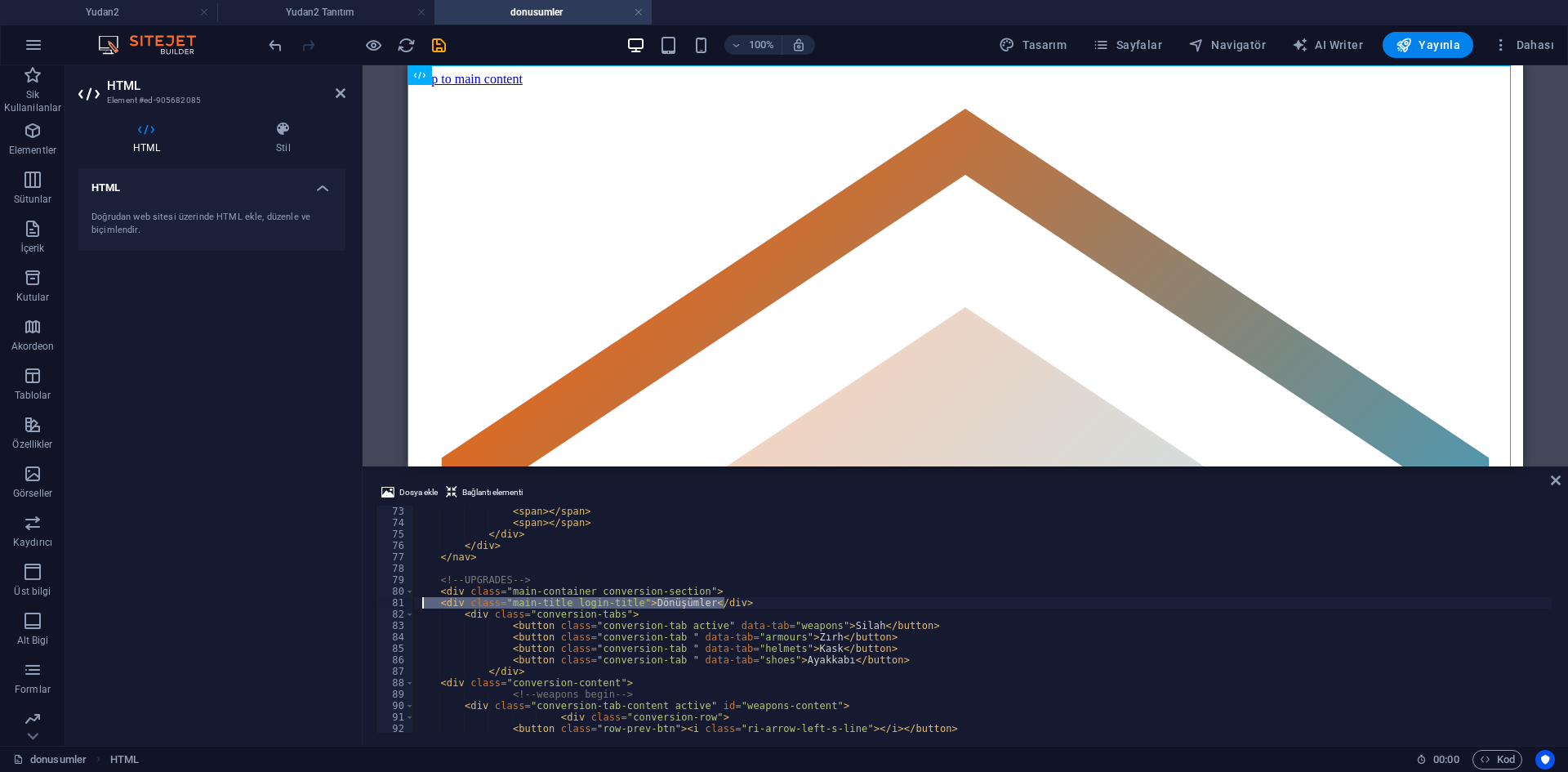
drag, startPoint x: 734, startPoint y: 600, endPoint x: 424, endPoint y: 603, distance: 310.0
type textarea "<div class="main-title login-title">Dönüşümler</div>"
click at [736, 604] on div "< span > </ span > < span > </ span > </ div > </ div > </ nav > <!-- UPGRADES …" at bounding box center [982, 619] width 1139 height 227
paste textarea "<div class="main-title login-title">Dönüşümler</div>"
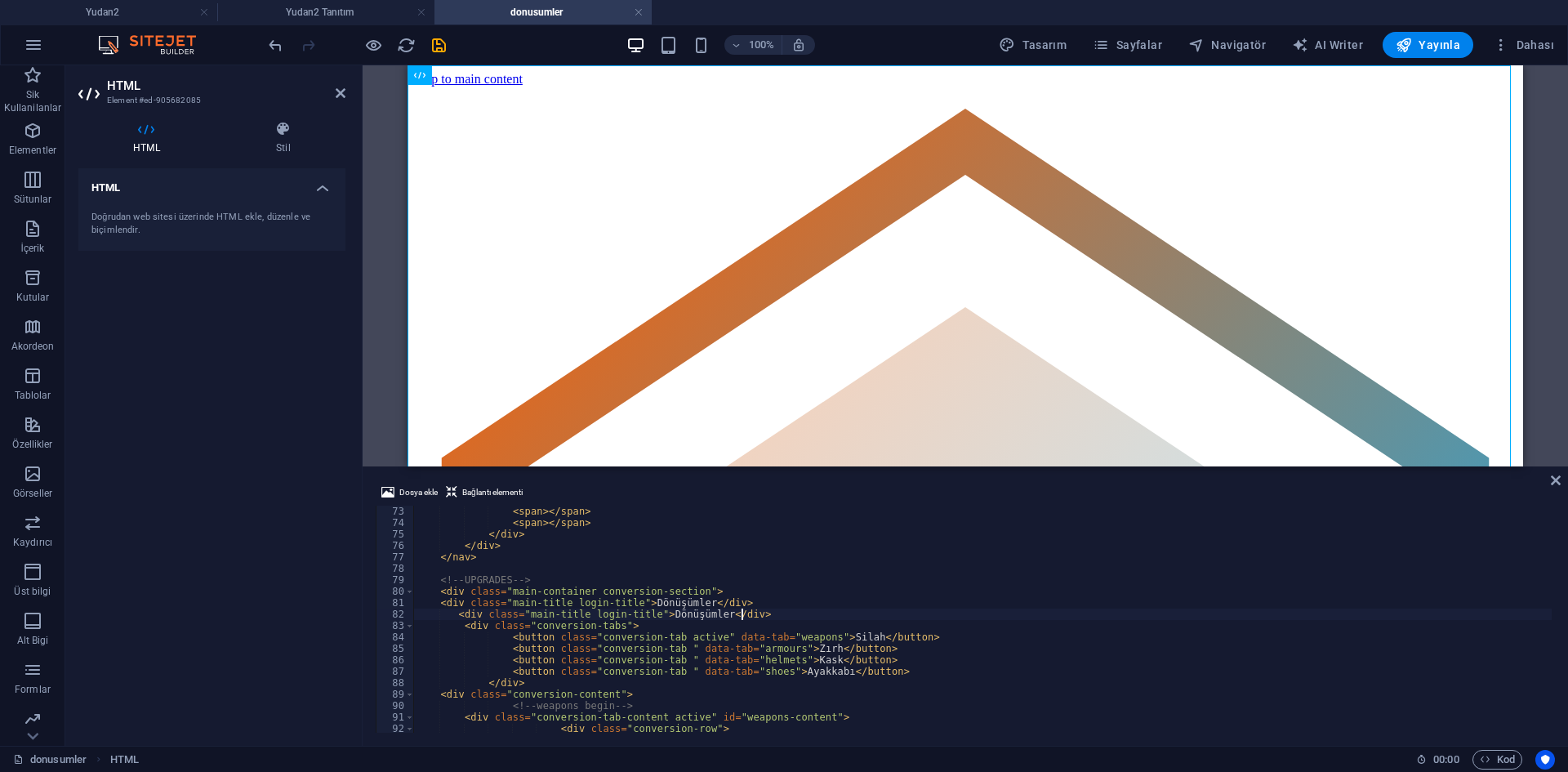
type textarea "<div class="main-title login-title">Dönüşümler</div>"
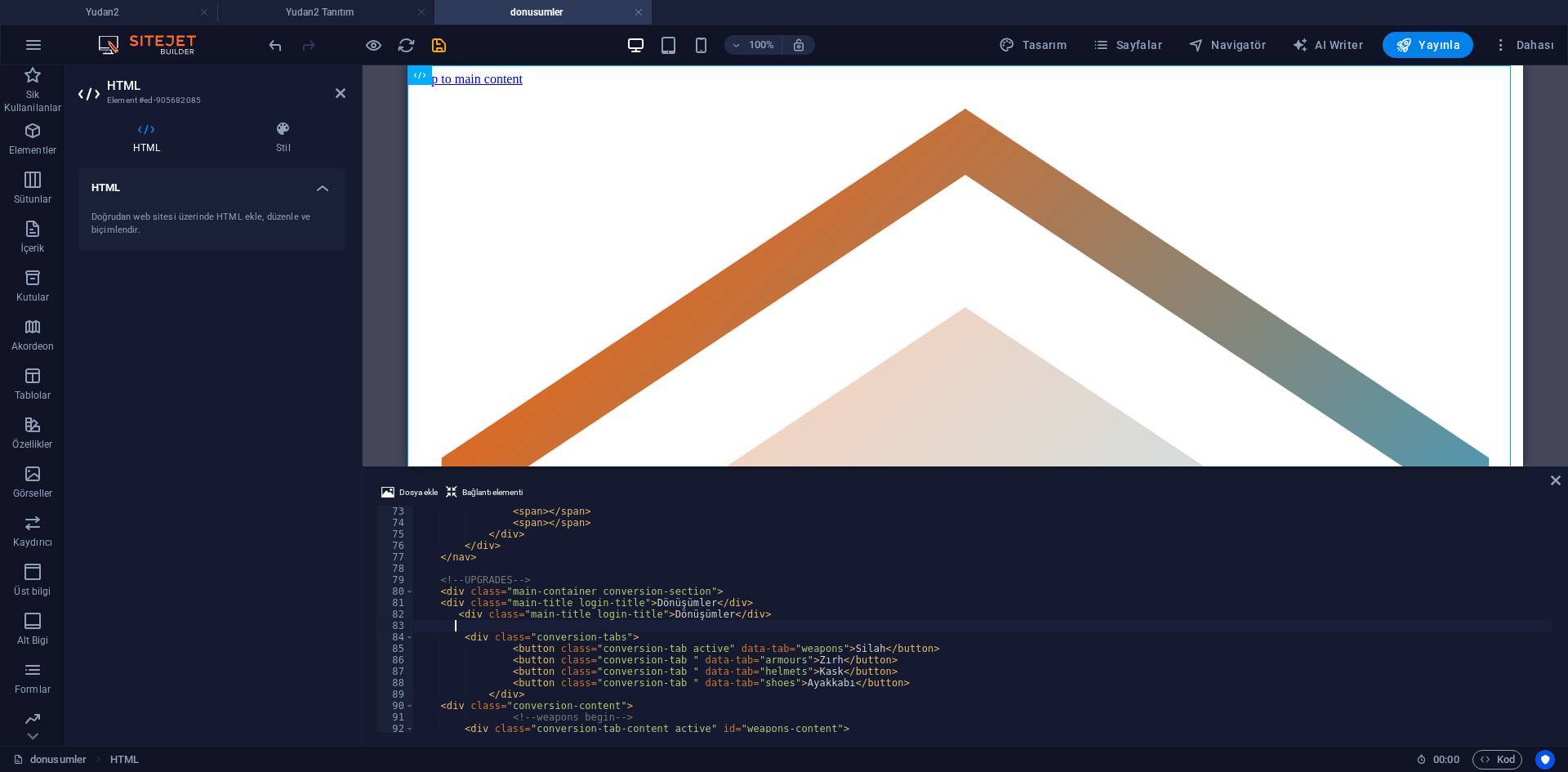
paste textarea "<div class="main-title login-title">Dönüşümler</div>"
type textarea "<div class="main-title login-title">Dönüşümler</div>"
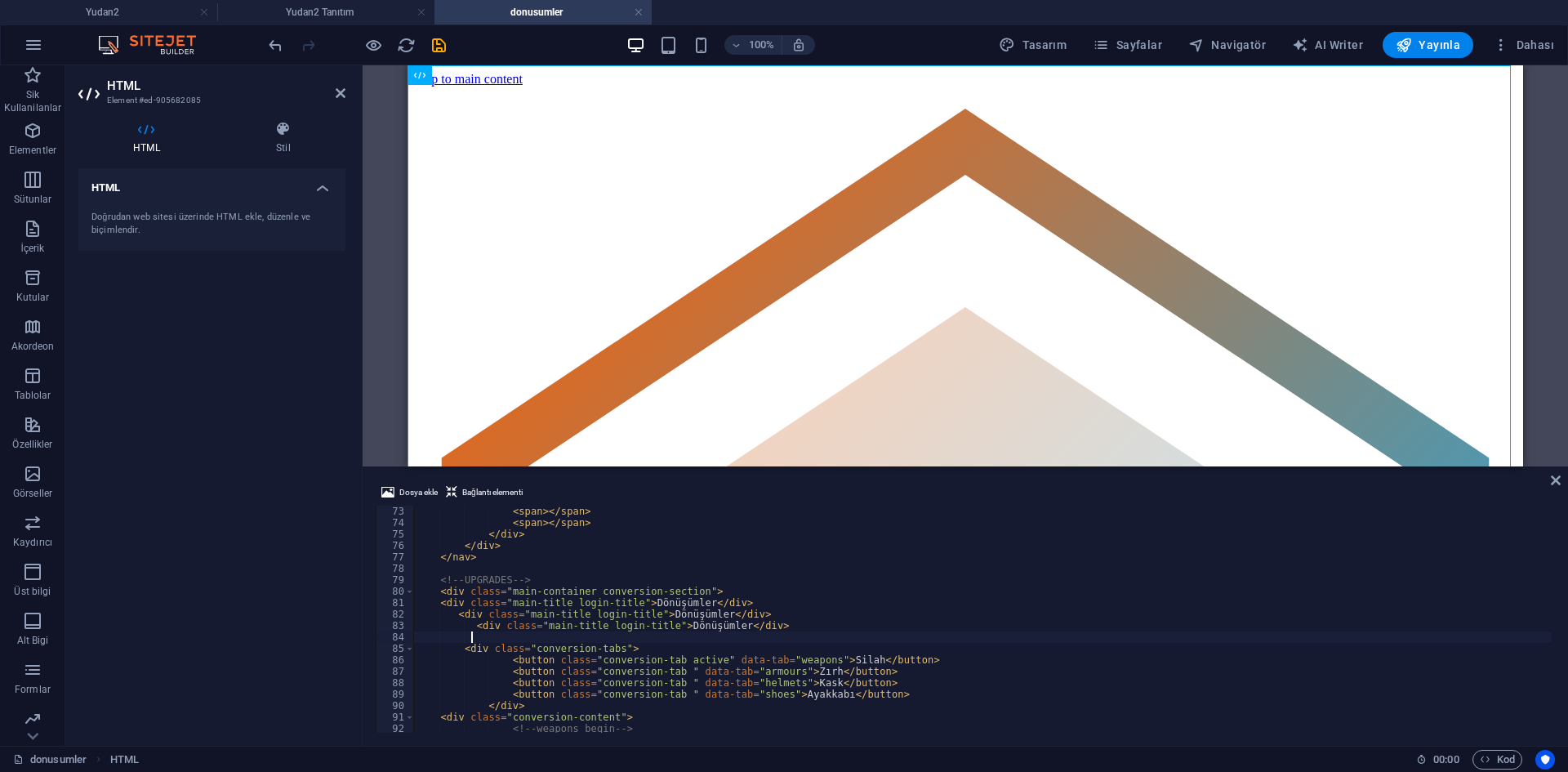
paste textarea "<div class="main-title login-title">Dönüşümler</div>"
type textarea "<div class="main-title login-title">Dönüşümler</div>"
paste textarea "<div class="main-title login-title">Dönüşümler</div>"
type textarea "<div class="main-title login-title">Dönüşümler</div>"
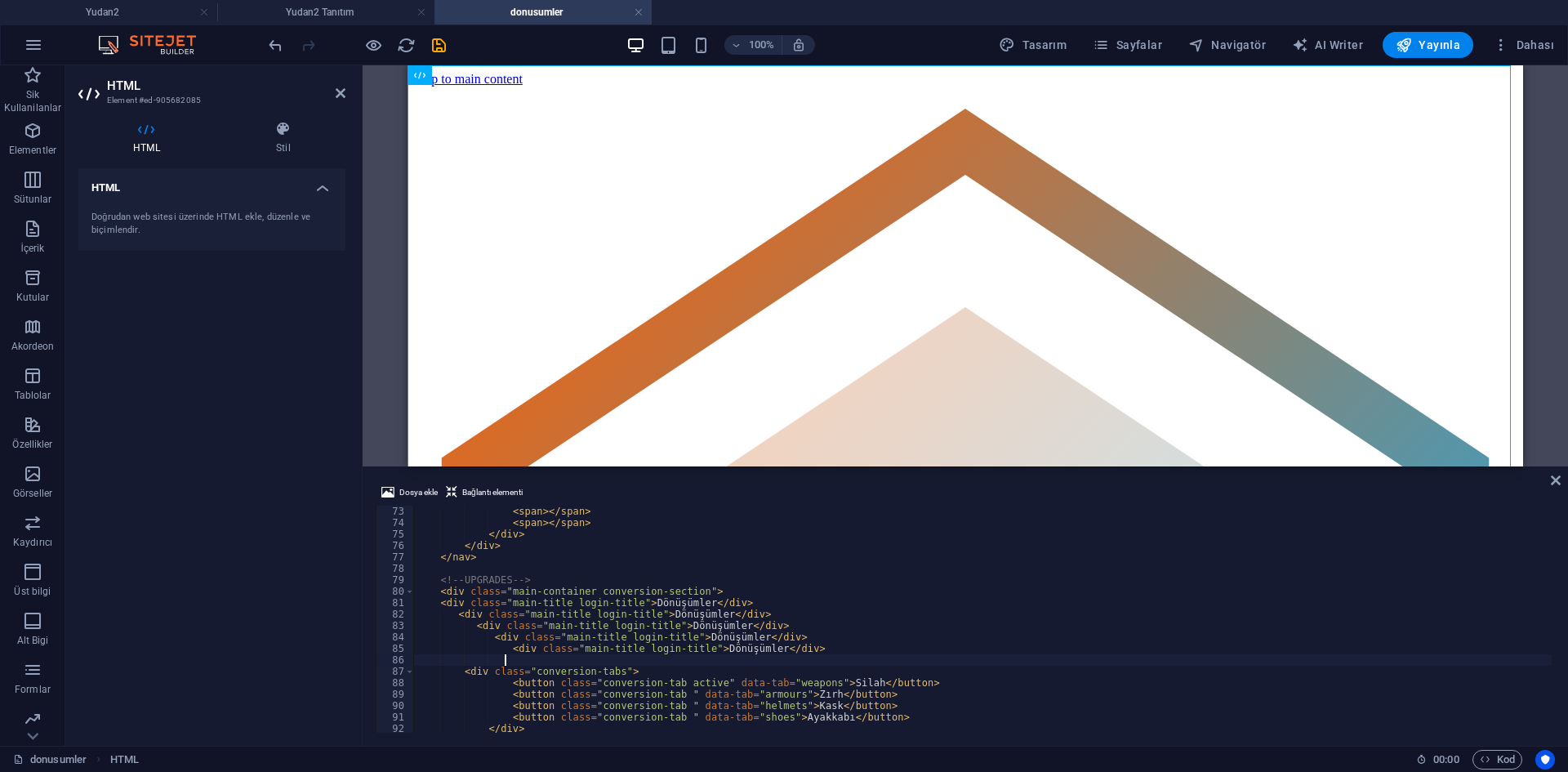
paste textarea "<div class="main-title login-title">Dönüşümler</div>"
type textarea "<div class="main-title login-title">Dönüşümler</div>"
paste textarea "<div class="main-title login-title">Dönüşümler</div>"
type textarea "<div class="main-title login-title">Dönüşümler</div>"
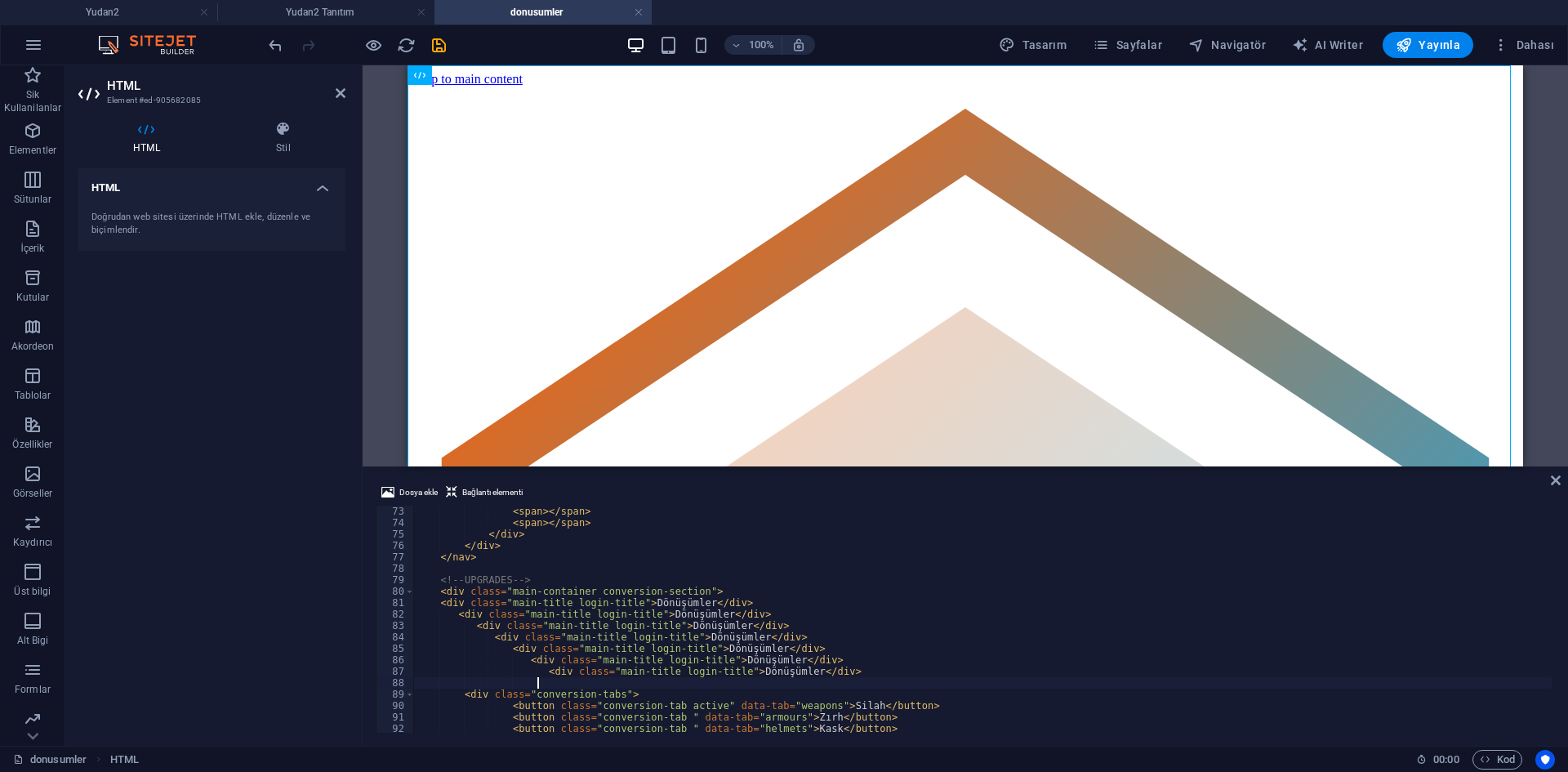
paste textarea "<div class="main-title login-title">Dönüşümler</div>"
type textarea "<div class="main-title login-title">Dönüşümler</div>"
paste textarea "<div class="main-title login-title">Dönüşümler</div>"
type textarea "<div class="main-title login-title">Dönüşümler</div>"
paste textarea "<div class="main-title login-title">Dönüşümler</div>"
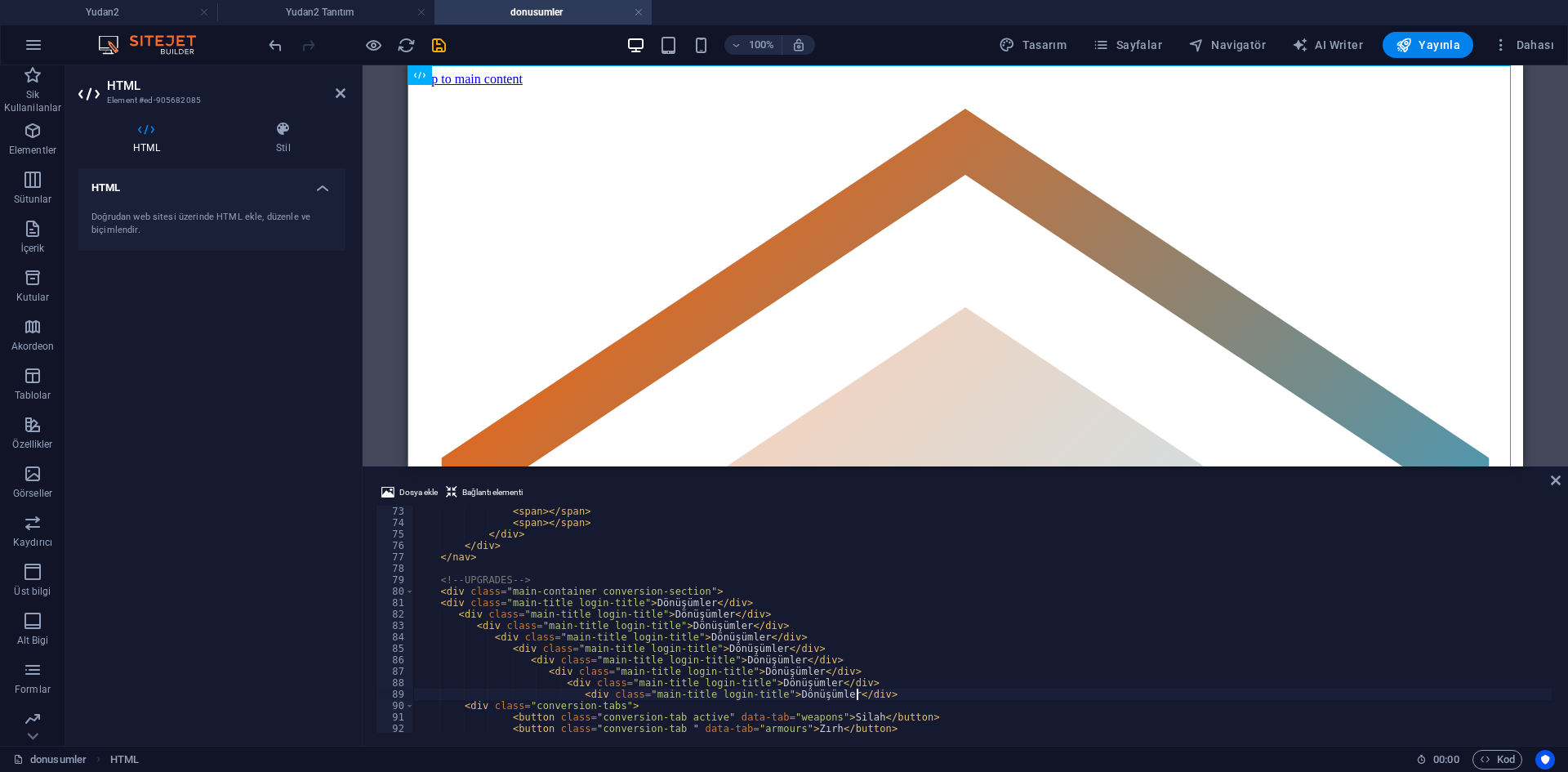
type textarea "<div class="main-title login-title">Dönüşümler</div>"
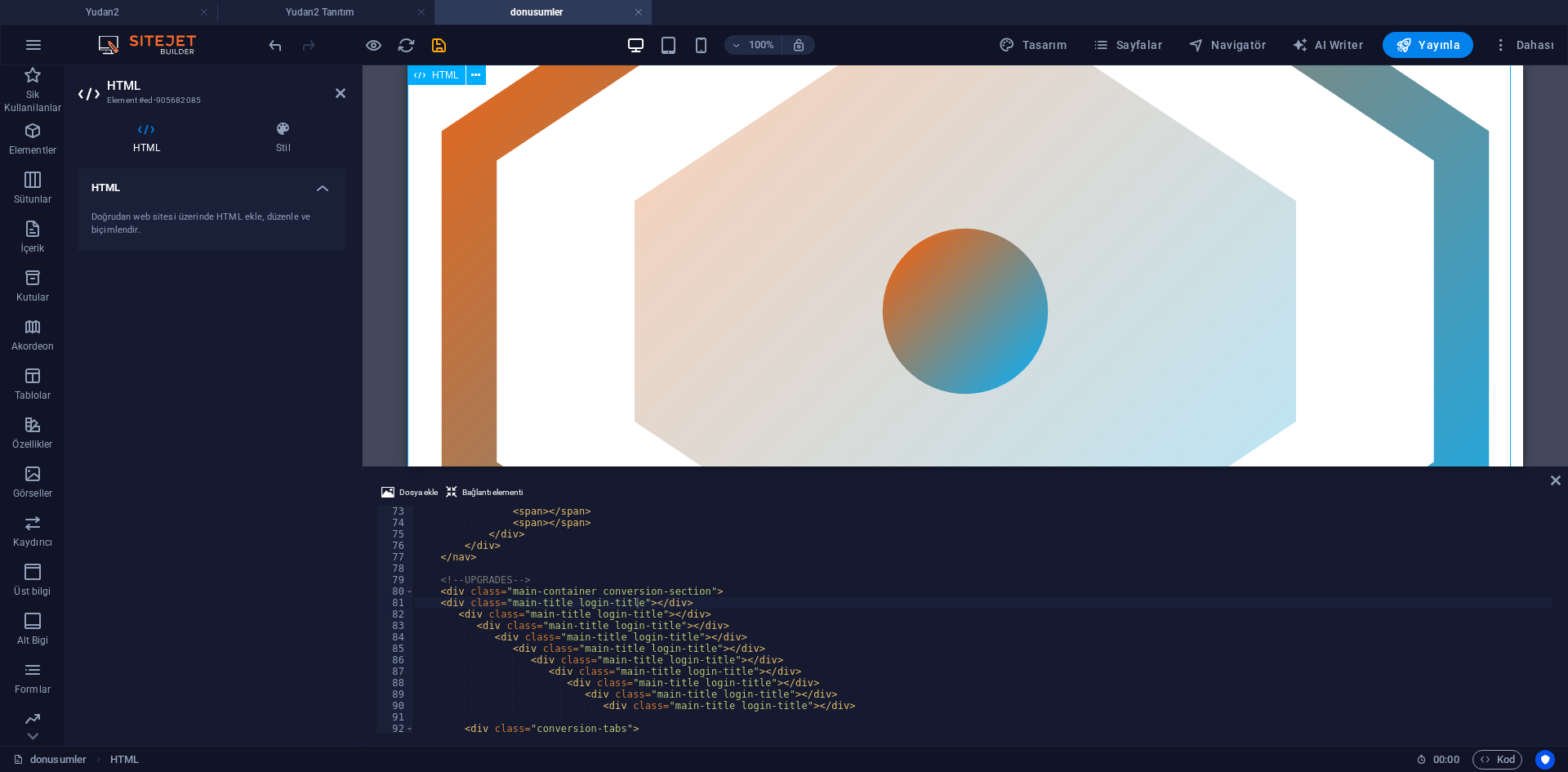
scroll to position [0, 0]
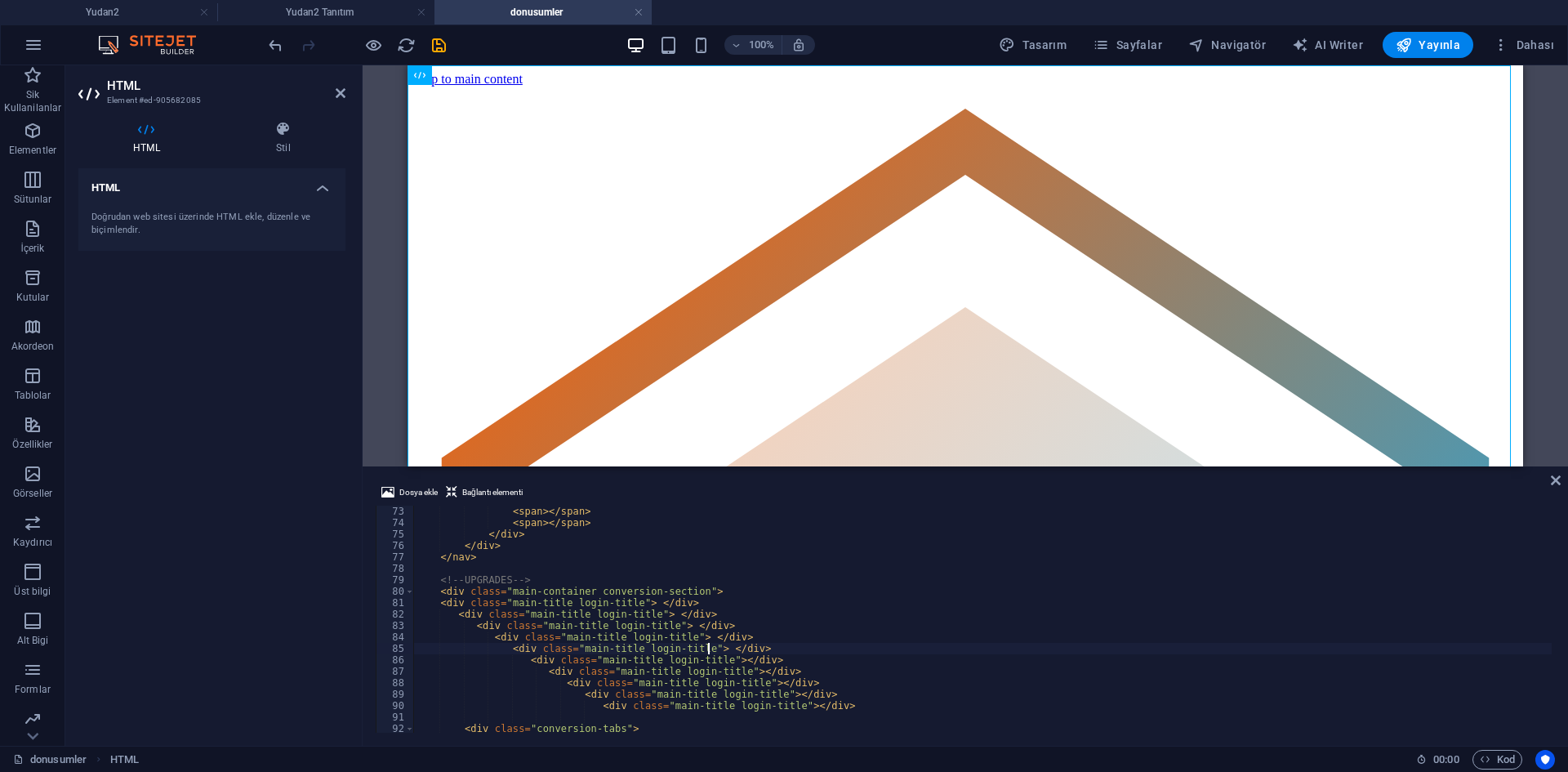
scroll to position [0, 24]
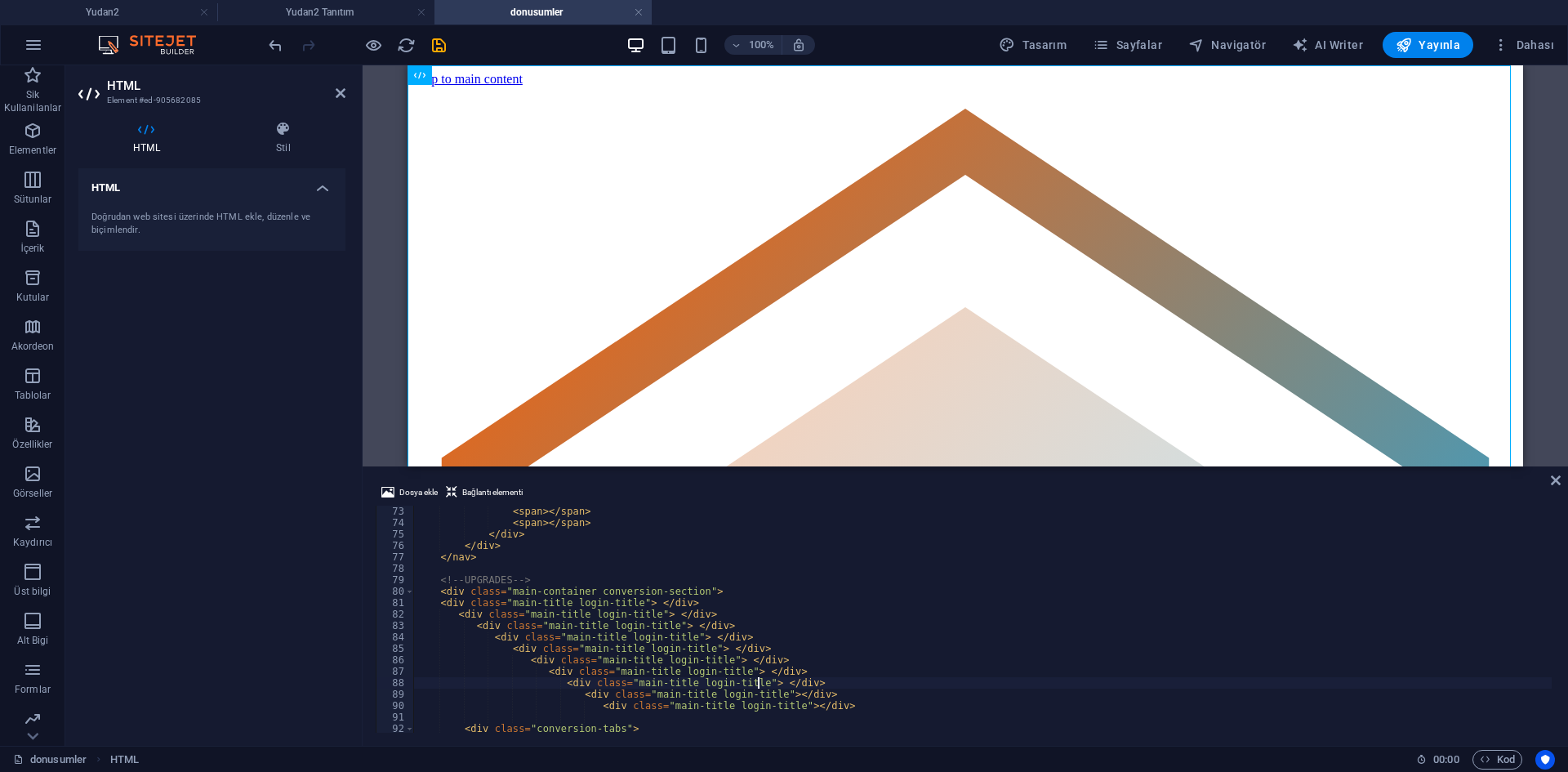
type textarea "<div class="main-title login-title"> </div>"
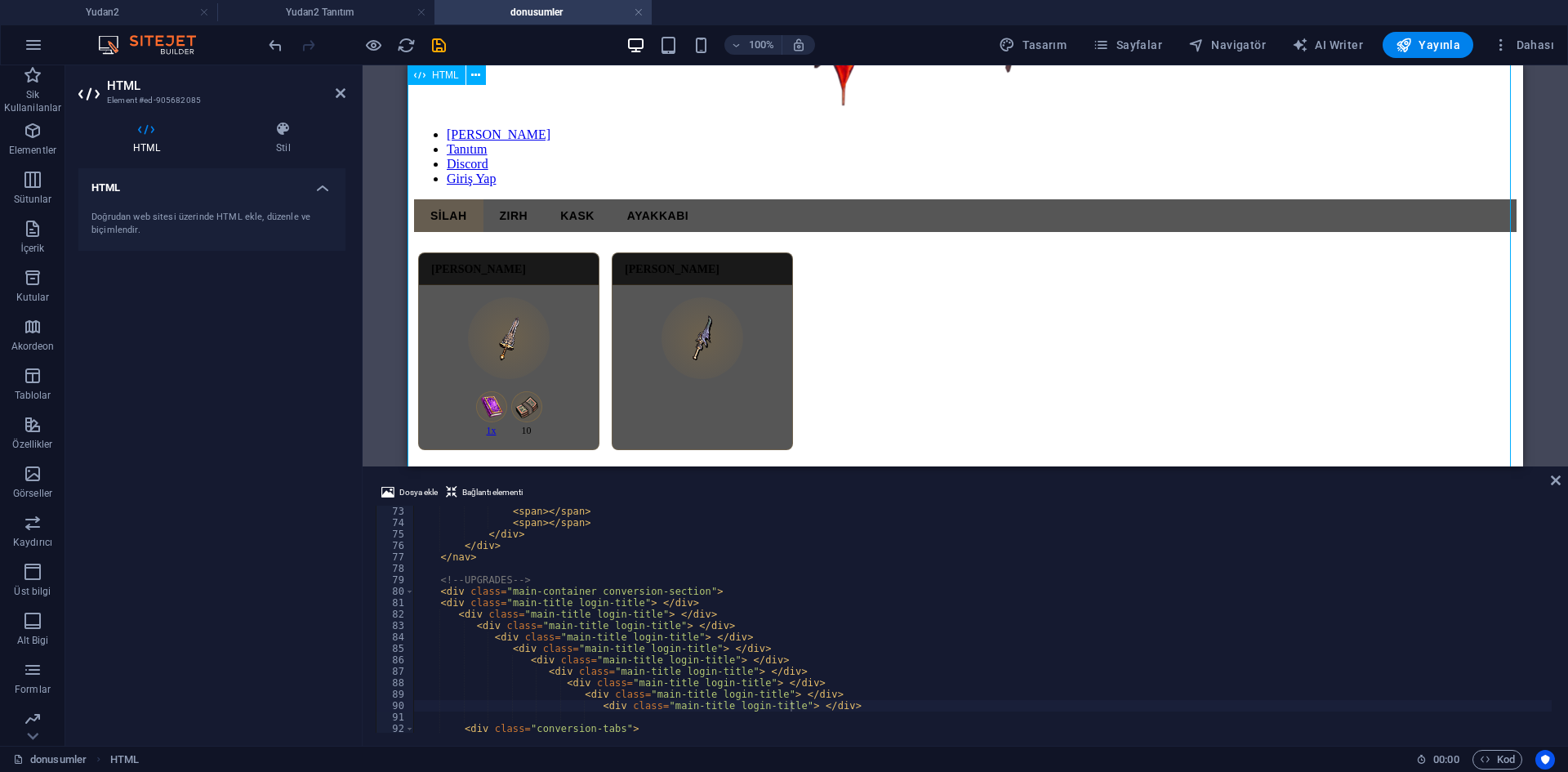
scroll to position [1388, 0]
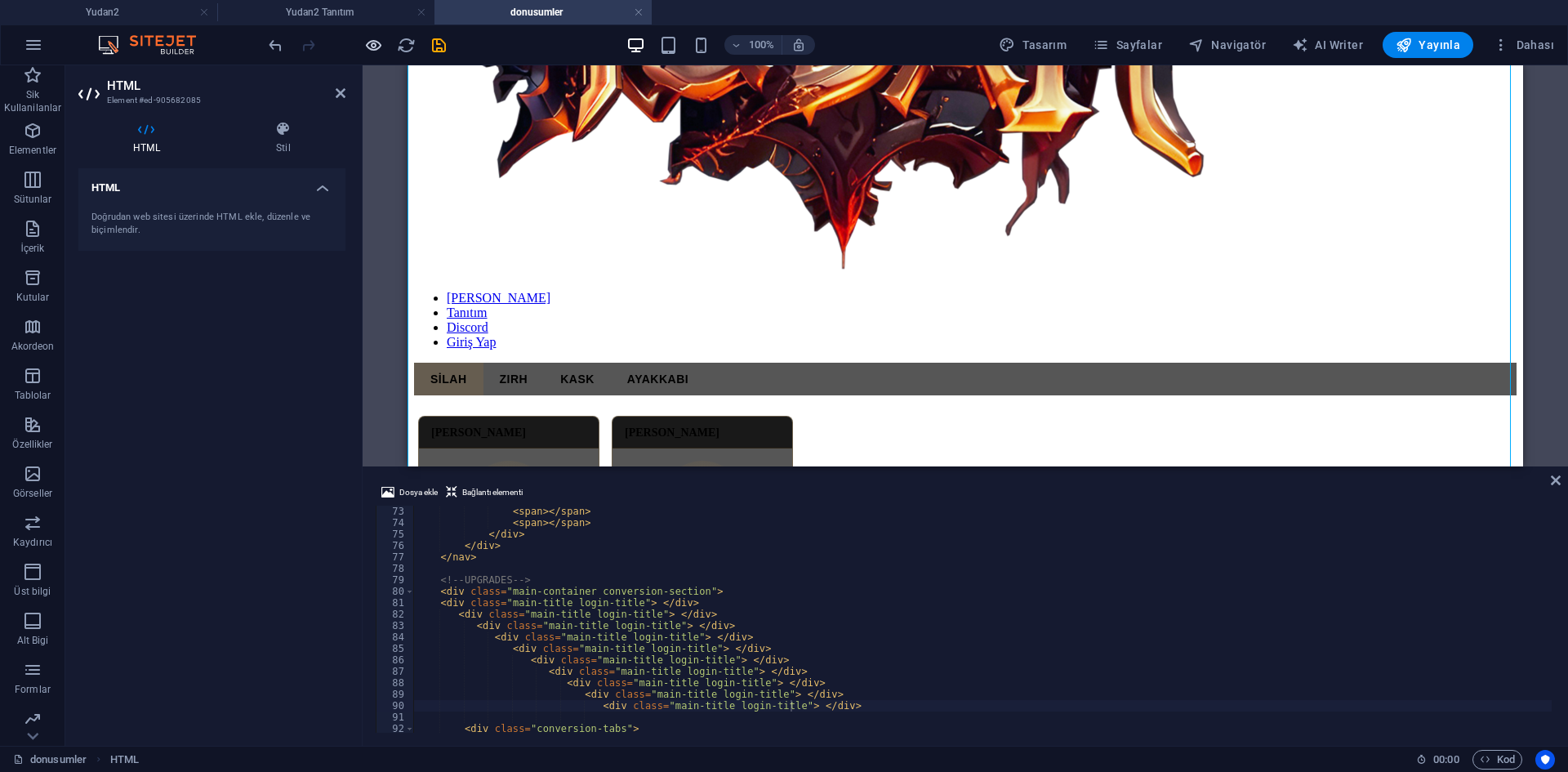
click at [376, 49] on icon "button" at bounding box center [374, 46] width 19 height 19
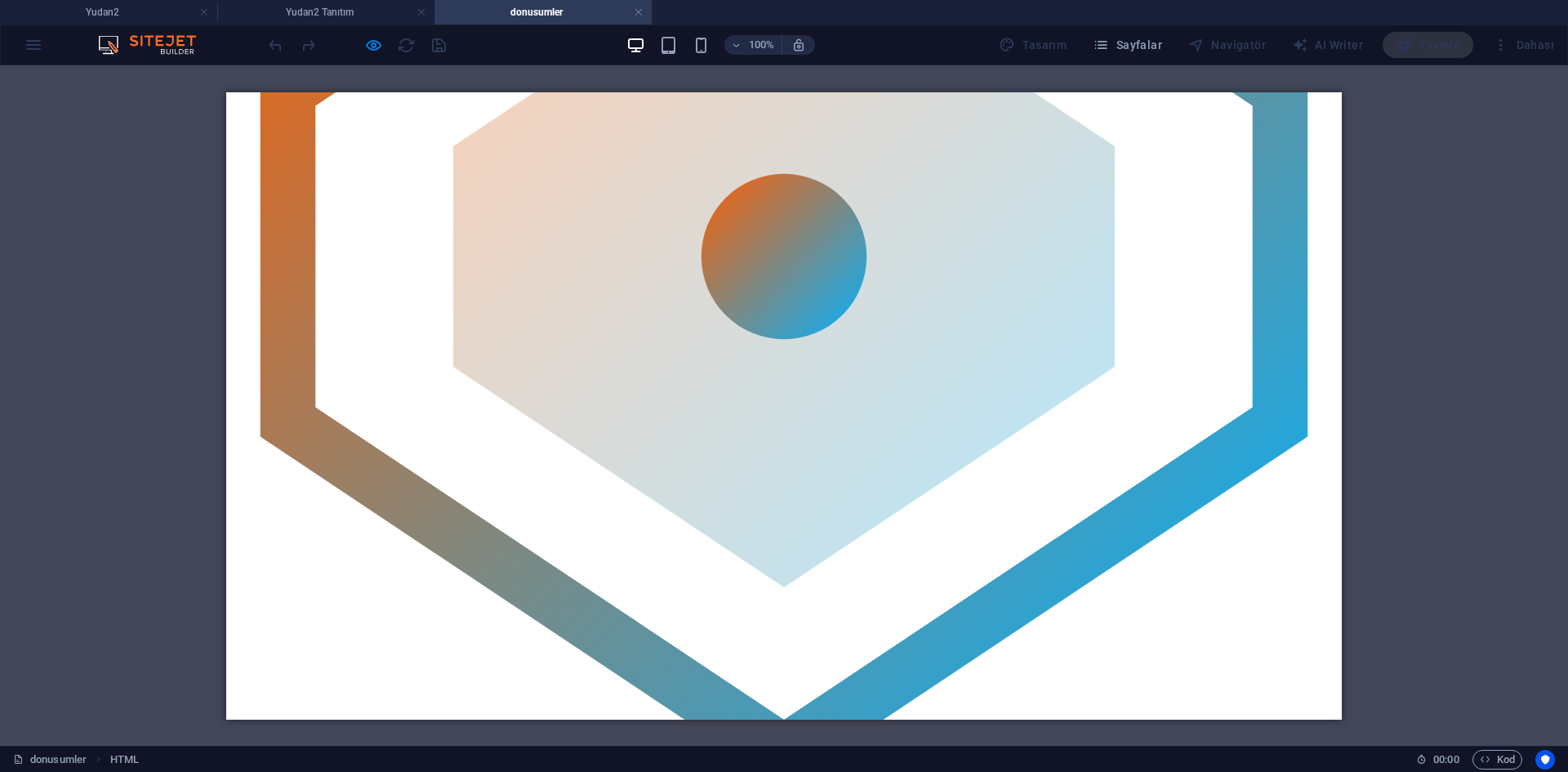
scroll to position [0, 0]
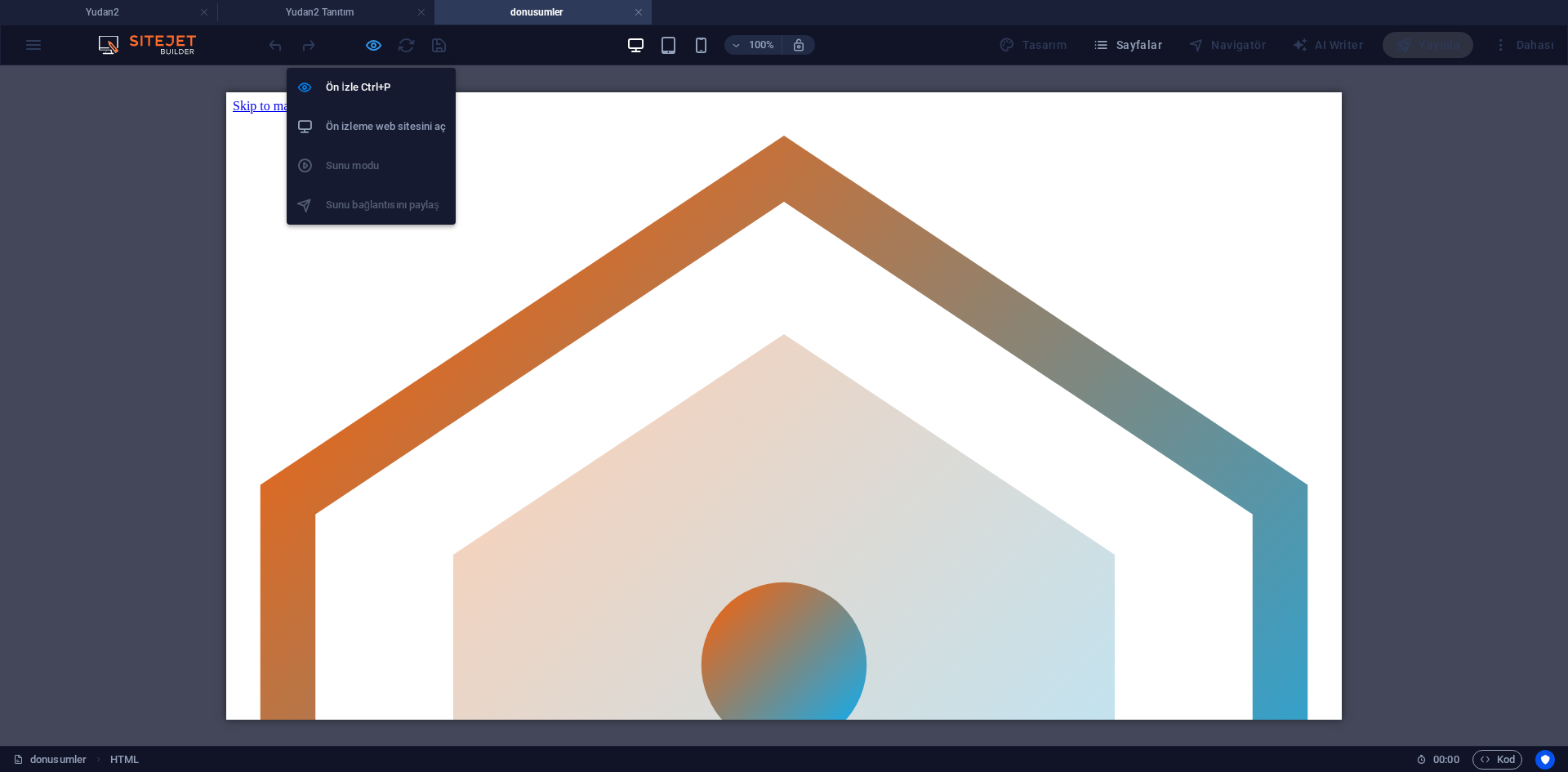
click at [378, 47] on icon "button" at bounding box center [374, 46] width 19 height 19
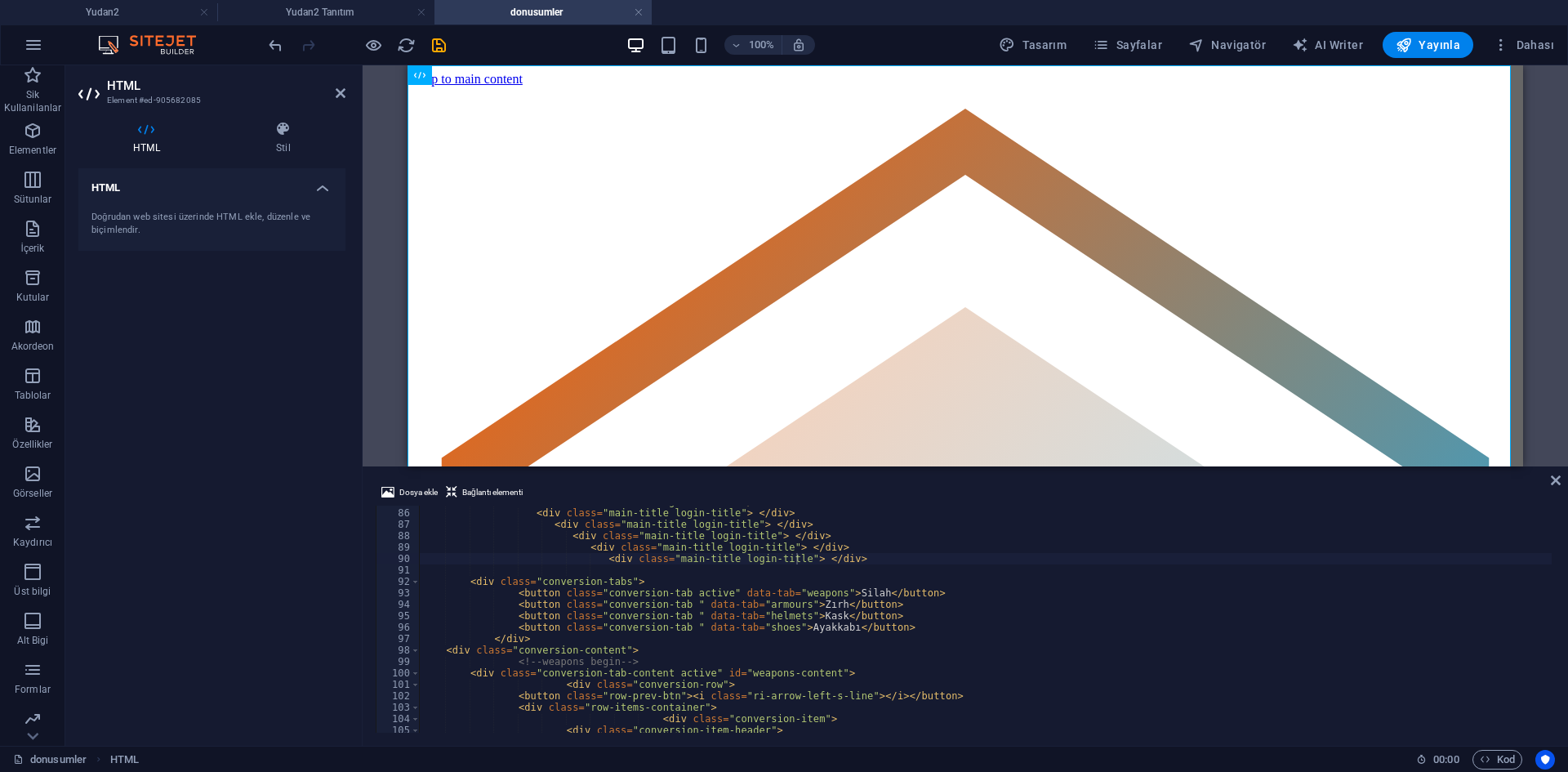
scroll to position [920, 0]
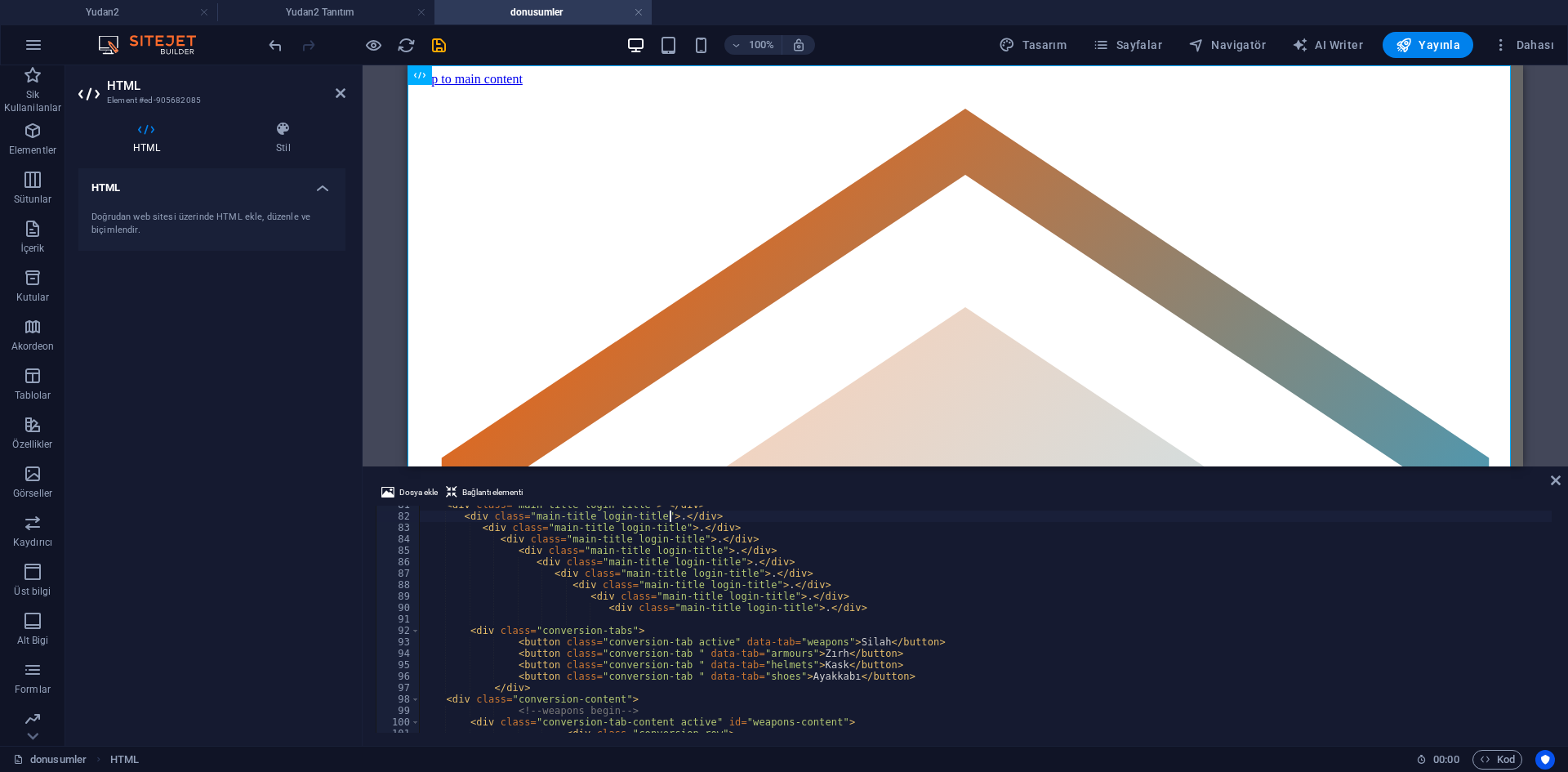
scroll to position [823, 0]
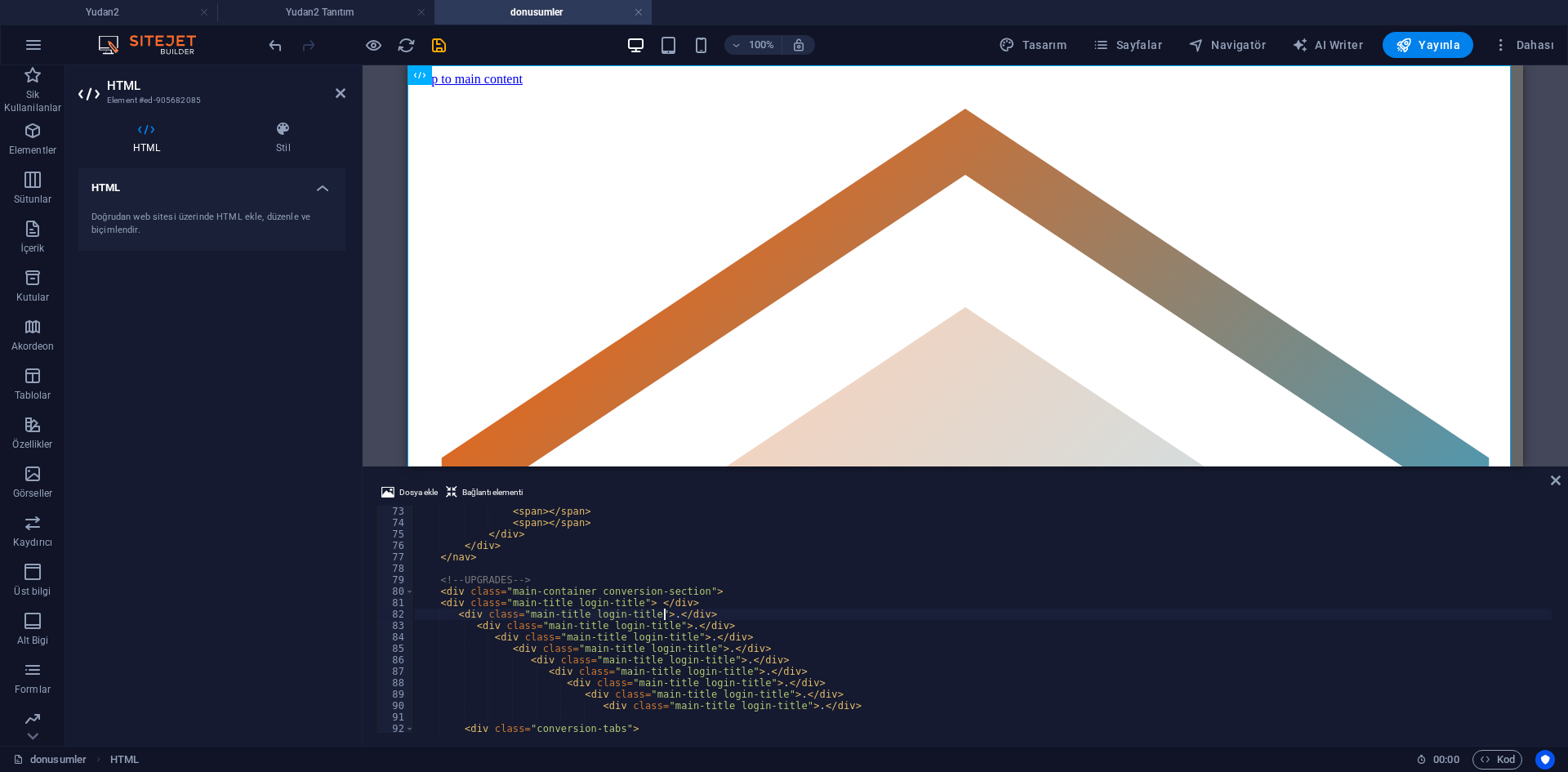
type textarea "<div class="main-title login-title"> .</div>"
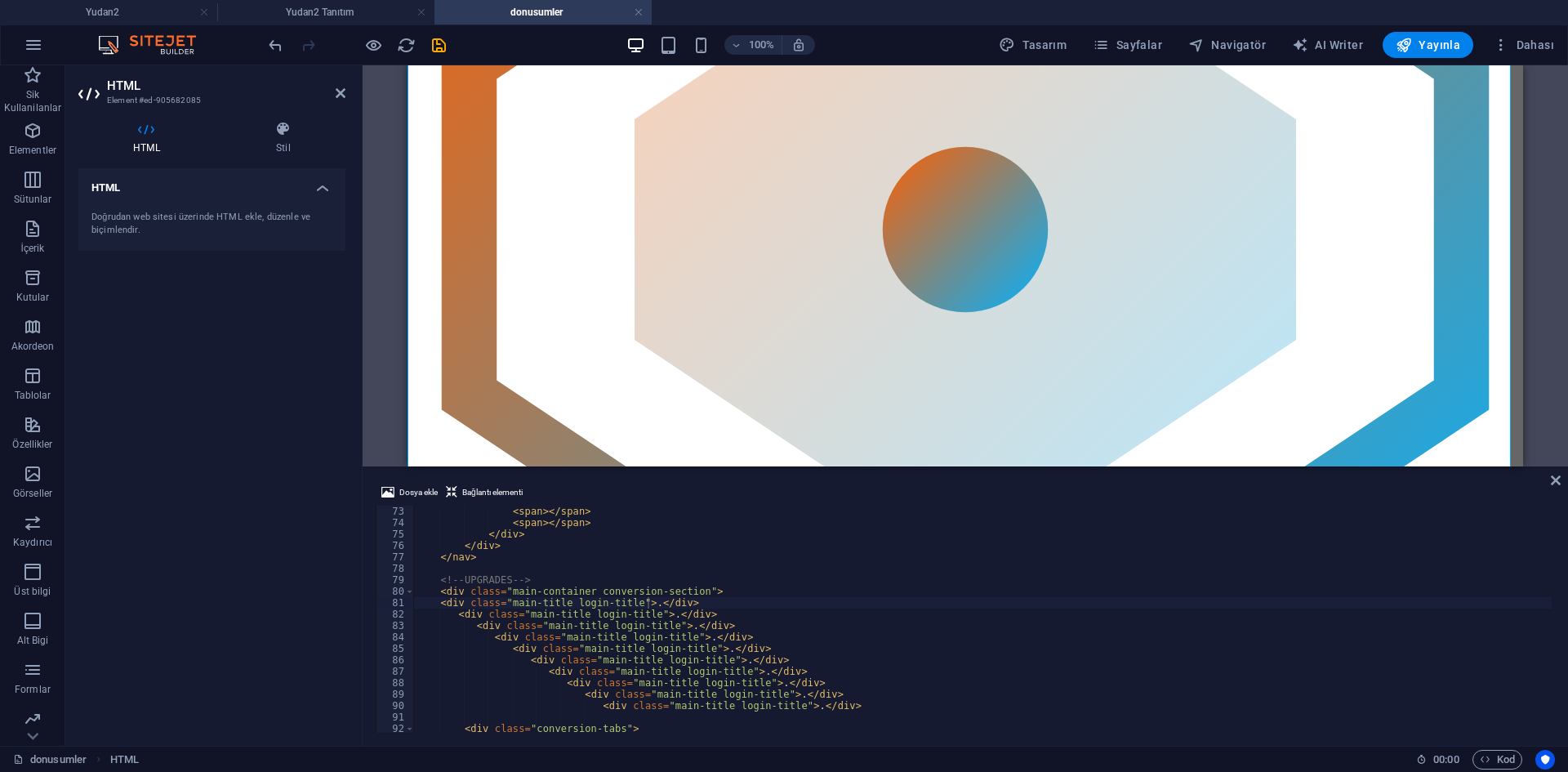
scroll to position [0, 0]
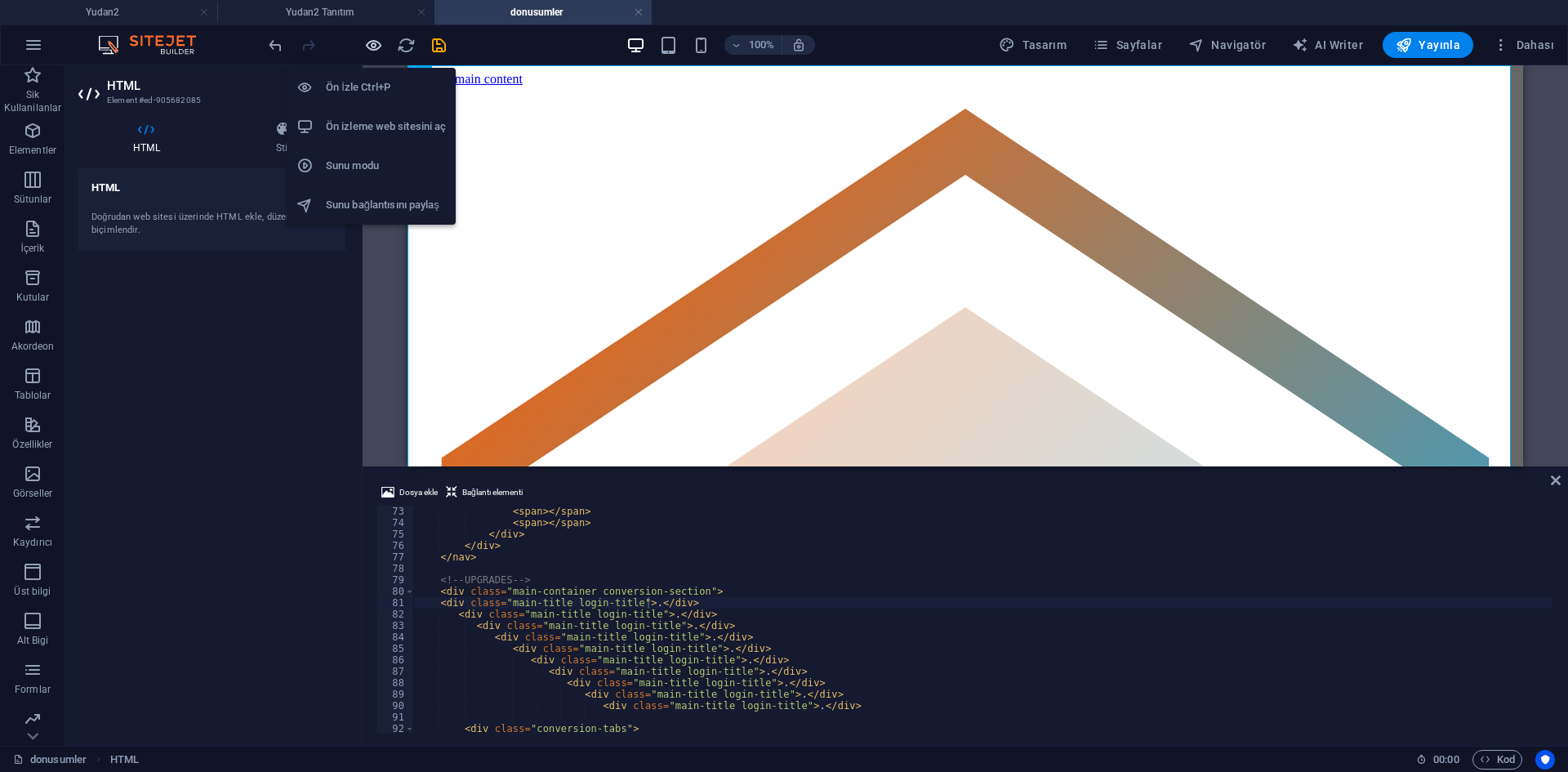
click at [370, 48] on icon "button" at bounding box center [374, 46] width 19 height 19
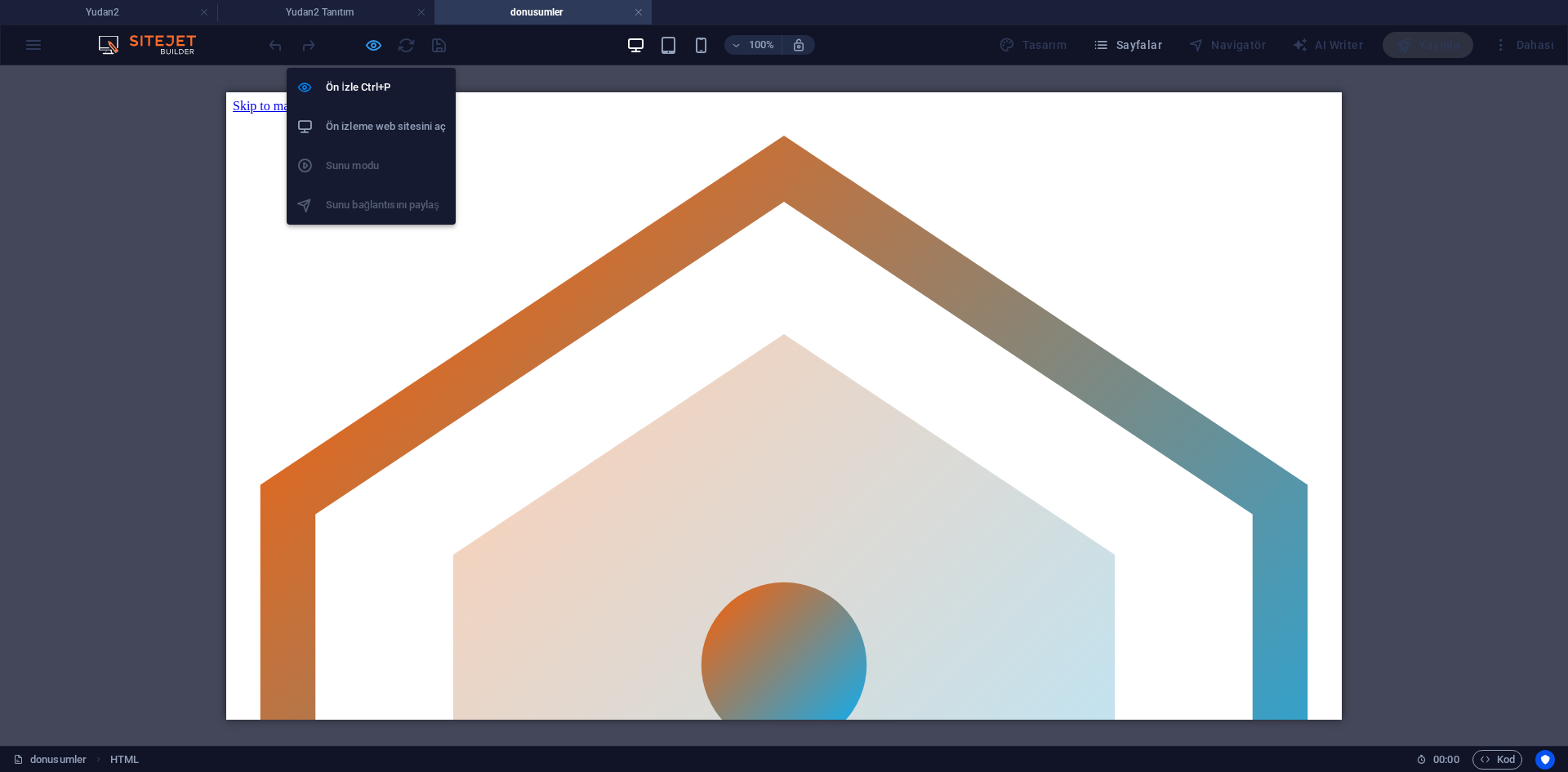
click at [378, 46] on icon "button" at bounding box center [374, 46] width 19 height 19
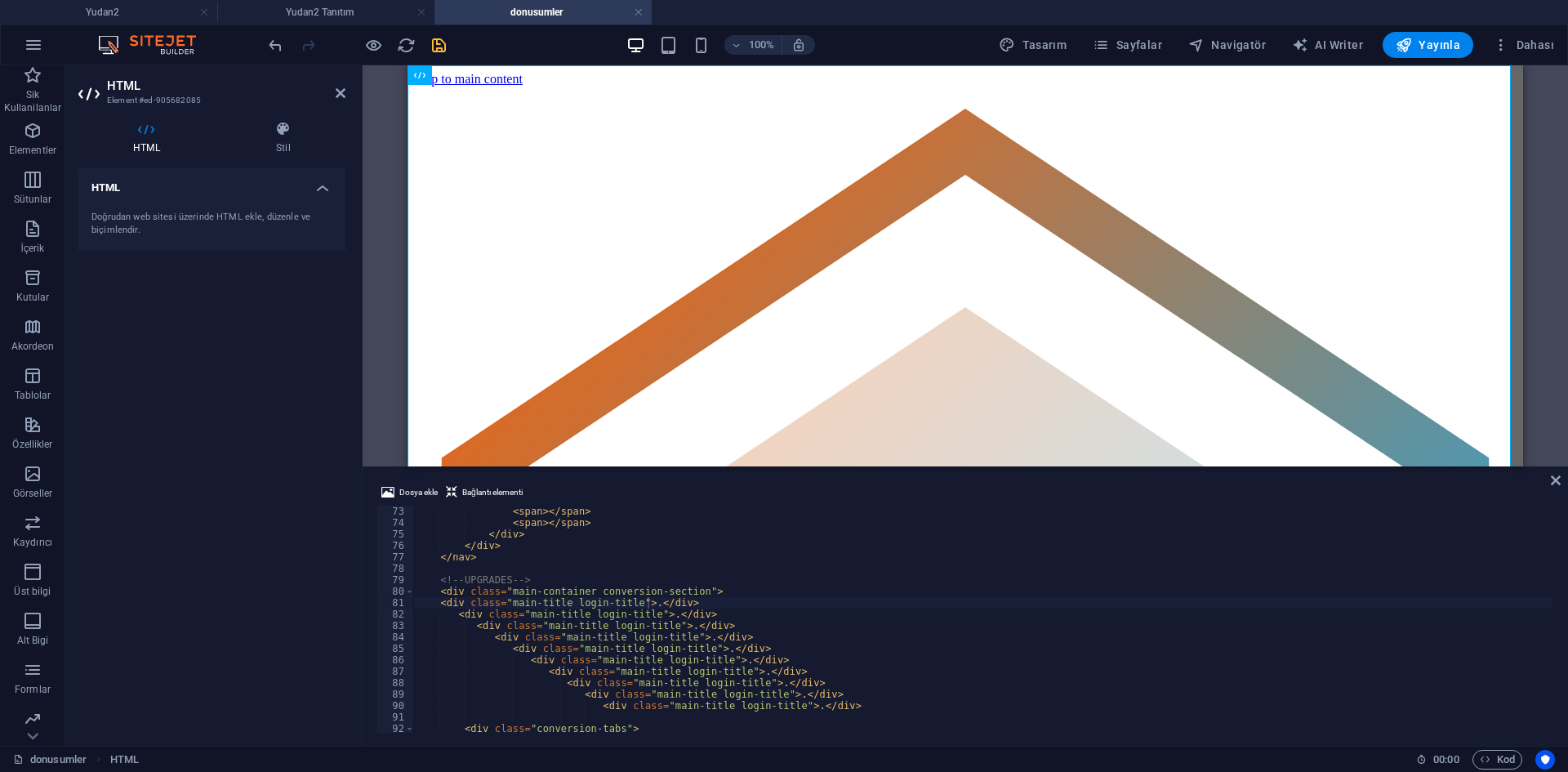
click at [447, 52] on span "save" at bounding box center [438, 46] width 20 height 19
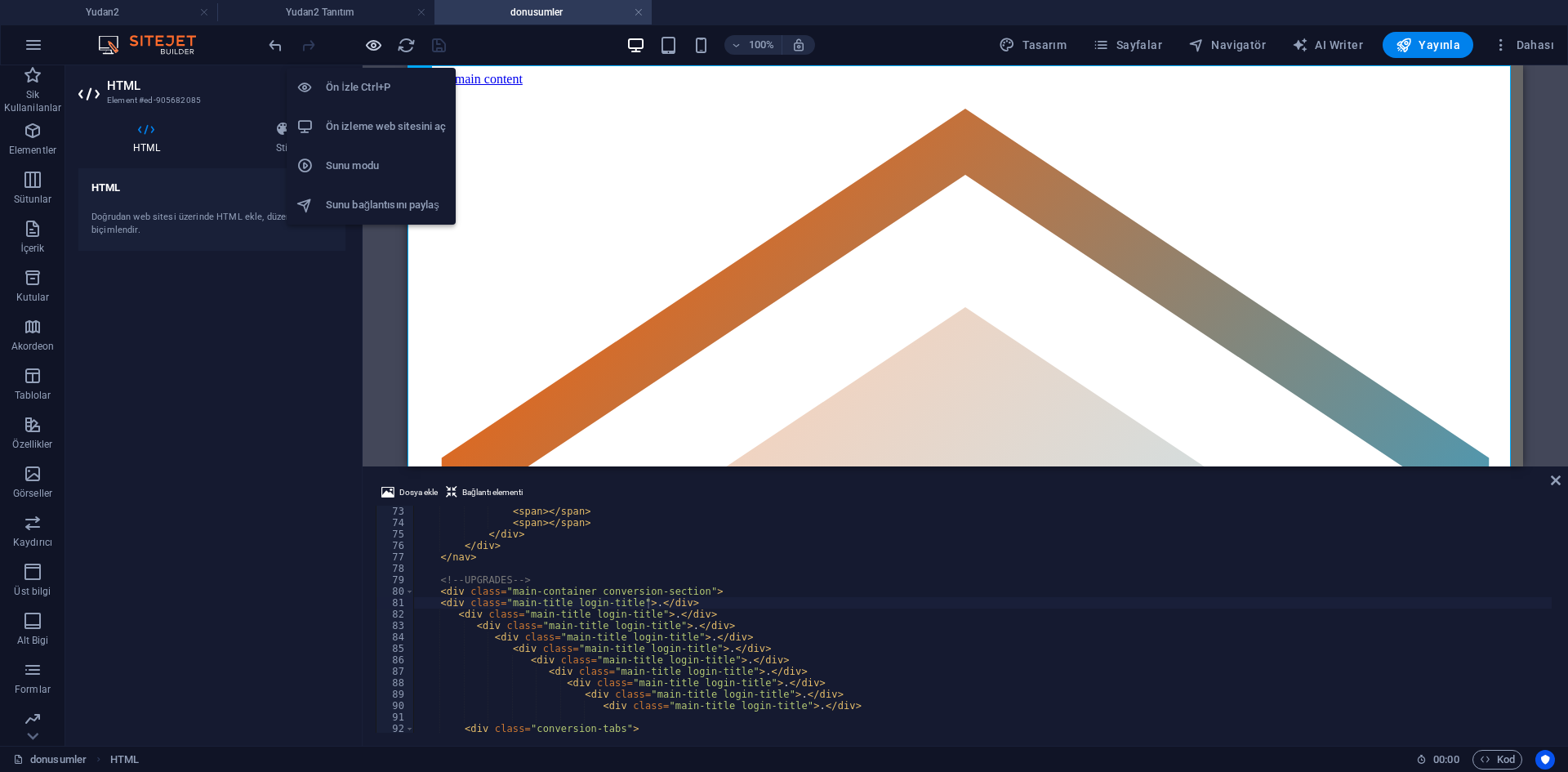
click at [375, 48] on icon "button" at bounding box center [374, 46] width 19 height 19
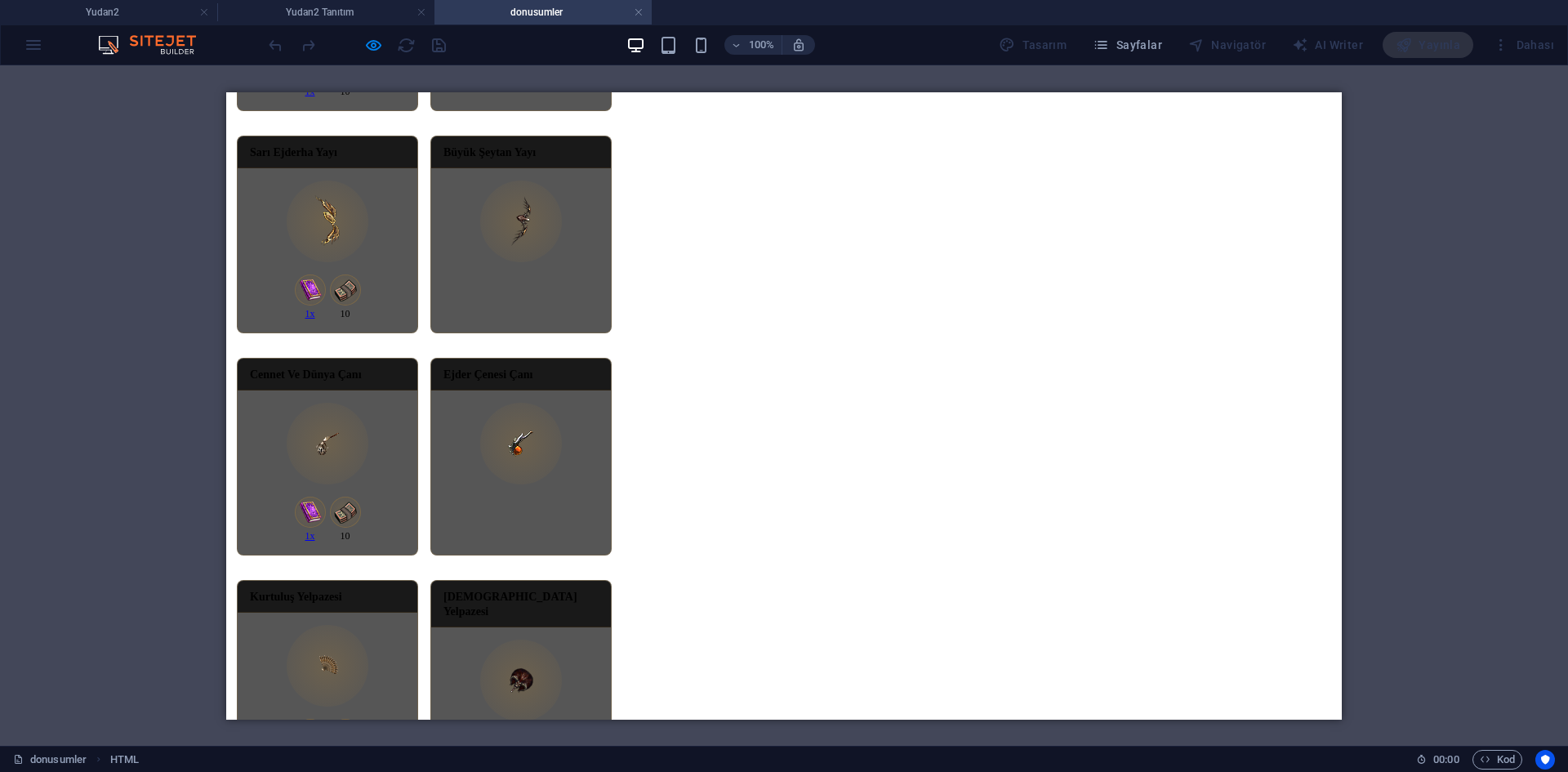
scroll to position [2694, 0]
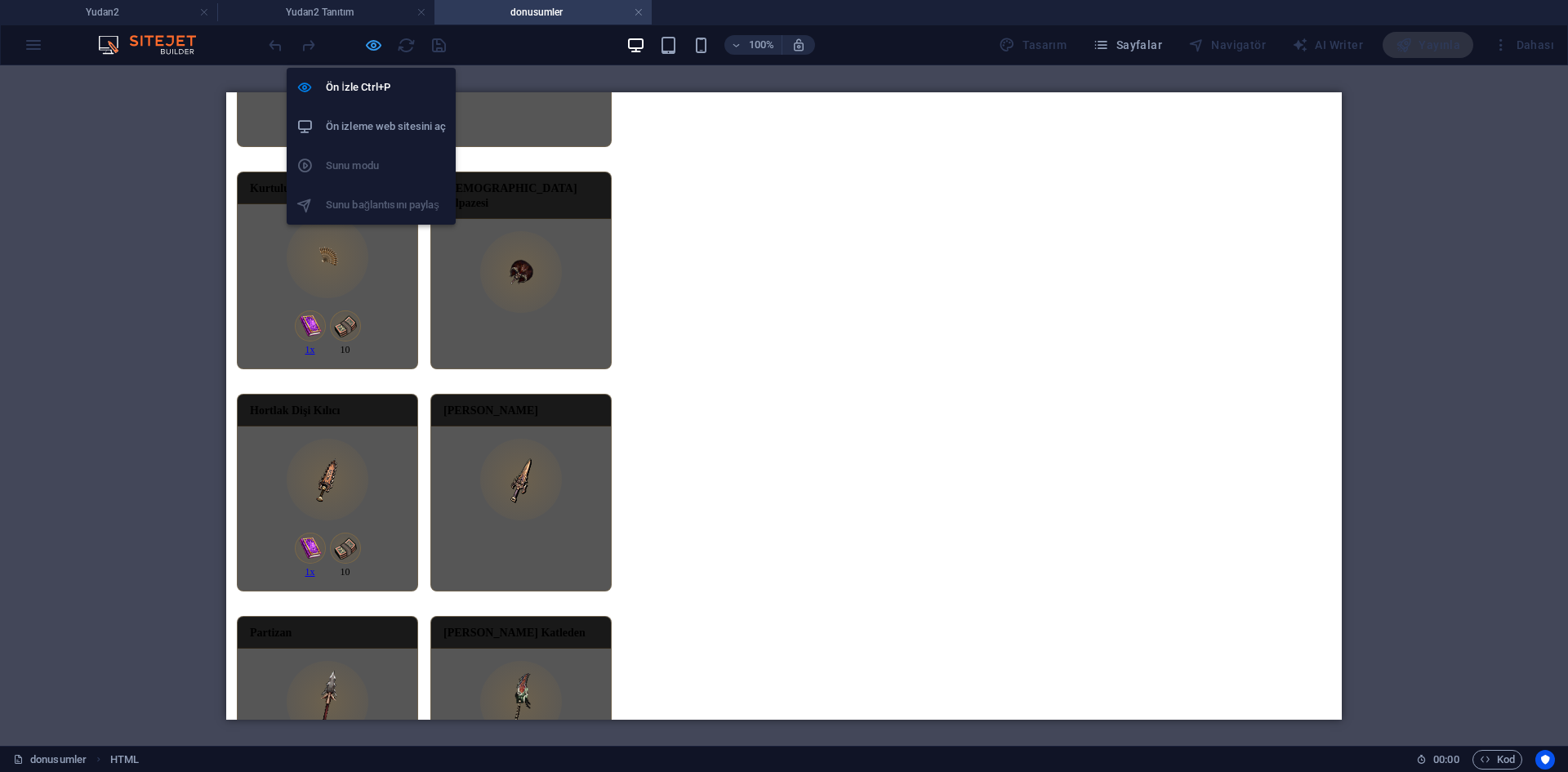
click at [376, 37] on icon "button" at bounding box center [374, 46] width 19 height 19
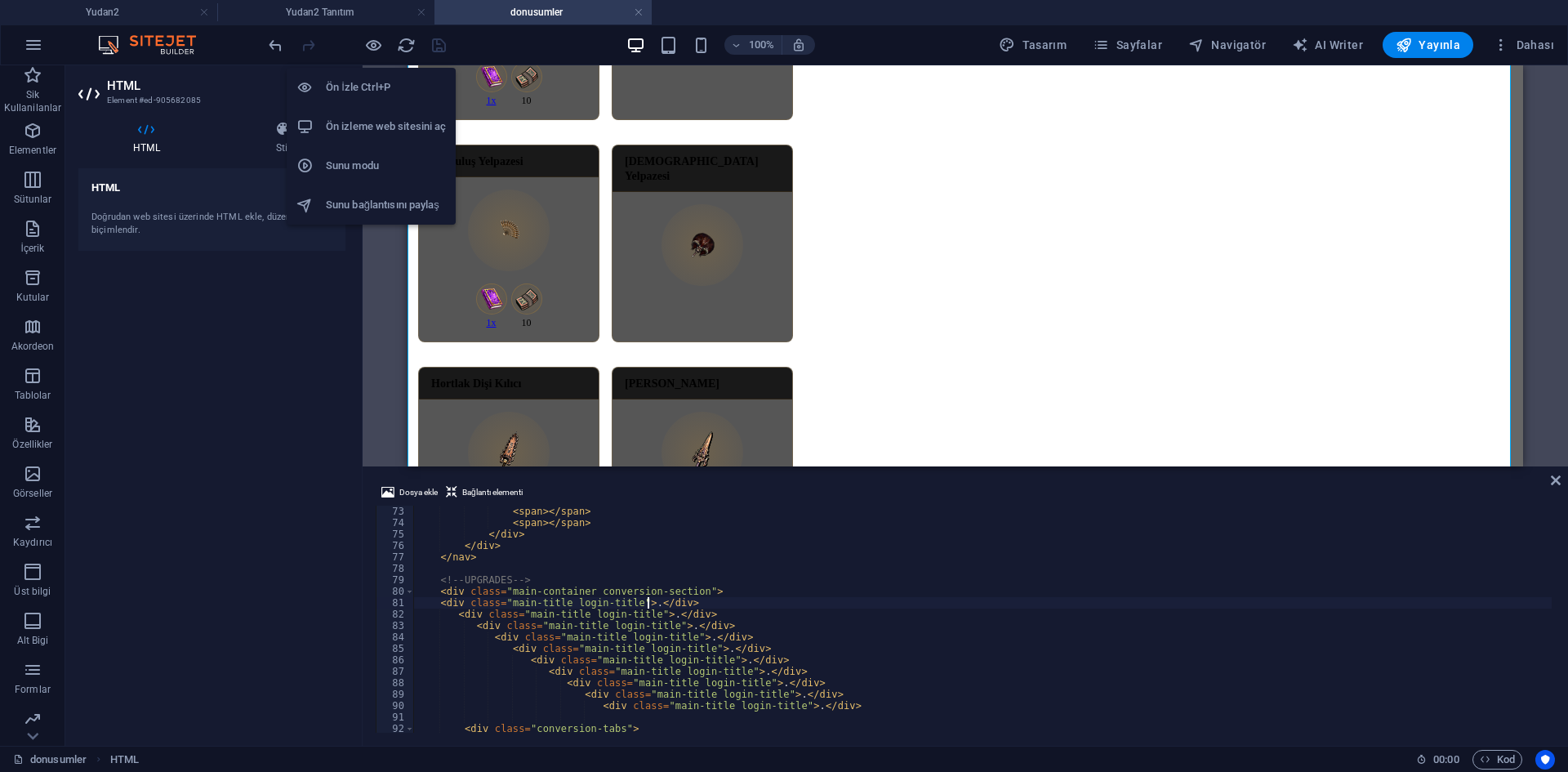
scroll to position [2740, 0]
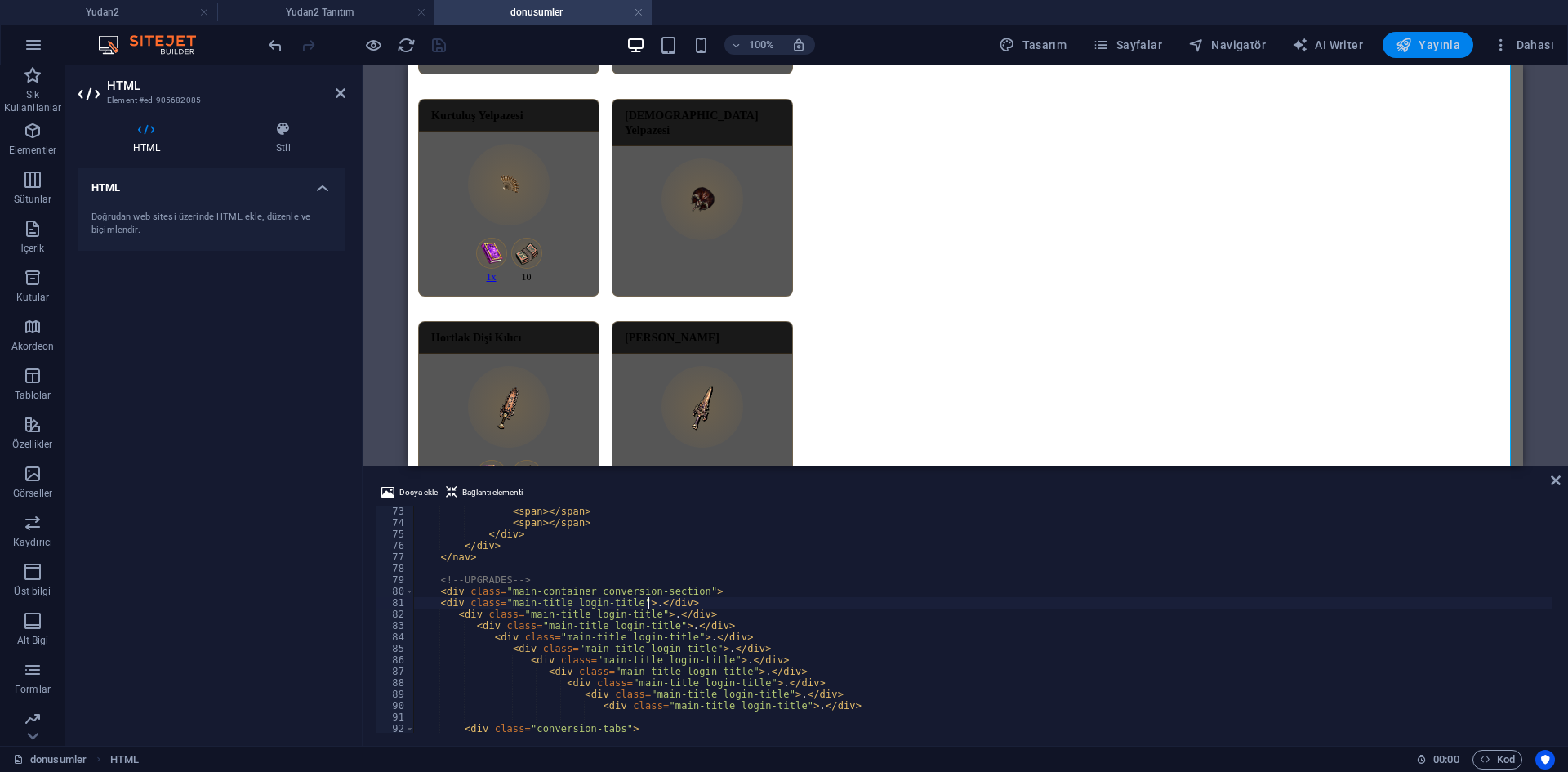
click at [1435, 54] on button "Yayınla" at bounding box center [1427, 44] width 90 height 26
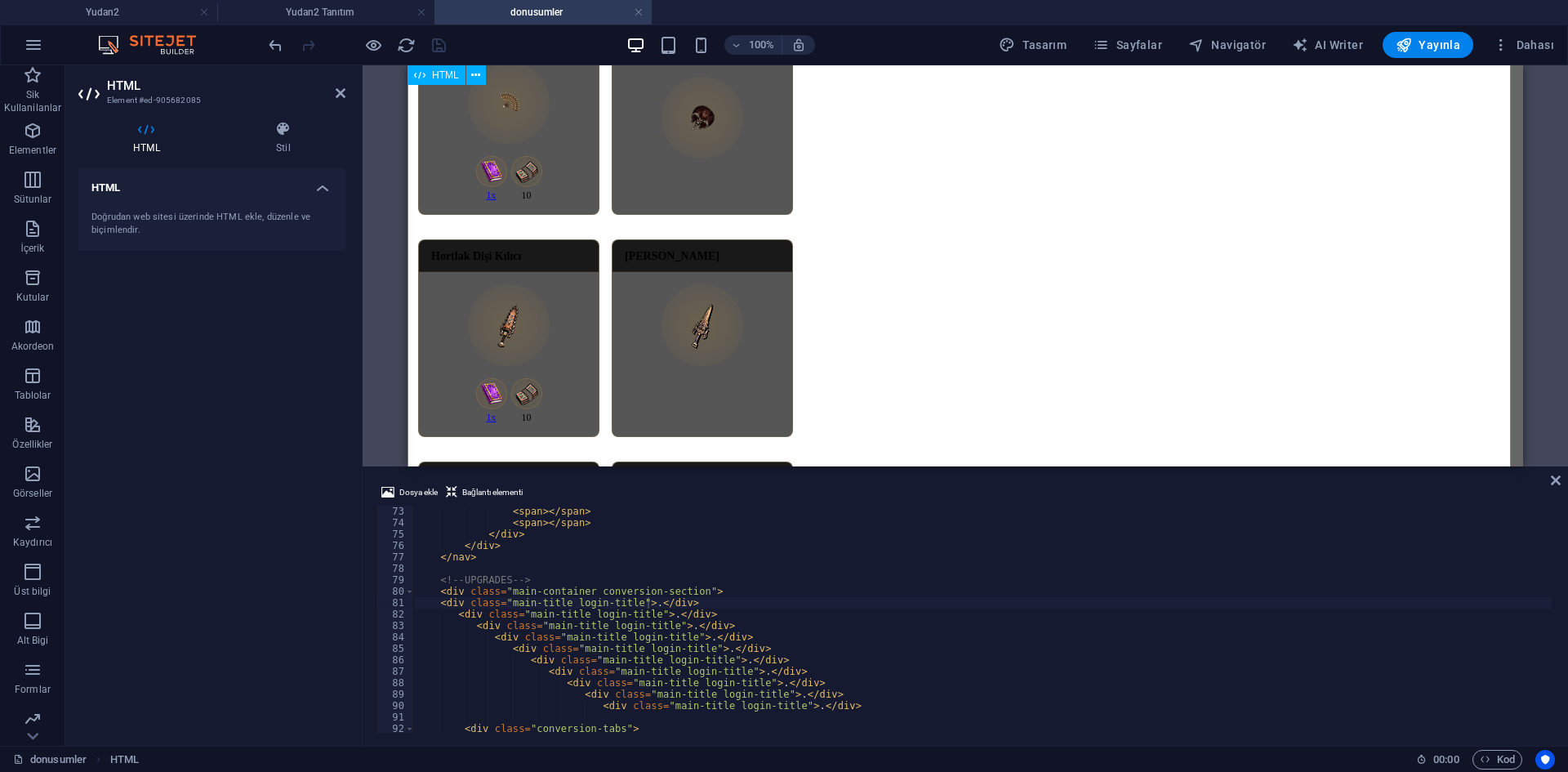
scroll to position [2903, 0]
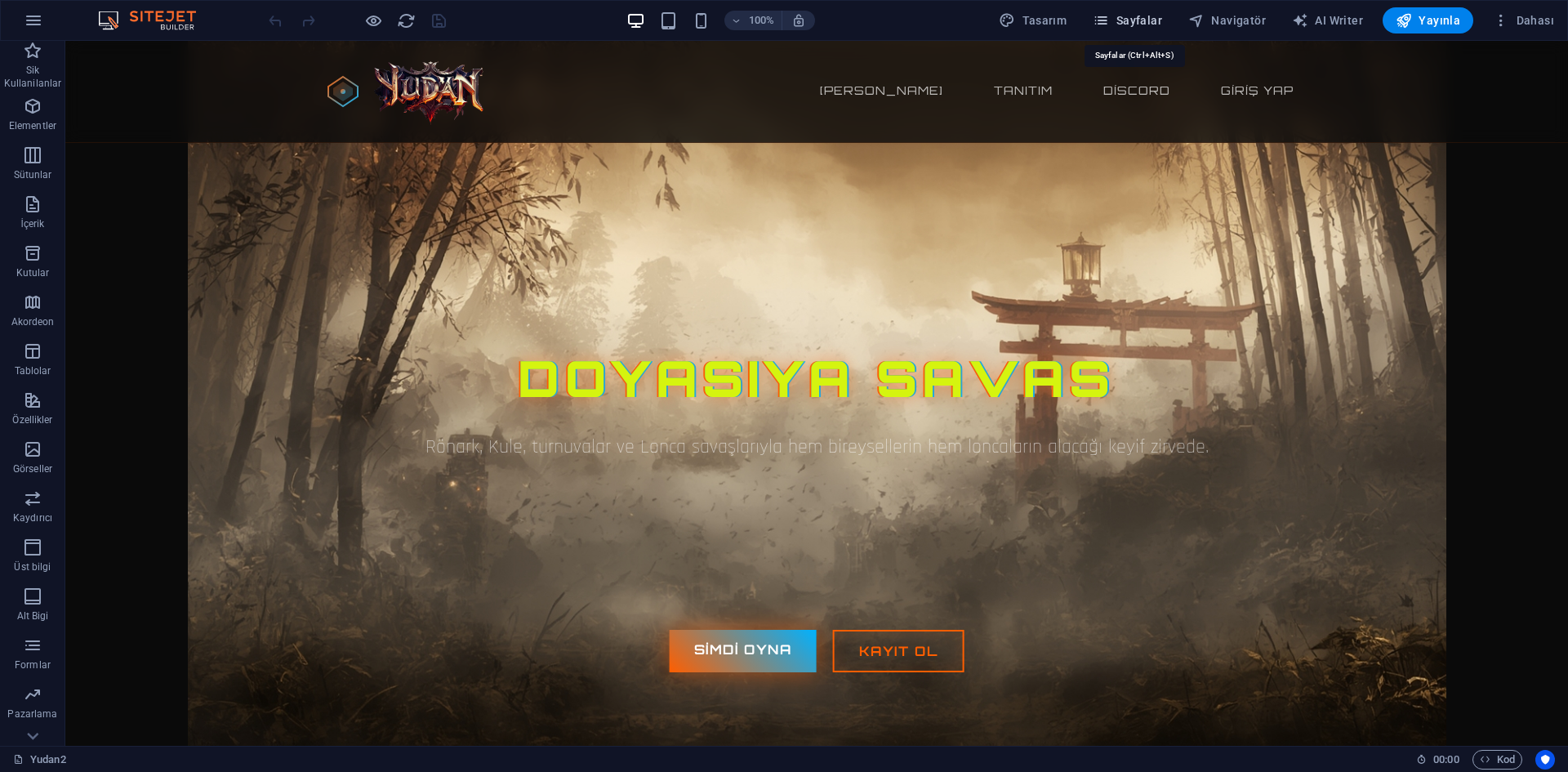
click at [1118, 14] on span "Sayfalar" at bounding box center [1127, 20] width 69 height 16
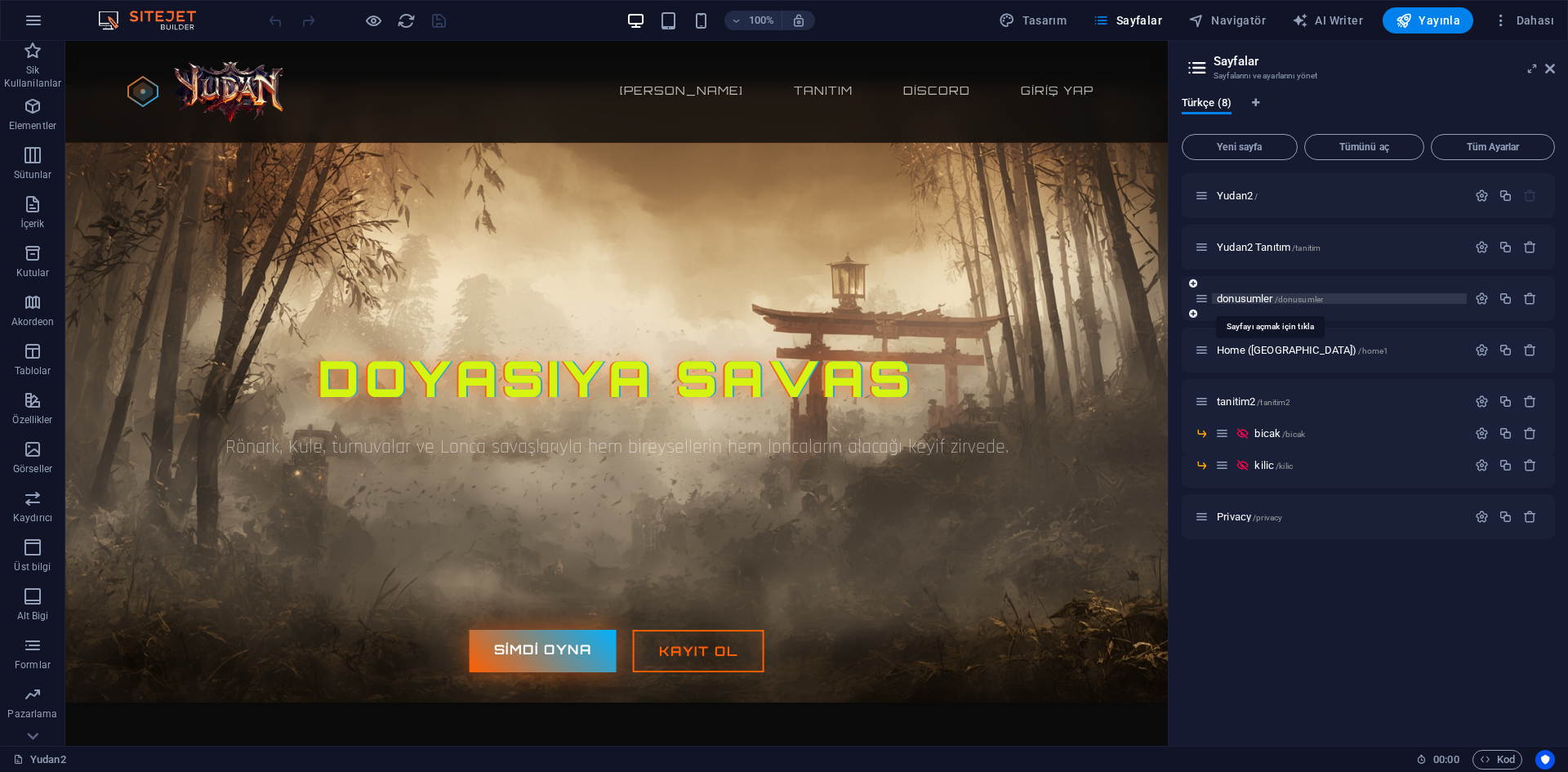
click at [1284, 301] on span "/donusumler" at bounding box center [1299, 299] width 49 height 9
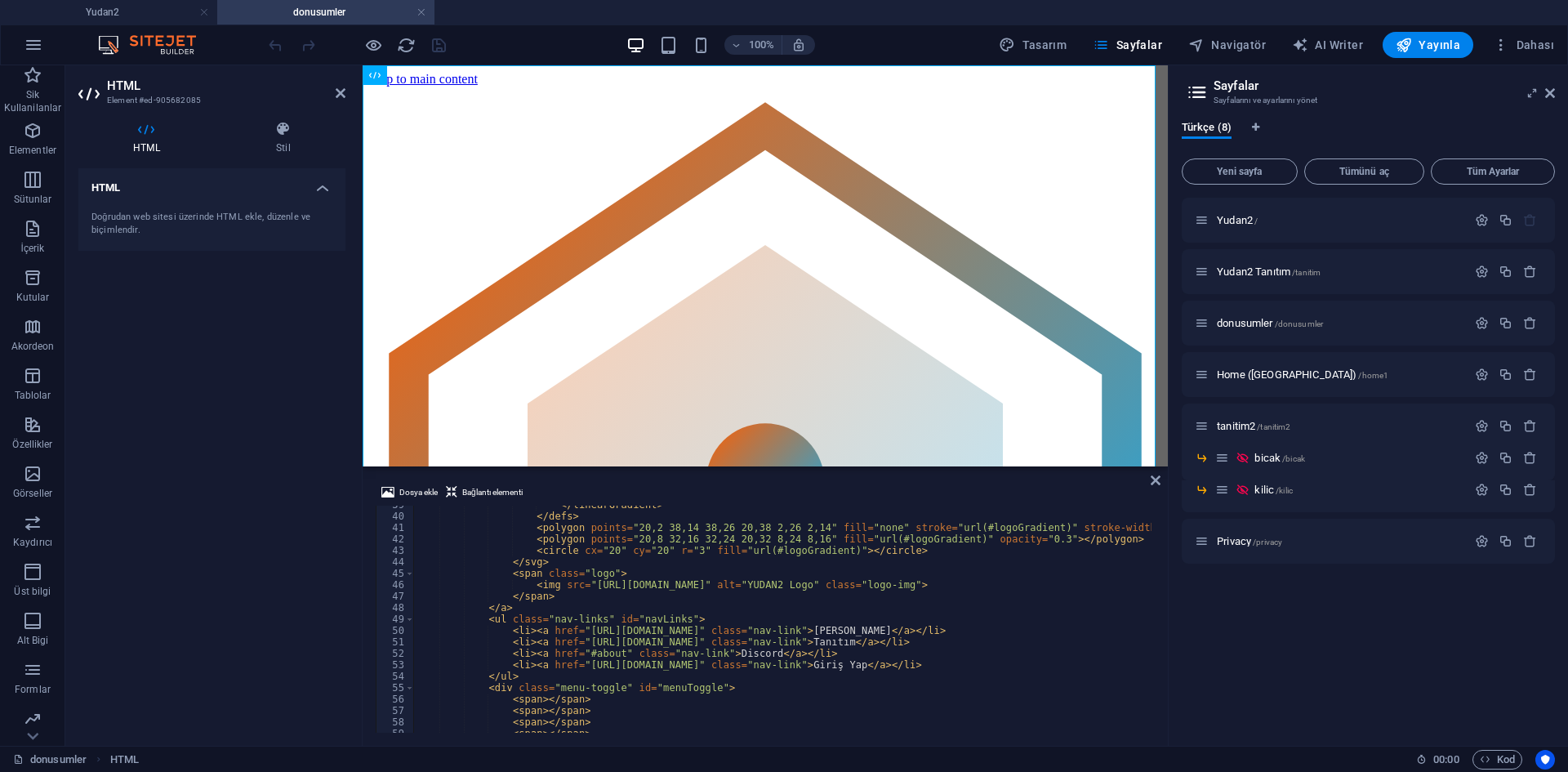
scroll to position [441, 0]
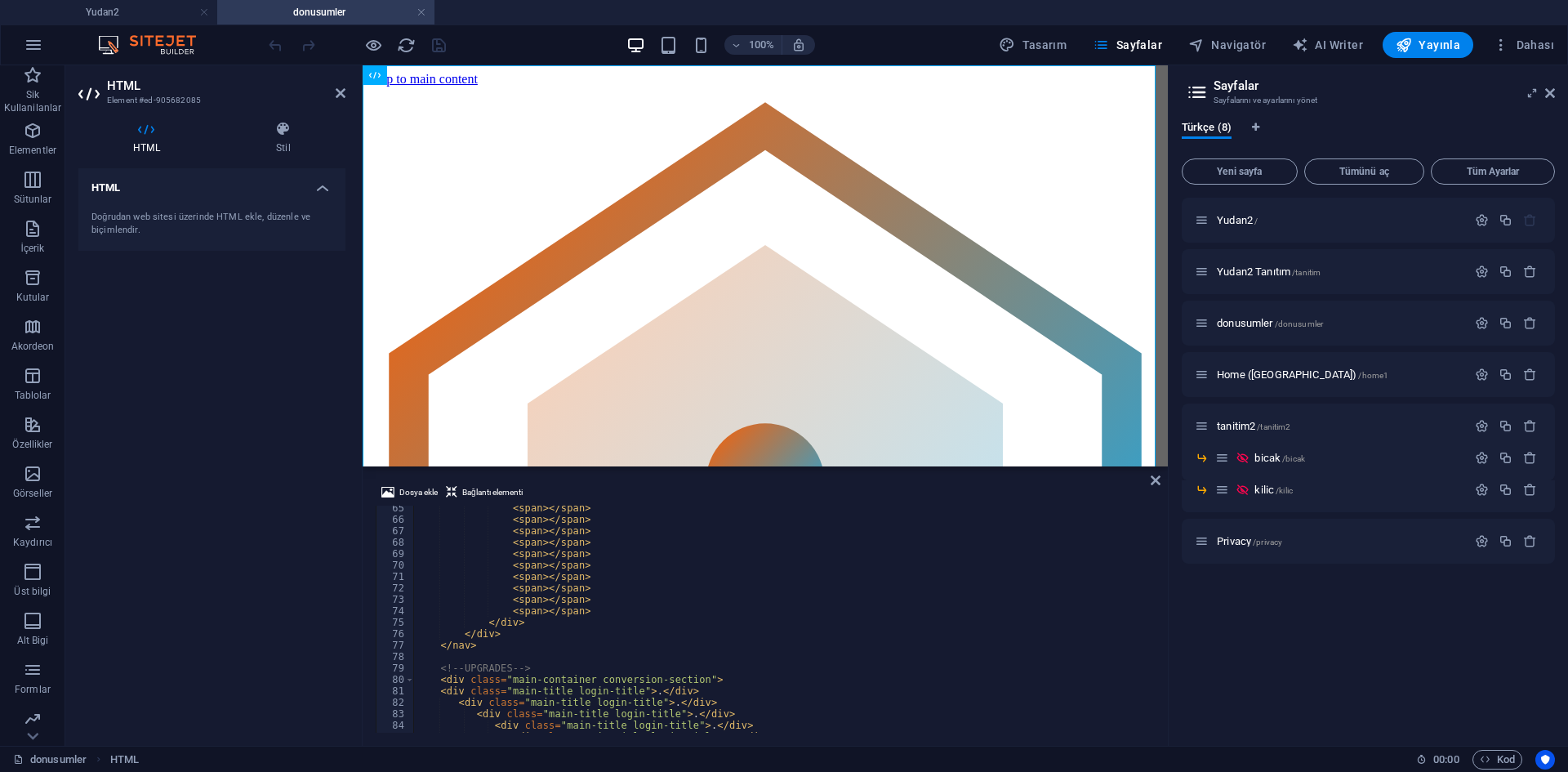
scroll to position [980, 0]
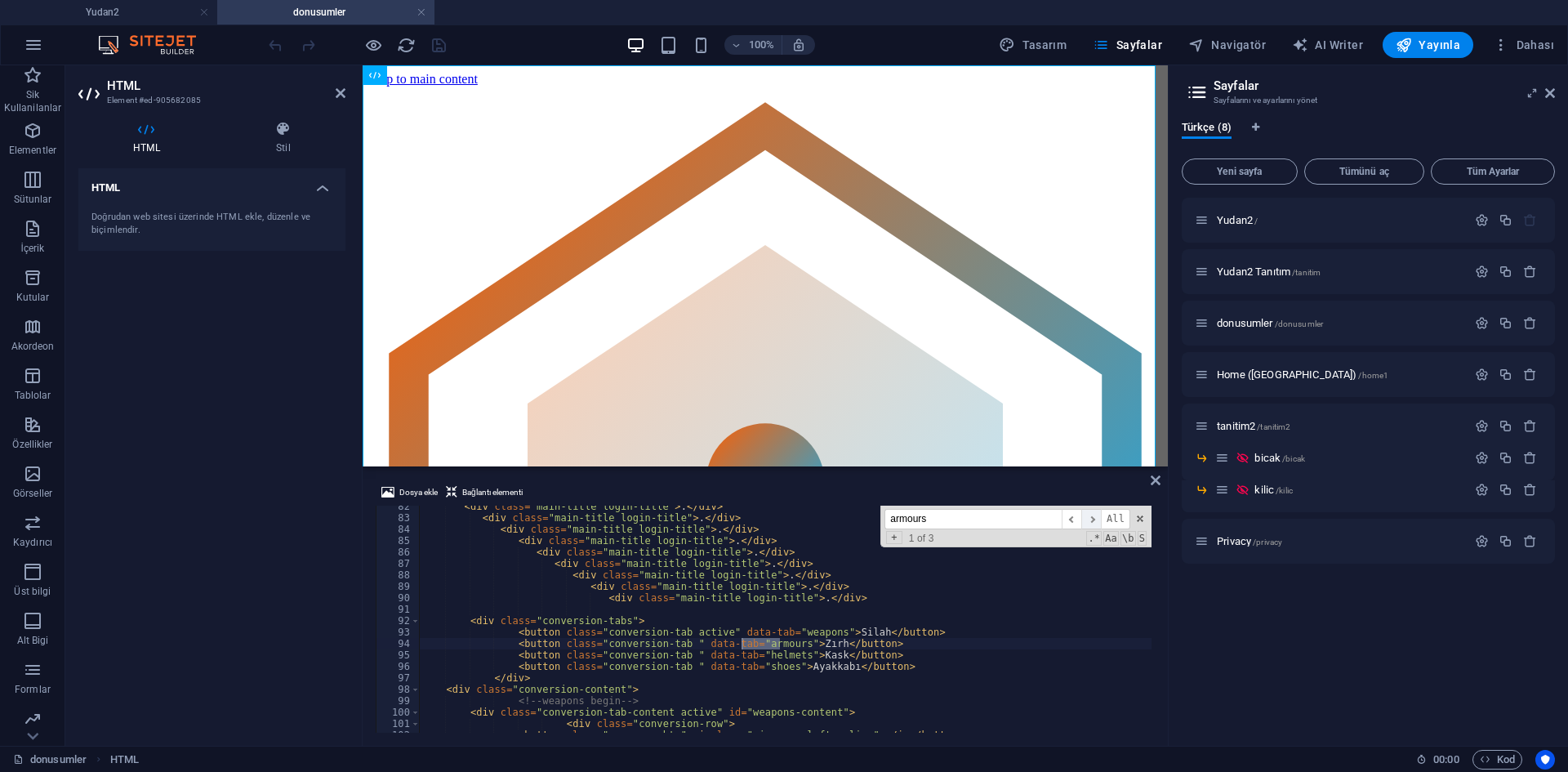
click at [1096, 514] on span "​" at bounding box center [1091, 518] width 20 height 20
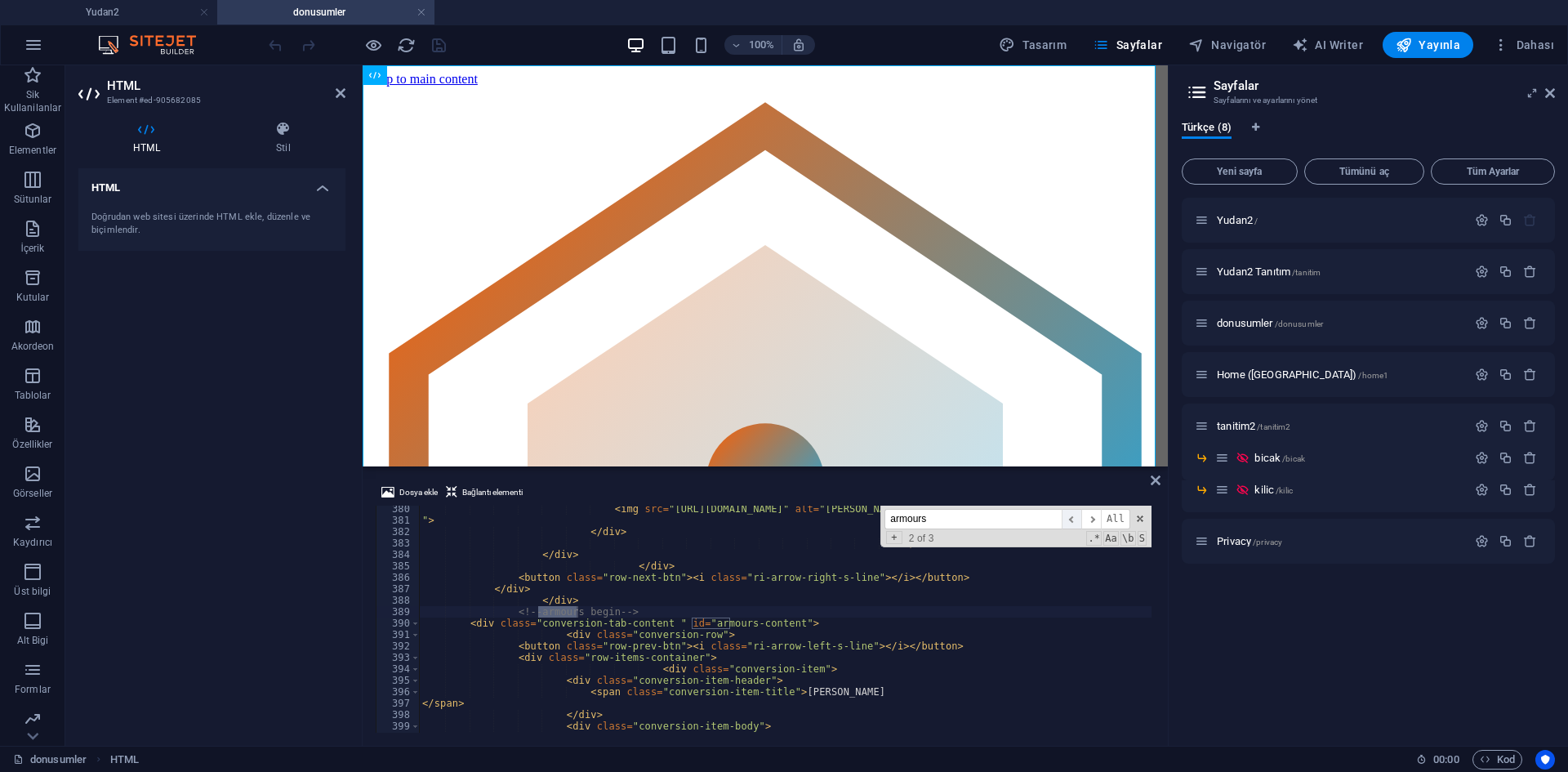
click at [1070, 516] on span "​" at bounding box center [1071, 518] width 20 height 20
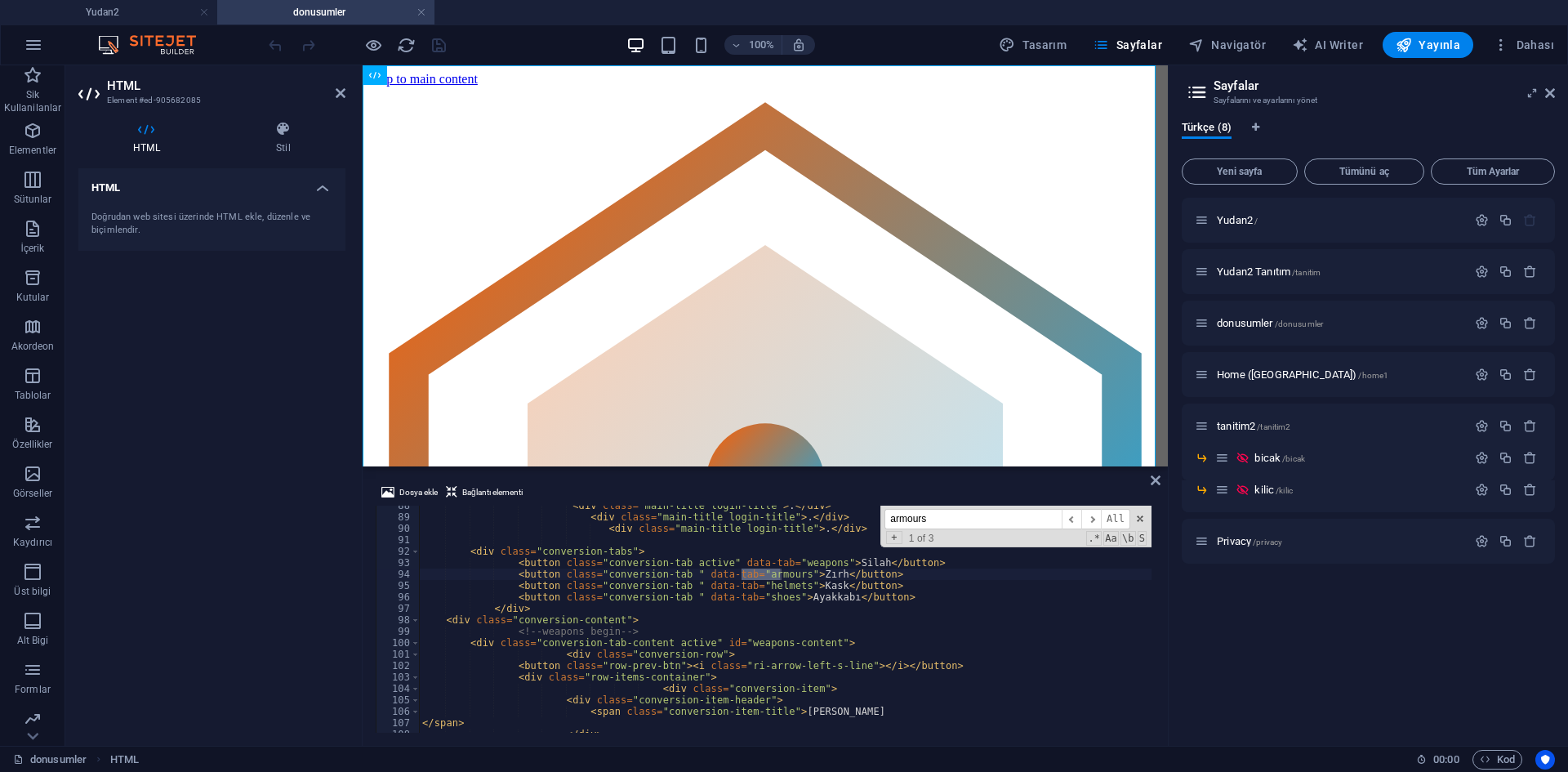
scroll to position [951, 0]
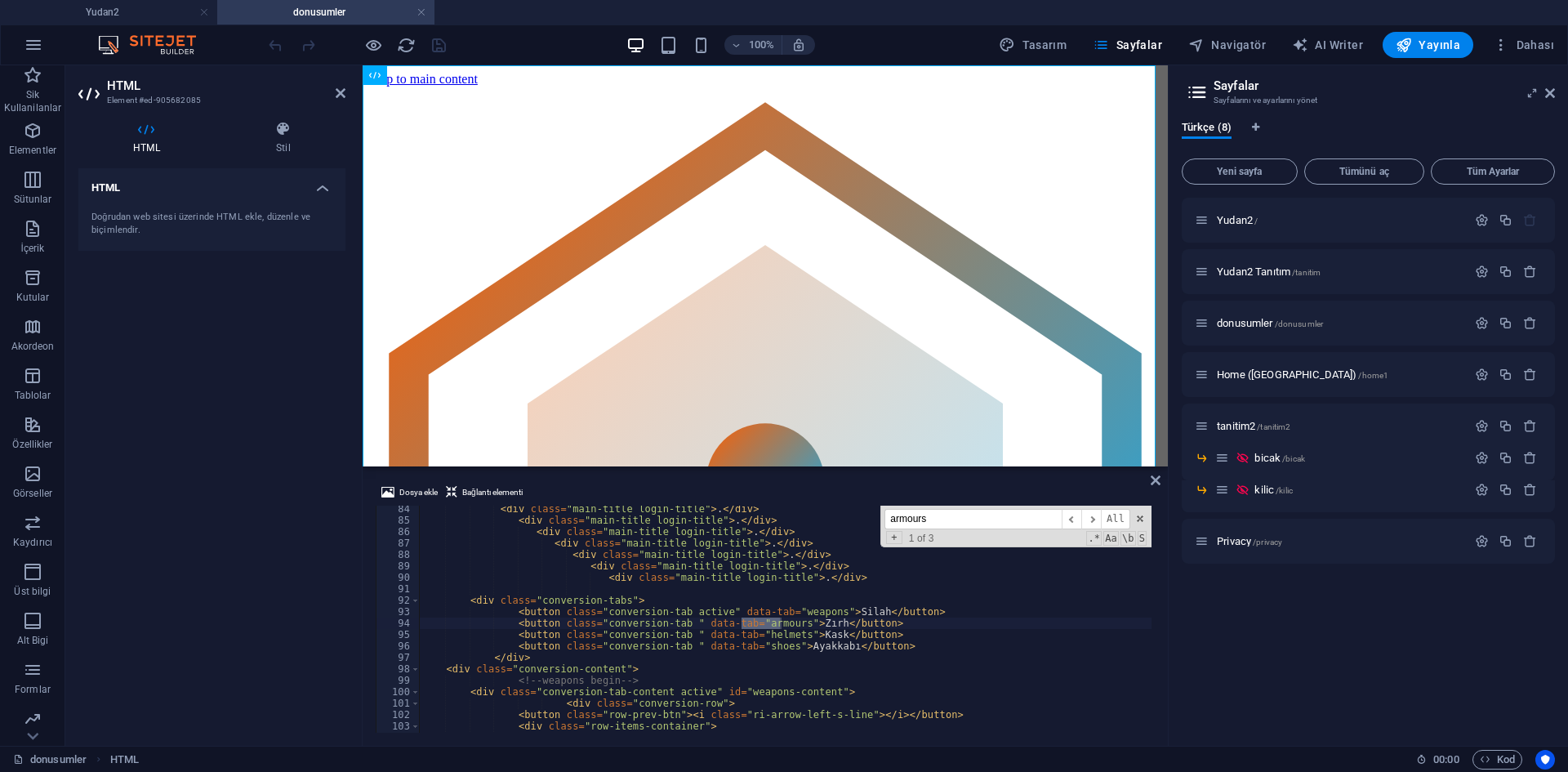
type textarea "<button class="conversion-tab active" data-tab="weapons">Silah</button>"
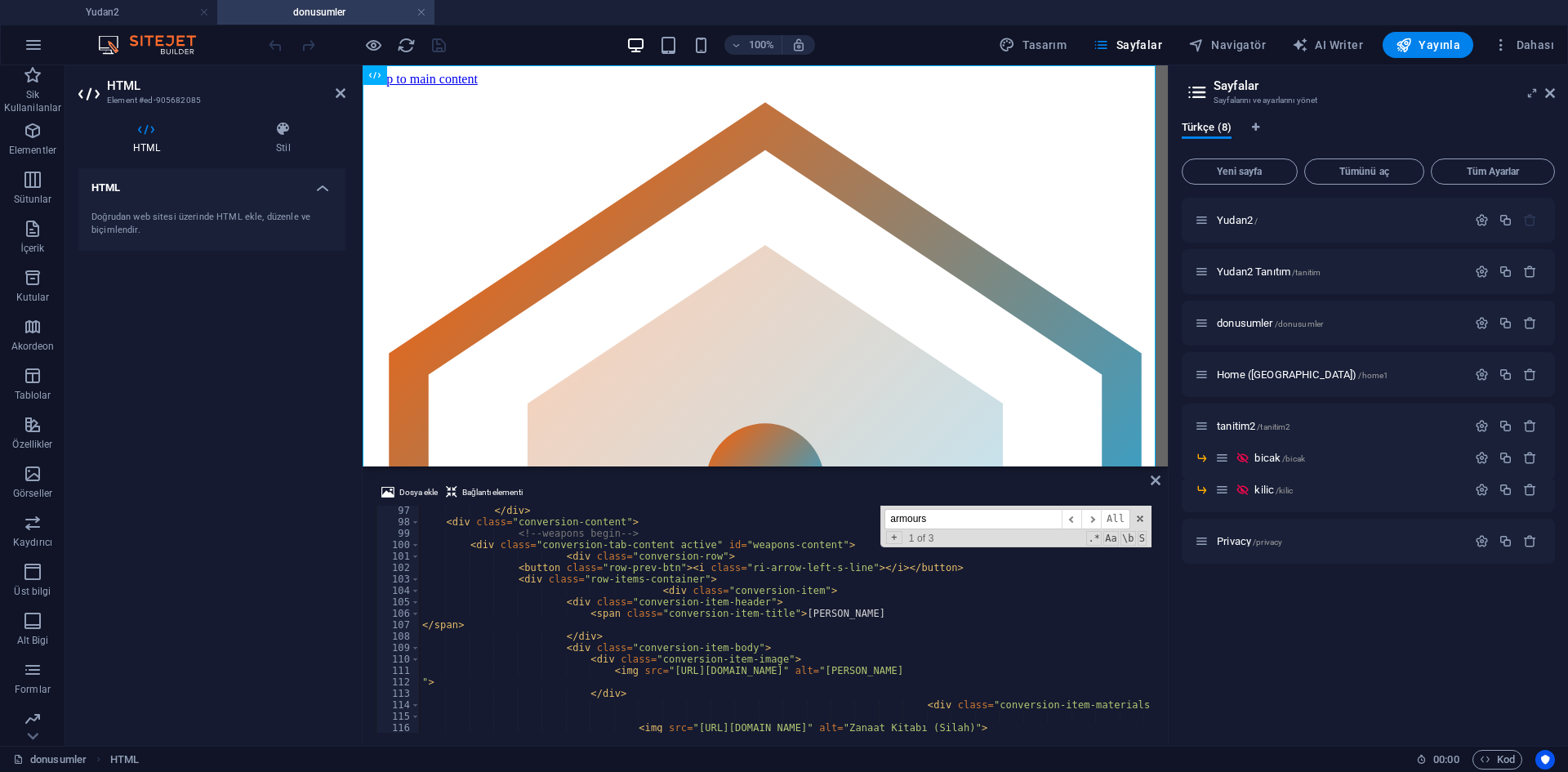
scroll to position [1000, 0]
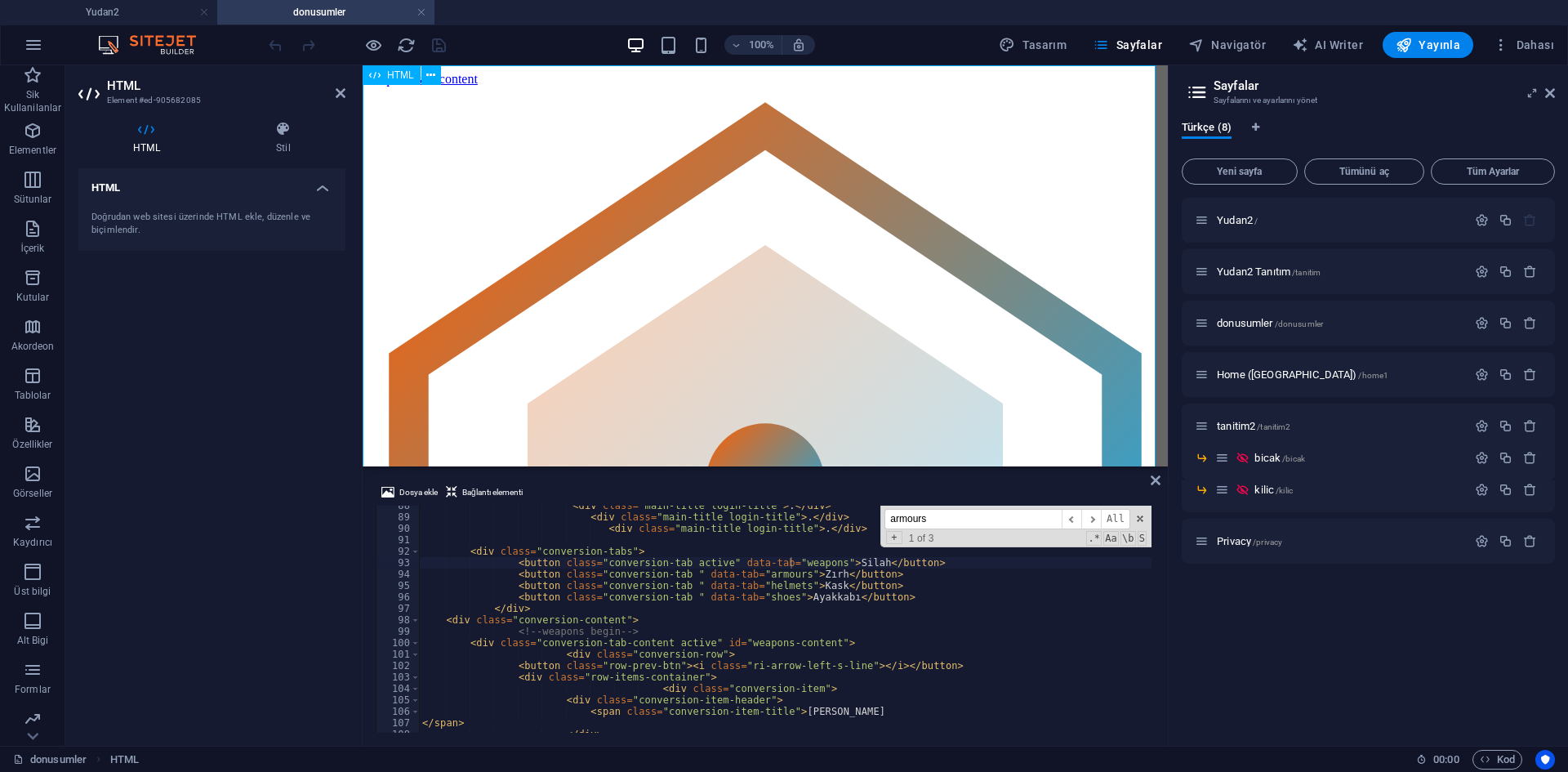
click at [1143, 521] on span at bounding box center [1140, 519] width 11 height 11
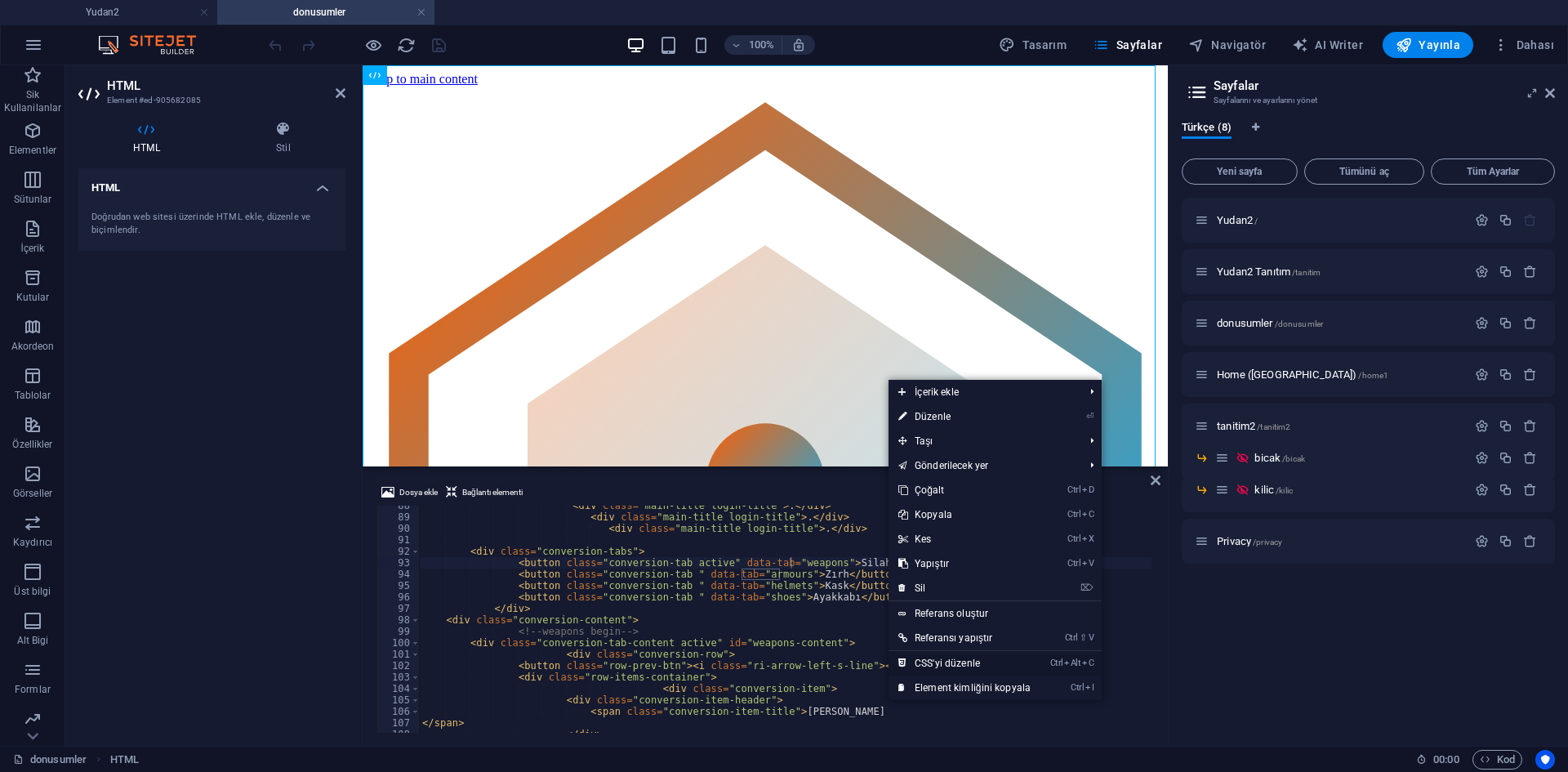
click at [948, 673] on link "Ctrl Alt C CSS'yi düzenle" at bounding box center [964, 663] width 152 height 25
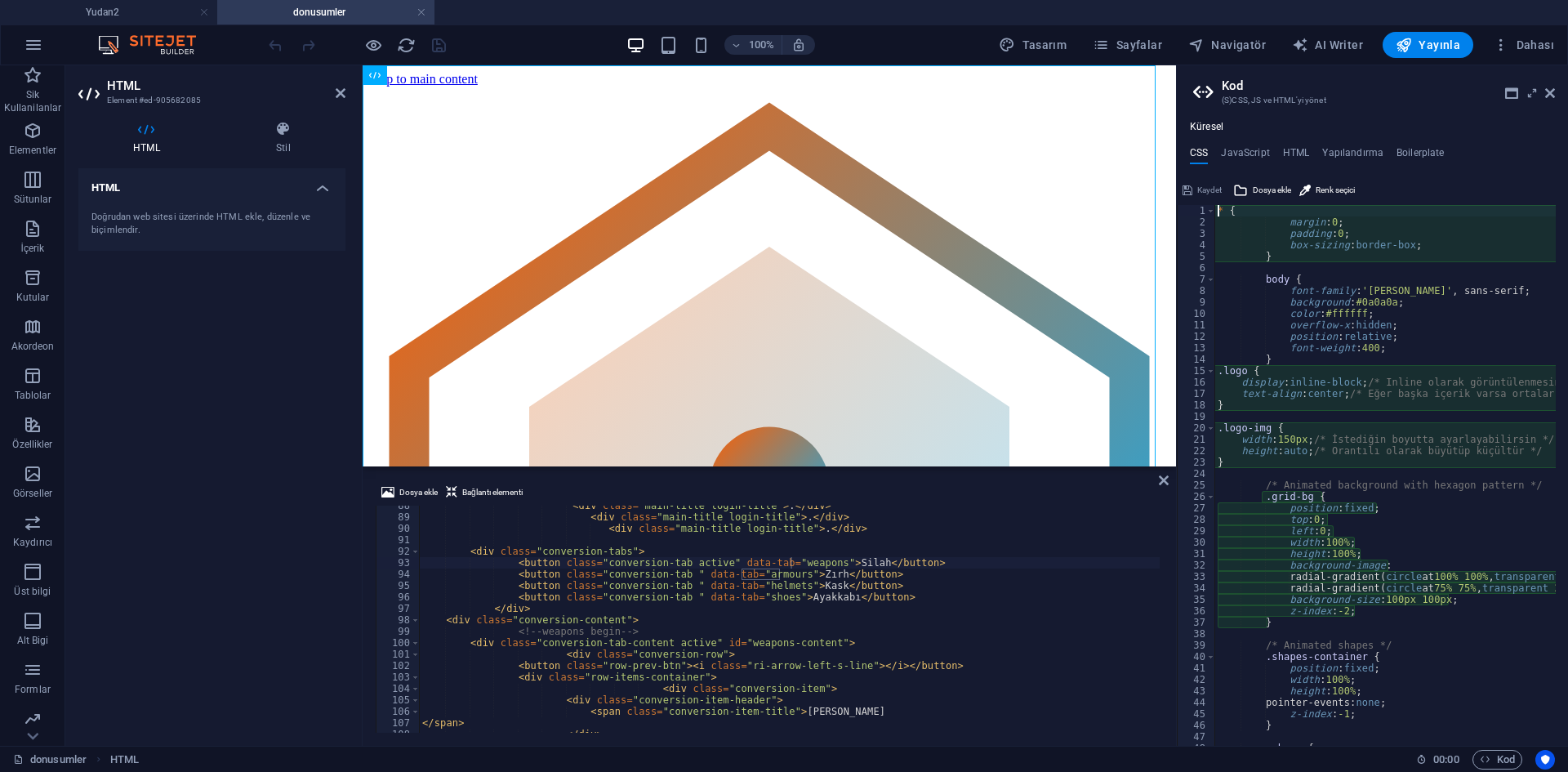
type textarea "position: fixed;"
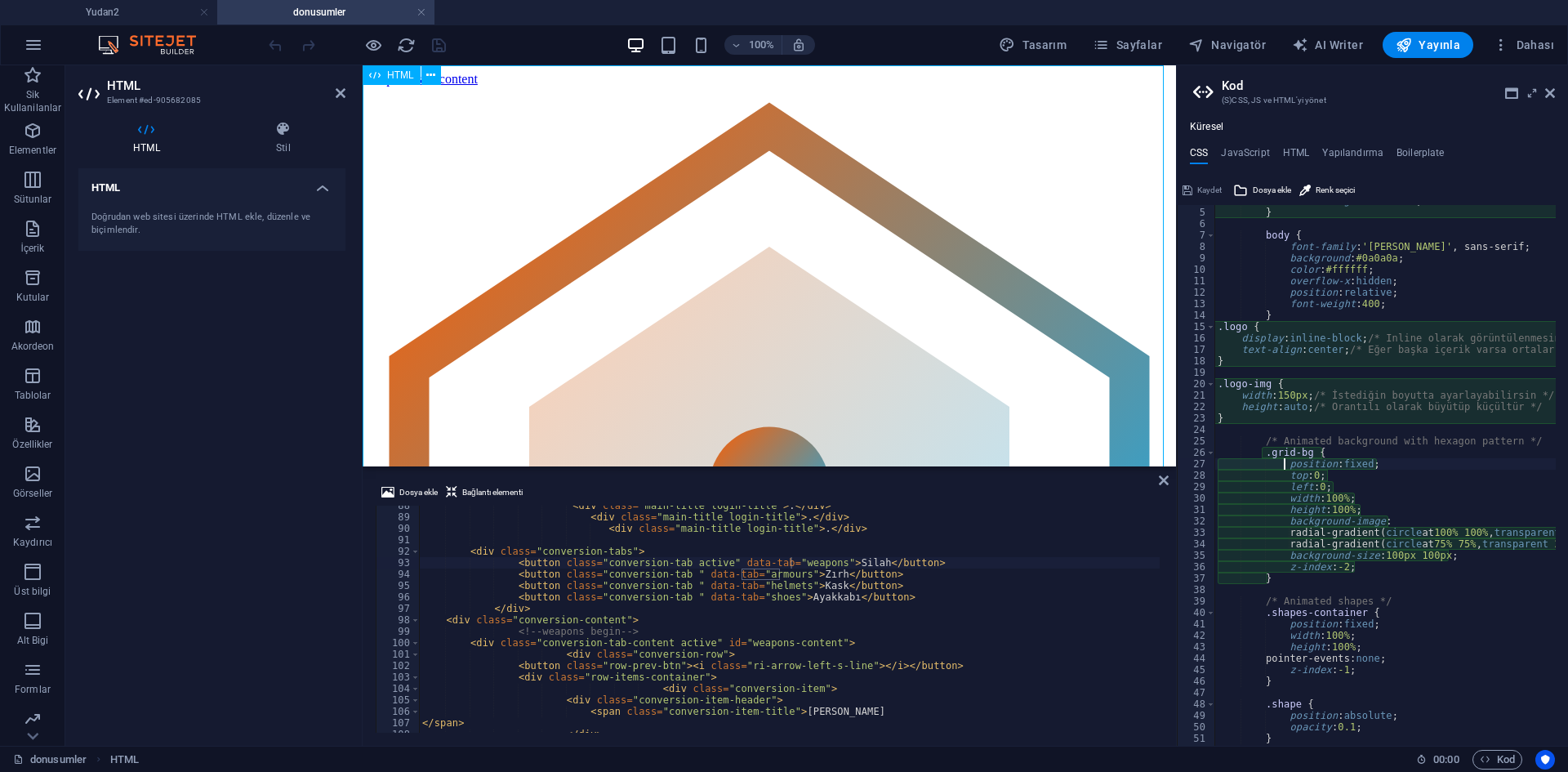
scroll to position [45, 0]
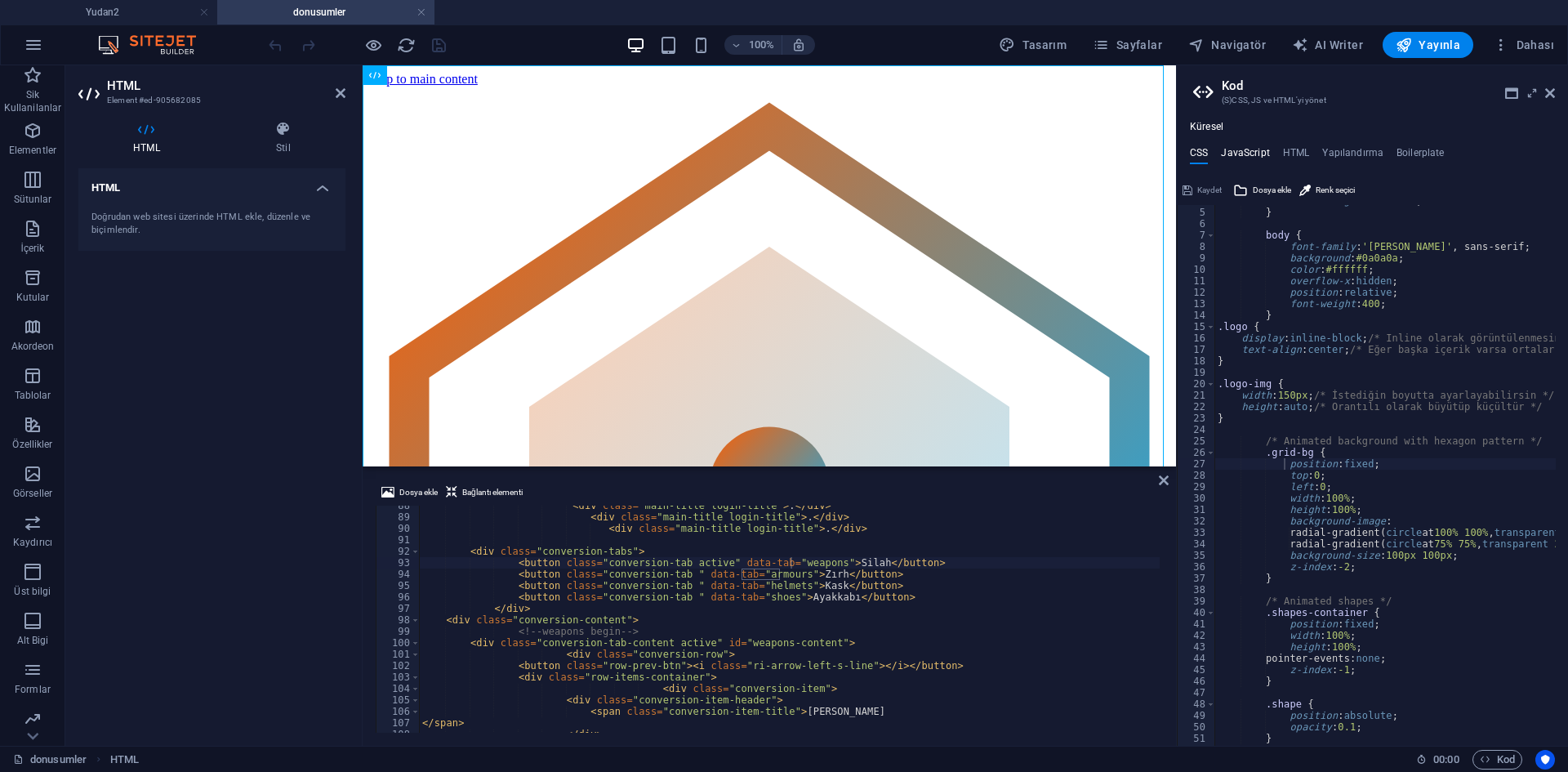
click at [1262, 162] on h4 "JavaScript" at bounding box center [1244, 155] width 49 height 18
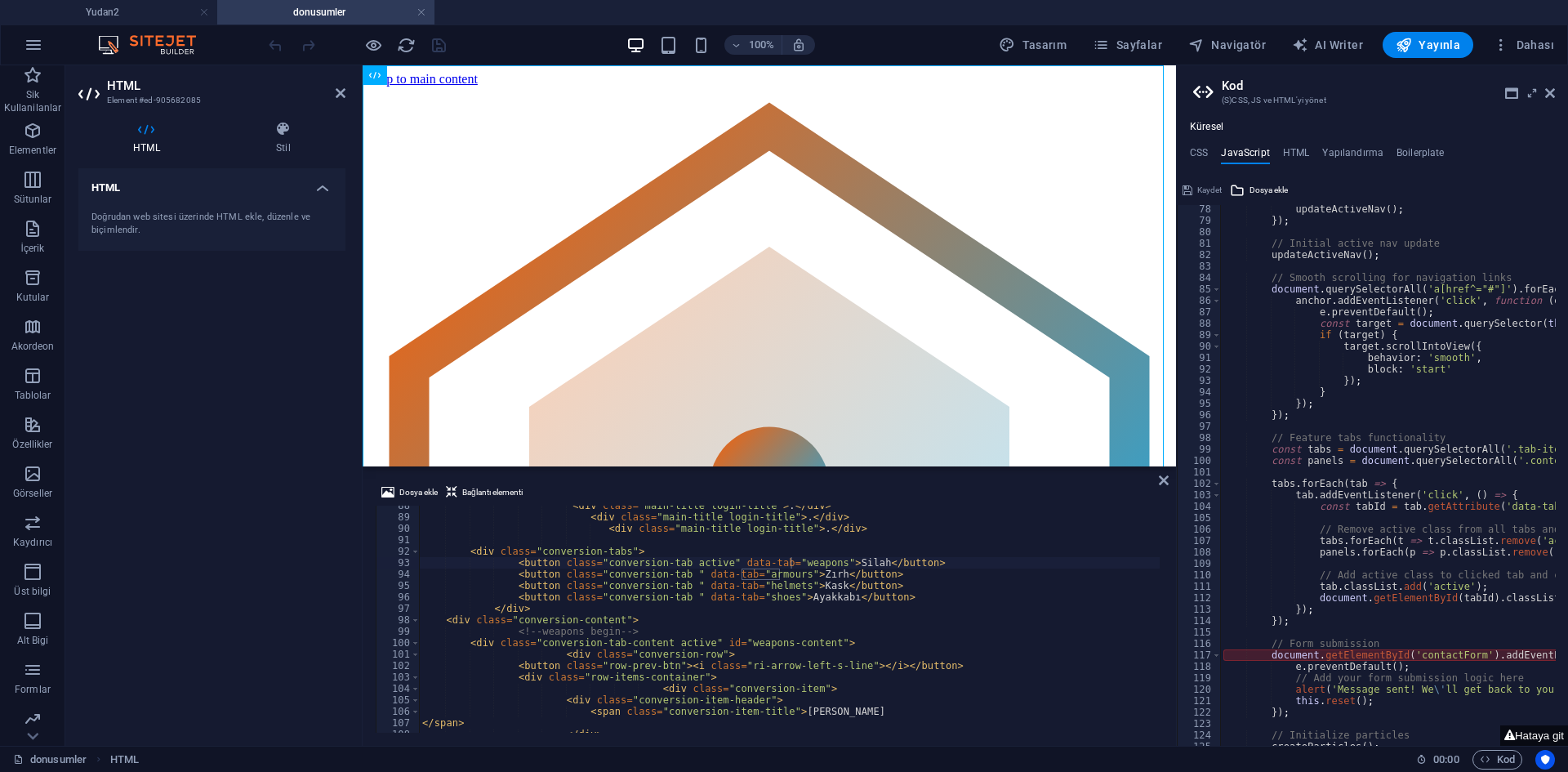
scroll to position [980, 0]
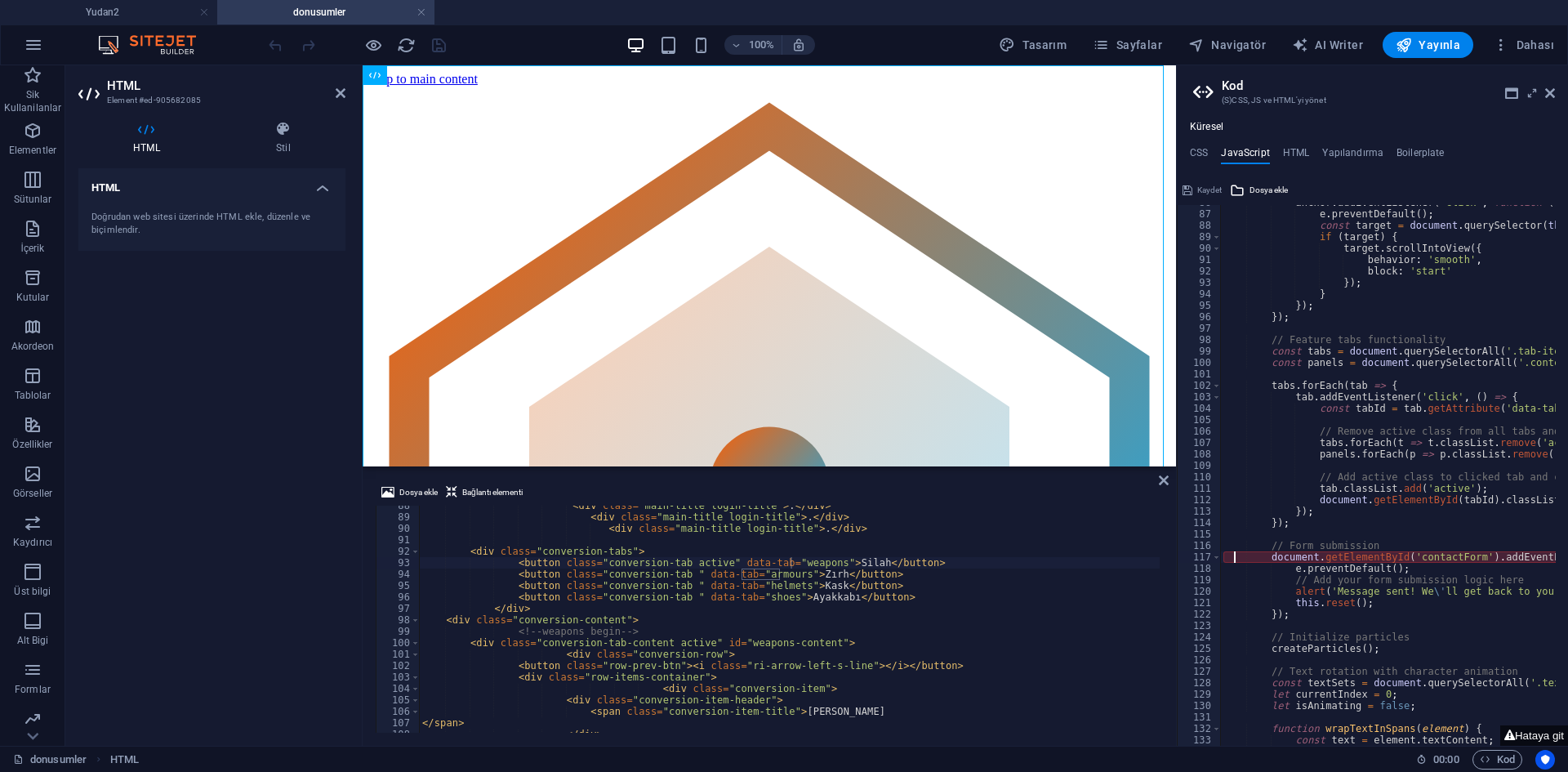
click at [1232, 553] on div "anchor . addEventListener ( 'click' , function ( e ) { e . preventDefault ( ) ;…" at bounding box center [1539, 472] width 640 height 551
drag, startPoint x: 1299, startPoint y: 554, endPoint x: 1481, endPoint y: 556, distance: 182.0
click at [1481, 556] on div "anchor . addEventListener ( 'click' , function ( e ) { e . preventDefault ( ) ;…" at bounding box center [1539, 472] width 640 height 551
click at [1401, 556] on div "anchor . addEventListener ( 'click' , function ( e ) { e . preventDefault ( ) ;…" at bounding box center [1387, 475] width 336 height 541
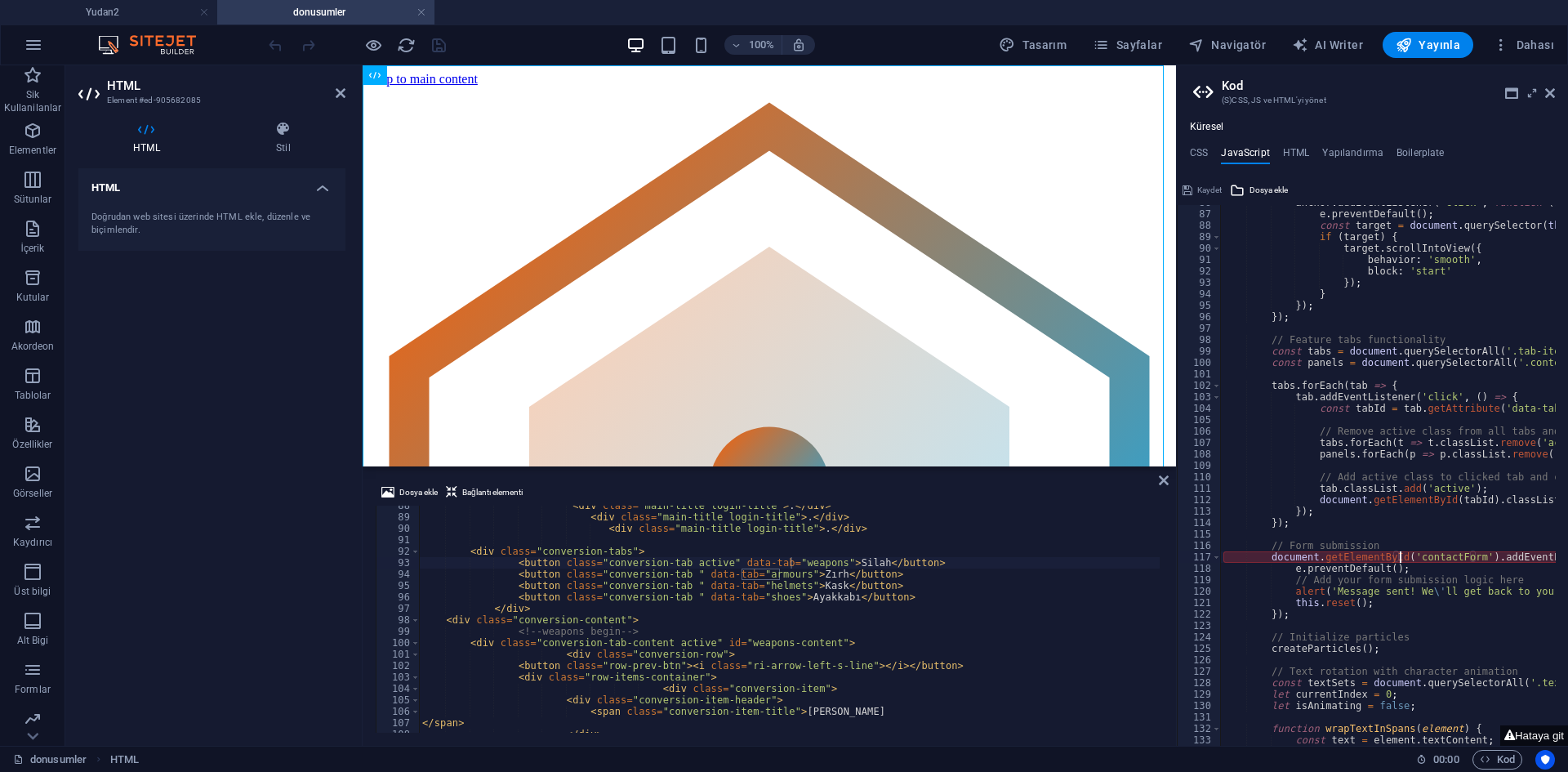
click at [1299, 556] on div "anchor . addEventListener ( 'click' , function ( e ) { e . preventDefault ( ) ;…" at bounding box center [1539, 472] width 640 height 551
click at [1258, 557] on div "anchor . addEventListener ( 'click' , function ( e ) { e . preventDefault ( ) ;…" at bounding box center [1539, 472] width 640 height 551
click at [1220, 556] on span at bounding box center [1216, 557] width 9 height 11
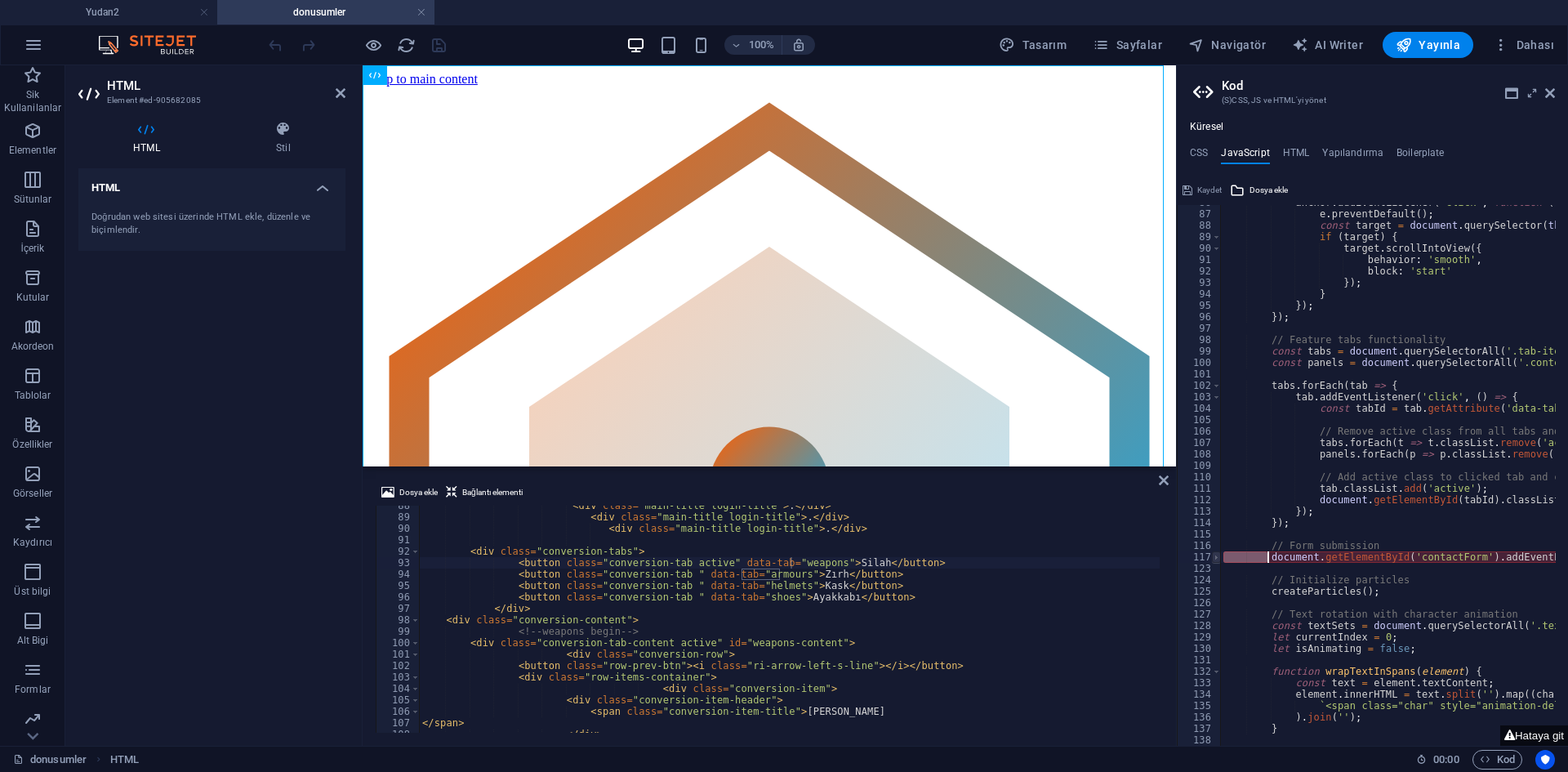
click at [1217, 556] on span at bounding box center [1216, 557] width 9 height 11
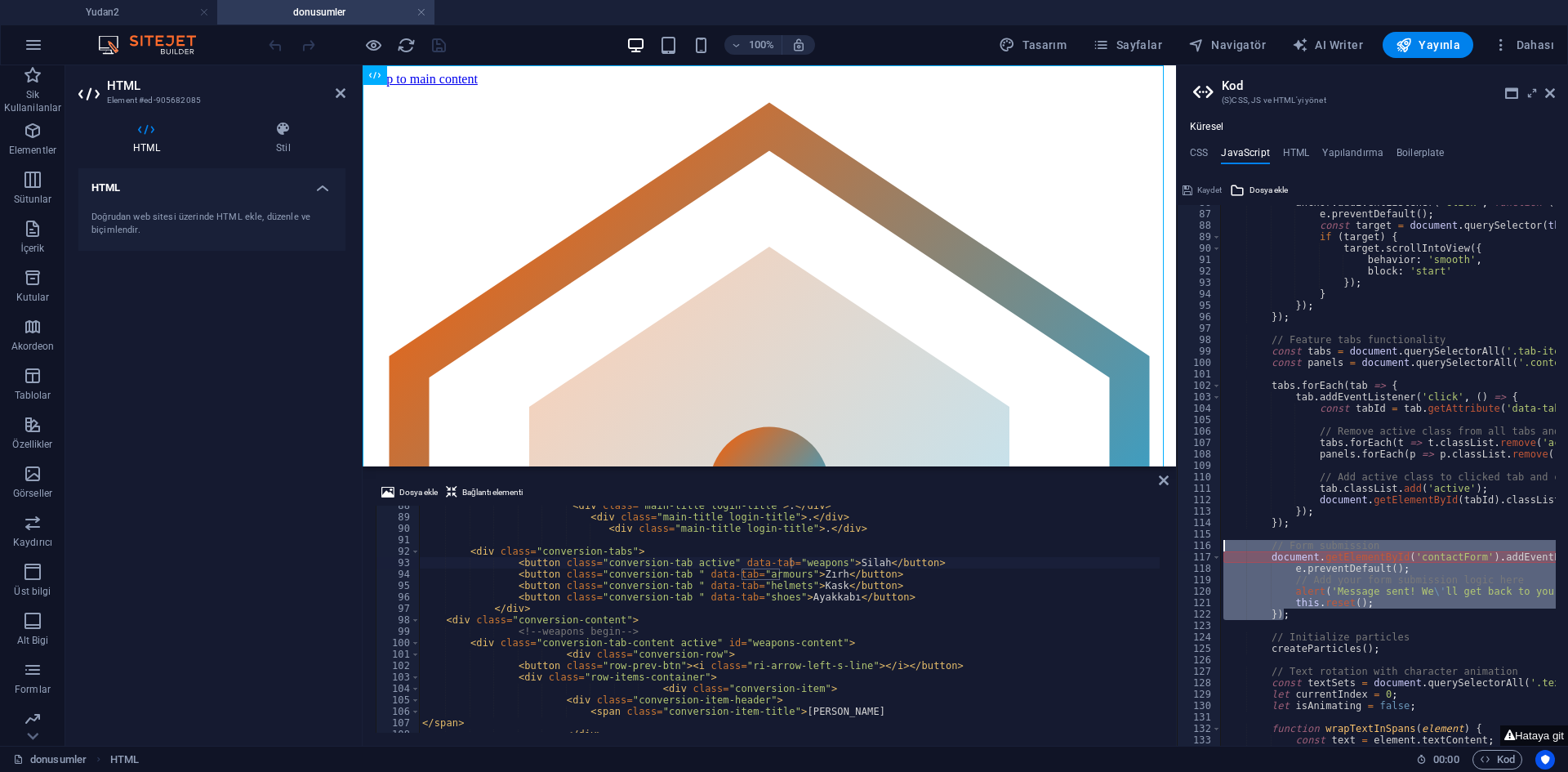
drag, startPoint x: 1291, startPoint y: 617, endPoint x: 1179, endPoint y: 542, distance: 134.8
click at [1179, 542] on aside "Kod (S)CSS, JS ve HTML'yi yönet Küresel CSS JavaScript HTML Yapılandırma Boiler…" at bounding box center [1372, 406] width 392 height 680
type textarea "// Form submission document.getElementById('contactForm').addEventListener('sub…"
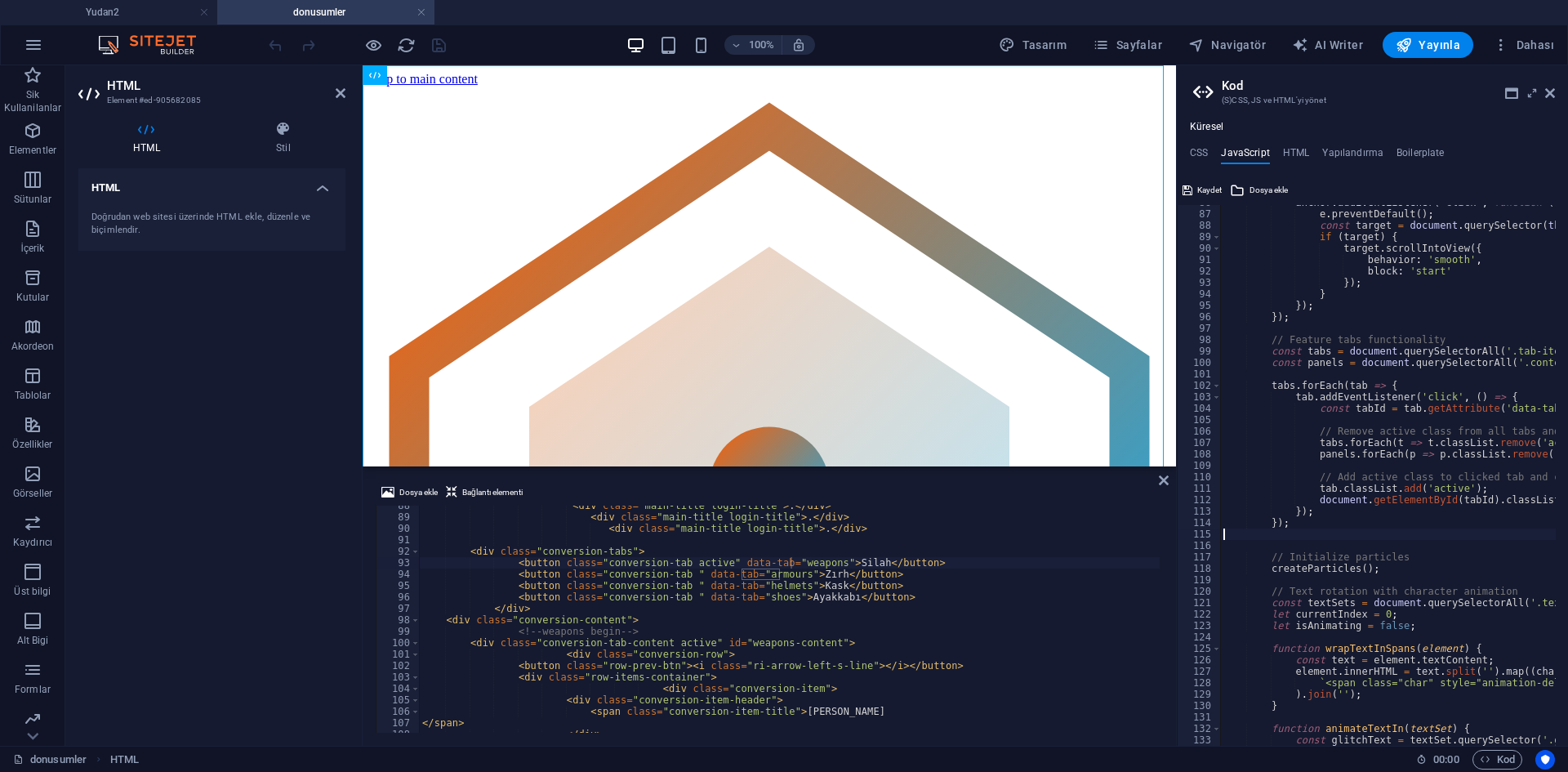
type textarea "});"
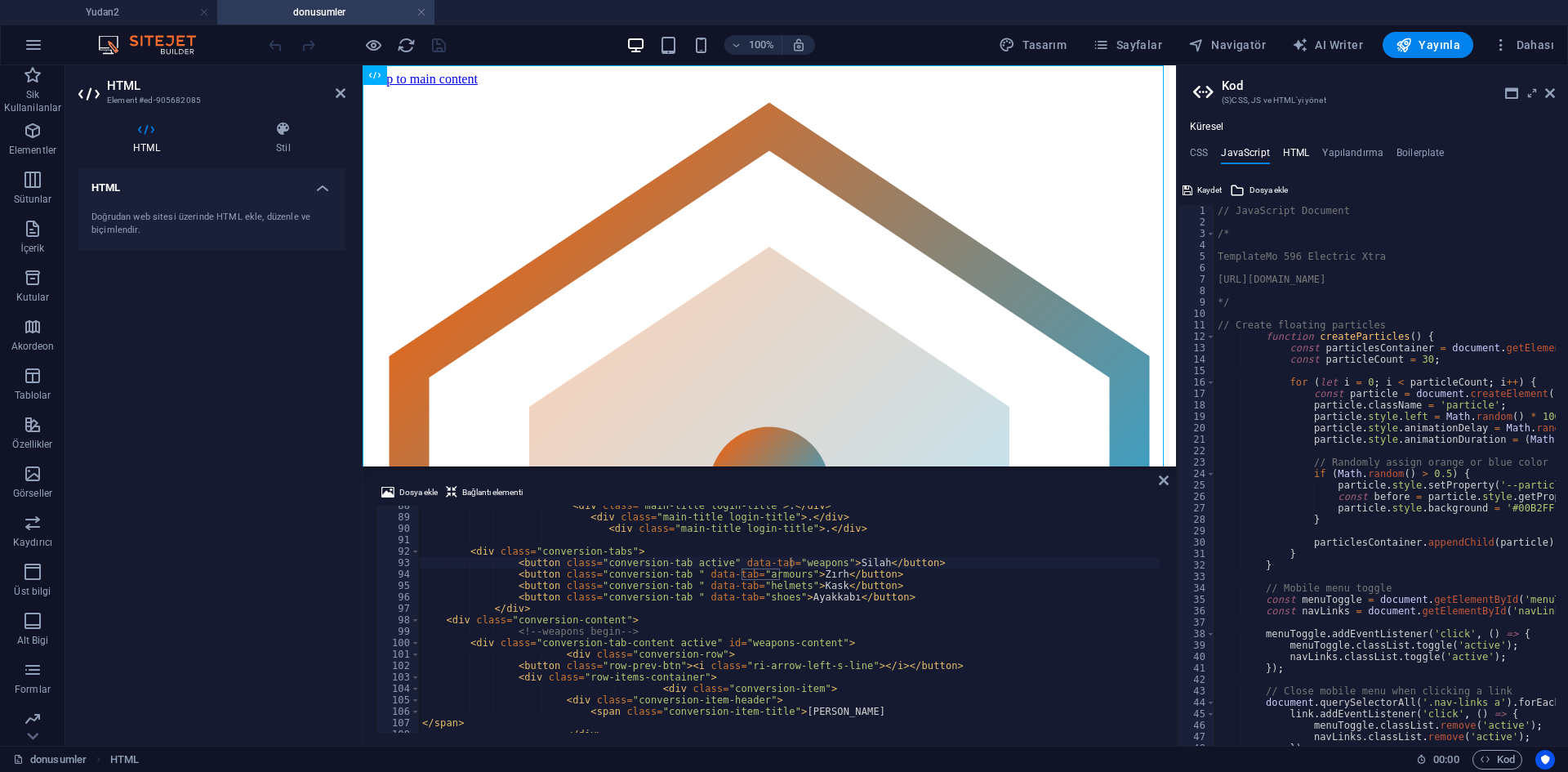
click at [1299, 147] on h4 "HTML" at bounding box center [1296, 155] width 27 height 18
type textarea "<a href="#main-content" class="wv-link-content button">Skip to main content</a>"
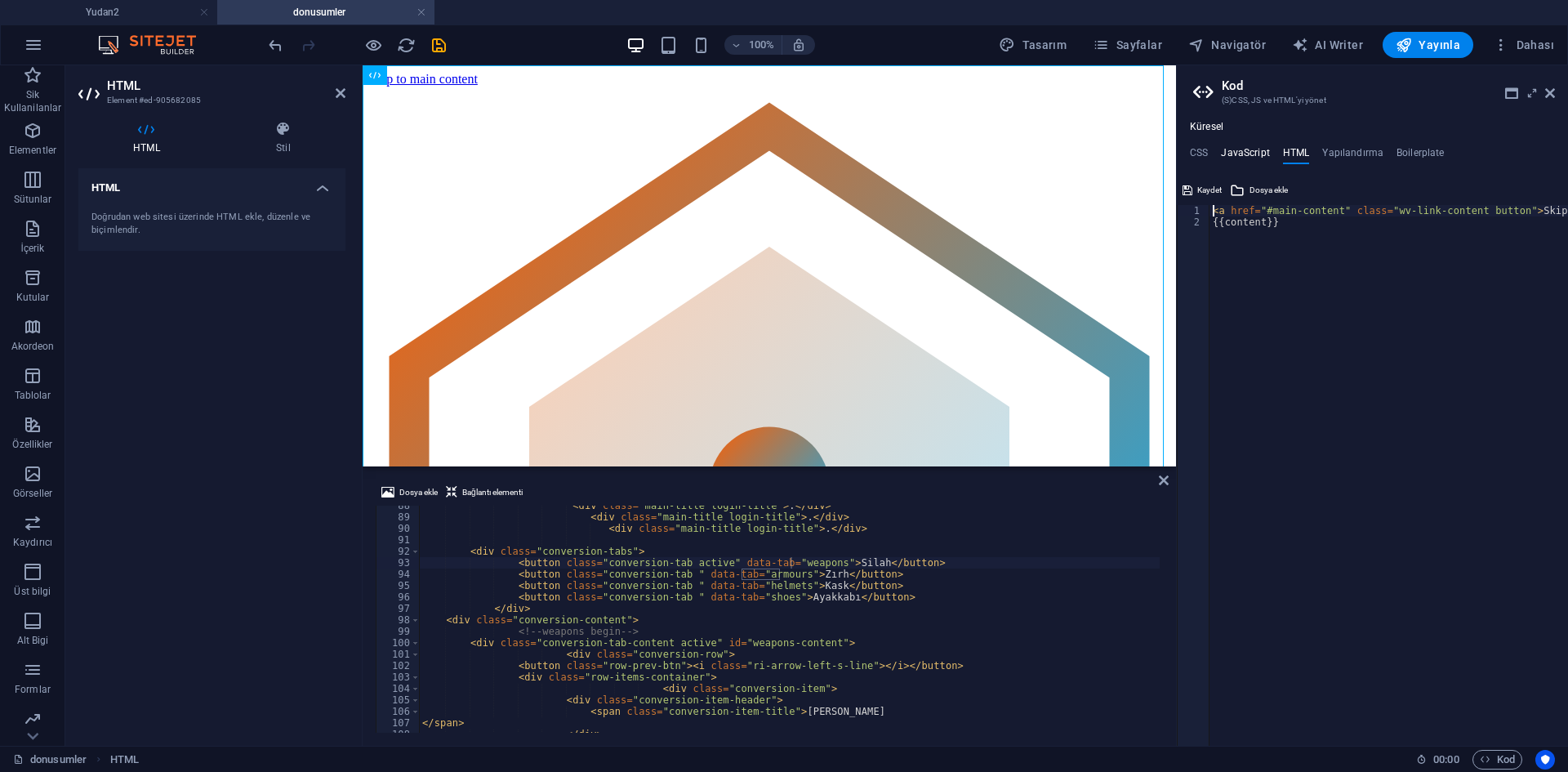
click at [1260, 158] on h4 "JavaScript" at bounding box center [1244, 155] width 49 height 18
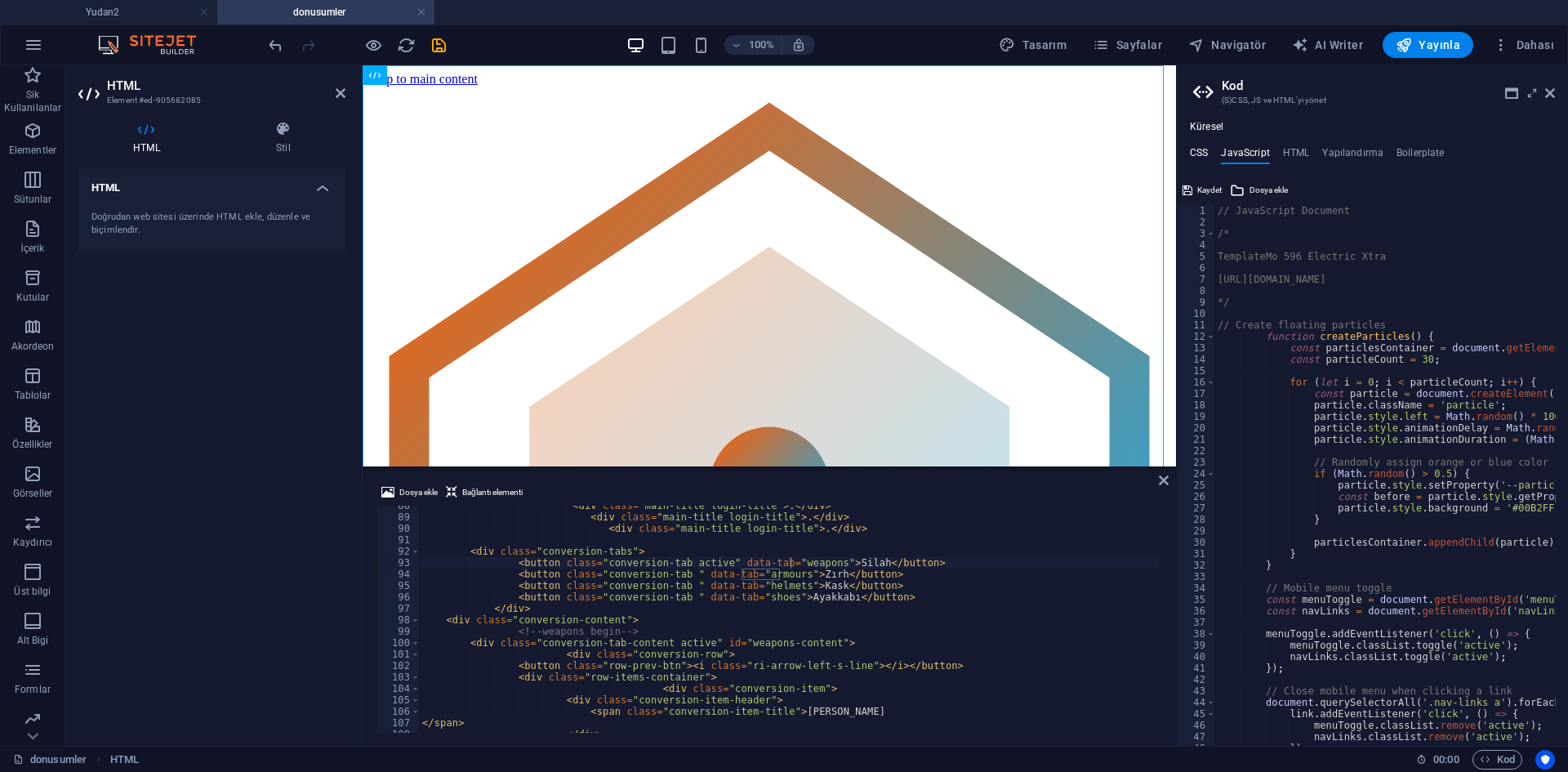
click at [1201, 150] on h4 "CSS" at bounding box center [1199, 155] width 18 height 18
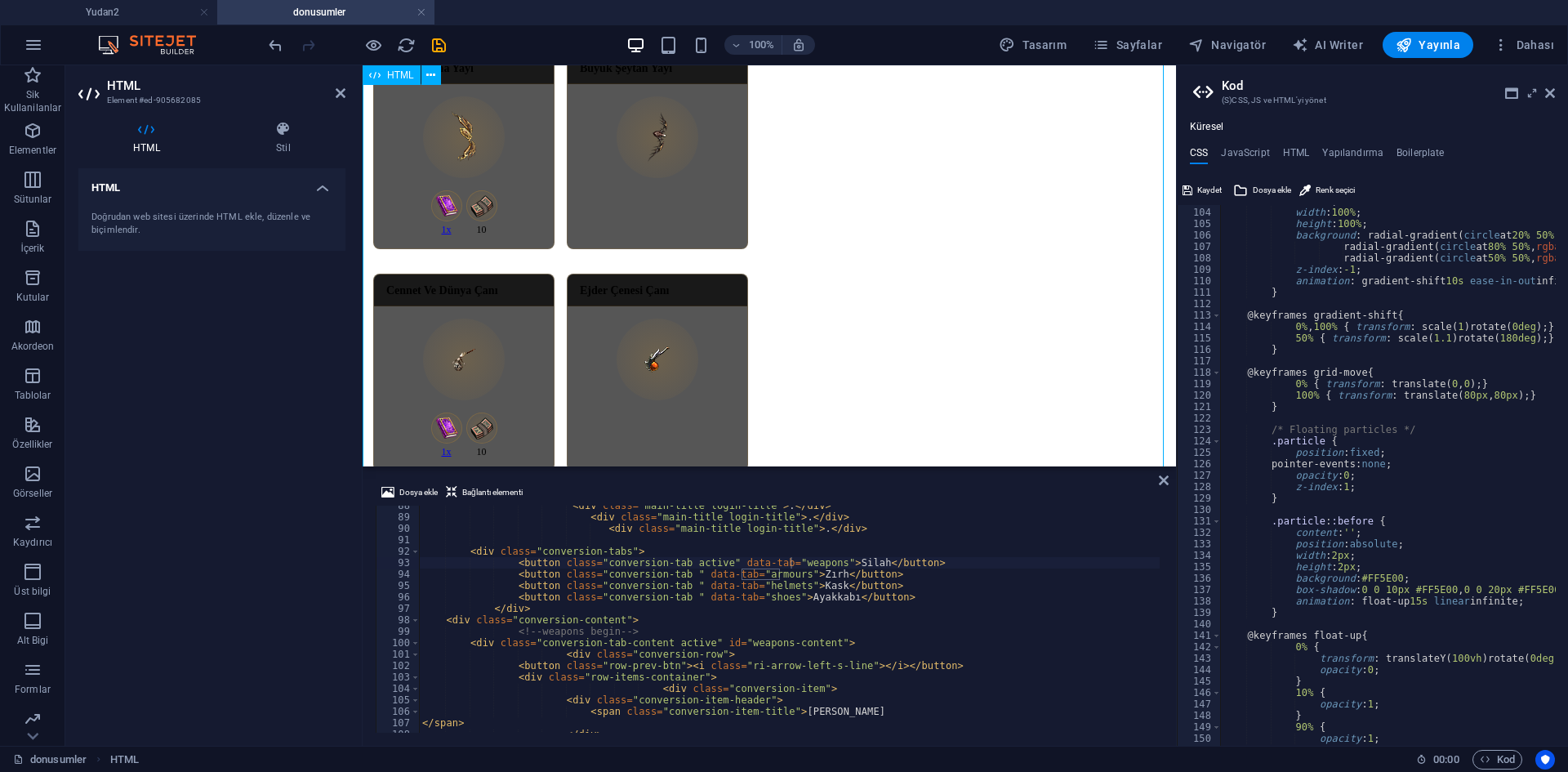
scroll to position [1714, 0]
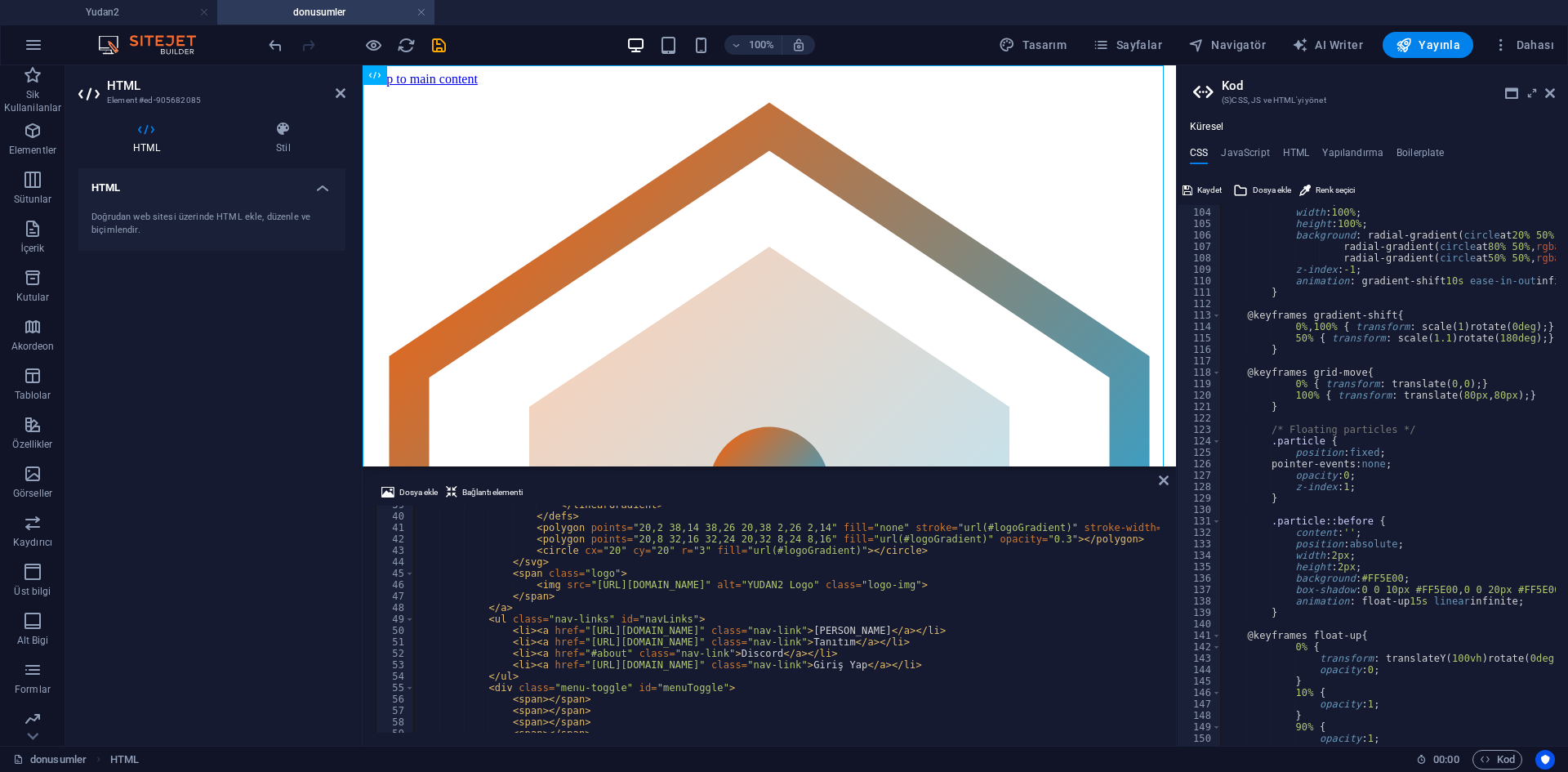
scroll to position [441, 0]
drag, startPoint x: 832, startPoint y: 651, endPoint x: 506, endPoint y: 652, distance: 326.0
click at [789, 657] on div "</ linearGradient > </ defs > < polygon points = "20,2 38,14 38,26 20,38 2,26 2…" at bounding box center [786, 619] width 746 height 227
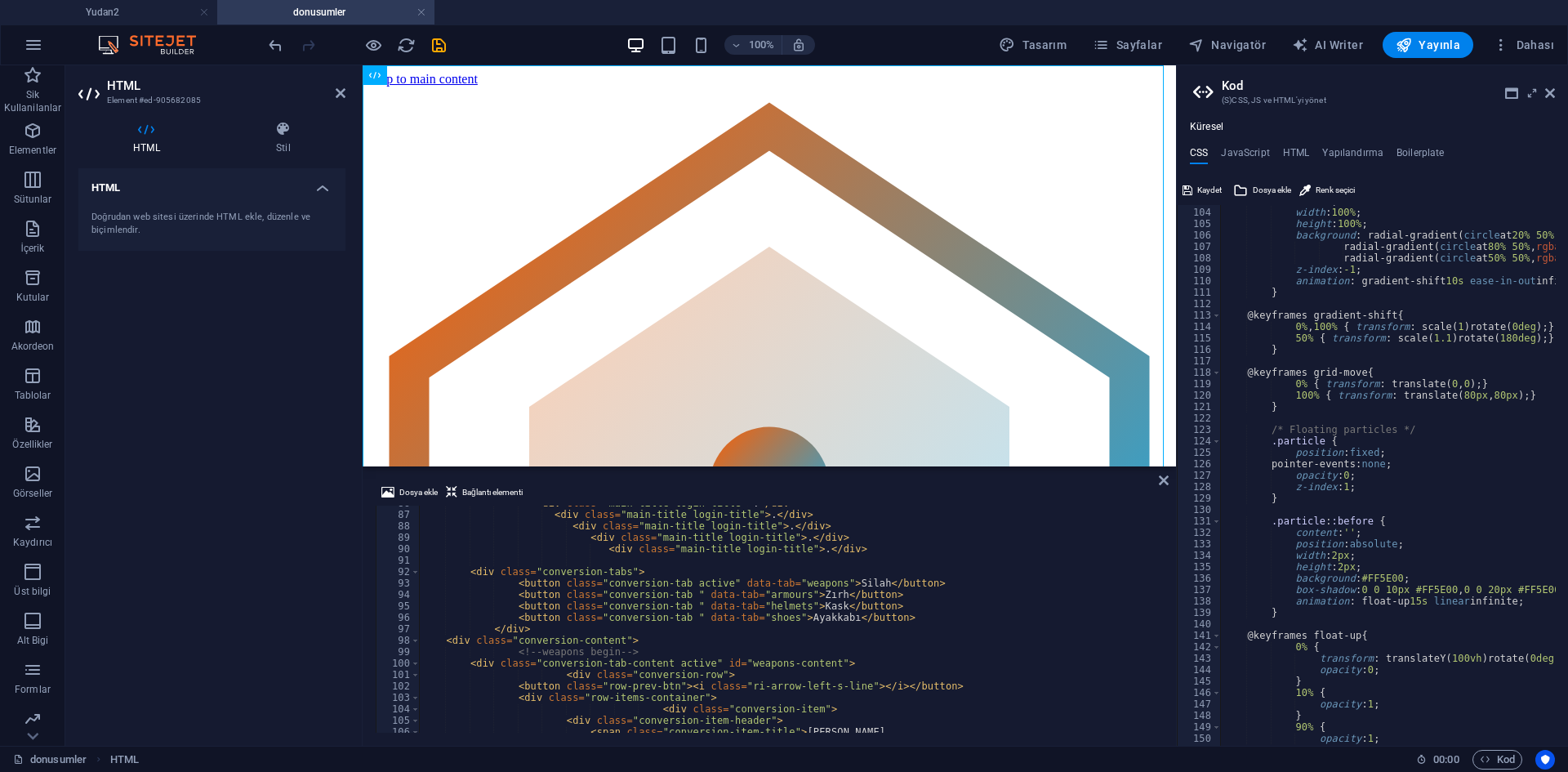
scroll to position [1029, 0]
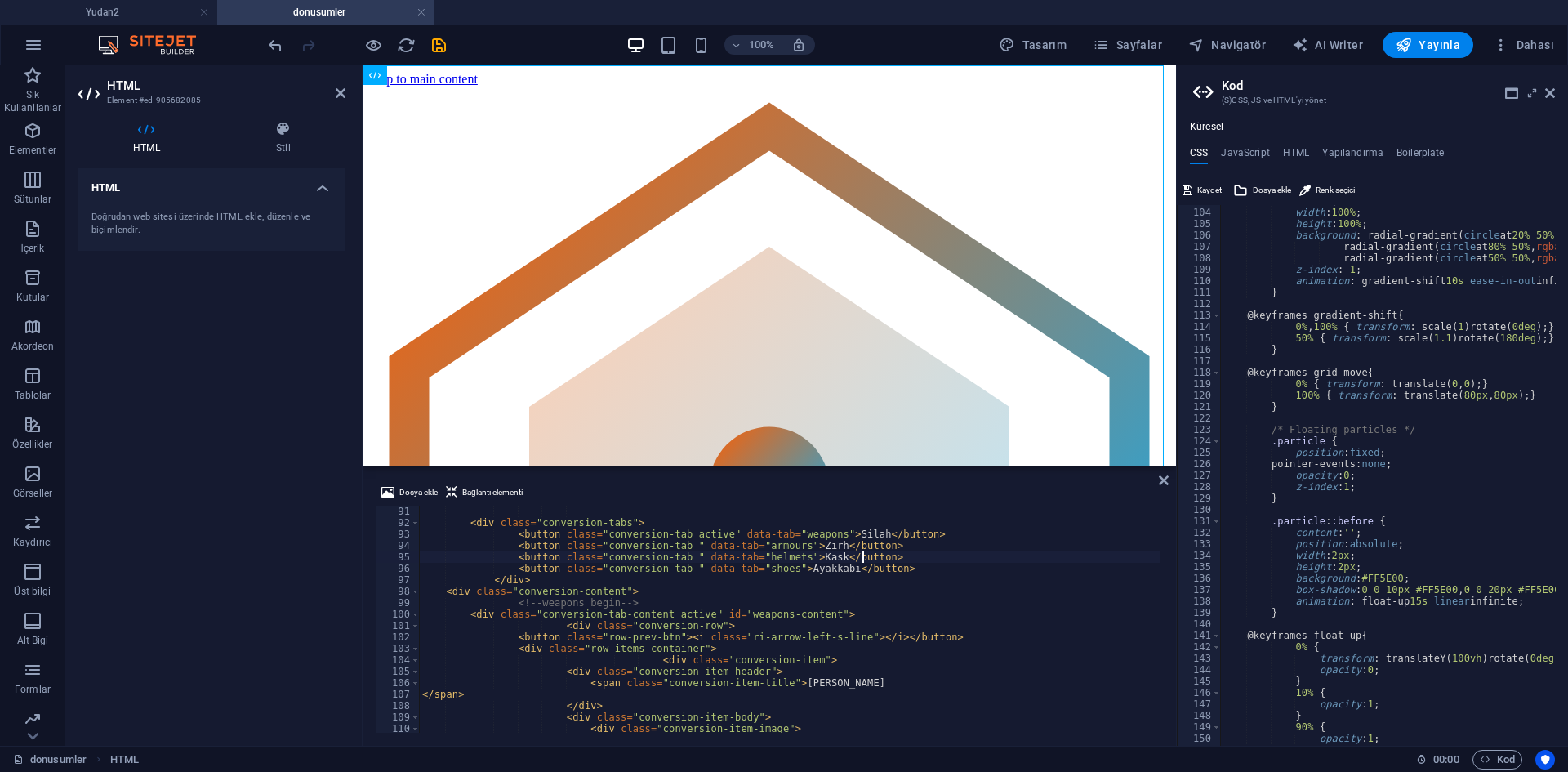
drag, startPoint x: 903, startPoint y: 558, endPoint x: 883, endPoint y: 563, distance: 20.6
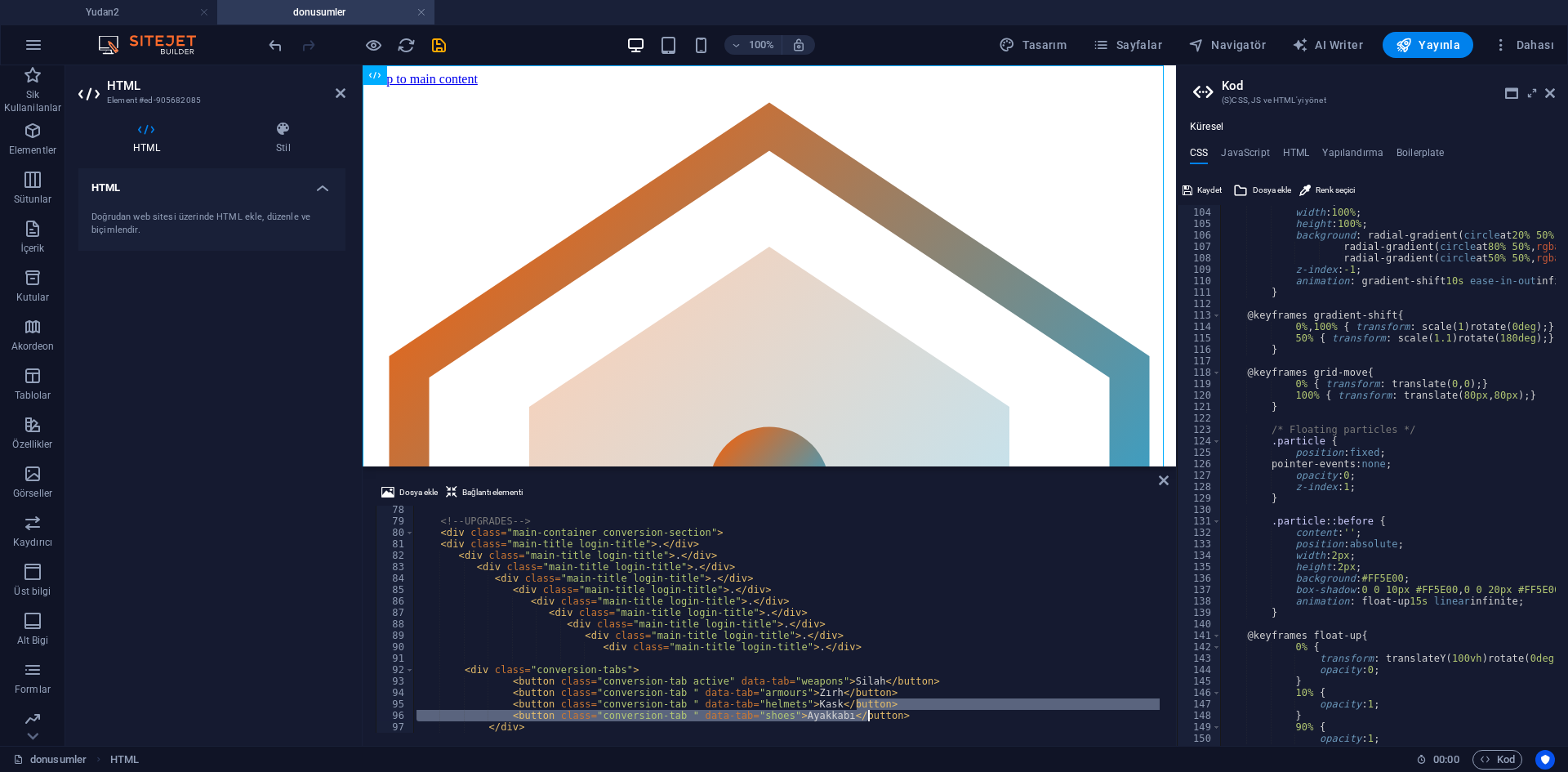
scroll to position [881, 0]
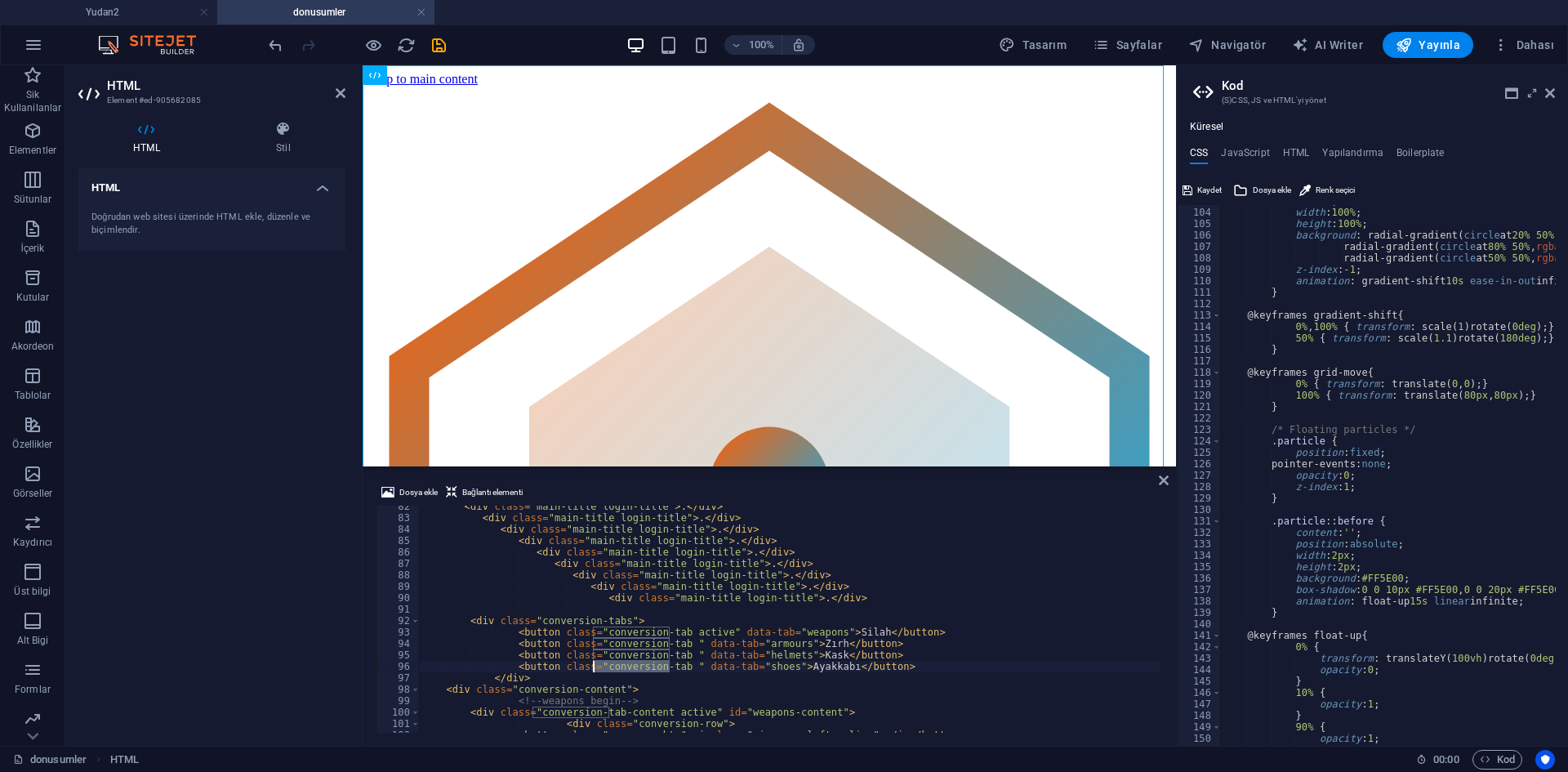
drag, startPoint x: 671, startPoint y: 666, endPoint x: 594, endPoint y: 668, distance: 77.0
click at [1555, 96] on aside "Kod (S)CSS, JS ve HTML'yi yönet Küresel CSS JavaScript HTML Yapılandırma Boiler…" at bounding box center [1372, 406] width 392 height 680
click at [1546, 91] on icon at bounding box center [1550, 93] width 10 height 13
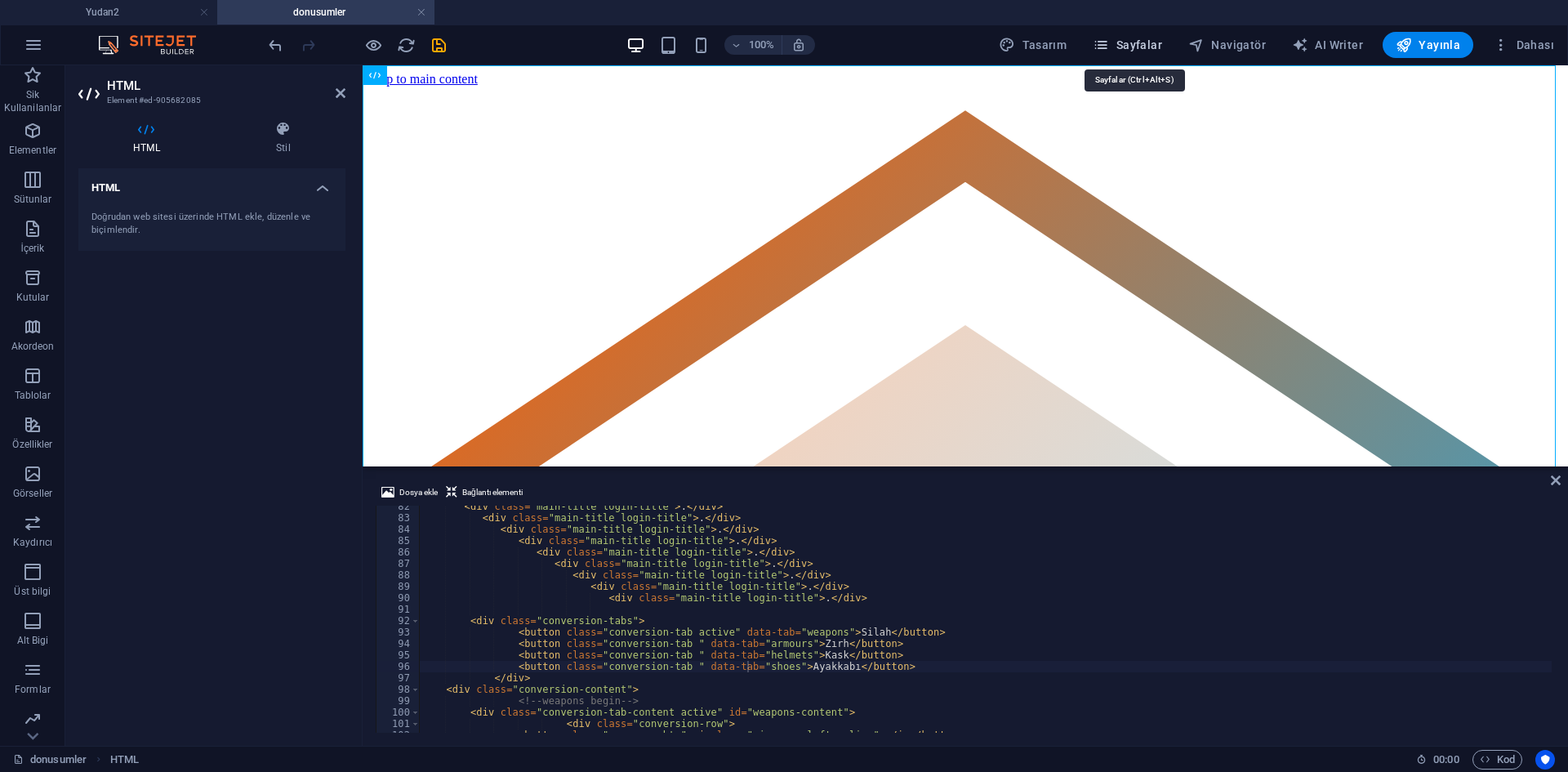
drag, startPoint x: 1148, startPoint y: 44, endPoint x: 798, endPoint y: 22, distance: 350.7
click at [1148, 44] on span "Sayfalar" at bounding box center [1127, 45] width 69 height 16
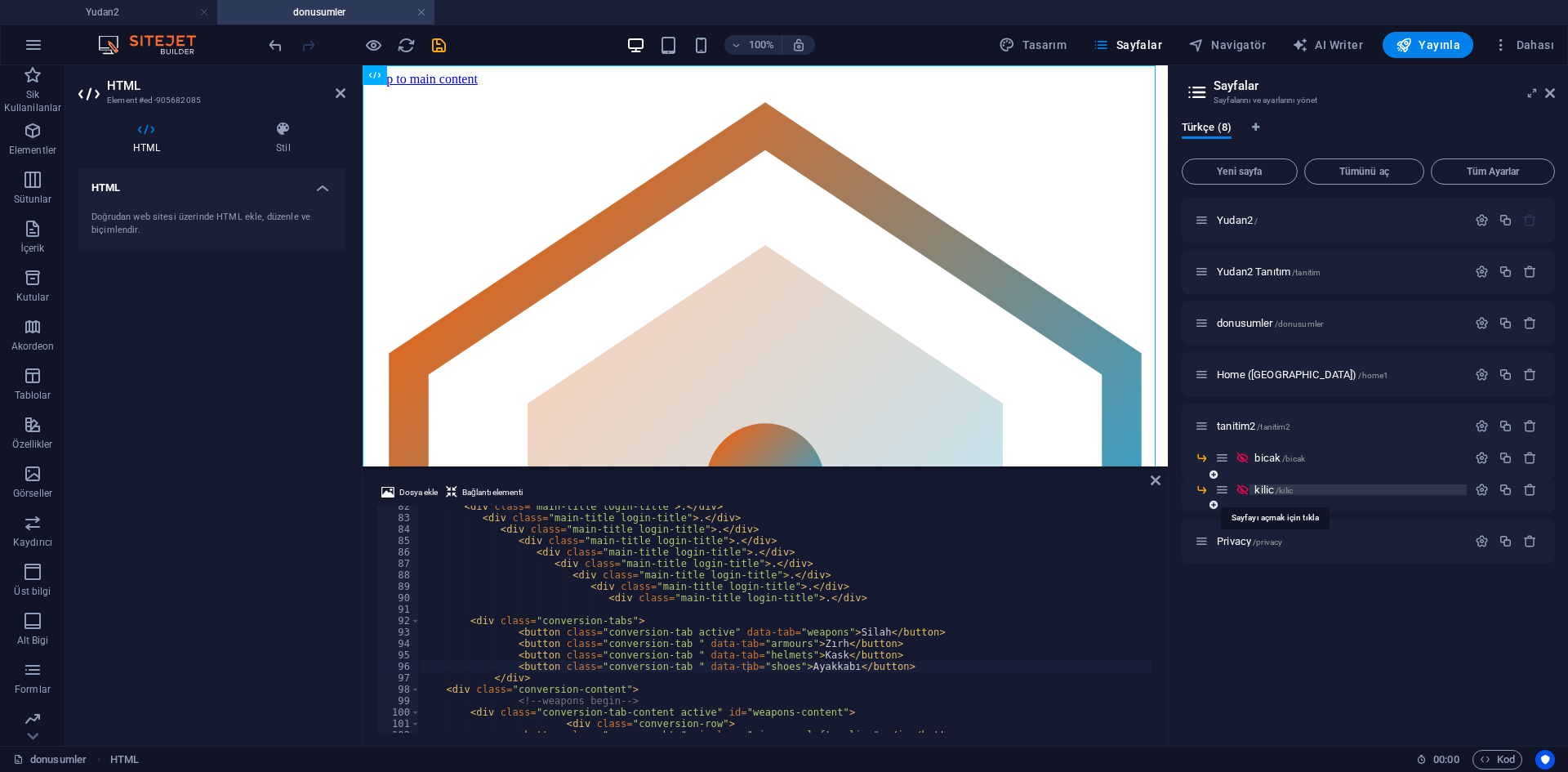
click at [1293, 487] on span "/kilic" at bounding box center [1284, 489] width 17 height 9
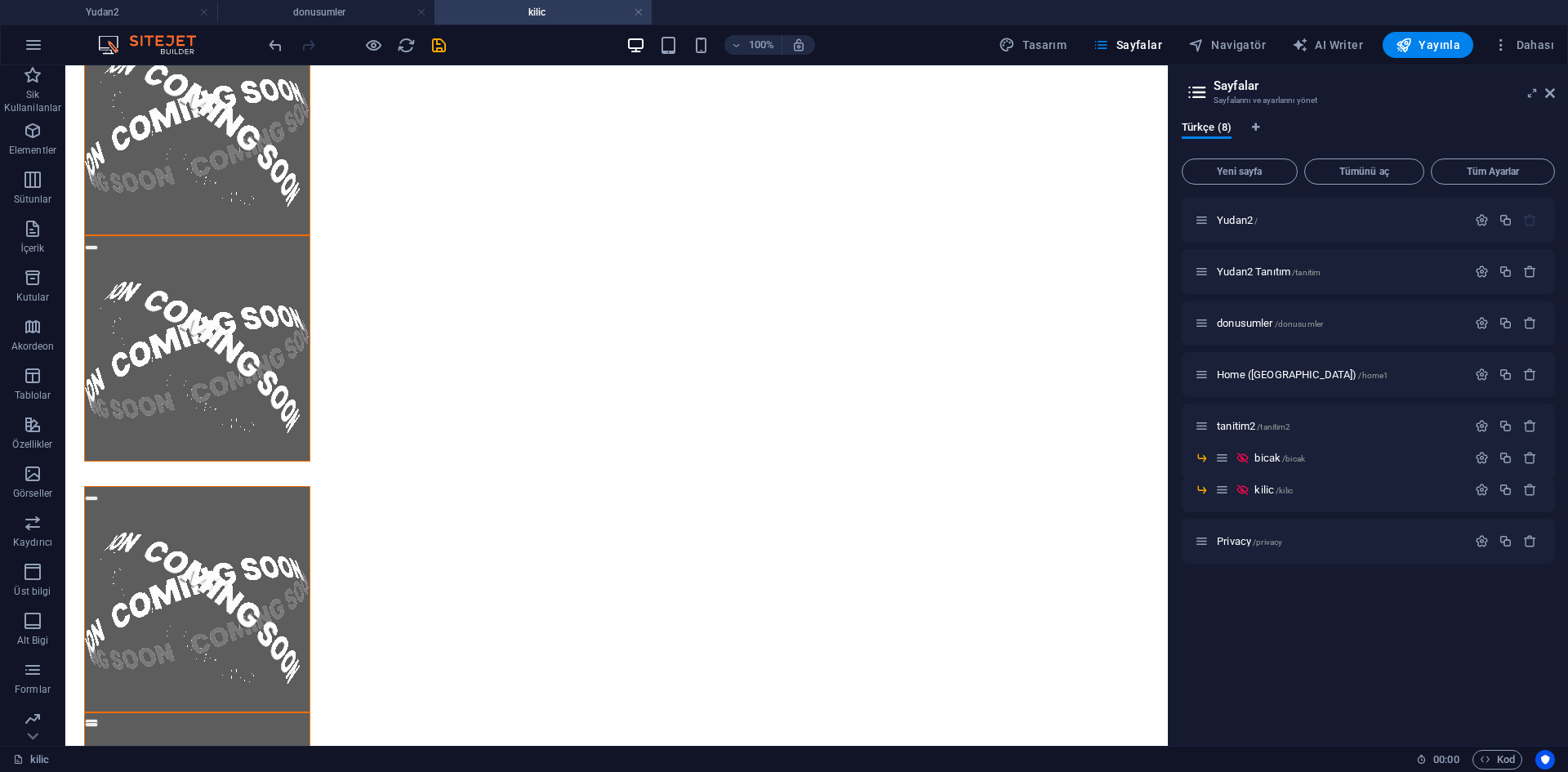
scroll to position [0, 0]
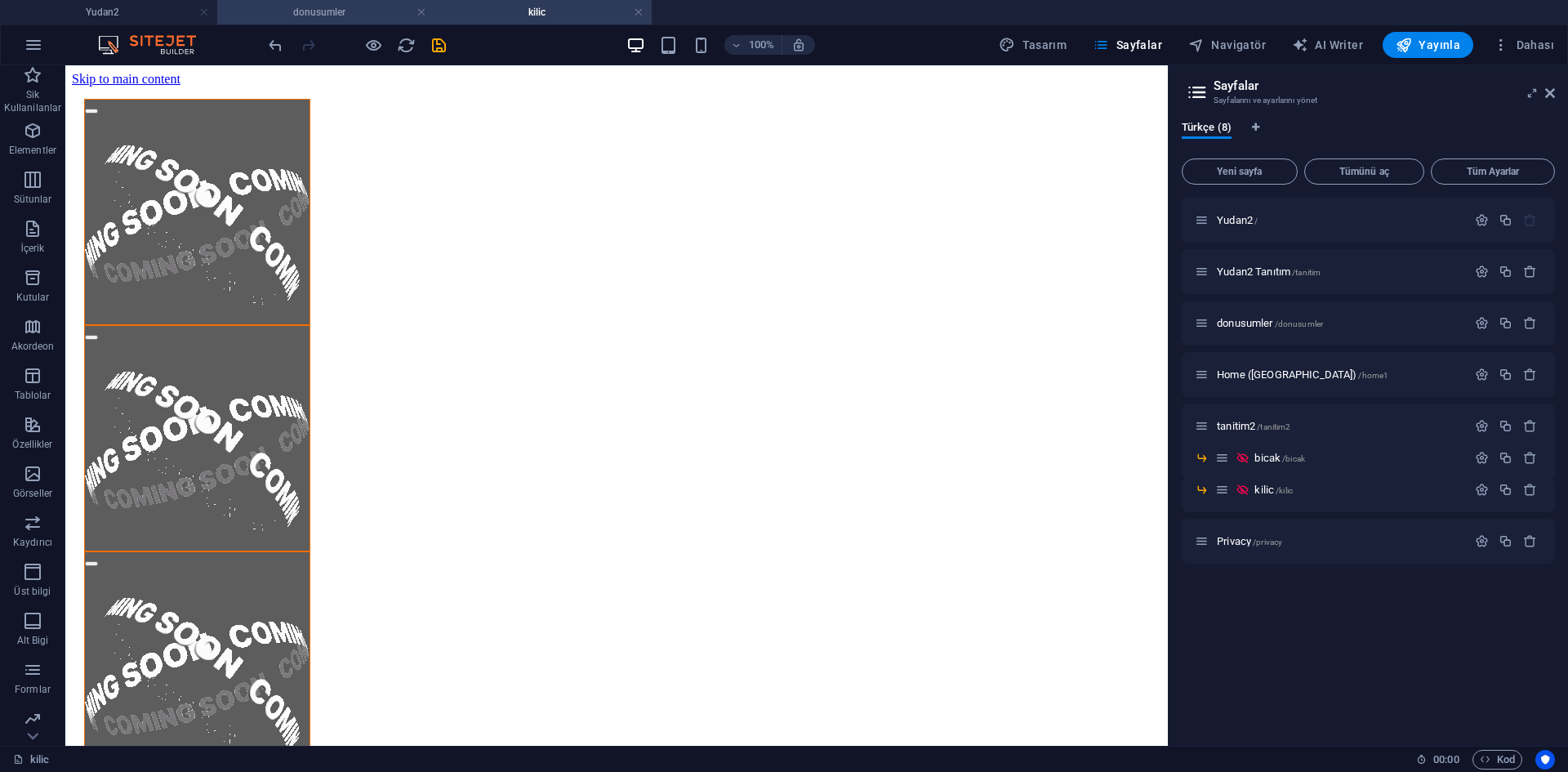
click at [351, 17] on h4 "donusumler" at bounding box center [326, 11] width 217 height 18
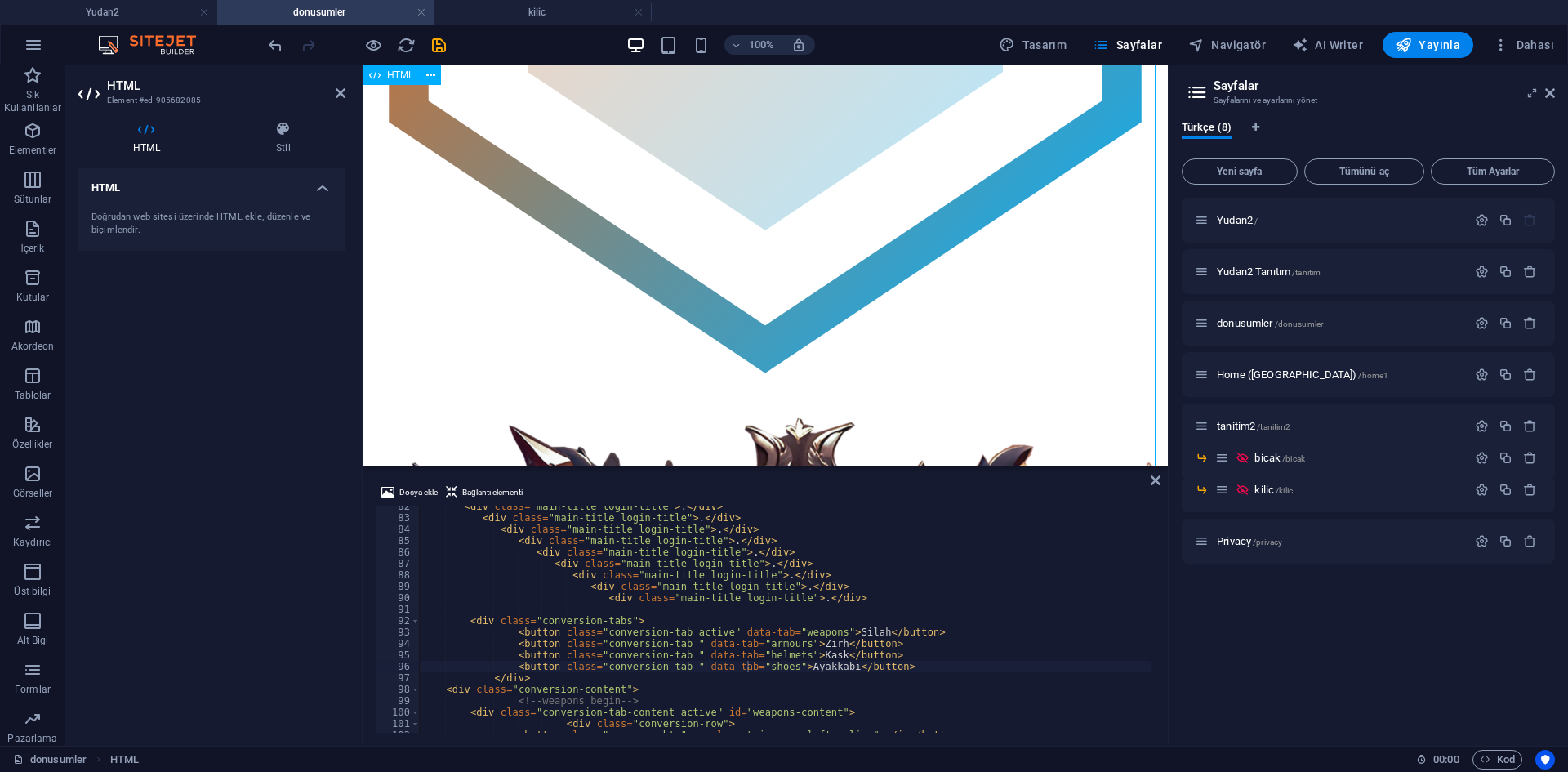
scroll to position [82, 0]
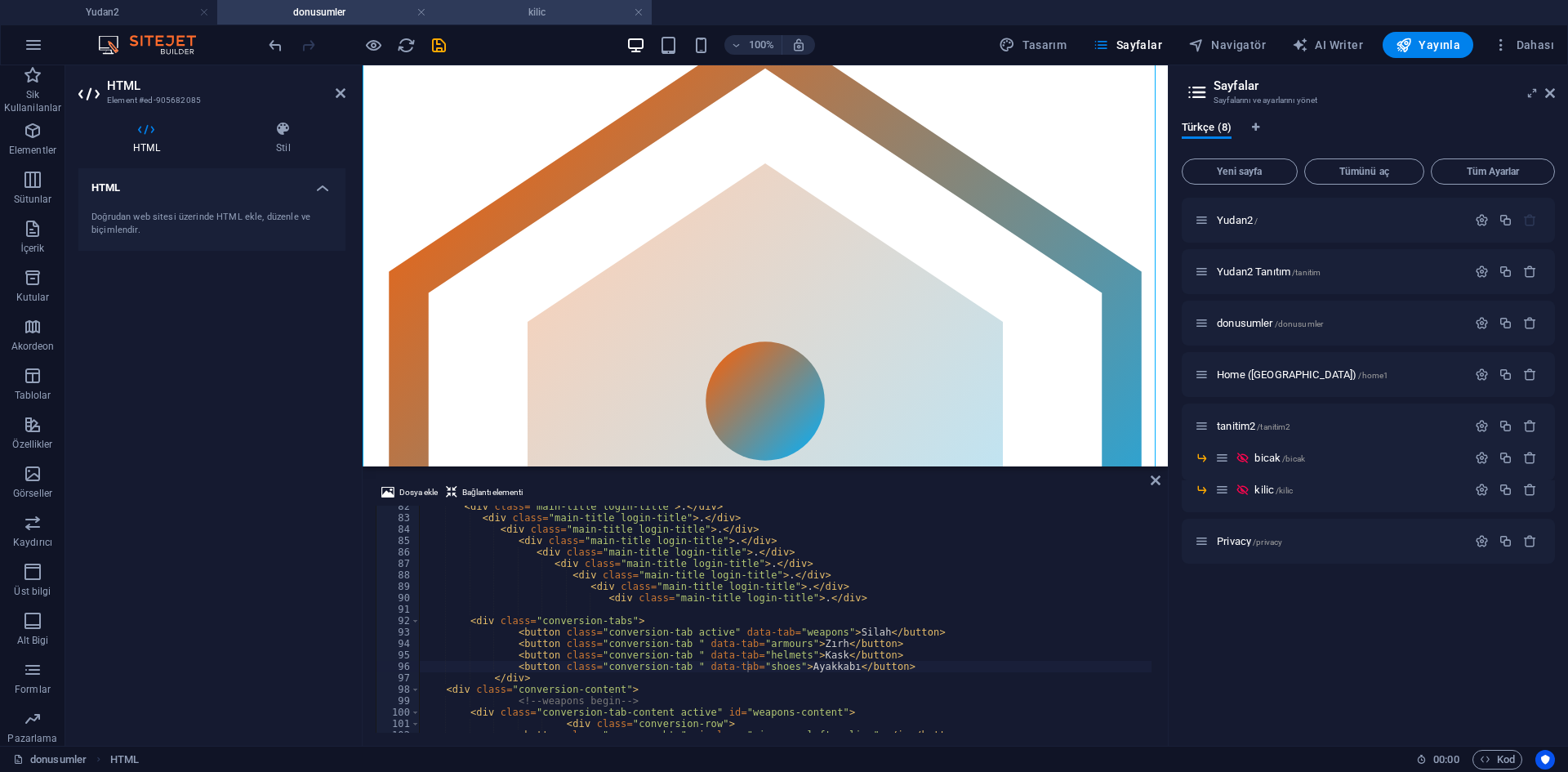
click at [541, 14] on h4 "kilic" at bounding box center [543, 11] width 217 height 18
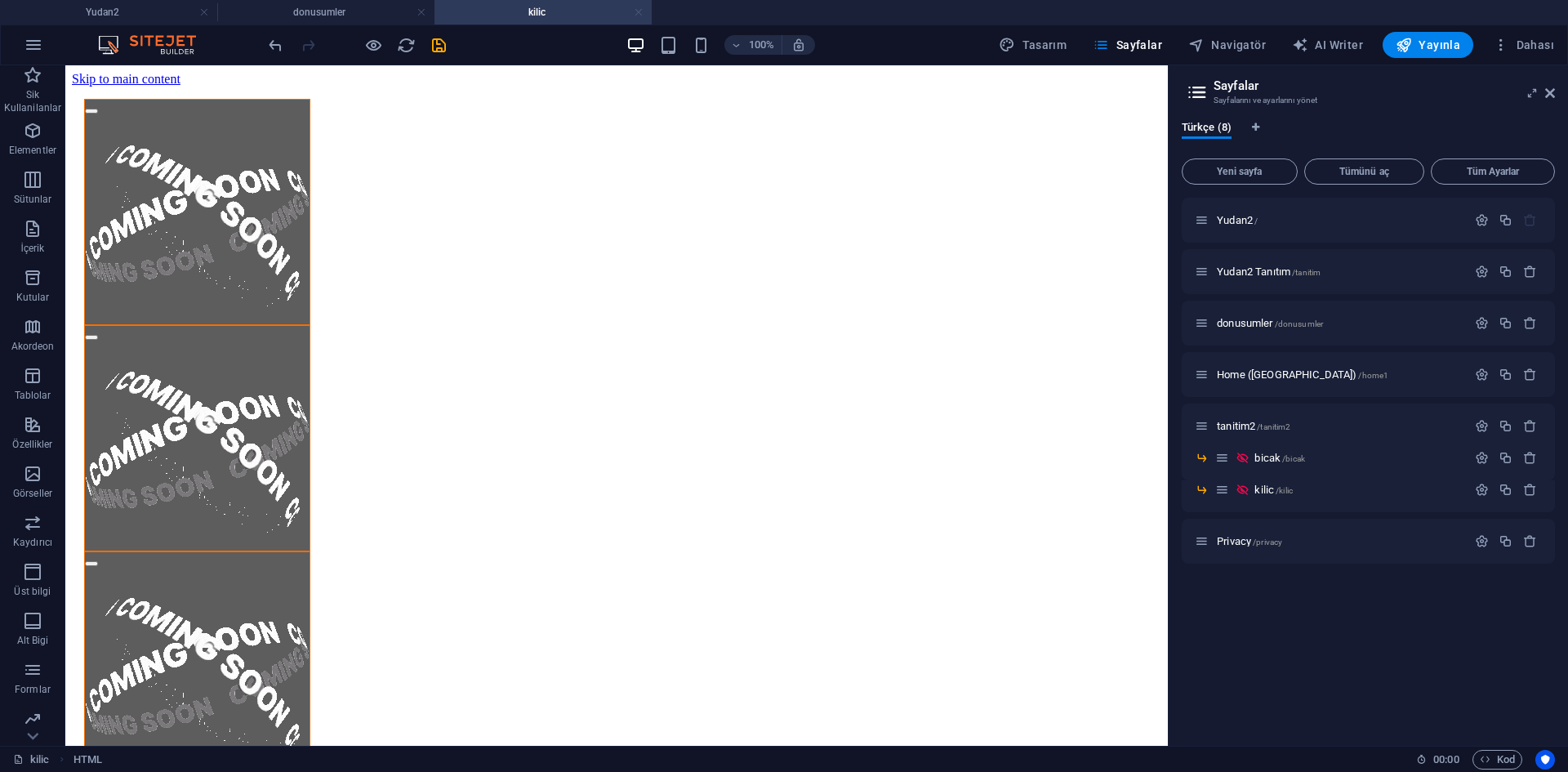
click at [640, 13] on link at bounding box center [639, 12] width 10 height 15
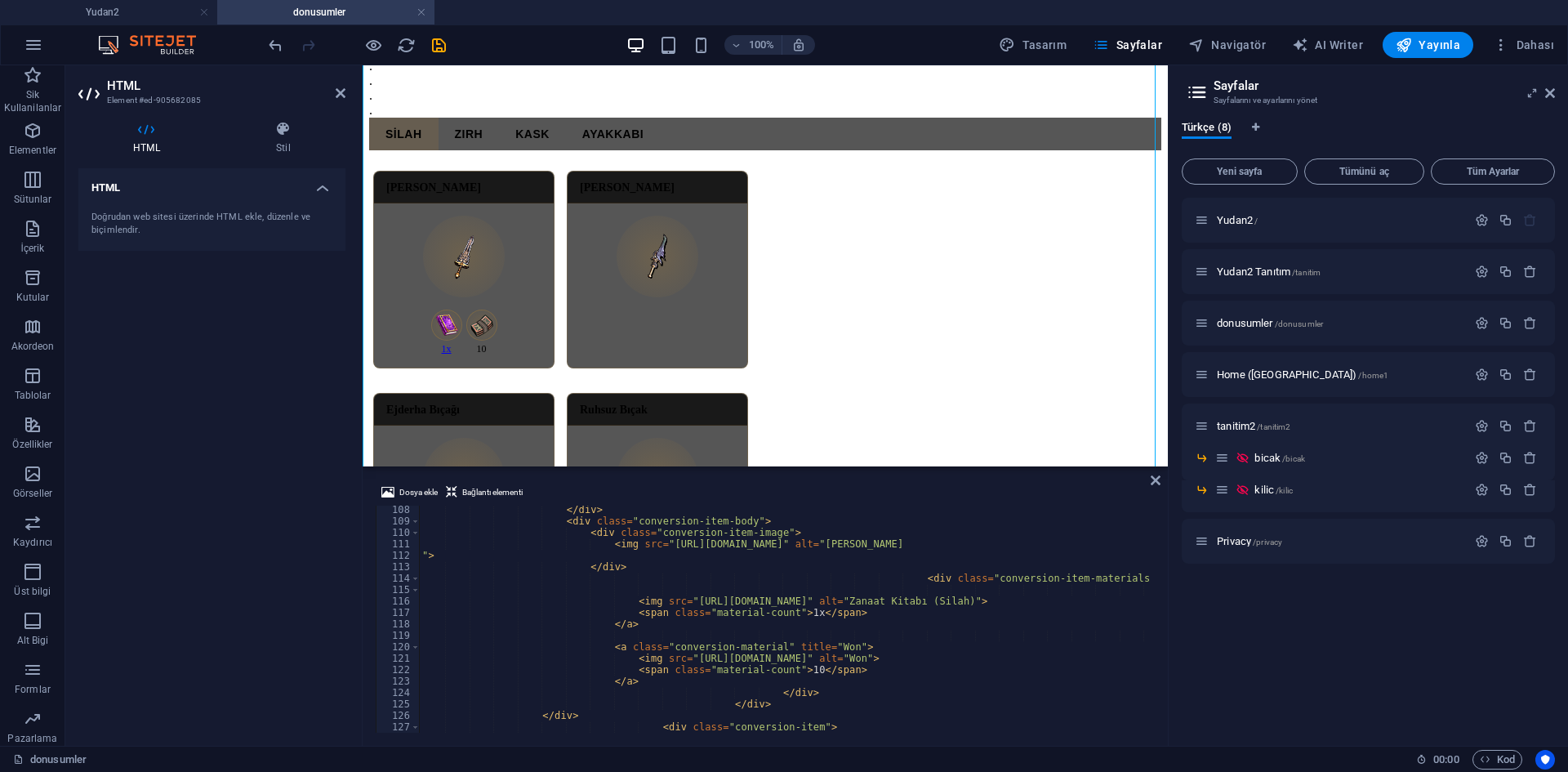
scroll to position [1225, 0]
drag, startPoint x: 675, startPoint y: 655, endPoint x: 992, endPoint y: 662, distance: 317.1
click at [405, 495] on span "Dosya ekle" at bounding box center [418, 492] width 38 height 20
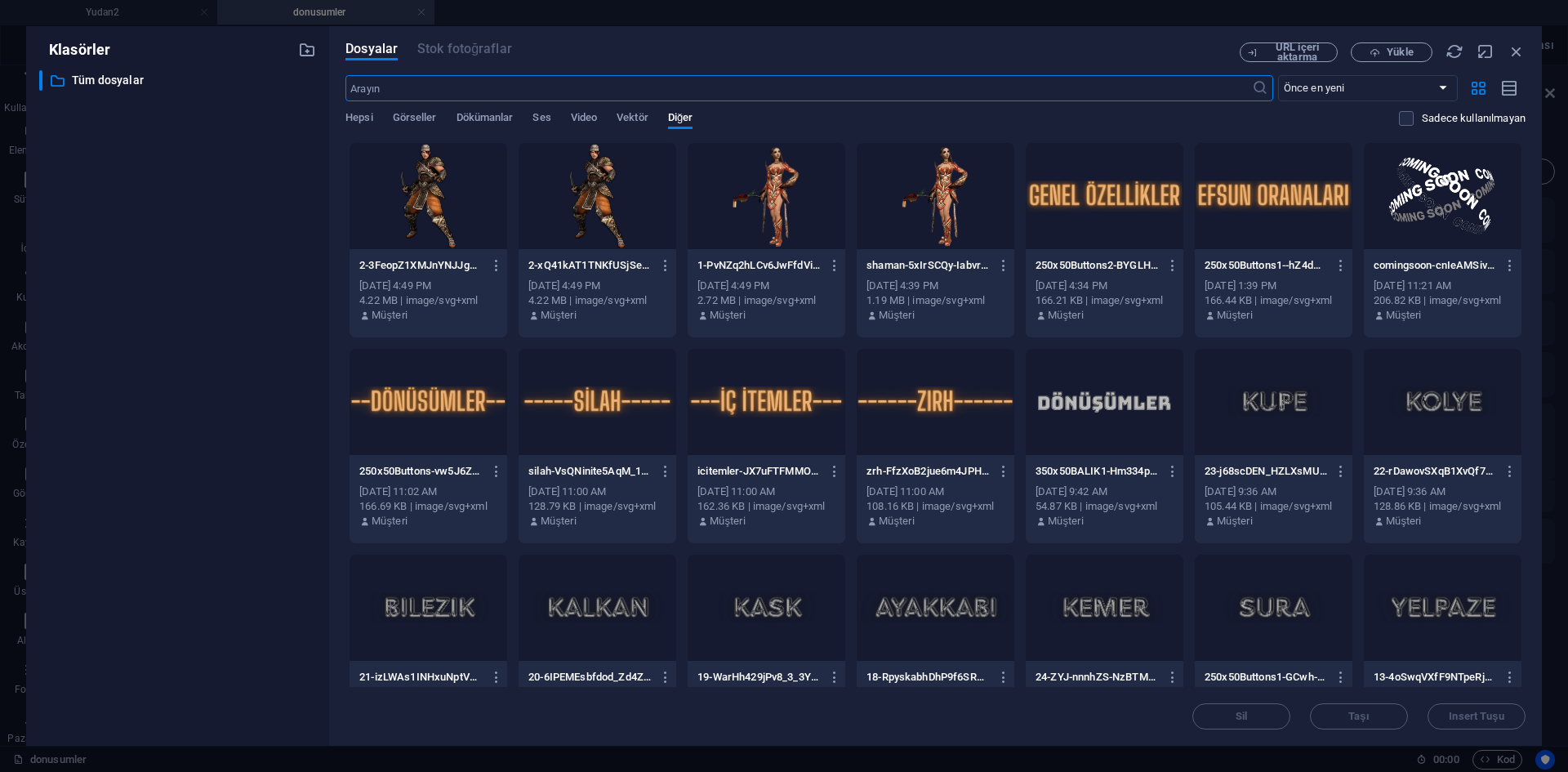
click at [731, 439] on div at bounding box center [766, 401] width 158 height 106
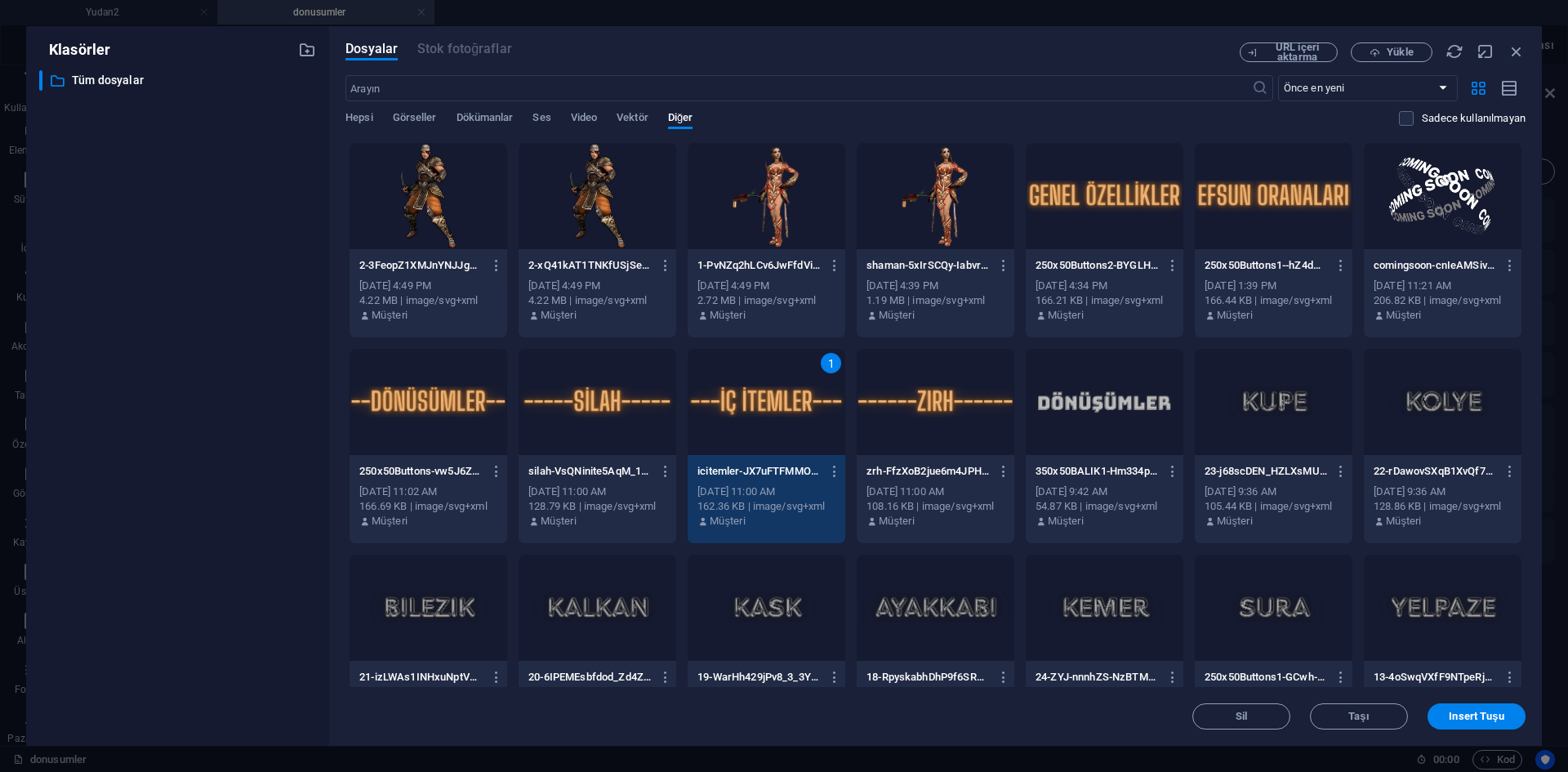
click at [731, 439] on div "1" at bounding box center [766, 401] width 158 height 106
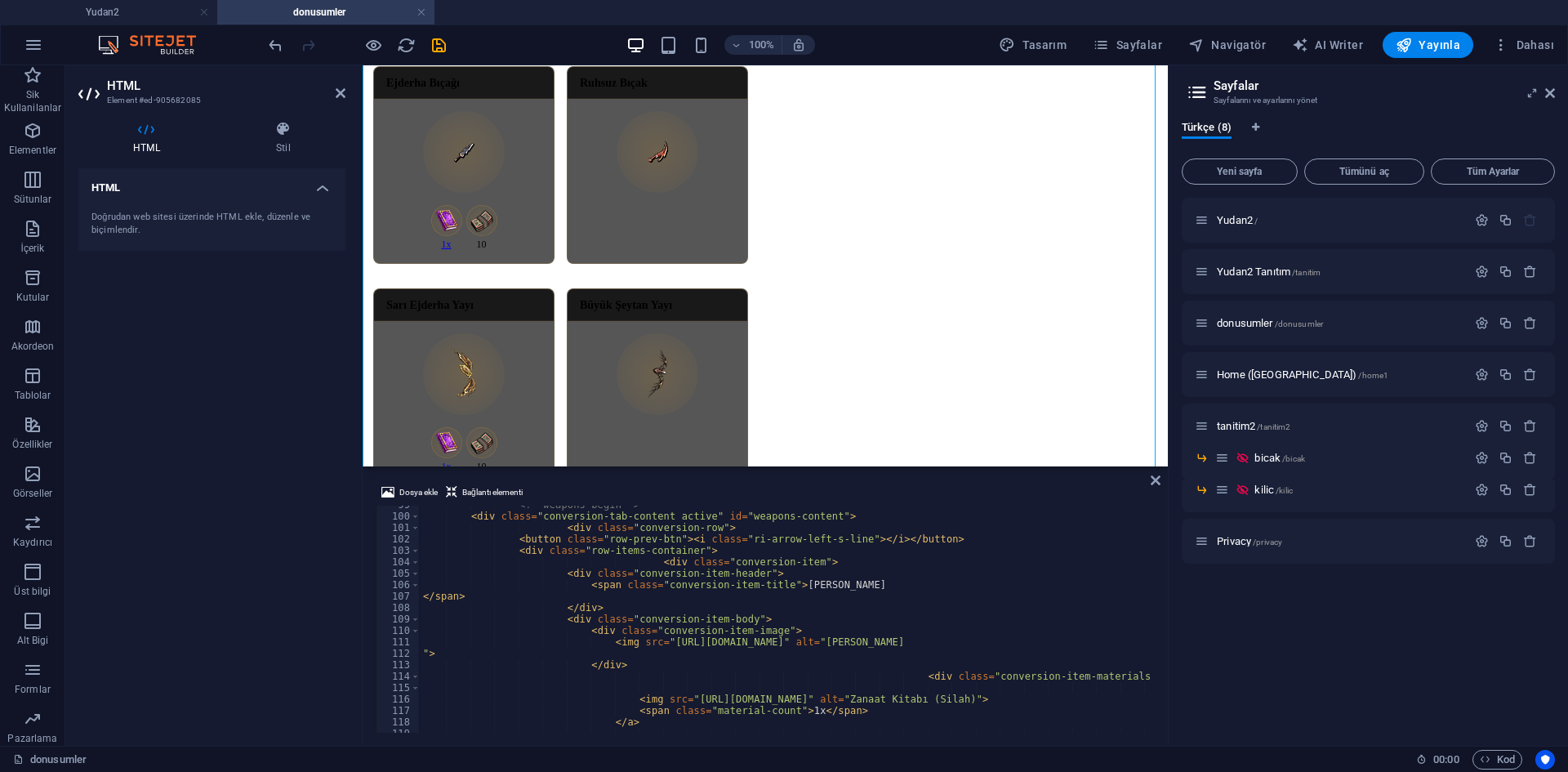
scroll to position [1274, 0]
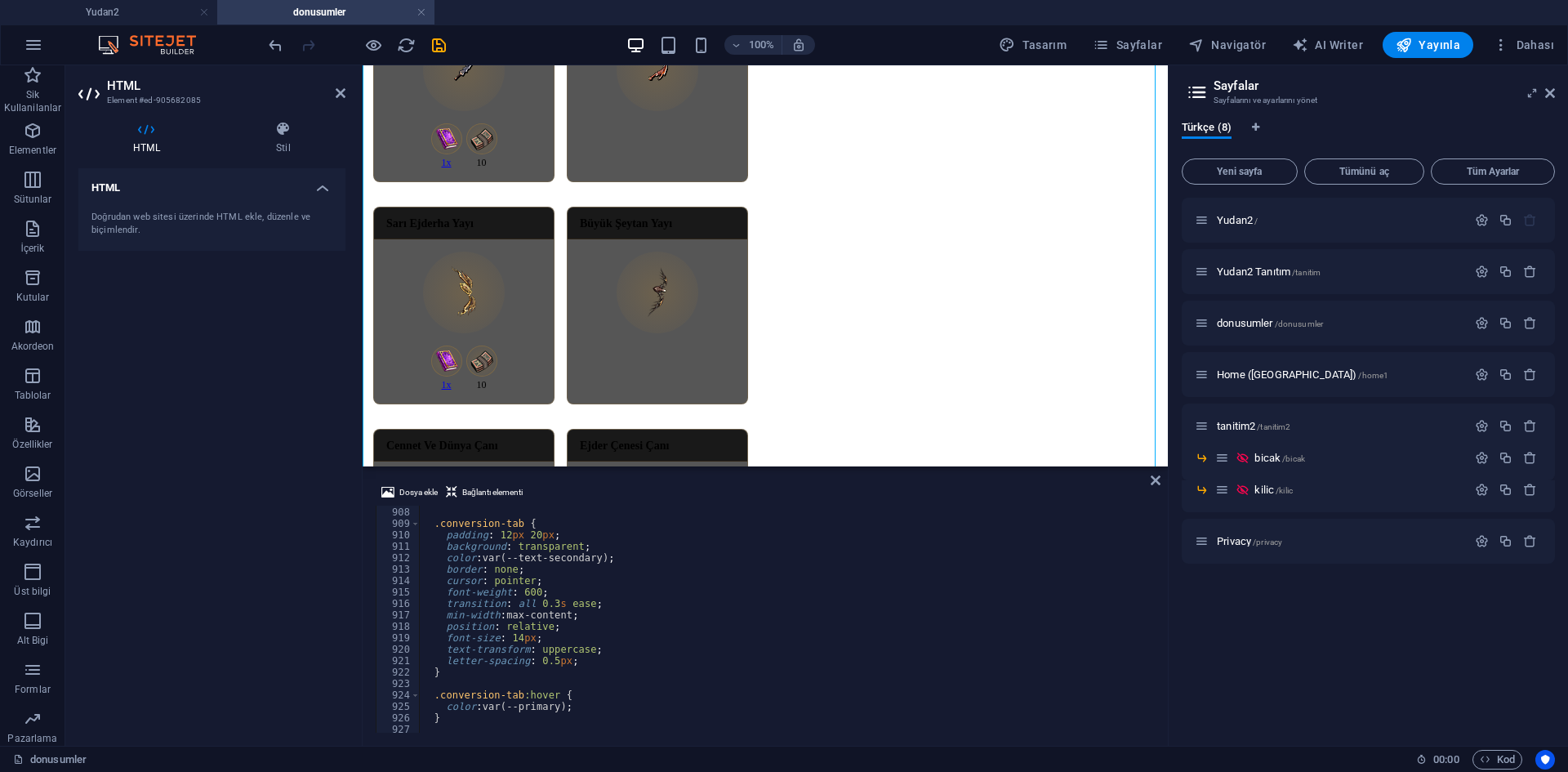
scroll to position [10611, 0]
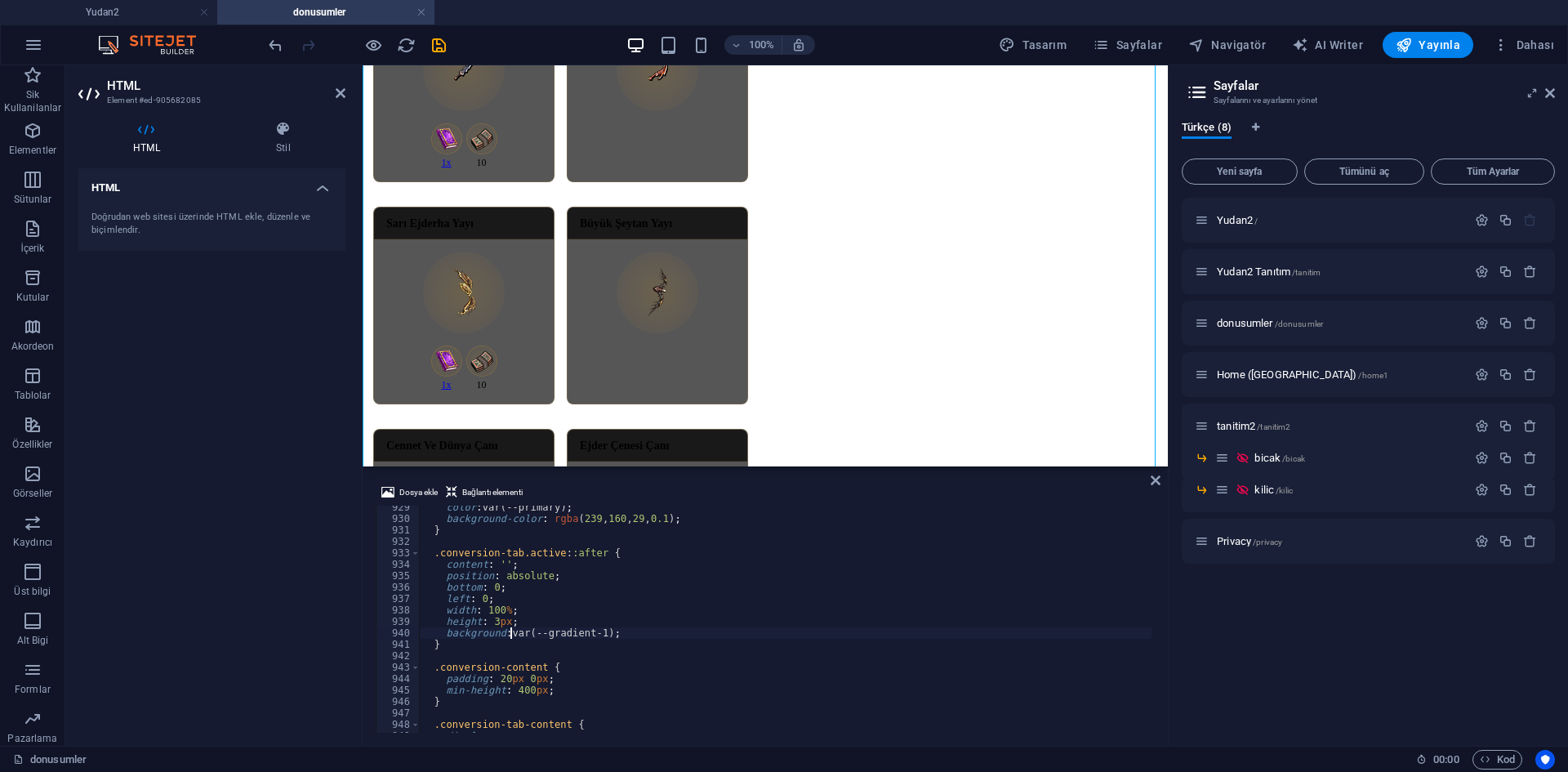
drag, startPoint x: 509, startPoint y: 636, endPoint x: 661, endPoint y: 637, distance: 152.0
click at [691, 634] on div "color : var(--primary) ; background-color : rgba ( 239 , 160 , 29 , 0.1 ) ; } .…" at bounding box center [784, 619] width 732 height 227
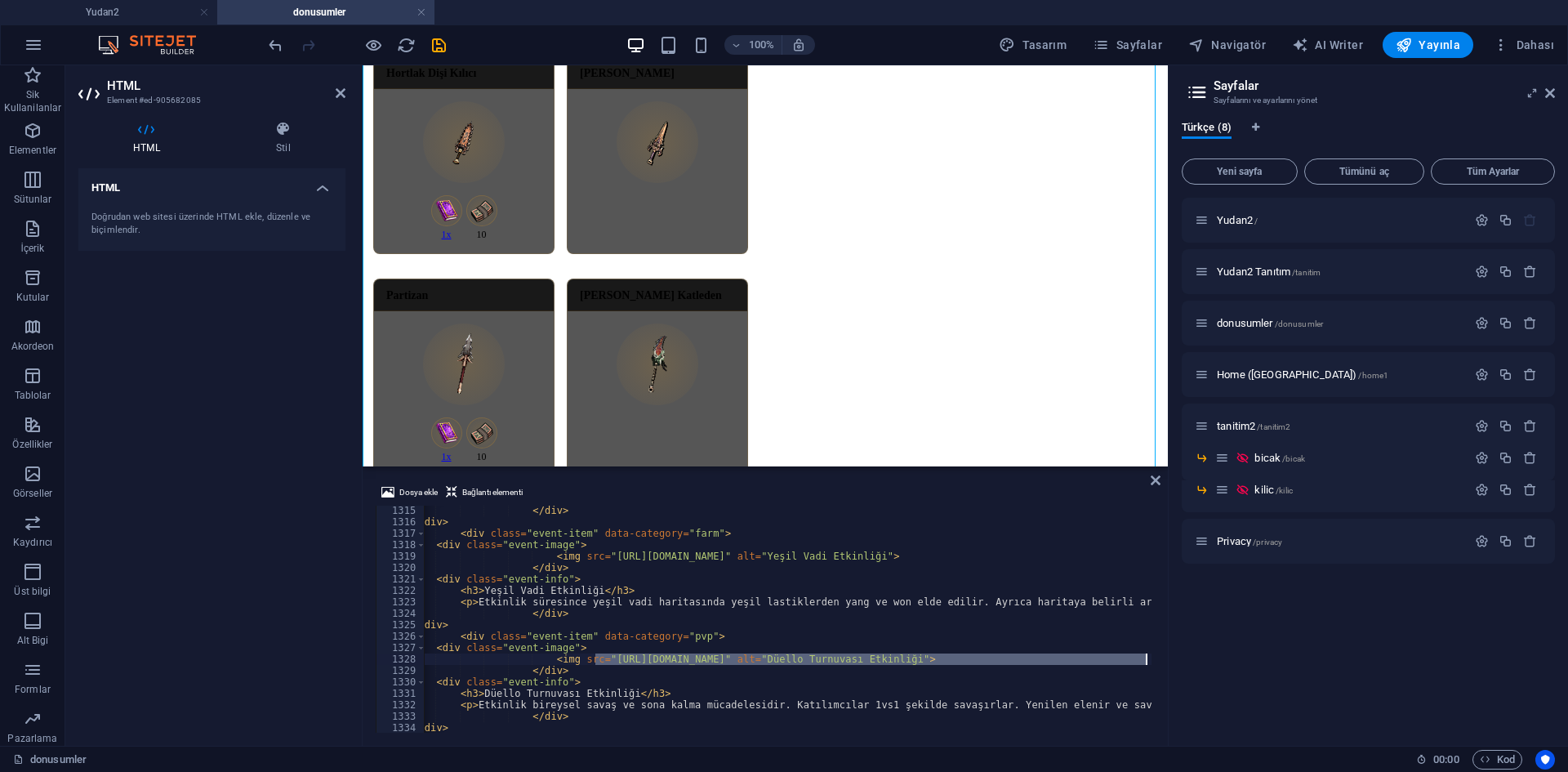
scroll to position [0, 129]
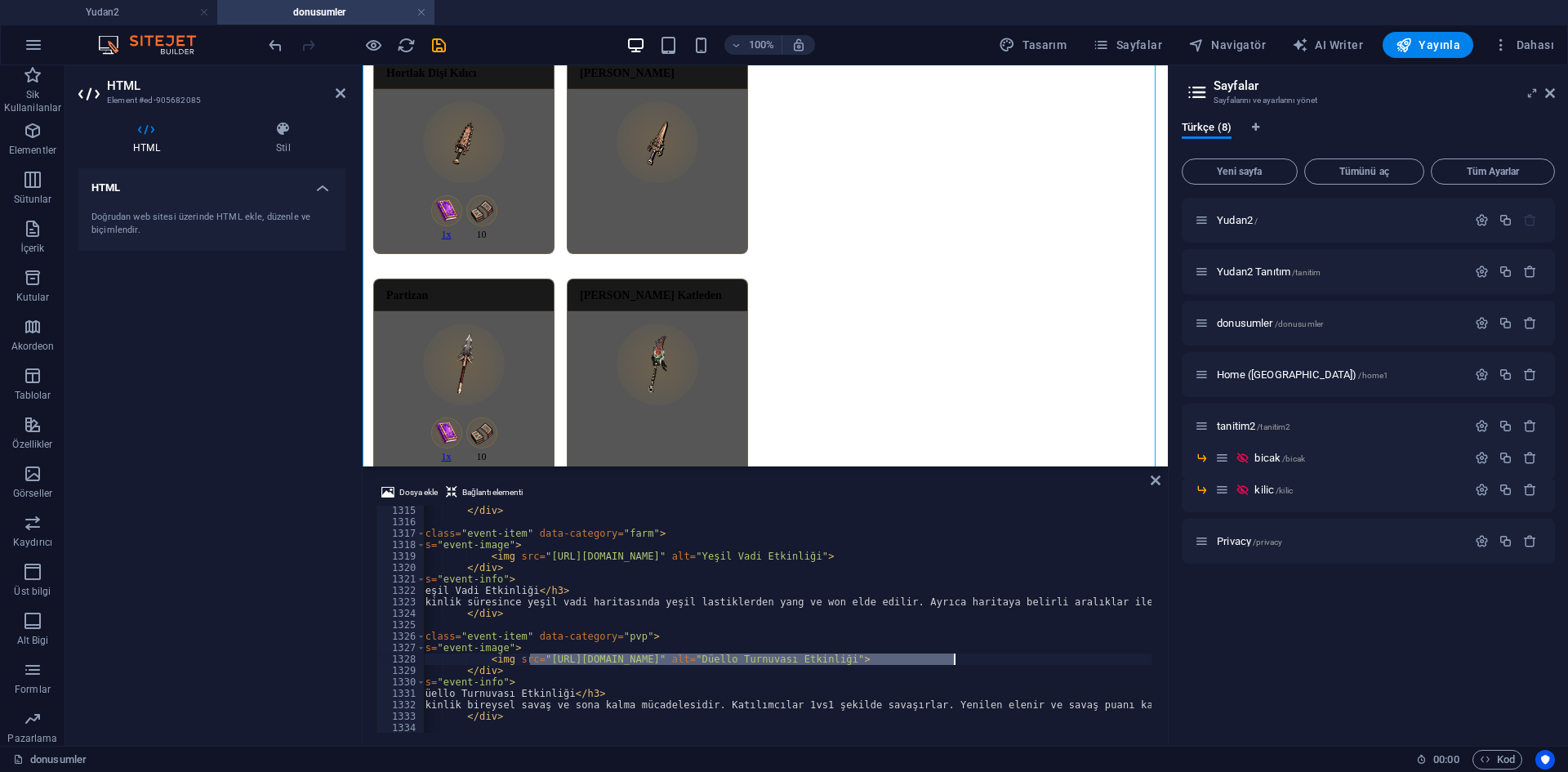
drag, startPoint x: 661, startPoint y: 659, endPoint x: 953, endPoint y: 657, distance: 292.0
click at [424, 488] on span "Dosya ekle" at bounding box center [418, 492] width 38 height 20
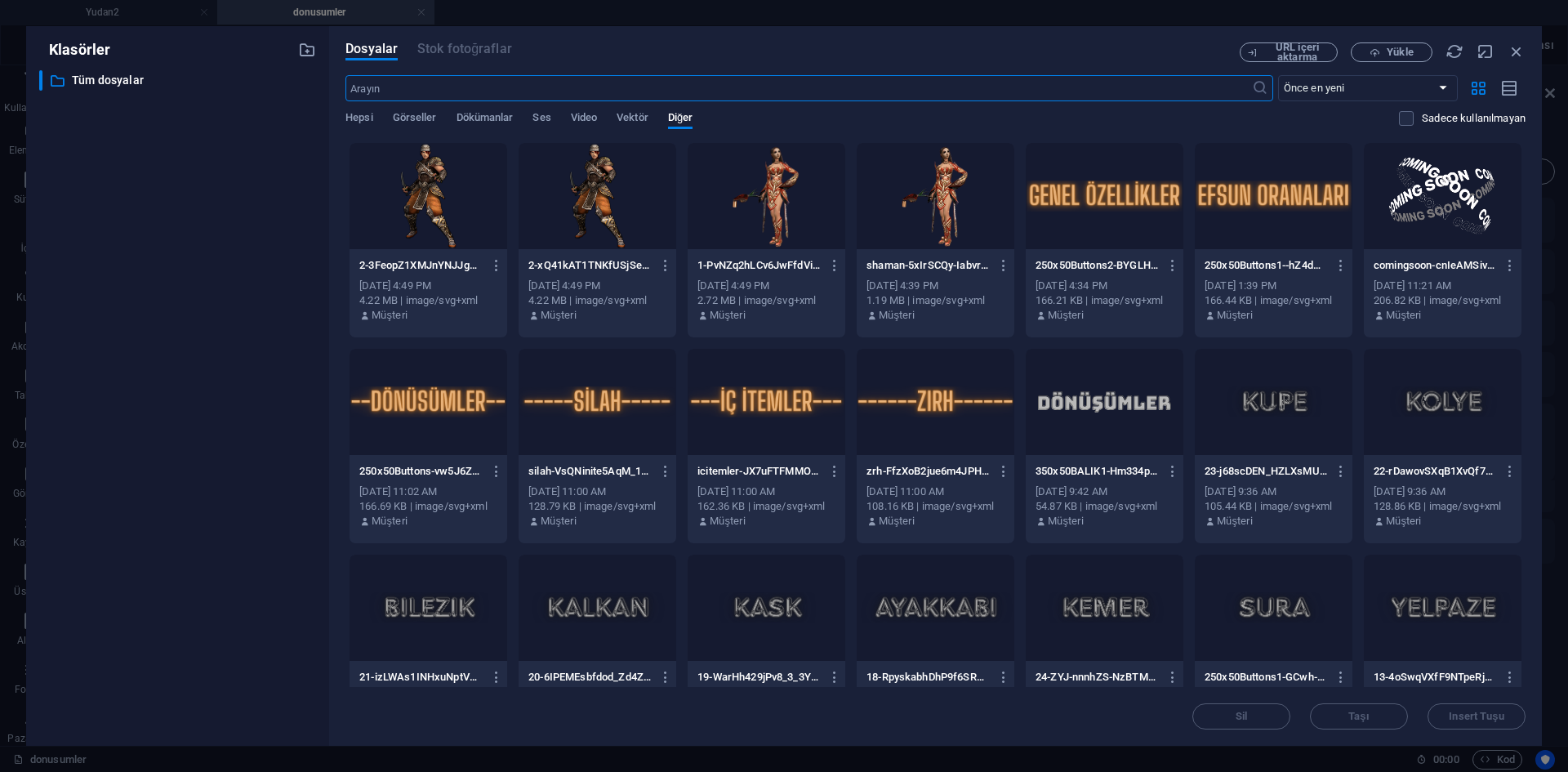
scroll to position [474, 0]
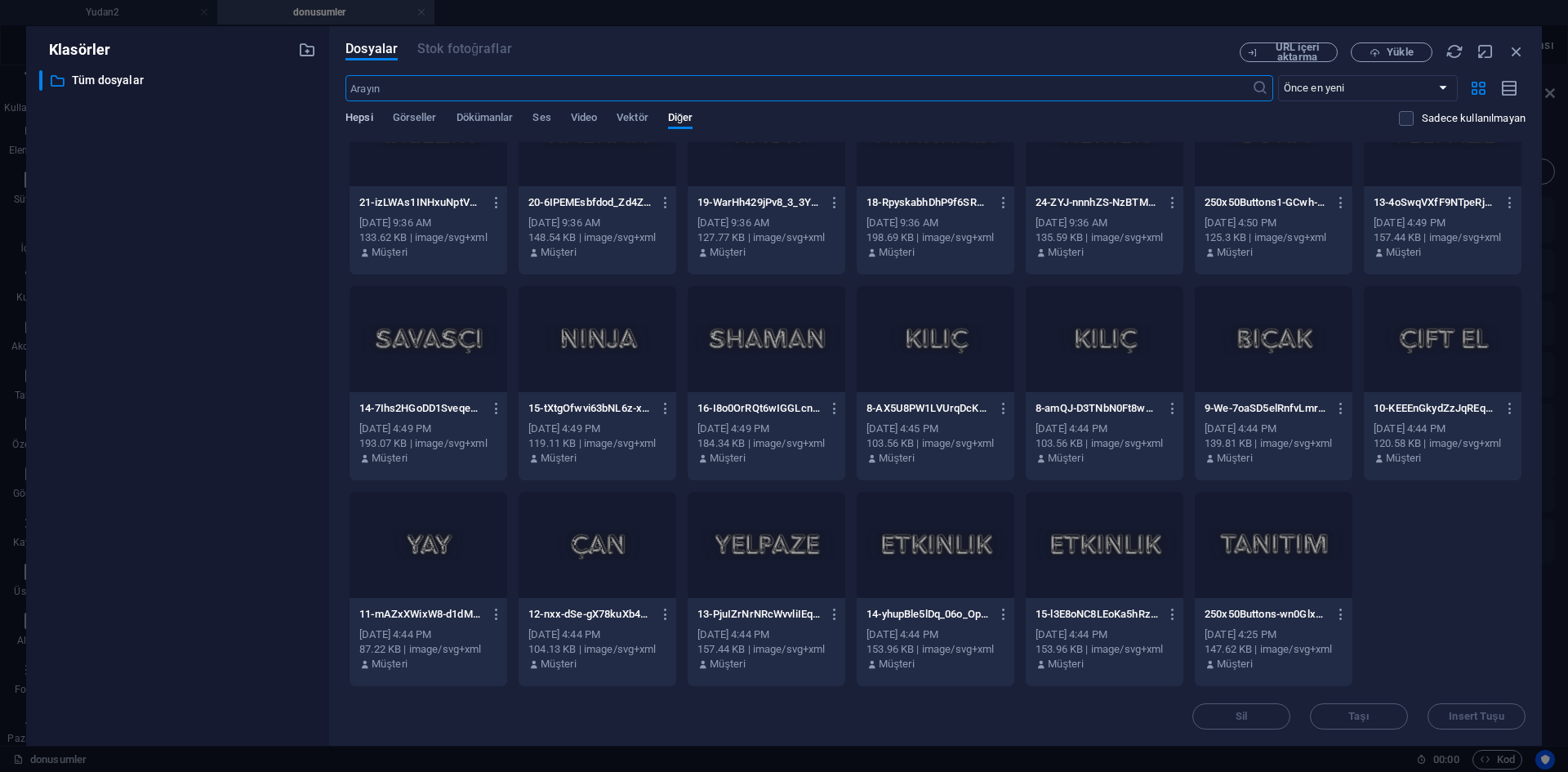
click at [352, 123] on span "Hepsi" at bounding box center [359, 119] width 27 height 23
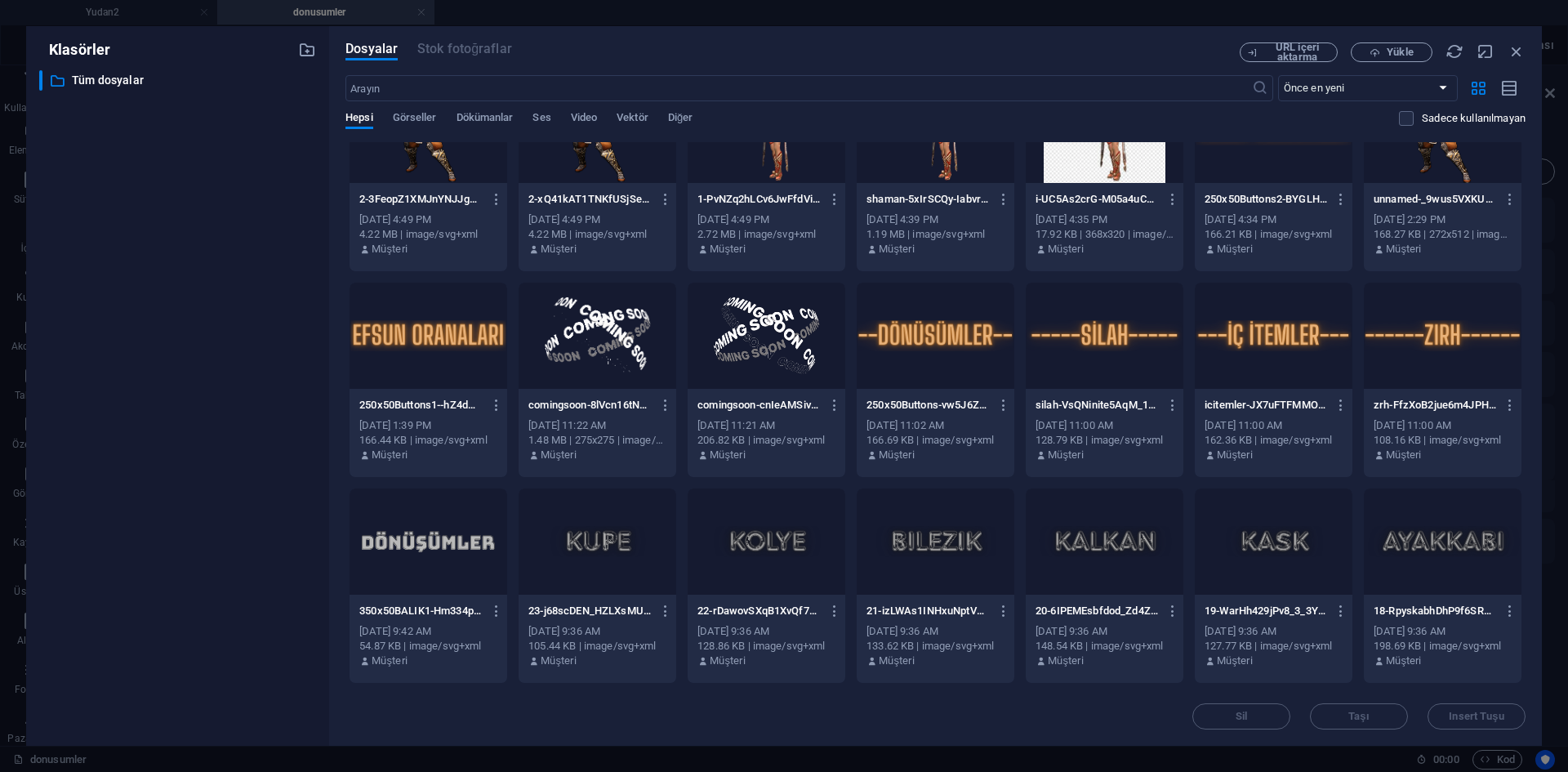
scroll to position [0, 0]
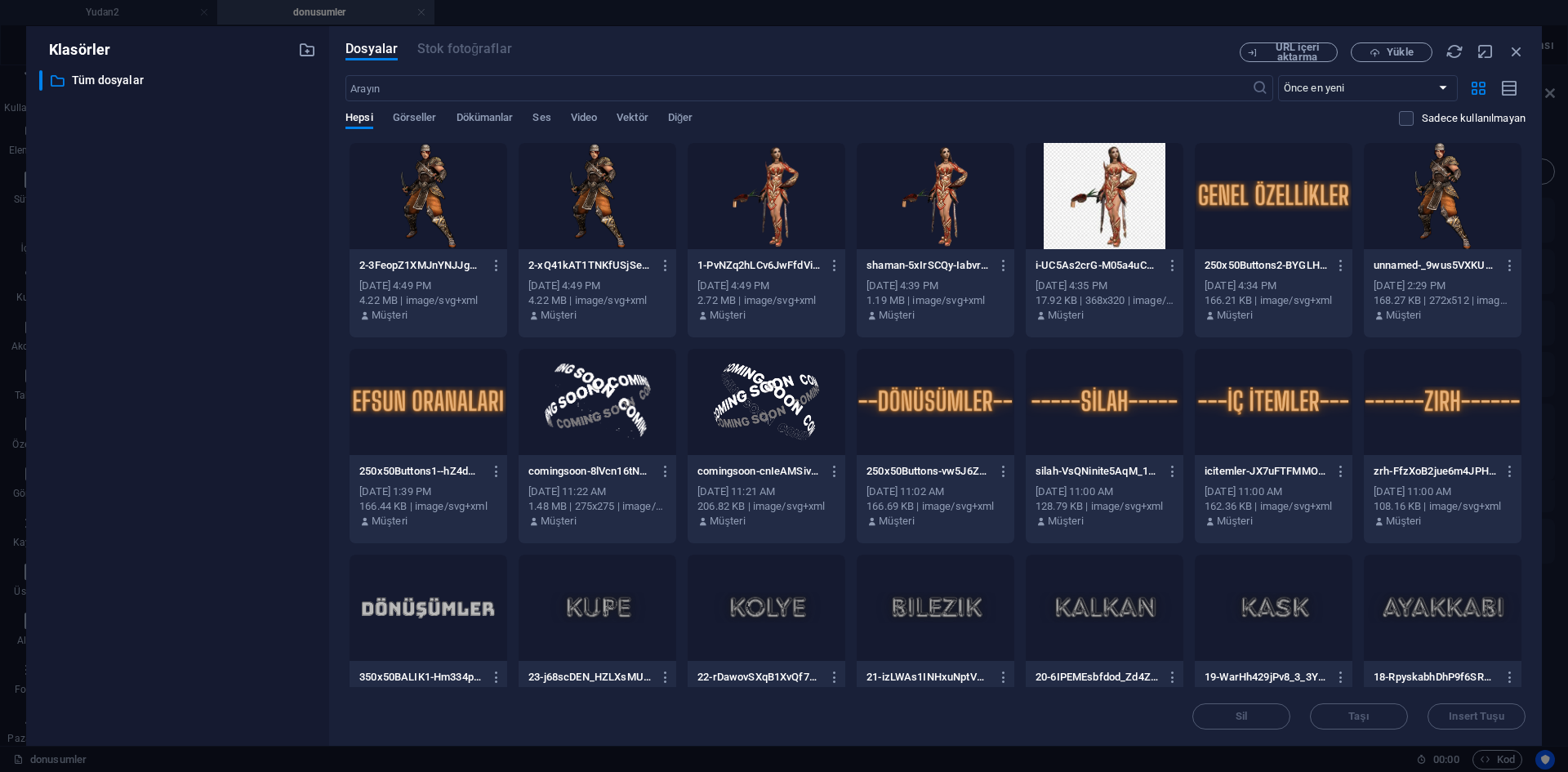
click at [603, 401] on div at bounding box center [598, 401] width 158 height 106
type textarea "<img src="https://cdn1.site-media.eu/images/0/18886289/comingsoon-8lVcn16tNHZu0…"
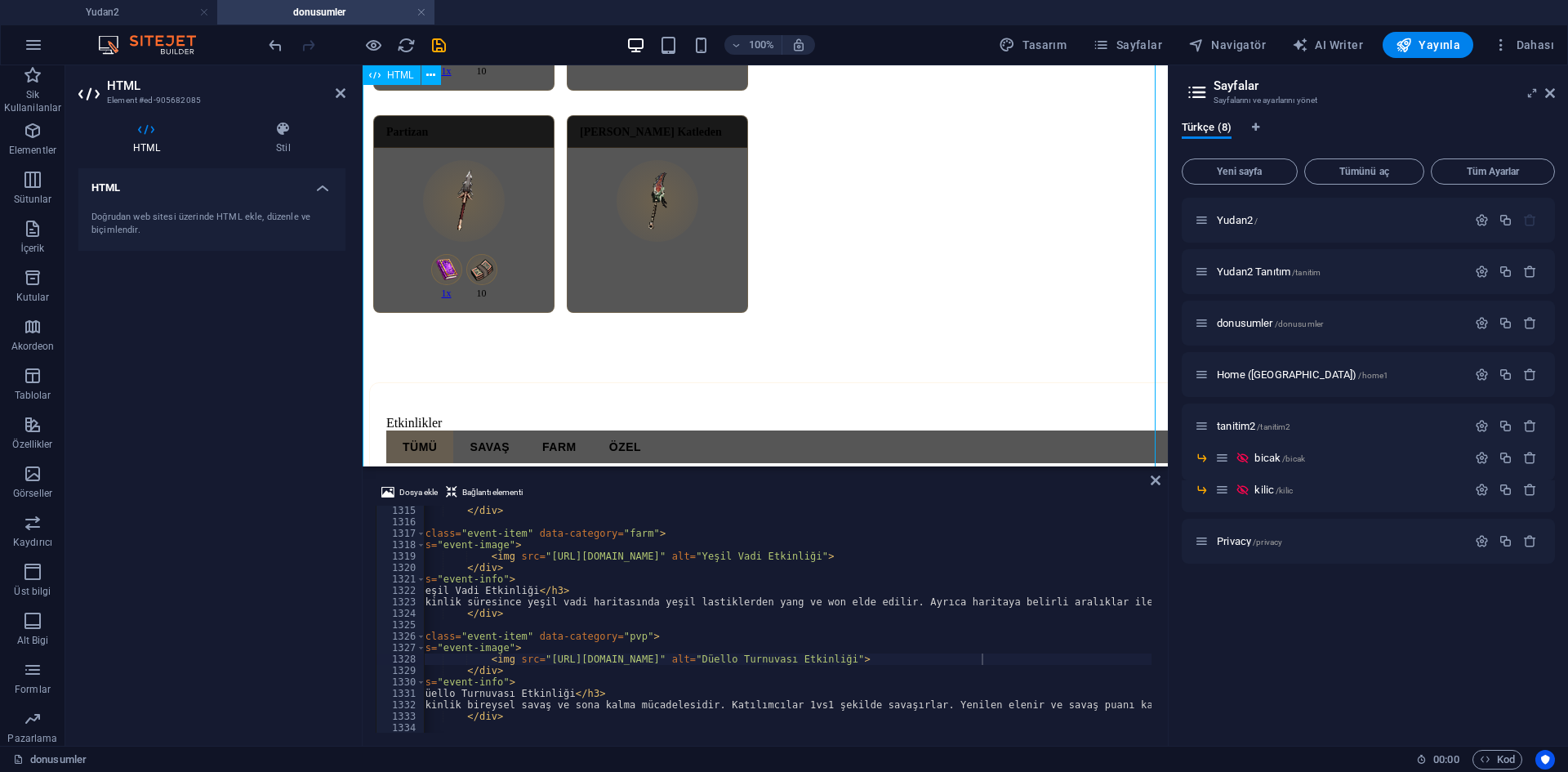
scroll to position [3266, 0]
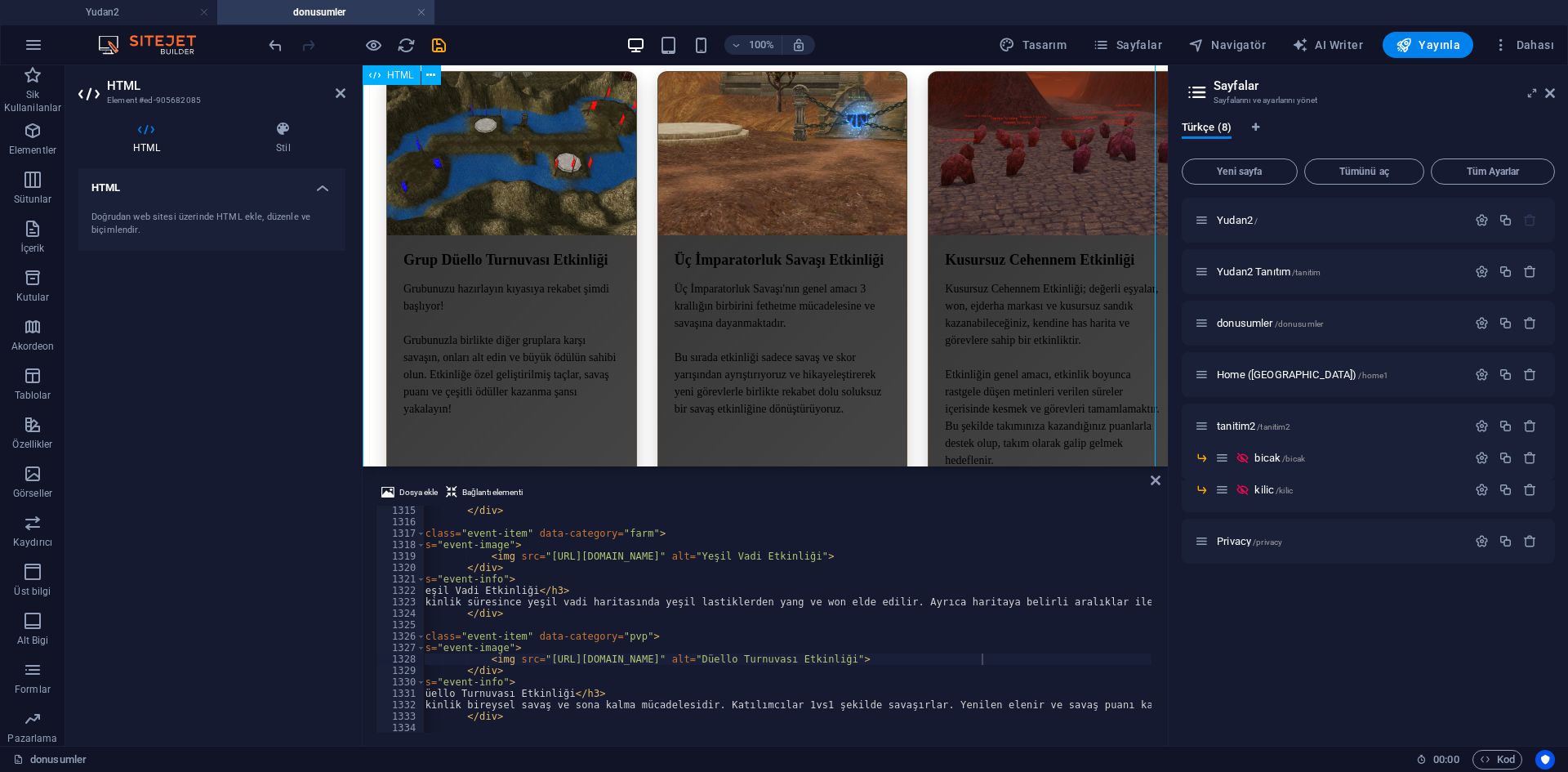
click at [668, 393] on div "Yudan2 65-250 pvp Server Ana sayfa Tanıtım Discord Giriş Yap . . . . . ." at bounding box center [765, 687] width 792 height 7733
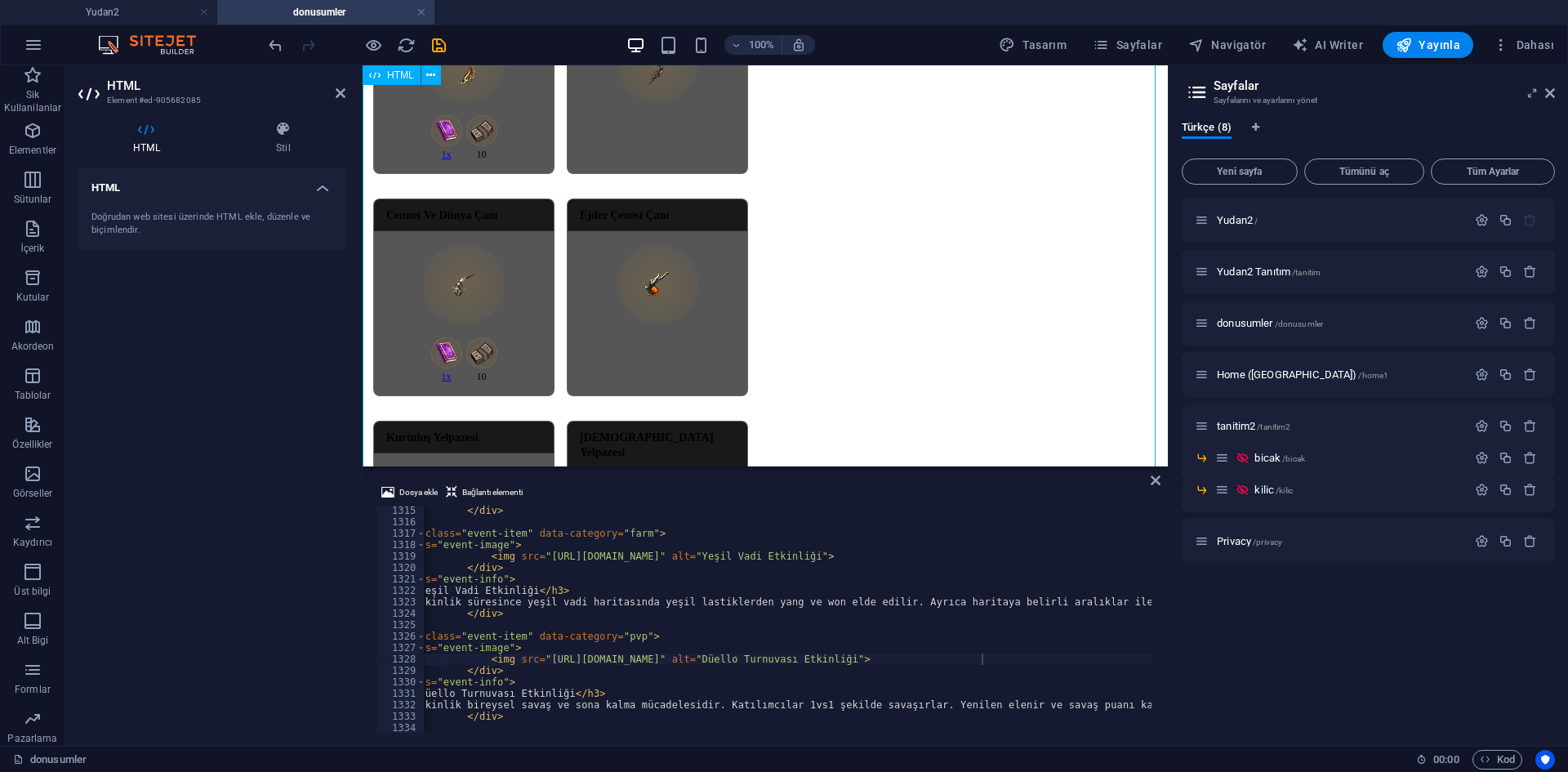
scroll to position [2435, 0]
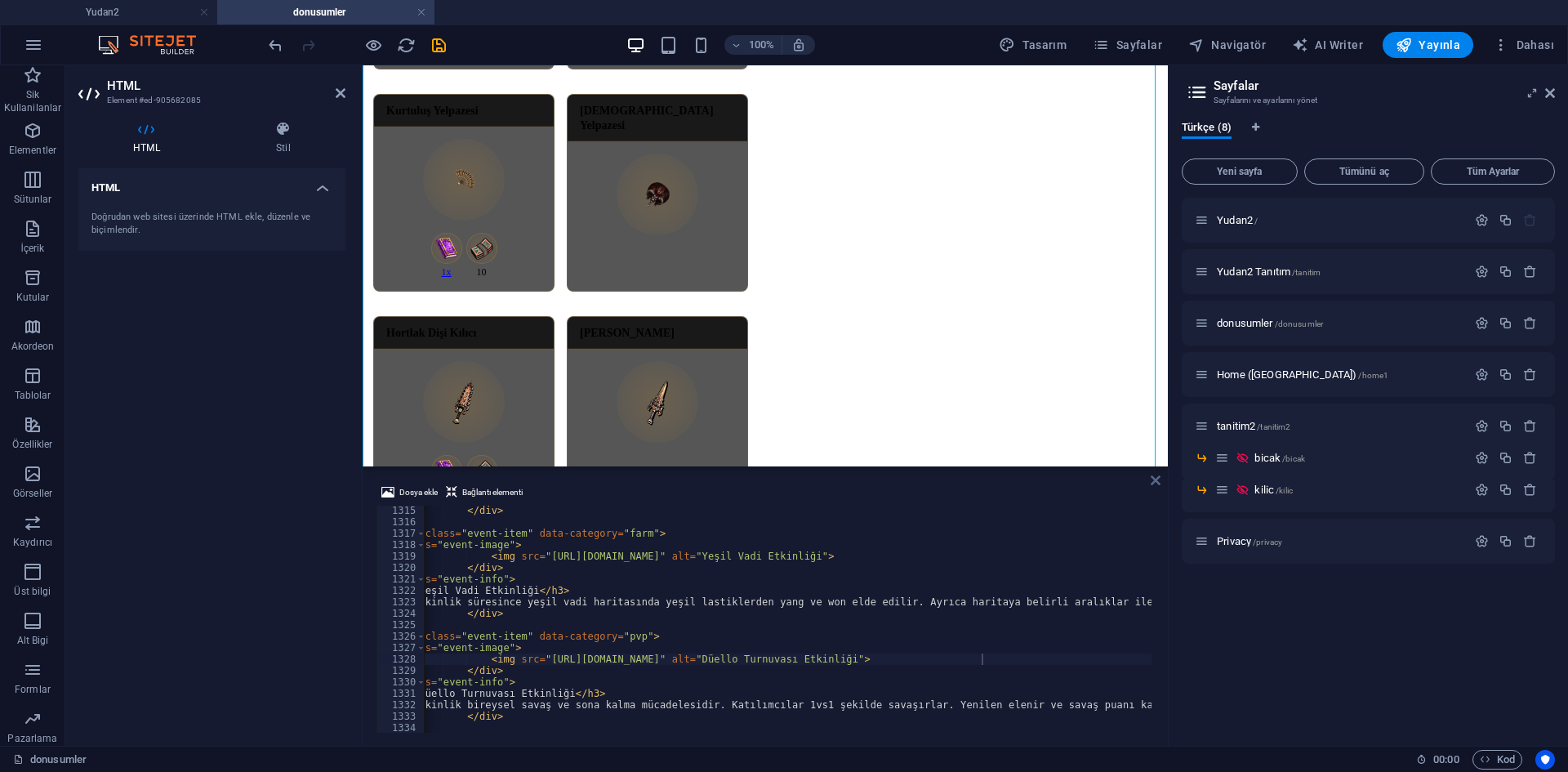
click at [1157, 478] on icon at bounding box center [1155, 480] width 10 height 13
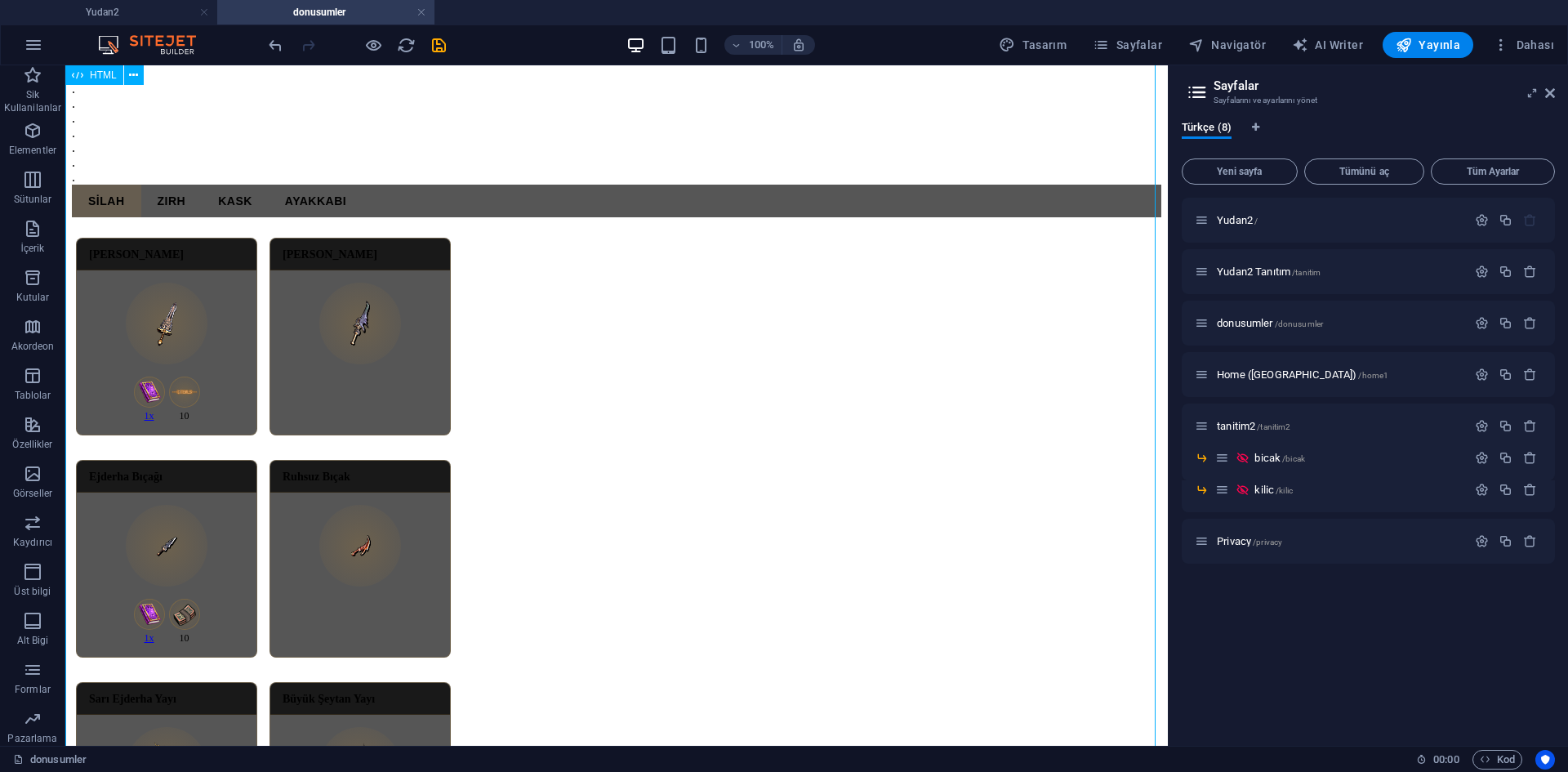
scroll to position [1455, 0]
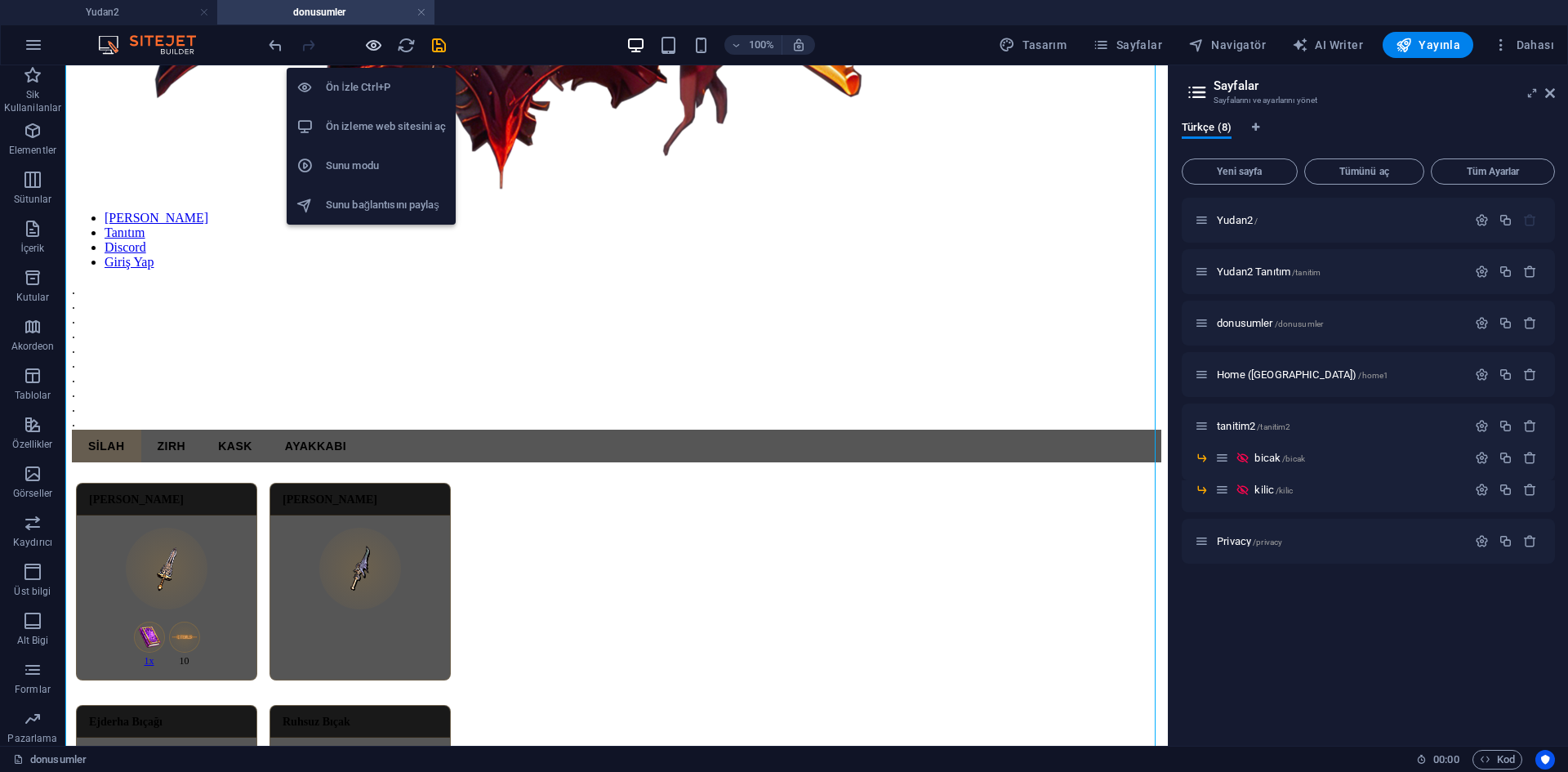
click at [374, 47] on icon "button" at bounding box center [374, 46] width 19 height 19
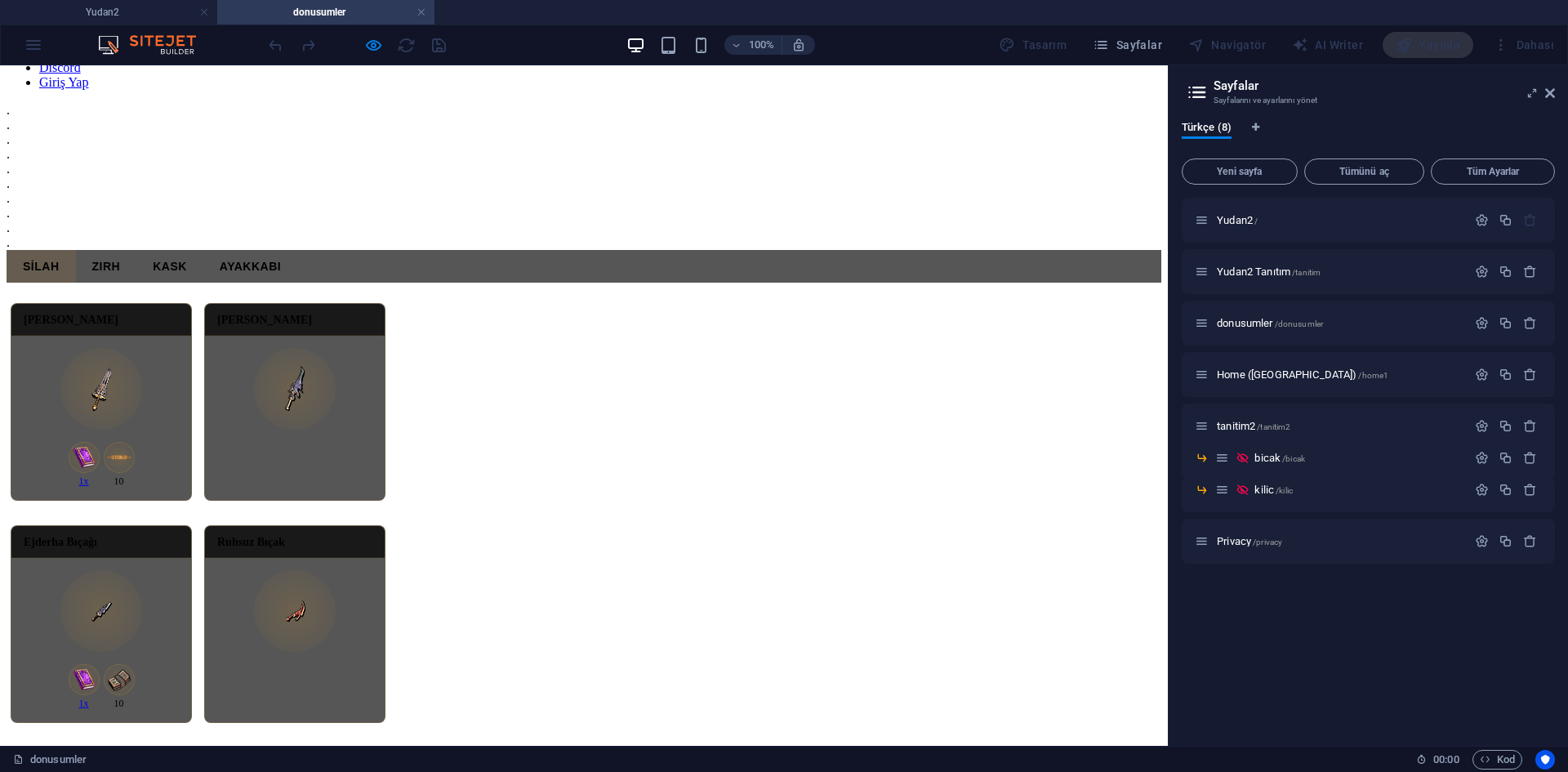
scroll to position [1781, 0]
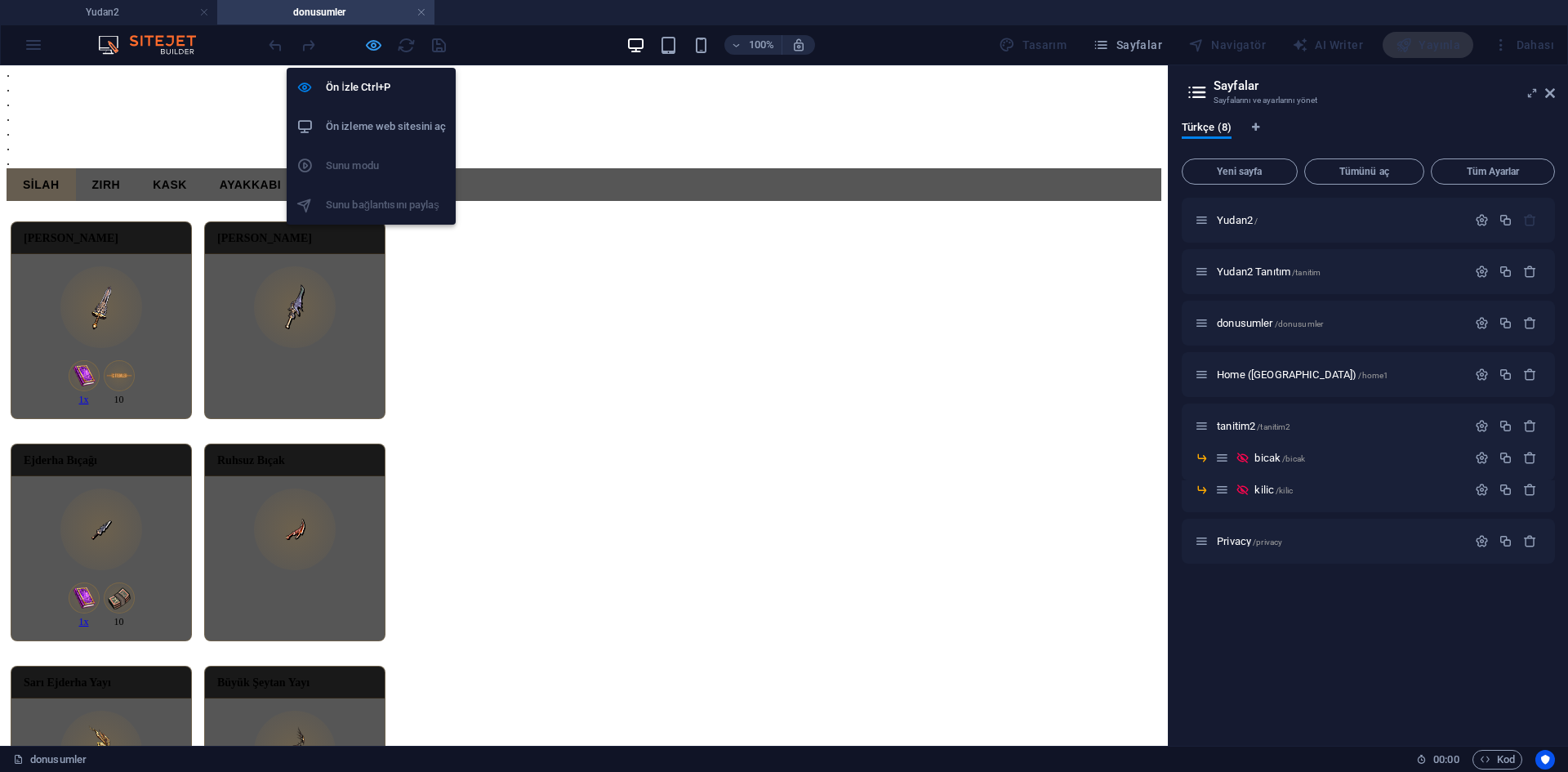
click at [373, 44] on icon "button" at bounding box center [374, 46] width 19 height 19
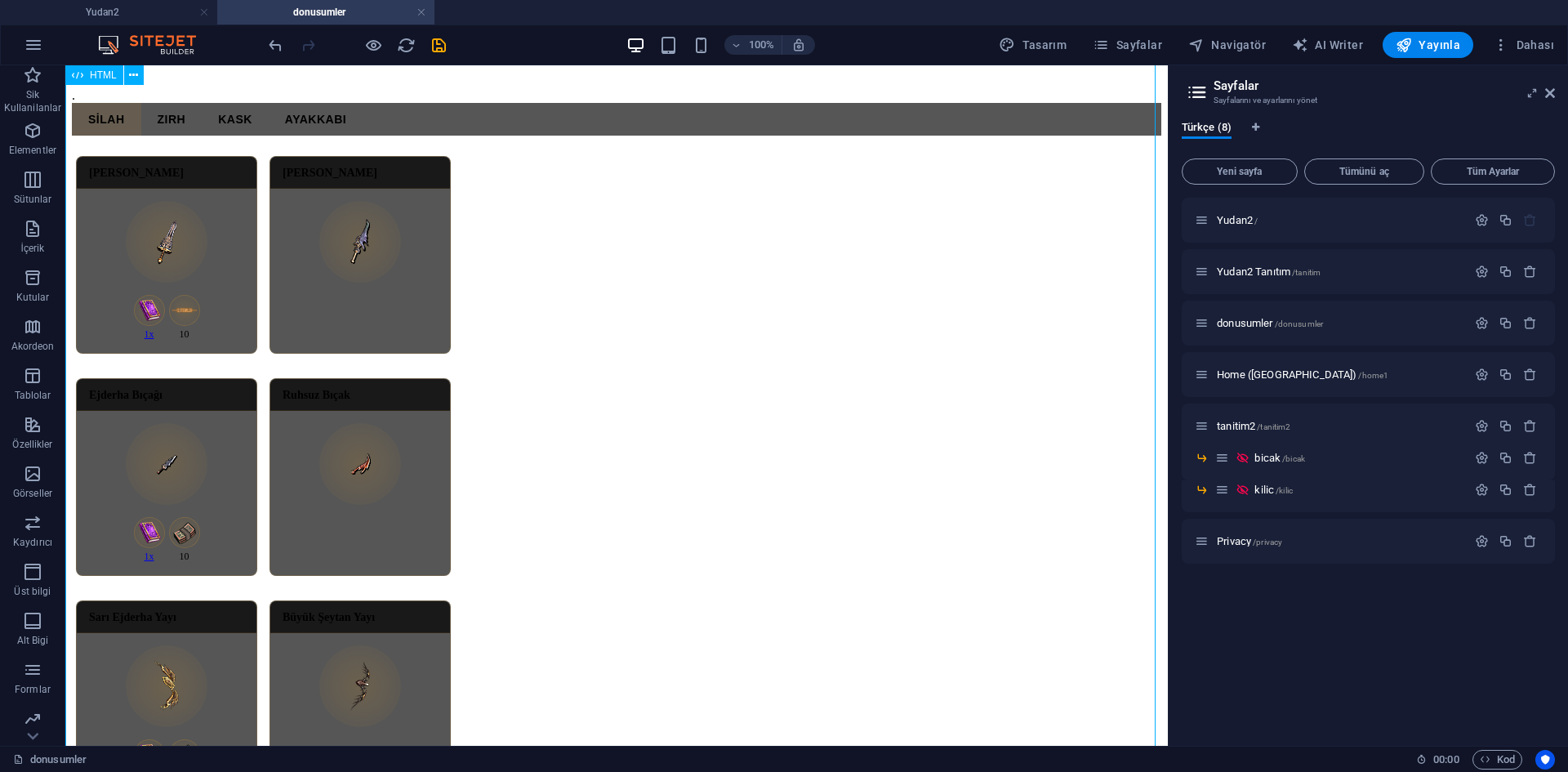
drag, startPoint x: 561, startPoint y: 263, endPoint x: 265, endPoint y: 263, distance: 296.0
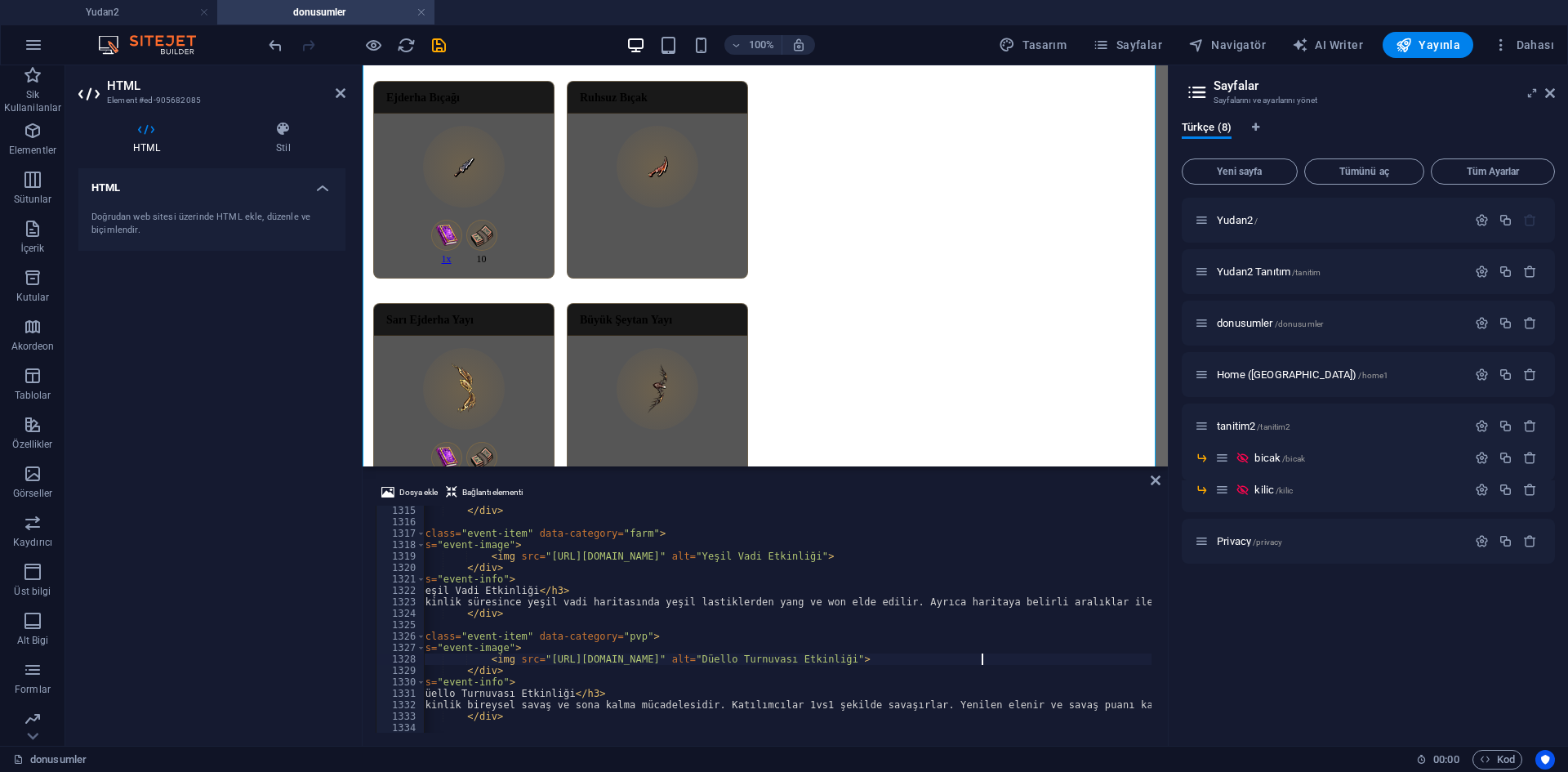
scroll to position [15118, 0]
type textarea "<div class="event-image">"
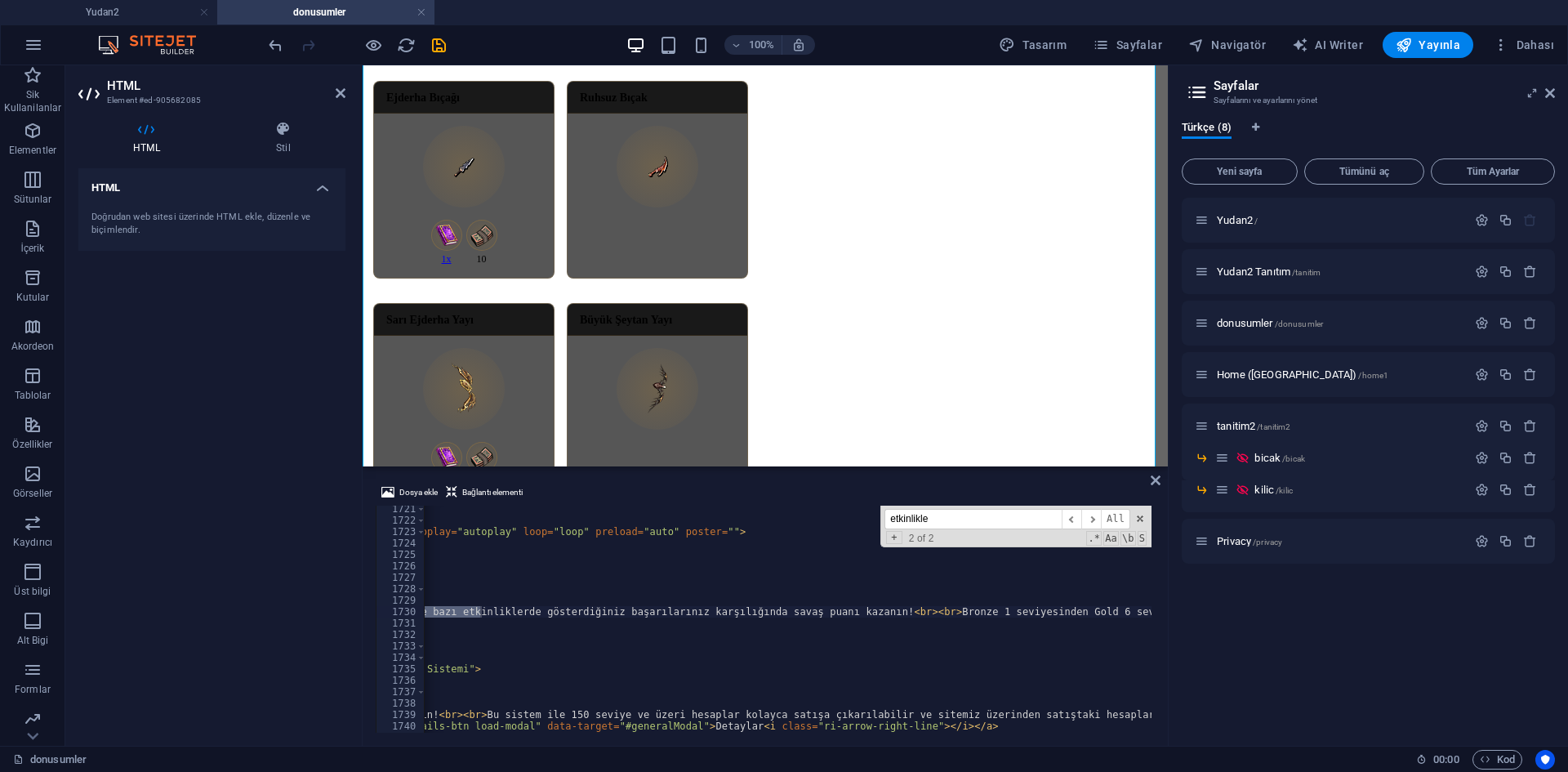
scroll to position [0, 476]
type input "etkinlikler"
click at [1099, 519] on span "​" at bounding box center [1091, 518] width 20 height 20
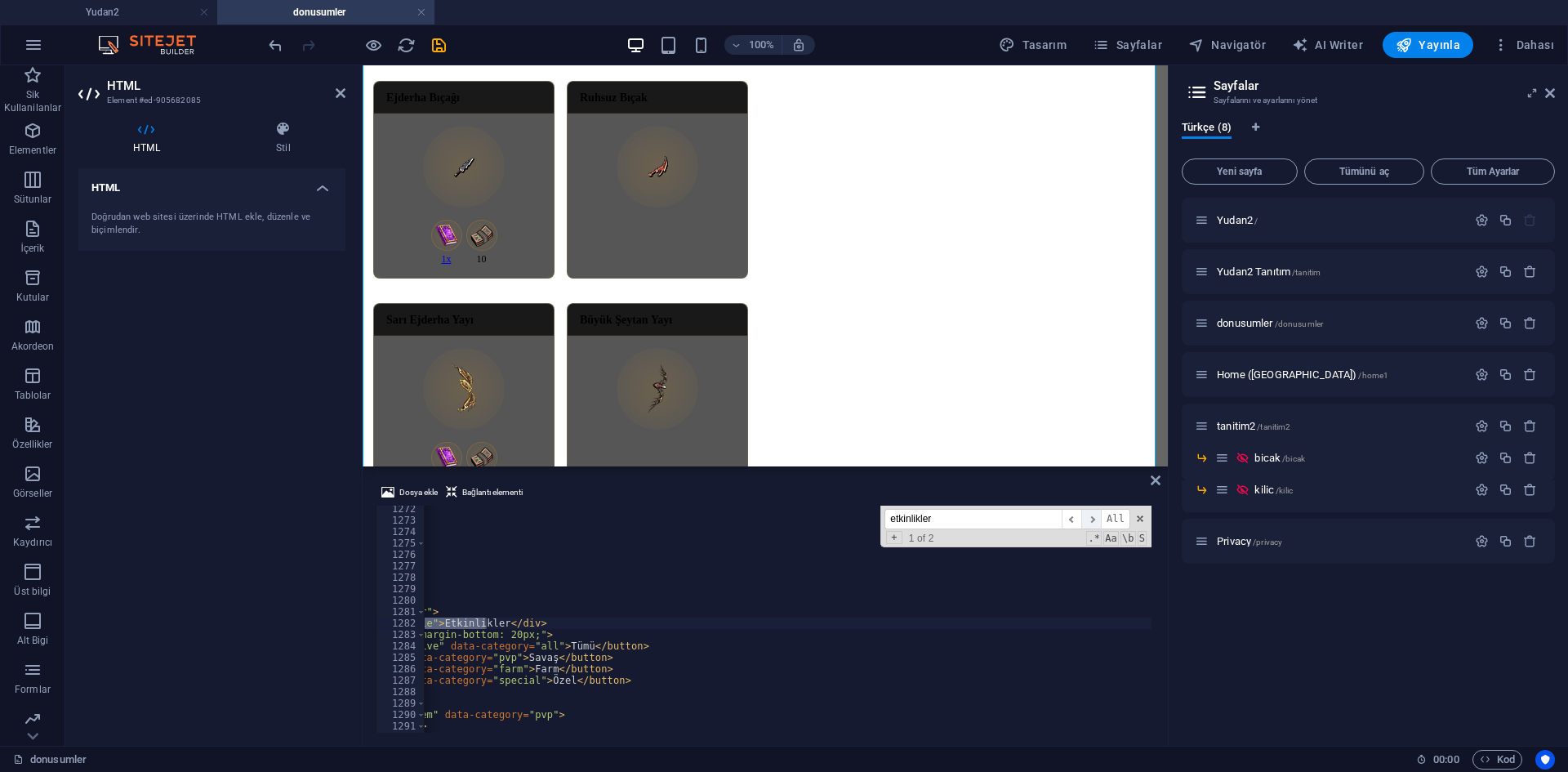
scroll to position [0, 224]
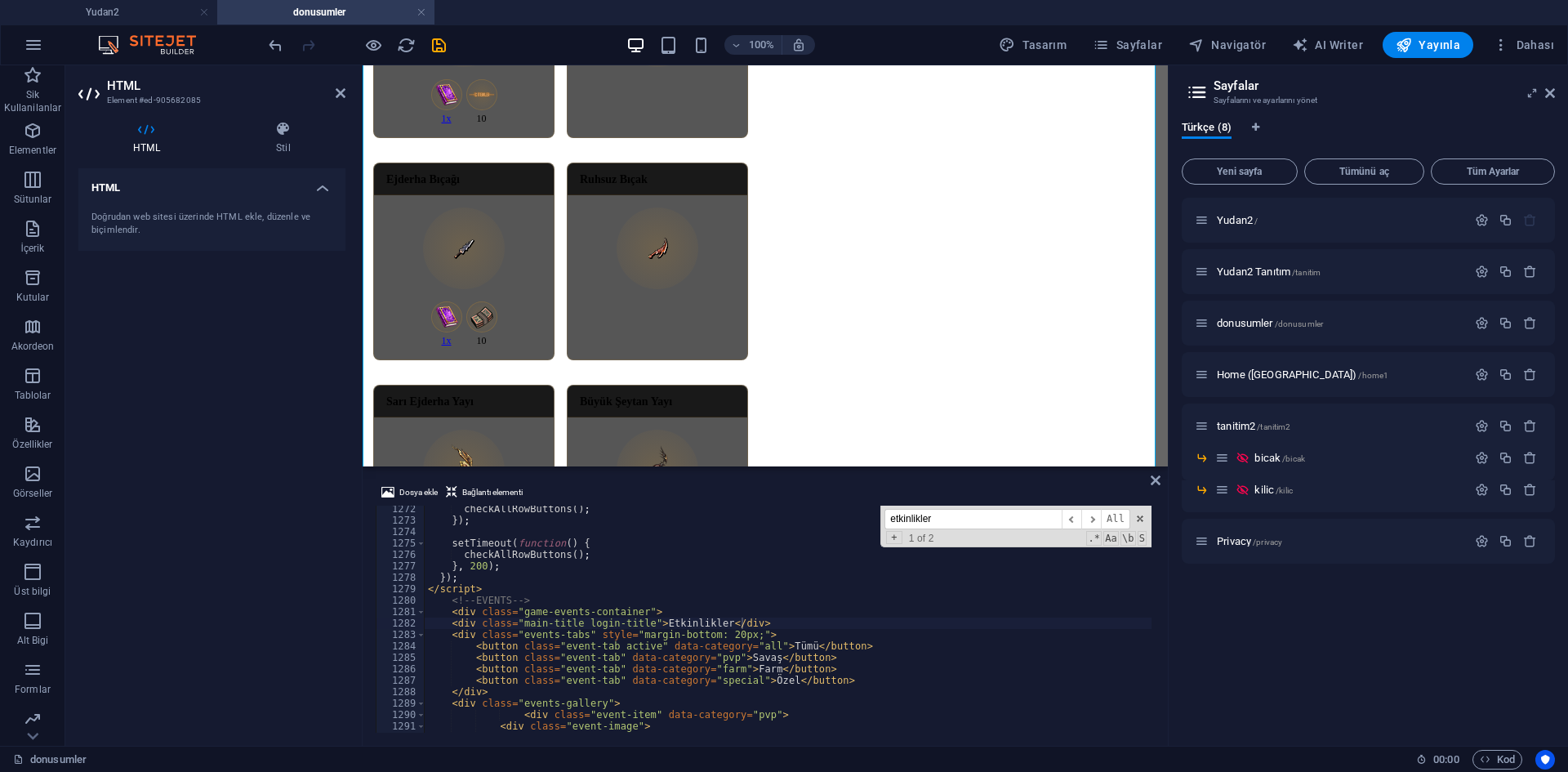
scroll to position [14579, 0]
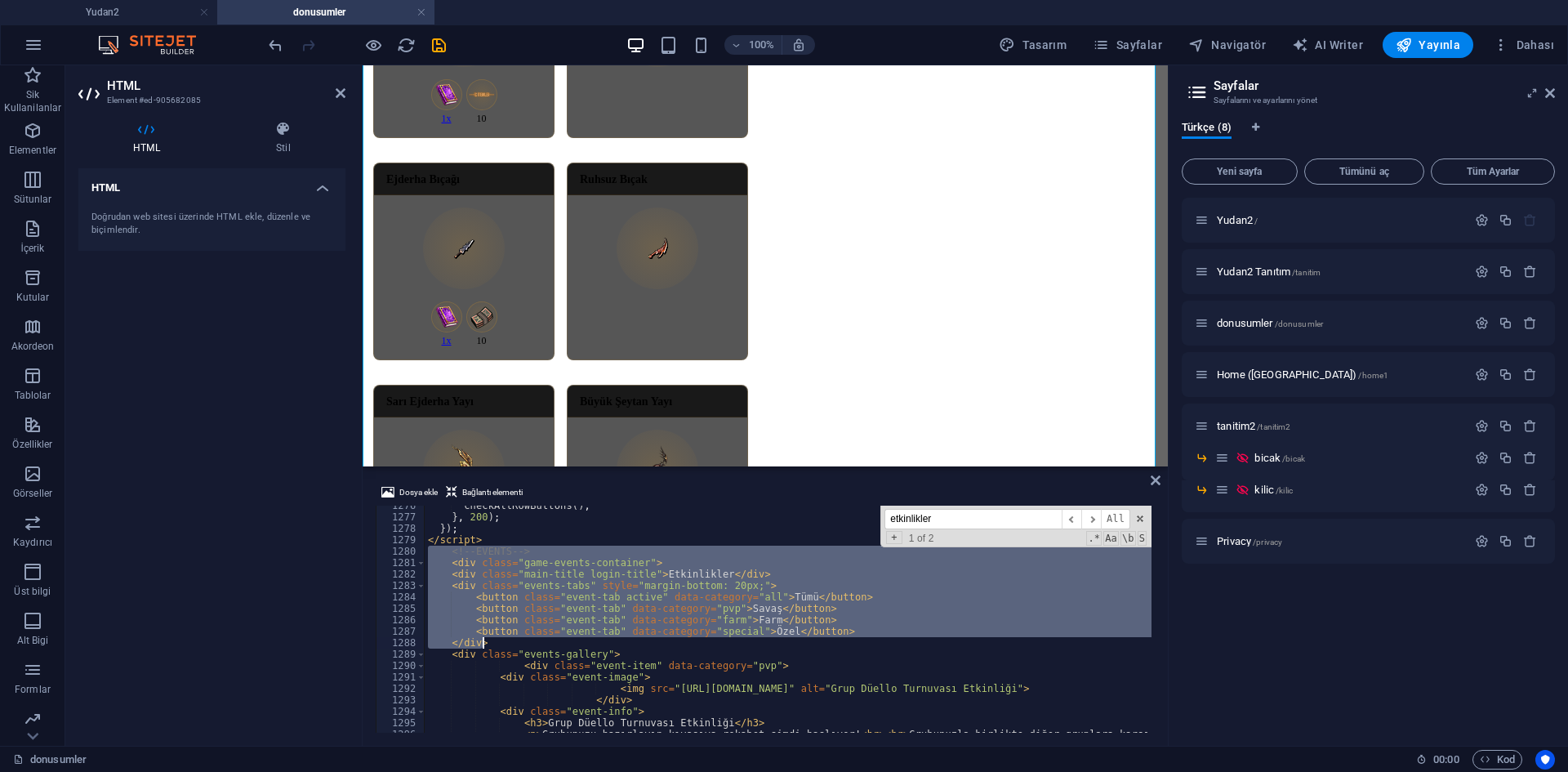
drag, startPoint x: 426, startPoint y: 549, endPoint x: 641, endPoint y: 644, distance: 235.1
type textarea "<button class="event-tab" data-category="special">Özel</button> </div>"
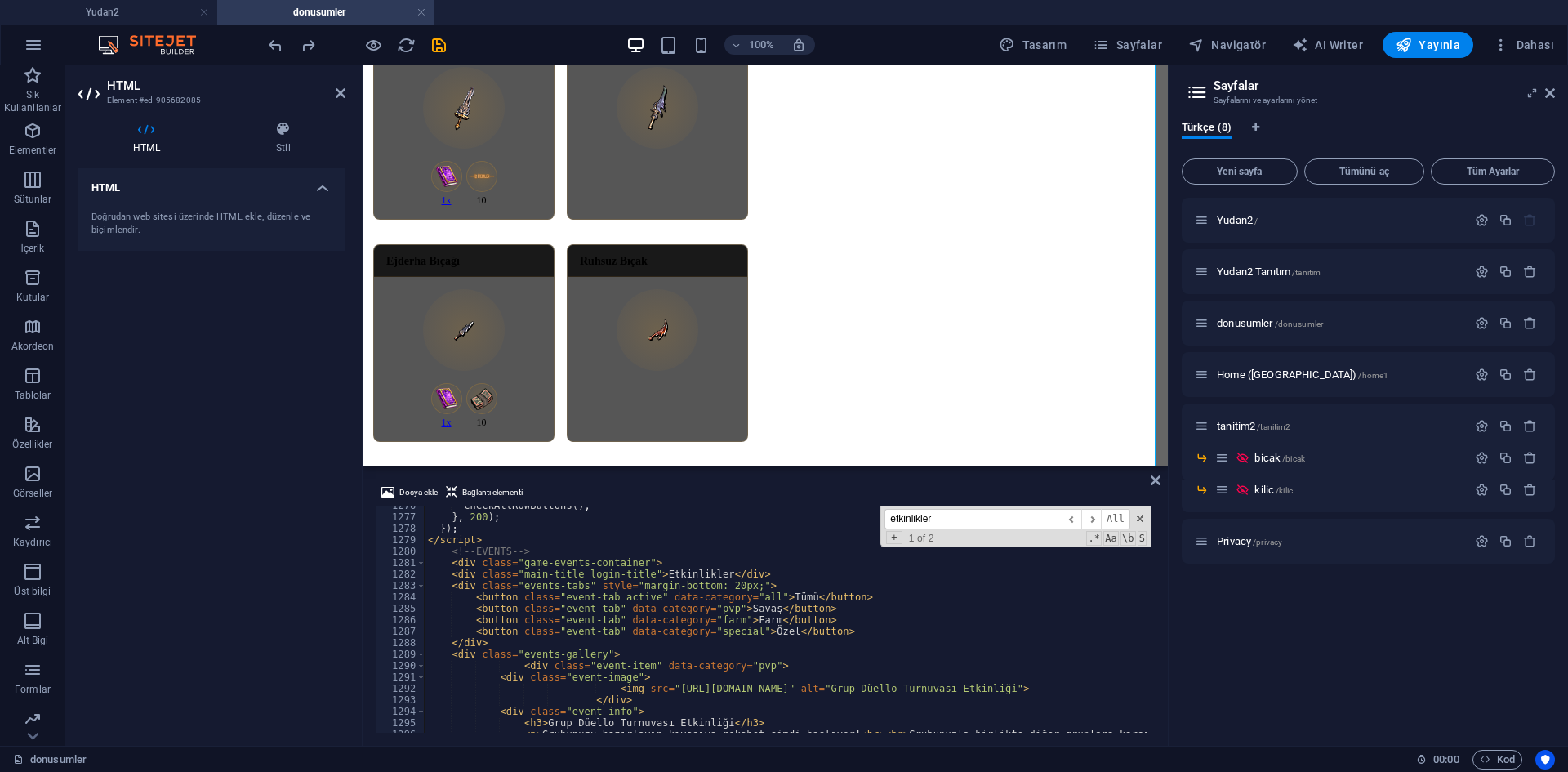
scroll to position [14628, 0]
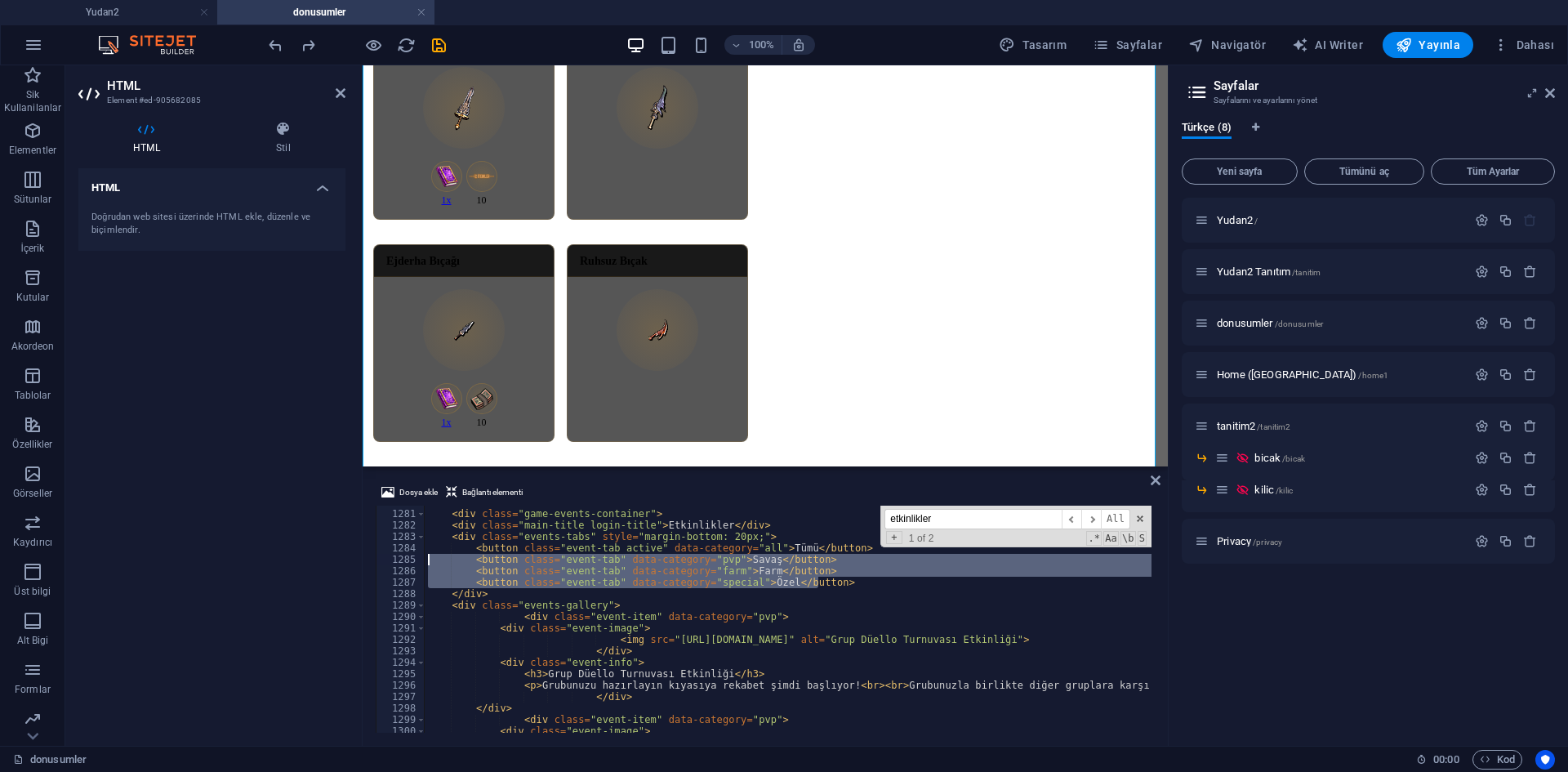
drag, startPoint x: 850, startPoint y: 582, endPoint x: 406, endPoint y: 556, distance: 444.8
click at [406, 556] on div "<button class="event-tab" data-category="special">Özel</button> 1280 1281 1282 …" at bounding box center [765, 619] width 779 height 227
type textarea "<button class="event-tab" data-category="pvp">Savaş</button> <button class="eve…"
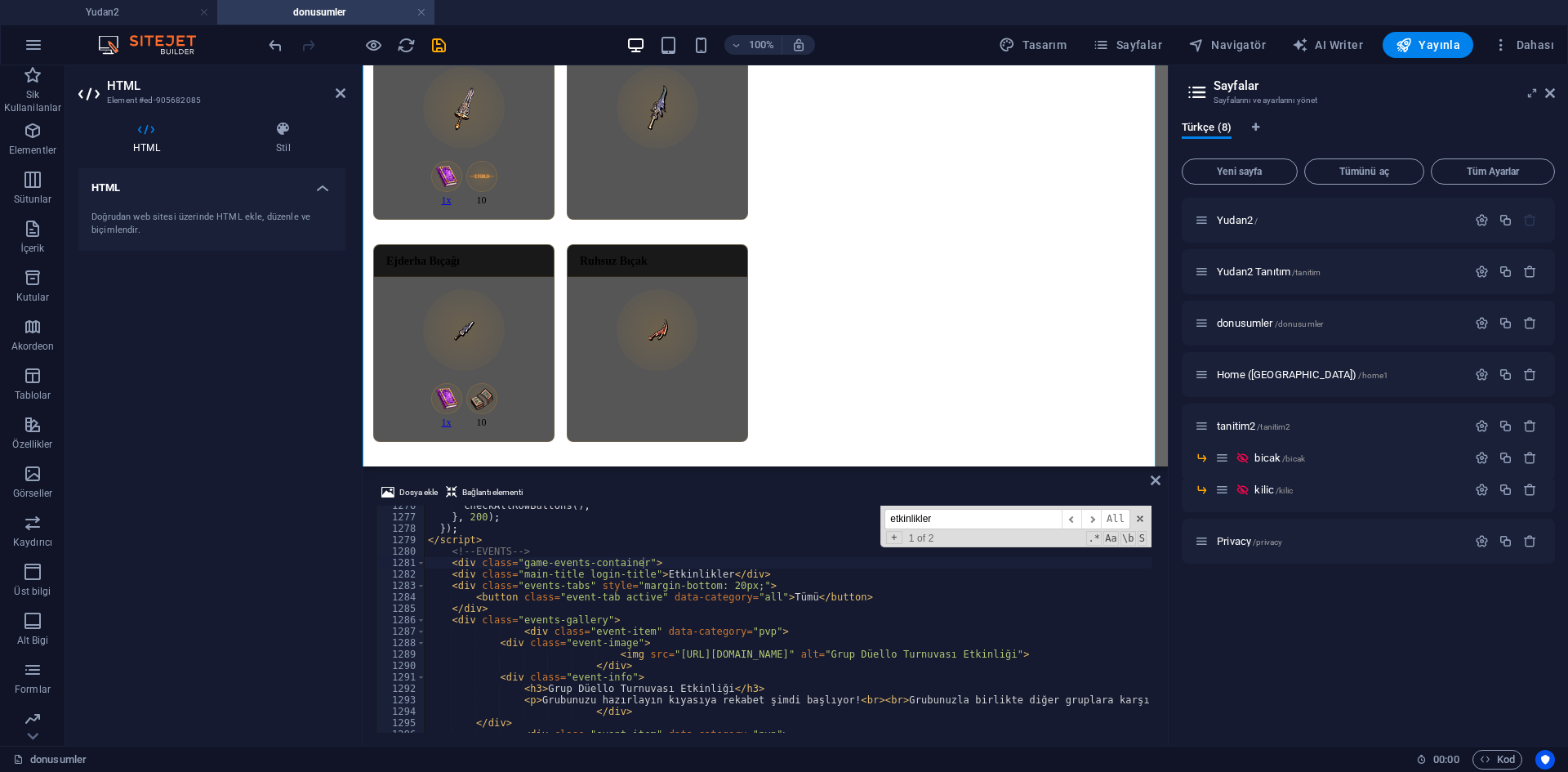
scroll to position [14530, 0]
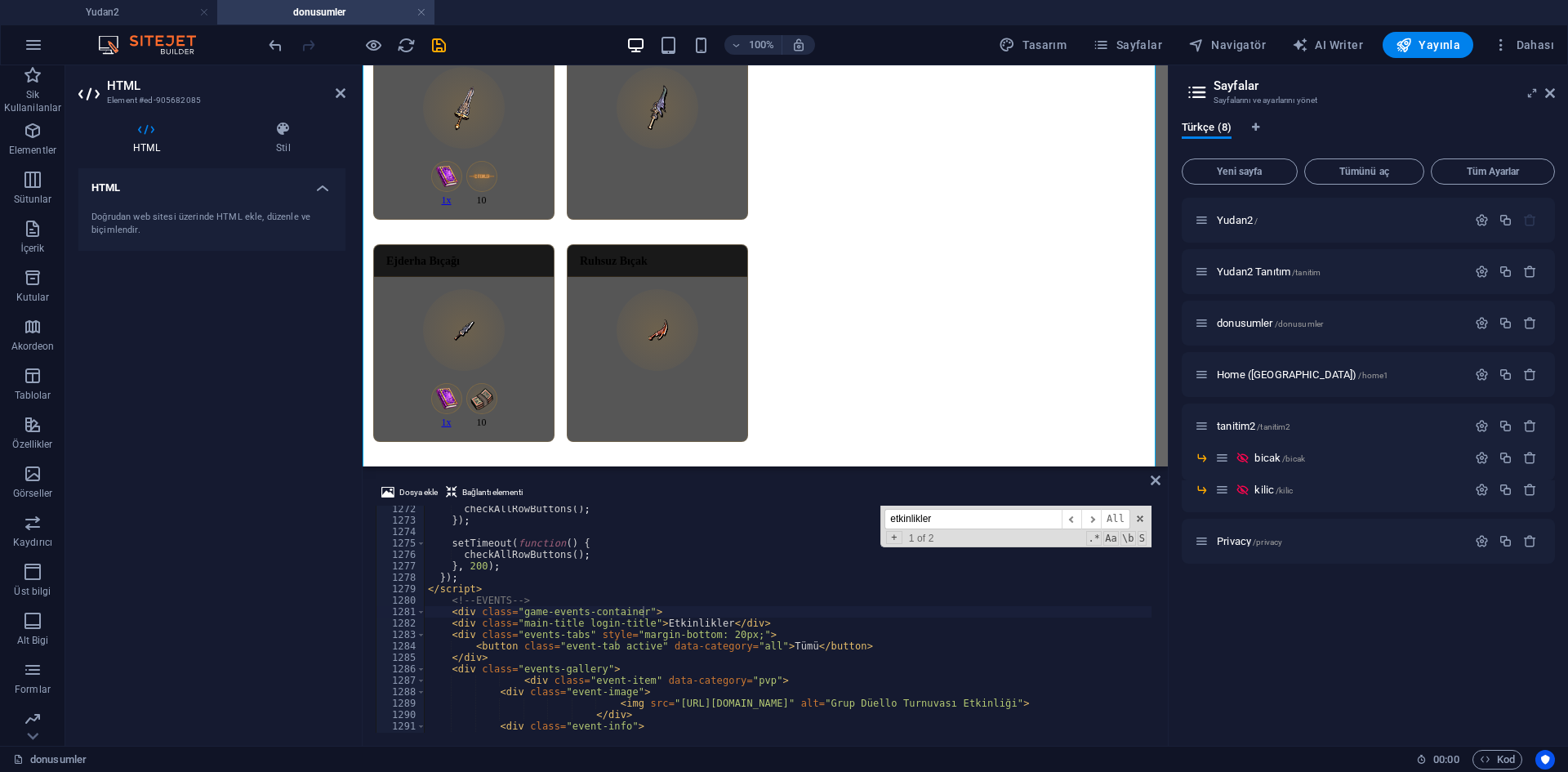
type textarea "</script>"
drag, startPoint x: 485, startPoint y: 588, endPoint x: 410, endPoint y: 590, distance: 75.0
click at [409, 592] on div "</script> 1272 1273 1274 1275 1276 1277 1278 1279 1280 1281 1282 1283 1284 1285…" at bounding box center [765, 619] width 779 height 227
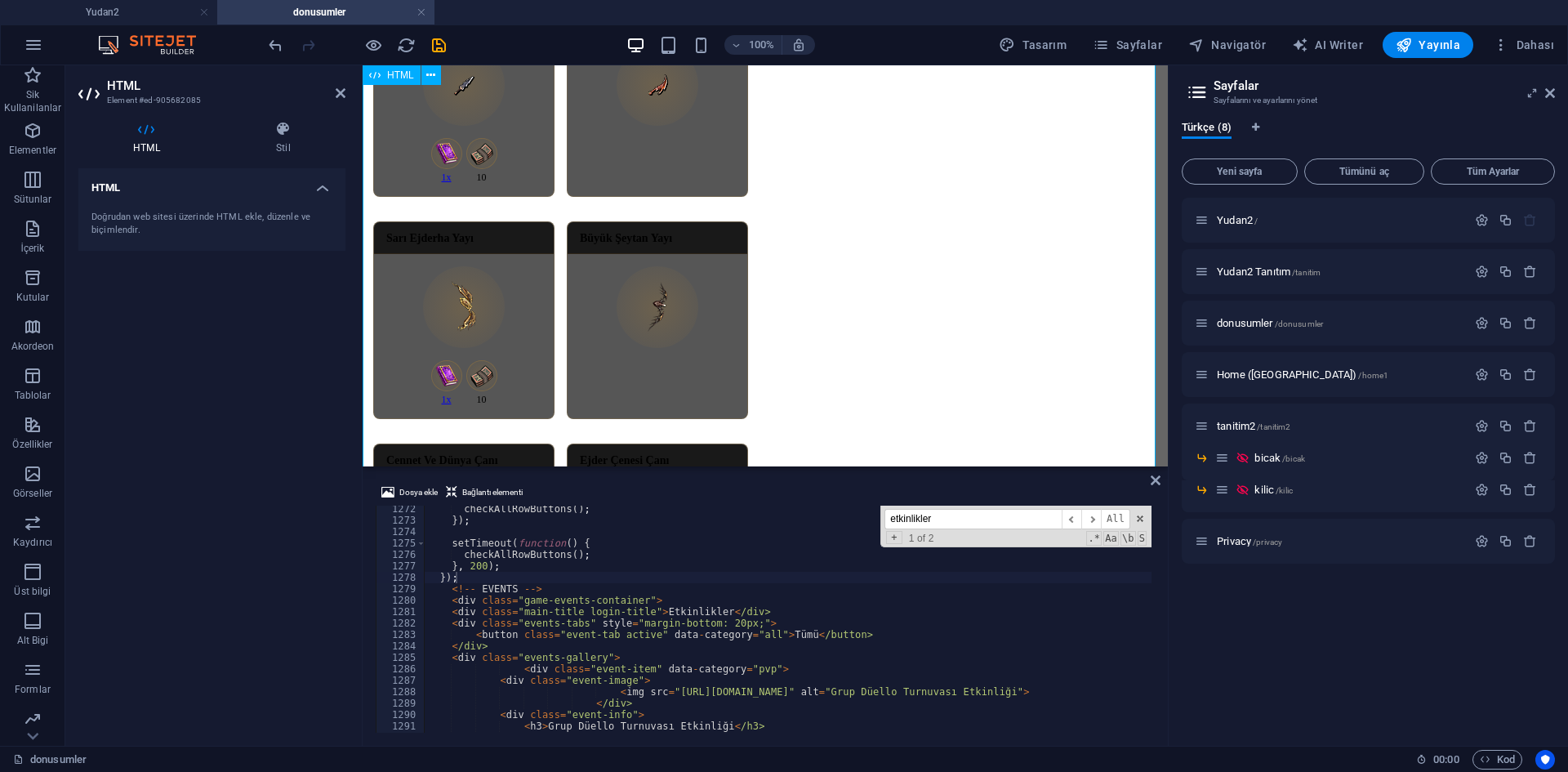
scroll to position [1700, 0]
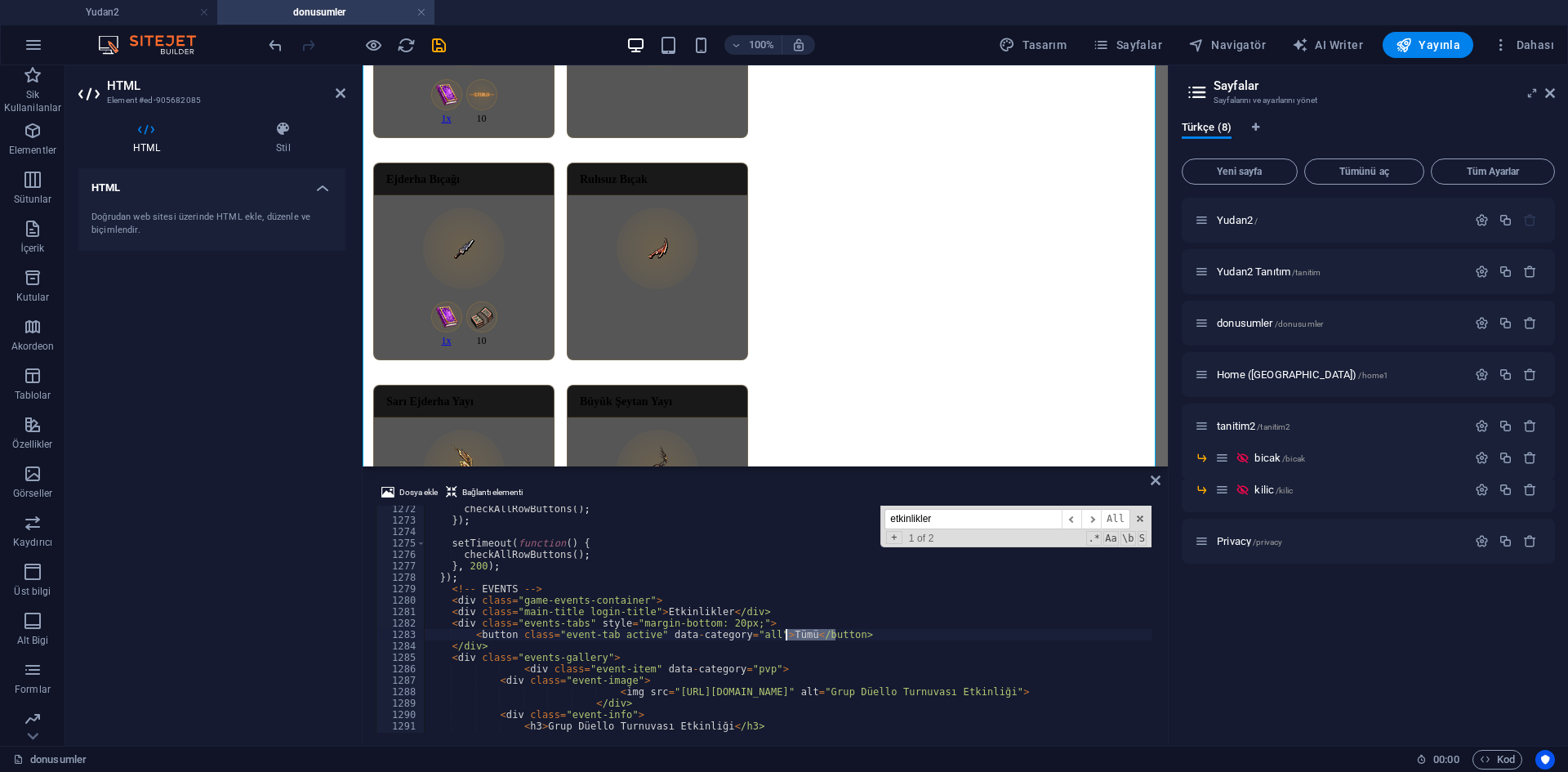
drag, startPoint x: 842, startPoint y: 636, endPoint x: 787, endPoint y: 640, distance: 55.1
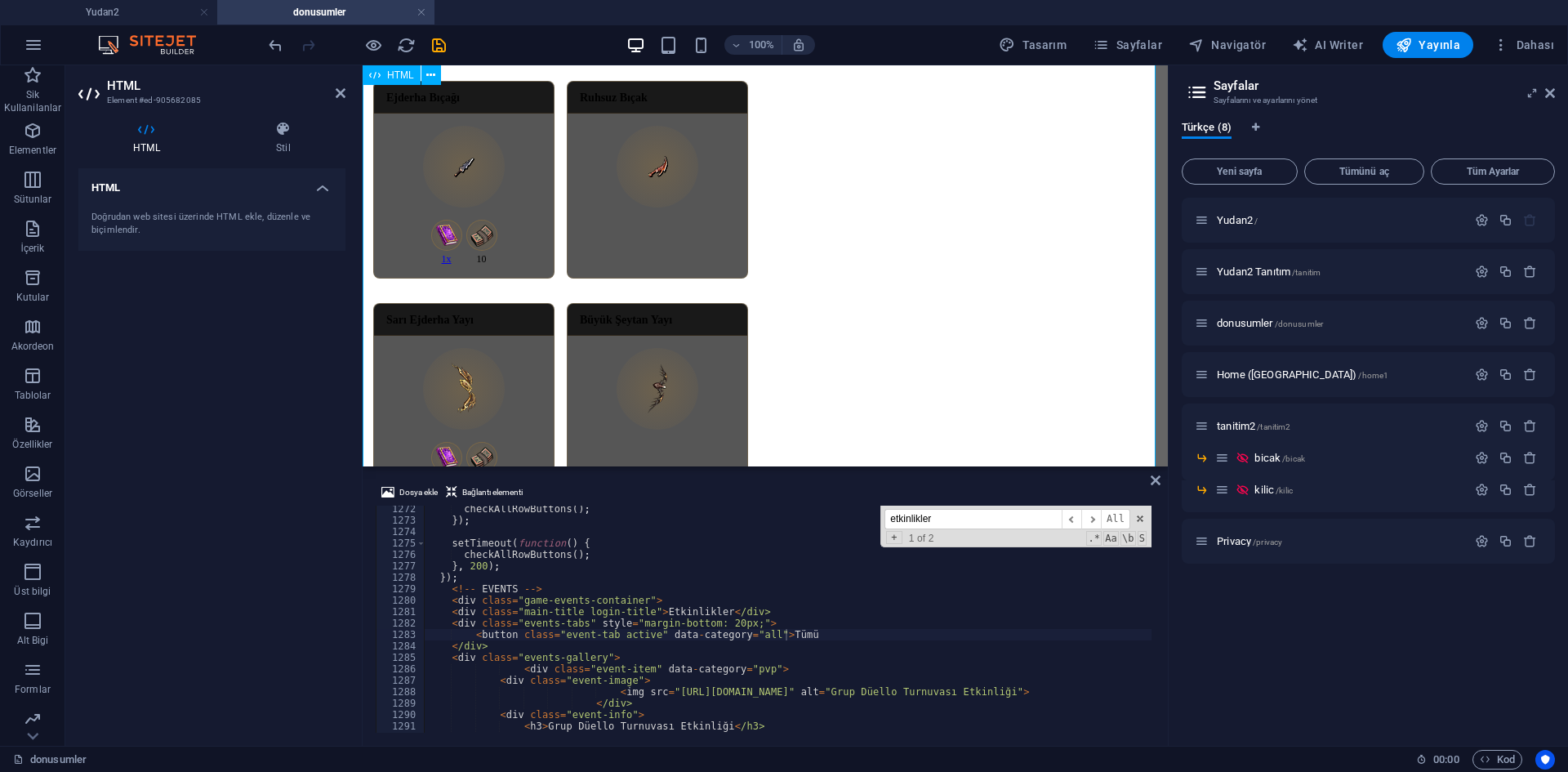
drag, startPoint x: 762, startPoint y: 637, endPoint x: 787, endPoint y: 630, distance: 26.0
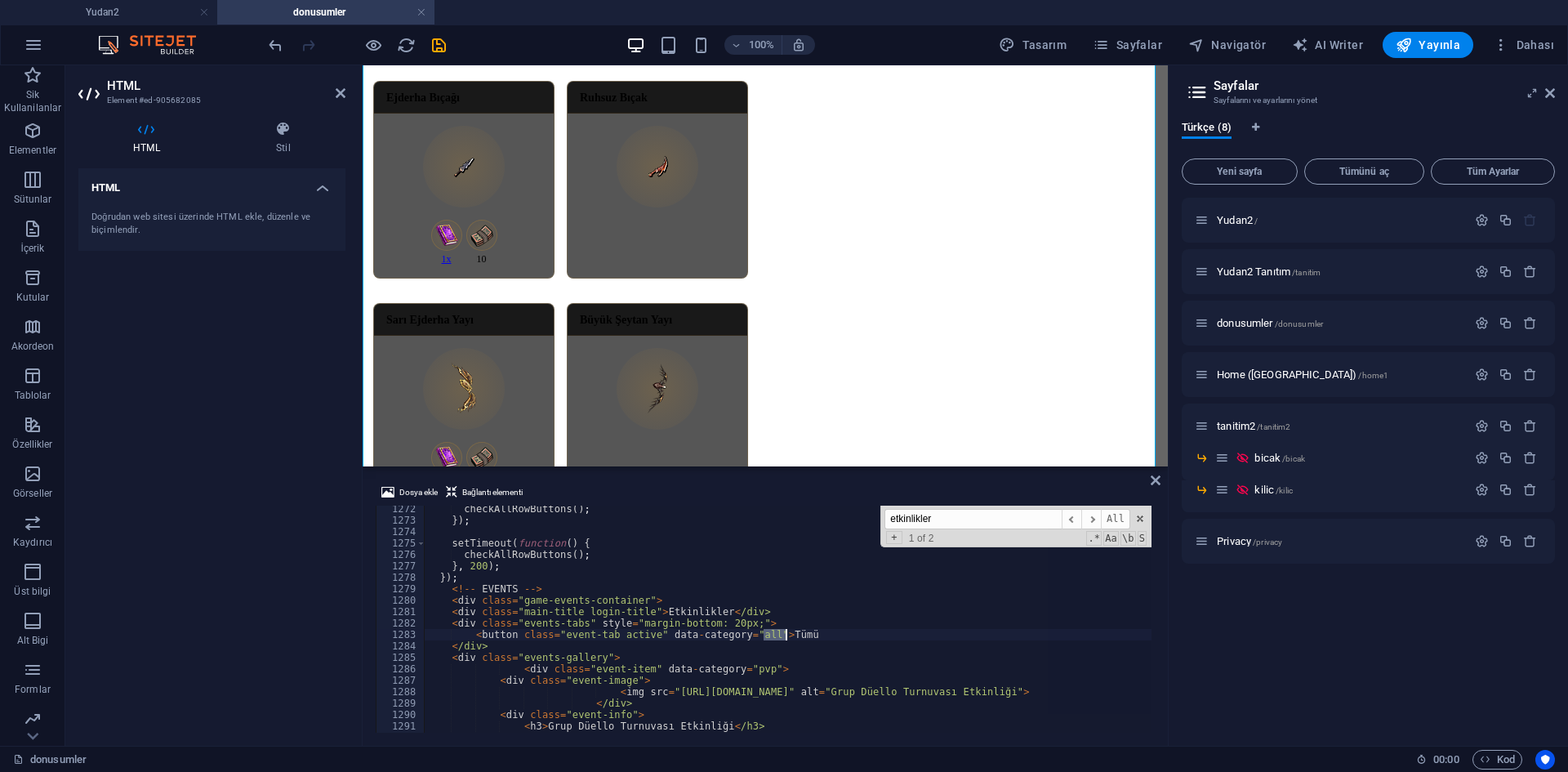
click at [817, 628] on div "checkAllRowButtons ( ) ; }) ; setTimeout ( function ( ) { checkAllRowButtons ( …" at bounding box center [787, 619] width 726 height 227
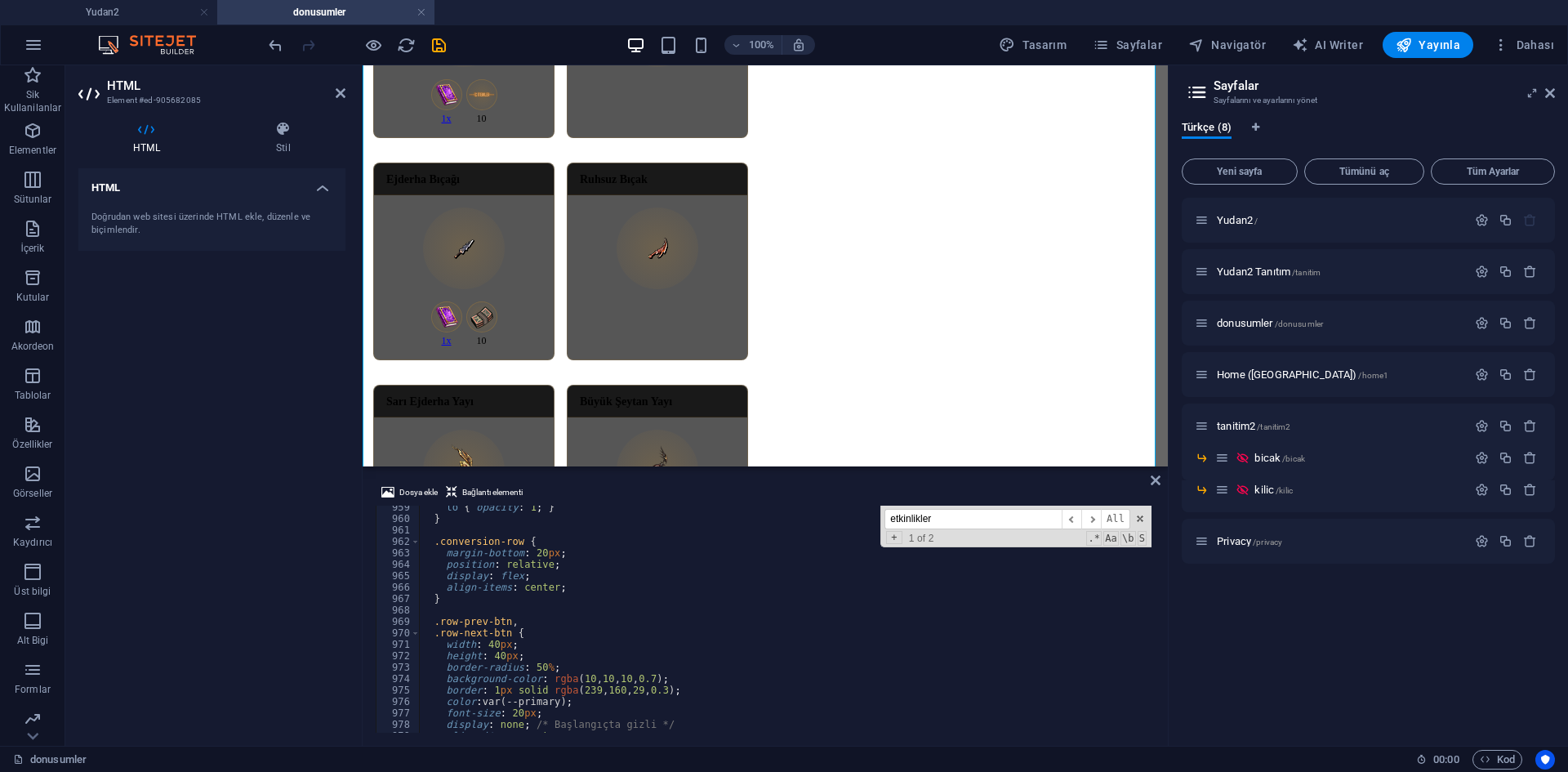
scroll to position [10562, 0]
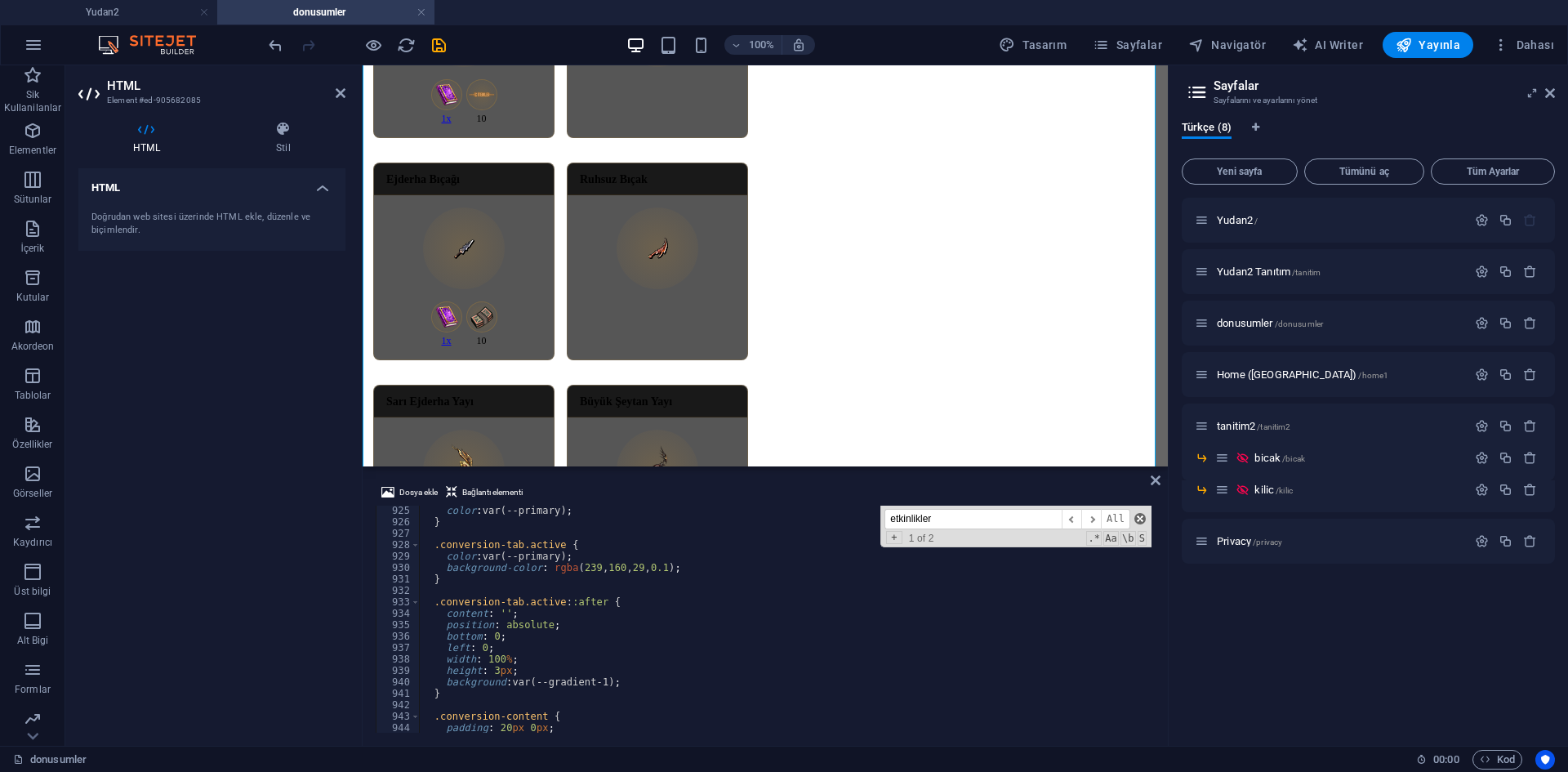
click at [1138, 514] on span at bounding box center [1140, 519] width 11 height 11
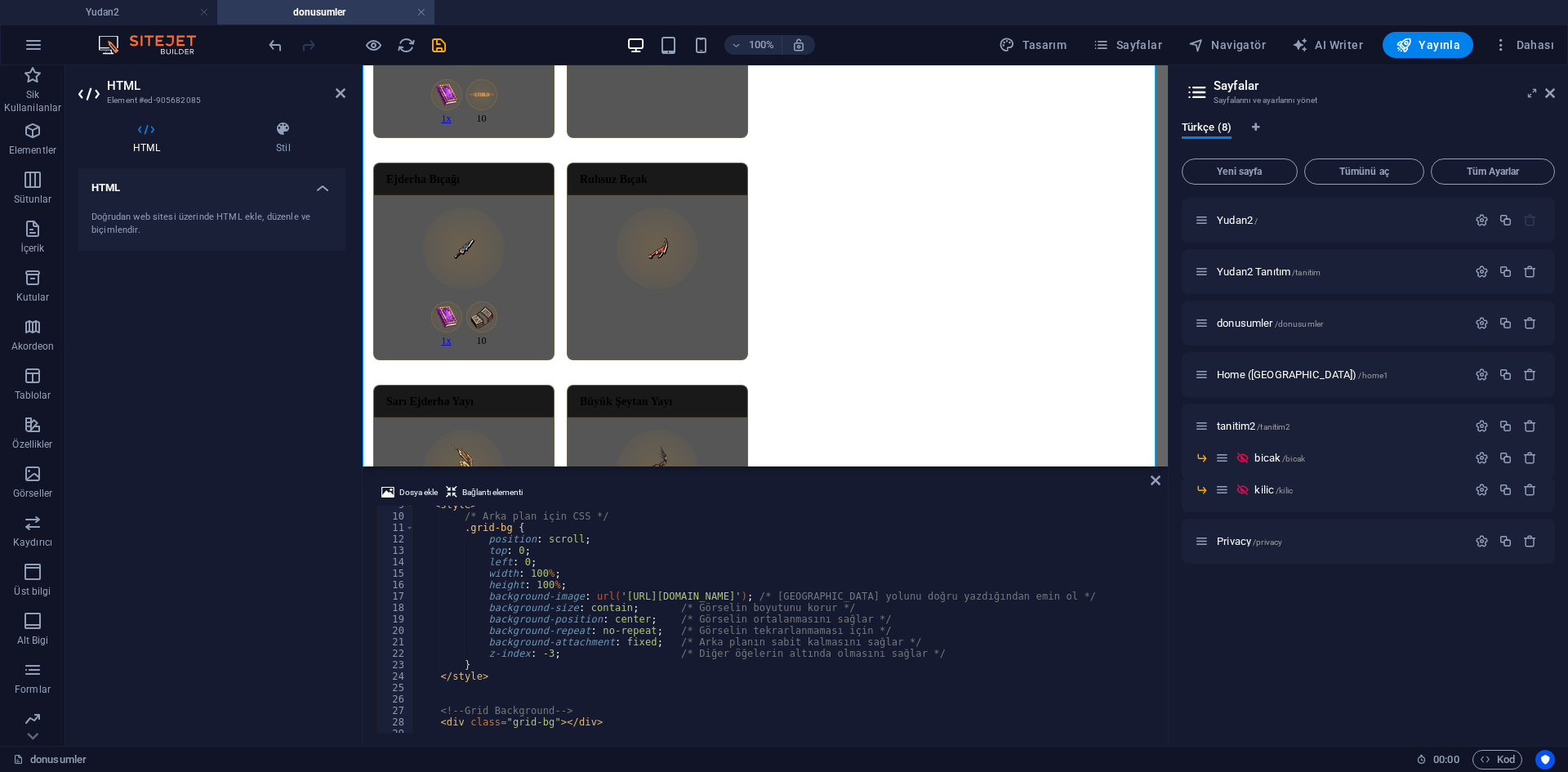
scroll to position [98, 0]
drag, startPoint x: 427, startPoint y: 620, endPoint x: 638, endPoint y: 619, distance: 211.0
drag, startPoint x: 422, startPoint y: 623, endPoint x: 433, endPoint y: 608, distance: 18.6
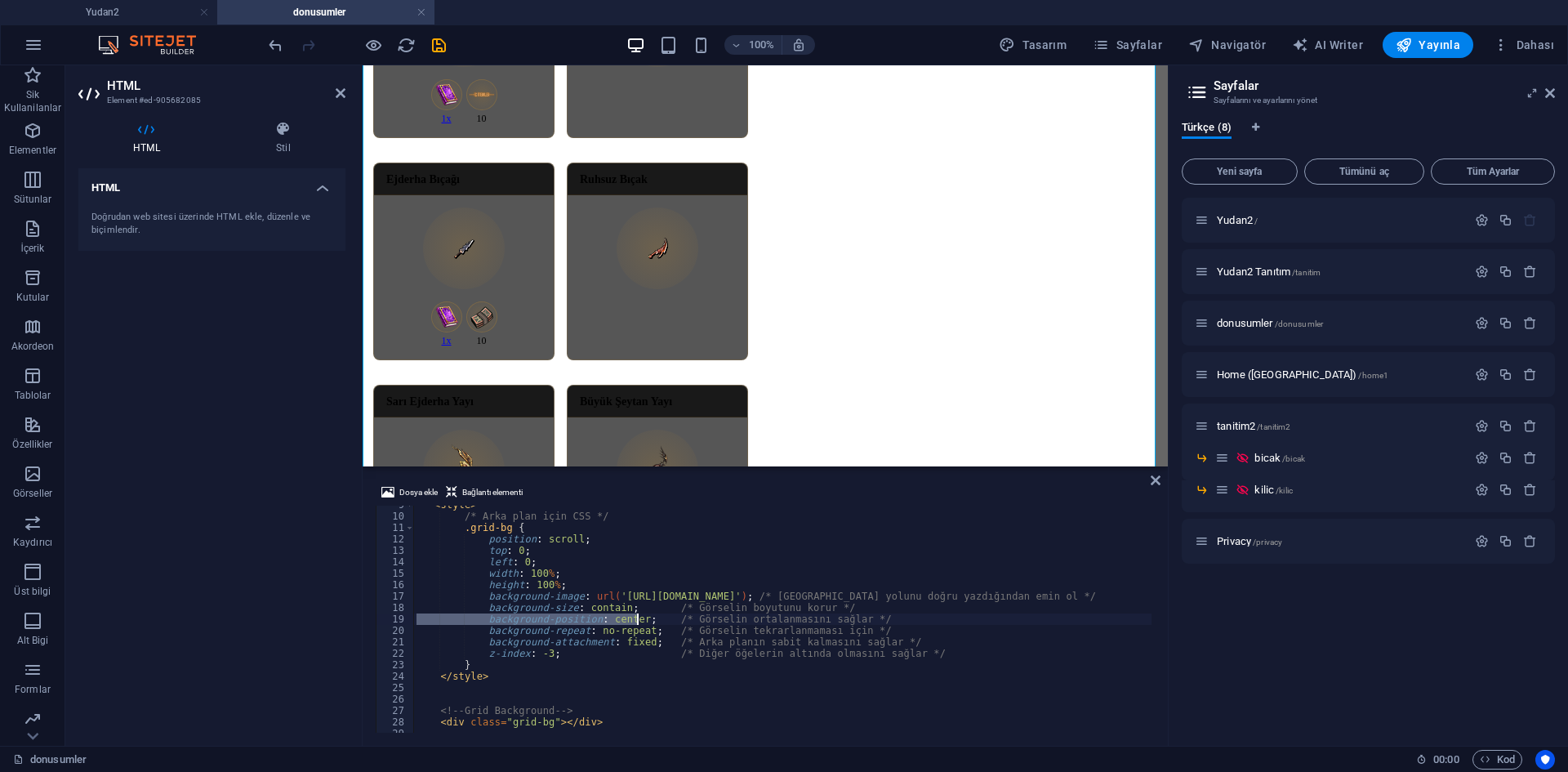
drag, startPoint x: 415, startPoint y: 617, endPoint x: 638, endPoint y: 614, distance: 223.0
drag, startPoint x: 743, startPoint y: 657, endPoint x: 1043, endPoint y: 610, distance: 303.7
drag, startPoint x: 1155, startPoint y: 515, endPoint x: 1150, endPoint y: 619, distance: 104.1
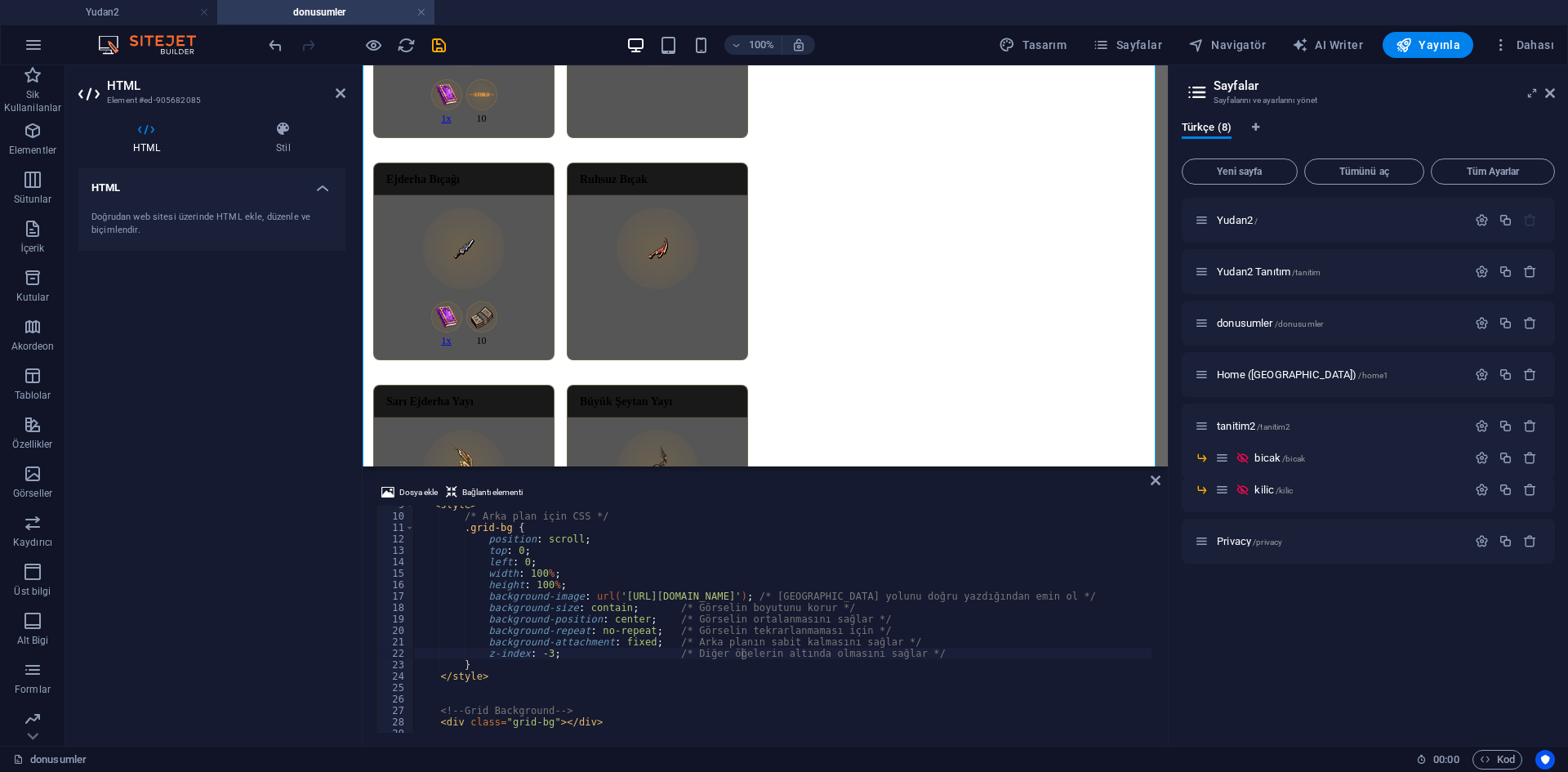
click at [1150, 619] on div "Dosya ekle Bağlantı elementi z-index: -3; /* Diğer öğelerin altında olmasını sa…" at bounding box center [765, 607] width 805 height 276
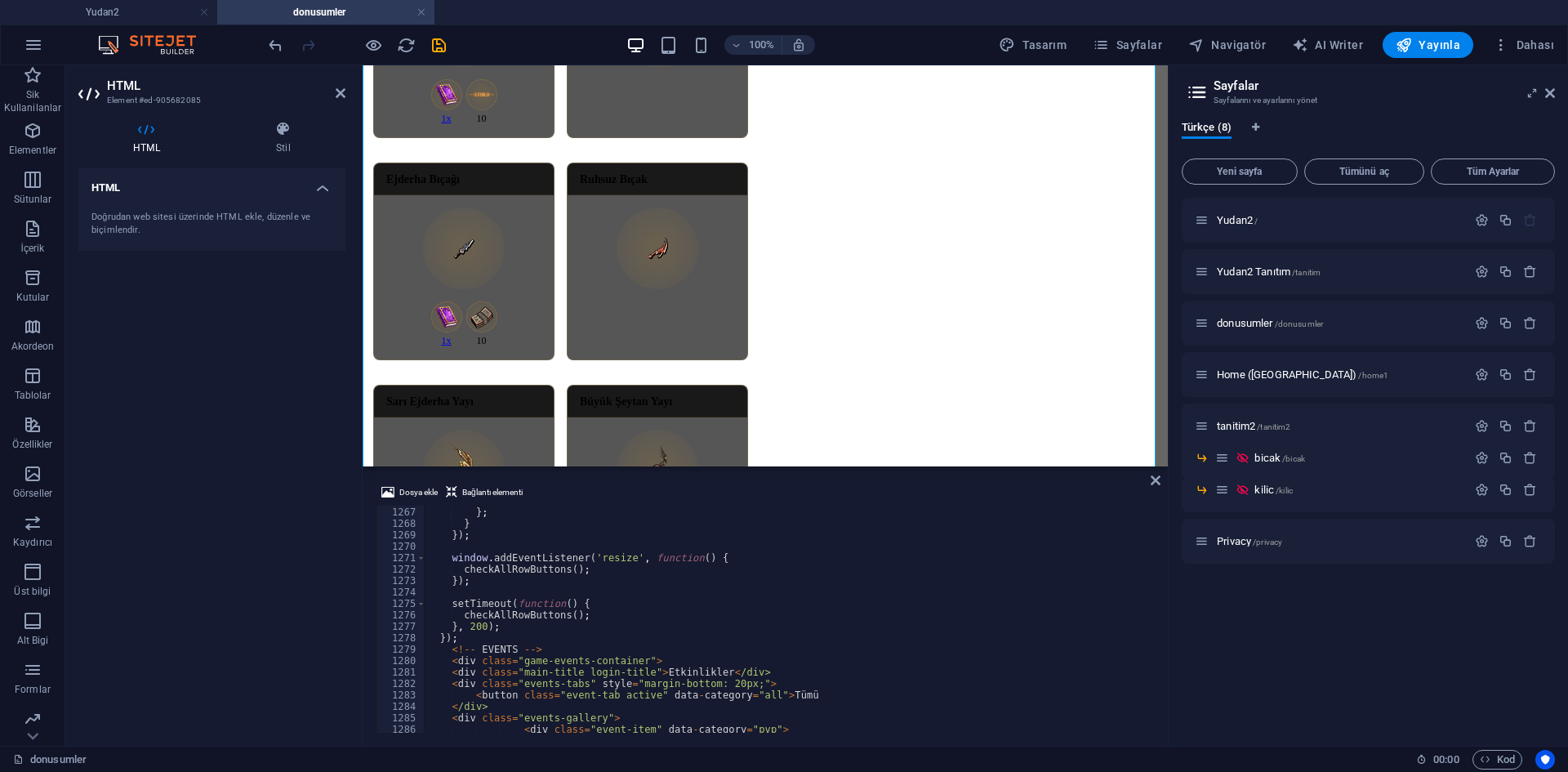
scroll to position [14470, 0]
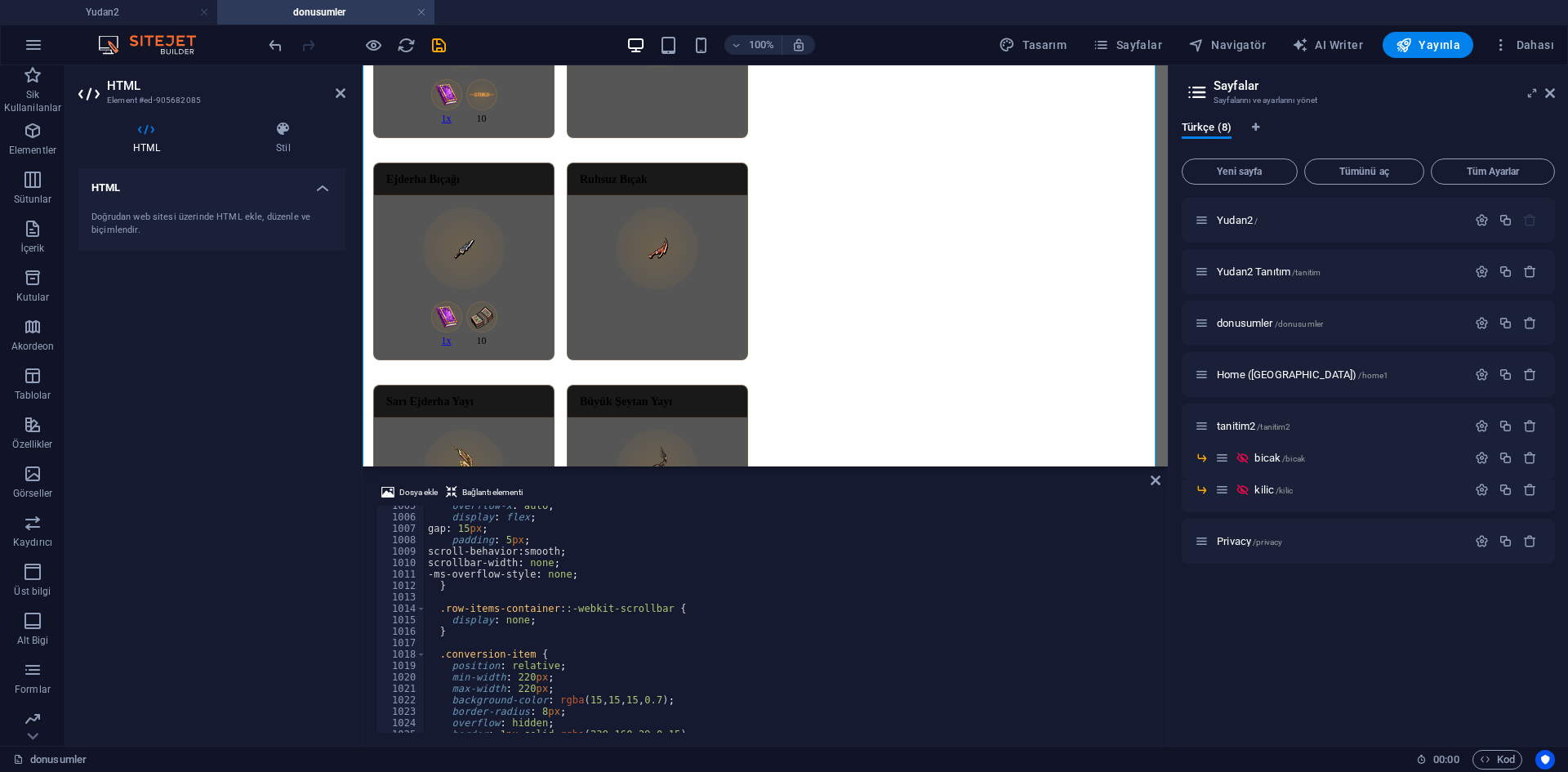
scroll to position [11531, 0]
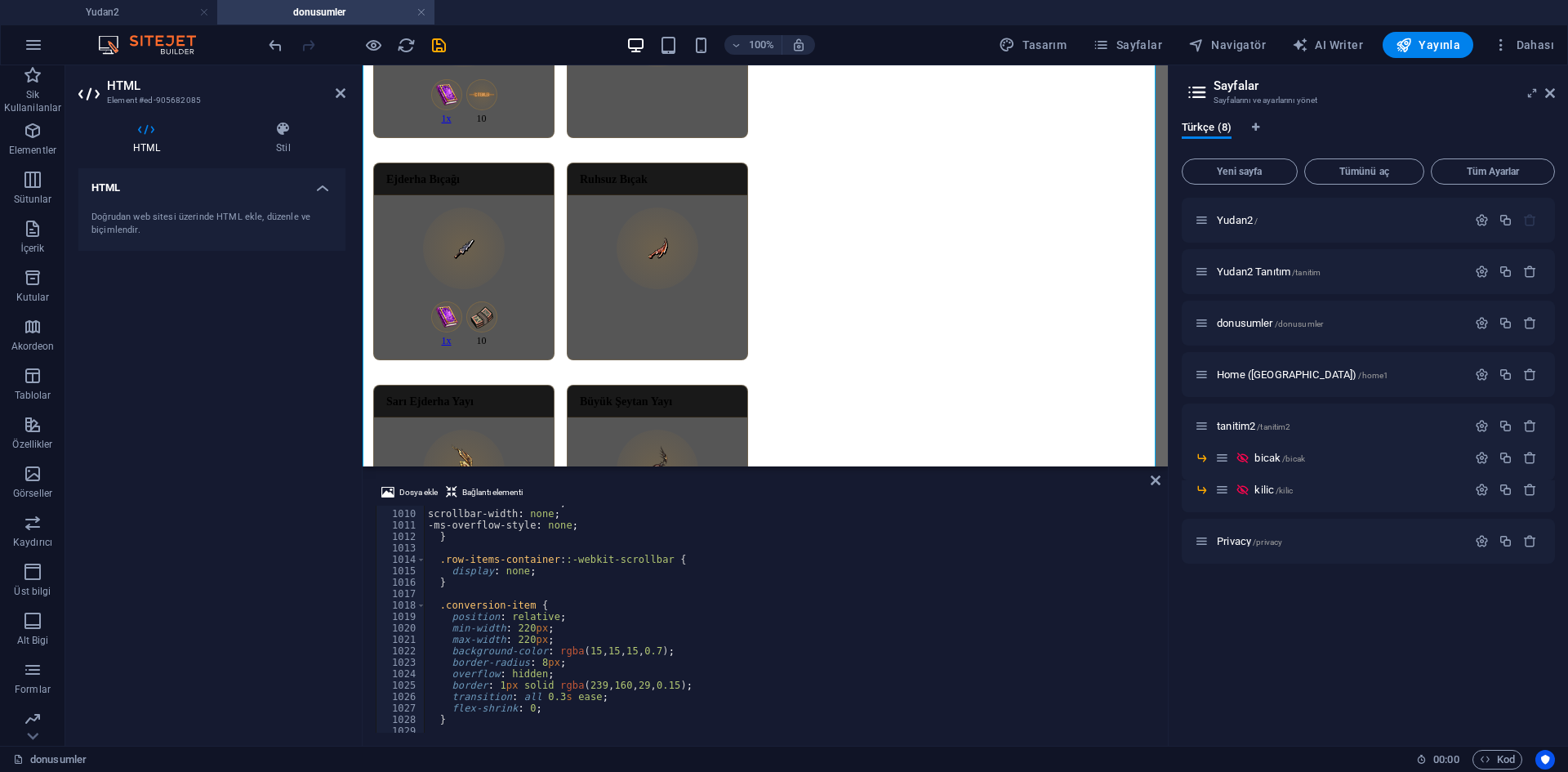
drag, startPoint x: 549, startPoint y: 617, endPoint x: 505, endPoint y: 621, distance: 44.2
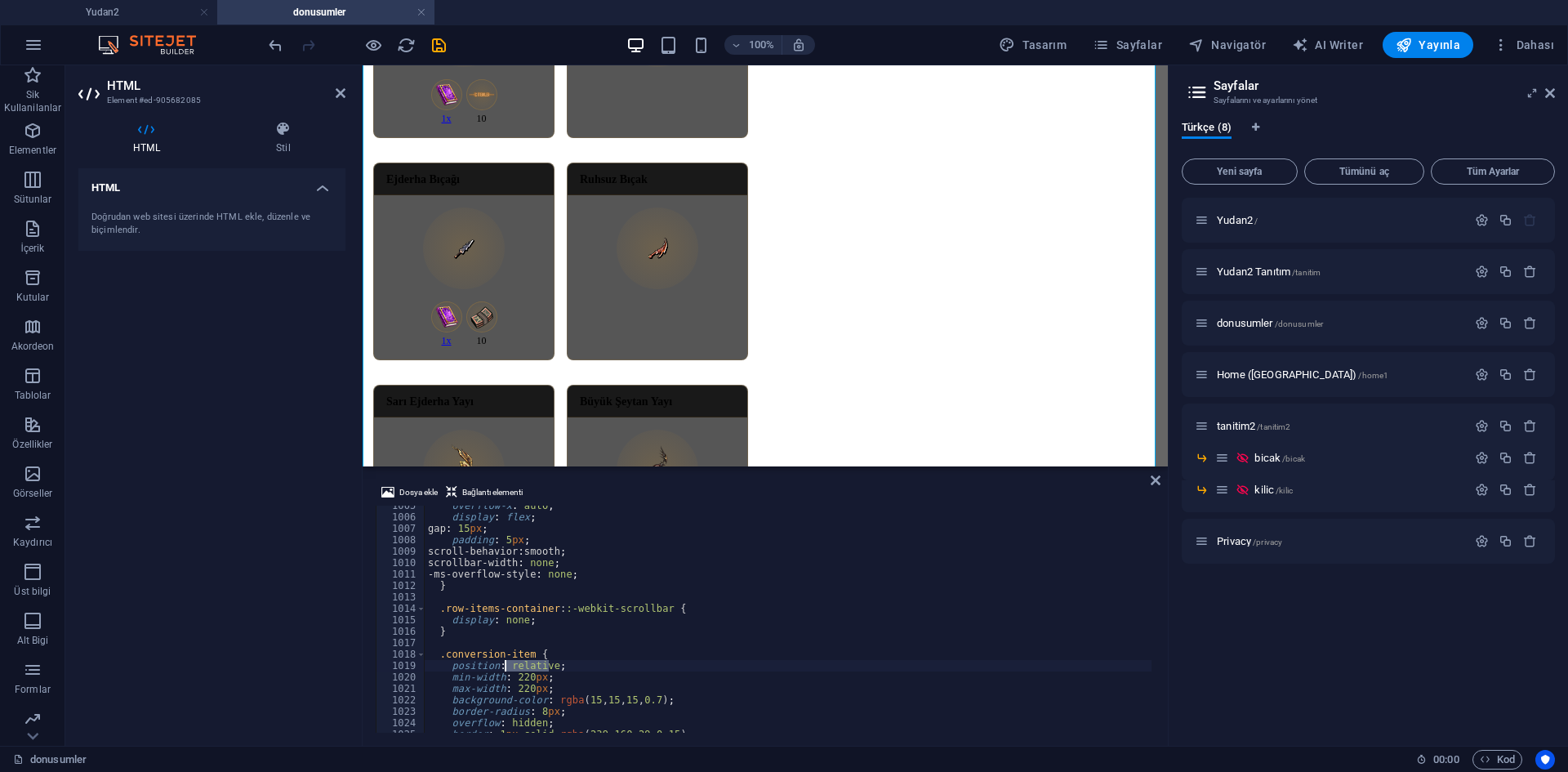
scroll to position [11481, 0]
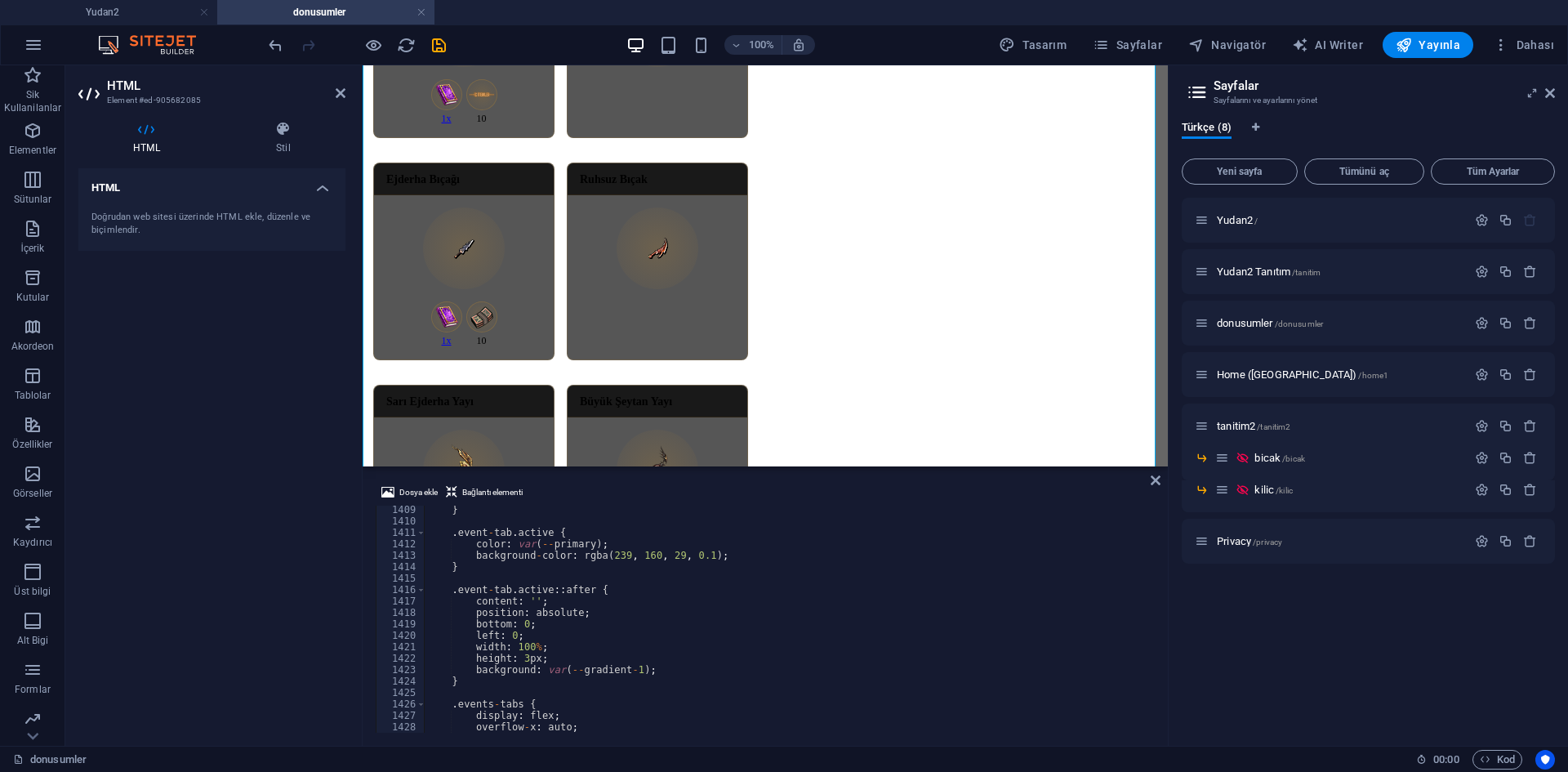
scroll to position [15801, 0]
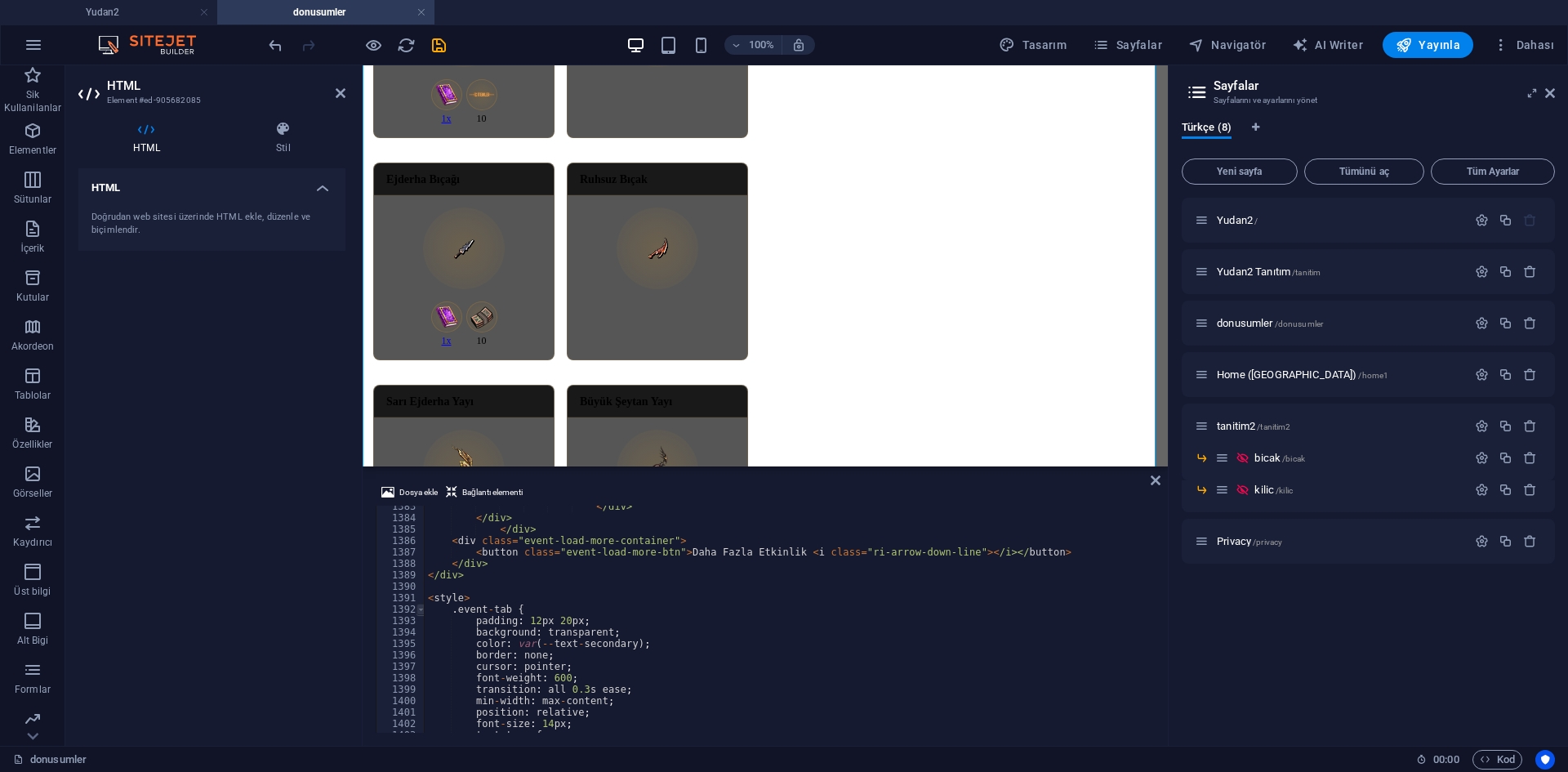
click at [416, 611] on span at bounding box center [420, 609] width 9 height 11
click at [417, 610] on span at bounding box center [420, 609] width 9 height 11
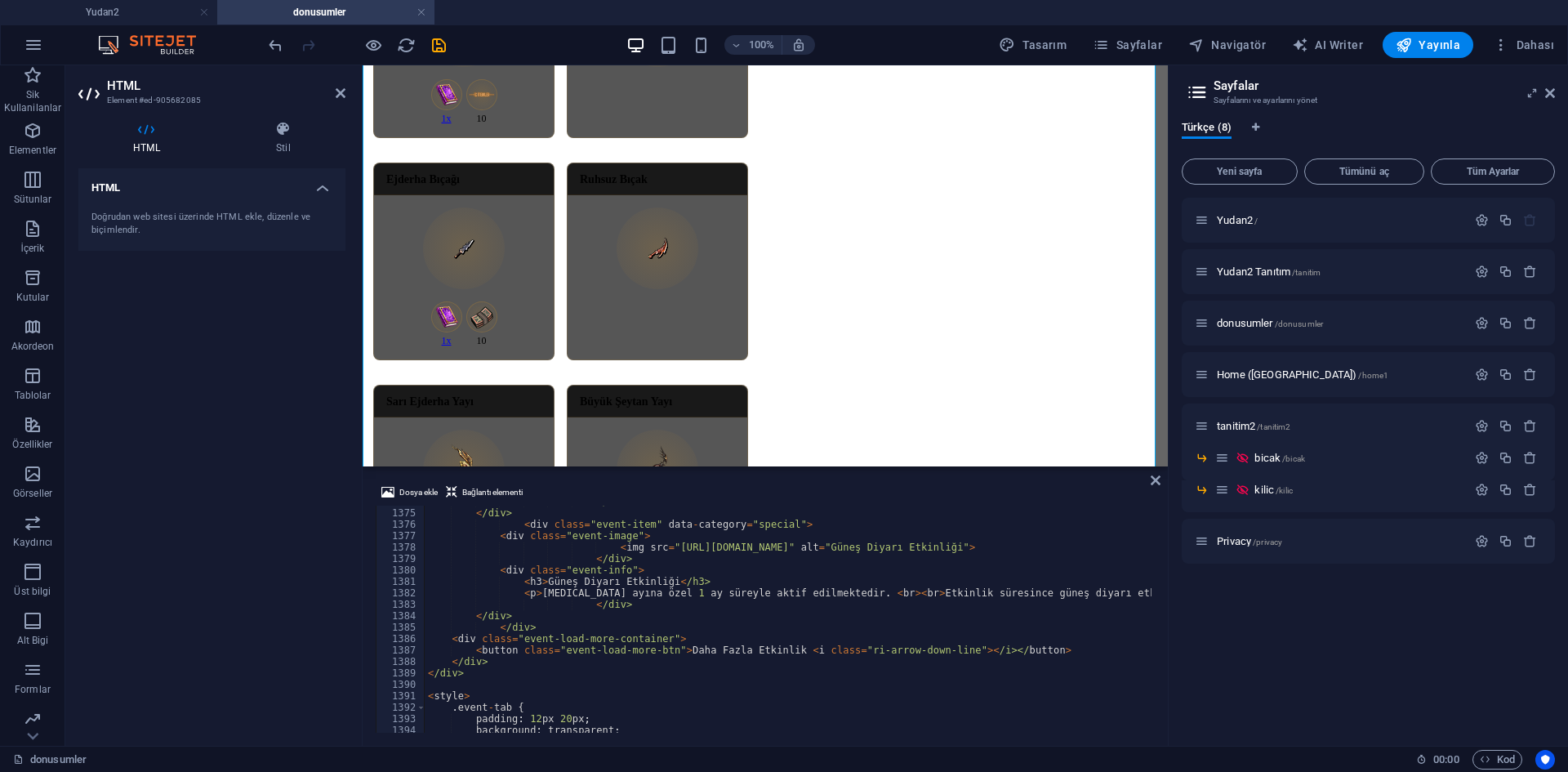
scroll to position [15703, 0]
click at [421, 695] on div "1391" at bounding box center [400, 696] width 49 height 11
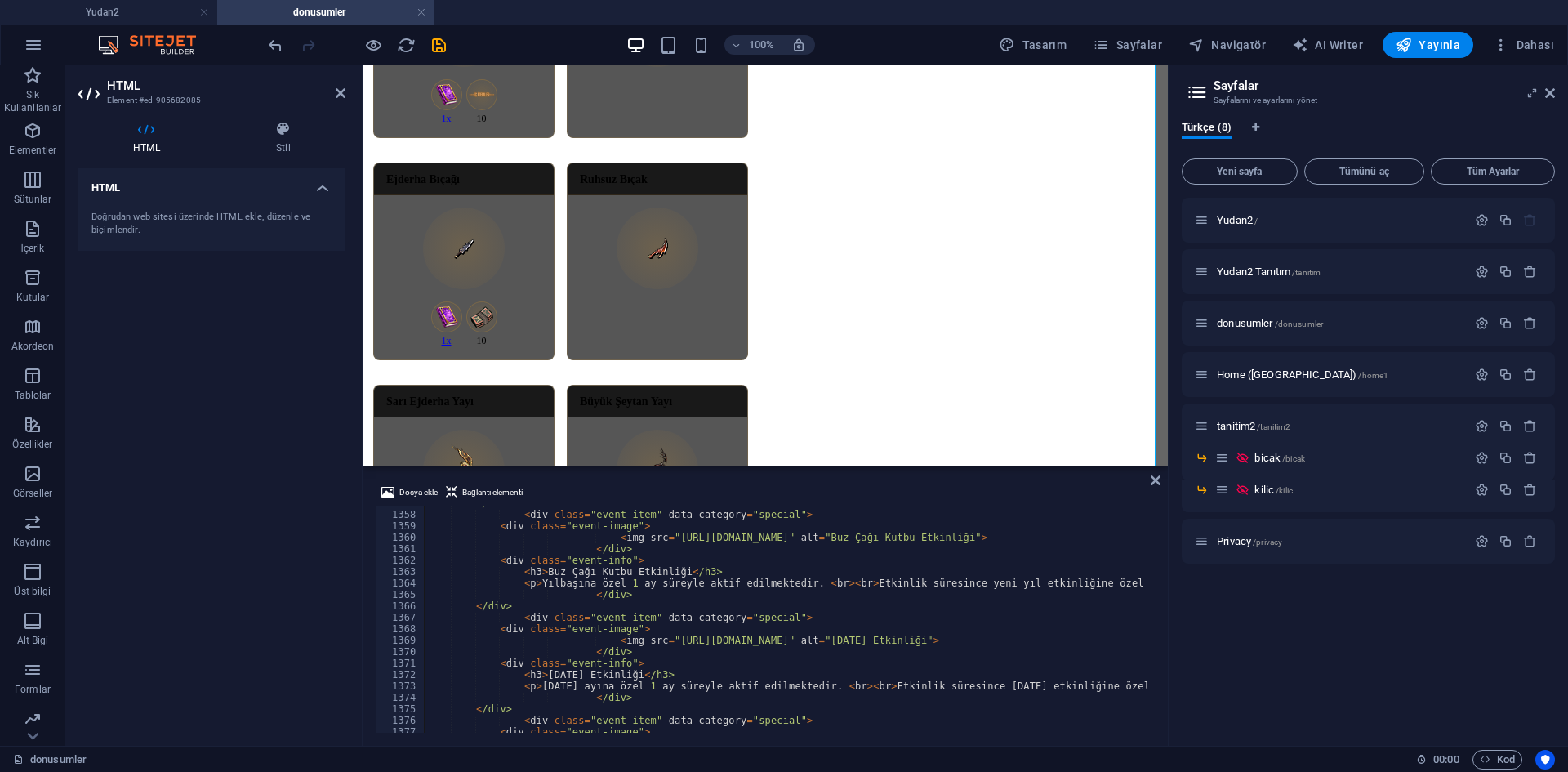
scroll to position [15654, 0]
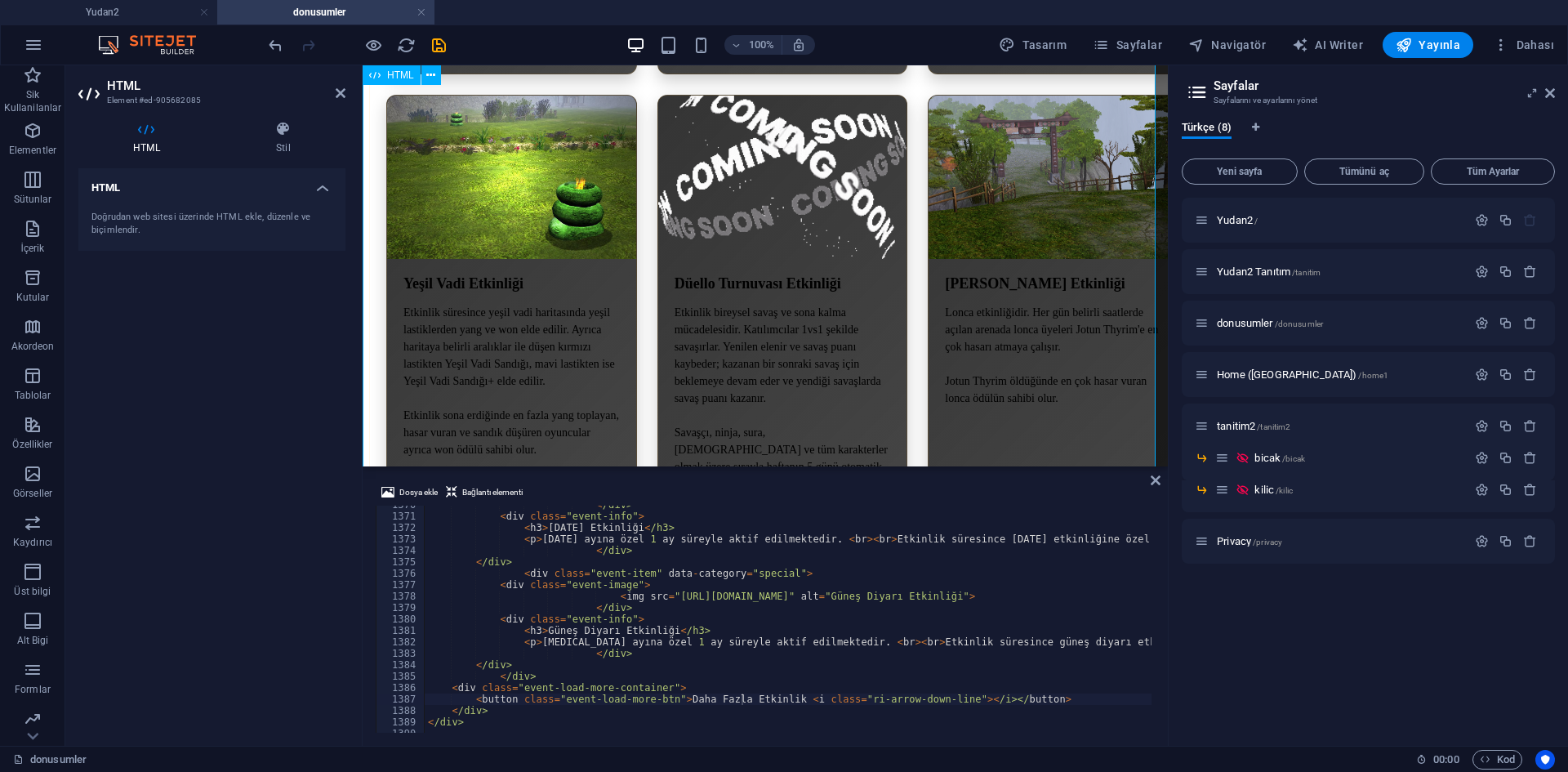
click at [764, 382] on div "Yudan2 65-250 pvp Server Ana sayfa Tanıtım Discord Giriş Yap . . . . . ." at bounding box center [765, 212] width 792 height 7733
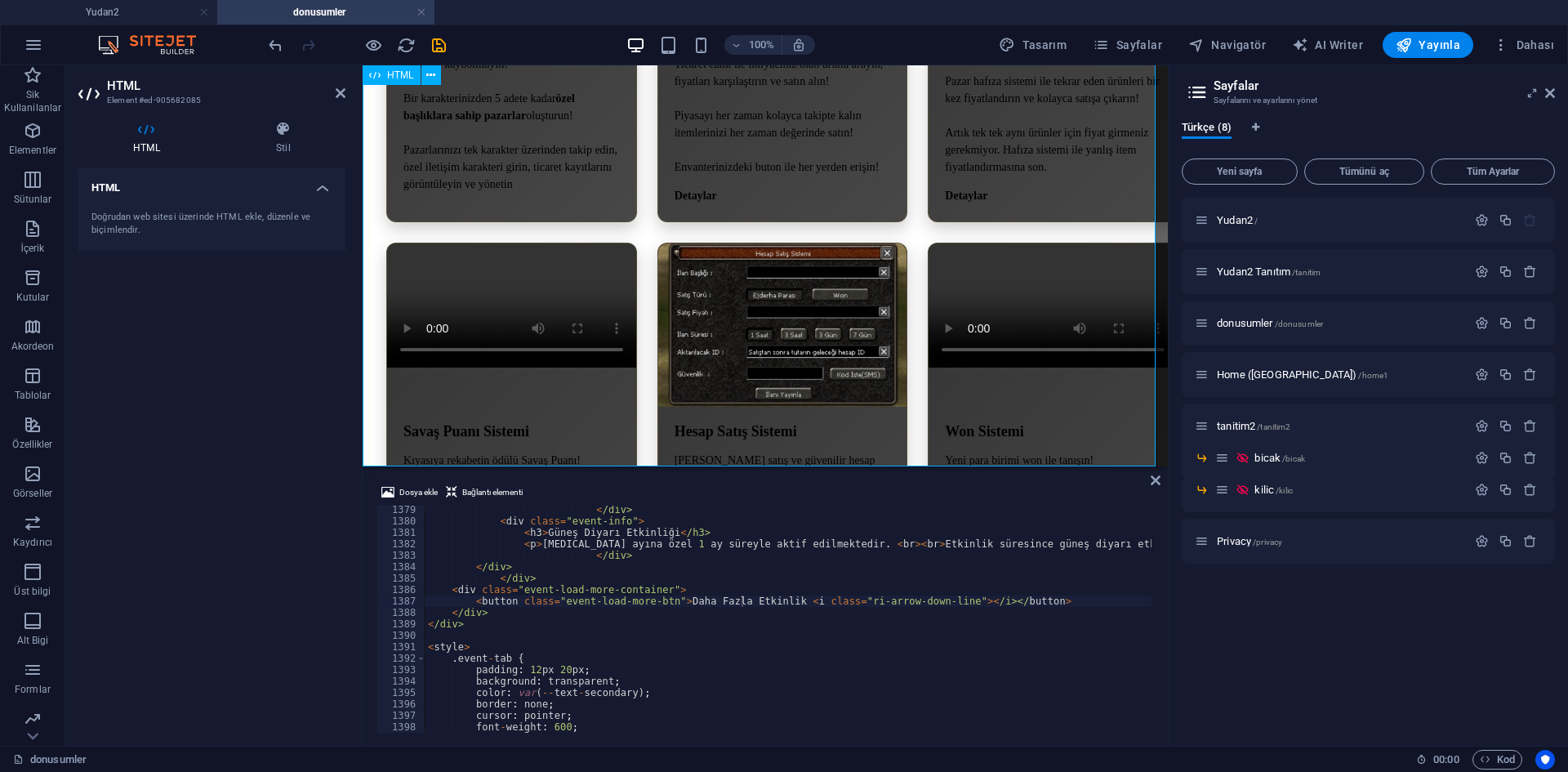
scroll to position [6272, 0]
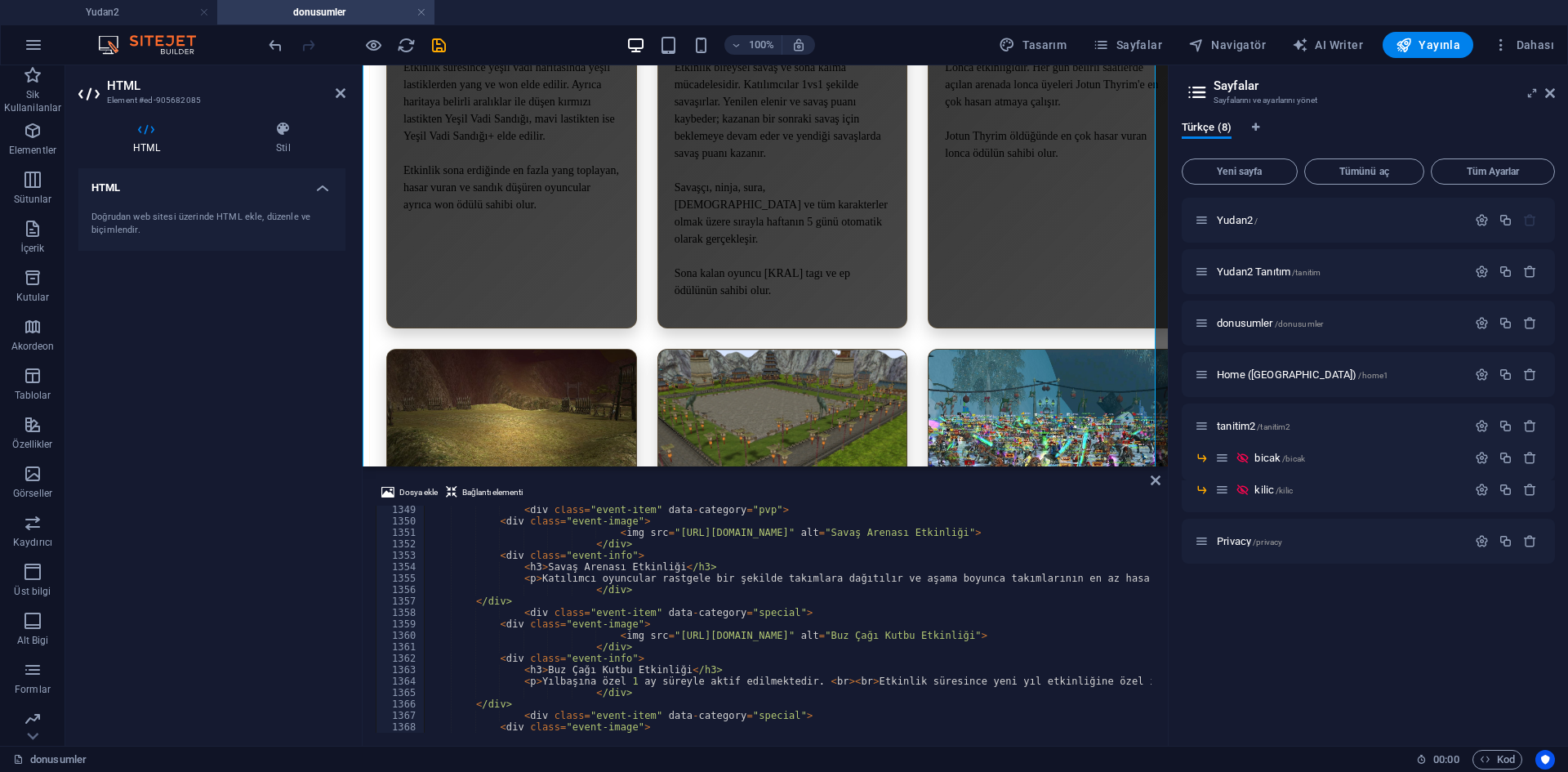
scroll to position [15262, 0]
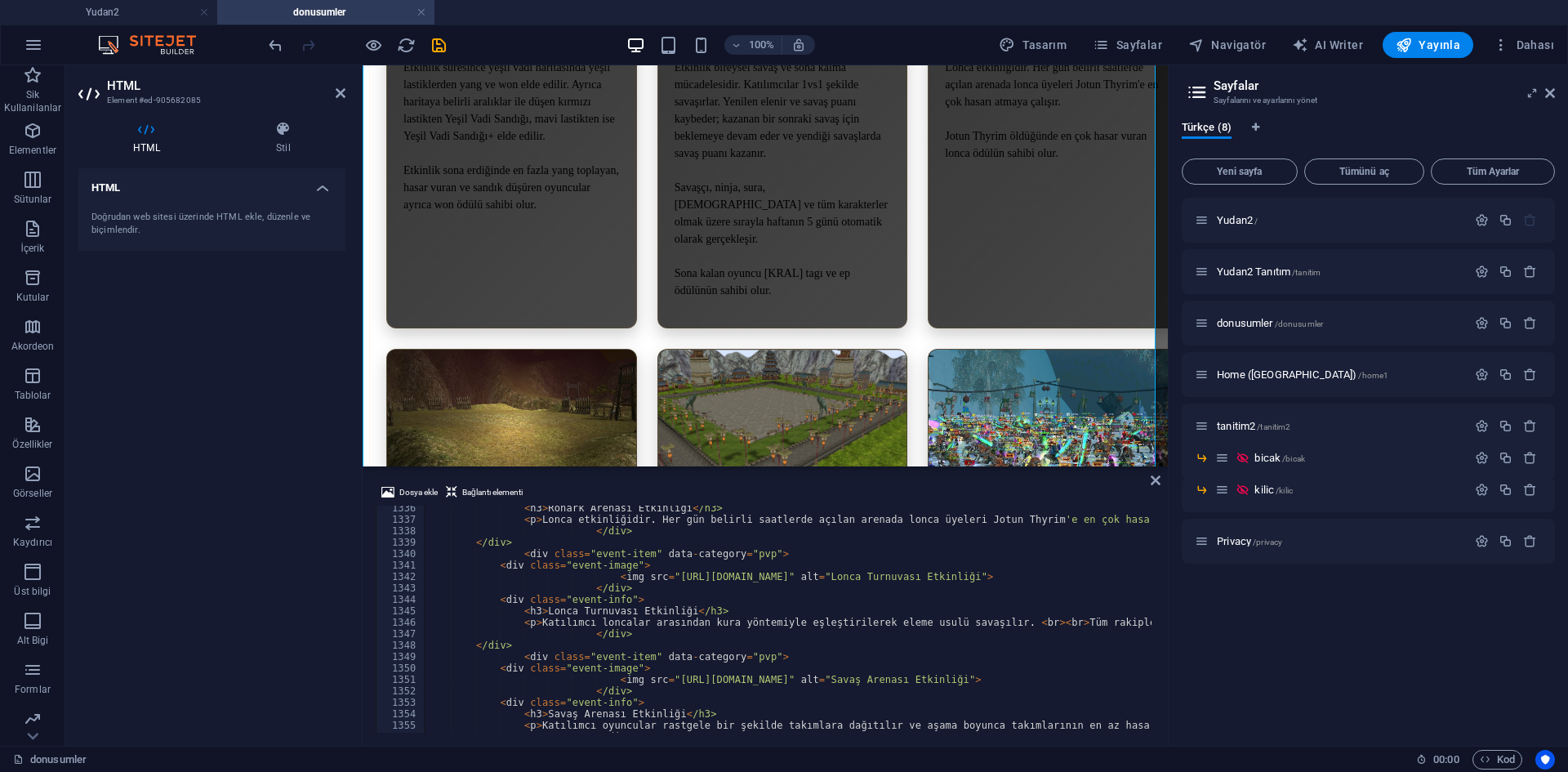
drag, startPoint x: 652, startPoint y: 620, endPoint x: 792, endPoint y: 617, distance: 140.0
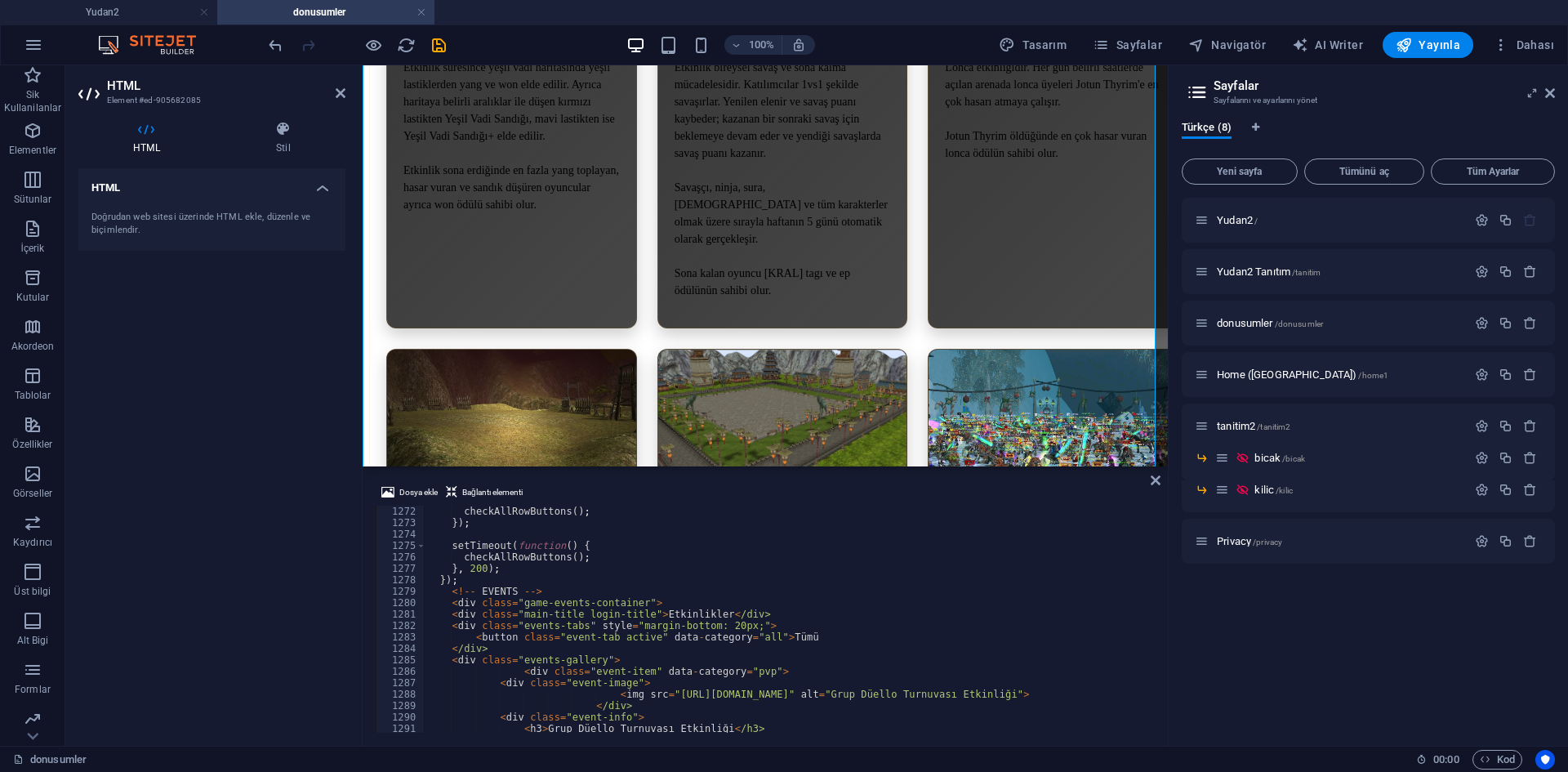
scroll to position [14479, 0]
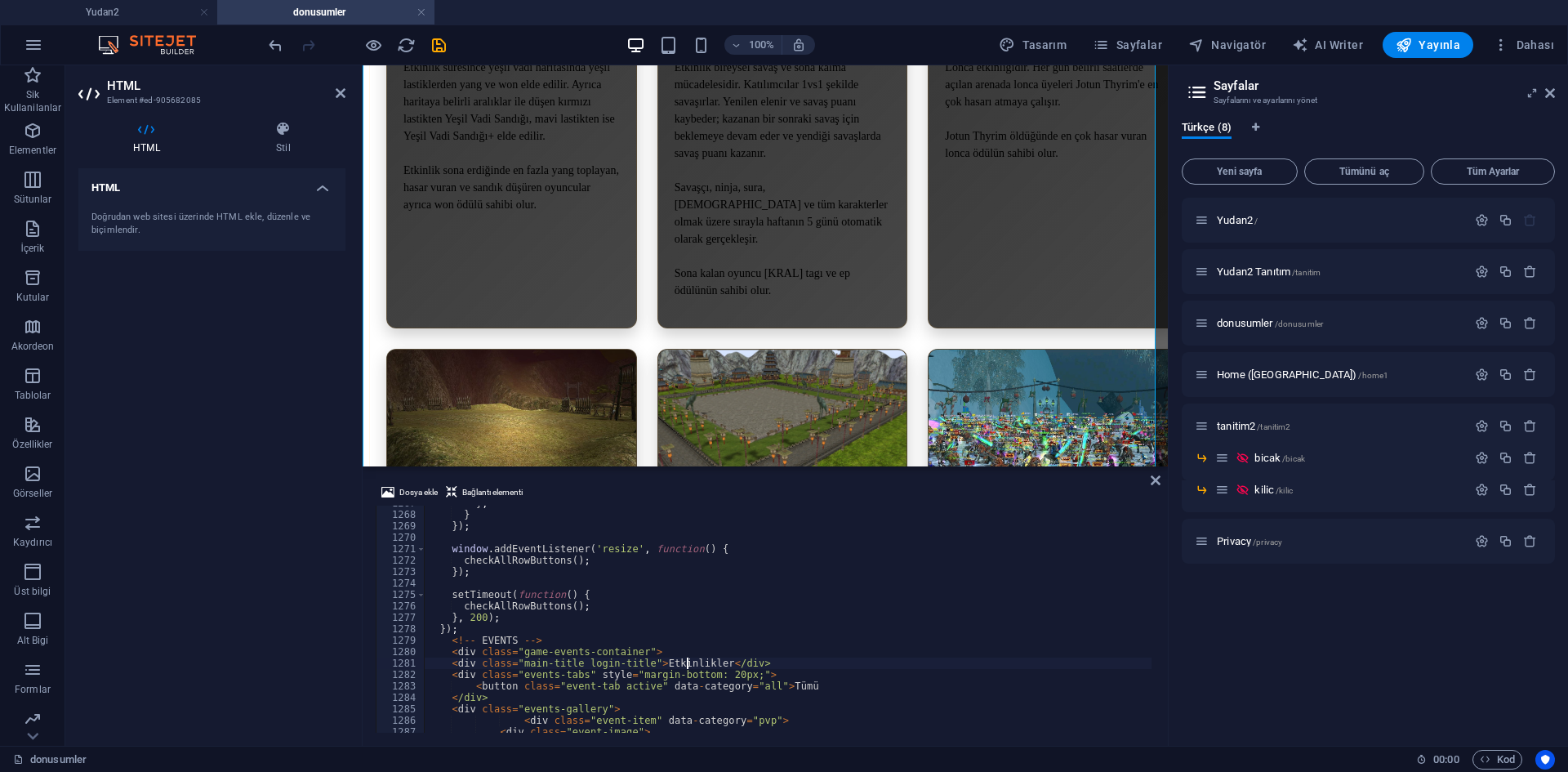
drag, startPoint x: 696, startPoint y: 661, endPoint x: 680, endPoint y: 662, distance: 16.0
click at [680, 662] on div "} ; } }) ; window . addEventListener ( 'resize' , function ( ) { checkAllRowBut…" at bounding box center [787, 619] width 726 height 227
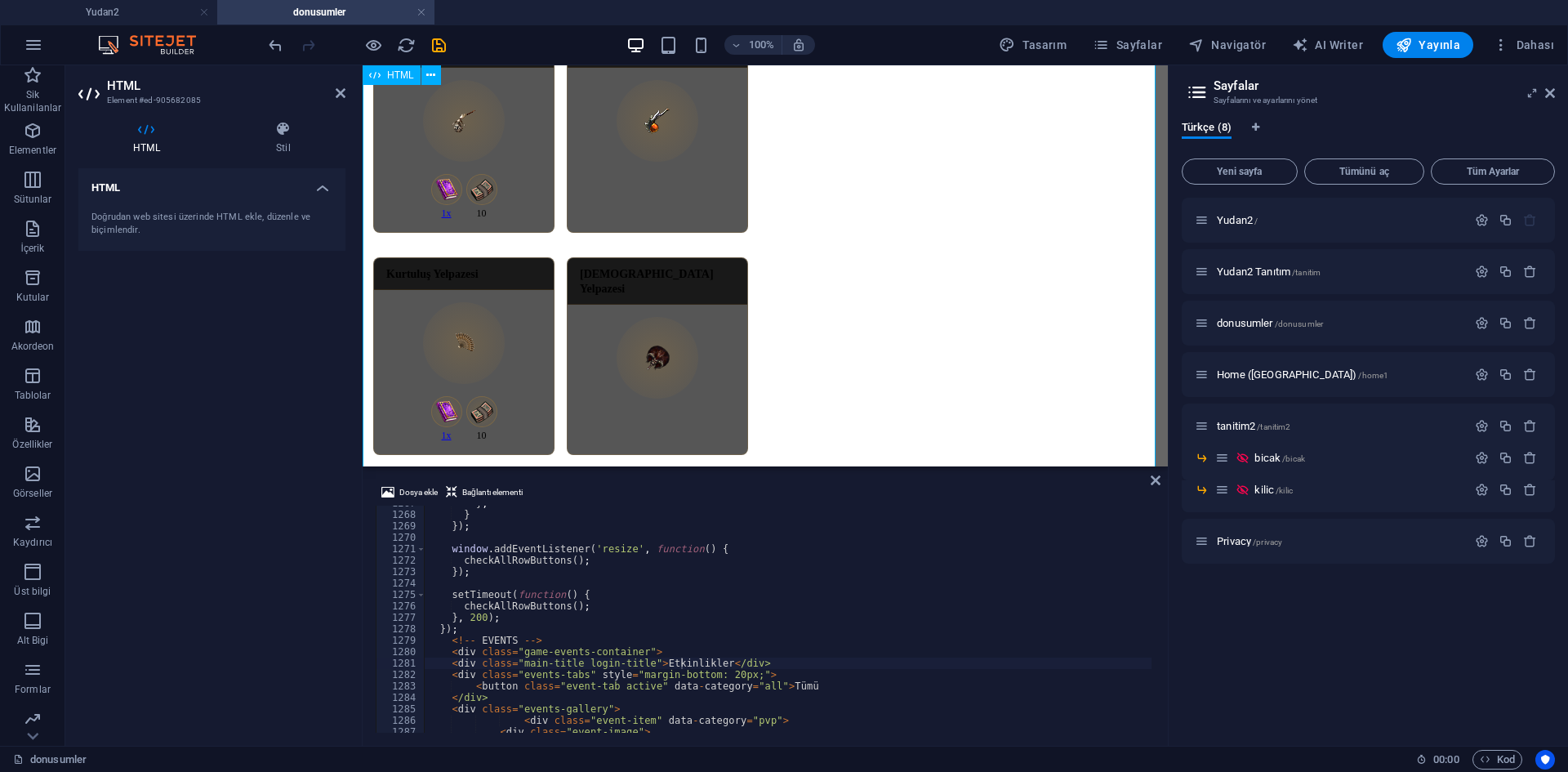
scroll to position [1700, 0]
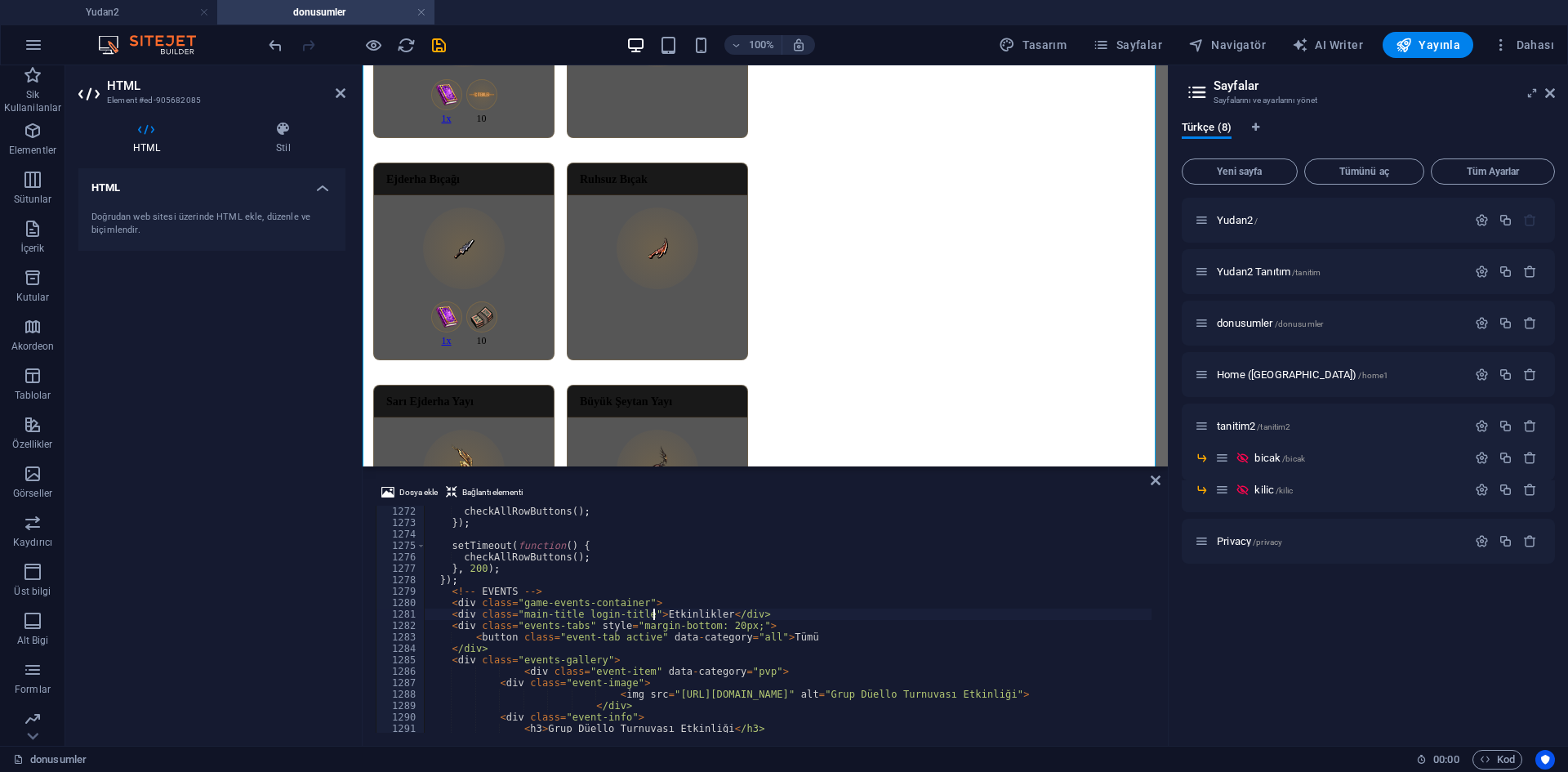
scroll to position [14527, 0]
drag, startPoint x: 764, startPoint y: 628, endPoint x: 406, endPoint y: 623, distance: 358.0
click at [406, 623] on div "<div class="main-title login-title">Etkinlikler</div> 1272 1273 1274 1275 1276 …" at bounding box center [765, 619] width 779 height 227
type textarea "<div class="events-tabs" style="margin-bottom: 20px;">"
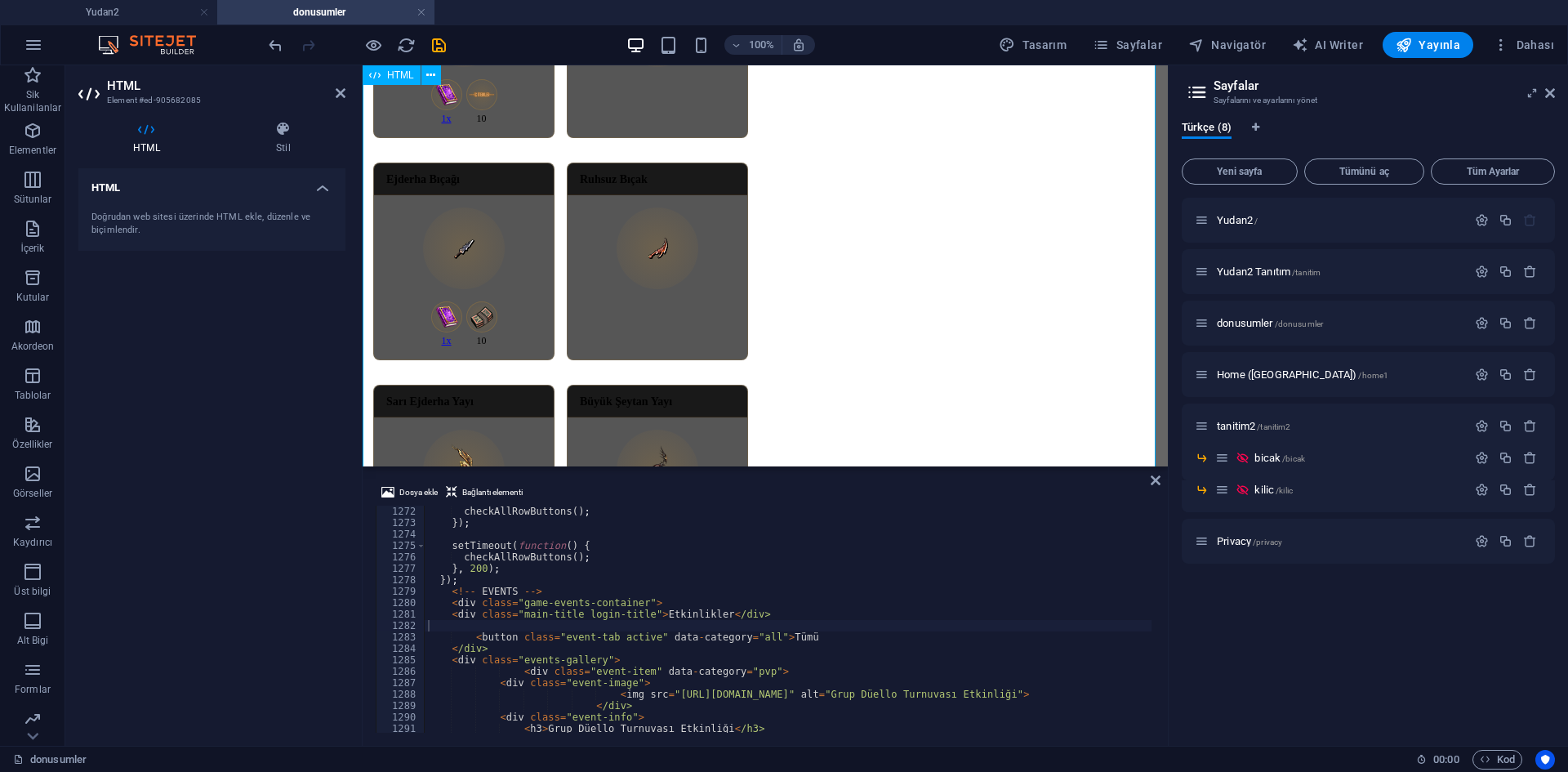
scroll to position [1781, 0]
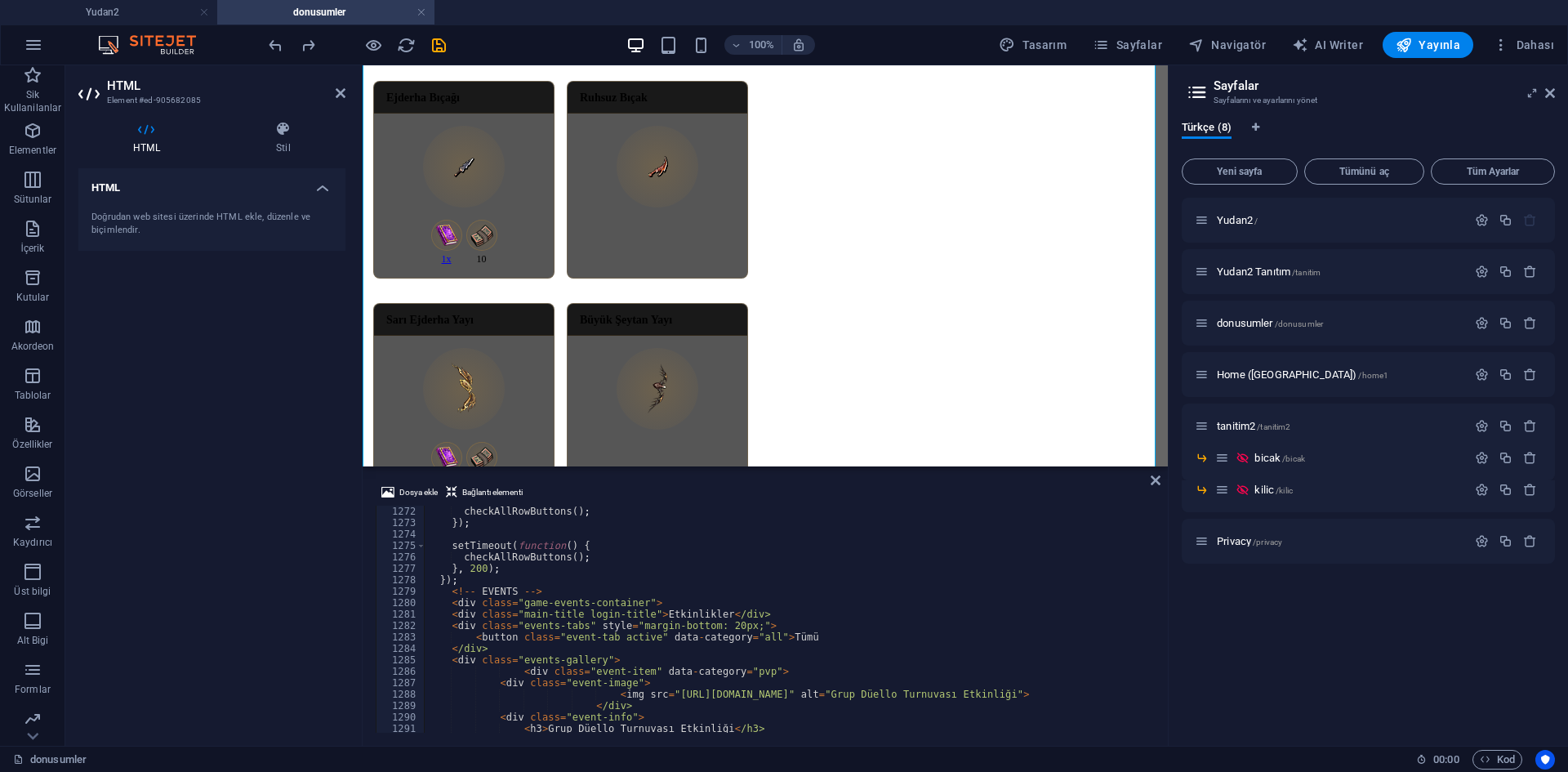
type textarea "<div class="events-tabs" style="margin-bottom: 20px;">"
drag, startPoint x: 756, startPoint y: 625, endPoint x: 410, endPoint y: 628, distance: 346.0
click at [410, 628] on div "<div class="events-tabs" style="margin-bottom: 20px;"> 1272 1273 1274 1275 1276…" at bounding box center [765, 619] width 779 height 227
click at [764, 623] on div "checkAllRowButtons ( ) ; }) ; setTimeout ( function ( ) { checkAllRowButtons ( …" at bounding box center [787, 619] width 726 height 227
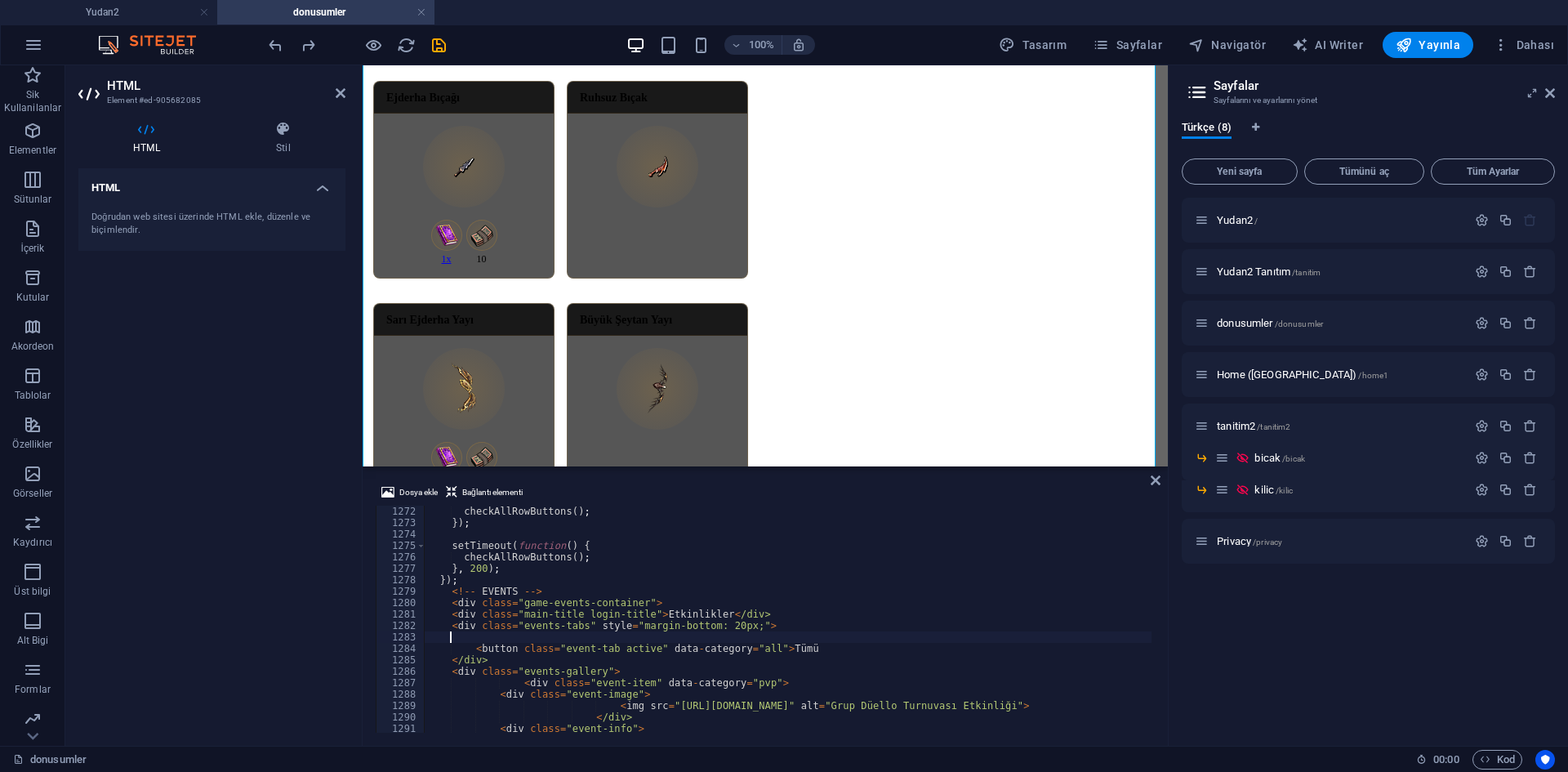
scroll to position [0, 1]
paste textarea "<div class="events-tabs" style="margin-bottom: 20px;">"
drag, startPoint x: 466, startPoint y: 633, endPoint x: 565, endPoint y: 668, distance: 105.0
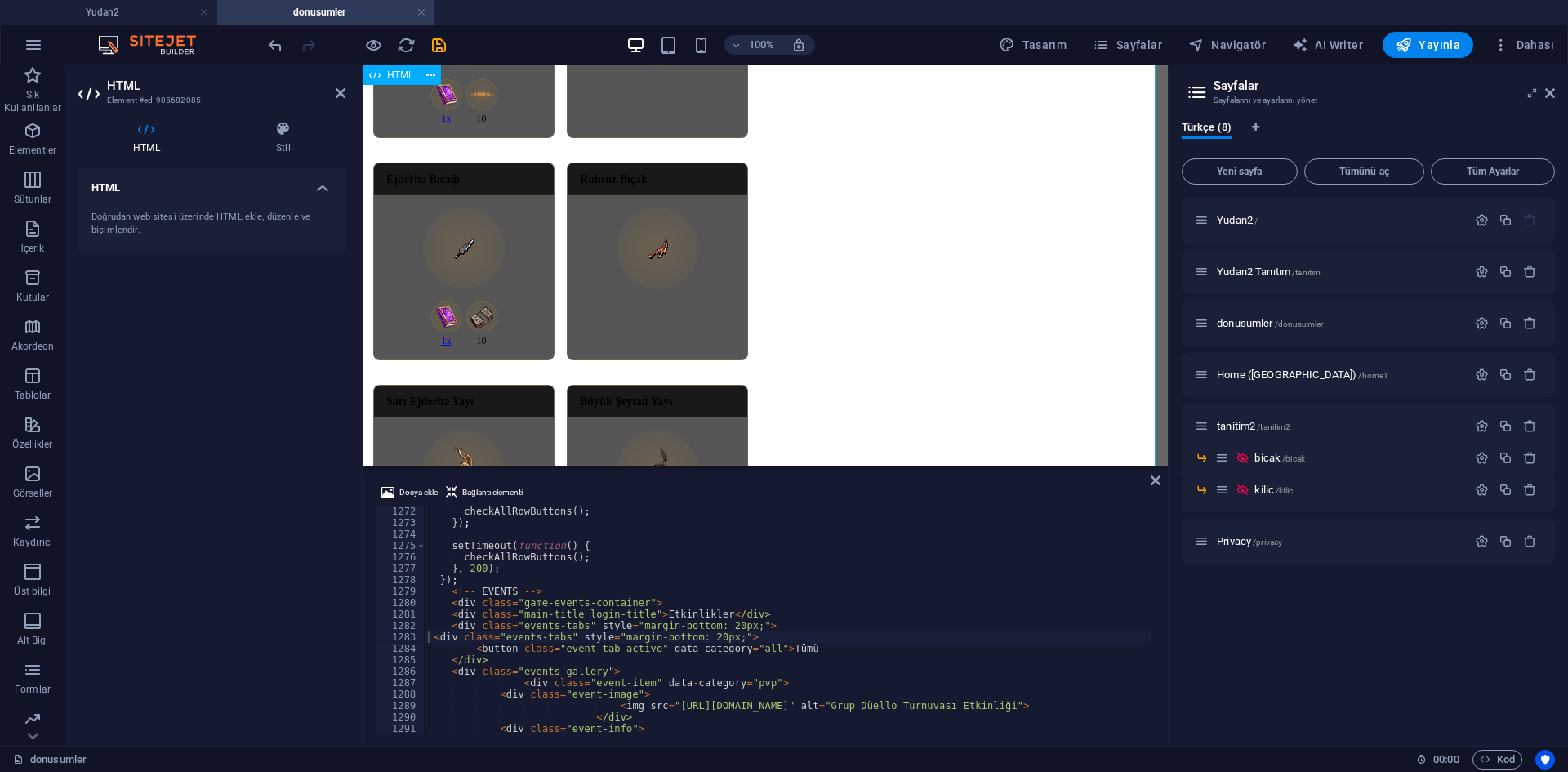
scroll to position [1618, 0]
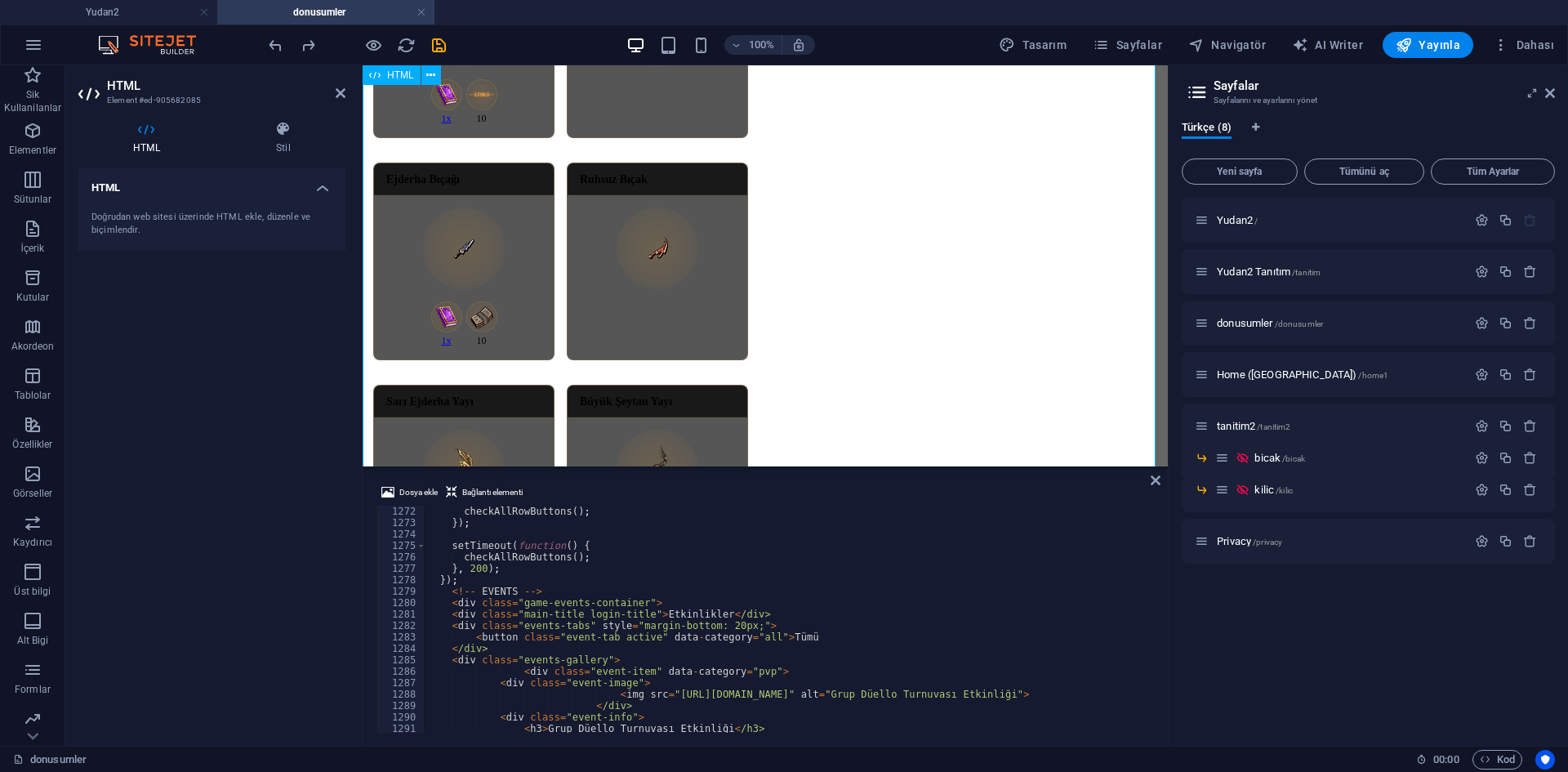
scroll to position [1781, 0]
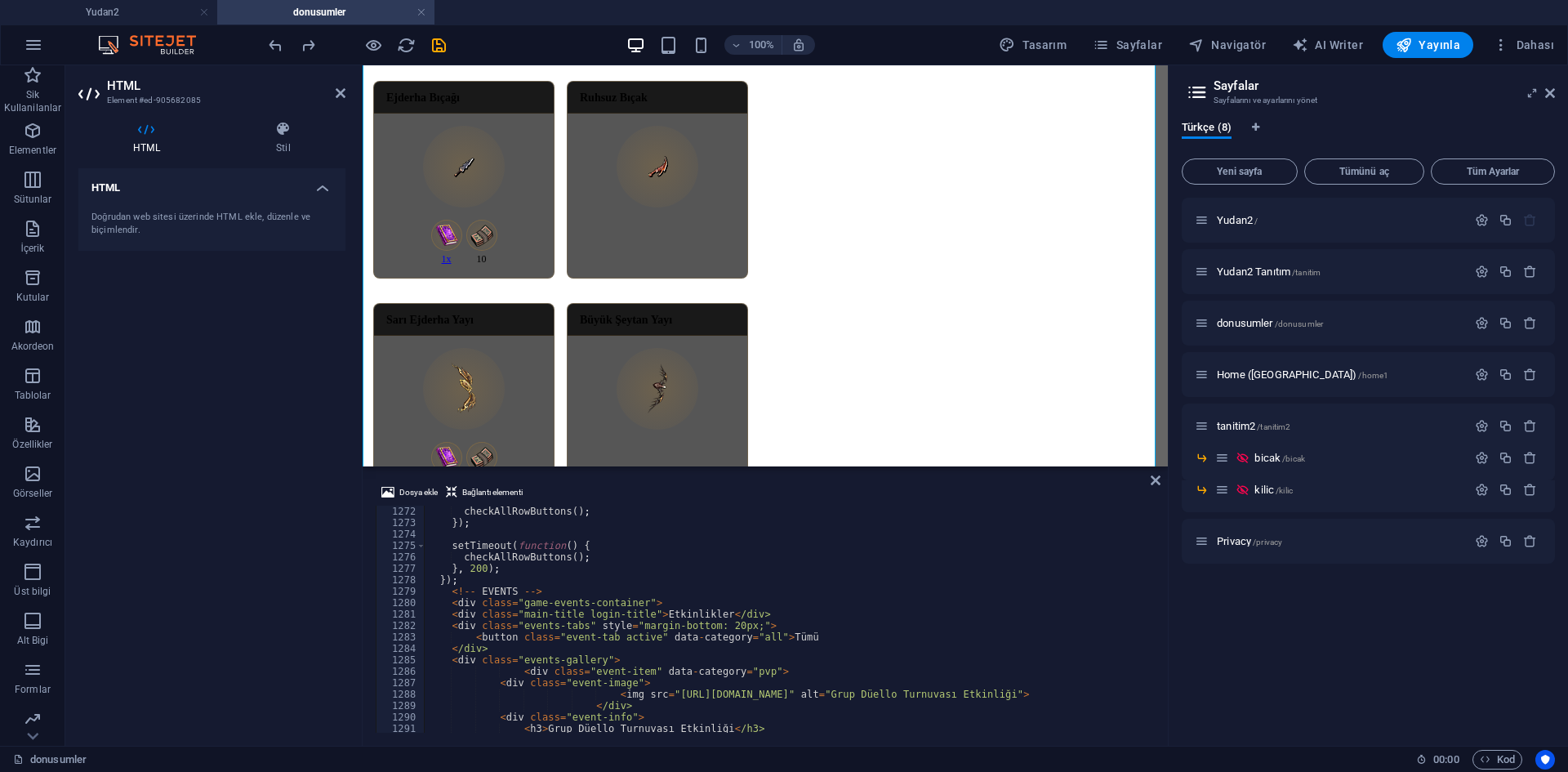
type textarea "<button class="event-tab active" data-category="all">Tümü"
drag, startPoint x: 810, startPoint y: 640, endPoint x: 391, endPoint y: 640, distance: 419.0
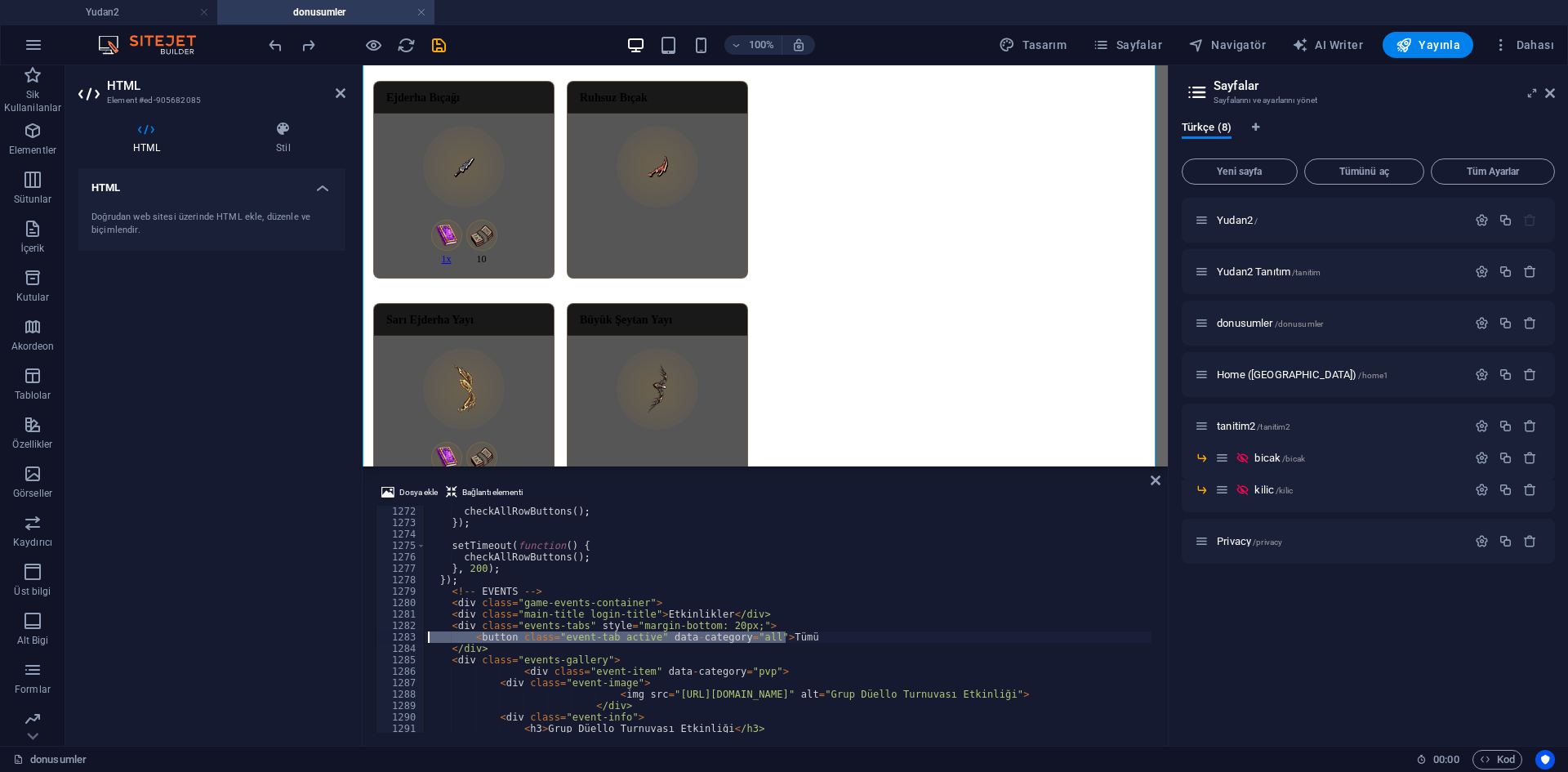
click at [391, 640] on div "<button class="event-tab active" data-category="all">Tümü 1272 1273 1274 1275 1…" at bounding box center [765, 619] width 779 height 227
drag, startPoint x: 808, startPoint y: 664, endPoint x: 539, endPoint y: 663, distance: 269.0
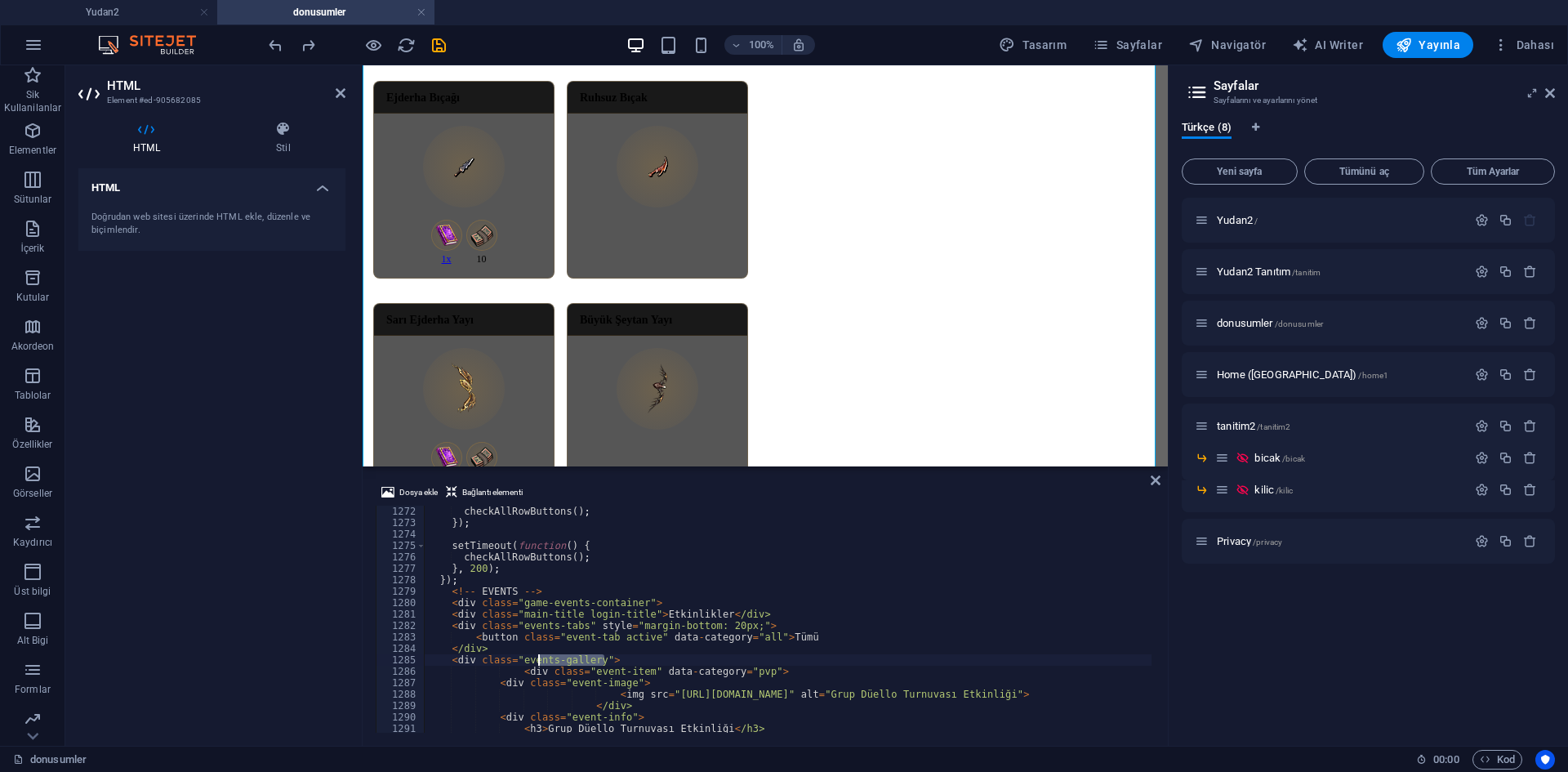
click at [743, 661] on div "checkAllRowButtons ( ) ; }) ; setTimeout ( function ( ) { checkAllRowButtons ( …" at bounding box center [787, 619] width 726 height 227
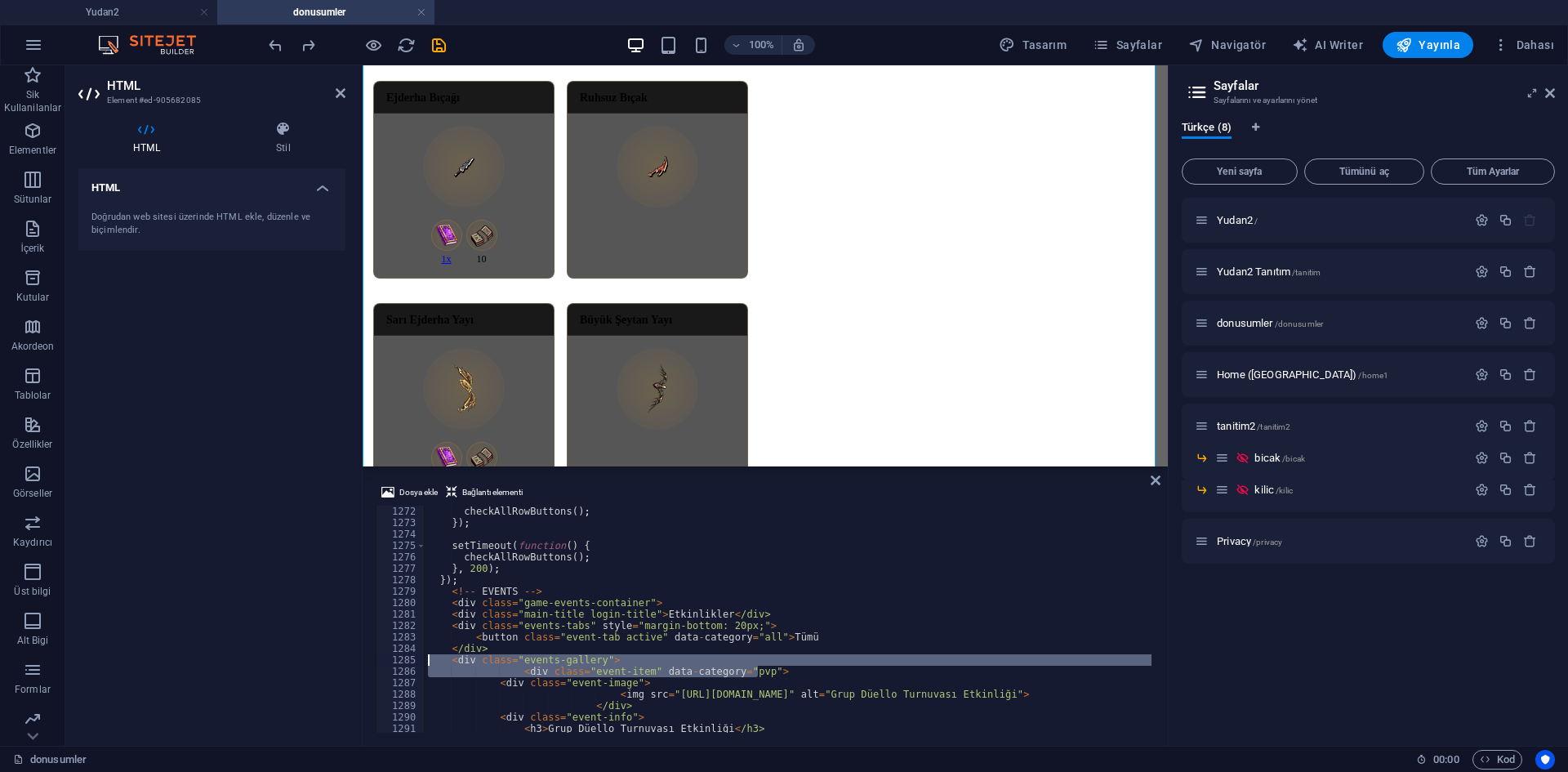
drag, startPoint x: 779, startPoint y: 671, endPoint x: 377, endPoint y: 664, distance: 402.1
click at [377, 664] on div "<div class="events-gallery"> 1272 1273 1274 1275 1276 1277 1278 1279 1280 1281 …" at bounding box center [765, 619] width 779 height 227
click at [566, 665] on div "checkAllRowButtons ( ) ; }) ; setTimeout ( function ( ) { checkAllRowButtons ( …" at bounding box center [787, 619] width 726 height 227
type textarea "<div class="event-item" data-category="pvp">"
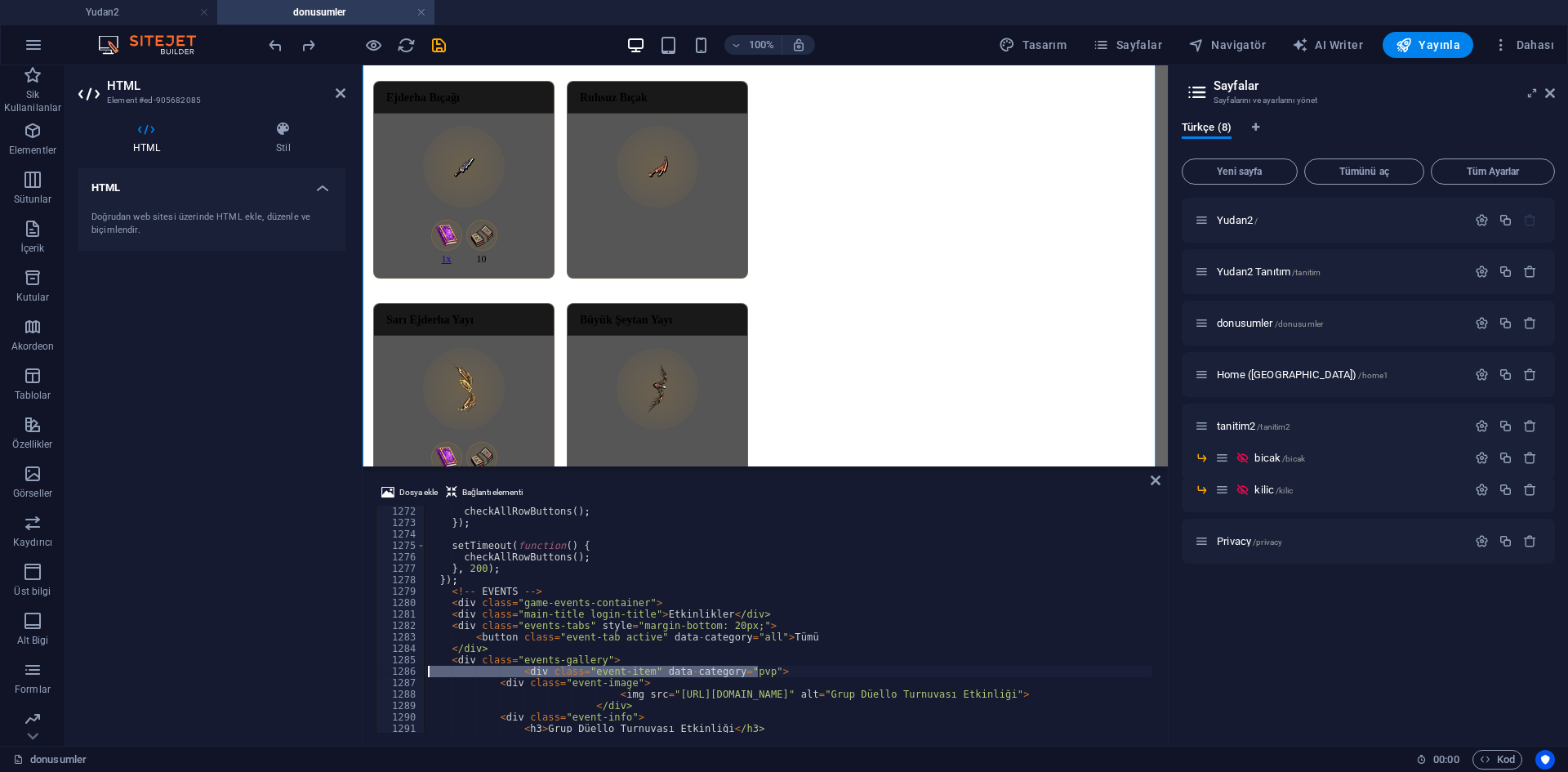
drag, startPoint x: 784, startPoint y: 669, endPoint x: 401, endPoint y: 666, distance: 383.0
click at [401, 666] on div "<div class="event-item" data-category="pvp"> 1272 1273 1274 1275 1276 1277 1278…" at bounding box center [765, 619] width 779 height 227
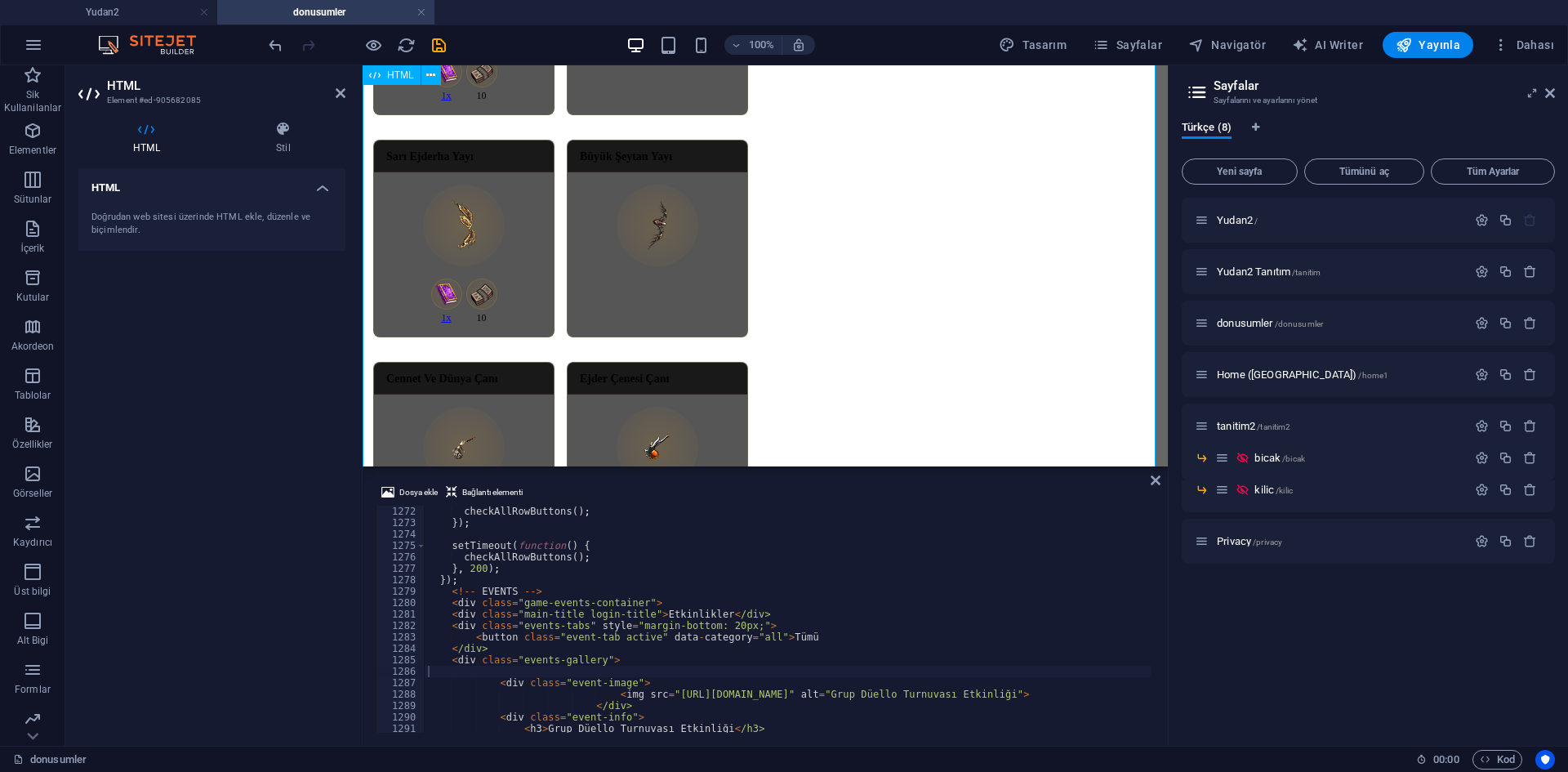
scroll to position [1781, 0]
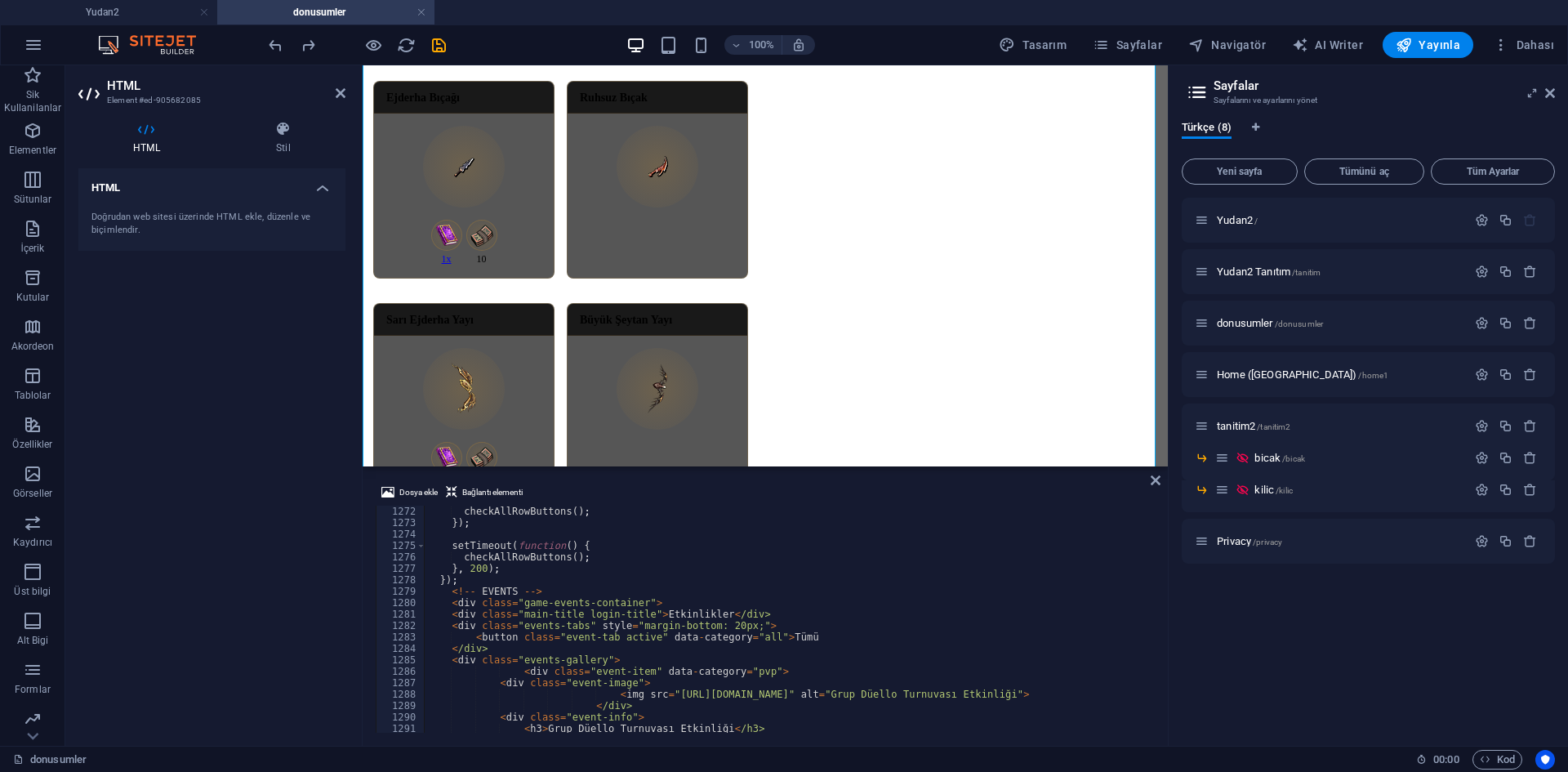
type textarea "<!-- EVENTS -->"
drag, startPoint x: 566, startPoint y: 595, endPoint x: 375, endPoint y: 592, distance: 191.0
click at [375, 592] on div "Dosya ekle Bağlantı elementi <!-- EVENTS --> 1272 1273 1274 1275 1276 1277 1278…" at bounding box center [765, 607] width 805 height 276
type textarea "});"
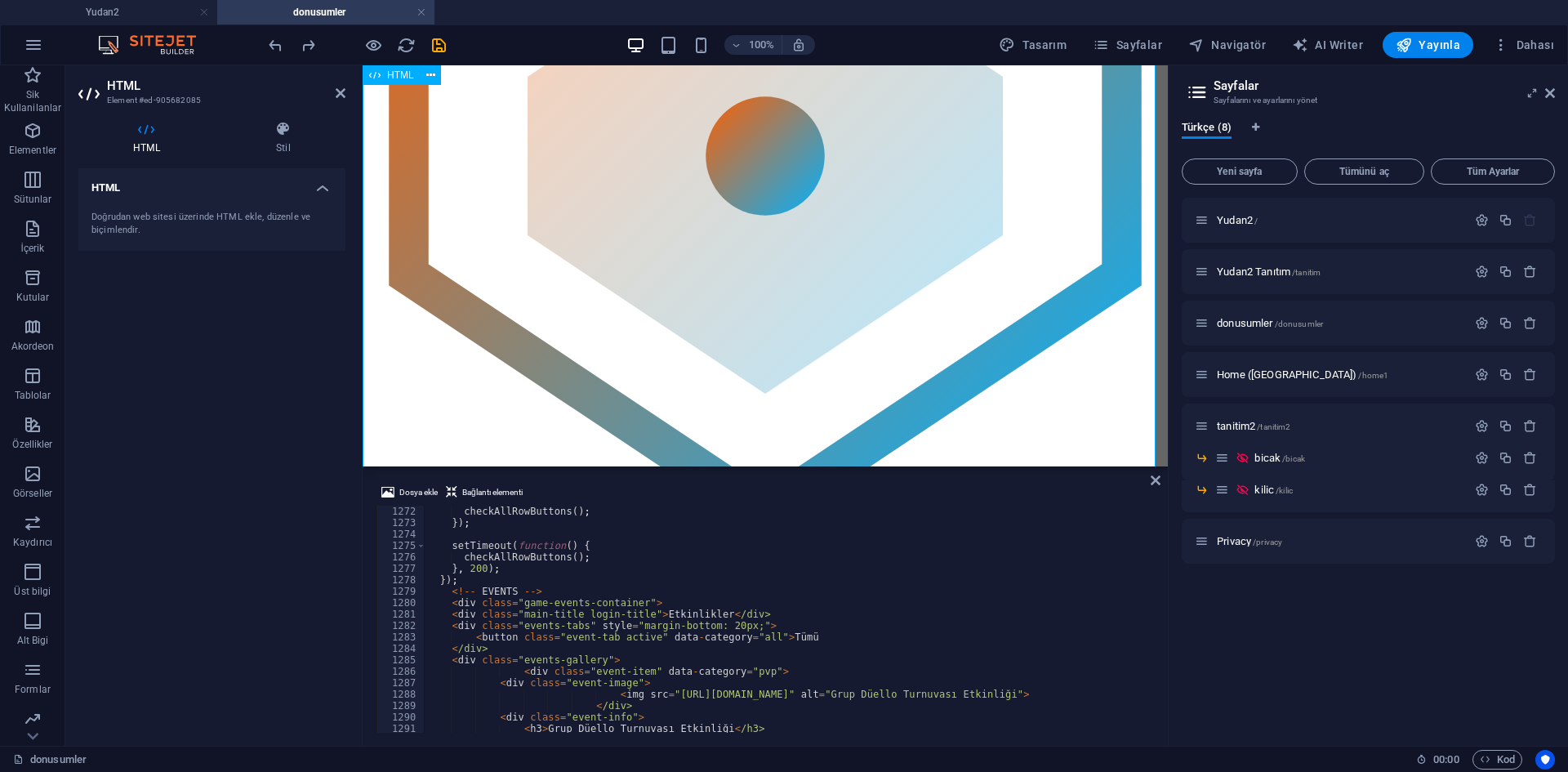
scroll to position [0, 0]
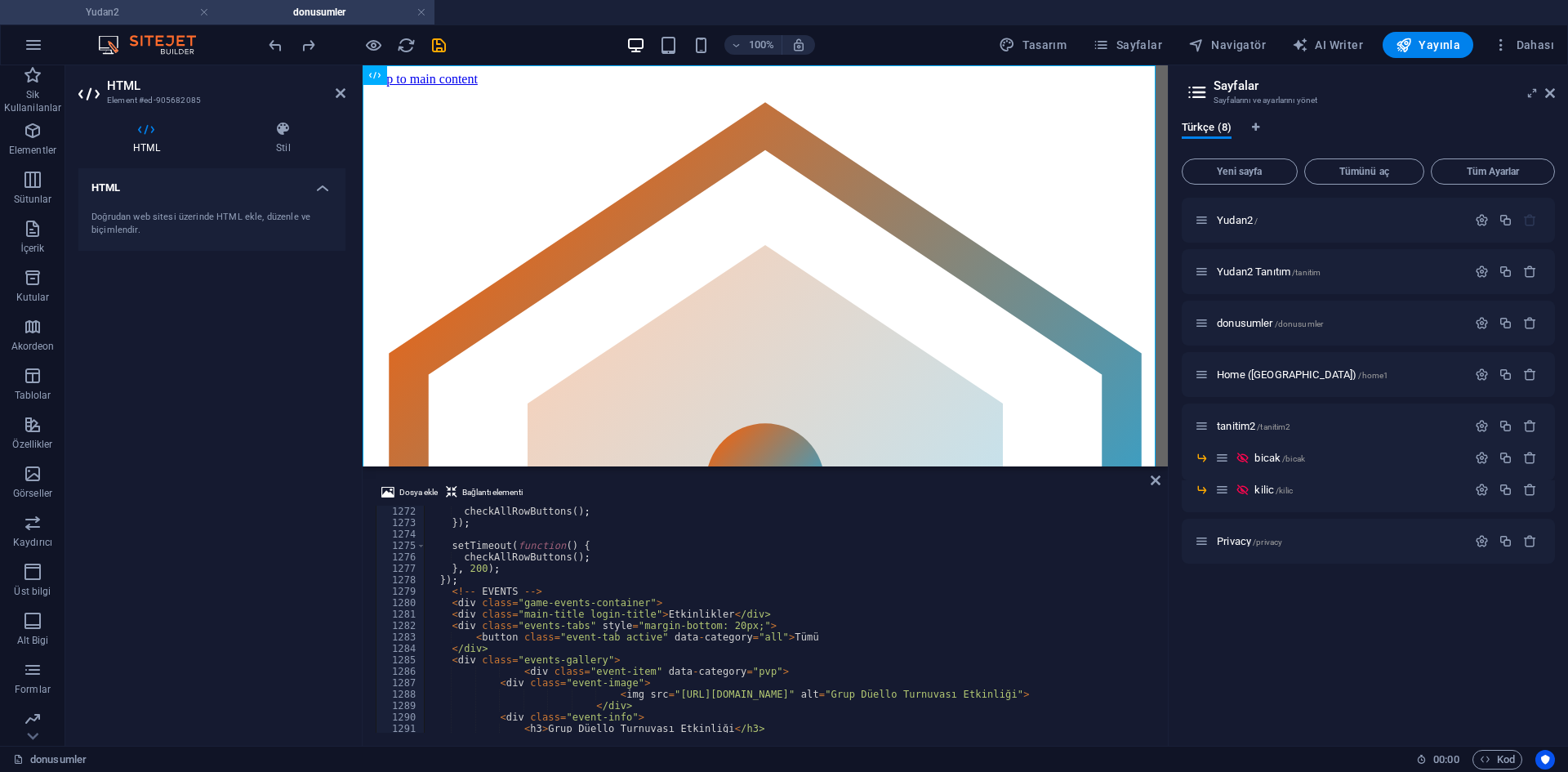
click at [151, 8] on h4 "Yudan2" at bounding box center [109, 11] width 217 height 18
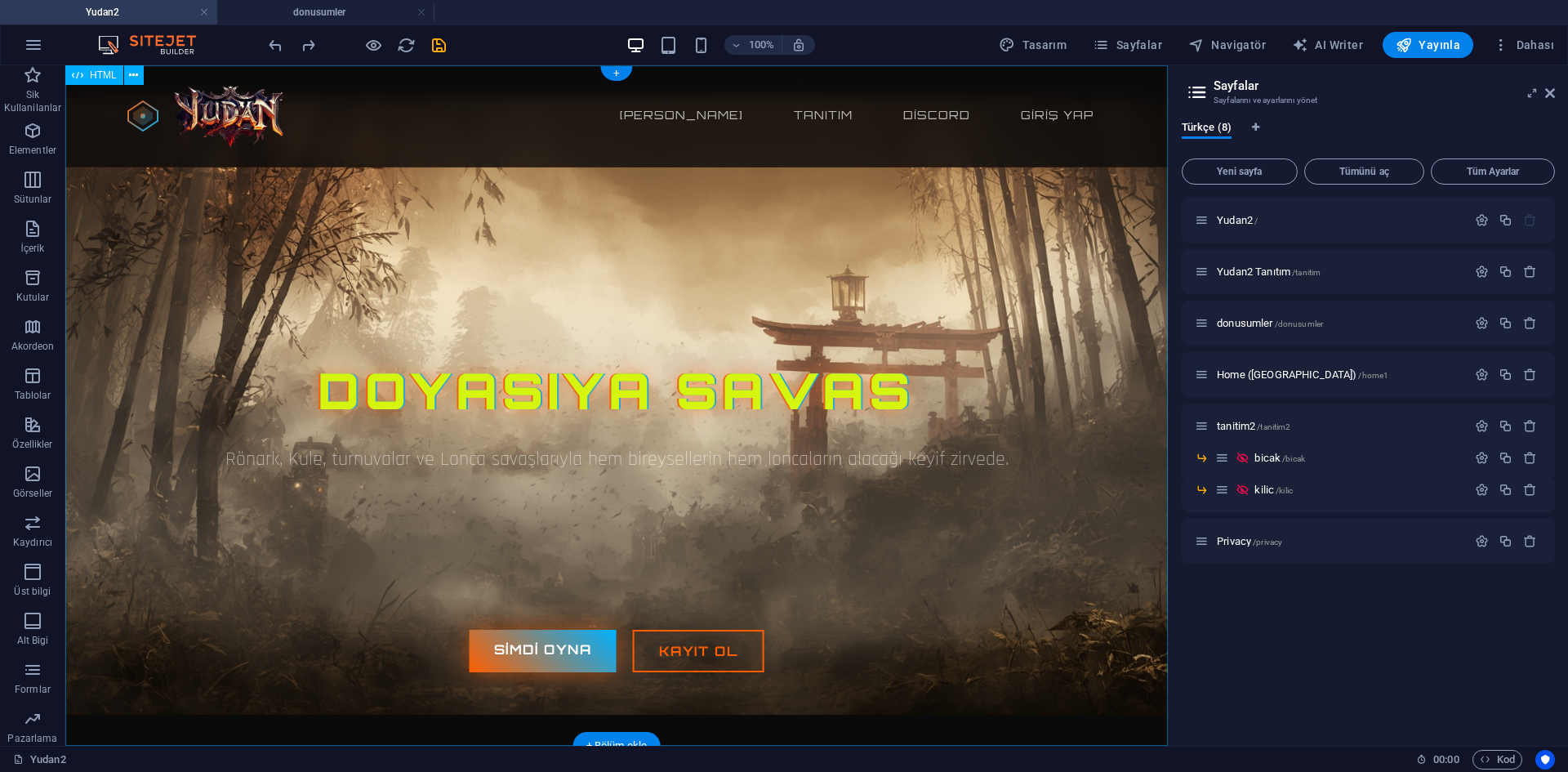
click at [881, 321] on div "Yudan2 65-250 pvp Server Ana sayfa Tanıtım Discord Giriş Yap Doyasıya Savas Rön…" at bounding box center [617, 406] width 1102 height 680
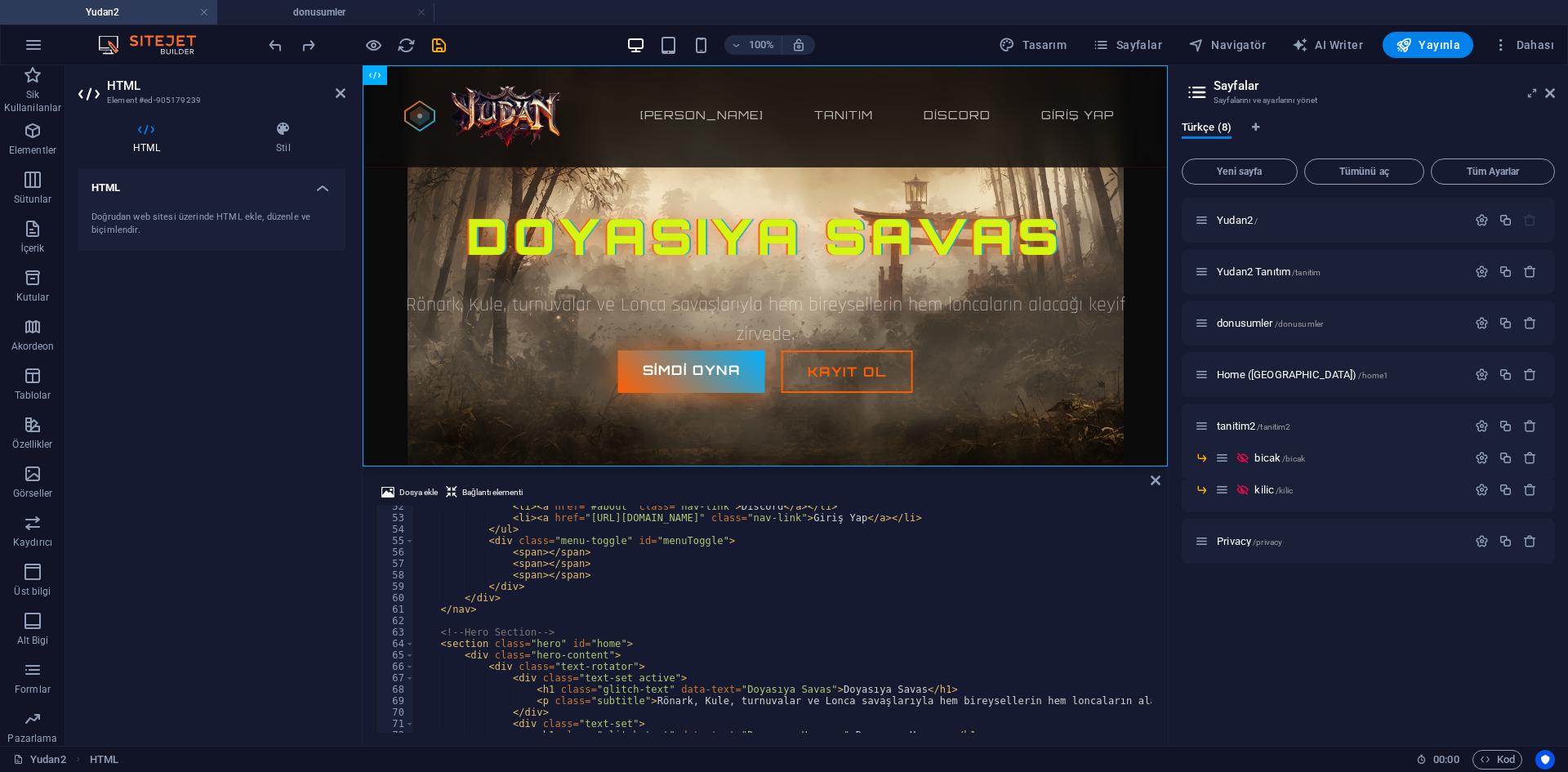
scroll to position [637, 0]
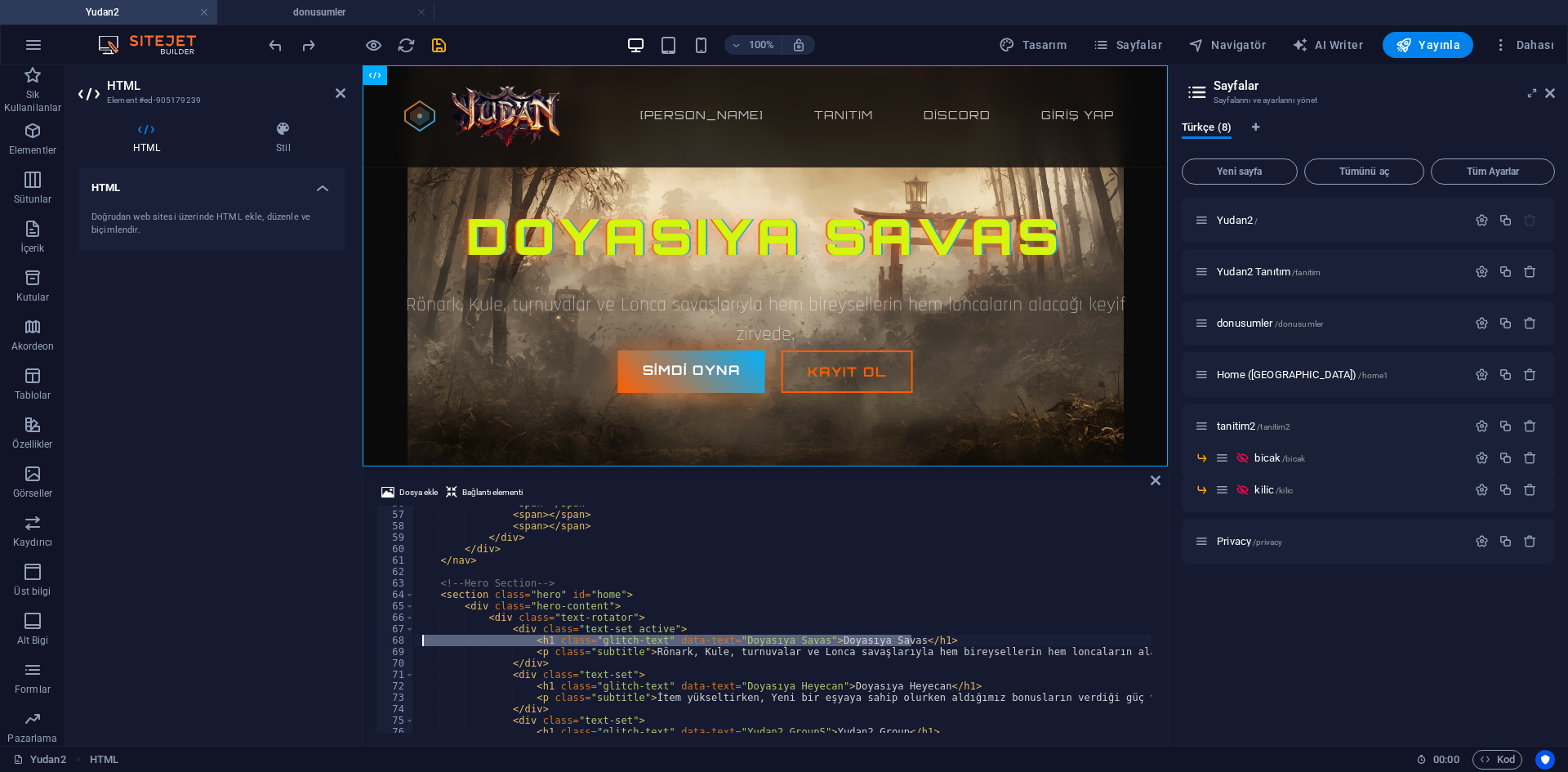
drag, startPoint x: 939, startPoint y: 641, endPoint x: 425, endPoint y: 636, distance: 514.0
click at [425, 636] on div "< span > </ span > < span > </ span > < span > </ span > </ div > </ div > </ n…" at bounding box center [1022, 620] width 1217 height 247
click at [616, 640] on div "< span > </ span > < span > </ span > < span > </ span > </ div > </ div > </ n…" at bounding box center [782, 619] width 738 height 227
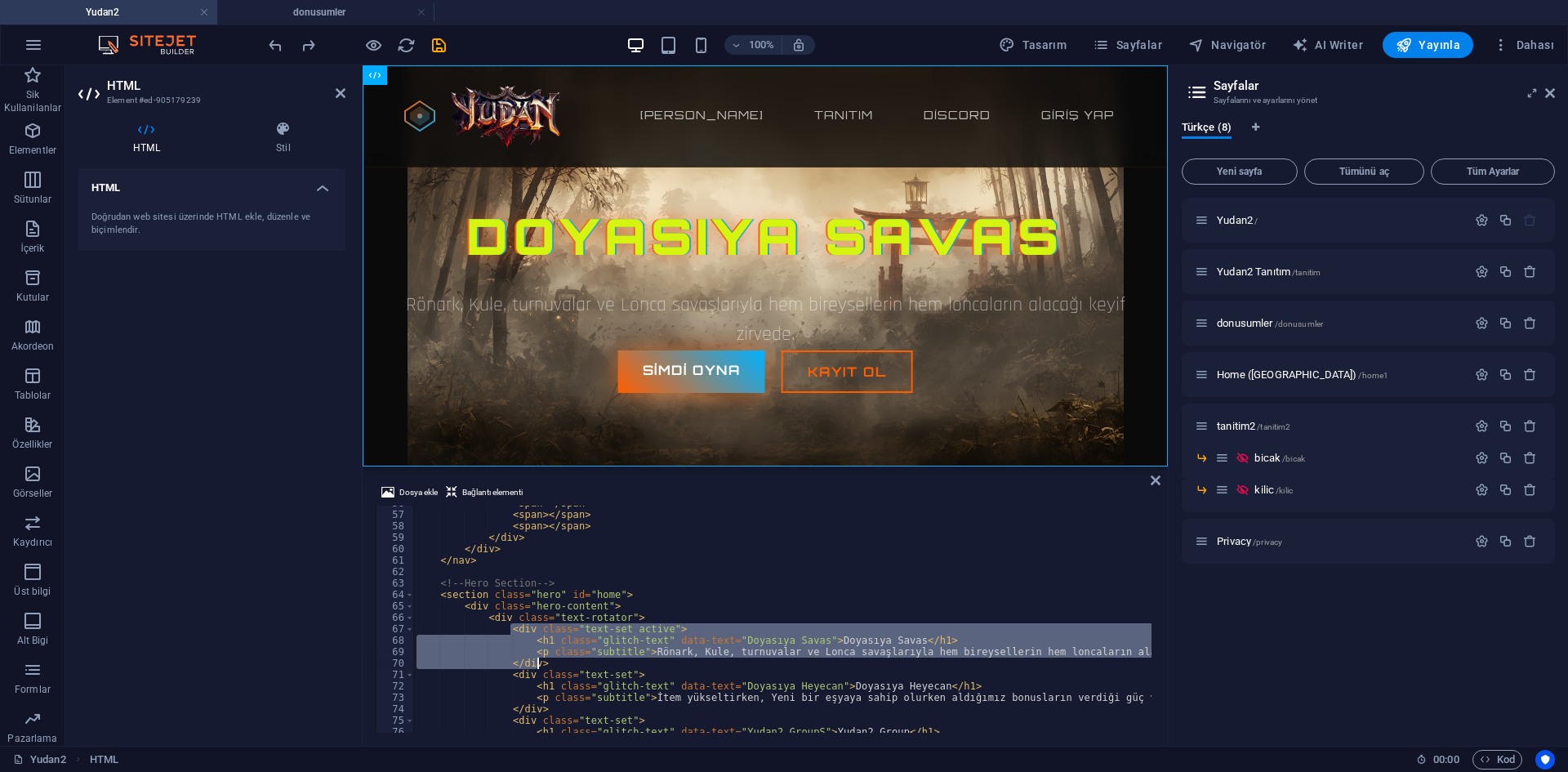
drag, startPoint x: 507, startPoint y: 629, endPoint x: 708, endPoint y: 664, distance: 204.0
click at [708, 664] on div "< span > </ span > < span > </ span > < span > </ span > </ div > </ div > </ n…" at bounding box center [1022, 620] width 1217 height 247
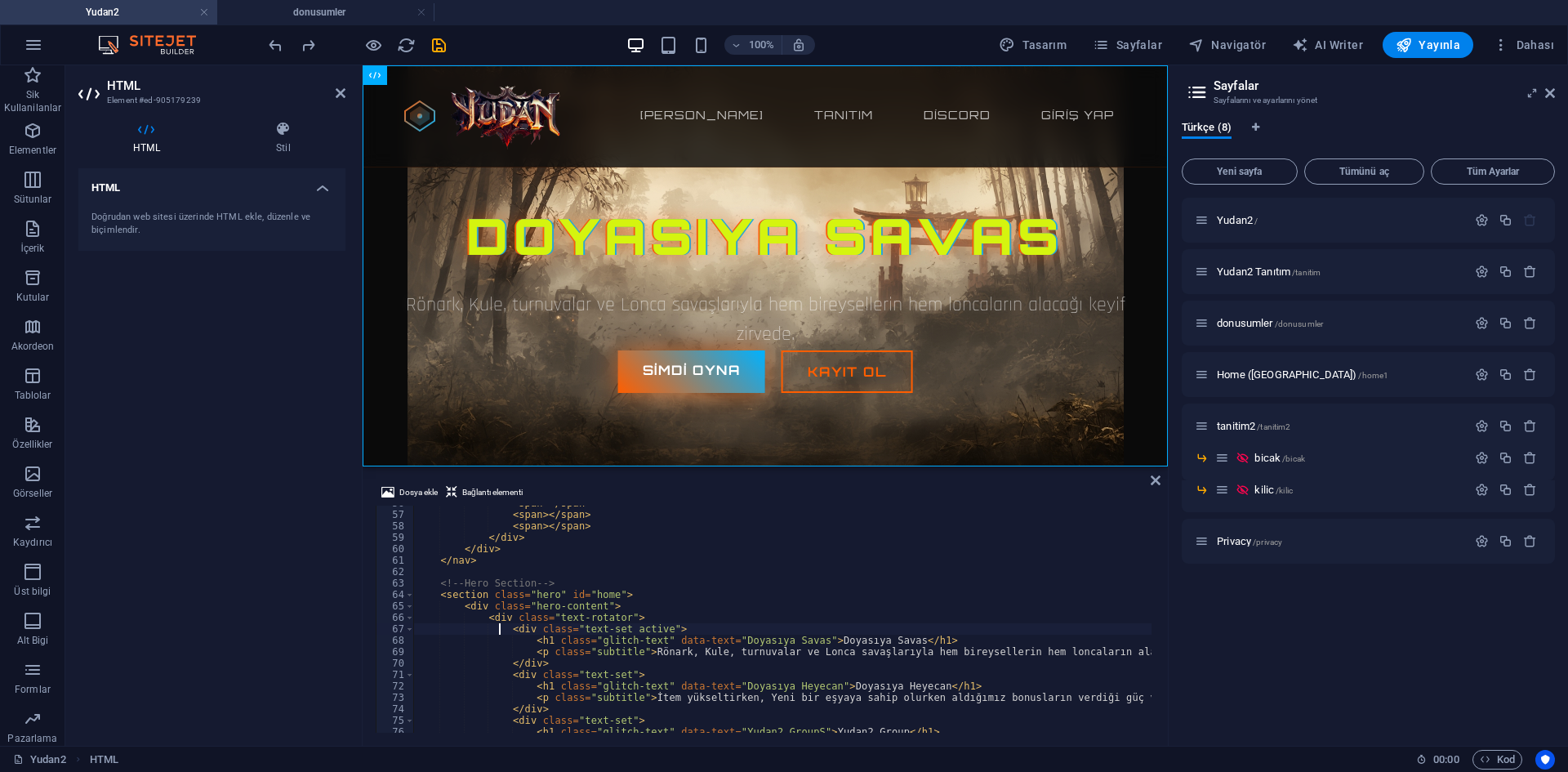
click at [501, 630] on div "< span > </ span > < span > </ span > < span > </ span > </ div > </ div > </ n…" at bounding box center [1022, 620] width 1217 height 247
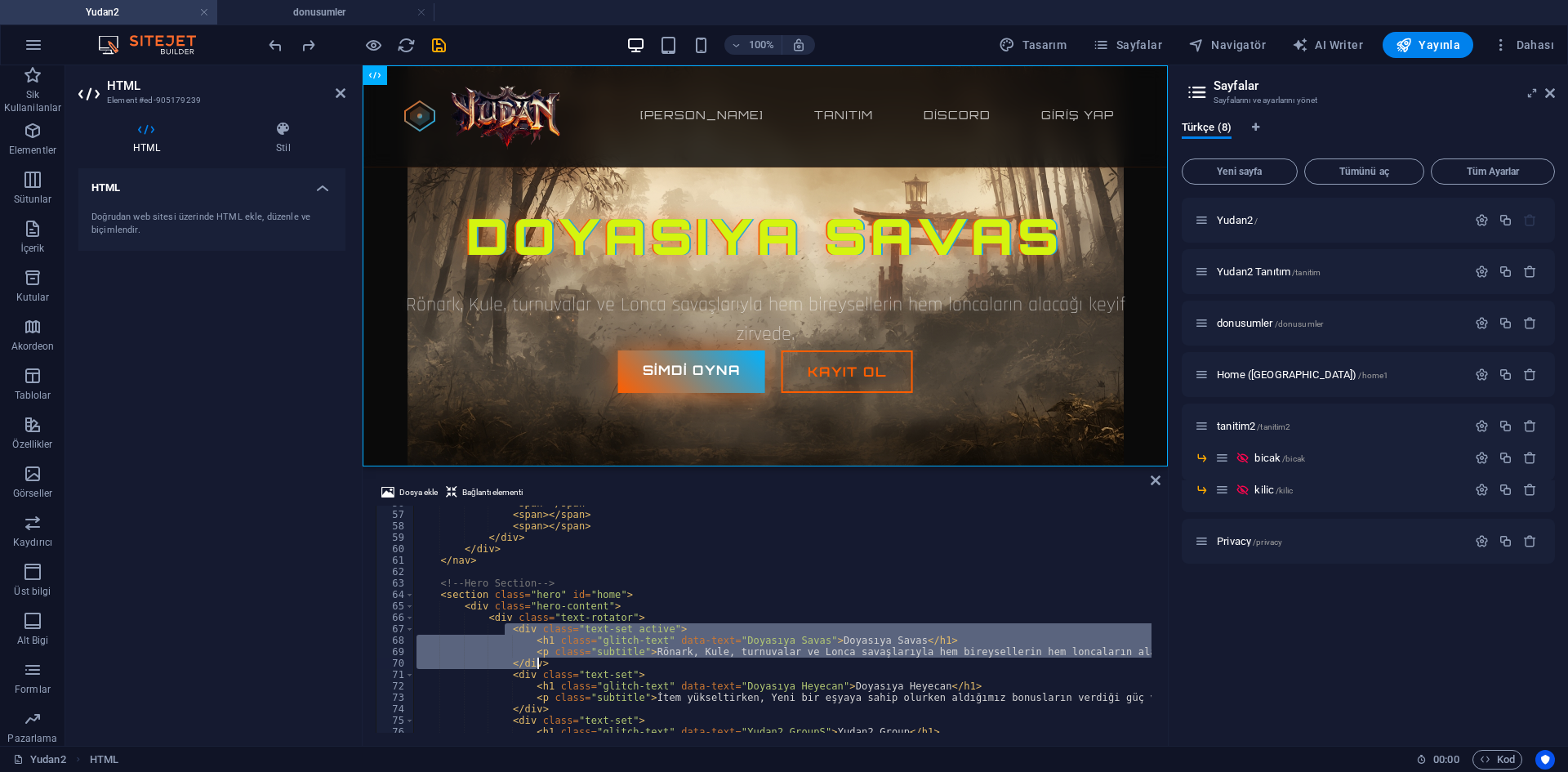
drag, startPoint x: 502, startPoint y: 629, endPoint x: 560, endPoint y: 661, distance: 66.2
click at [560, 661] on div "< span > </ span > < span > </ span > < span > </ span > </ div > </ div > </ n…" at bounding box center [1022, 620] width 1217 height 247
type textarea "<p class="subtitle">Rönark, Kule, turnuvalar ve Lonca savaşlarıyla hem bireysel…"
drag, startPoint x: 387, startPoint y: 13, endPoint x: 91, endPoint y: 85, distance: 304.6
click at [387, 13] on h4 "donusumler" at bounding box center [326, 11] width 217 height 18
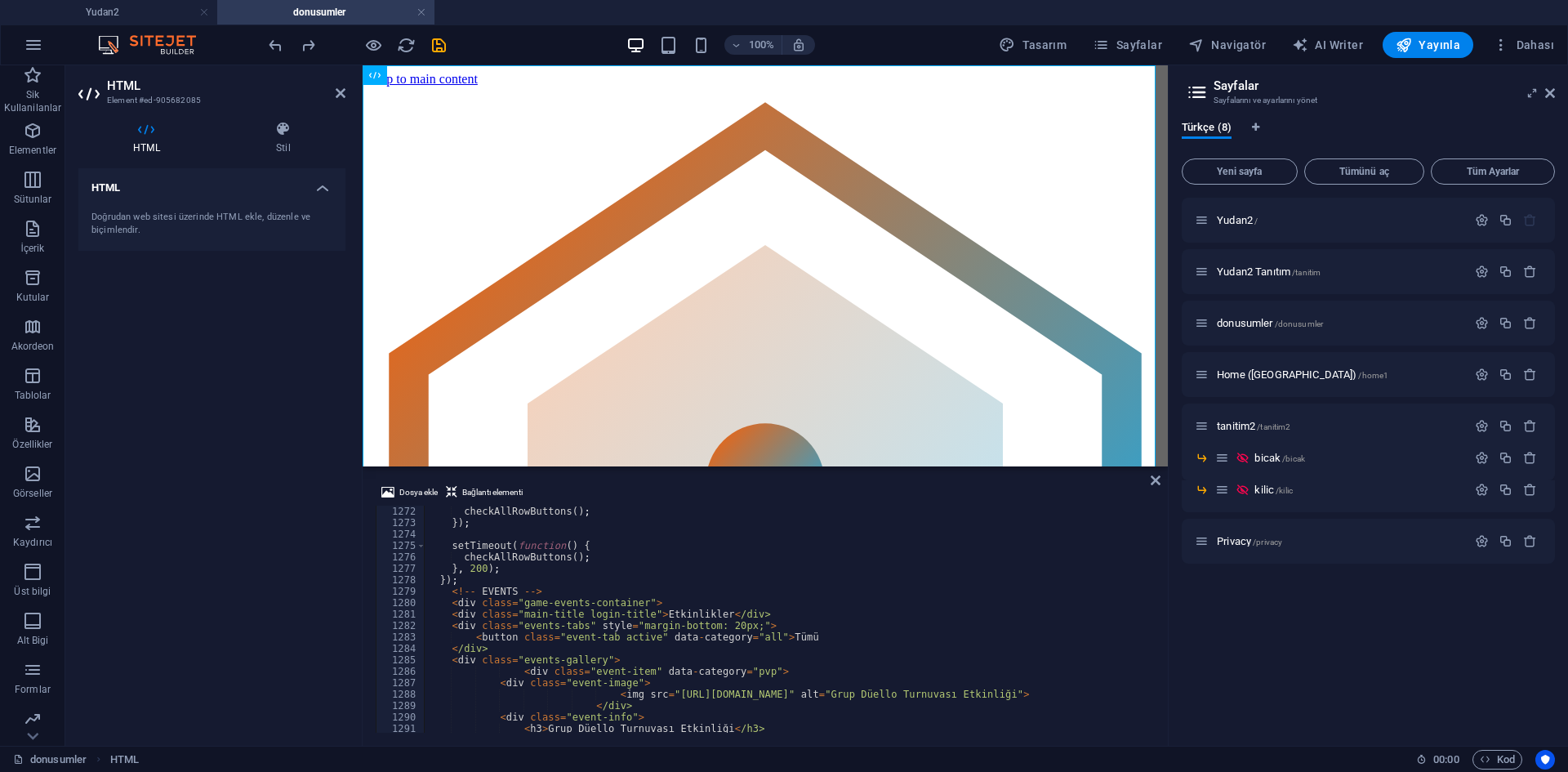
type textarea "<!-- EVENTS -->"
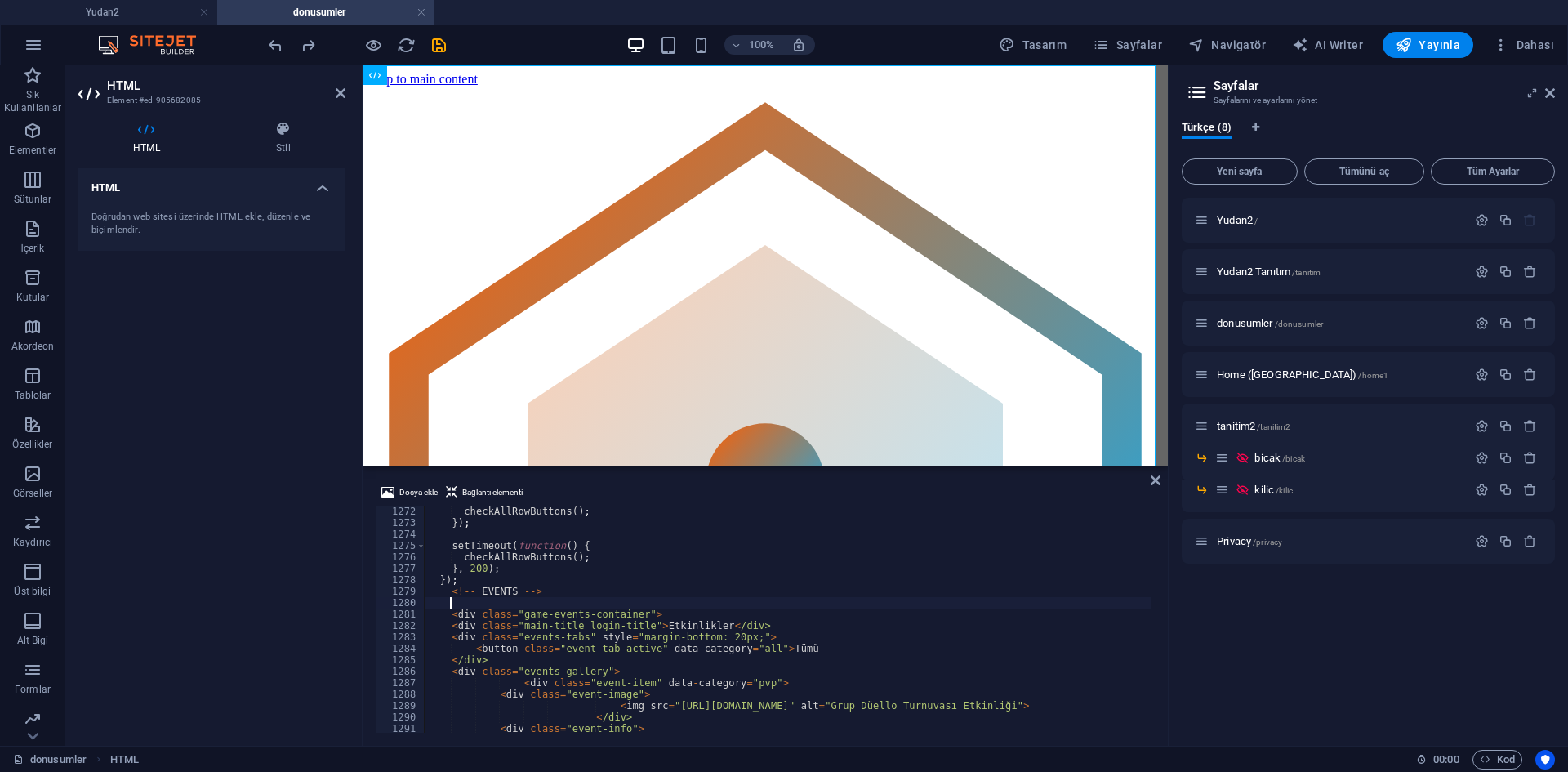
paste textarea "</div>"
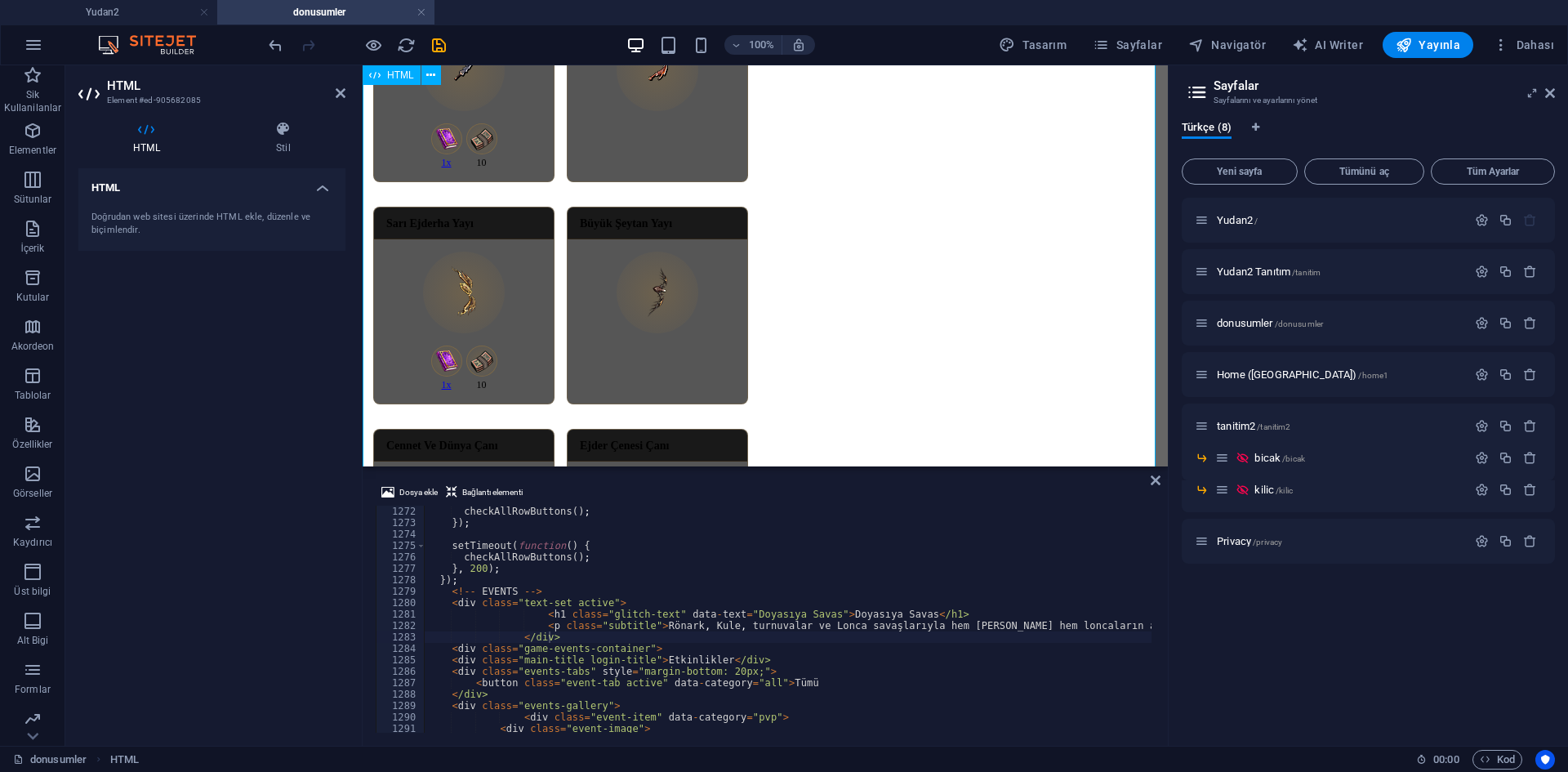
scroll to position [1714, 0]
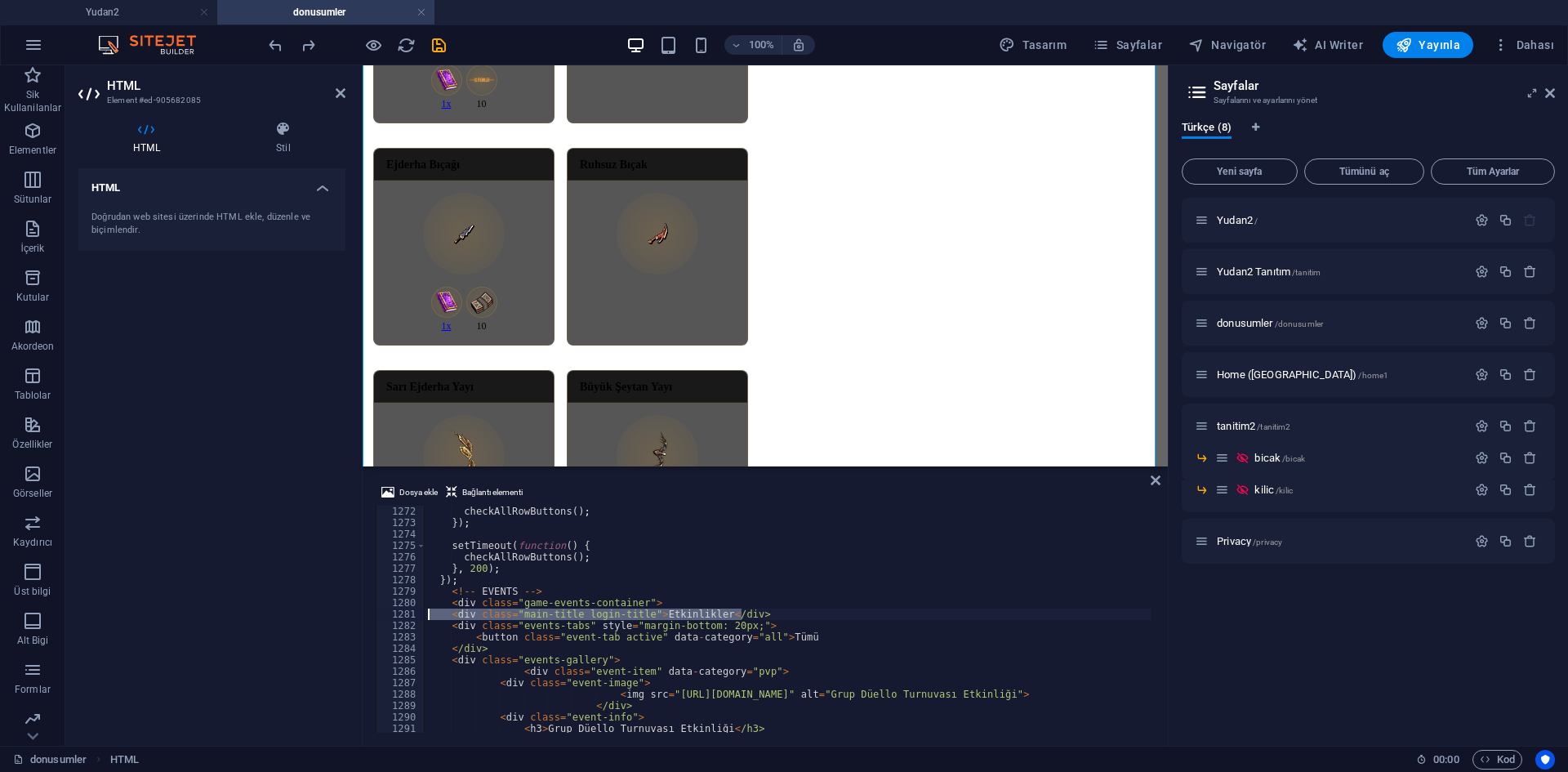
drag, startPoint x: 753, startPoint y: 611, endPoint x: 410, endPoint y: 616, distance: 343.0
click at [410, 616] on div "<div class="main-title login-title">Etkinlikler</div> 1272 1273 1274 1275 1276 …" at bounding box center [765, 619] width 779 height 227
paste textarea
type textarea "});"
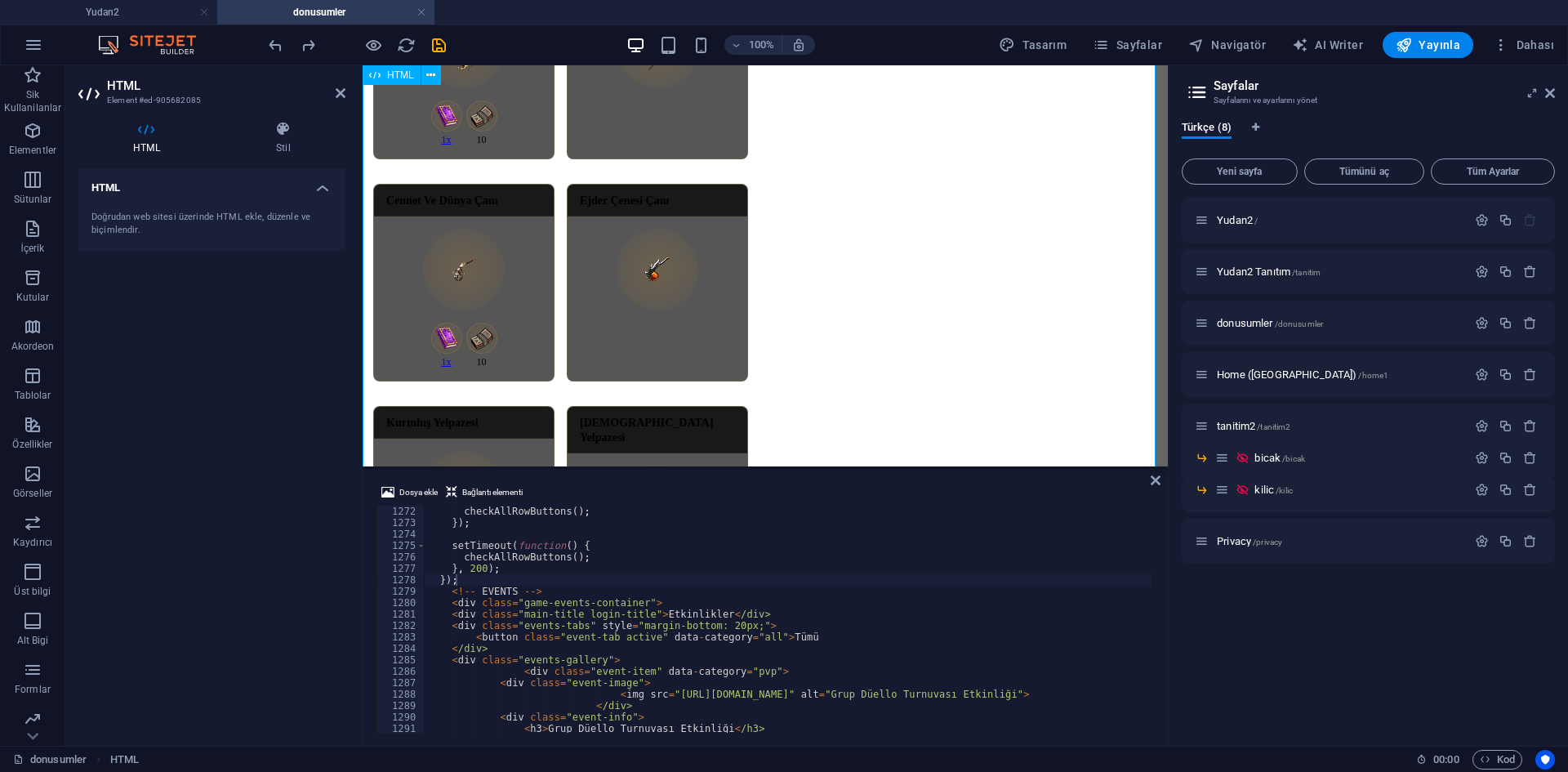
scroll to position [1796, 0]
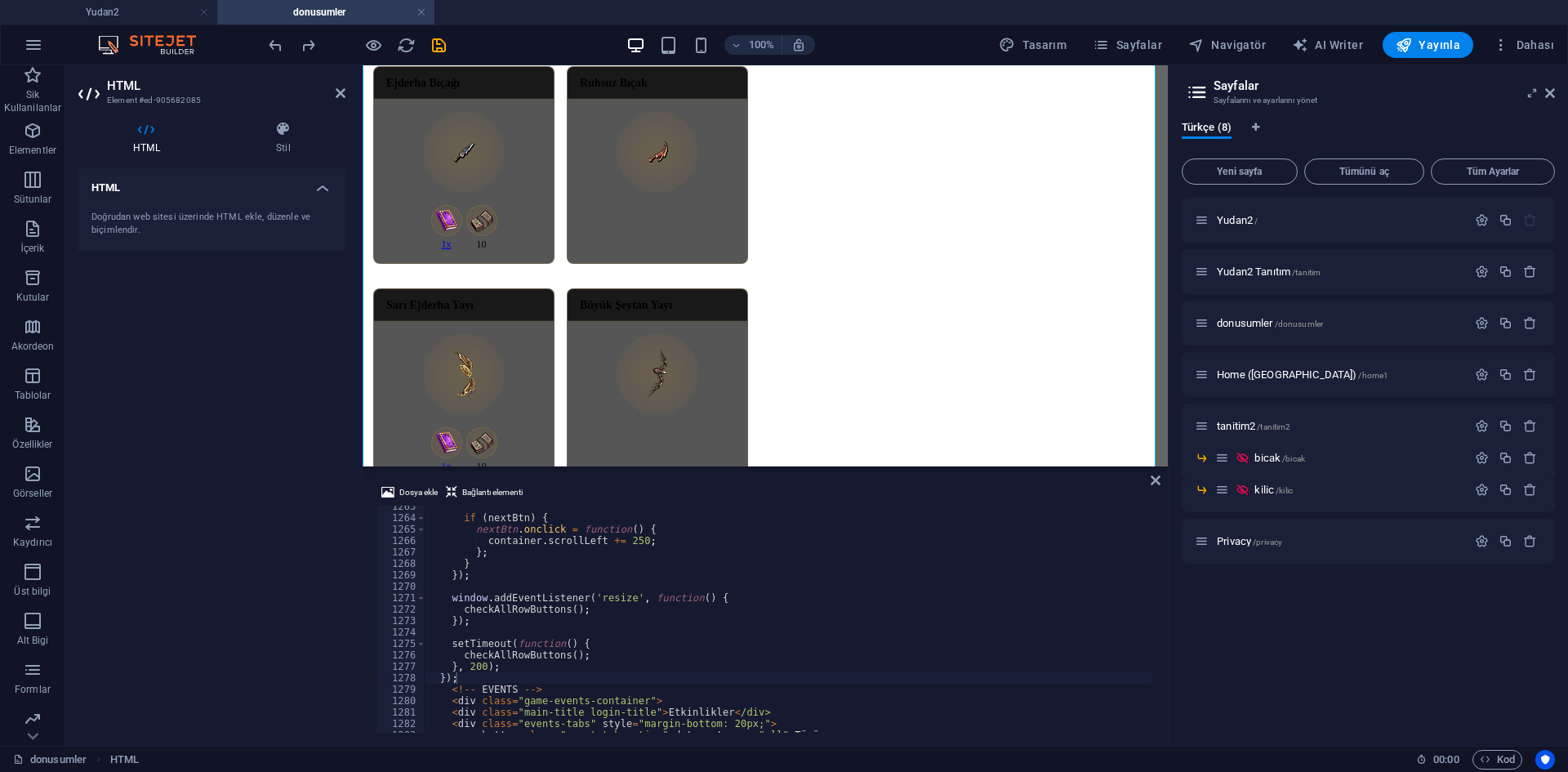
scroll to position [14381, 0]
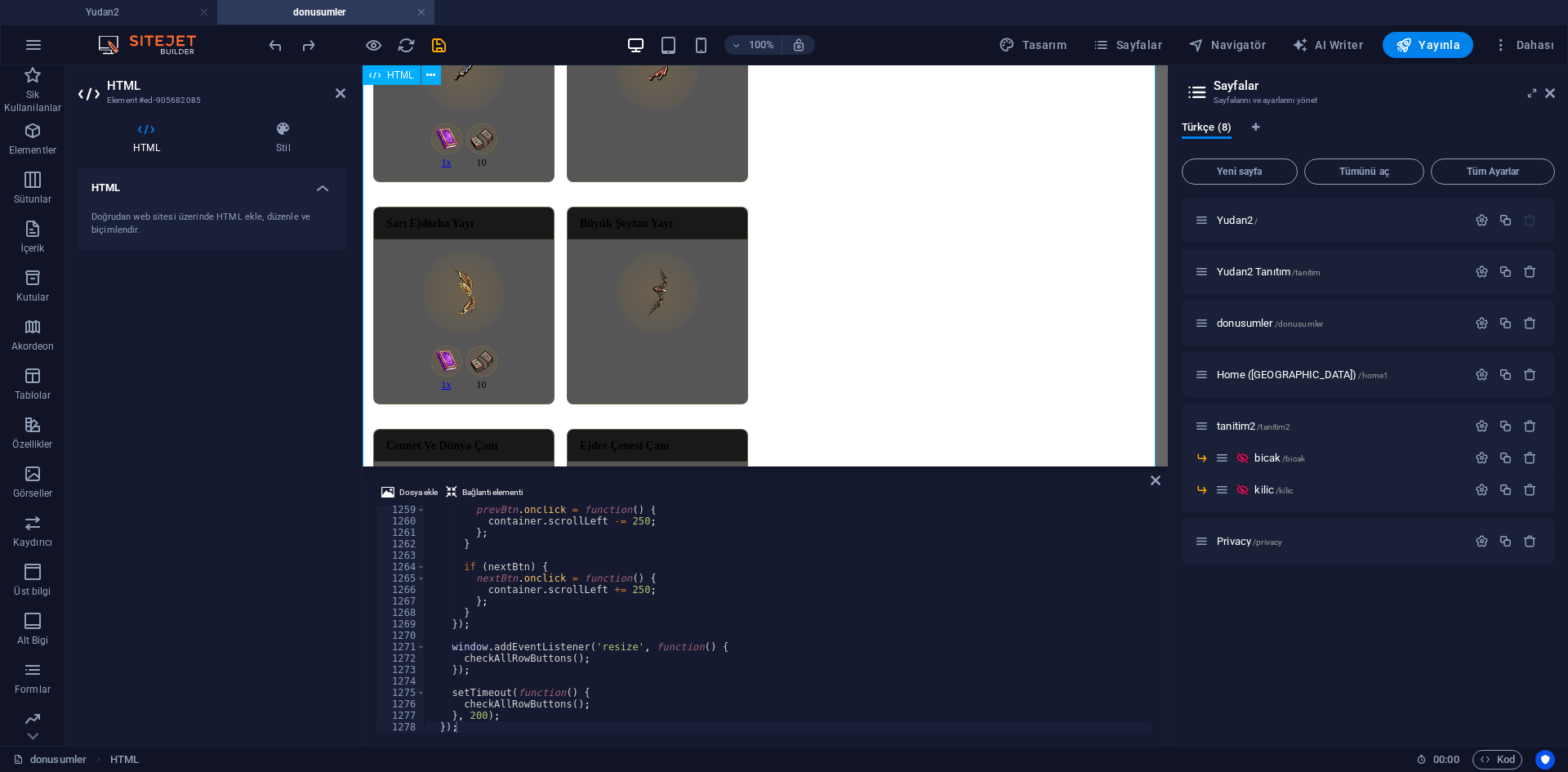
scroll to position [1633, 0]
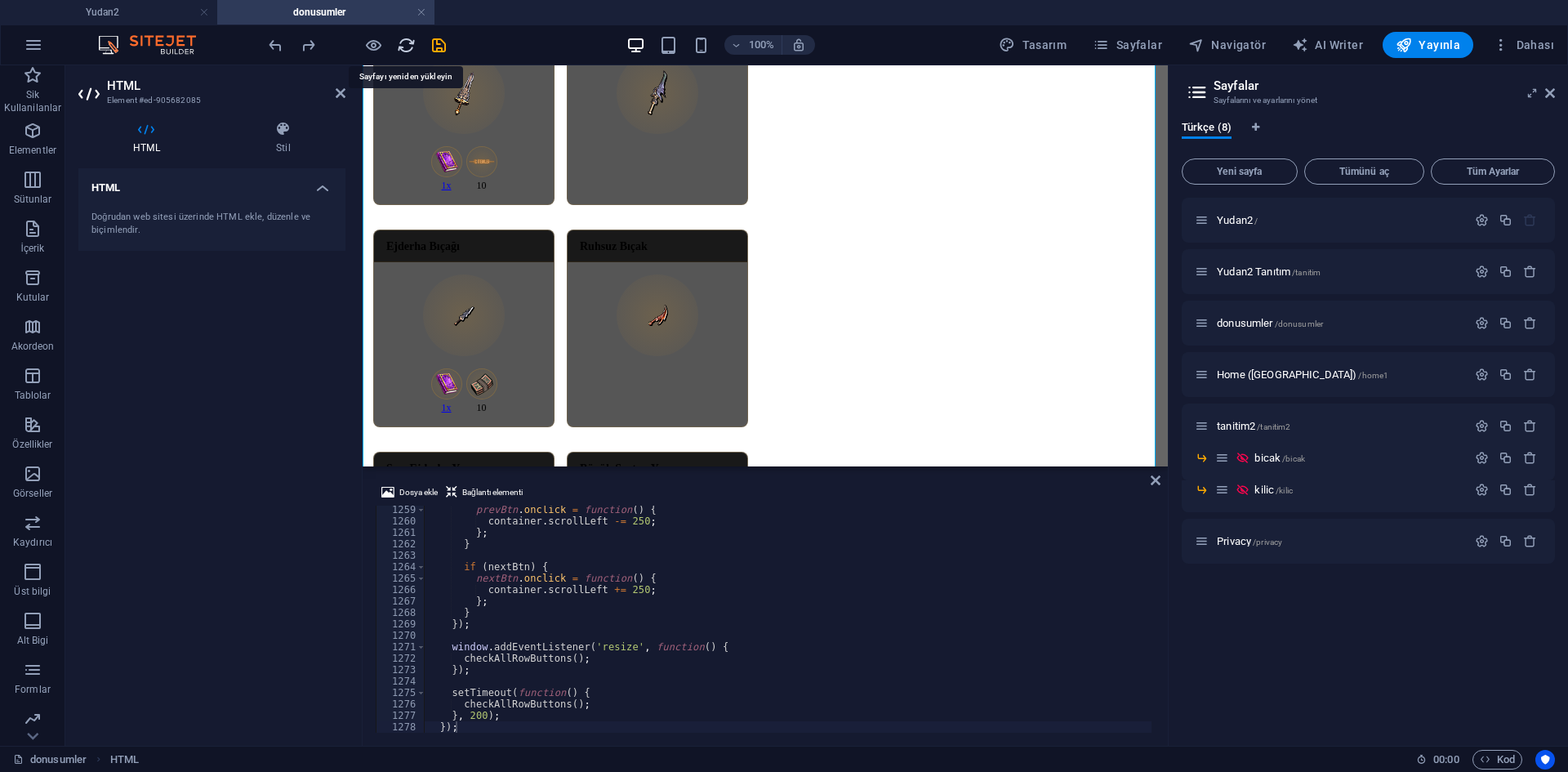
click at [403, 49] on icon "reload" at bounding box center [407, 46] width 19 height 19
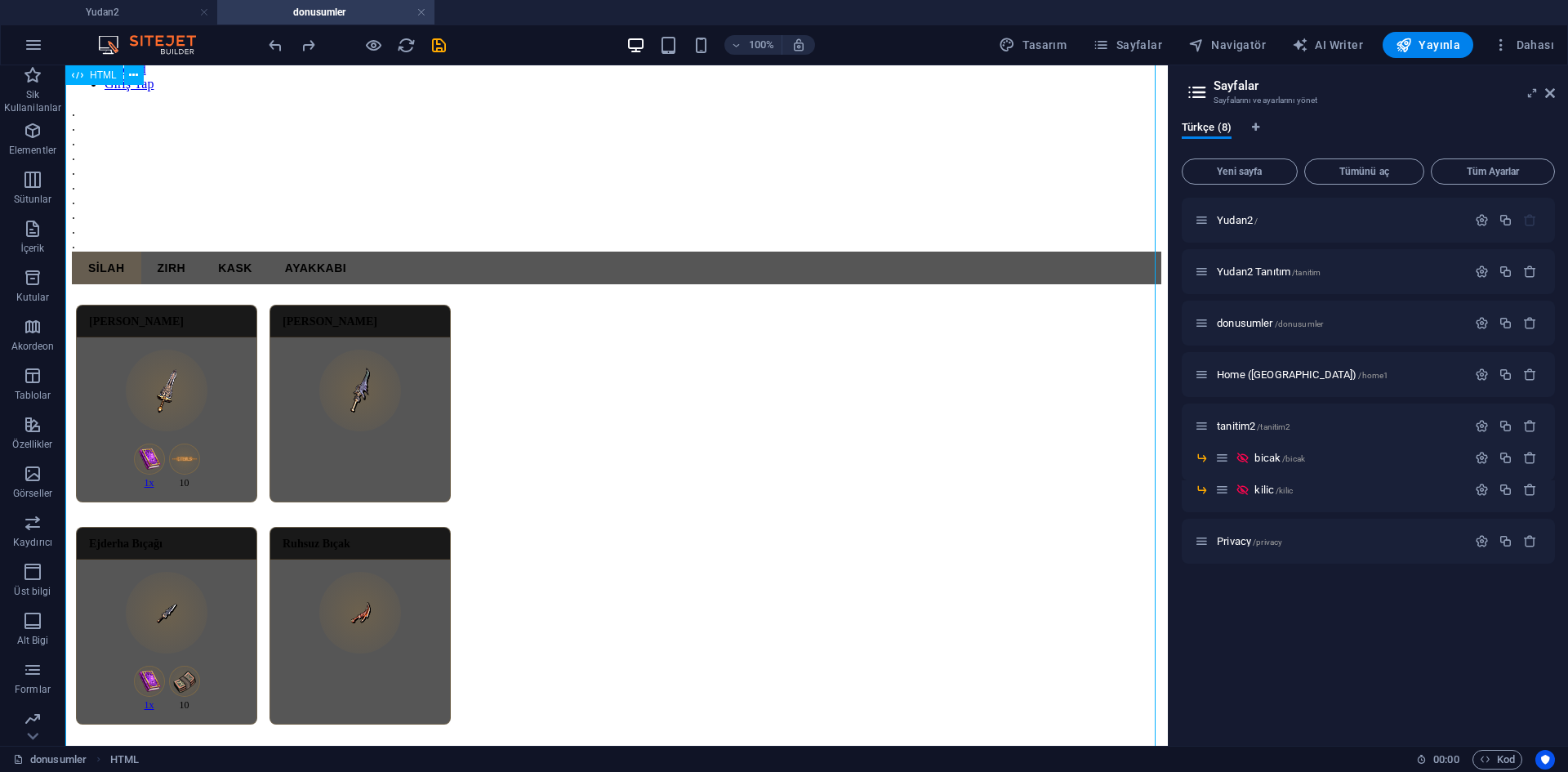
scroll to position [1796, 0]
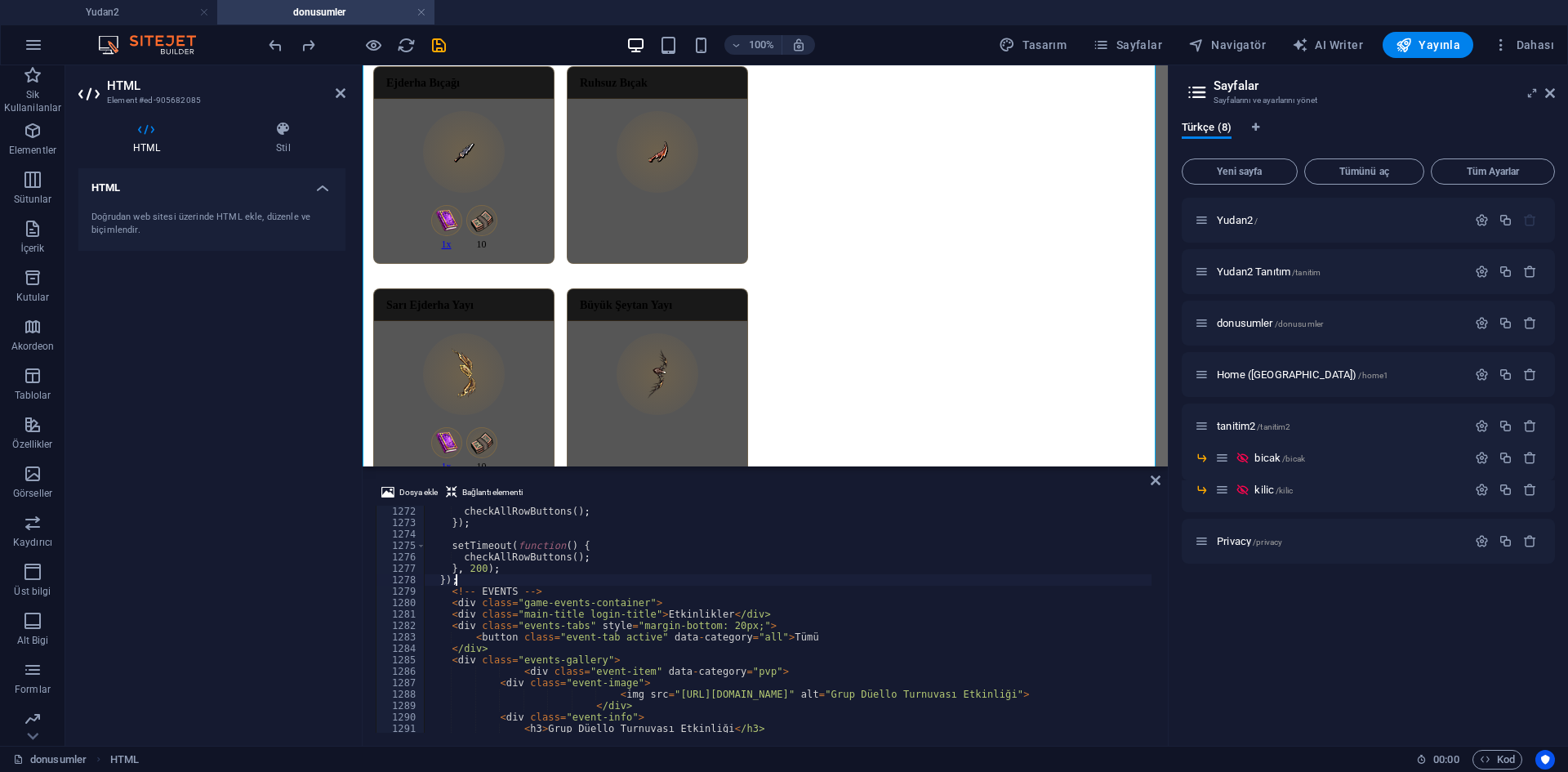
scroll to position [14527, 0]
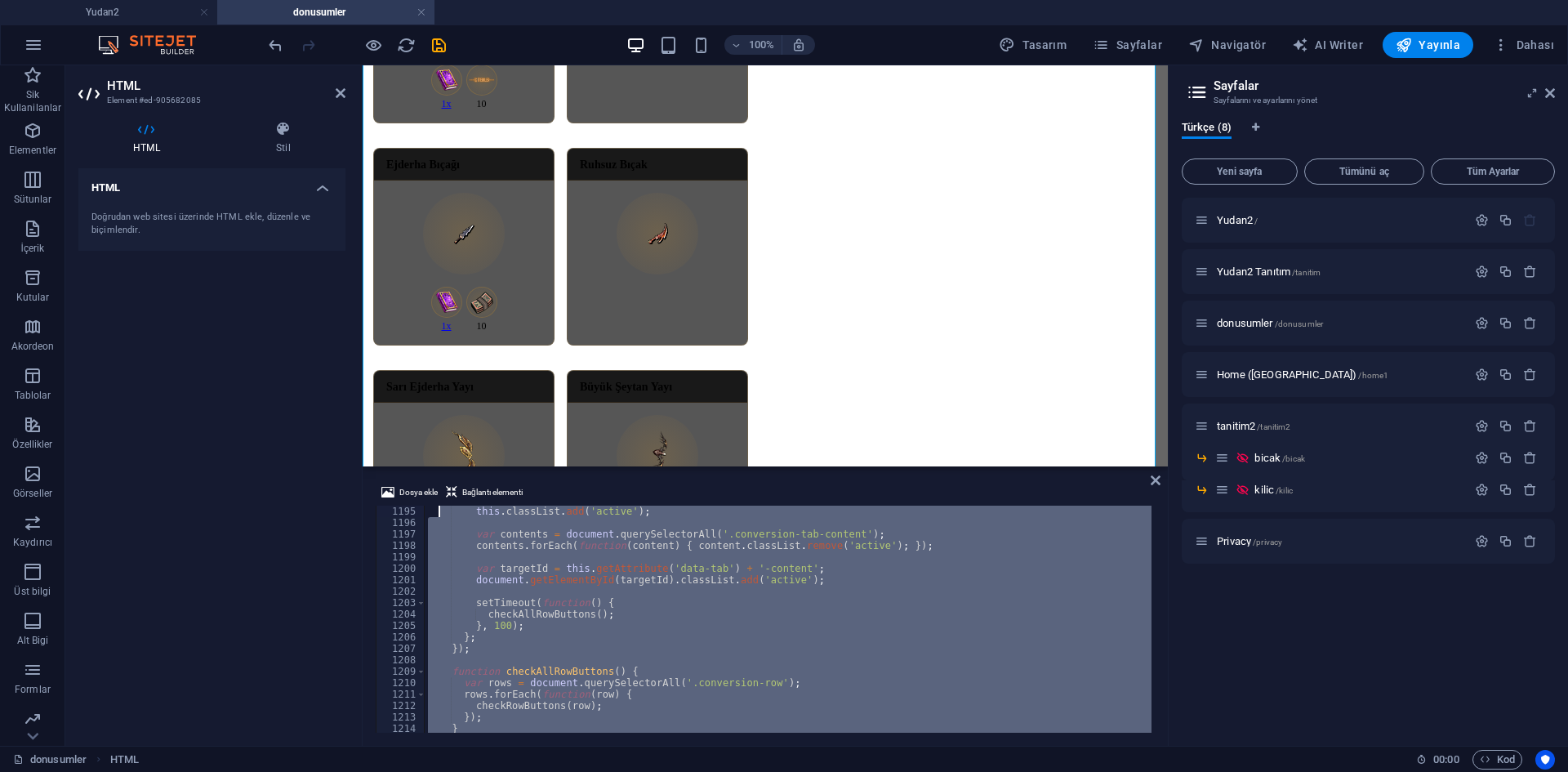
scroll to position [13396, 0]
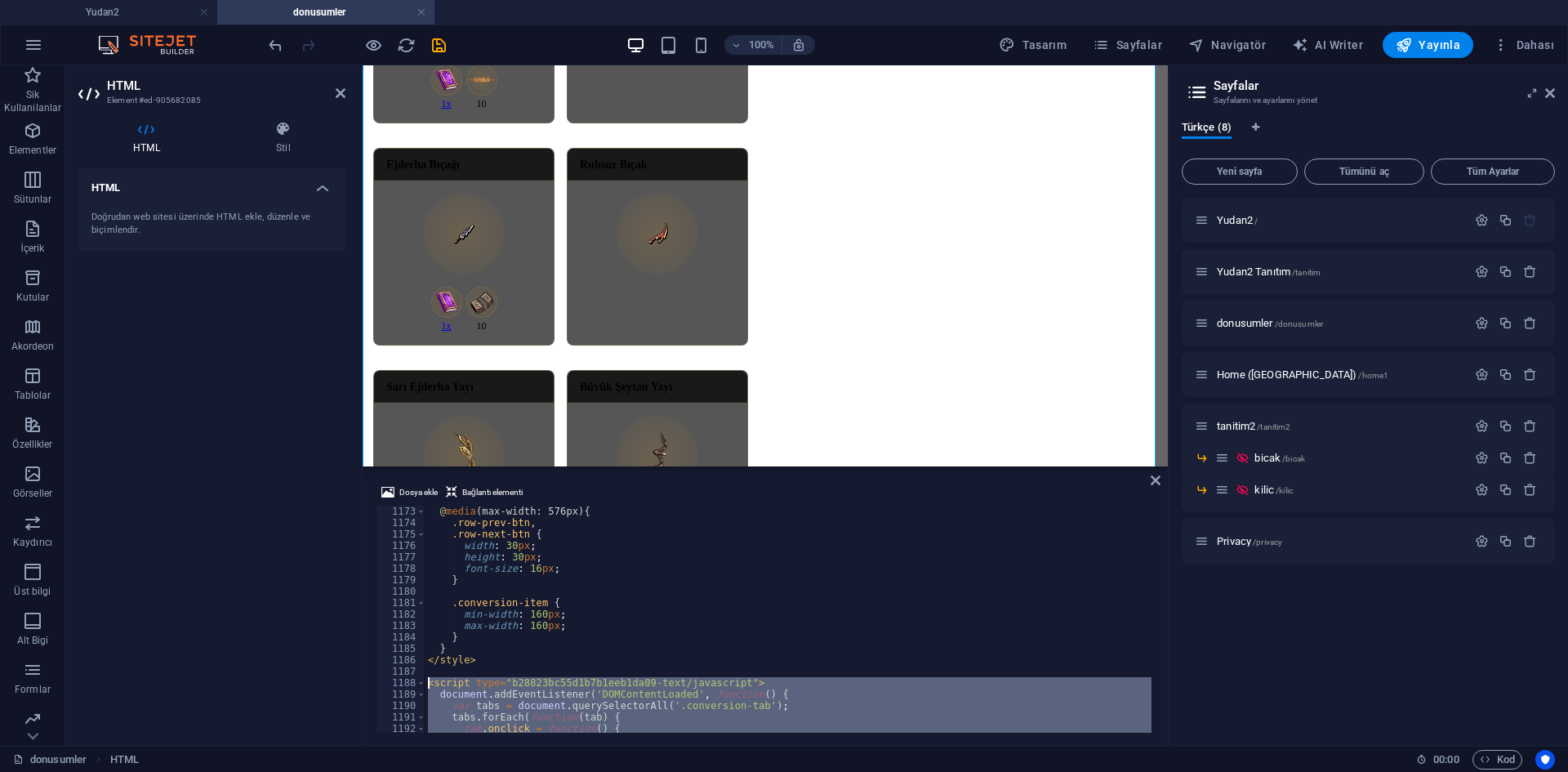
drag, startPoint x: 494, startPoint y: 582, endPoint x: 407, endPoint y: 682, distance: 132.5
click at [407, 682] on div "}); 1173 1174 1175 1176 1177 1178 1179 1180 1181 1182 1183 1184 1185 1186 1187 …" at bounding box center [765, 619] width 779 height 227
type textarea "<script type="b28823bc55d1b7b1eeb1da09-text/javascript"> document.addEventListe…"
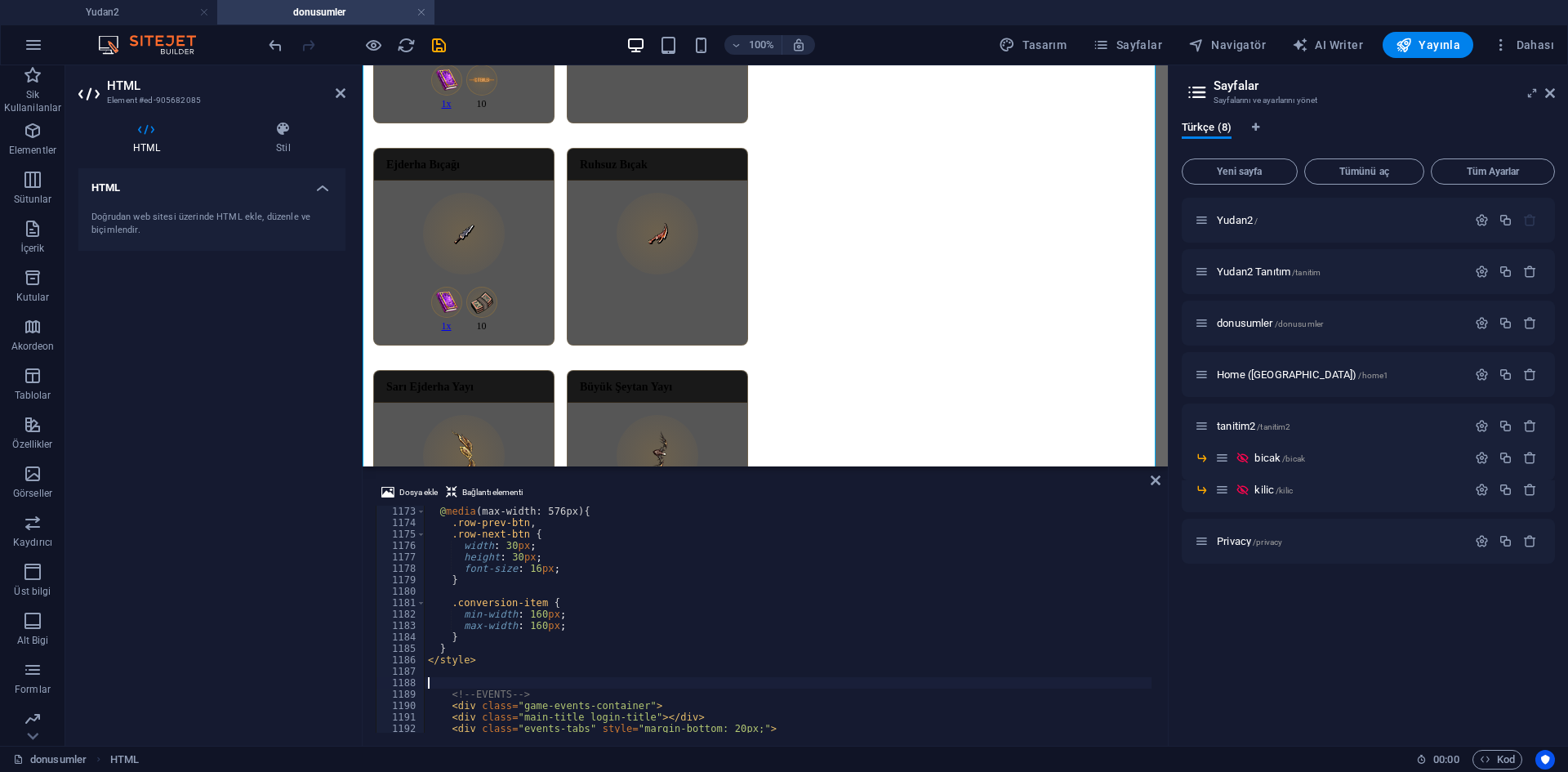
scroll to position [0, 0]
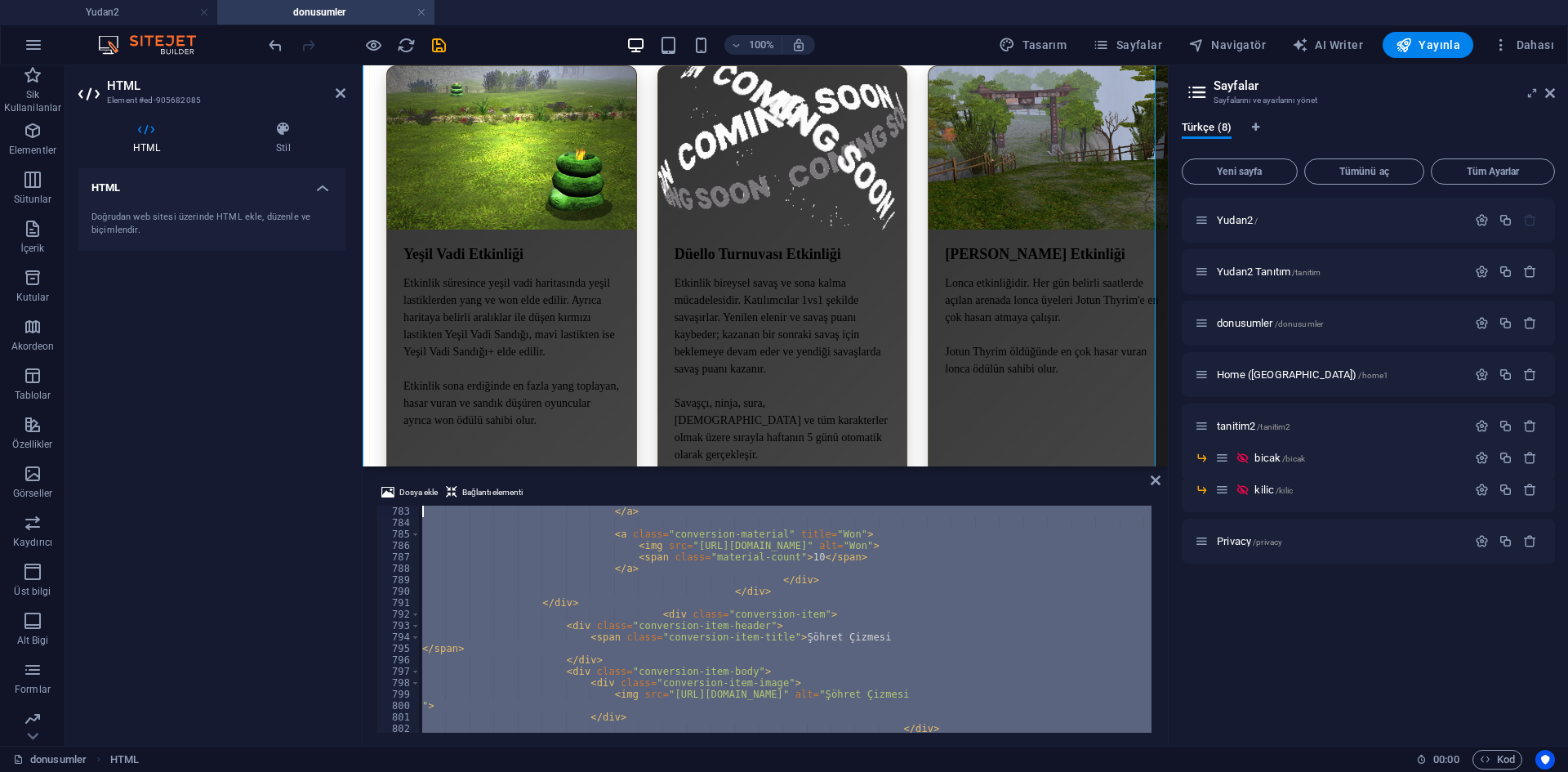
scroll to position [8664, 0]
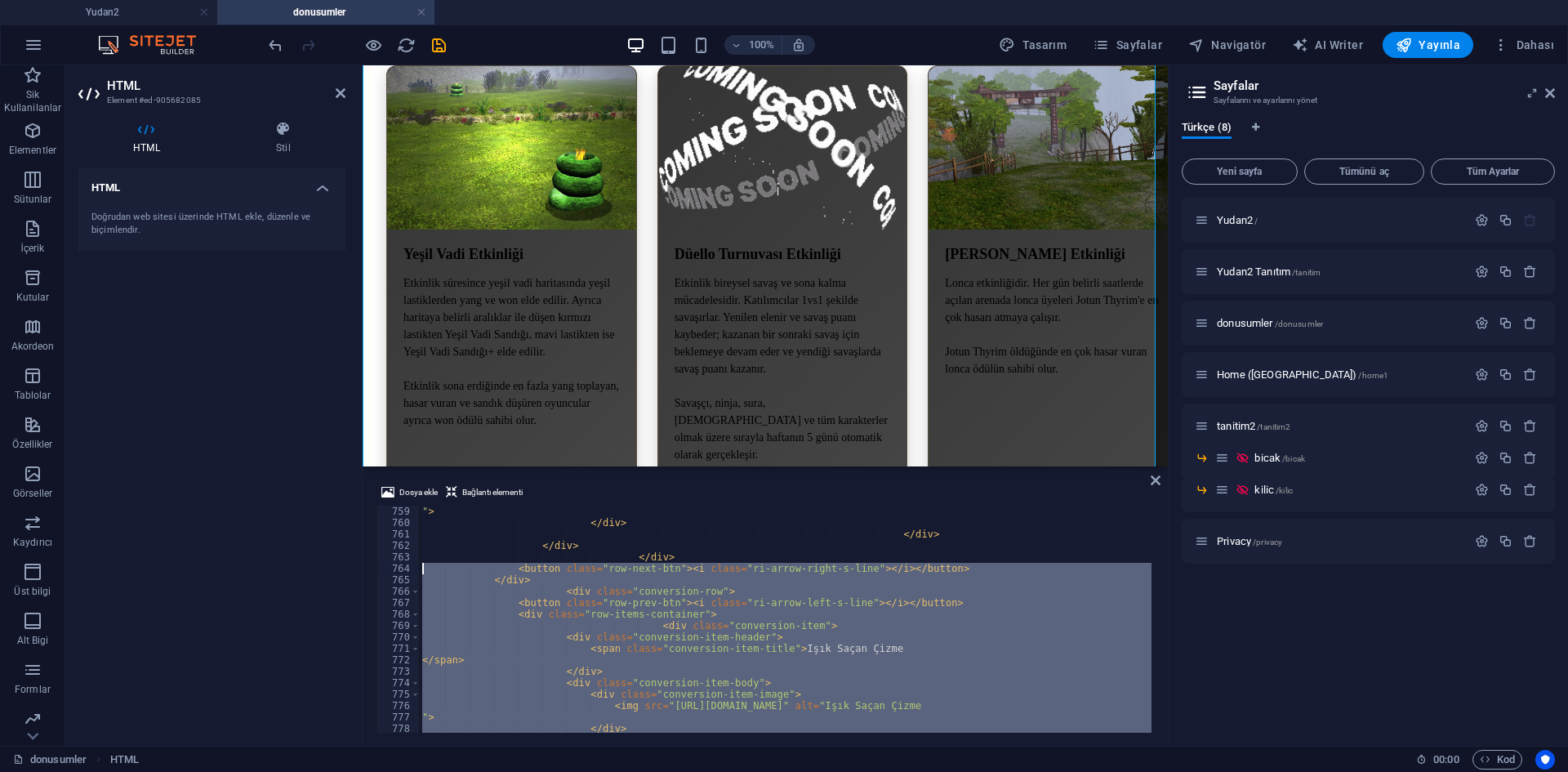
drag, startPoint x: 456, startPoint y: 668, endPoint x: 399, endPoint y: 567, distance: 116.0
click at [399, 567] on div "759 760 761 762 763 764 765 766 767 768 769 770 771 772 773 774 775 776 777 778…" at bounding box center [765, 619] width 779 height 227
type textarea "<button class="row-next-btn"><i class="ri-arrow-right-s-line"></i></button> </d…"
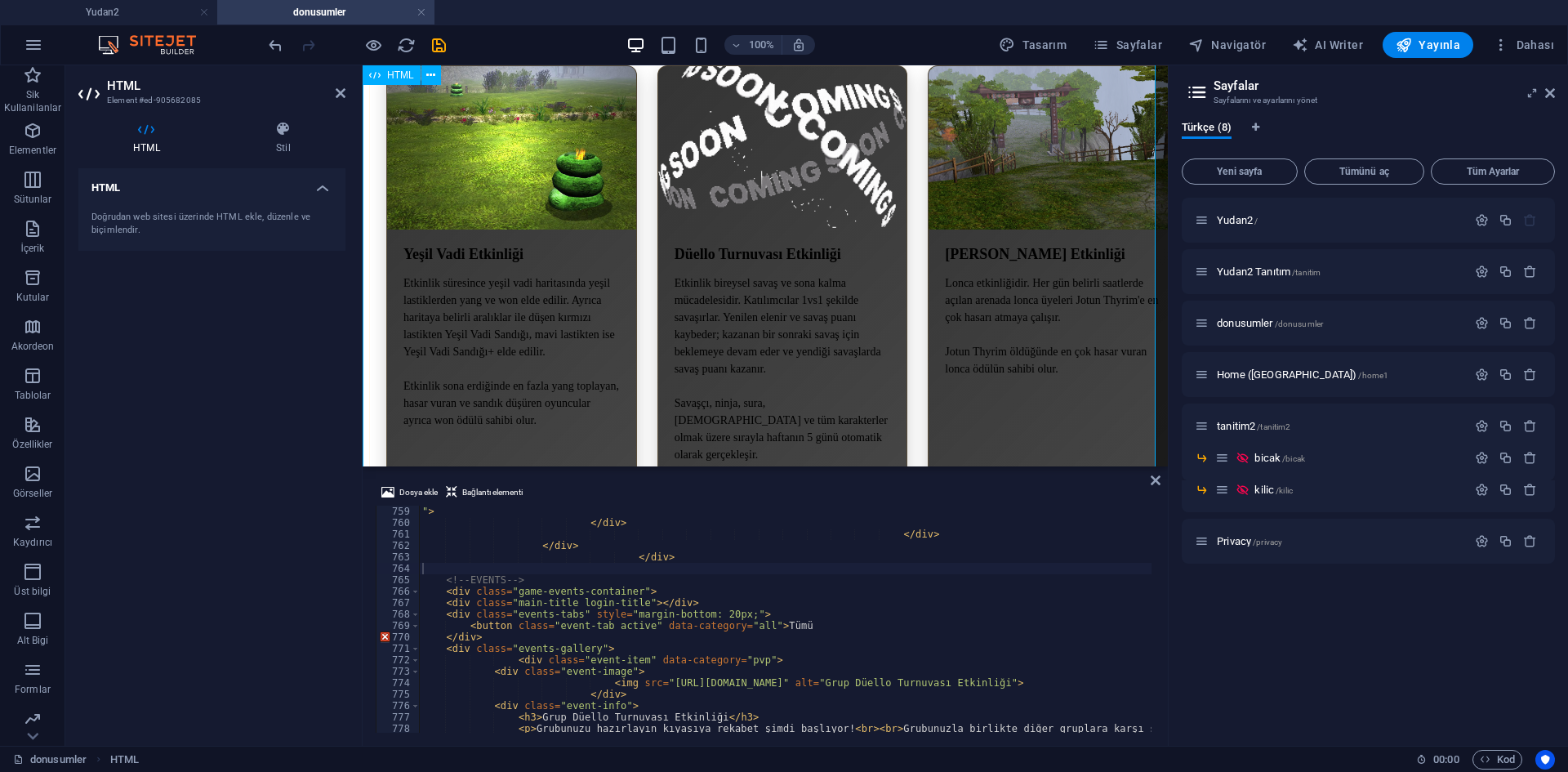
click at [560, 437] on div "Yudan2 65-250 pvp Server Ana sayfa Tanıtım Discord Giriş Yap . . . . . ." at bounding box center [765, 190] width 792 height 7718
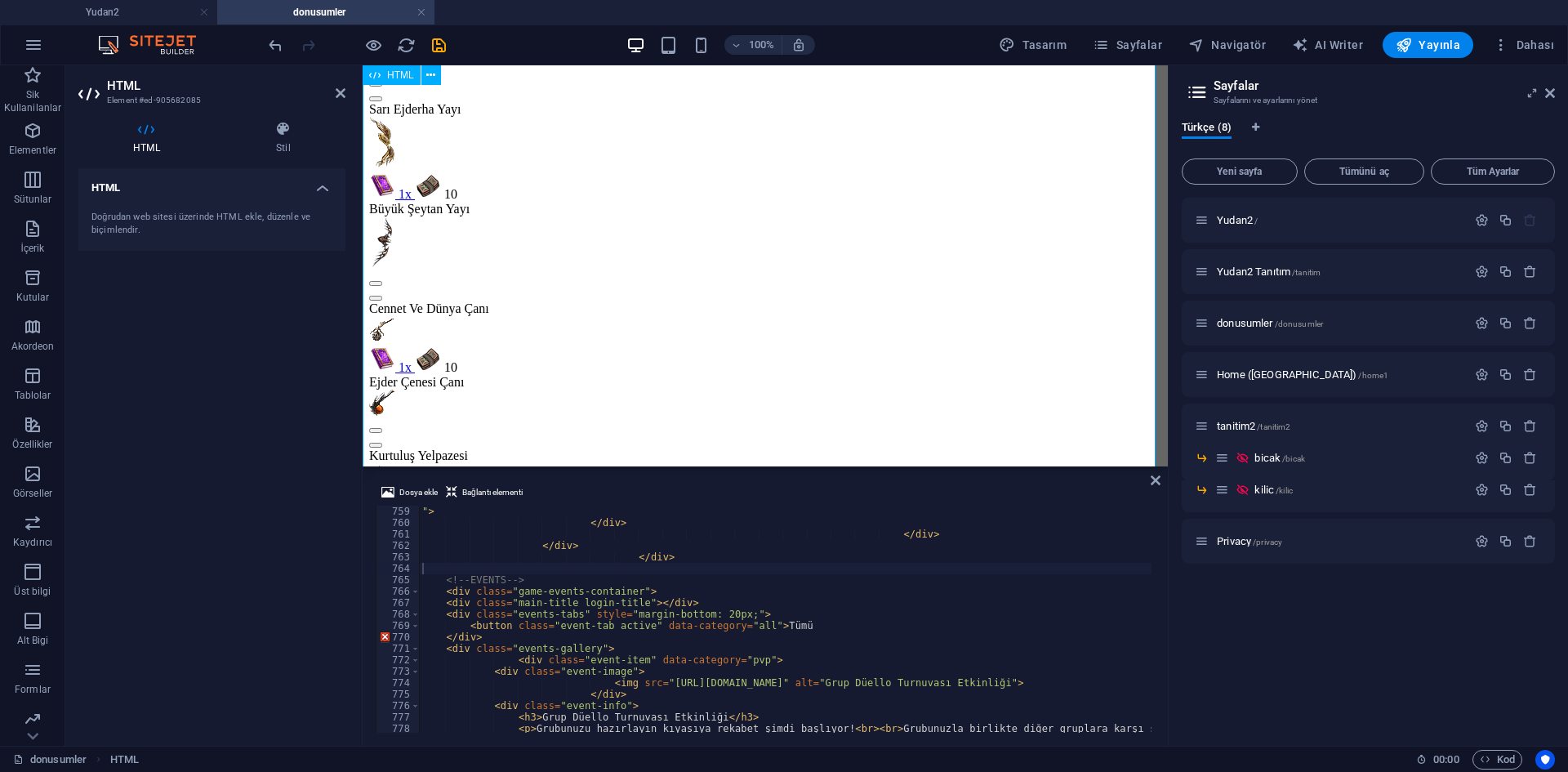
scroll to position [2286, 0]
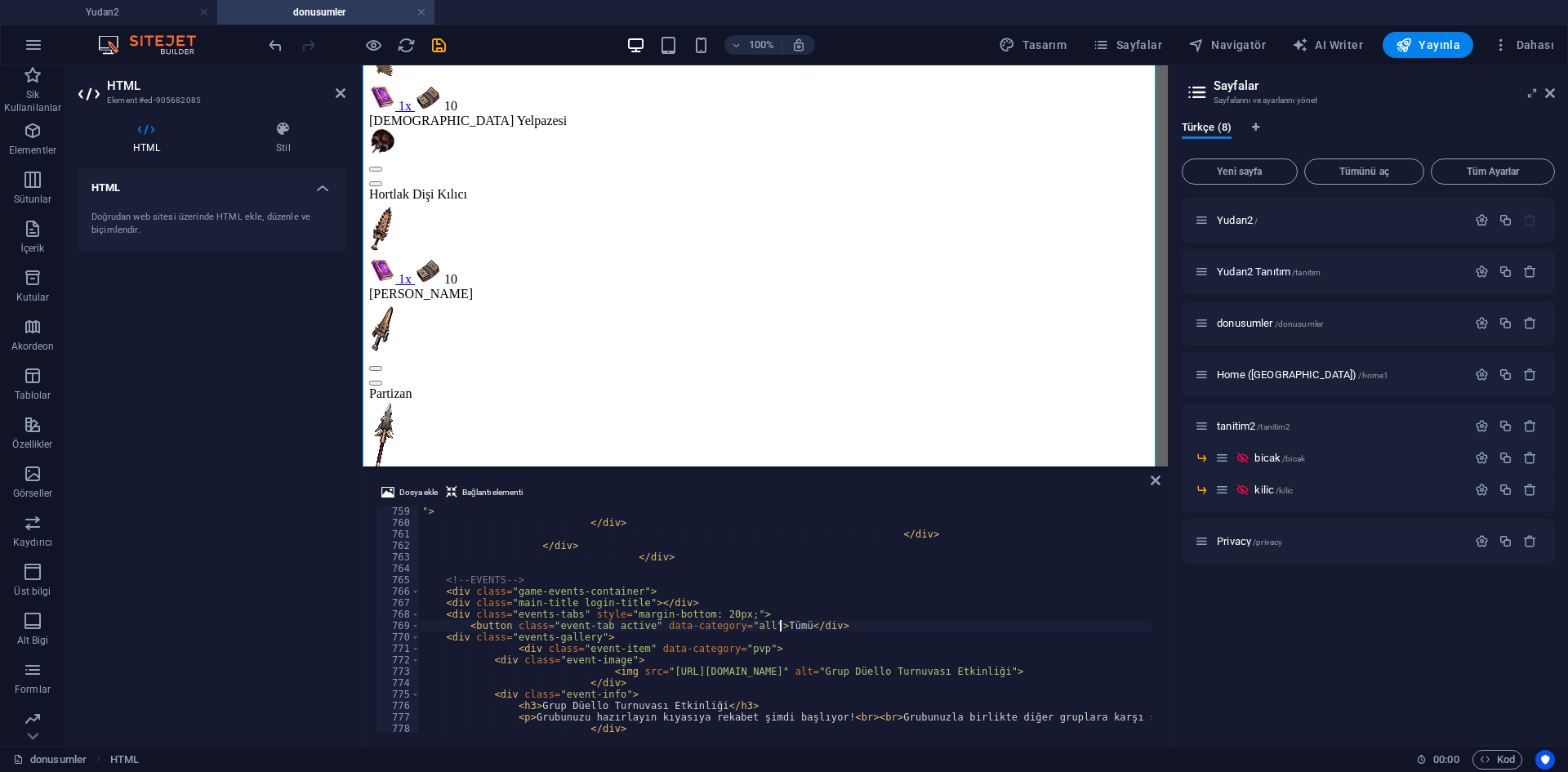
scroll to position [0, 3]
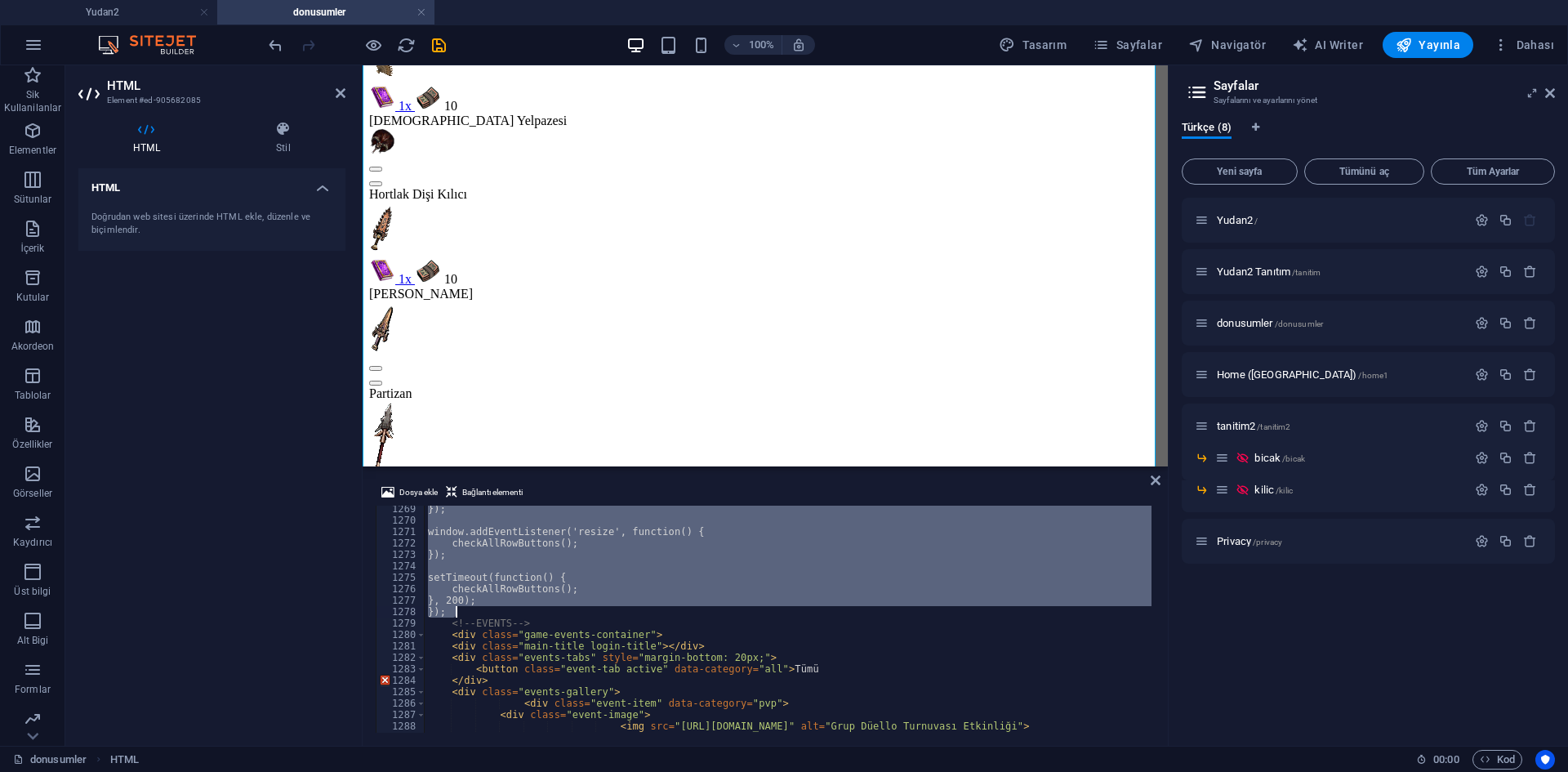
scroll to position [14496, 0]
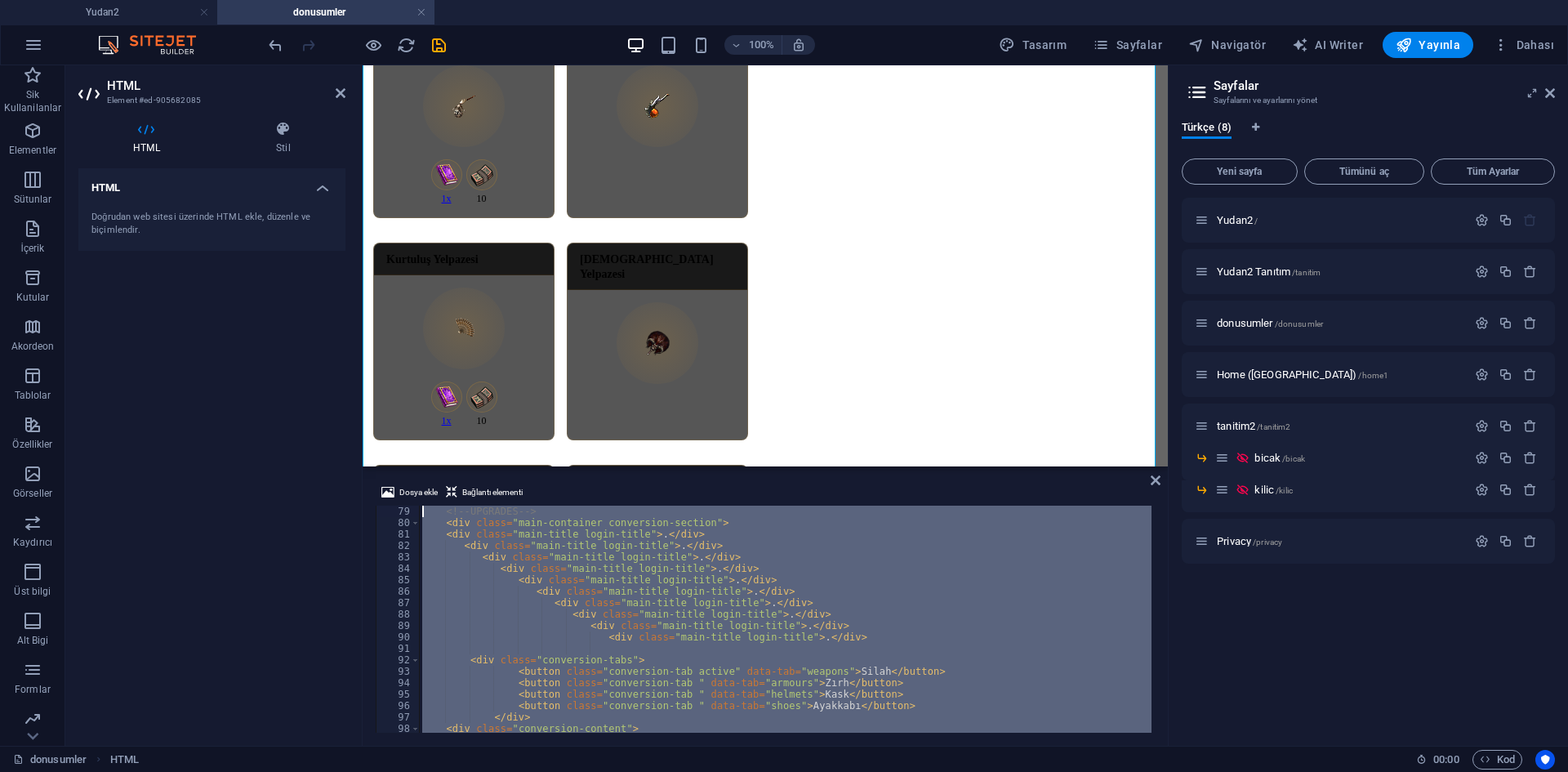
scroll to position [892, 0]
drag, startPoint x: 467, startPoint y: 573, endPoint x: 418, endPoint y: 511, distance: 79.0
click at [418, 511] on div "window.addEventListener('resize', function() { 79 80 81 82 83 84 85 86 87 88 89…" at bounding box center [765, 619] width 779 height 227
type textarea "<!-- UPGRADES --> <div class="main-container conversion-section">"
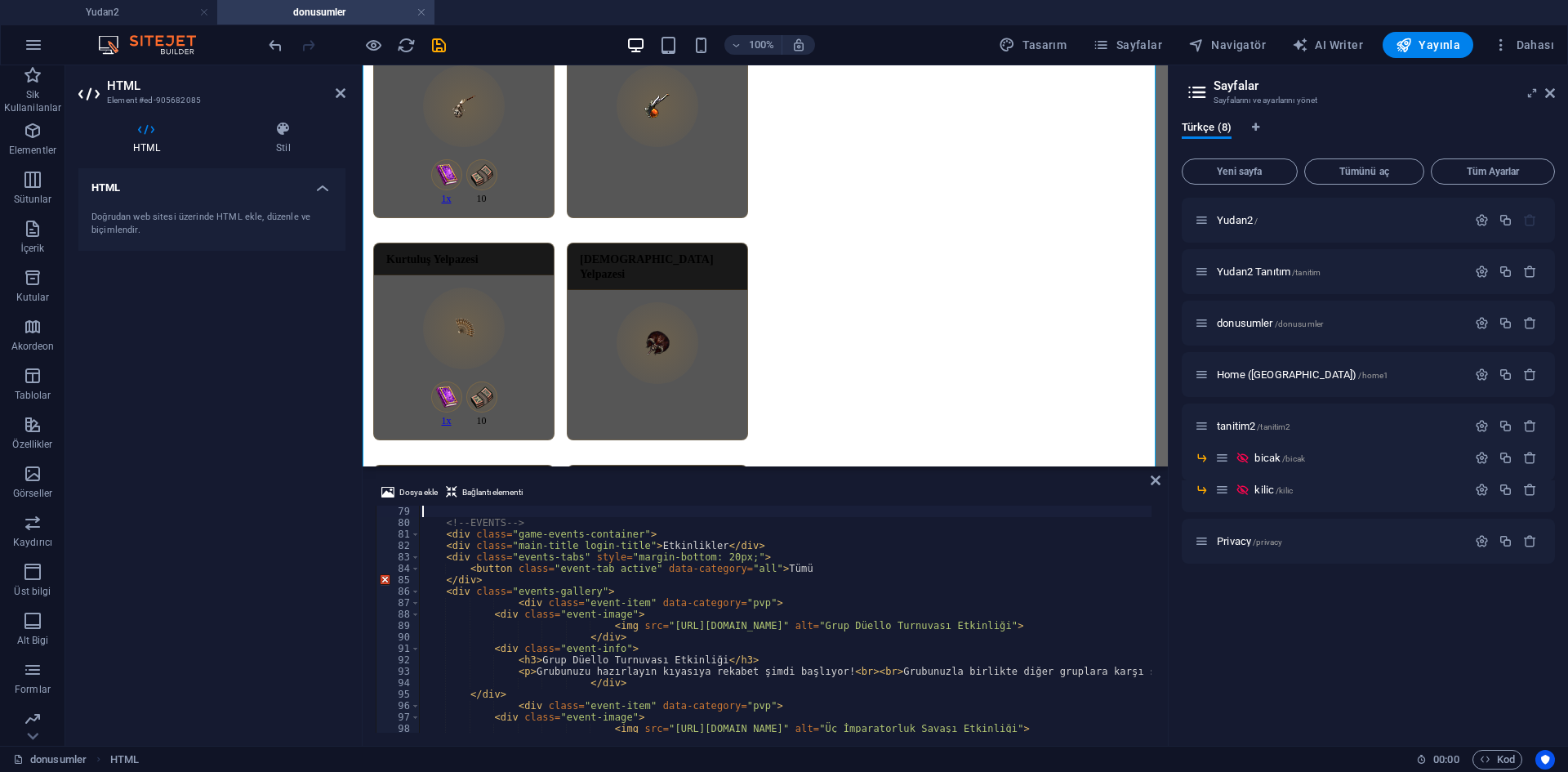
scroll to position [881, 0]
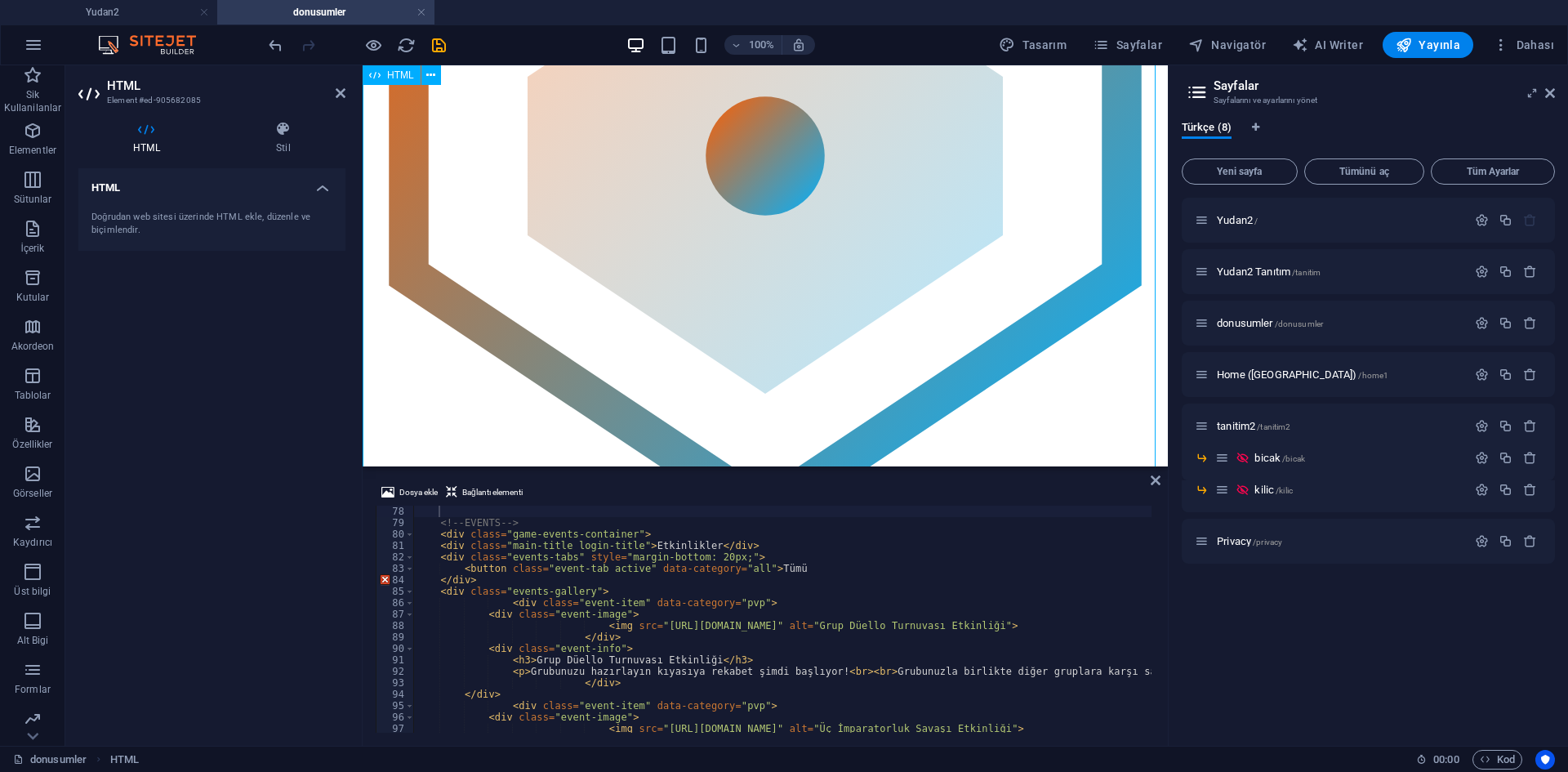
scroll to position [0, 0]
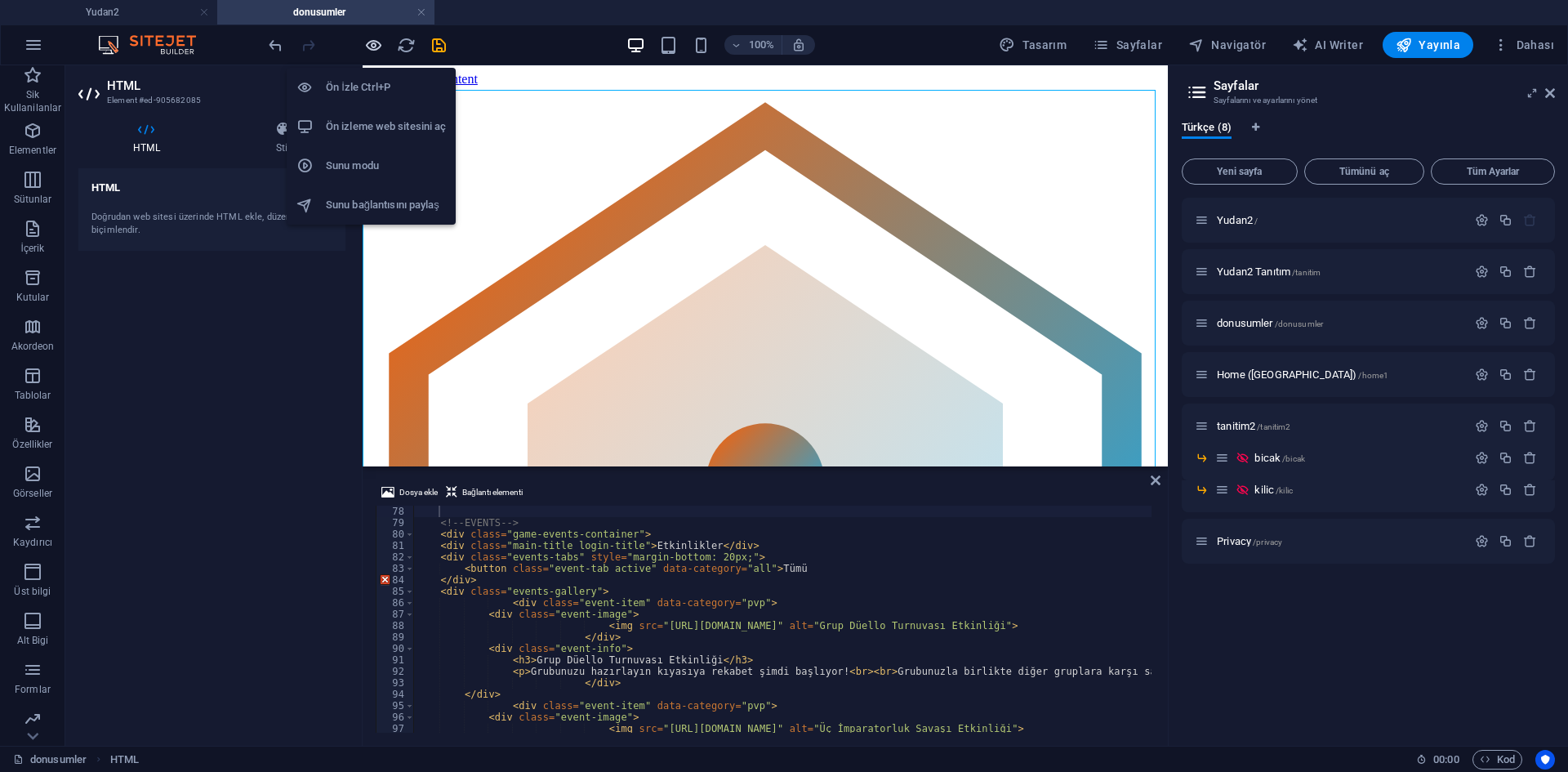
drag, startPoint x: 365, startPoint y: 51, endPoint x: 484, endPoint y: 129, distance: 142.3
click at [365, 51] on icon "button" at bounding box center [374, 46] width 19 height 19
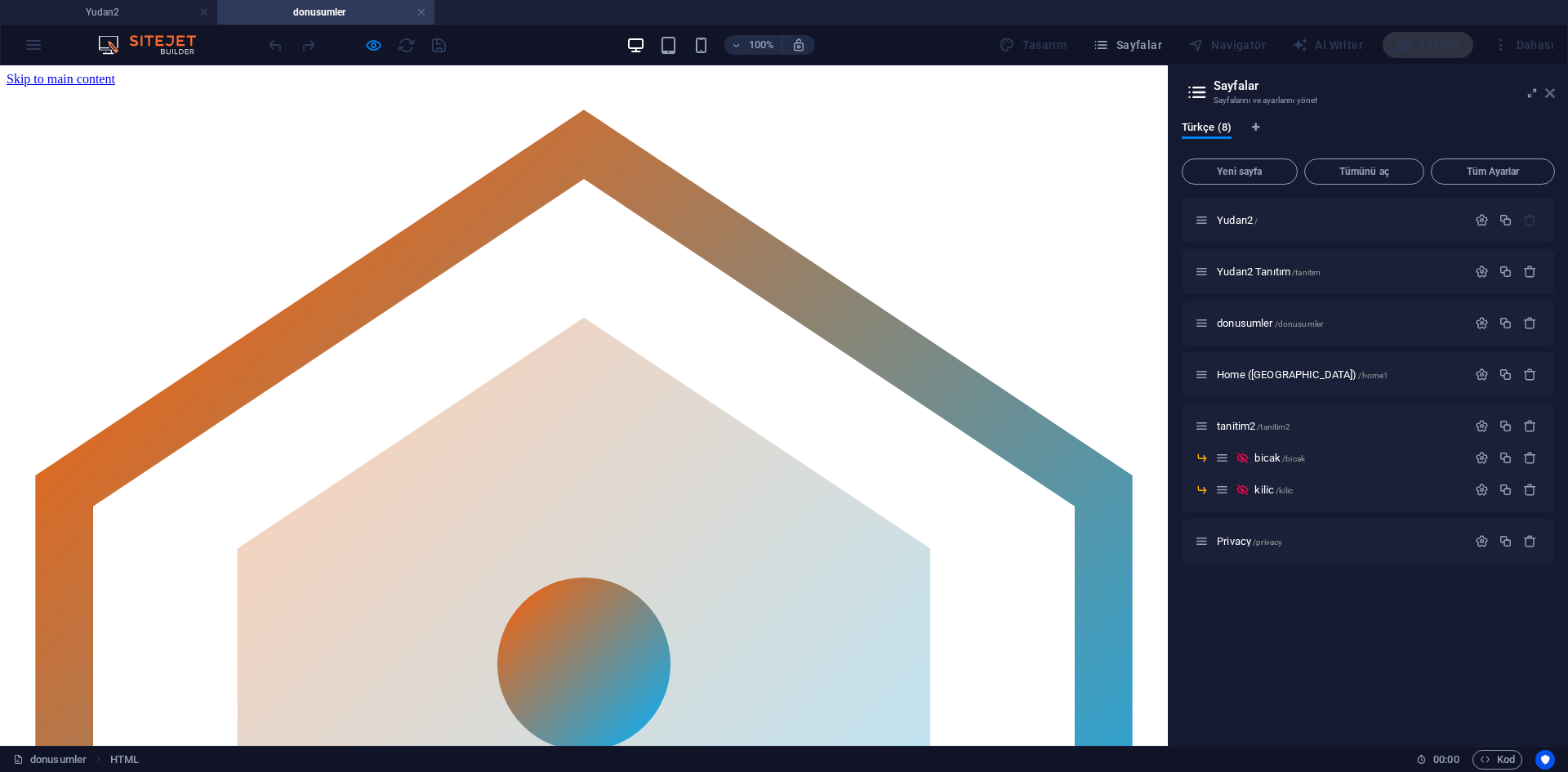
drag, startPoint x: 1546, startPoint y: 96, endPoint x: 1529, endPoint y: 33, distance: 65.3
click at [1546, 96] on icon at bounding box center [1550, 93] width 10 height 13
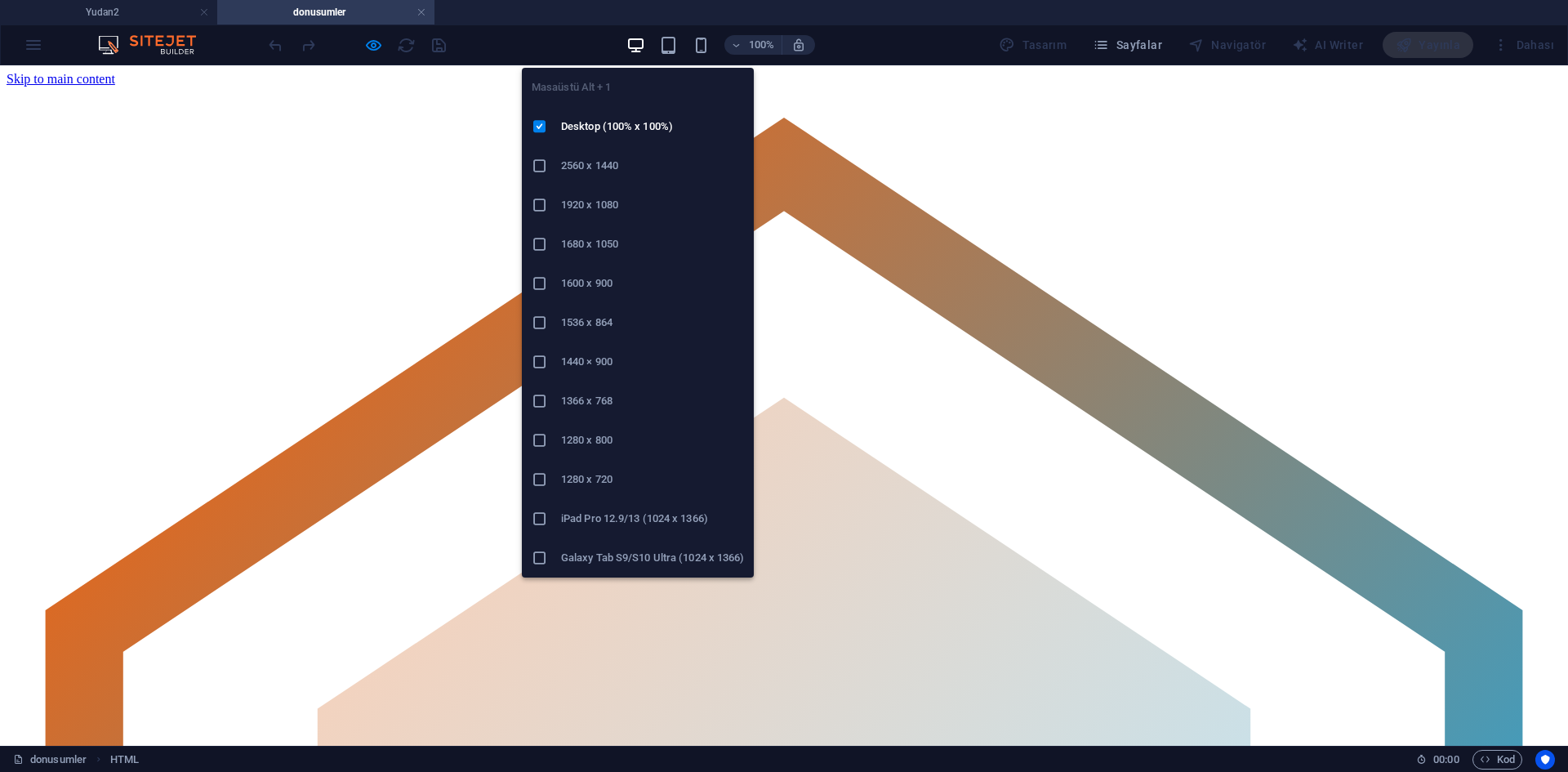
click at [625, 168] on h6 "2560 x 1440" at bounding box center [652, 166] width 183 height 20
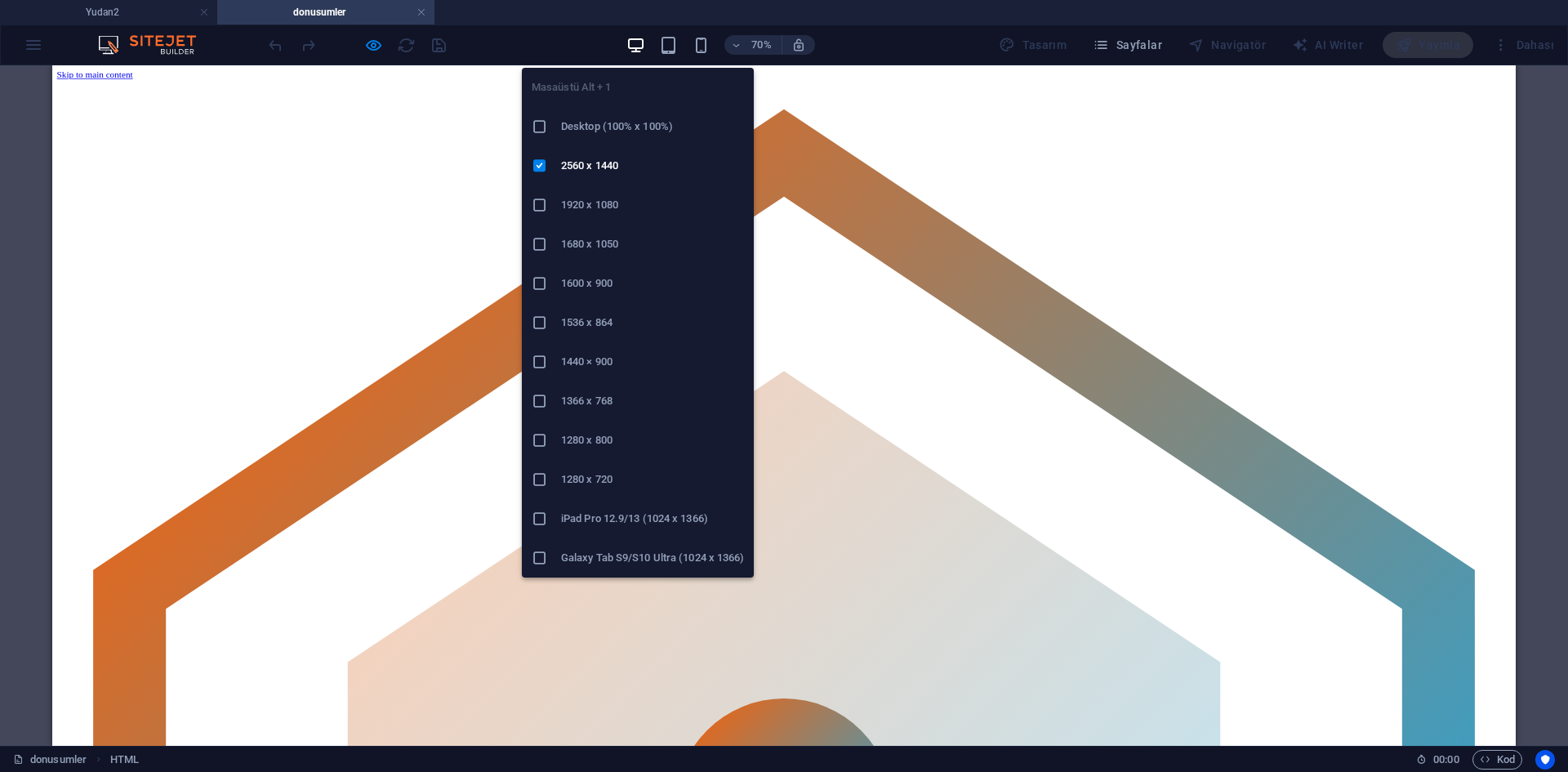
click at [602, 212] on h6 "1920 x 1080" at bounding box center [652, 205] width 183 height 20
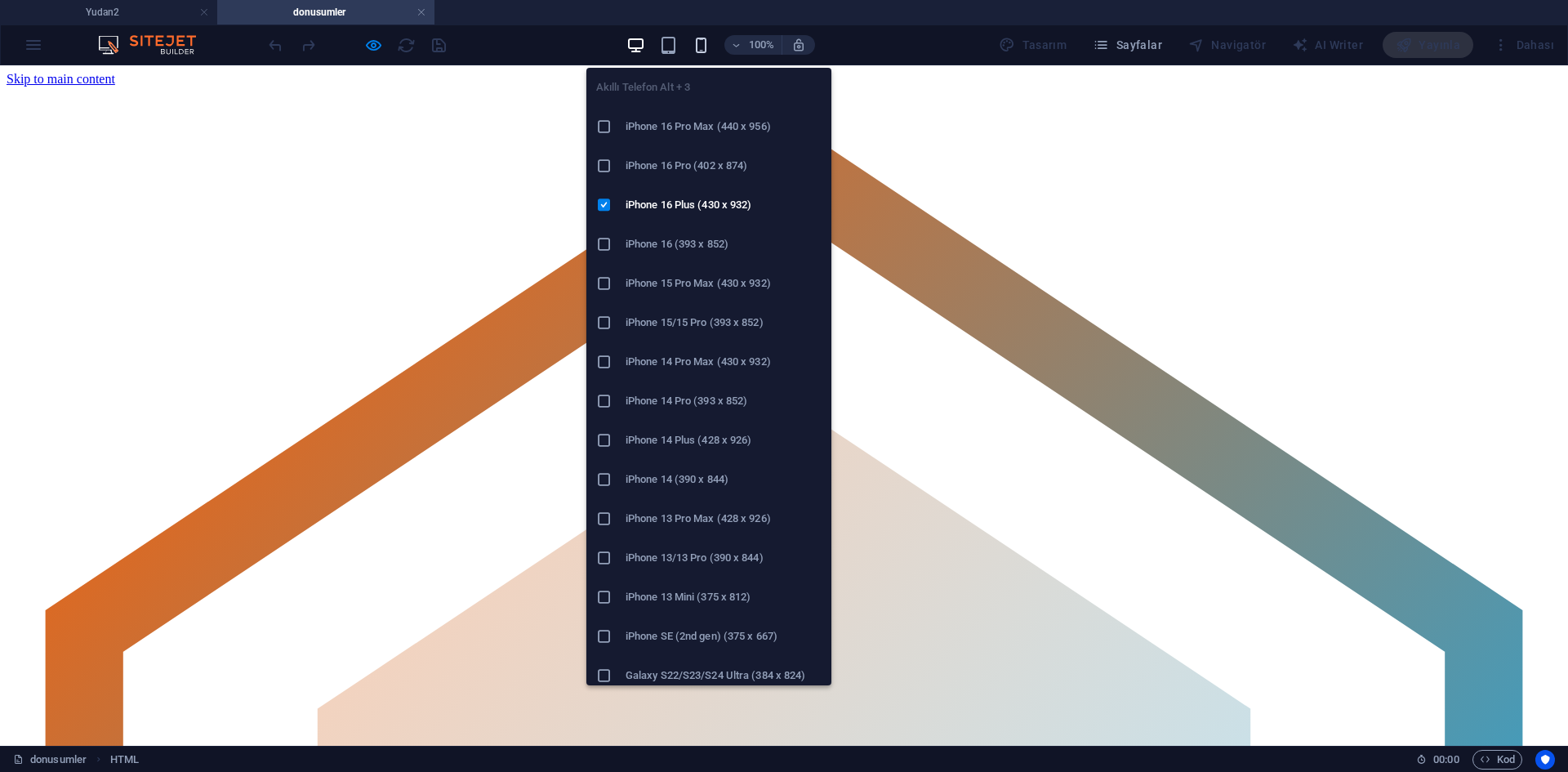
click at [709, 53] on icon "button" at bounding box center [701, 46] width 19 height 19
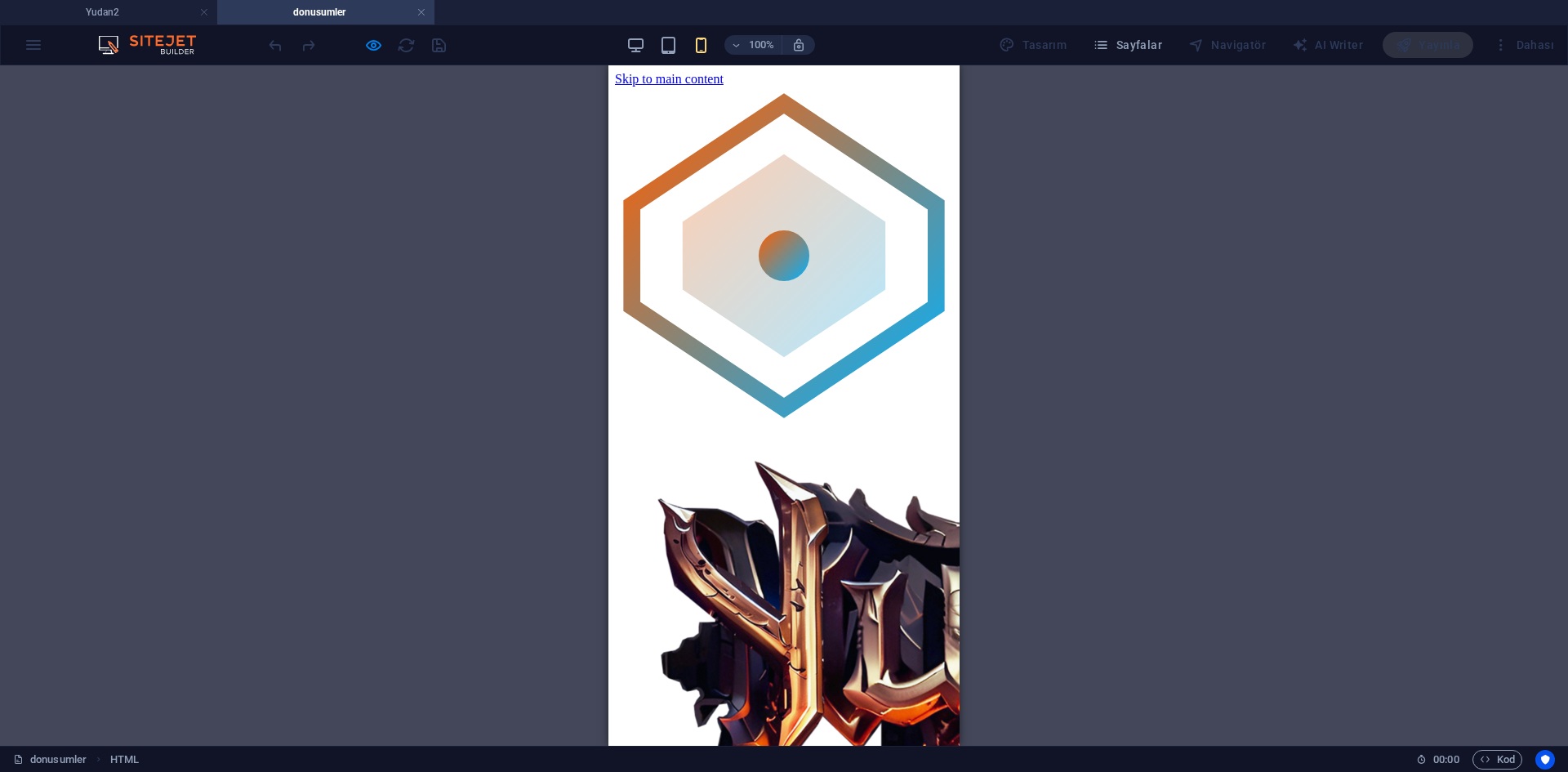
click at [640, 42] on icon "button" at bounding box center [636, 46] width 19 height 19
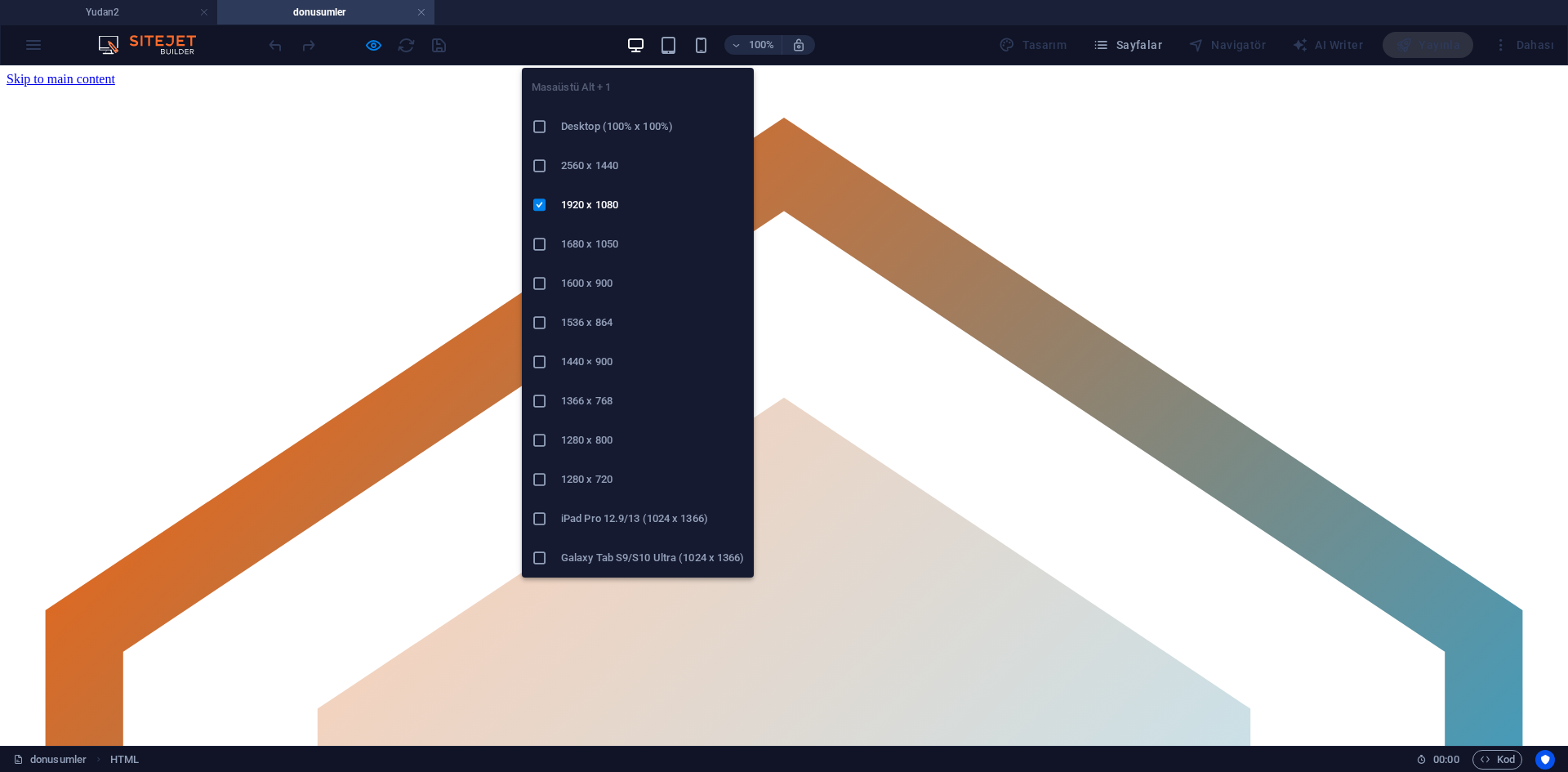
click at [596, 410] on li "1366 x 768" at bounding box center [638, 401] width 232 height 39
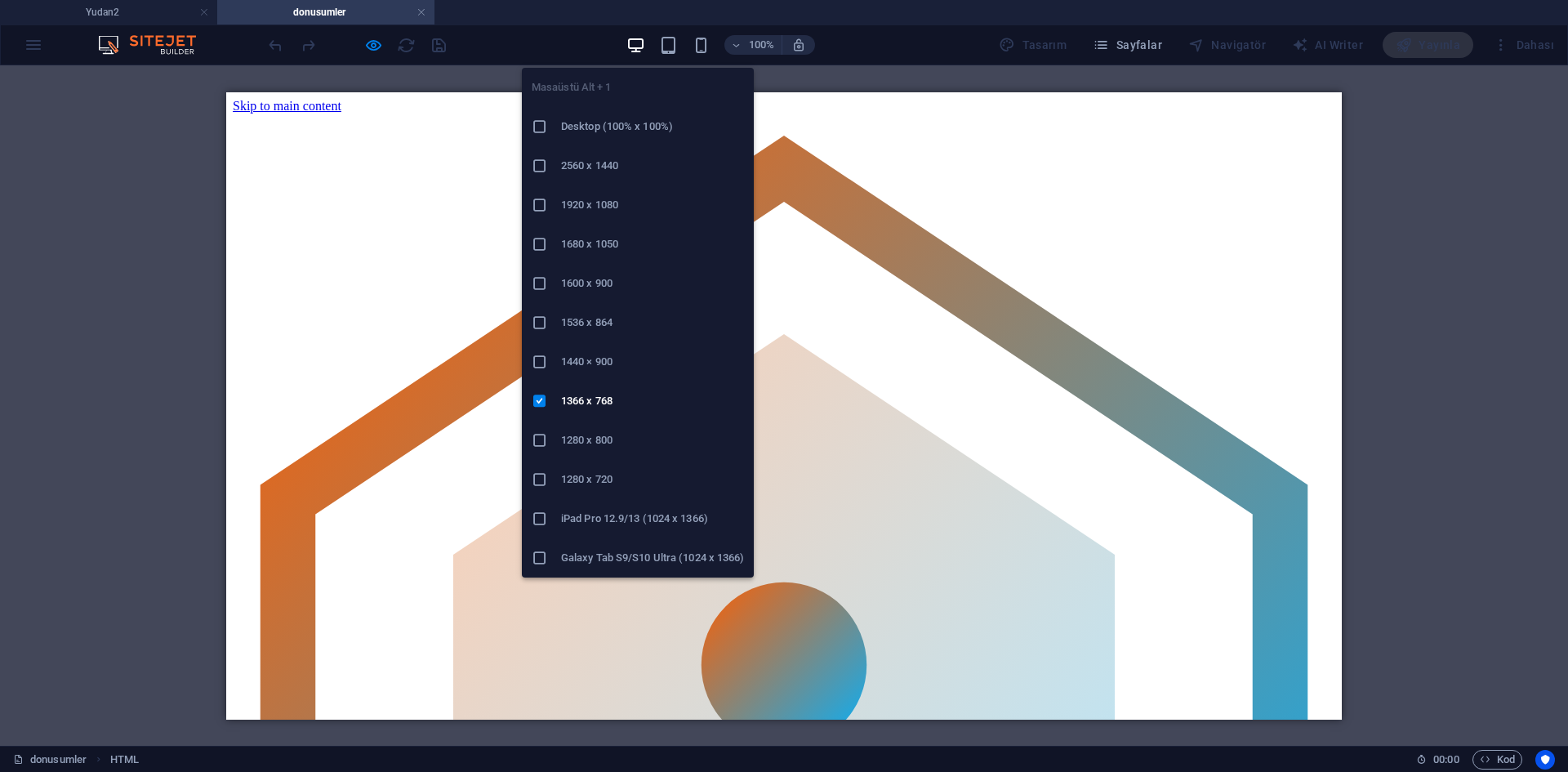
click at [580, 497] on li "1280 x 720" at bounding box center [638, 479] width 232 height 39
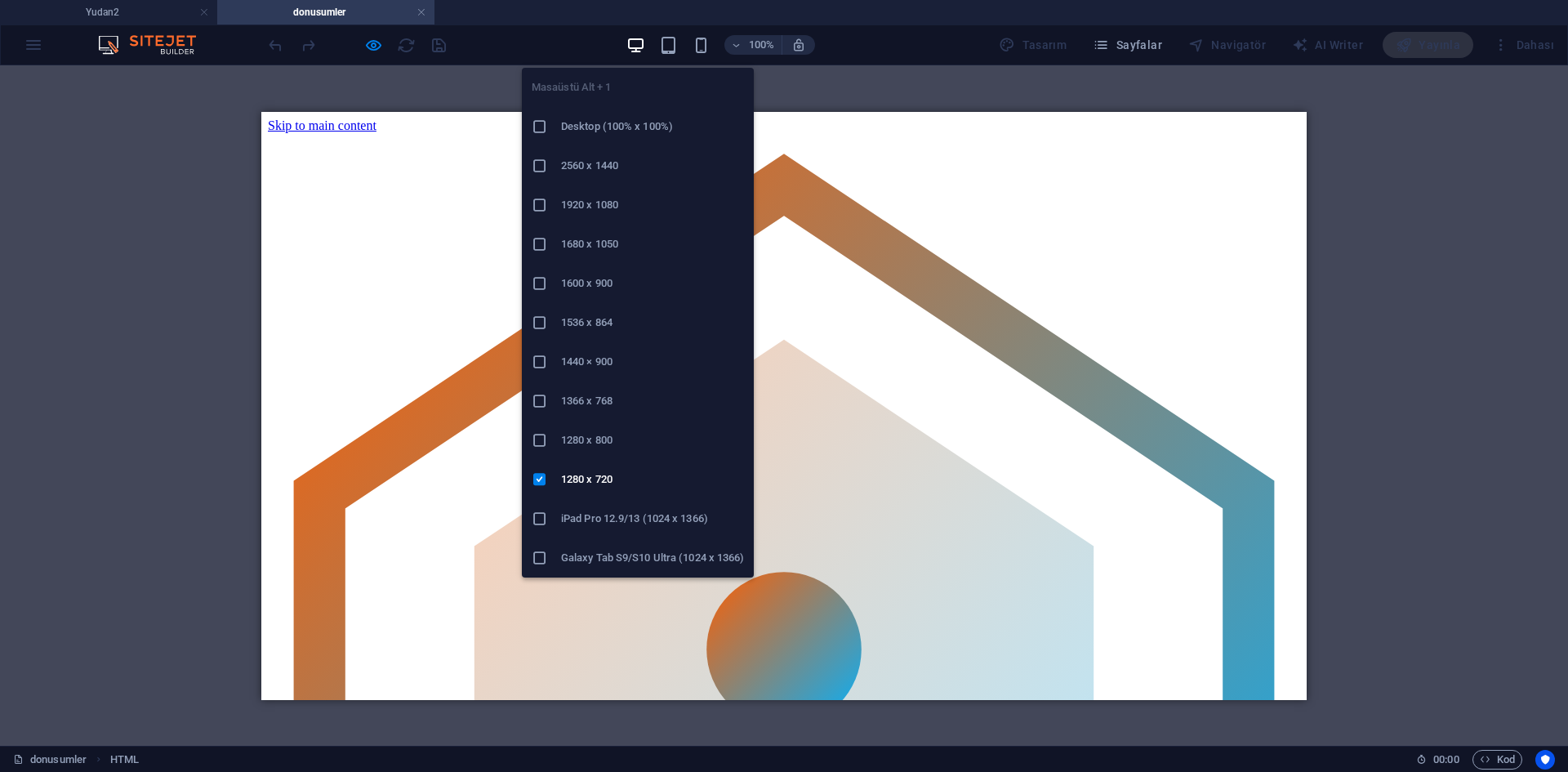
click at [577, 406] on h6 "1366 x 768" at bounding box center [652, 401] width 183 height 20
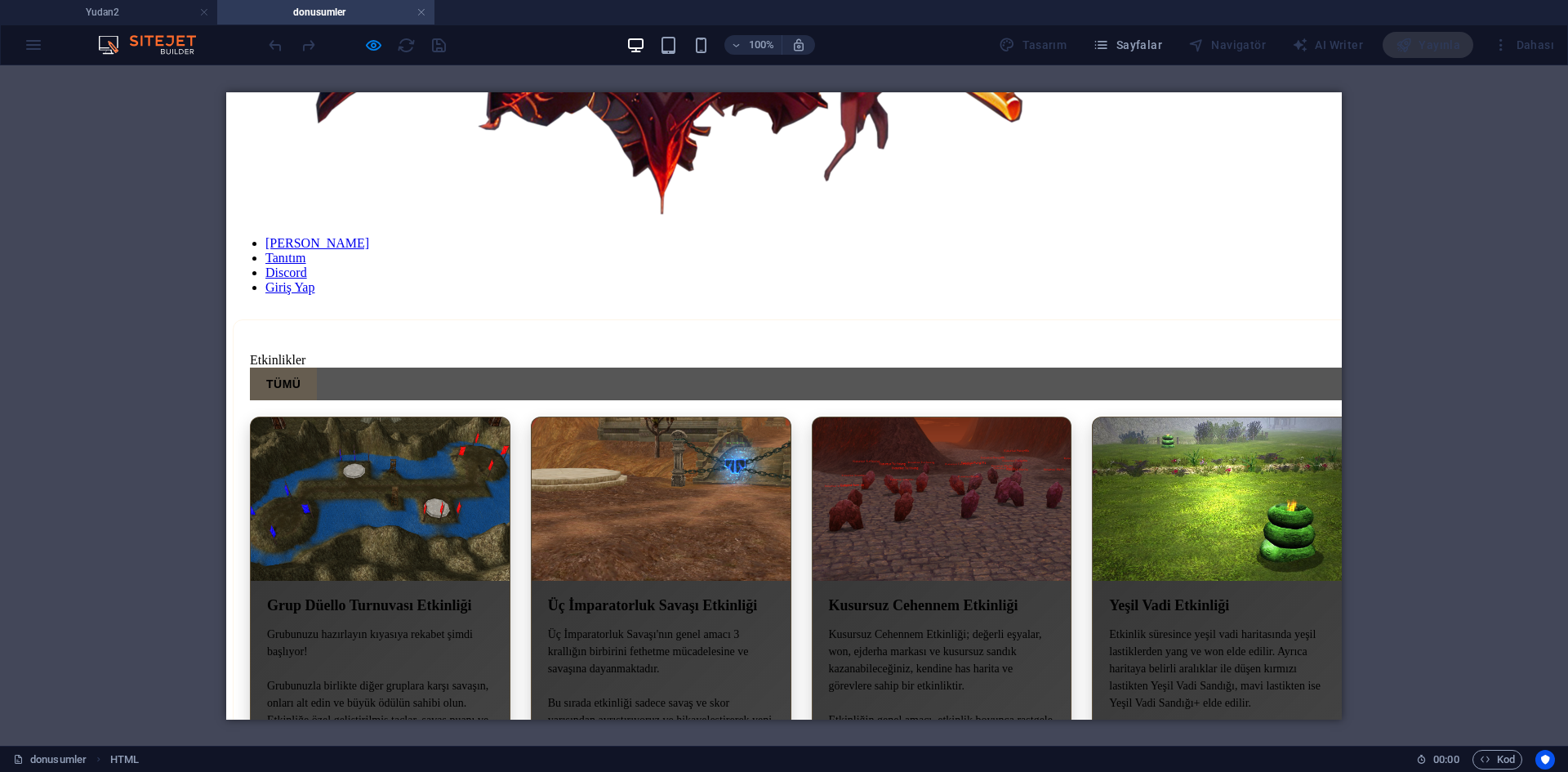
scroll to position [1225, 0]
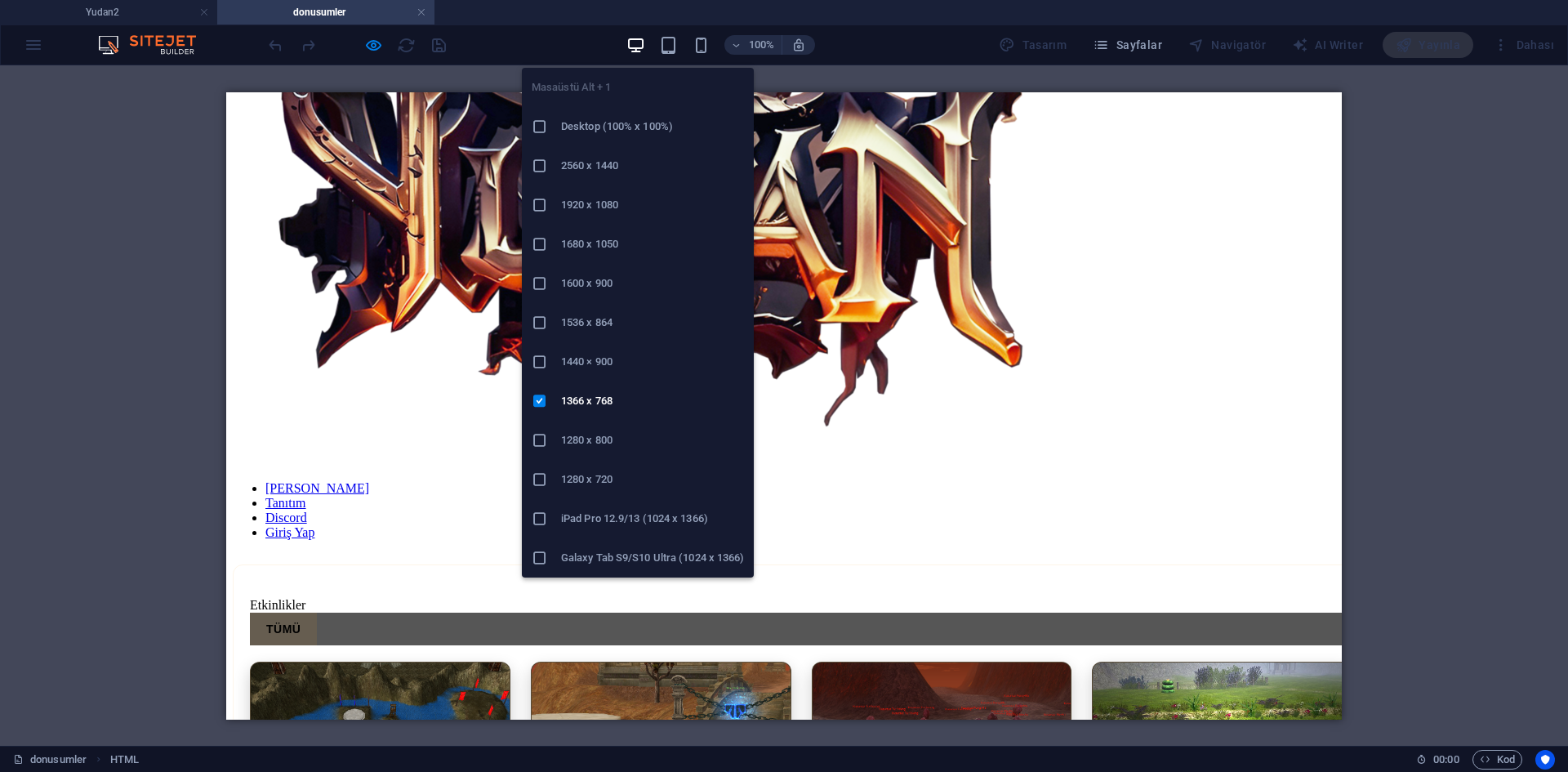
drag, startPoint x: 623, startPoint y: 148, endPoint x: 815, endPoint y: 132, distance: 192.7
click at [623, 148] on li "2560 x 1440" at bounding box center [638, 166] width 232 height 39
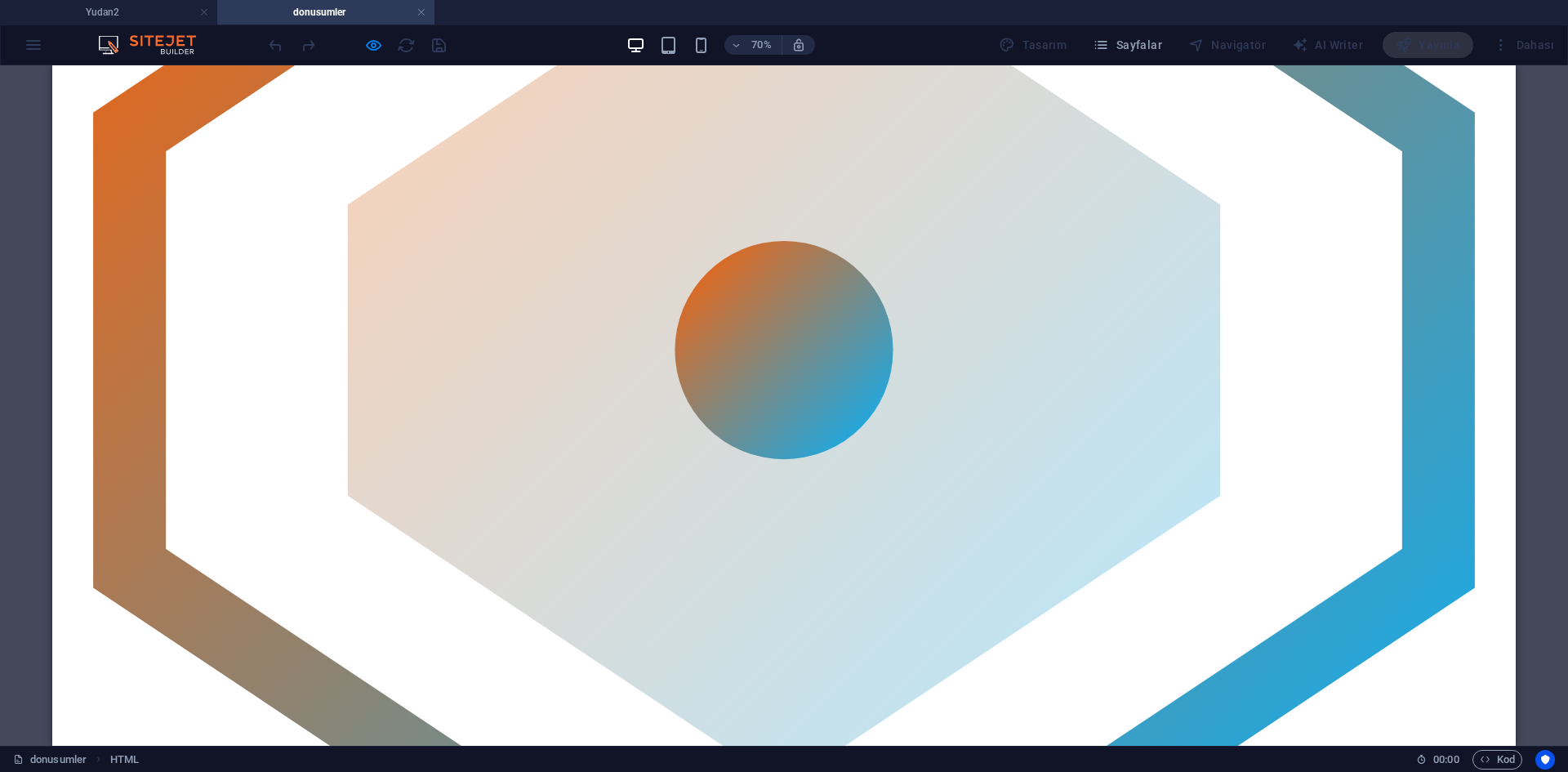
scroll to position [817, 0]
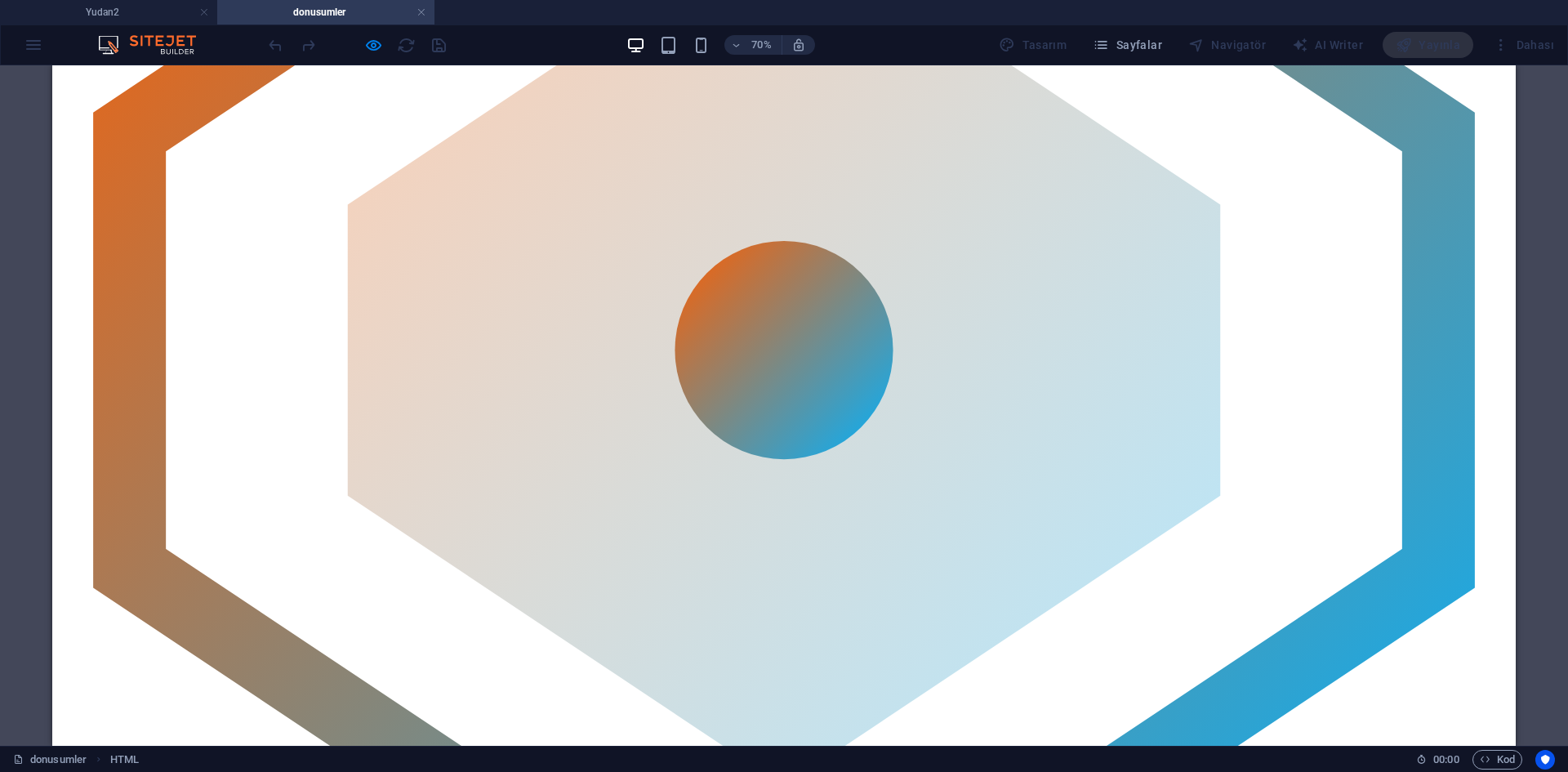
scroll to position [571, 0]
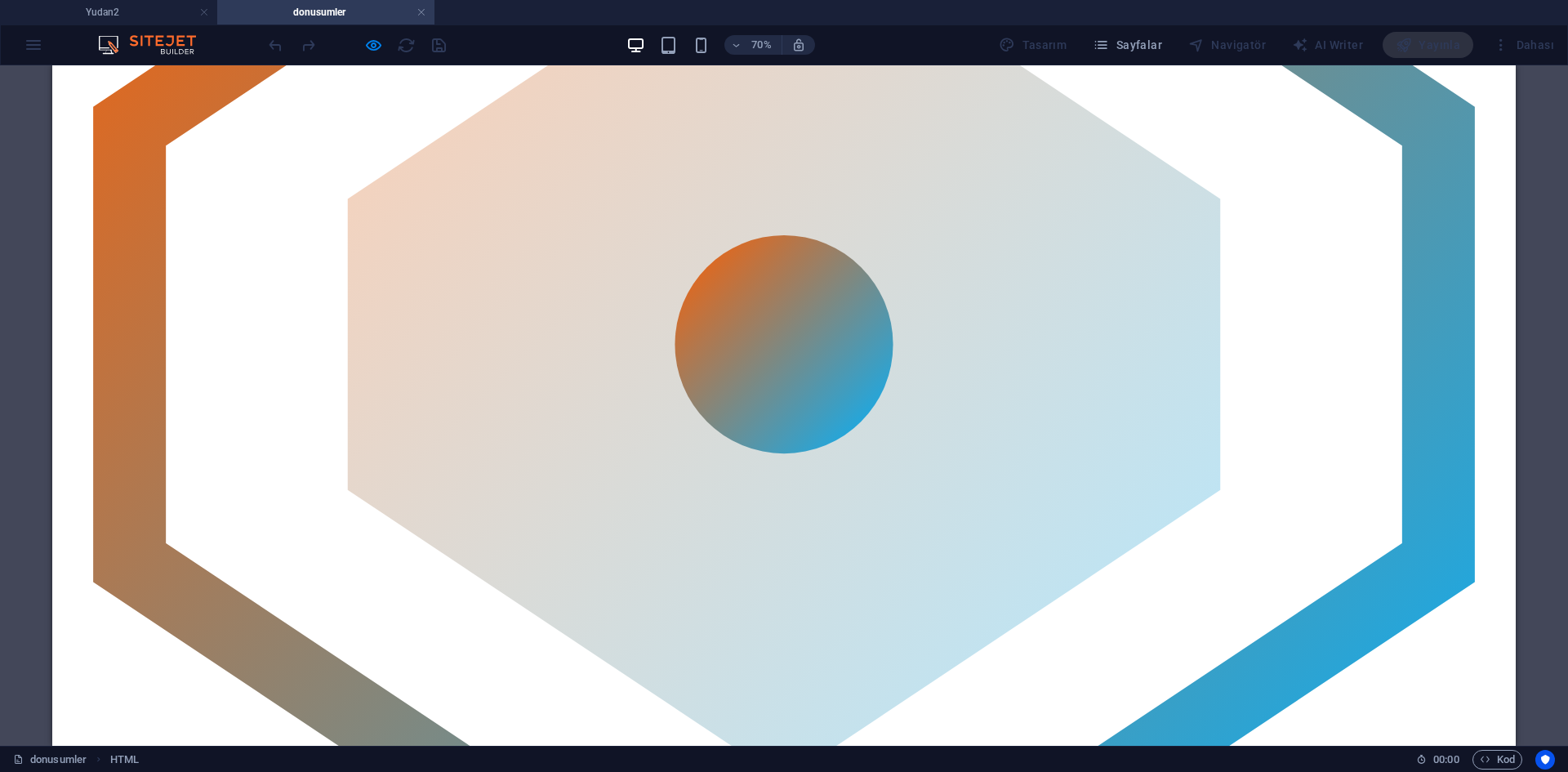
scroll to position [416, 0]
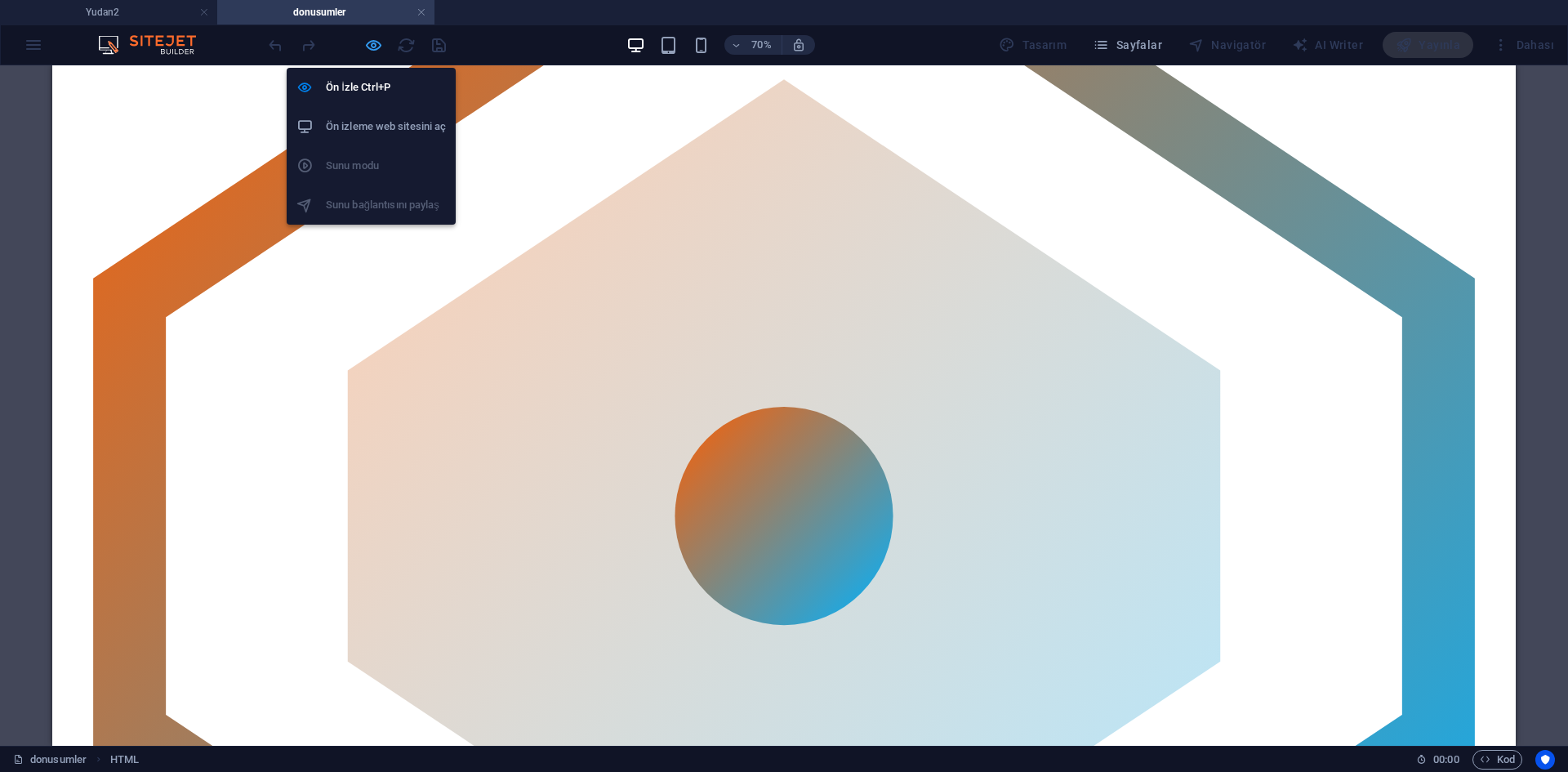
click at [380, 43] on icon "button" at bounding box center [374, 46] width 19 height 19
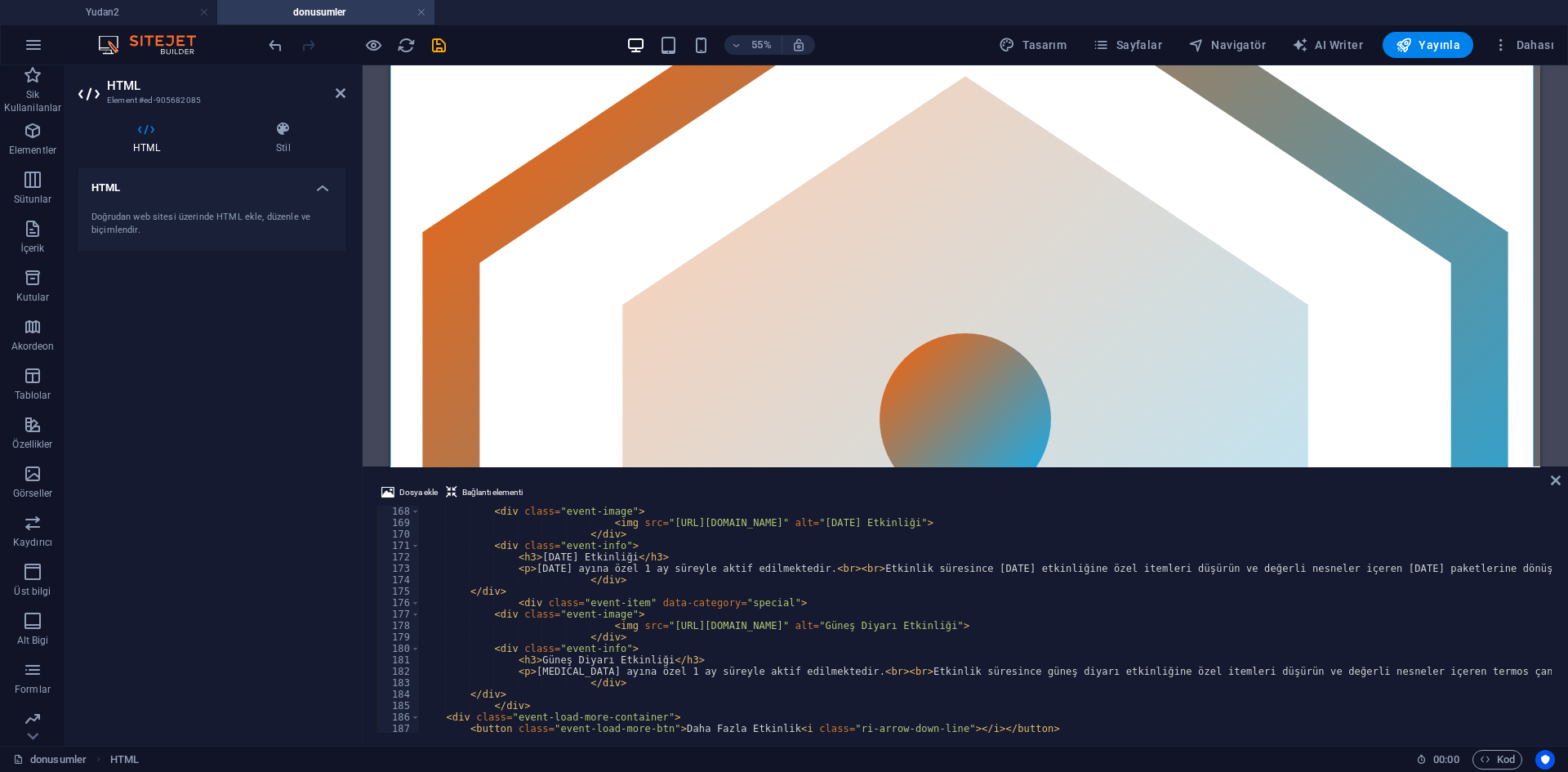
scroll to position [1909, 0]
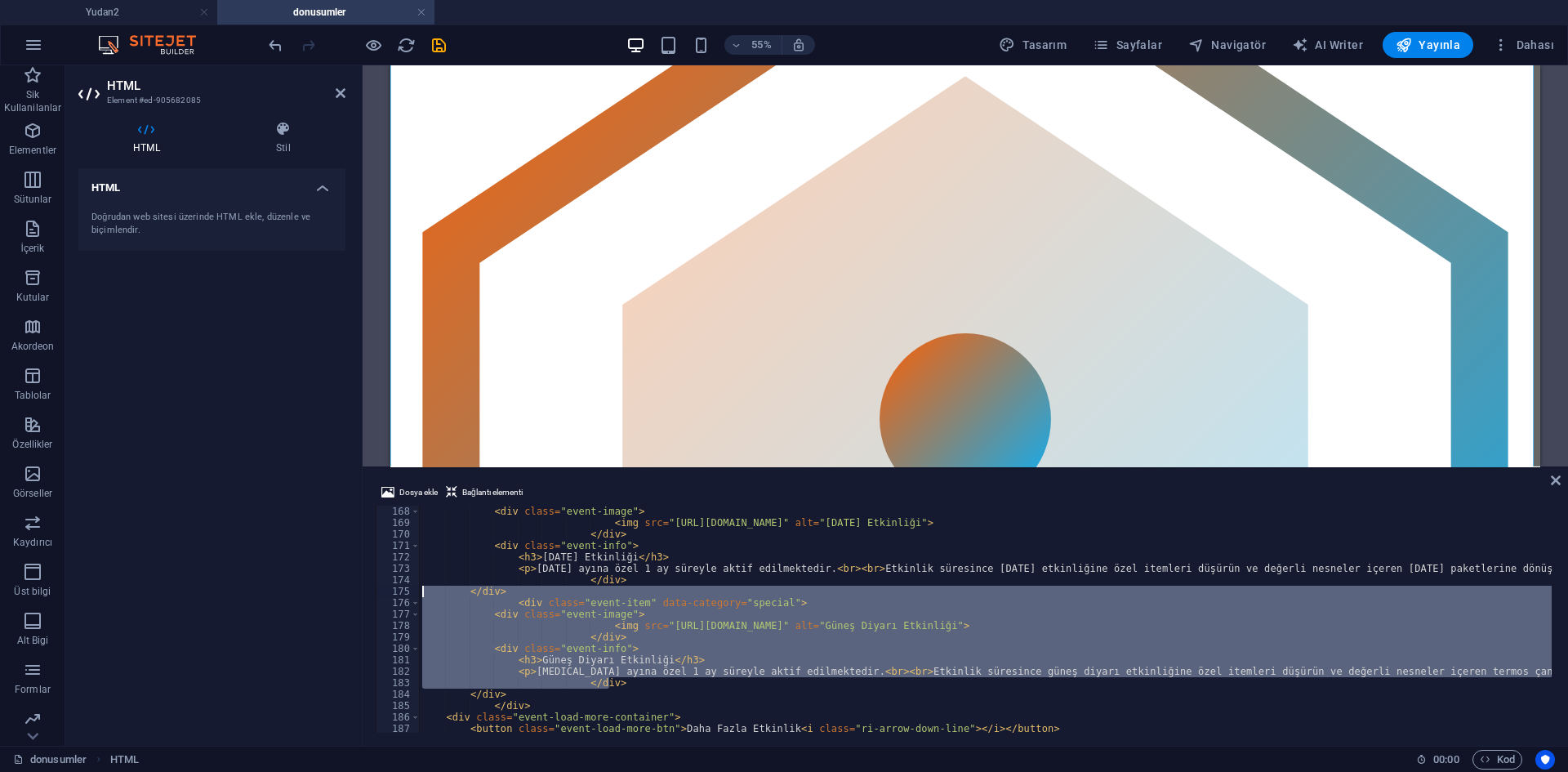
drag, startPoint x: 638, startPoint y: 680, endPoint x: 403, endPoint y: 588, distance: 252.4
click at [403, 588] on div "168 169 170 171 172 173 174 175 176 177 178 179 180 181 182 183 184 185 186 187…" at bounding box center [965, 619] width 1179 height 227
click at [618, 683] on div "< div class = "event-image" > < img src = "https://www.ekinoks2.com.tr/public/a…" at bounding box center [985, 619] width 1133 height 227
type textarea "</div>"
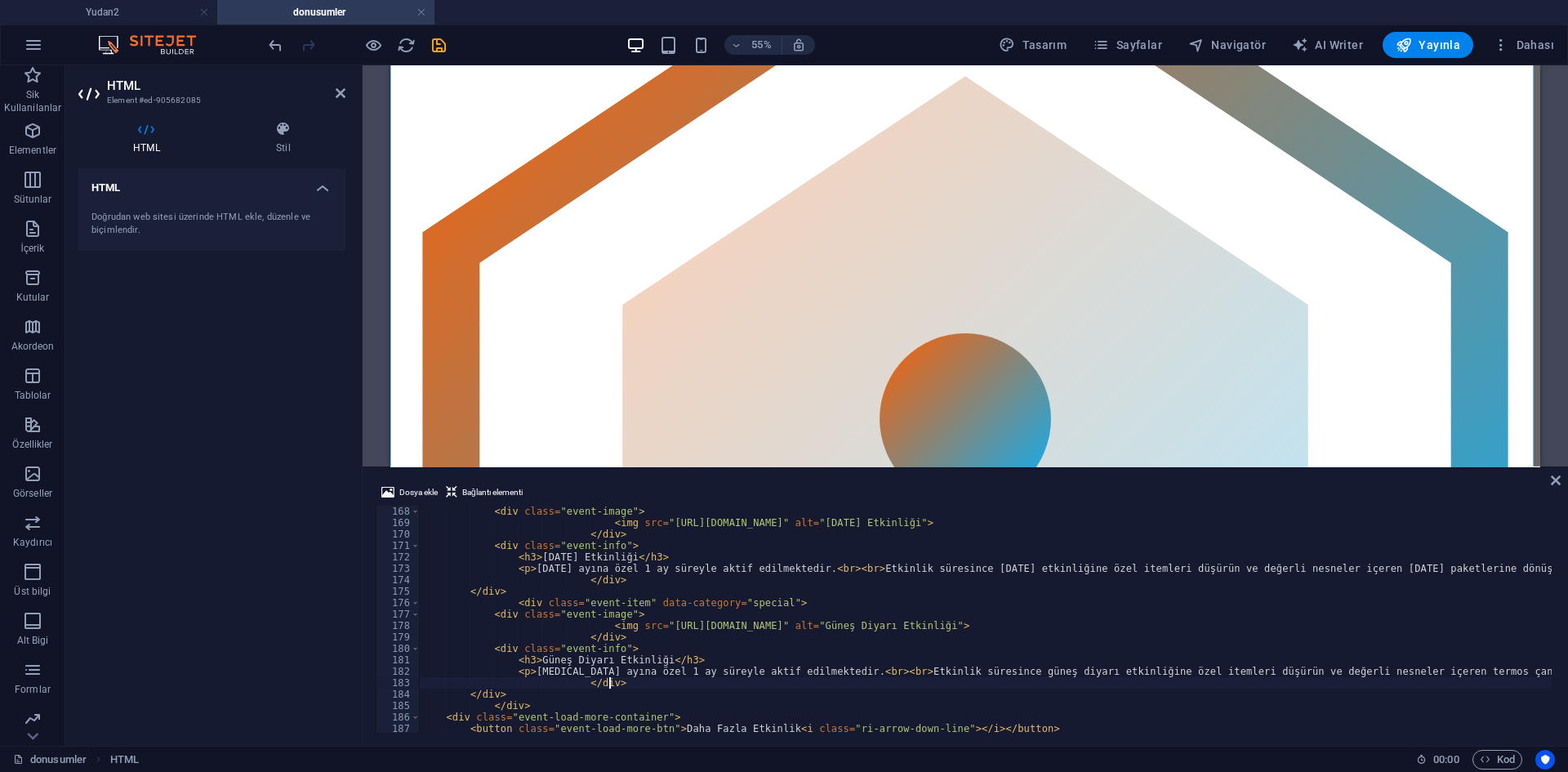
scroll to position [0, 11]
paste textarea "</div>"
type textarea "</div>"
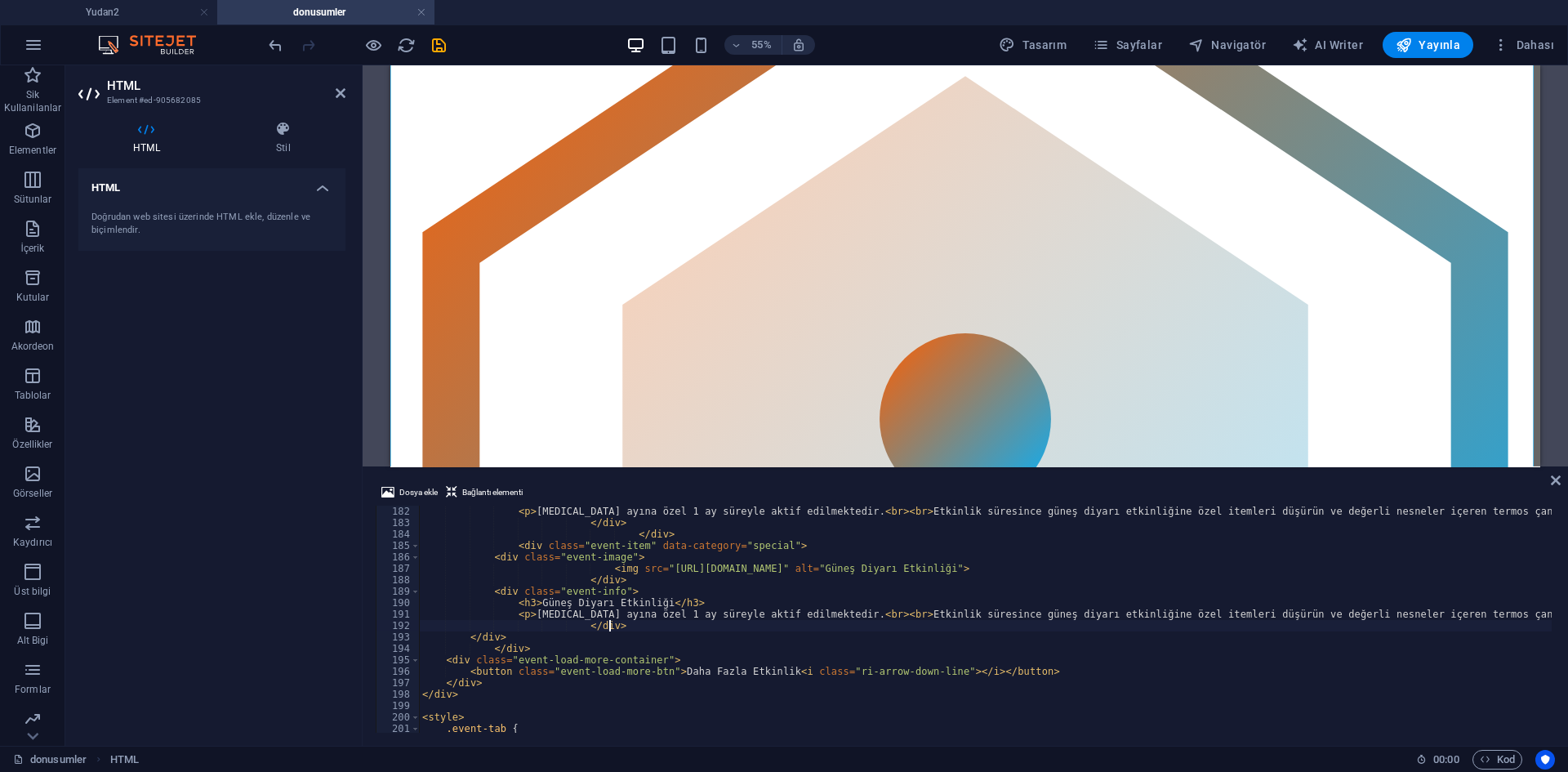
scroll to position [2069, 0]
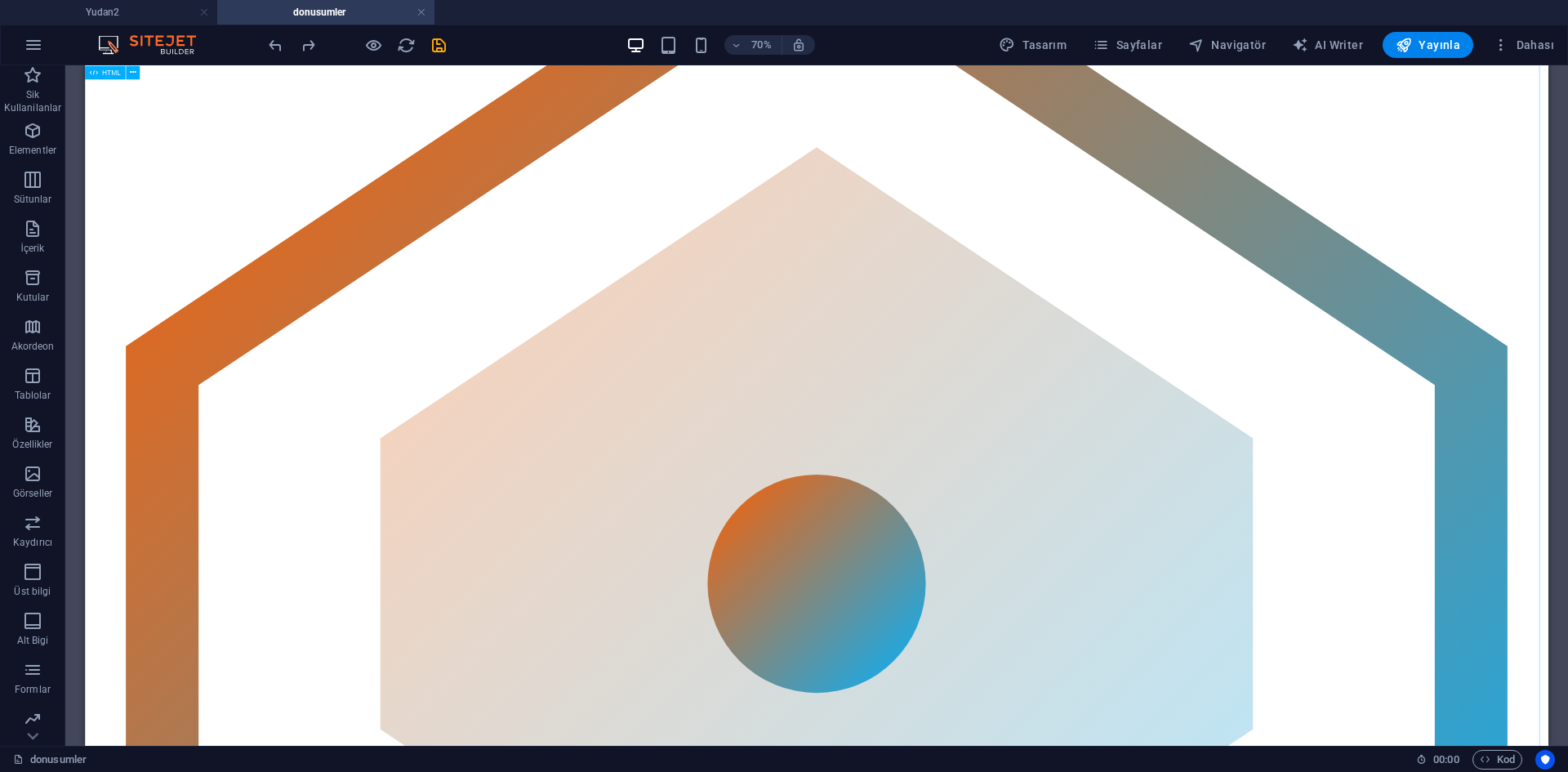
scroll to position [0, 0]
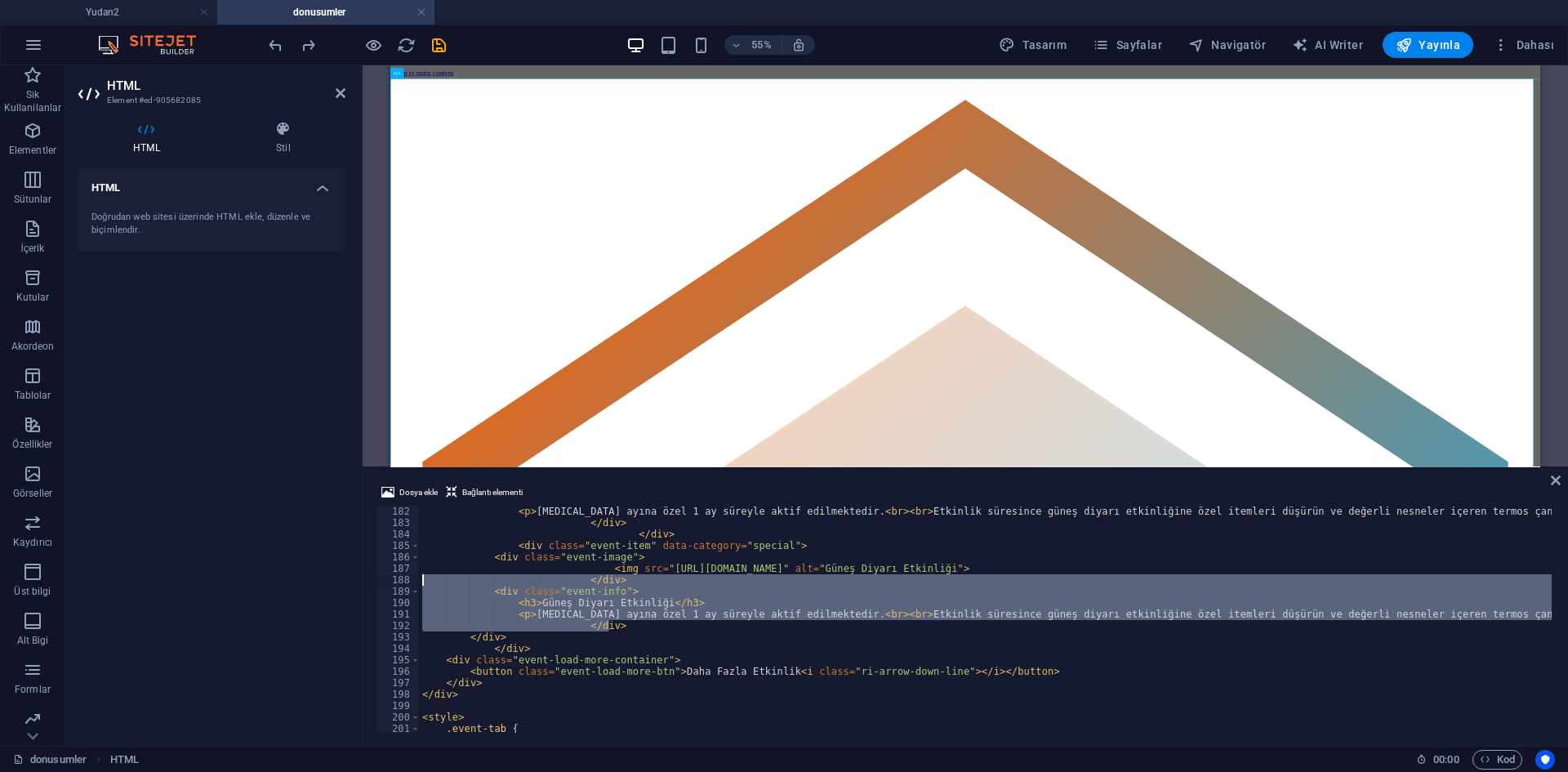
drag, startPoint x: 607, startPoint y: 620, endPoint x: 399, endPoint y: 577, distance: 212.4
click at [399, 577] on div "</div> 182 183 184 185 186 187 188 189 190 191 192 193 194 195 196 197 198 199 …" at bounding box center [965, 619] width 1179 height 227
click at [623, 628] on div "< p > Yaz ayına özel 1 ay süreyle aktif edilmektedir. < br > < br > Etkinlik sü…" at bounding box center [985, 619] width 1133 height 227
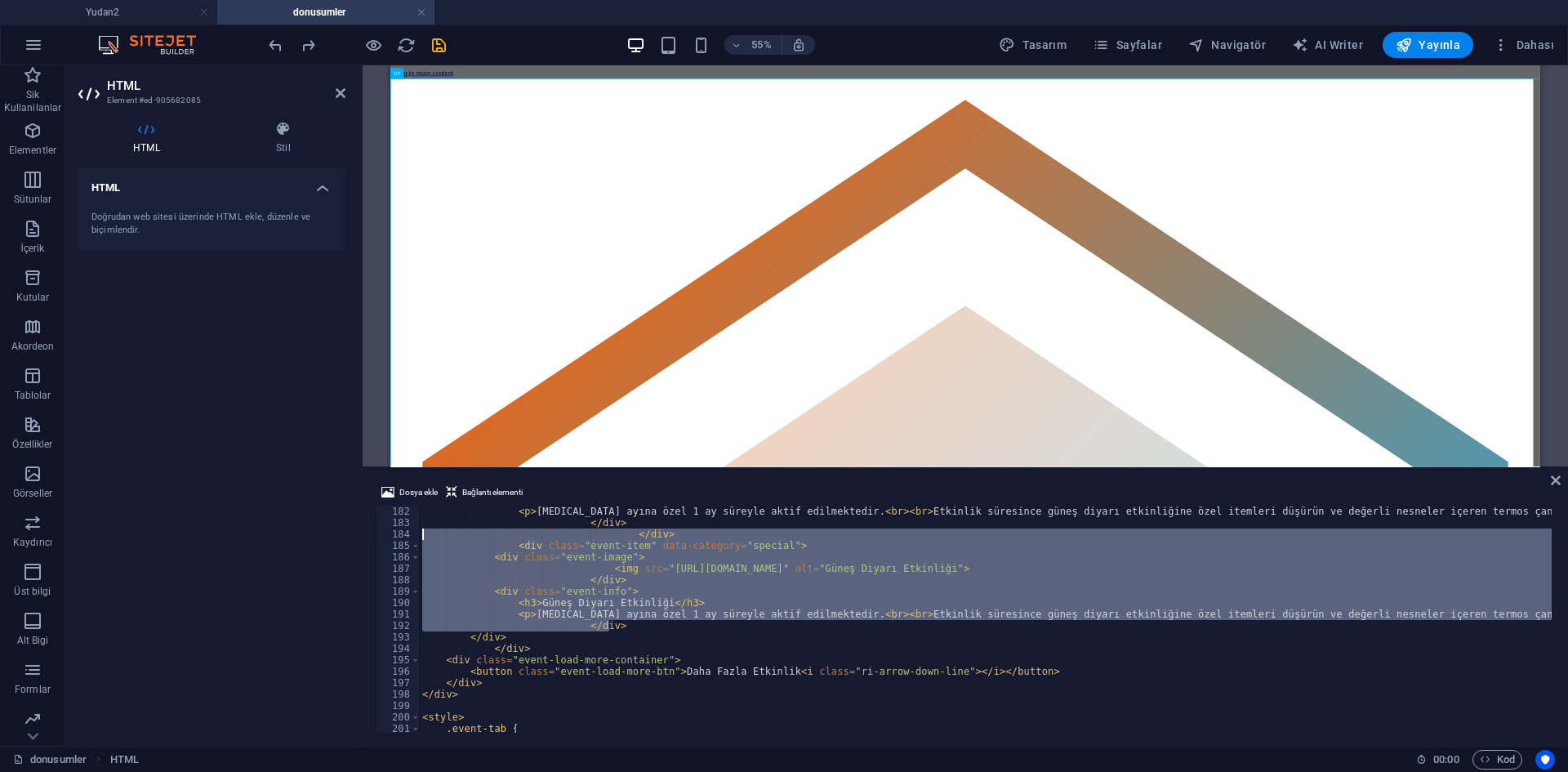
drag, startPoint x: 638, startPoint y: 626, endPoint x: 416, endPoint y: 531, distance: 241.5
click at [416, 531] on div "</div> 182 183 184 185 186 187 188 189 190 191 192 193 194 195 196 197 198 199 …" at bounding box center [965, 619] width 1179 height 227
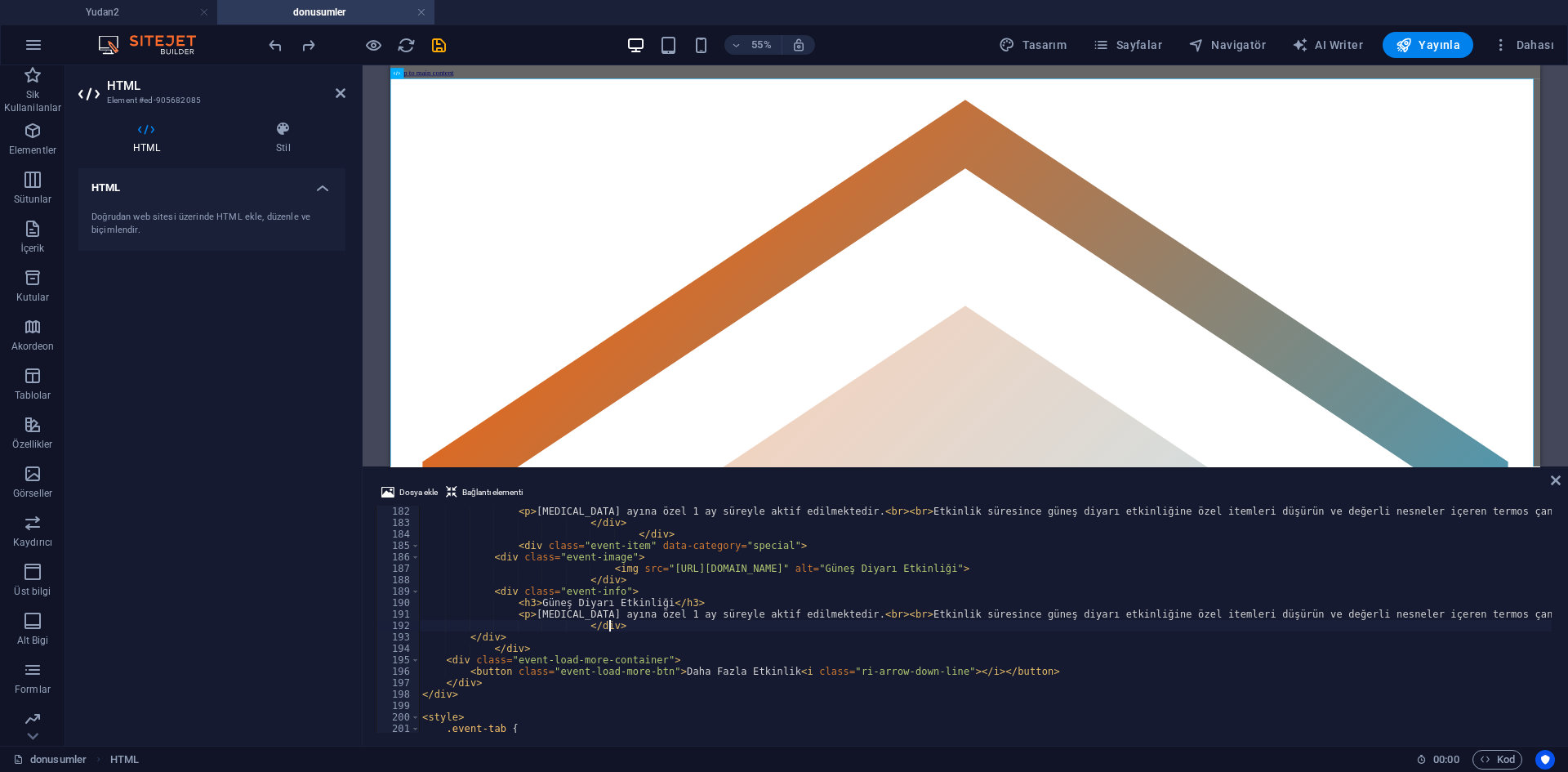
type textarea "</div>"
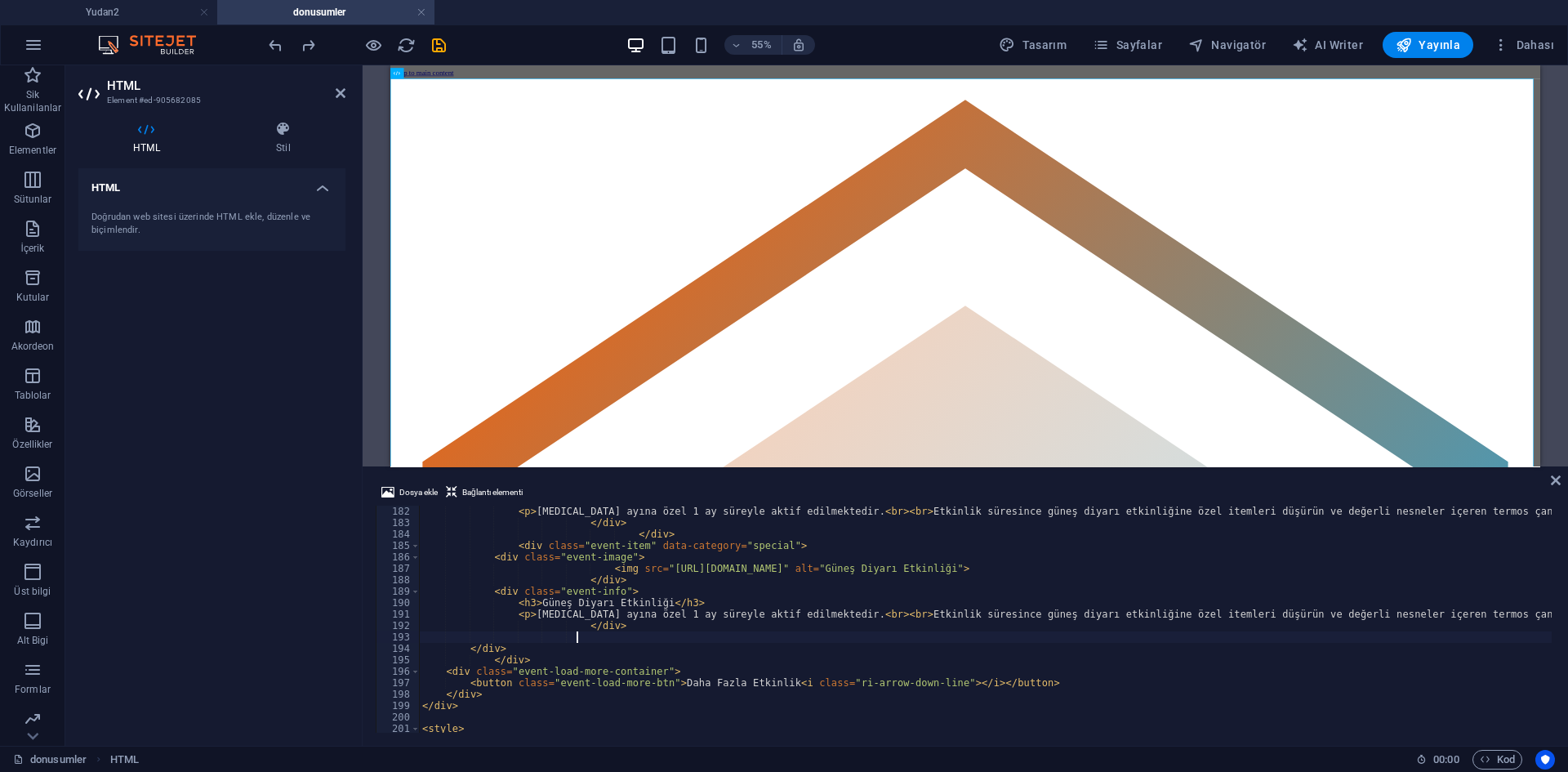
paste textarea "</div>"
type textarea "</div>"
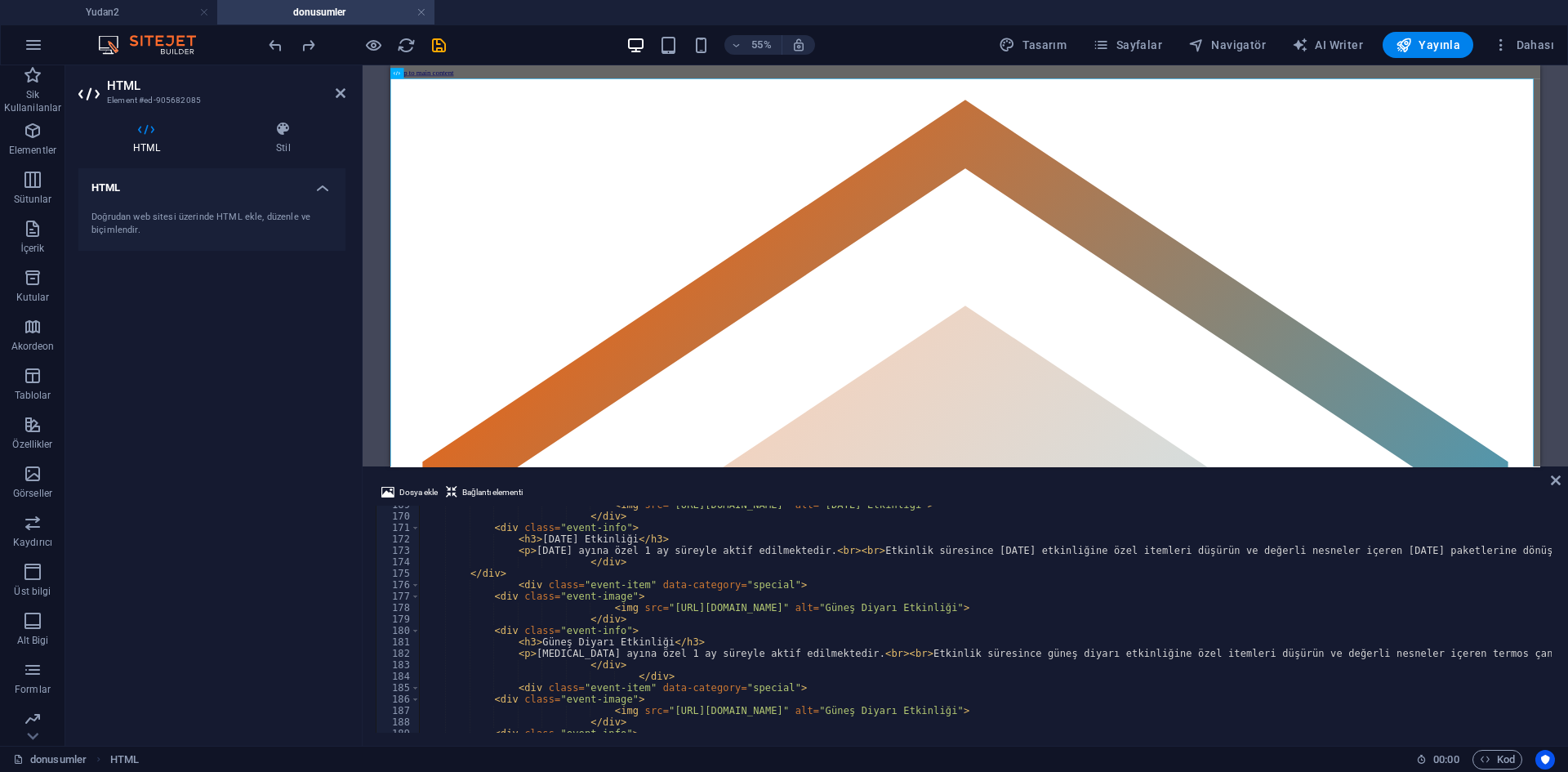
scroll to position [2025, 0]
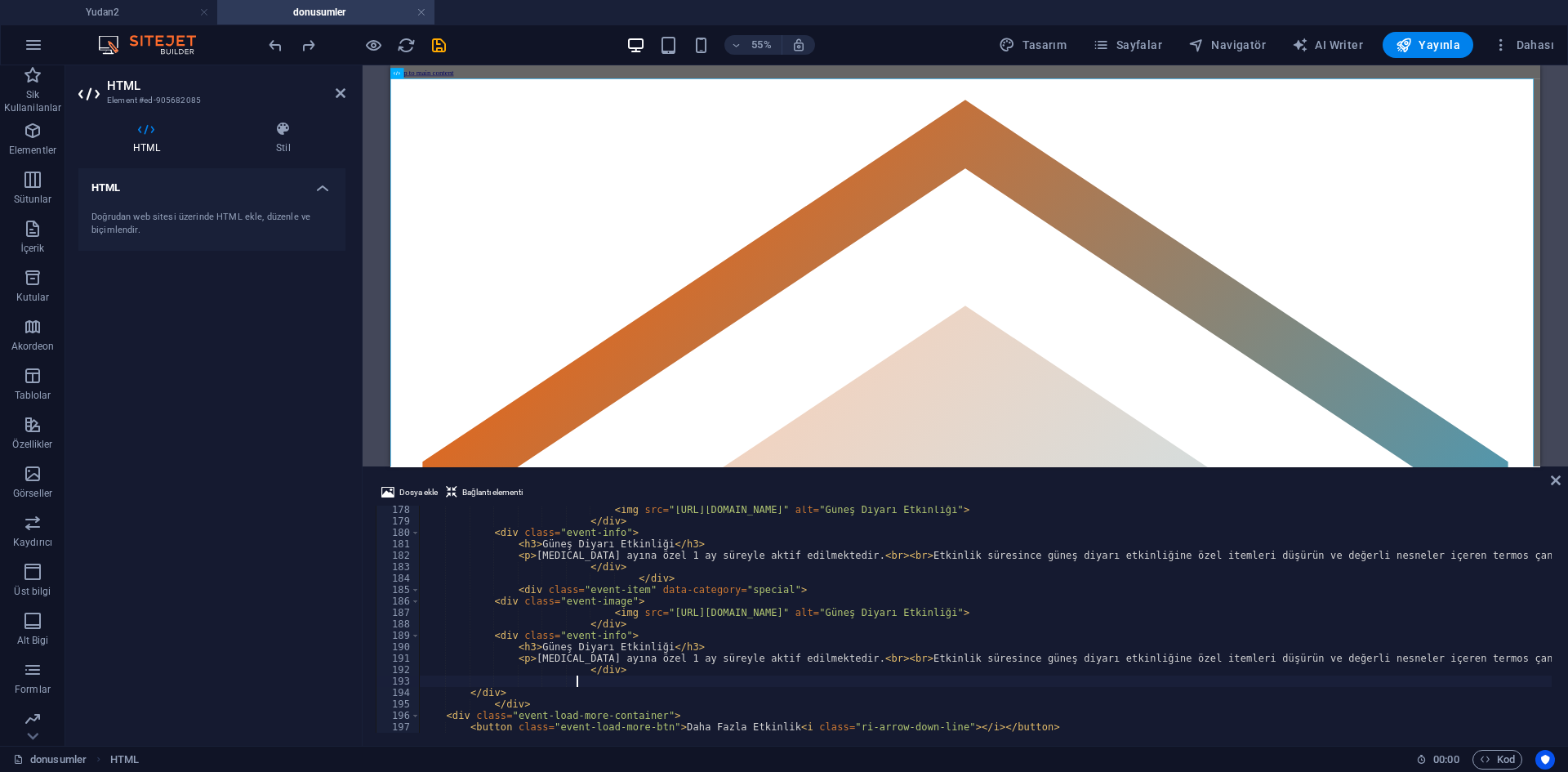
paste textarea "</div>"
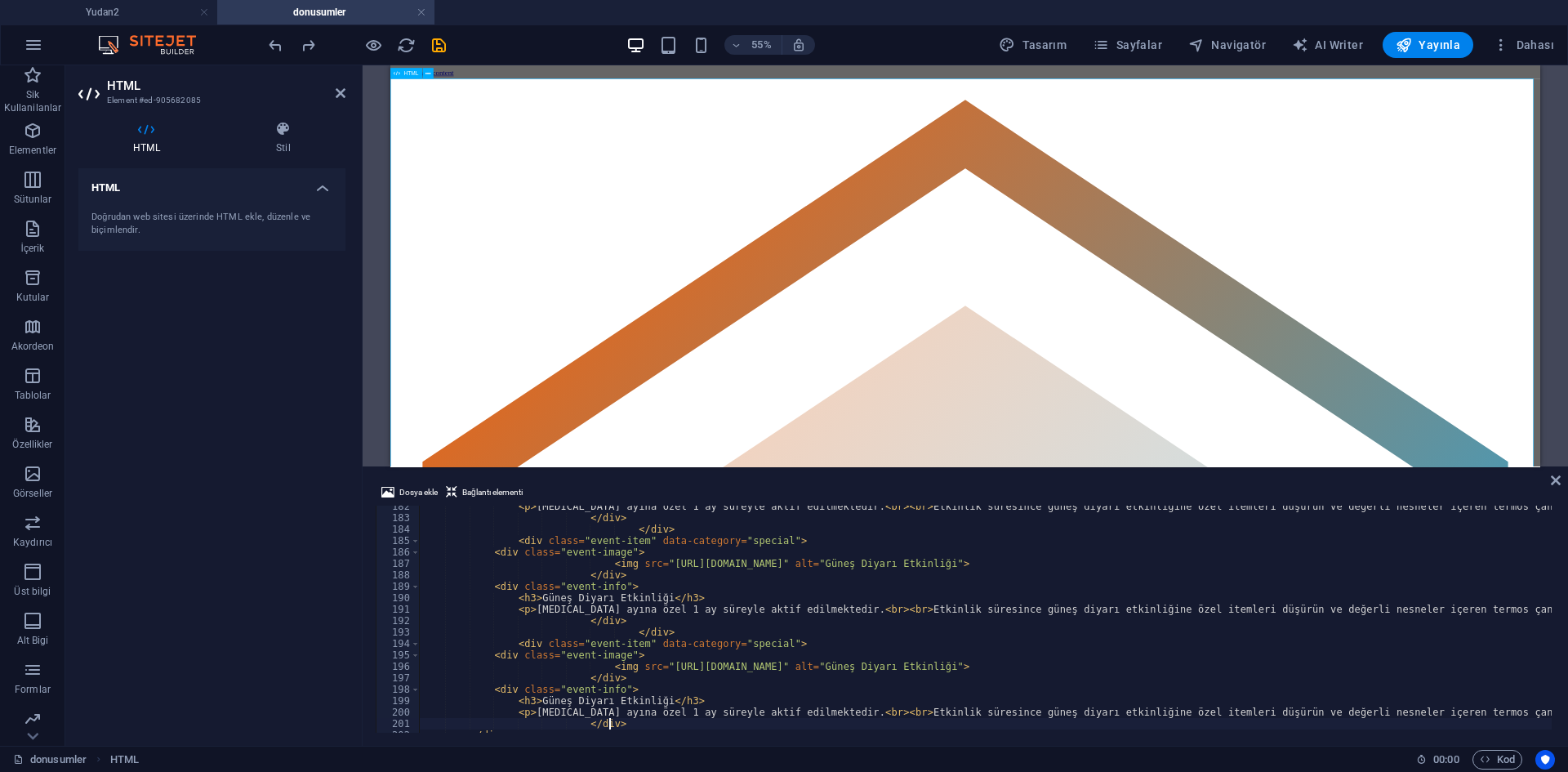
type textarea "</div>"
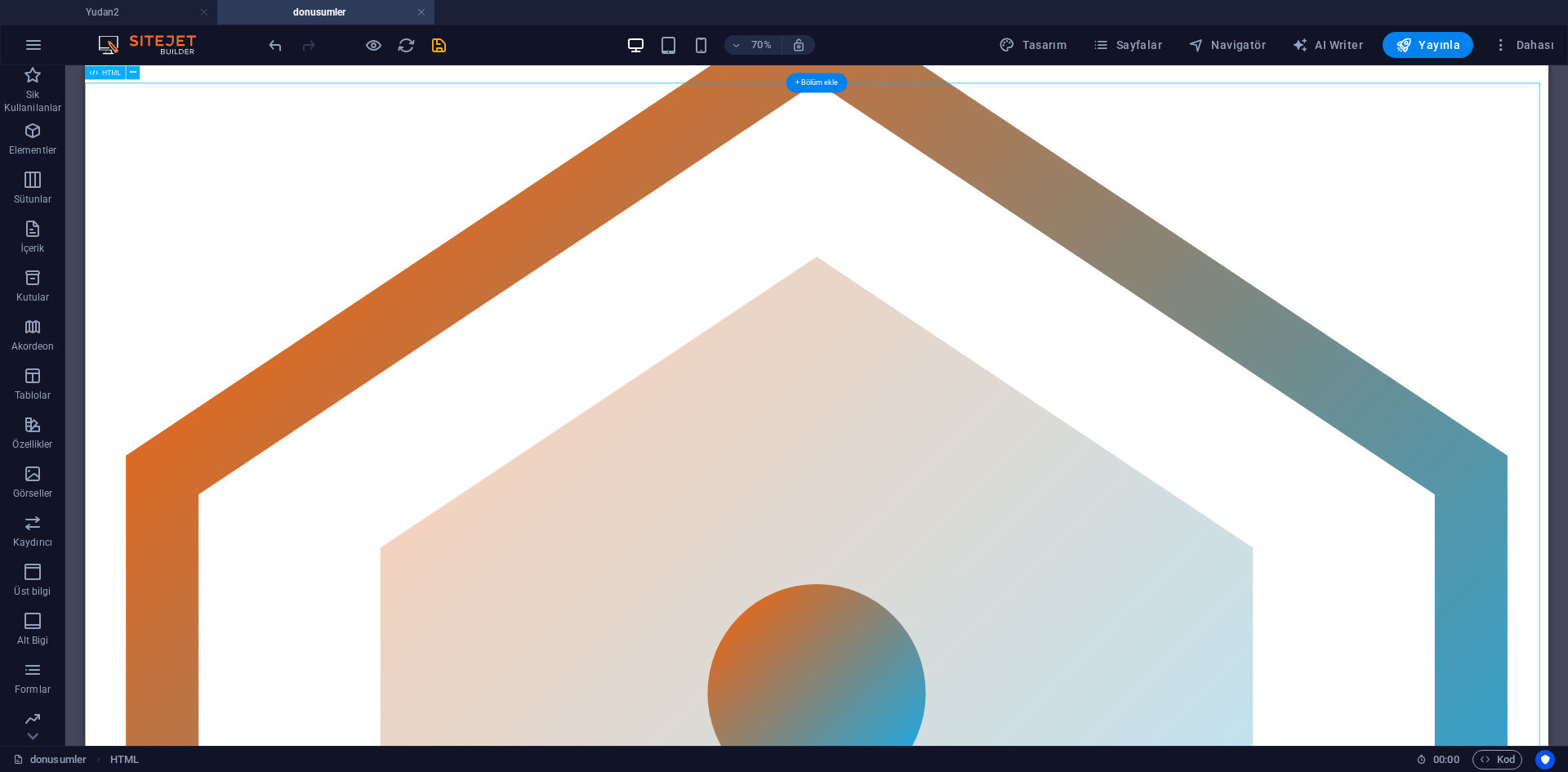
scroll to position [0, 0]
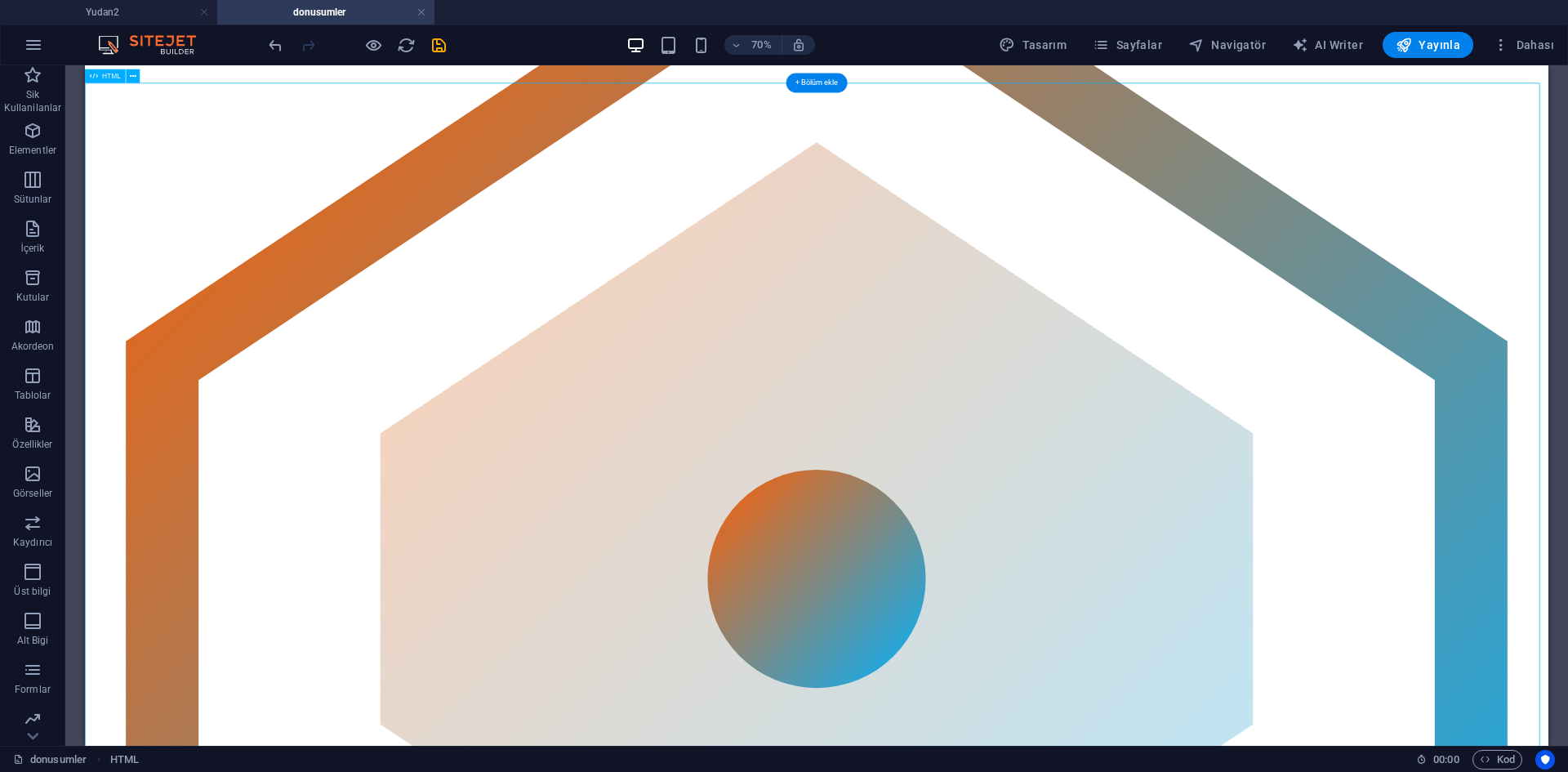
scroll to position [490, 0]
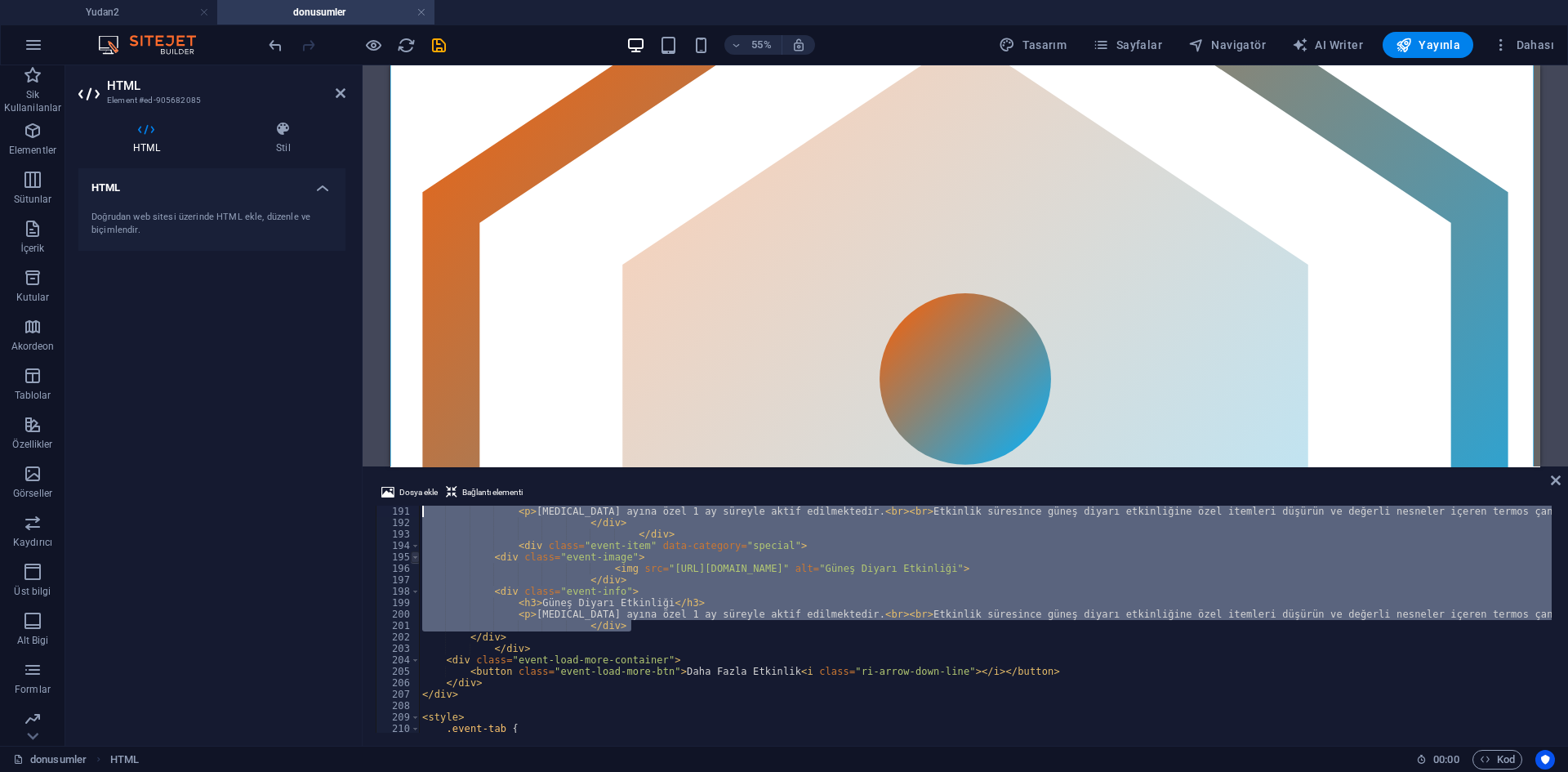
scroll to position [2160, 0]
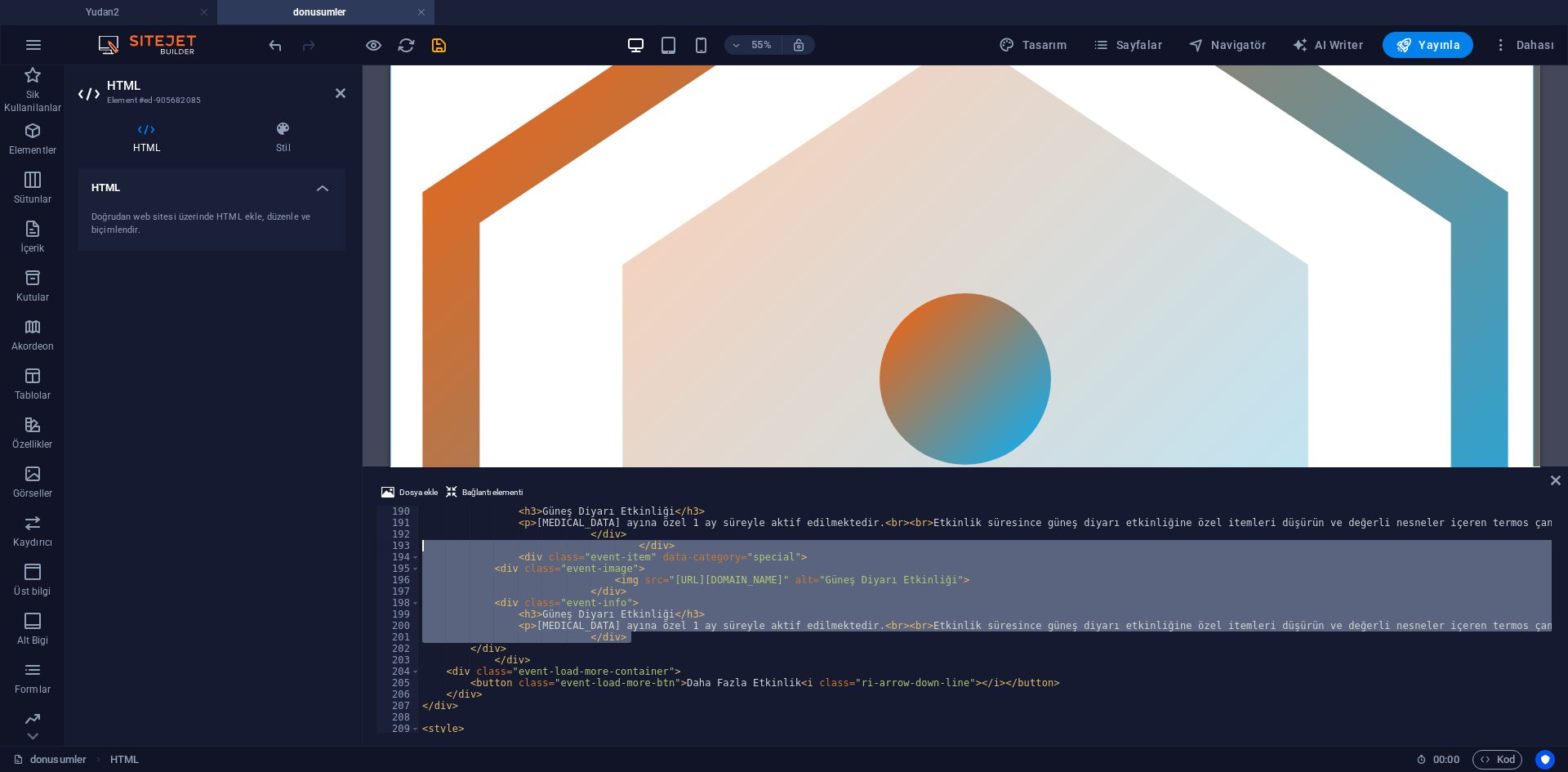
drag, startPoint x: 628, startPoint y: 579, endPoint x: 415, endPoint y: 544, distance: 215.9
click at [415, 544] on div "</div> 190 191 192 193 194 195 196 197 198 199 200 201 202 203 204 205 206 207 …" at bounding box center [965, 619] width 1179 height 227
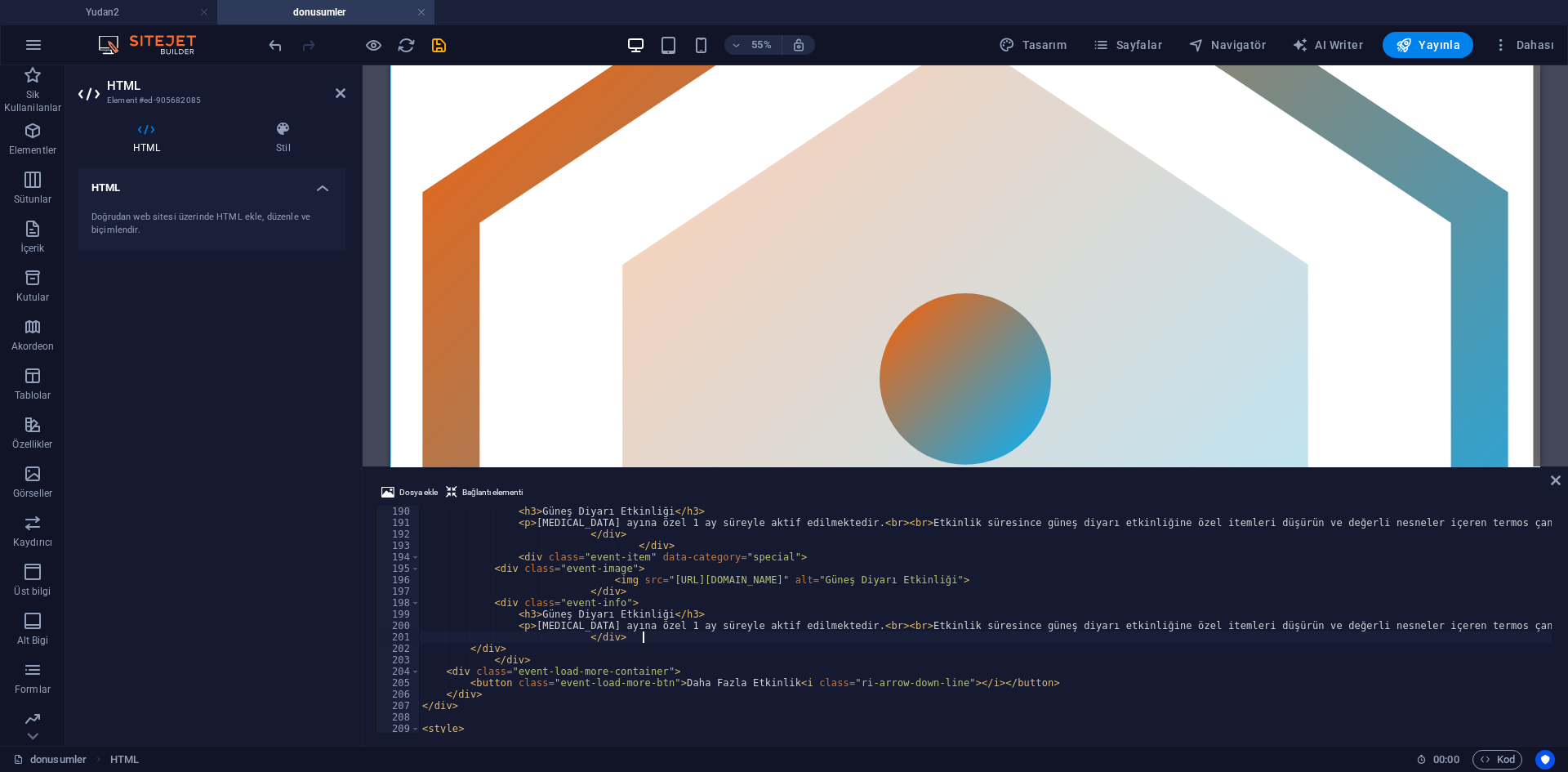
type textarea "</div>"
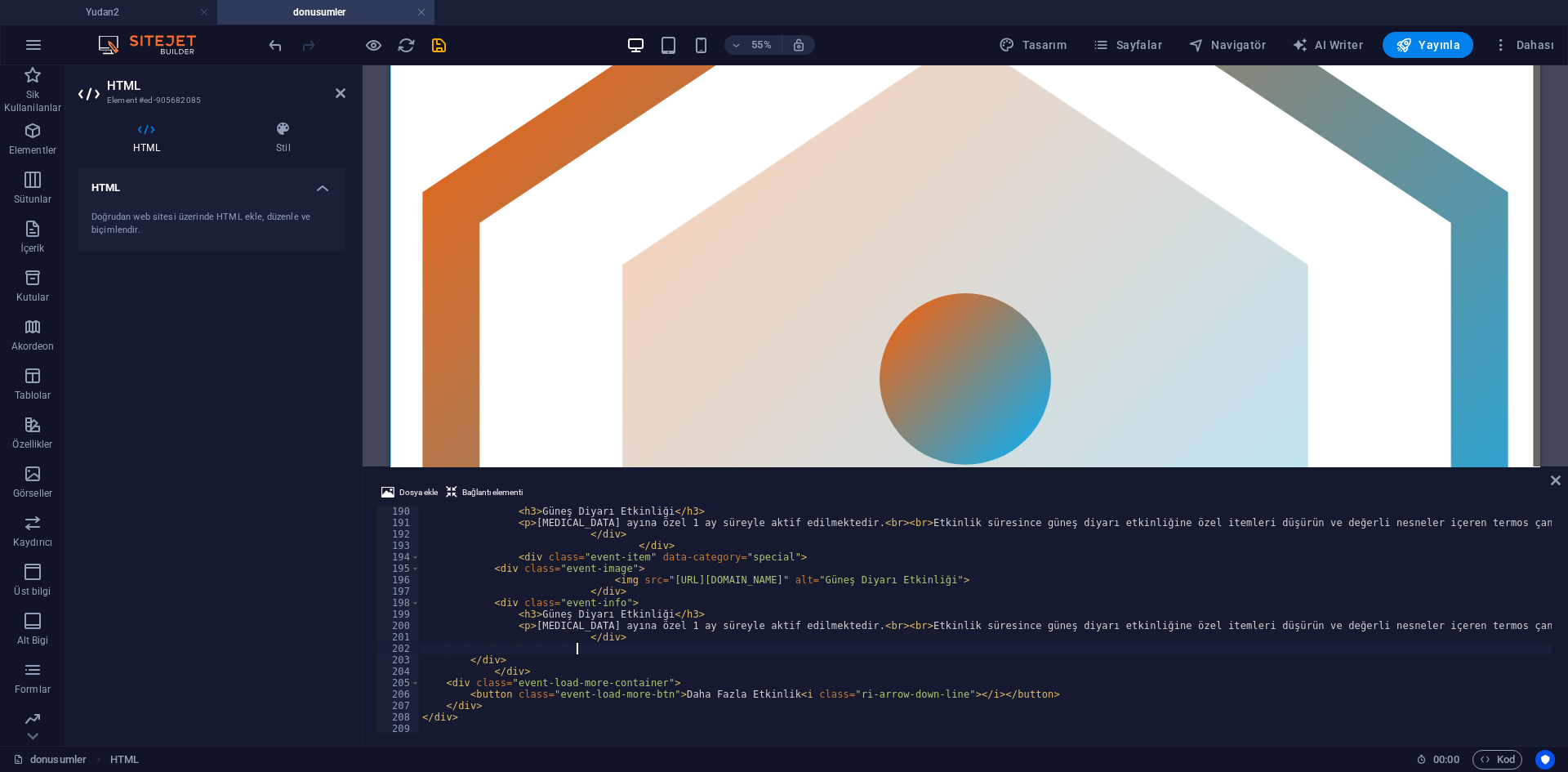
scroll to position [0, 11]
type textarea "</div>"
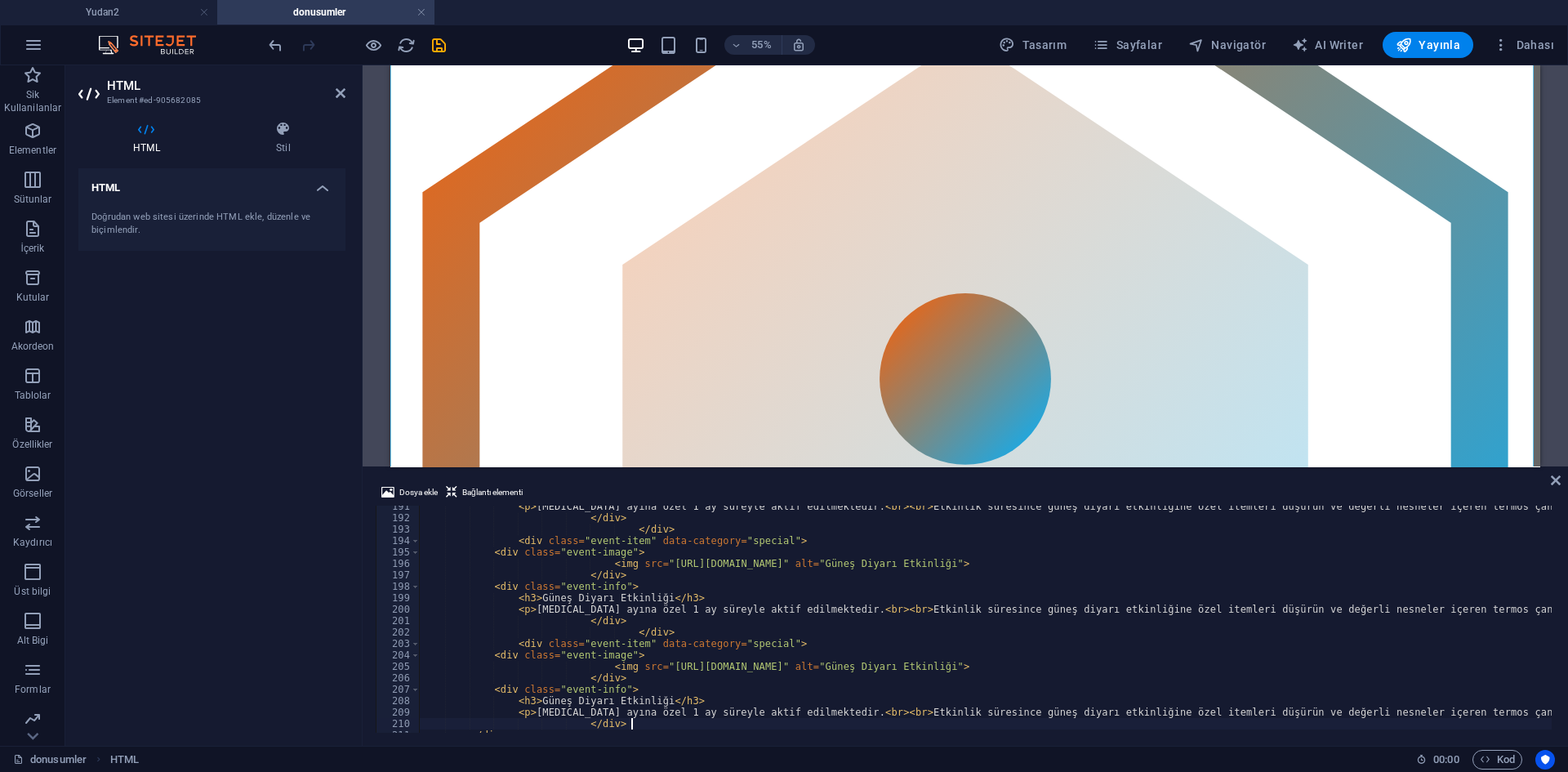
scroll to position [2177, 0]
type textarea "</div>"
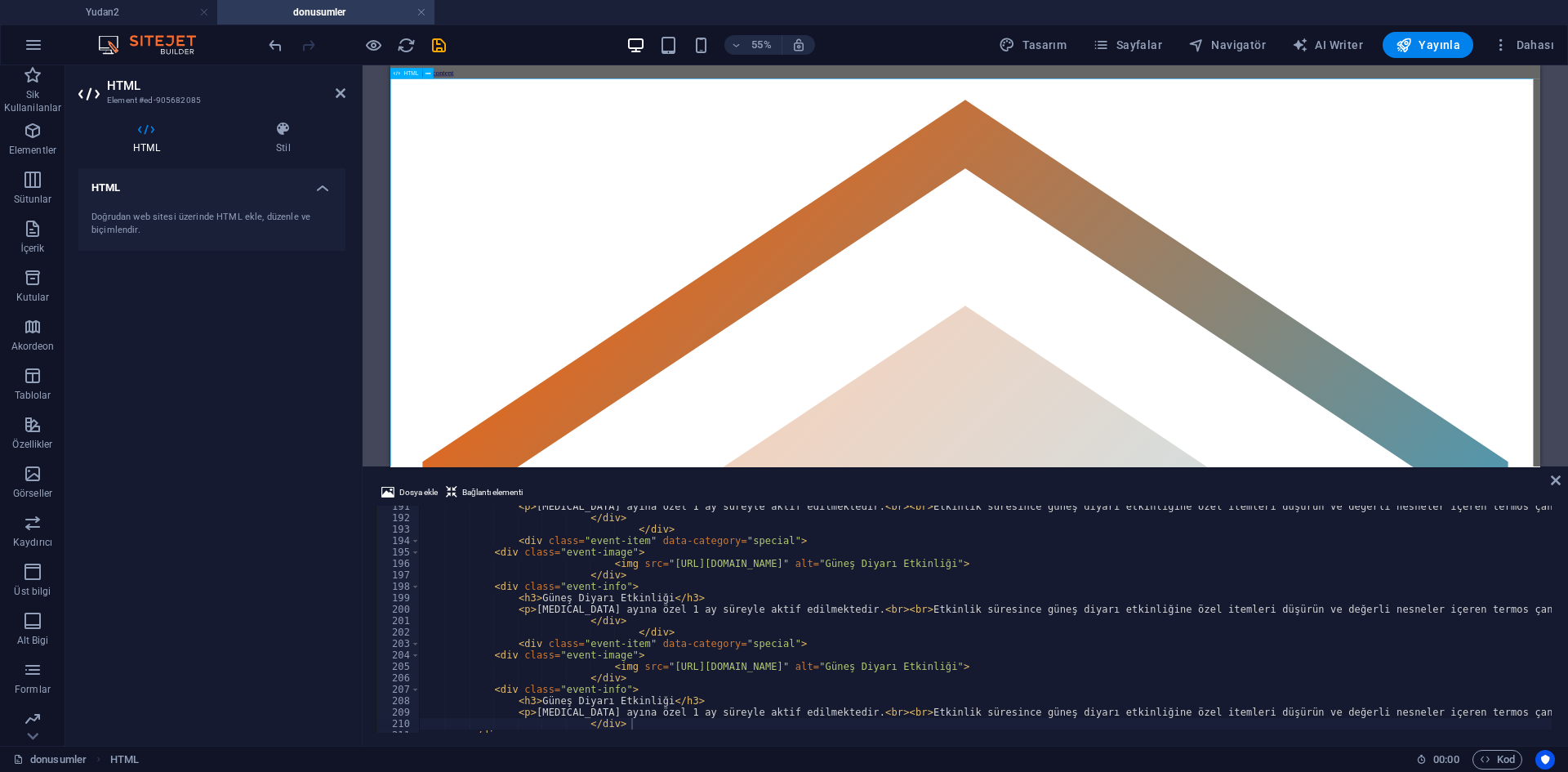
scroll to position [82, 0]
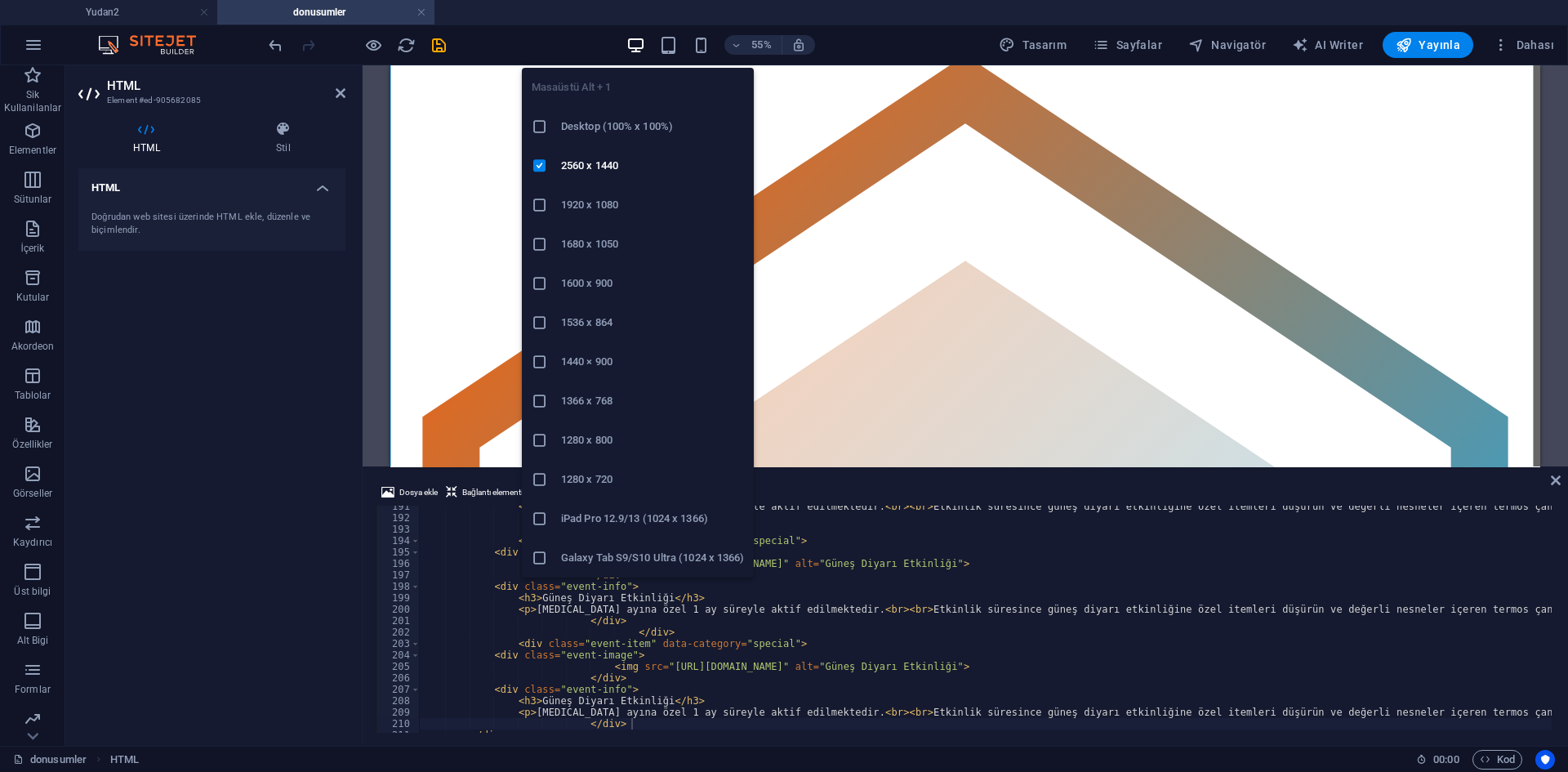
click at [602, 408] on h6 "1366 x 768" at bounding box center [652, 401] width 183 height 20
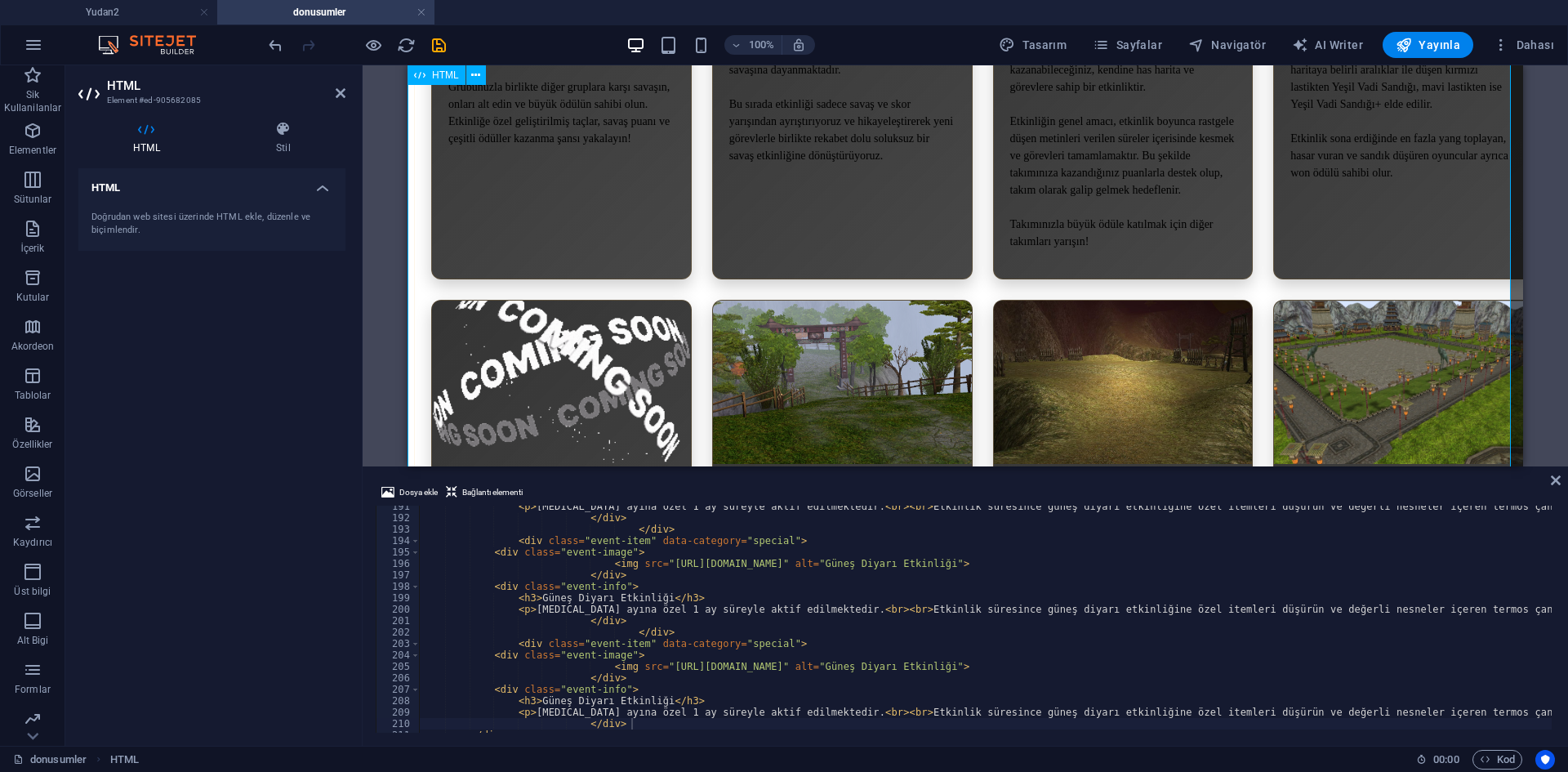
scroll to position [2286, 0]
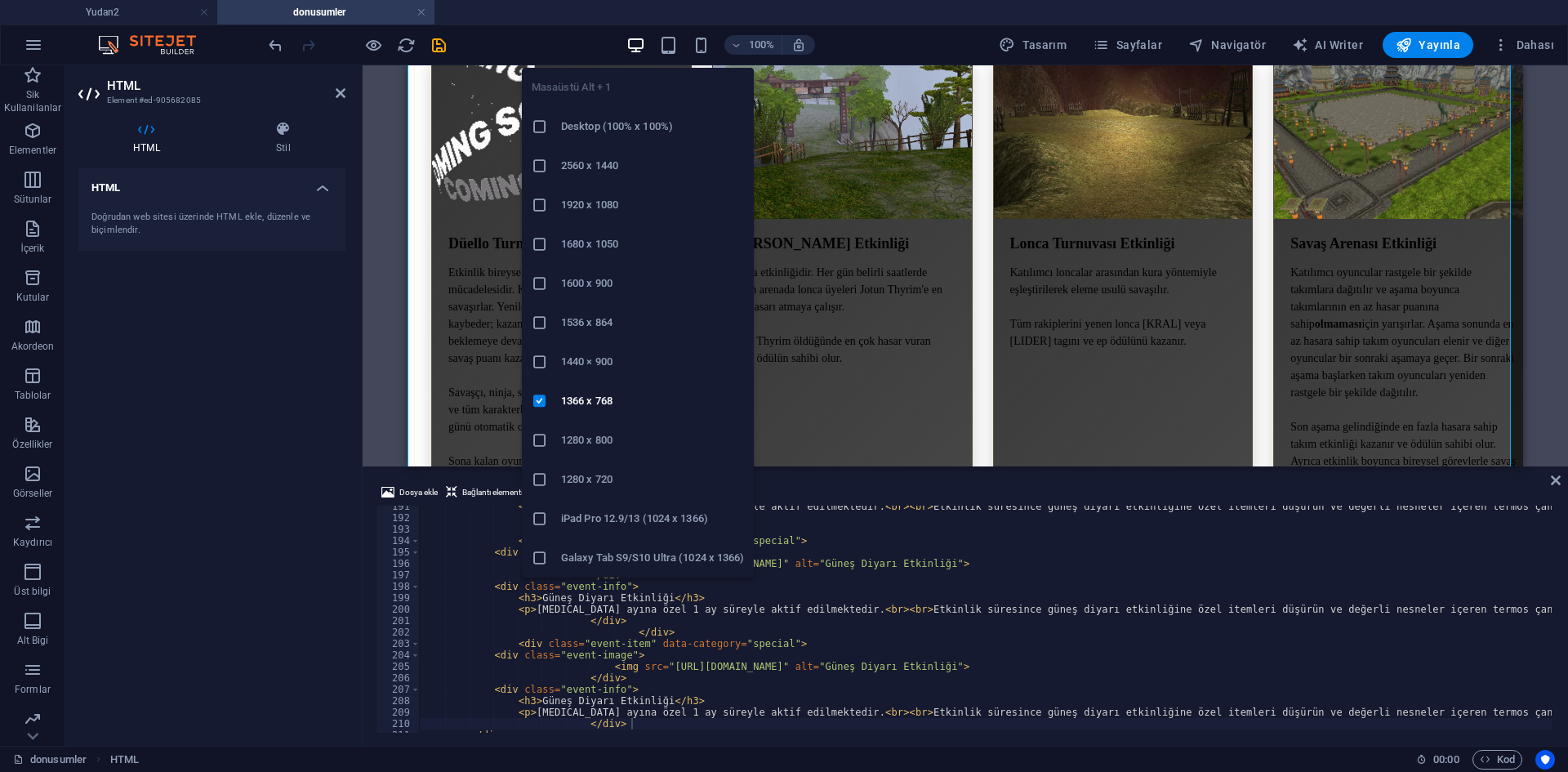
click at [608, 196] on h6 "1920 x 1080" at bounding box center [652, 205] width 183 height 20
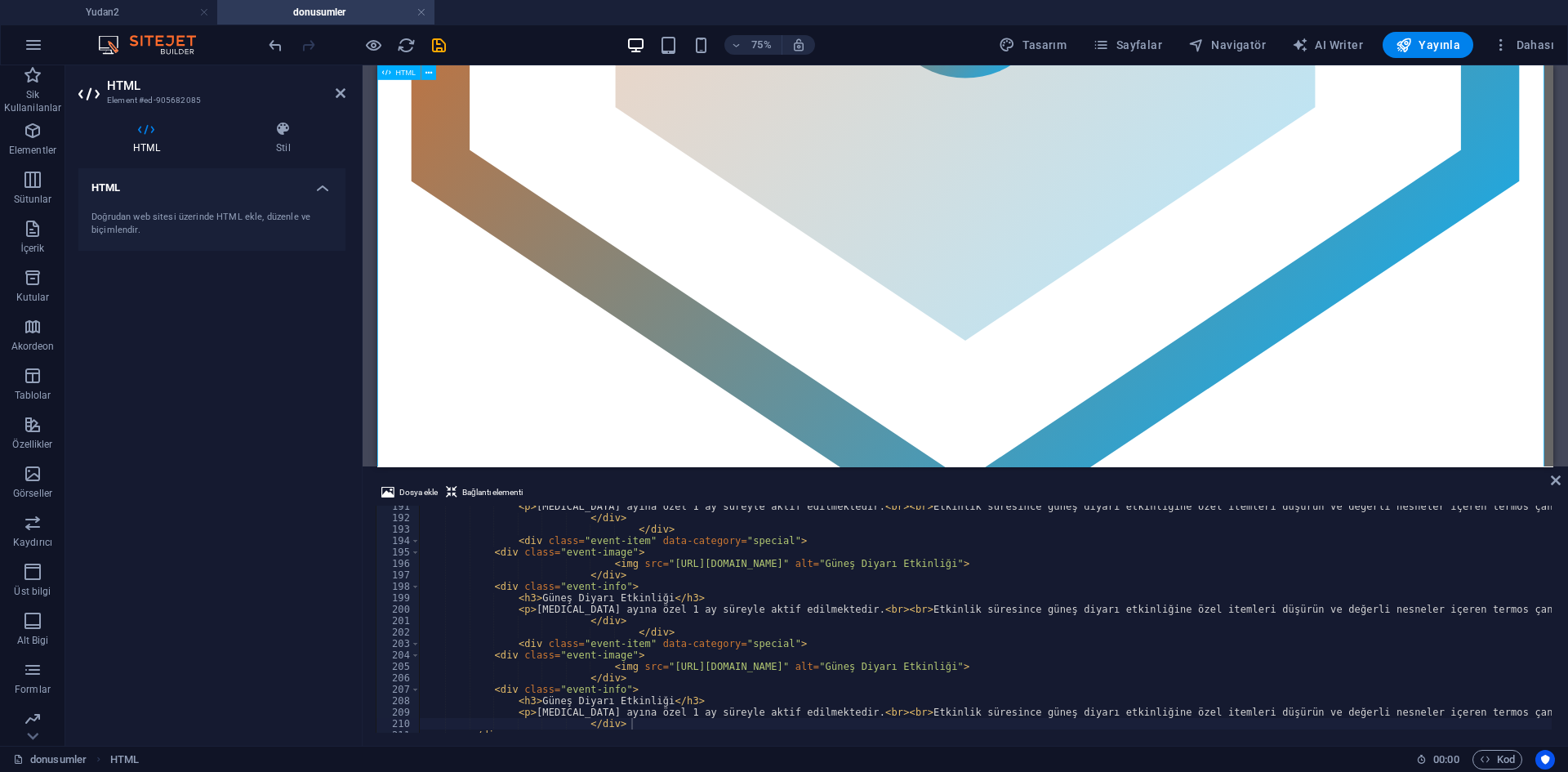
scroll to position [1143, 0]
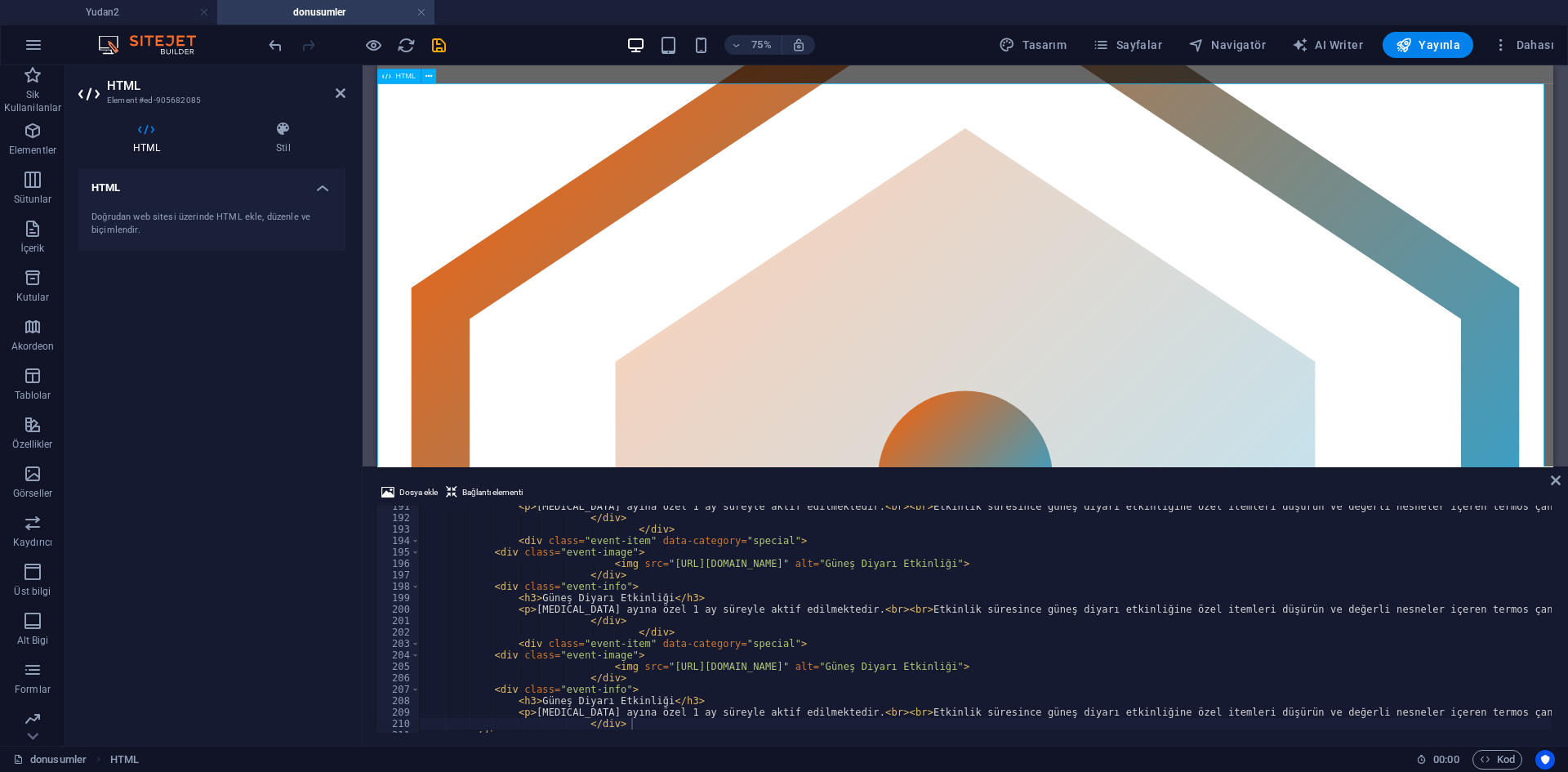
scroll to position [0, 0]
